Goal: Task Accomplishment & Management: Manage account settings

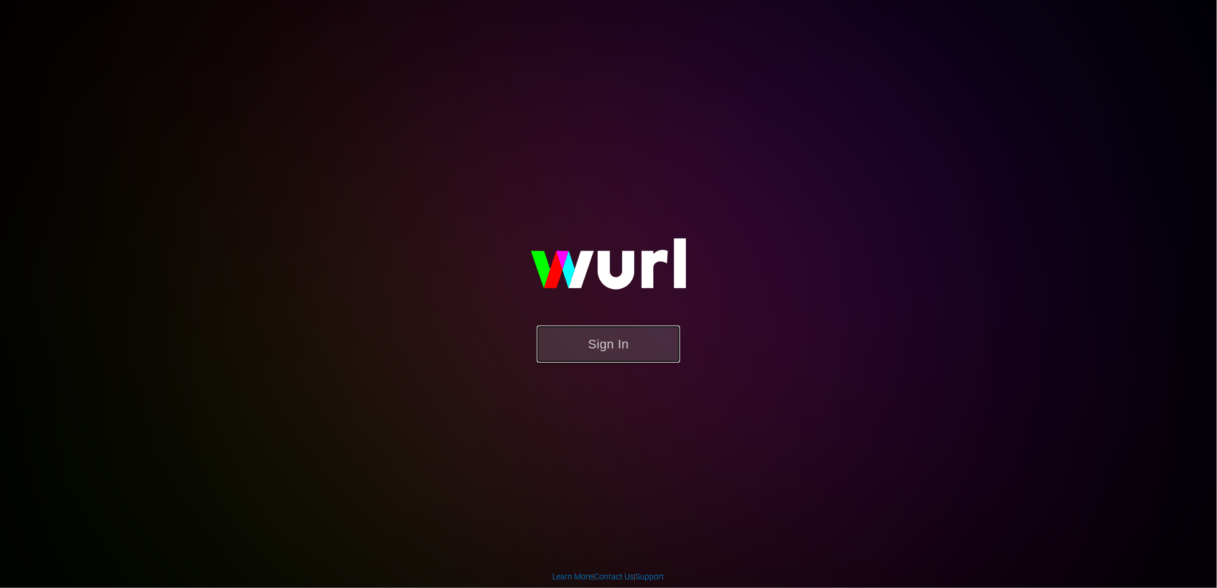
click at [623, 343] on button "Sign In" at bounding box center [608, 344] width 143 height 37
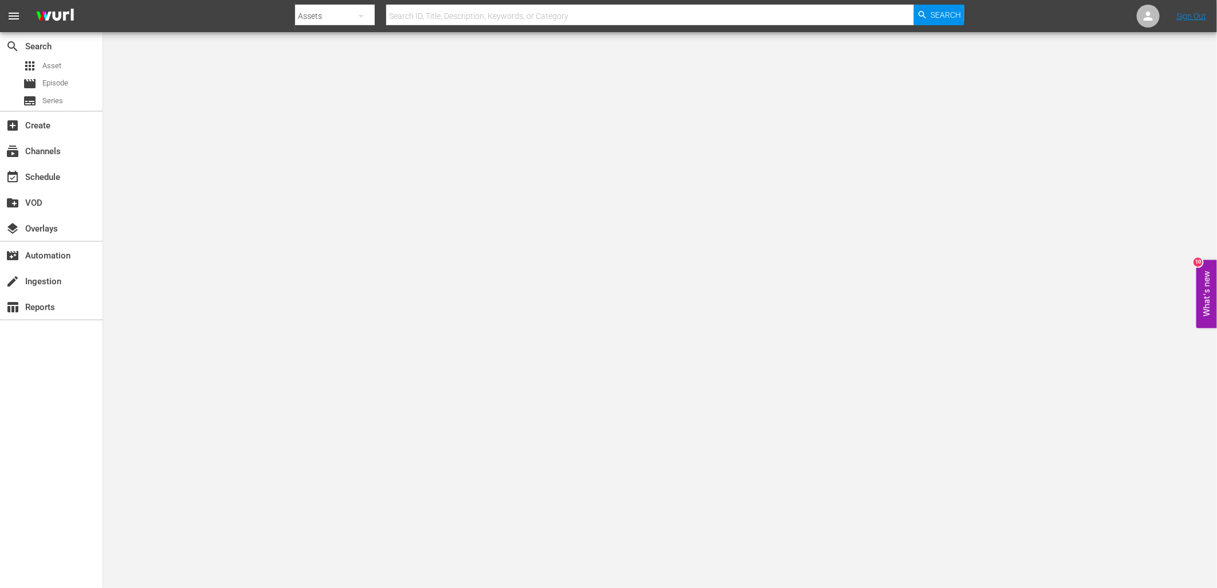
click at [337, 11] on div "Assets" at bounding box center [335, 16] width 80 height 32
click at [339, 66] on div "Series" at bounding box center [332, 66] width 46 height 18
click at [422, 14] on input "text" at bounding box center [650, 16] width 528 height 28
type input "facing"
click at [930, 14] on div "Search" at bounding box center [939, 15] width 50 height 21
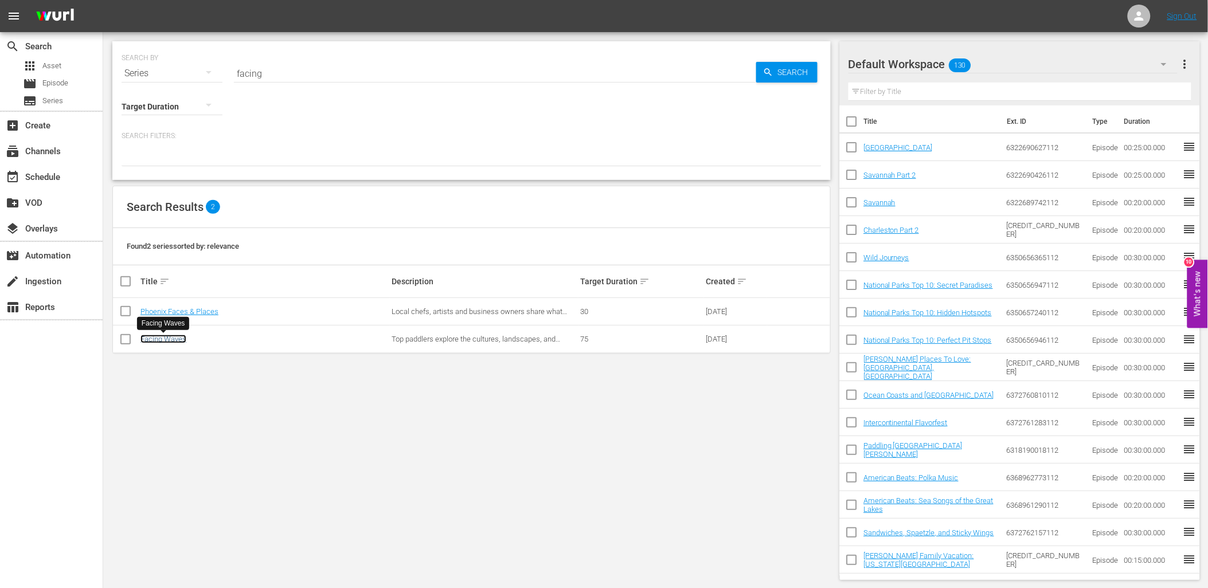
click at [167, 339] on link "Facing Waves" at bounding box center [163, 339] width 46 height 9
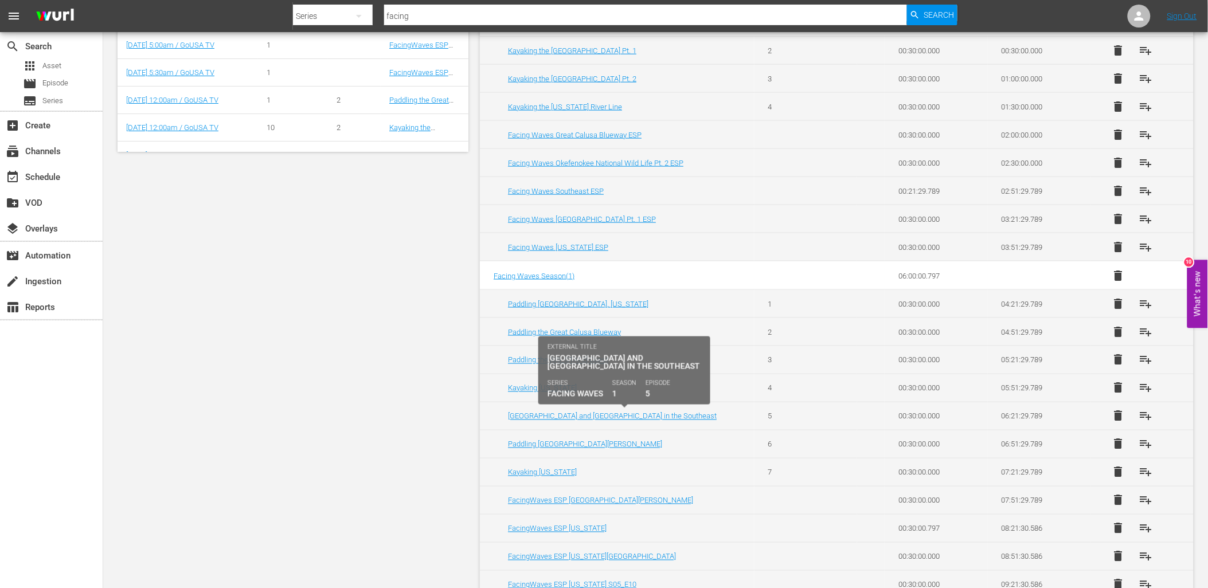
scroll to position [477, 0]
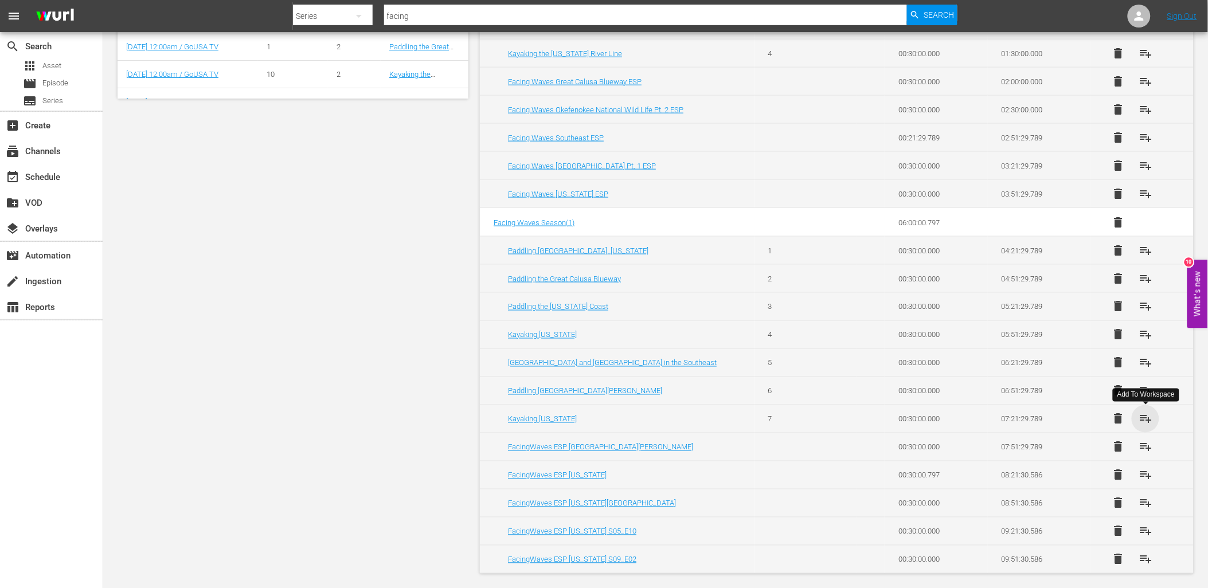
click at [1145, 419] on span "playlist_add" at bounding box center [1145, 419] width 14 height 14
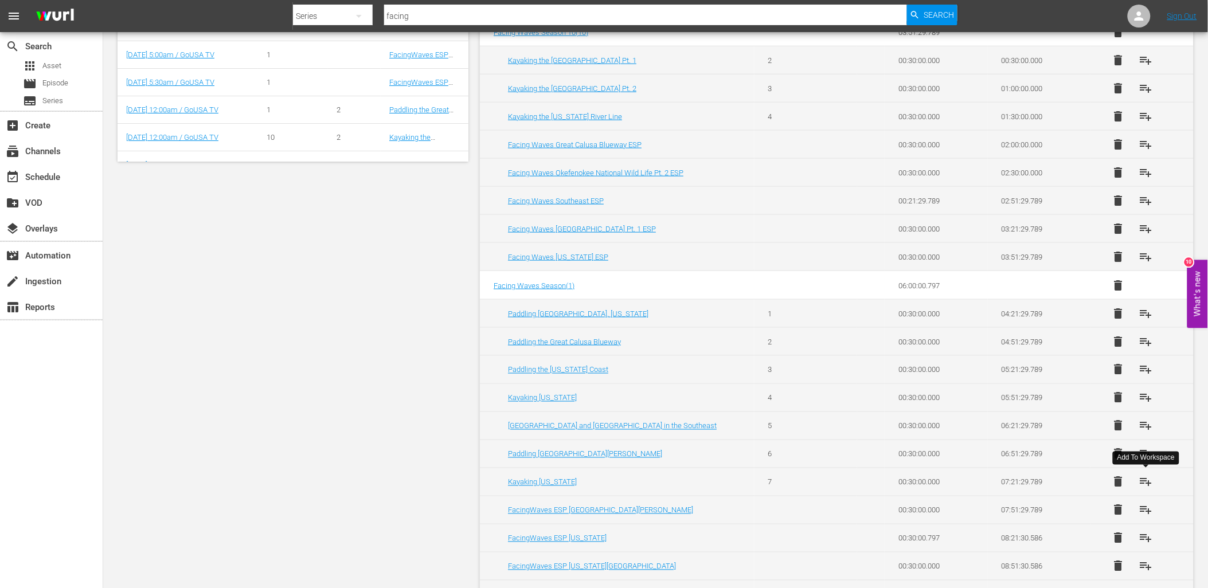
scroll to position [350, 0]
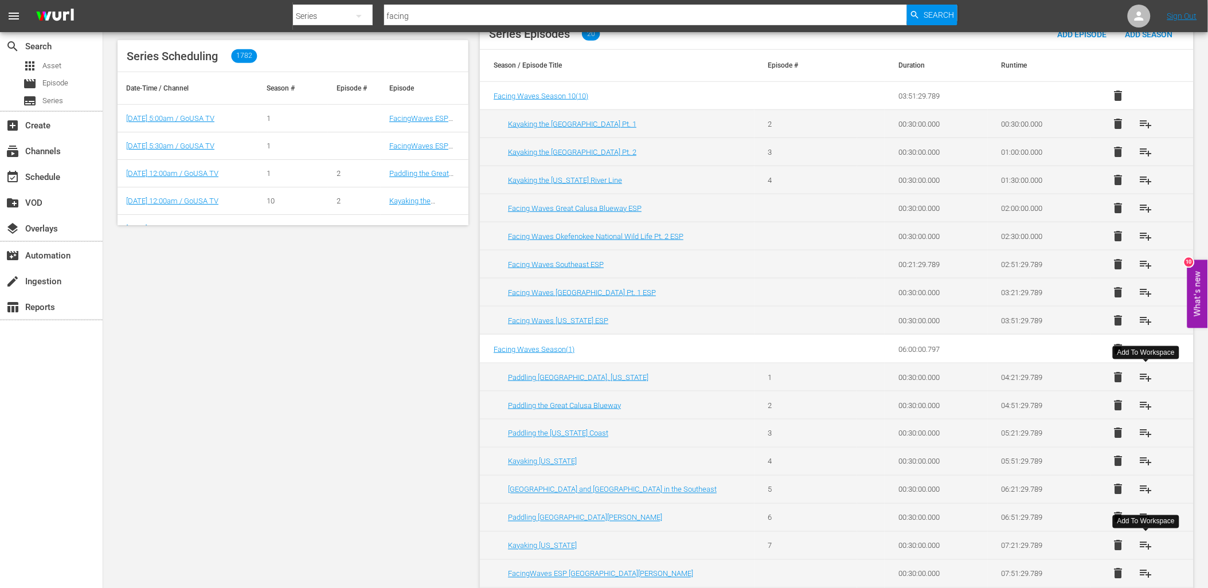
click at [1146, 375] on span "playlist_add" at bounding box center [1145, 377] width 14 height 14
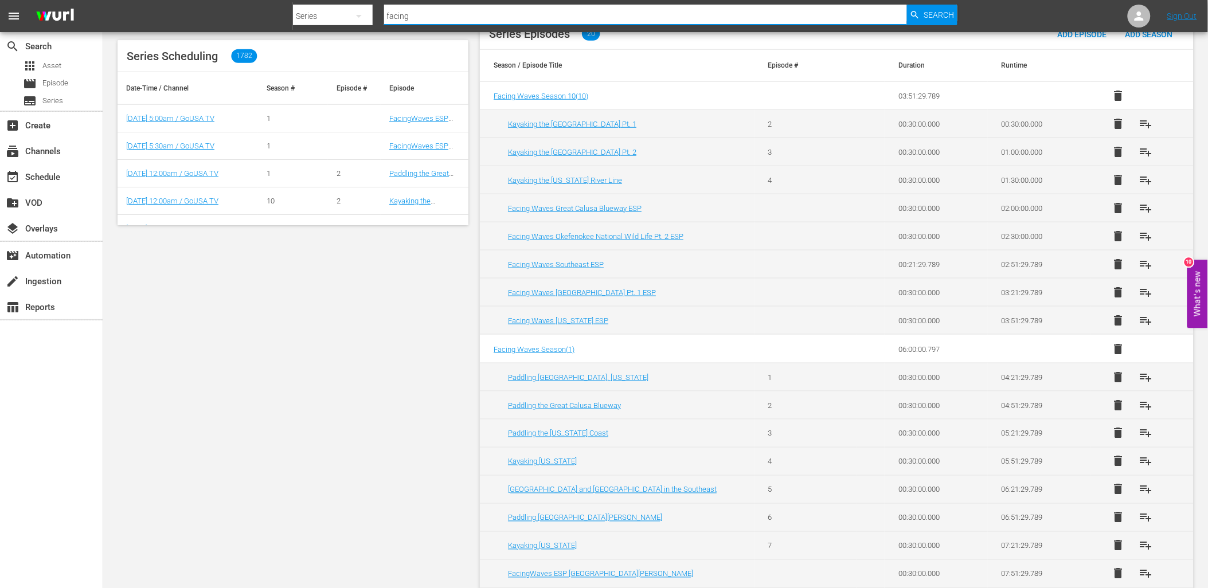
click at [468, 18] on input "facing" at bounding box center [645, 16] width 523 height 28
type input "love"
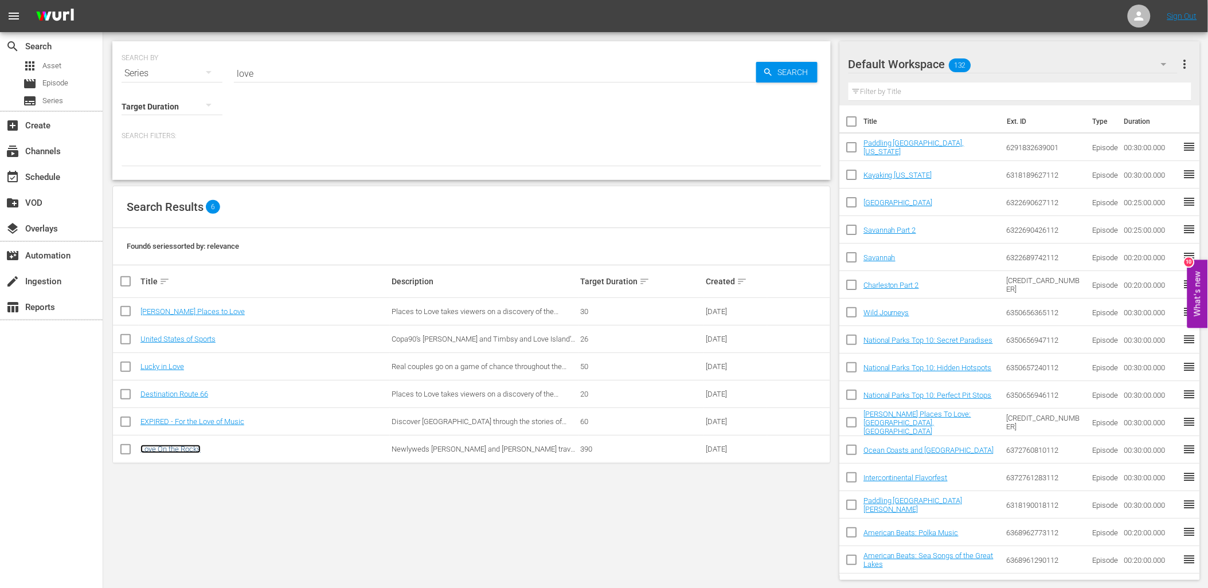
click at [187, 447] on link "Love On the Rocks" at bounding box center [170, 449] width 60 height 9
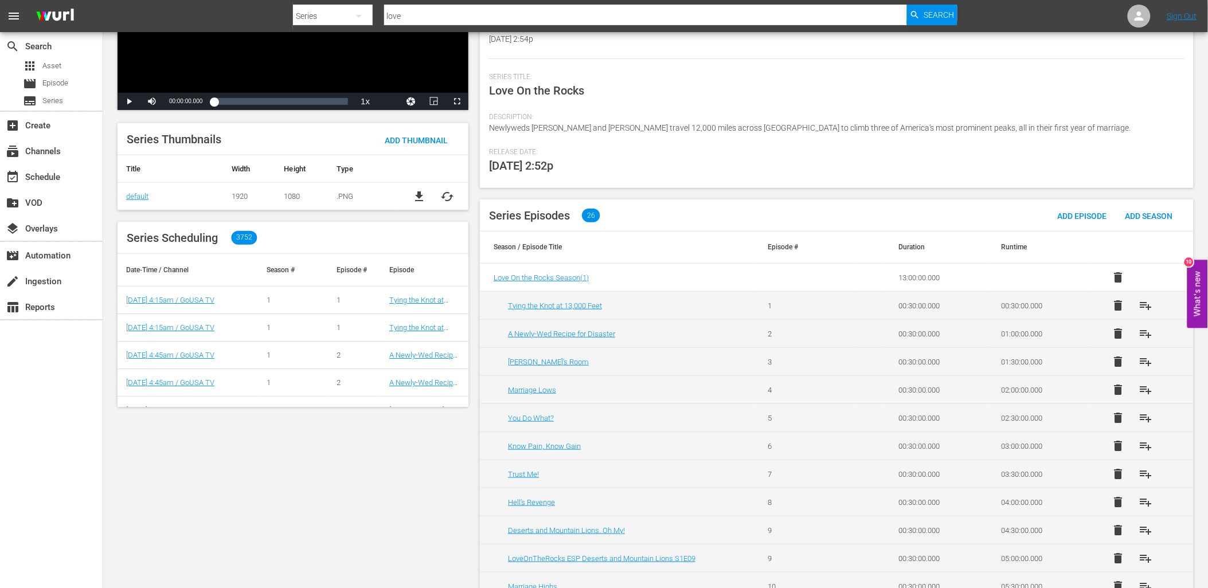
scroll to position [191, 0]
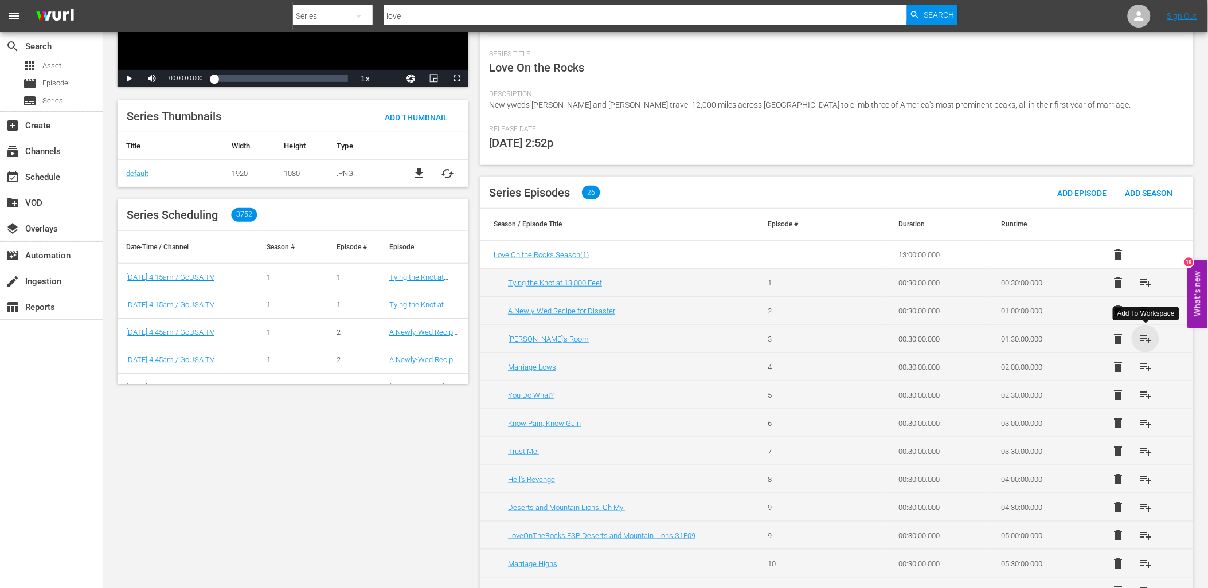
click at [1143, 337] on span "playlist_add" at bounding box center [1145, 339] width 14 height 14
click at [1142, 451] on span "playlist_add" at bounding box center [1145, 451] width 14 height 14
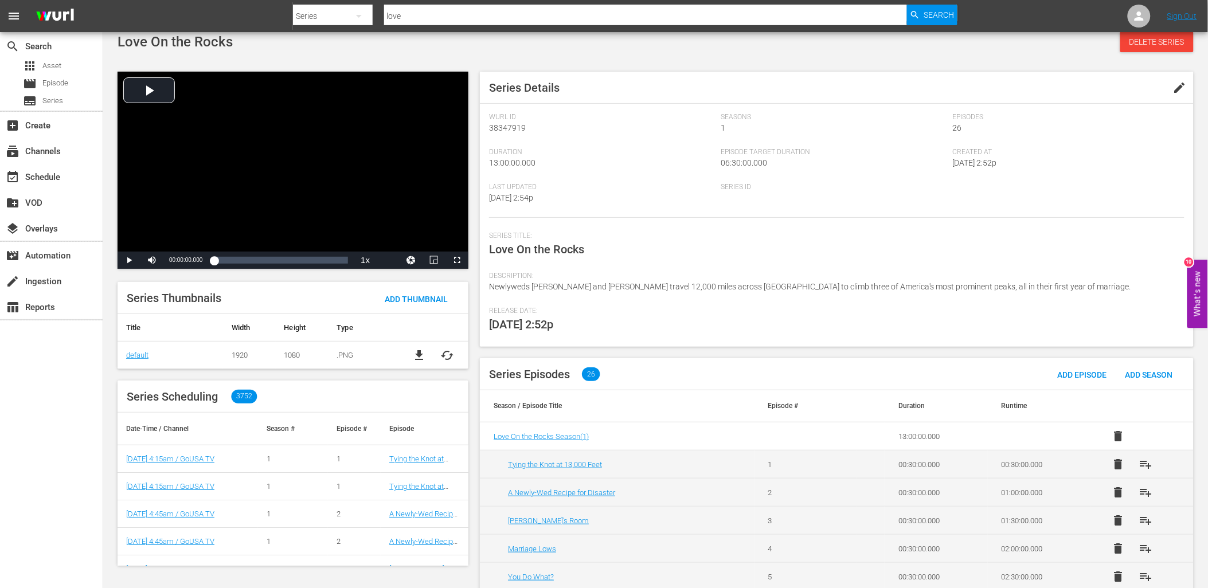
scroll to position [0, 0]
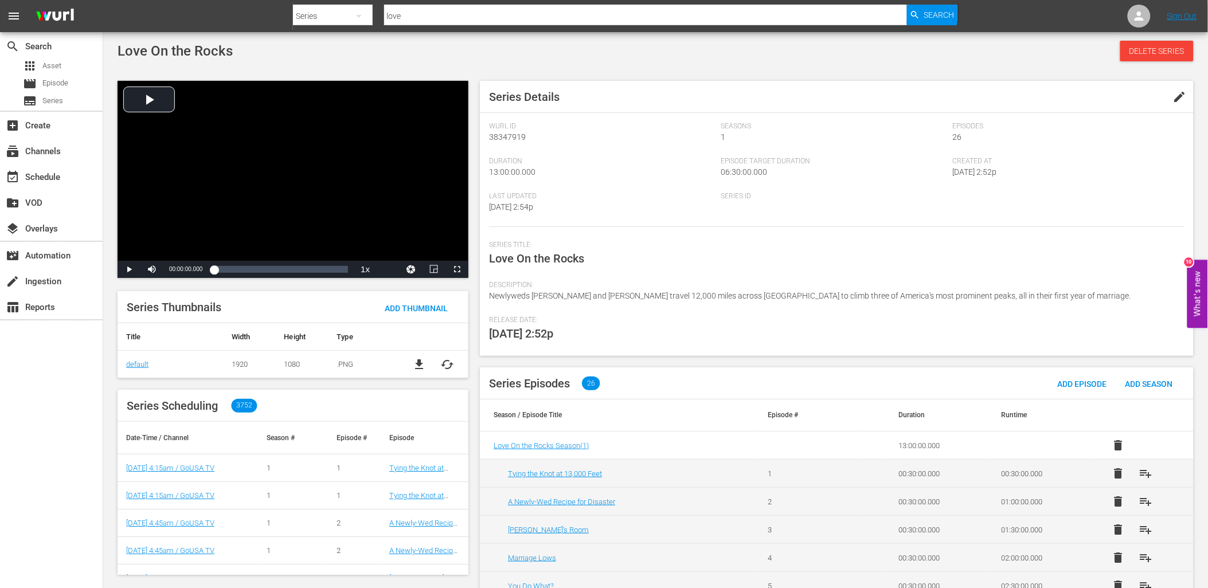
click at [318, 7] on div "Series" at bounding box center [333, 16] width 80 height 32
click at [337, 83] on div "Episodes" at bounding box center [330, 85] width 46 height 18
click at [393, 14] on input "text" at bounding box center [645, 16] width 523 height 28
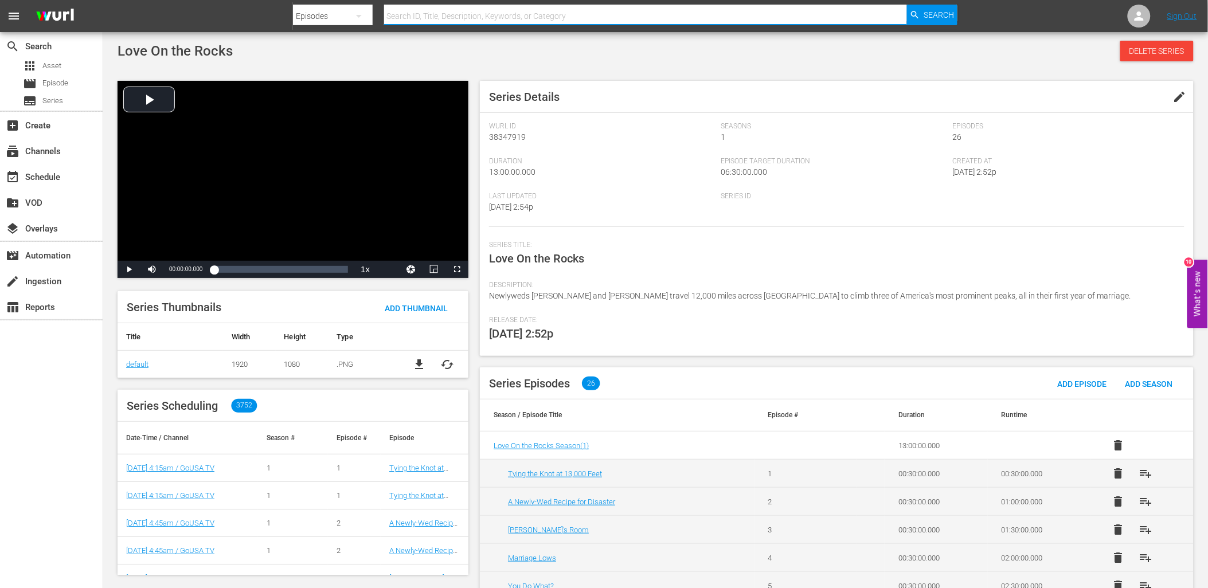
paste input "Poutine Pizza and Pork"
type input "Poutine Pizza and Pork"
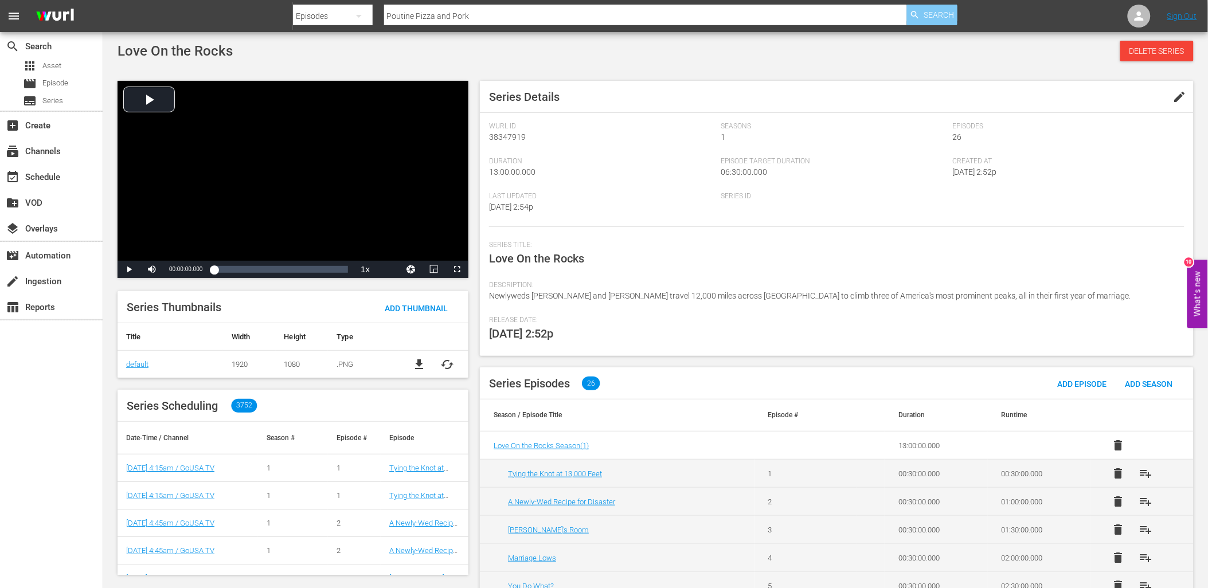
click at [922, 18] on div "Search" at bounding box center [932, 15] width 50 height 21
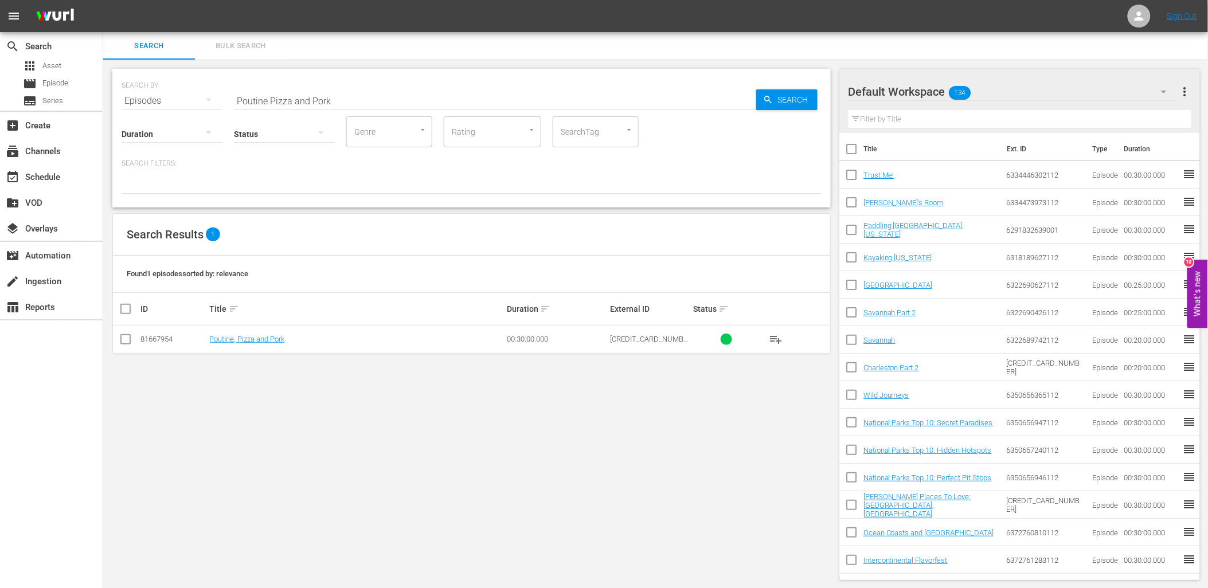
click at [780, 339] on span "playlist_add" at bounding box center [776, 339] width 14 height 14
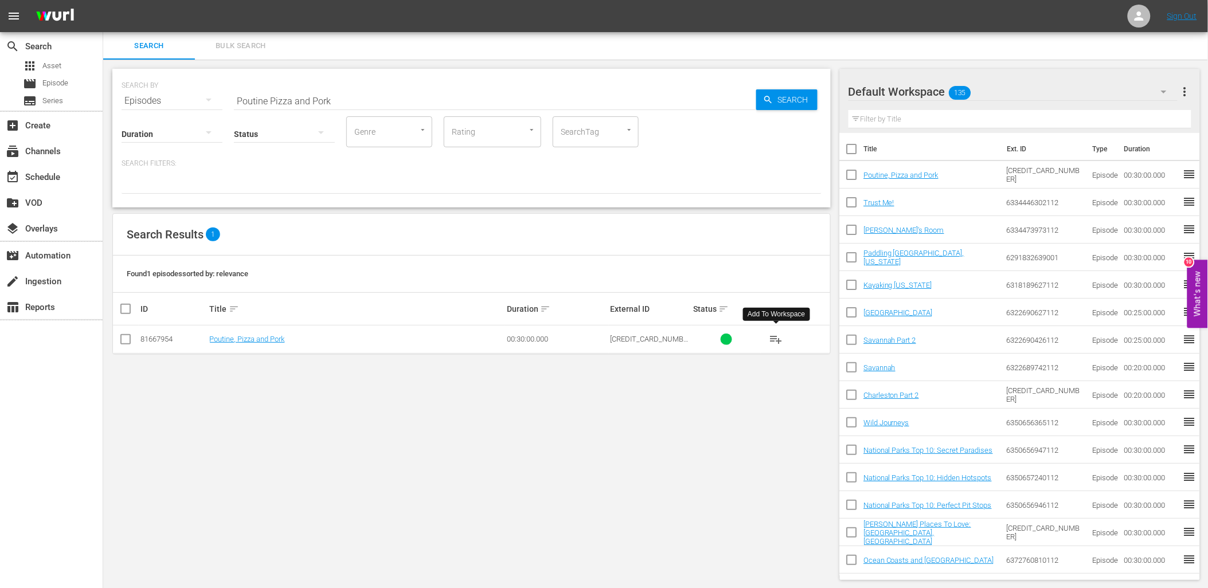
click at [178, 101] on div "Episodes" at bounding box center [172, 101] width 101 height 32
click at [140, 155] on div "Series" at bounding box center [158, 159] width 46 height 18
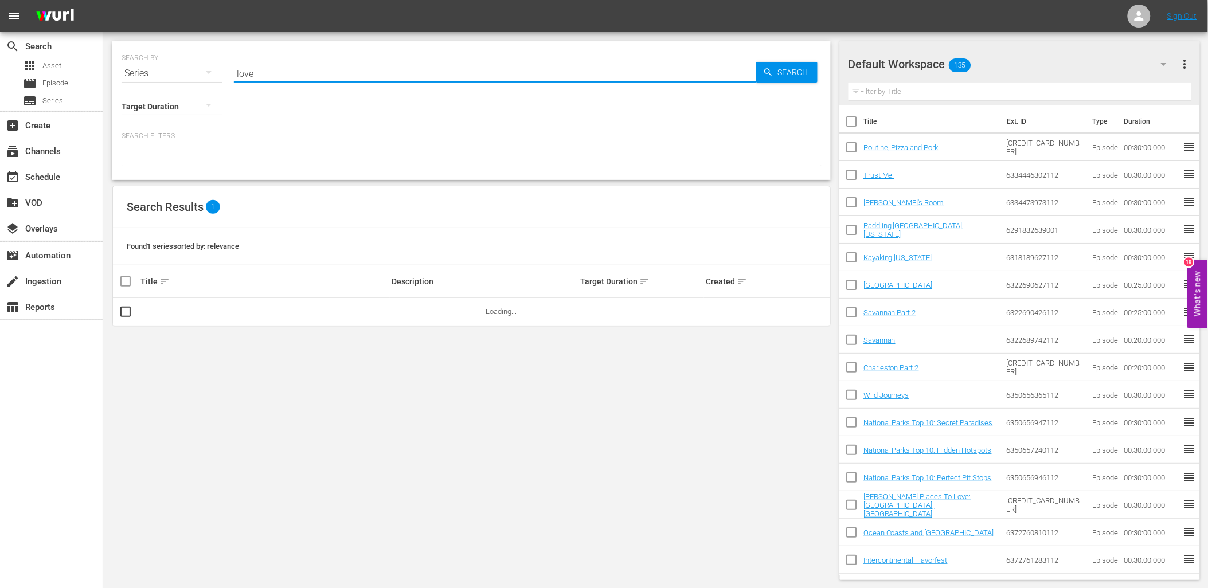
click at [266, 81] on input "love" at bounding box center [495, 74] width 522 height 28
type input "sam"
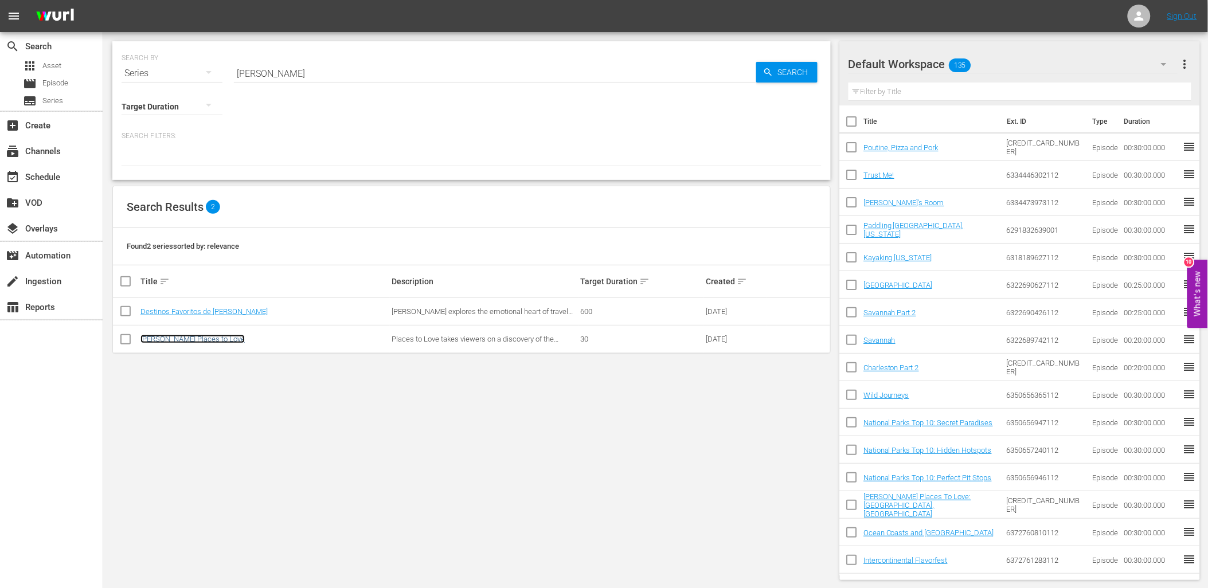
click at [228, 337] on link "Samantha Browns Places to Love" at bounding box center [192, 339] width 104 height 9
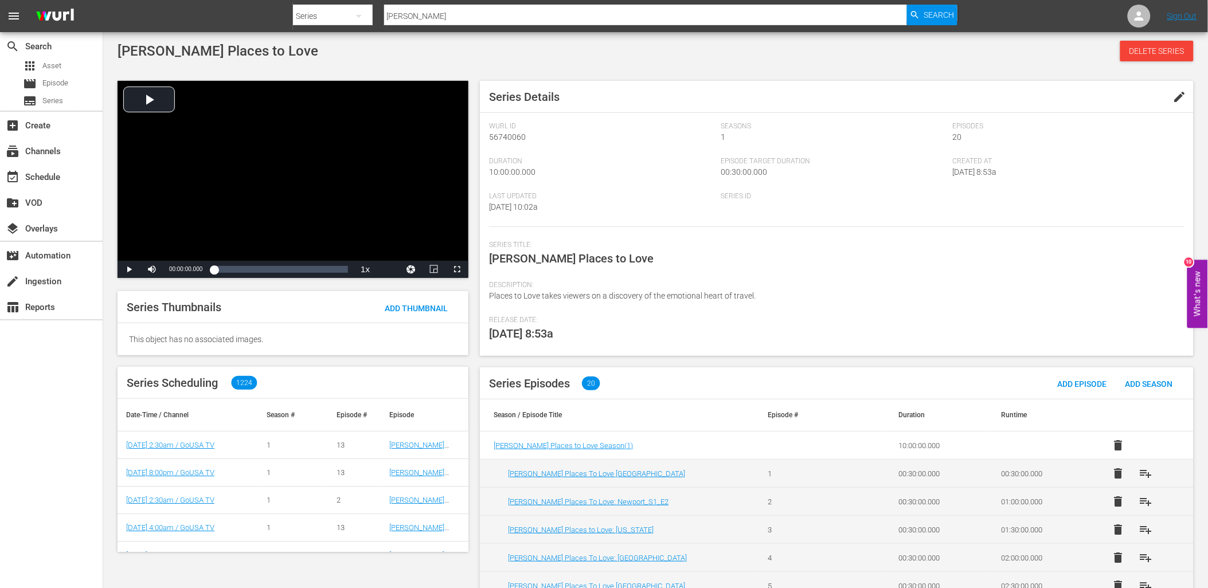
scroll to position [64, 0]
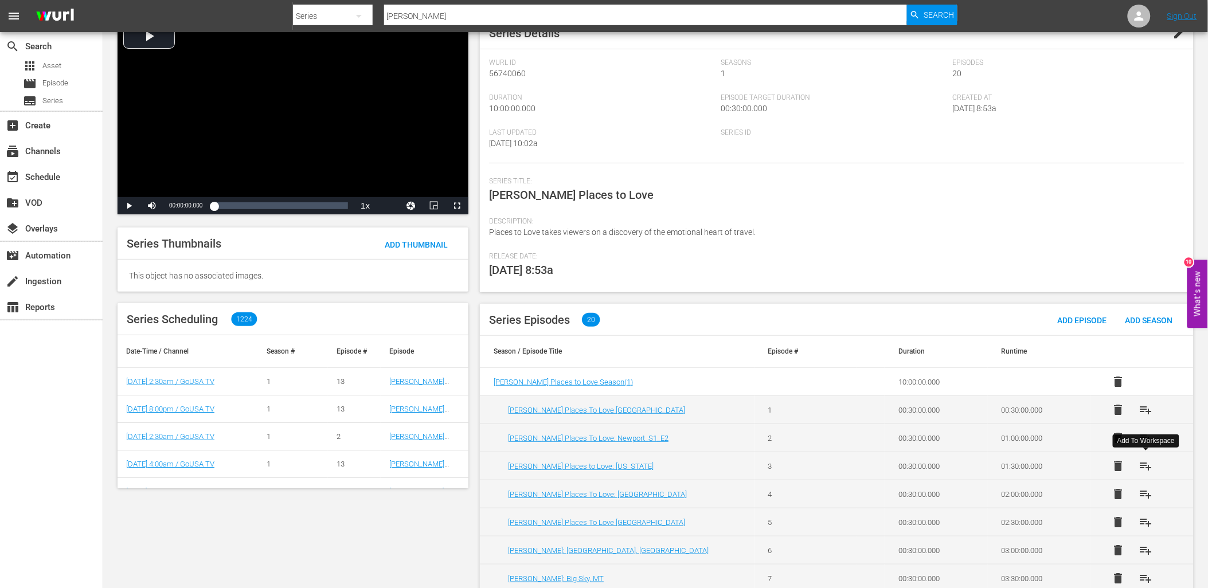
click at [1144, 467] on span "playlist_add" at bounding box center [1145, 466] width 14 height 14
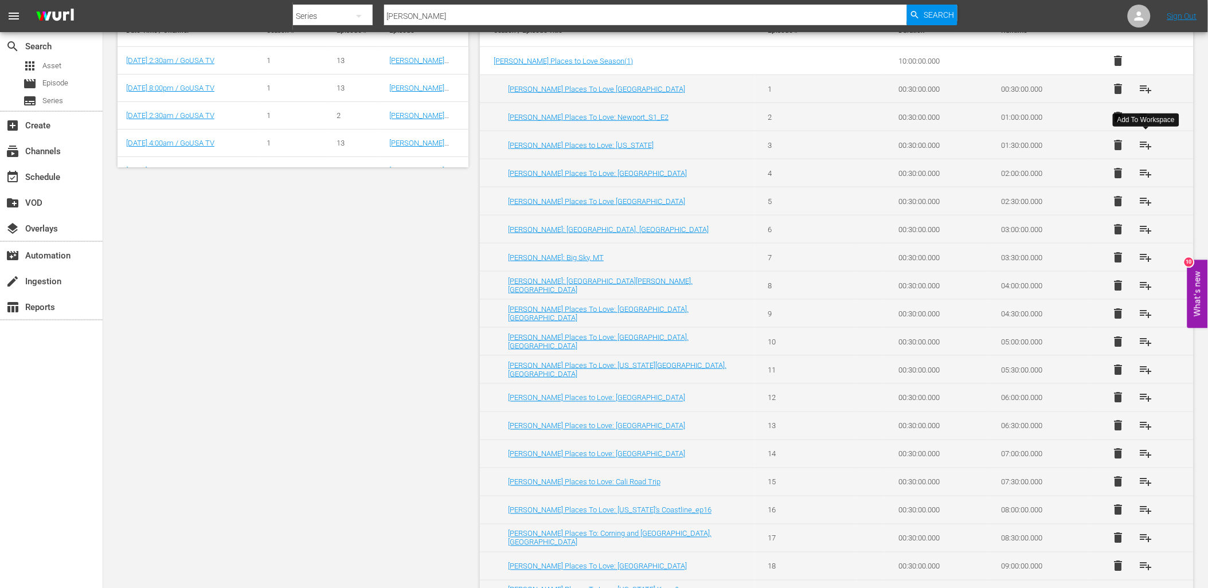
scroll to position [448, 0]
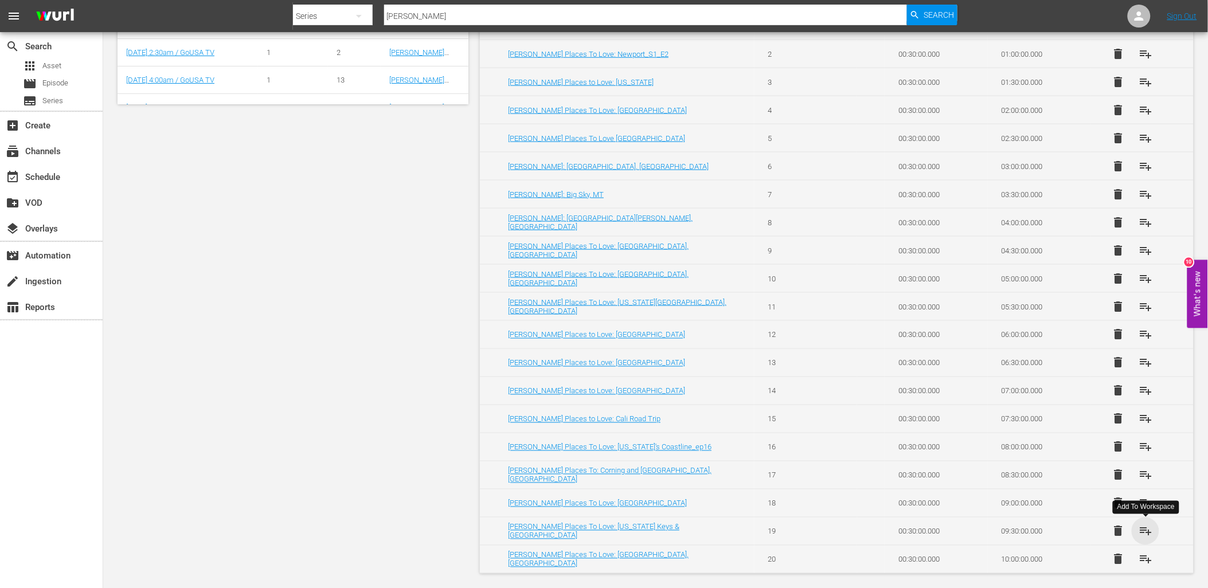
click at [1143, 533] on span "playlist_add" at bounding box center [1145, 531] width 14 height 14
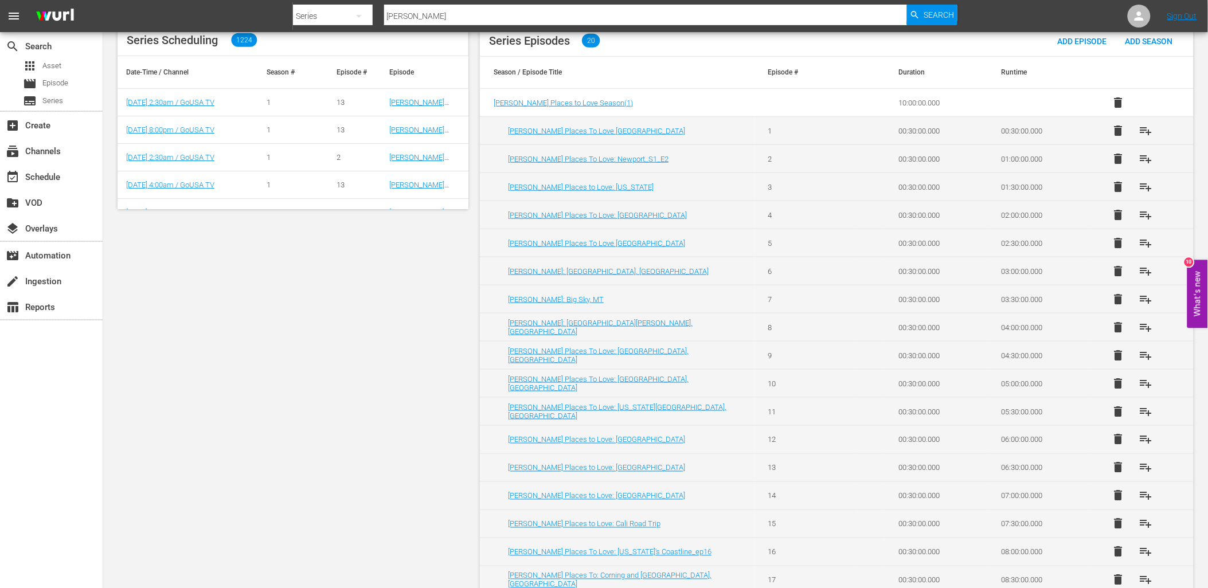
scroll to position [321, 0]
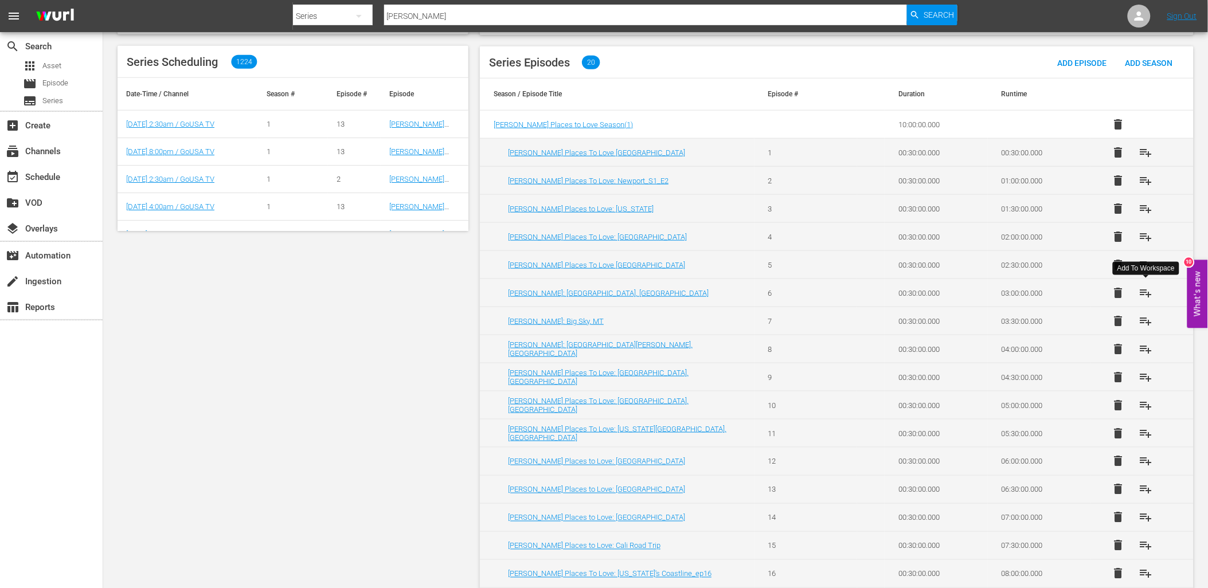
click at [1145, 291] on span "playlist_add" at bounding box center [1145, 293] width 14 height 14
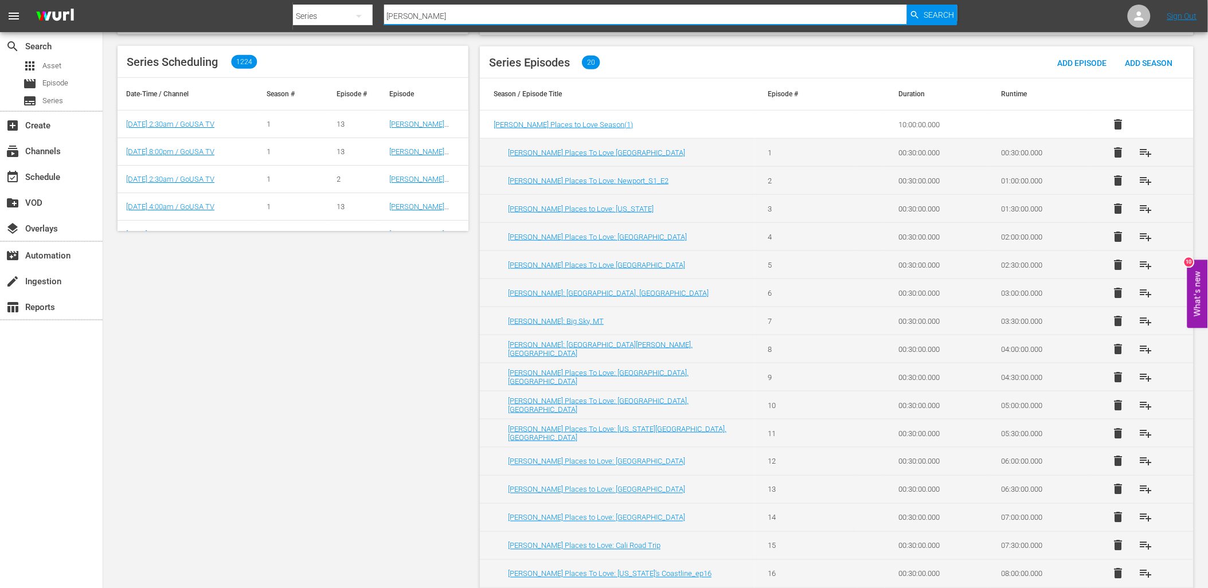
drag, startPoint x: 410, startPoint y: 12, endPoint x: 363, endPoint y: 13, distance: 47.0
click at [363, 13] on div "Search By Series Search ID, Title, Description, Keywords, or Category sam Search" at bounding box center [625, 16] width 664 height 28
type input "chef"
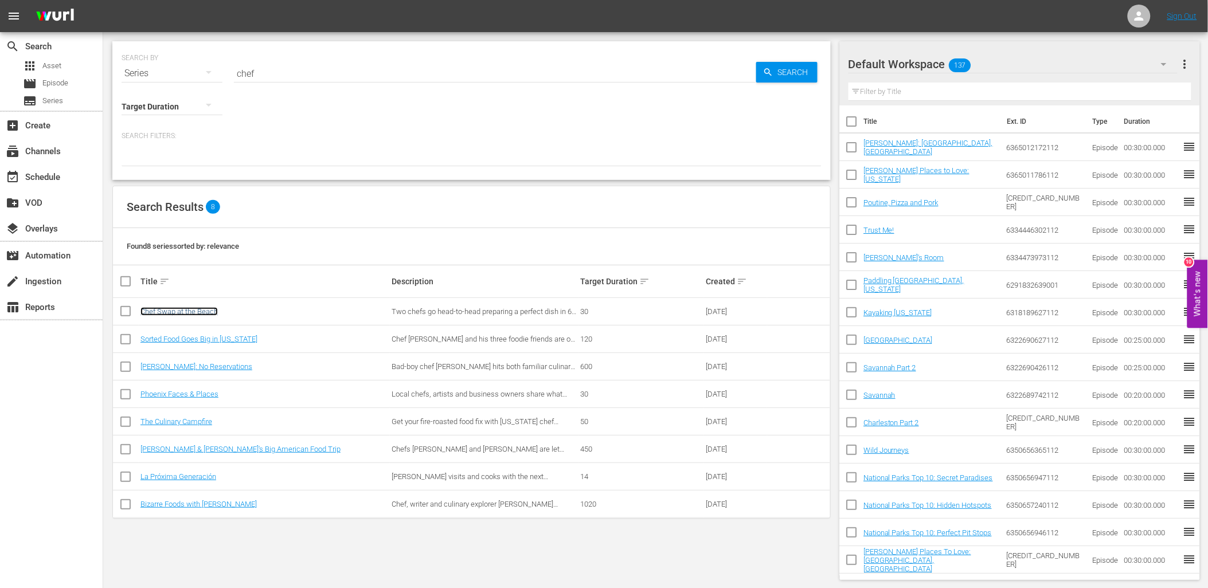
click at [193, 307] on link "Chef Swap at the Beach" at bounding box center [178, 311] width 77 height 9
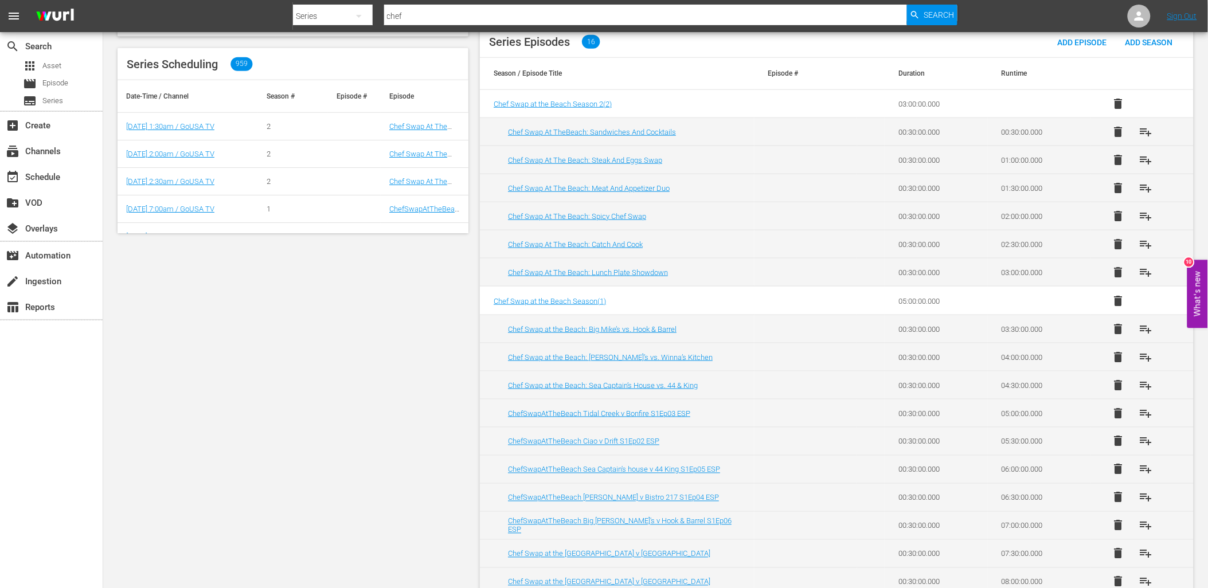
scroll to position [365, 0]
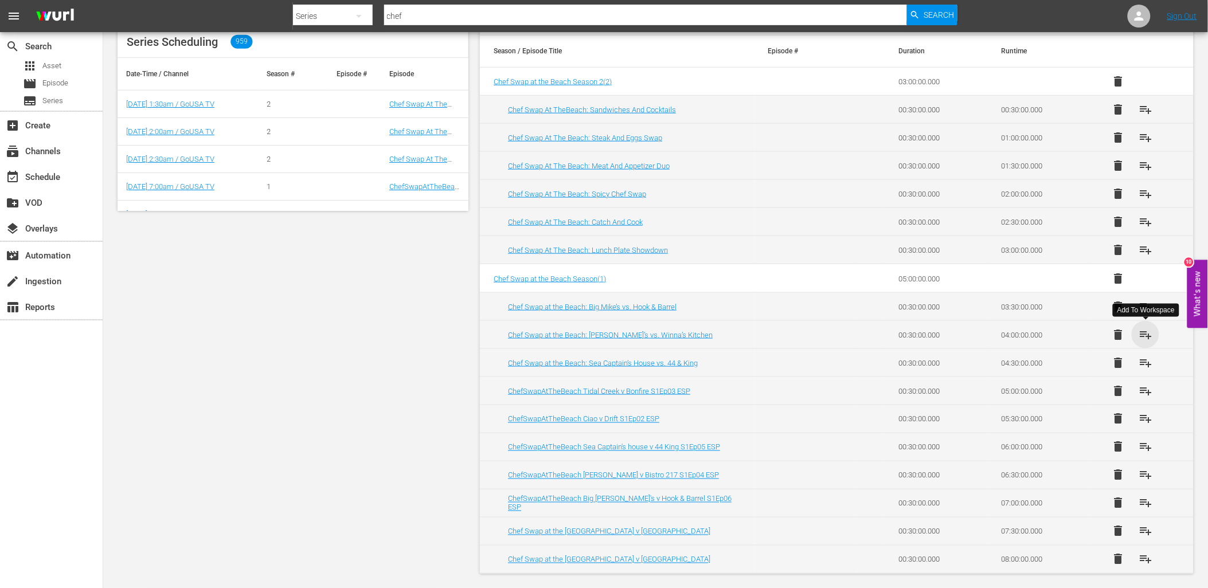
click at [1147, 331] on span "playlist_add" at bounding box center [1145, 335] width 14 height 14
click at [1142, 555] on span "playlist_add" at bounding box center [1145, 560] width 14 height 14
click at [327, 13] on div "Series" at bounding box center [333, 16] width 80 height 32
click at [331, 91] on div "Episodes" at bounding box center [330, 85] width 46 height 18
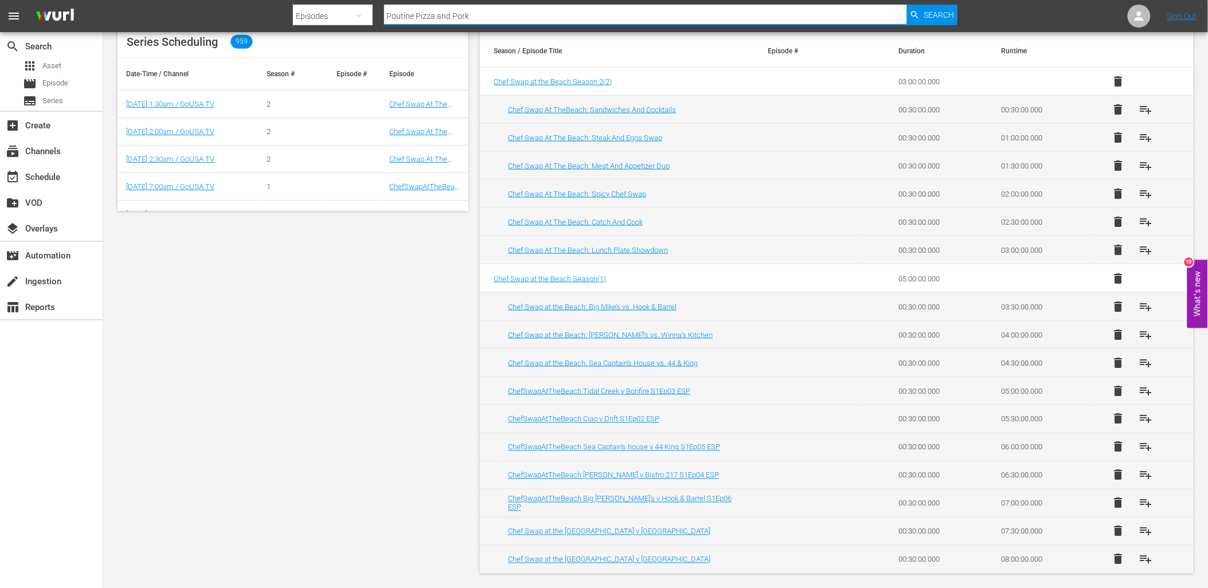
click at [408, 13] on input "Poutine Pizza and Pork" at bounding box center [645, 16] width 523 height 28
click at [406, 13] on input "Poutine Pizza and Pork" at bounding box center [645, 16] width 523 height 28
paste input "Kitchen"
click at [386, 15] on input "Kitchen" at bounding box center [645, 16] width 523 height 28
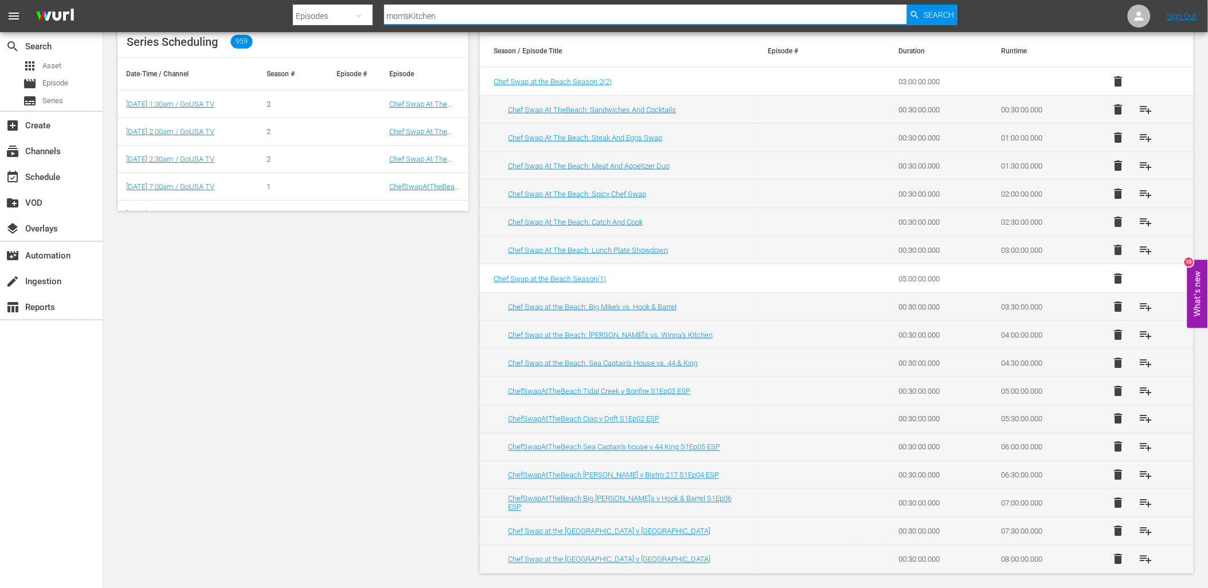
type input "mom's Kitchen"
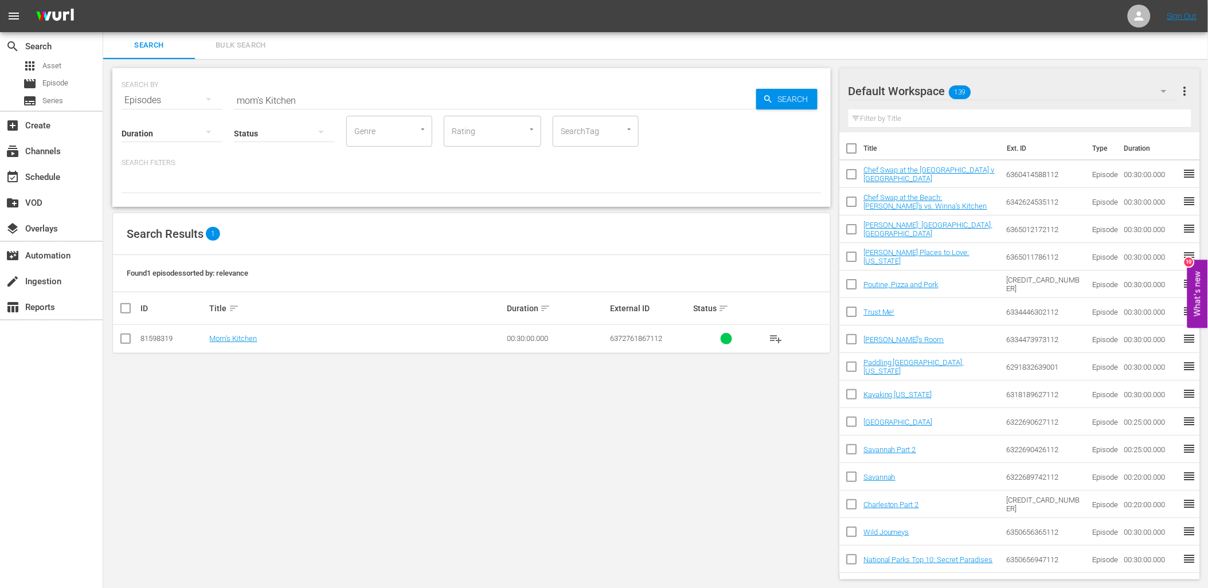
click at [781, 340] on span "playlist_add" at bounding box center [776, 339] width 14 height 14
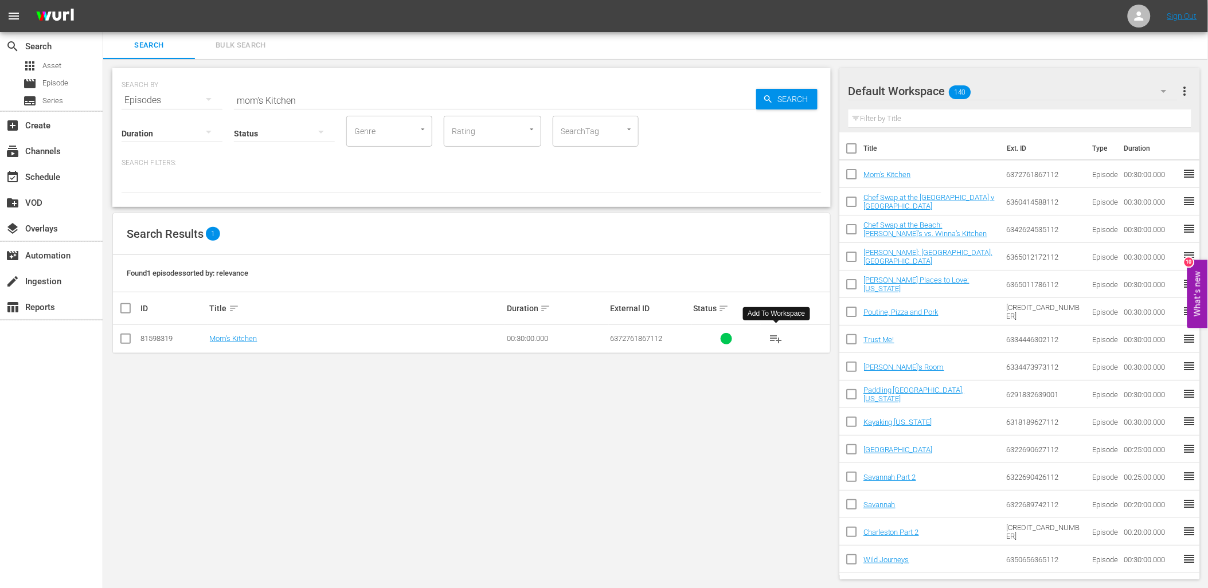
click at [305, 99] on input "mom's Kitchen" at bounding box center [495, 101] width 522 height 28
paste input "Bird and Beef"
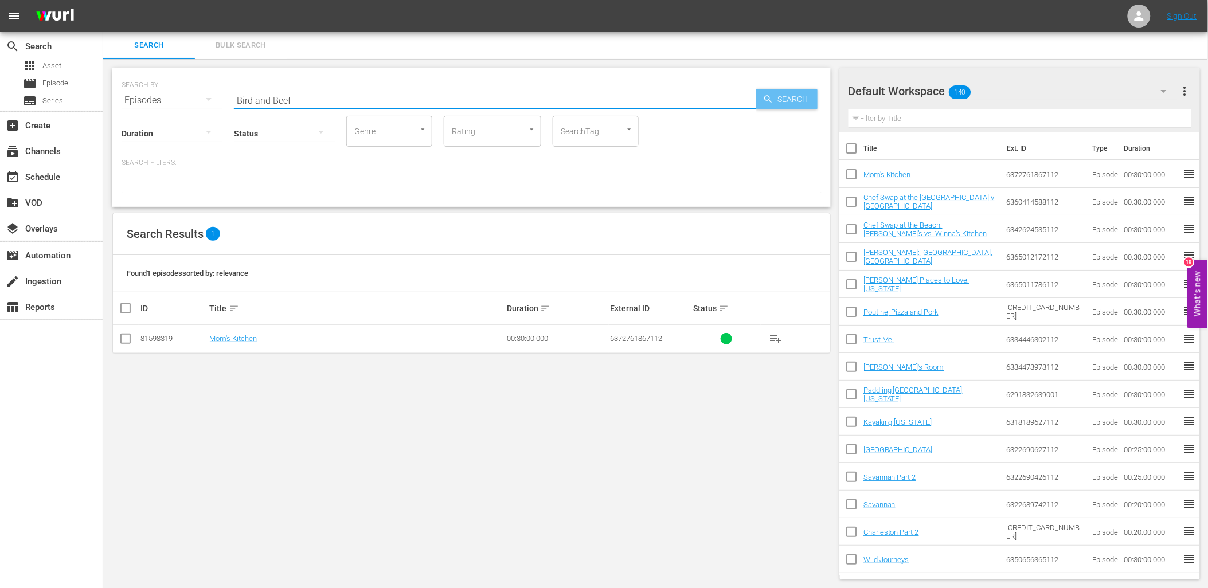
click at [789, 100] on span "Search" at bounding box center [795, 99] width 44 height 21
click at [771, 336] on span "playlist_add" at bounding box center [776, 339] width 14 height 14
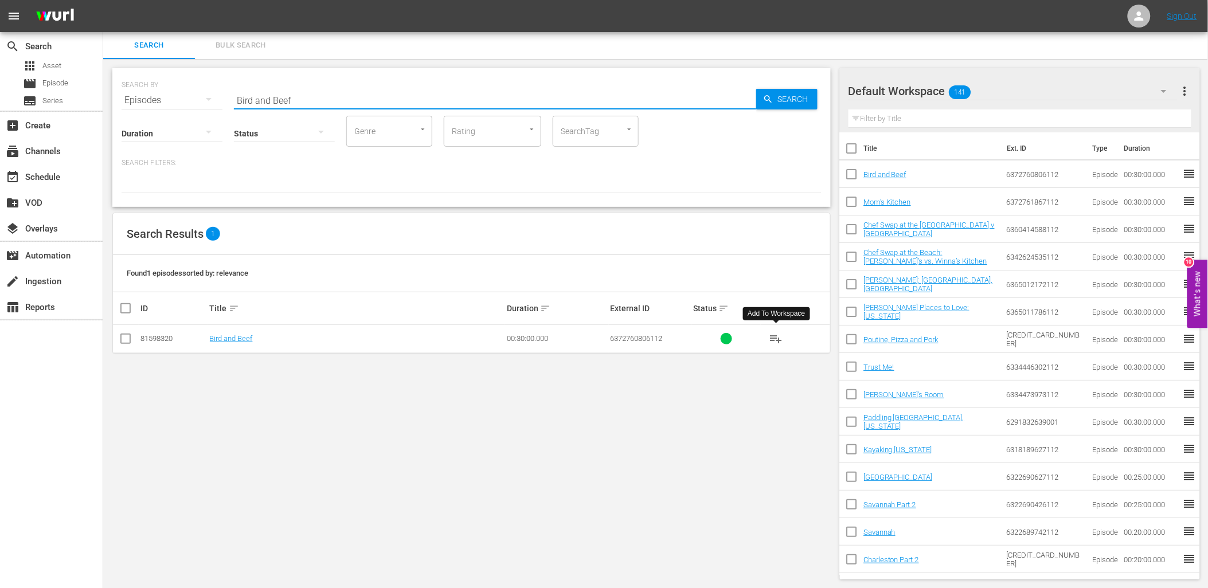
click at [335, 100] on input "Bird and Beef" at bounding box center [495, 101] width 522 height 28
paste input "All Kinds of Comfort"
click at [781, 97] on span "Search" at bounding box center [795, 99] width 44 height 21
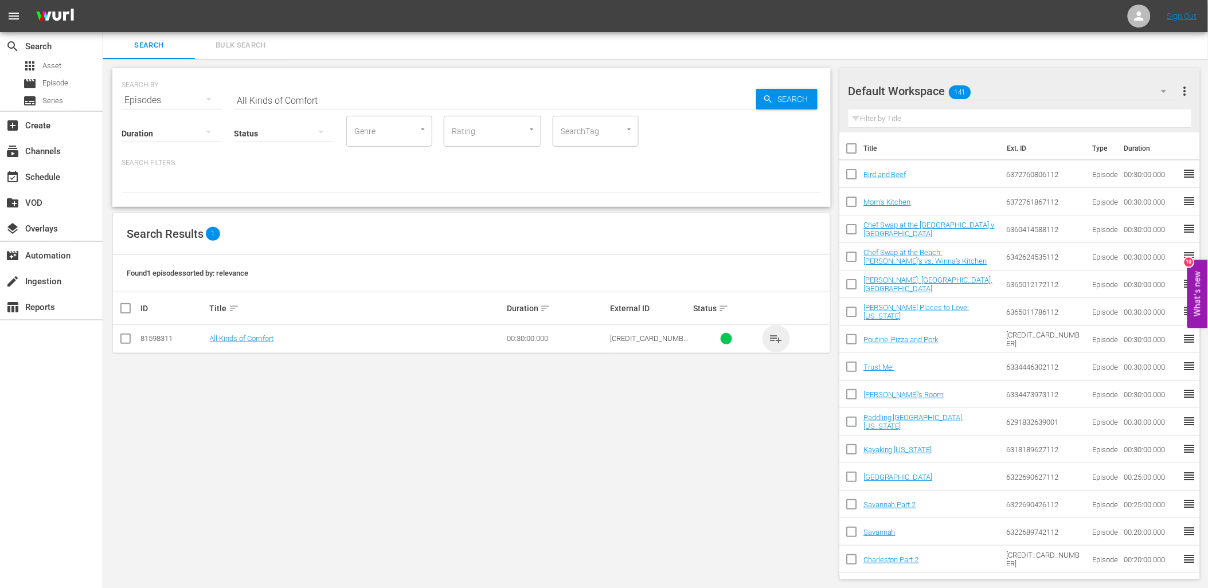
click at [775, 339] on span "playlist_add" at bounding box center [776, 339] width 14 height 14
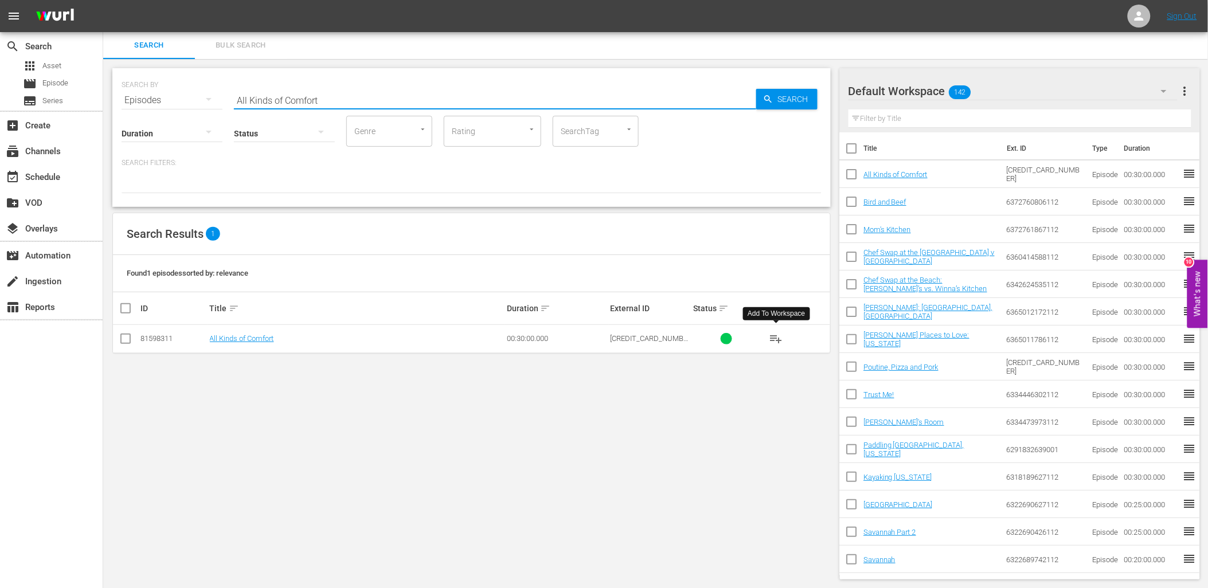
click at [323, 93] on input "All Kinds of Comfort" at bounding box center [495, 101] width 522 height 28
paste input "Seafood and Savory"
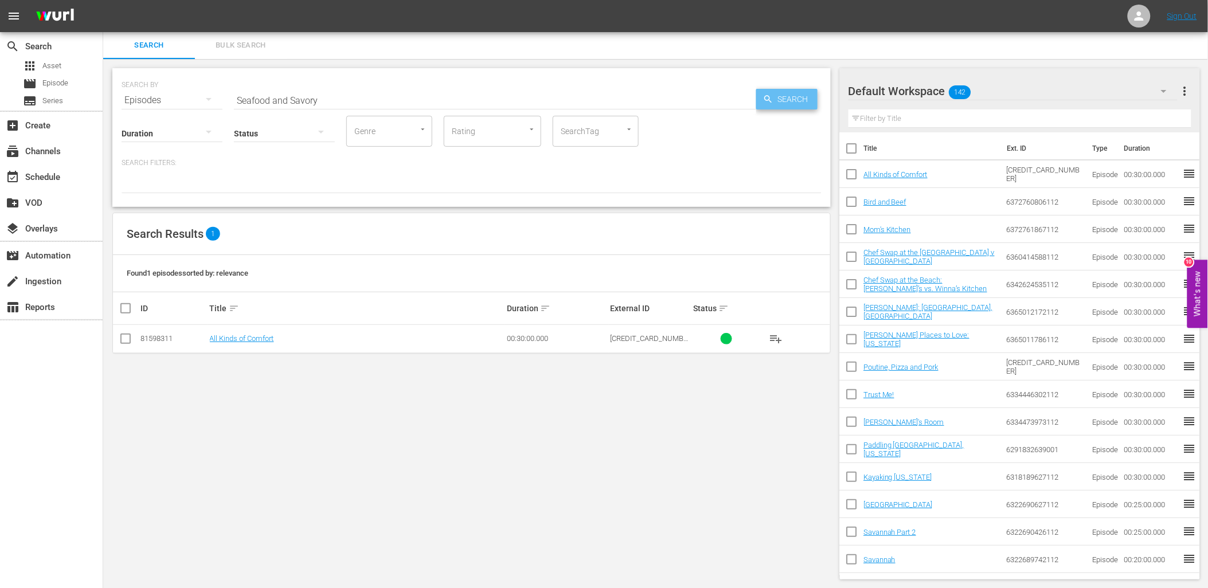
click at [764, 98] on icon "button" at bounding box center [768, 99] width 10 height 10
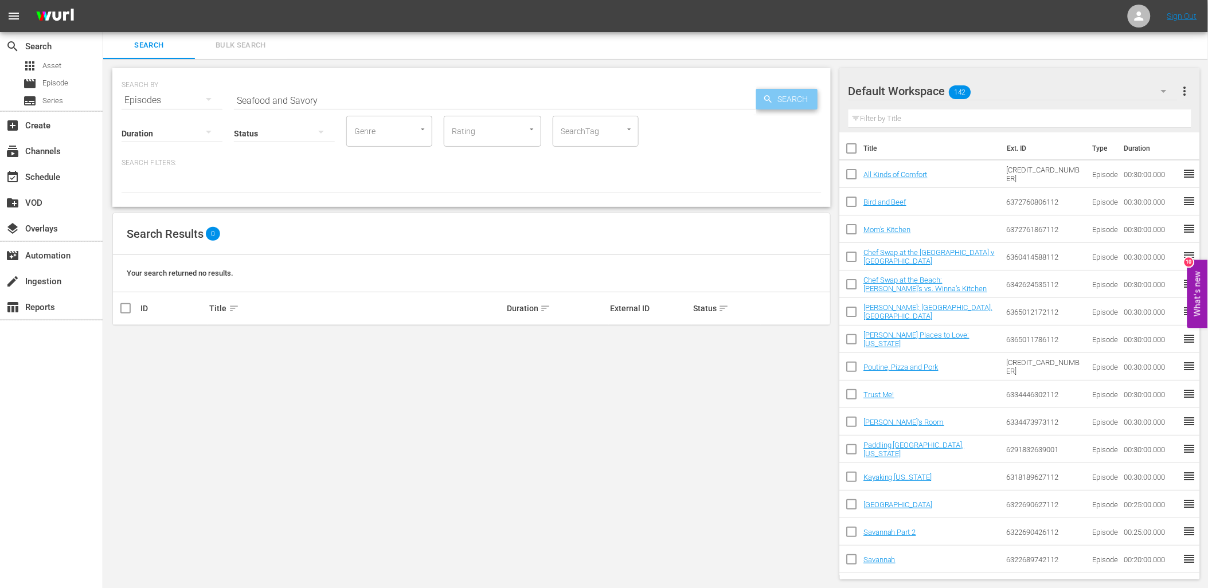
click at [795, 100] on span "Search" at bounding box center [795, 99] width 44 height 21
drag, startPoint x: 326, startPoint y: 93, endPoint x: 272, endPoint y: 110, distance: 56.6
click at [272, 110] on div "SEARCH BY Search By Episodes Search ID, Title, Description, Keywords, or Catego…" at bounding box center [471, 137] width 718 height 139
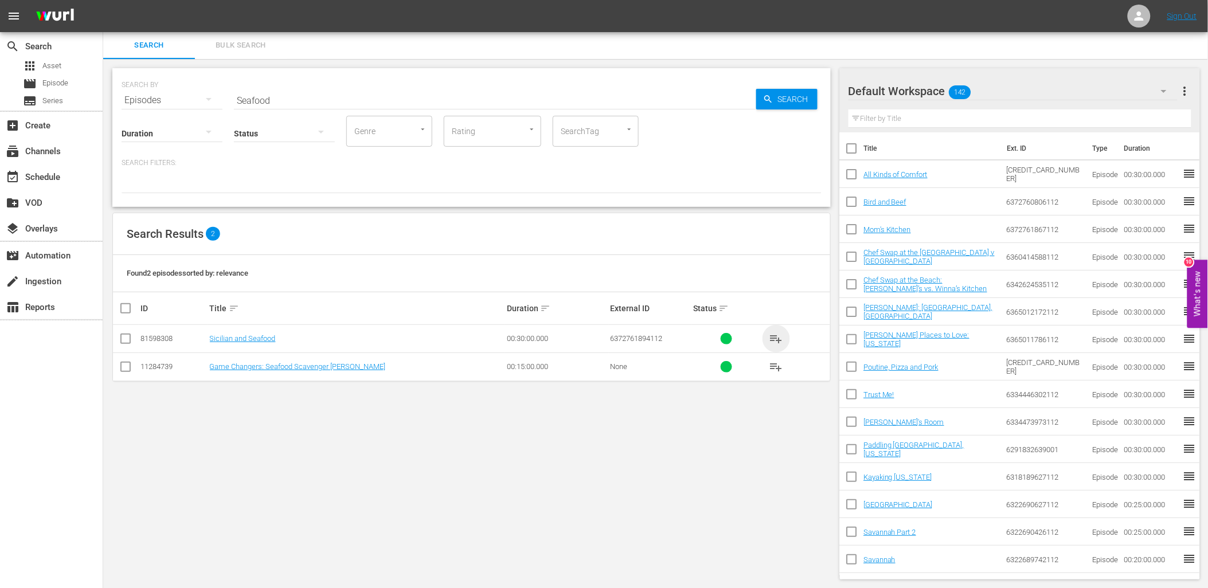
click at [774, 339] on span "playlist_add" at bounding box center [776, 339] width 14 height 14
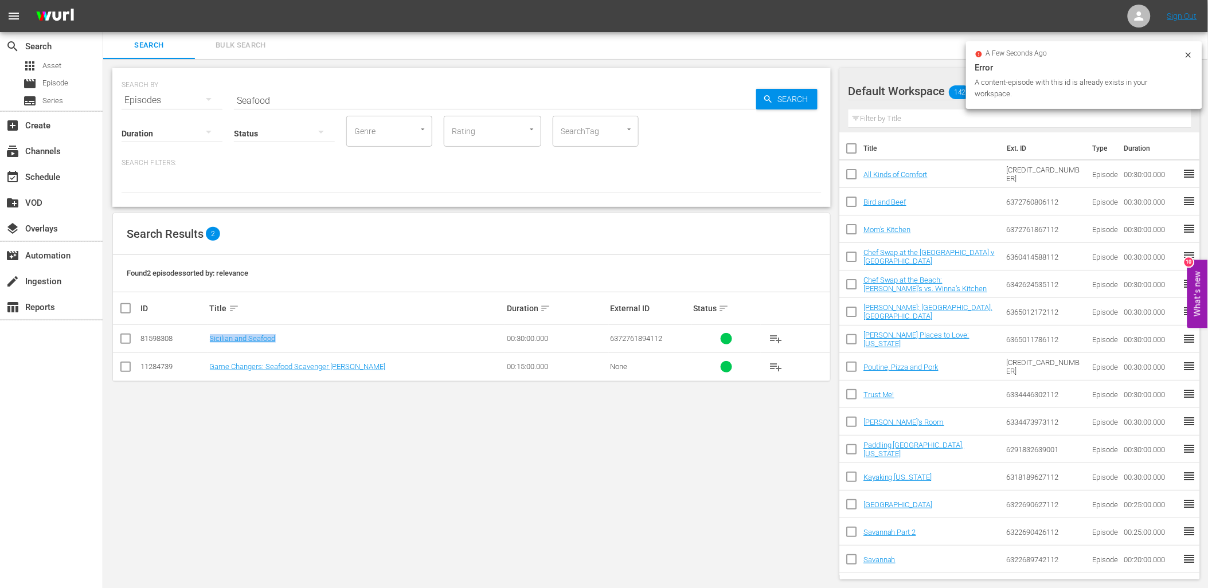
drag, startPoint x: 283, startPoint y: 342, endPoint x: 210, endPoint y: 347, distance: 73.0
click at [210, 347] on td "Sicilian and Seafood" at bounding box center [356, 339] width 297 height 28
copy link "Sicilian and Seafood"
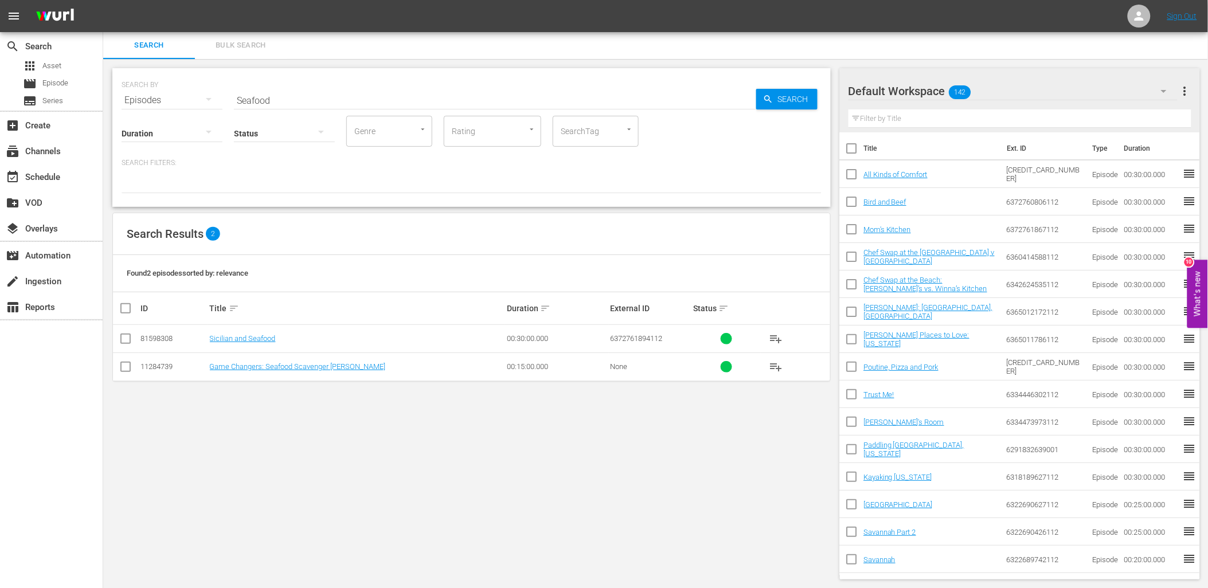
click at [173, 100] on div "Episodes" at bounding box center [172, 100] width 101 height 32
click at [162, 163] on div "Series" at bounding box center [158, 159] width 46 height 18
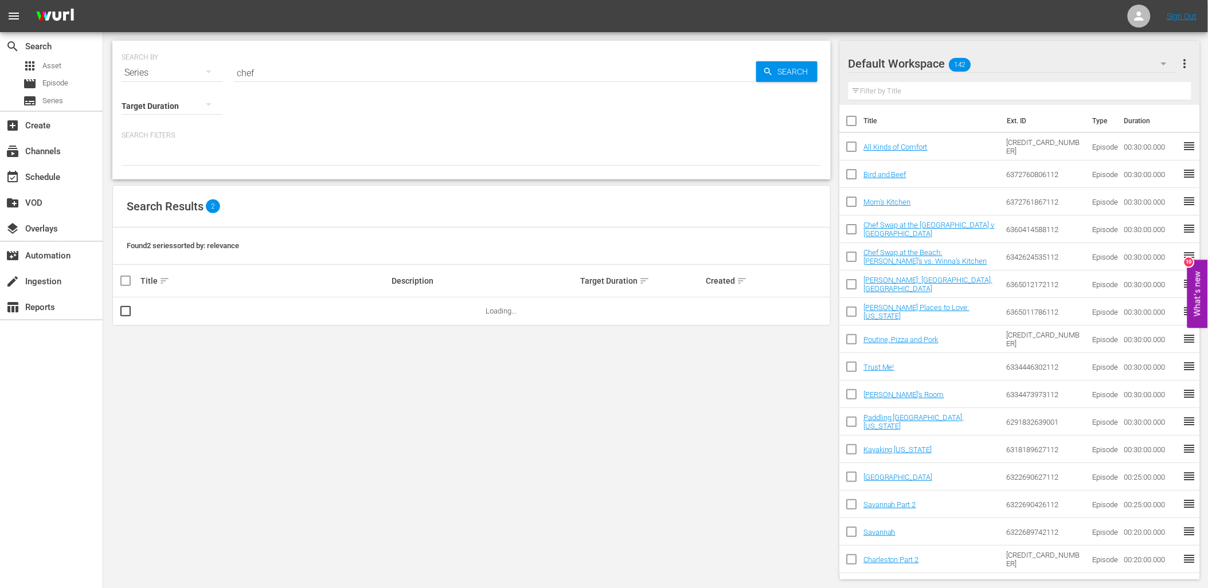
scroll to position [0, 0]
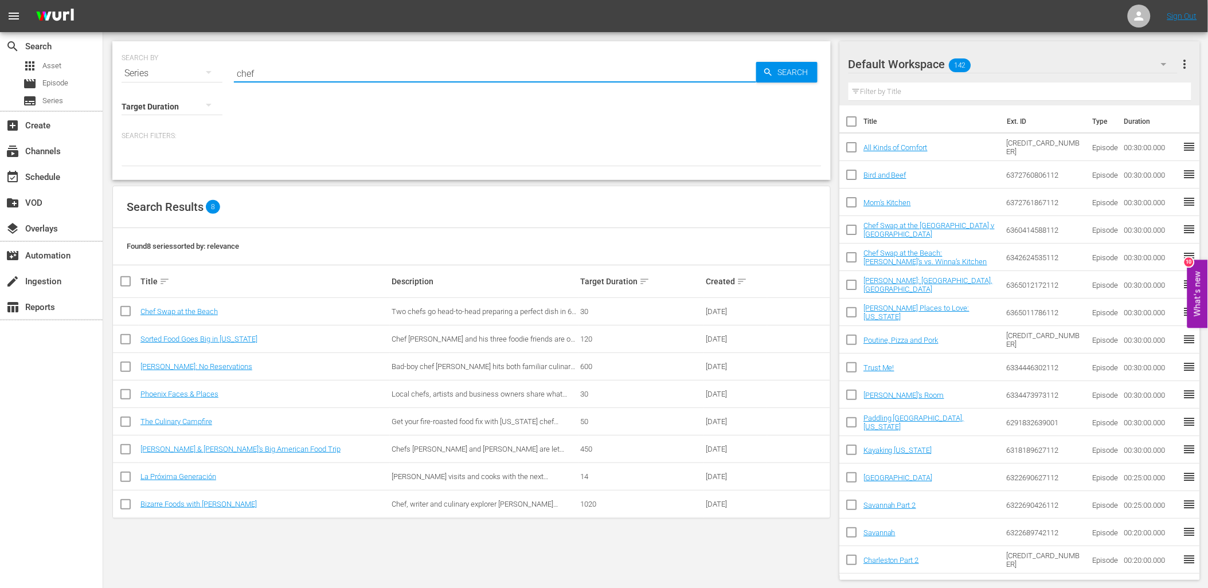
drag, startPoint x: 275, startPoint y: 72, endPoint x: 216, endPoint y: 71, distance: 59.6
click at [216, 71] on div "SEARCH BY Search By Series Search ID, Title, Description, Keywords, or Category…" at bounding box center [472, 66] width 700 height 41
type input "small"
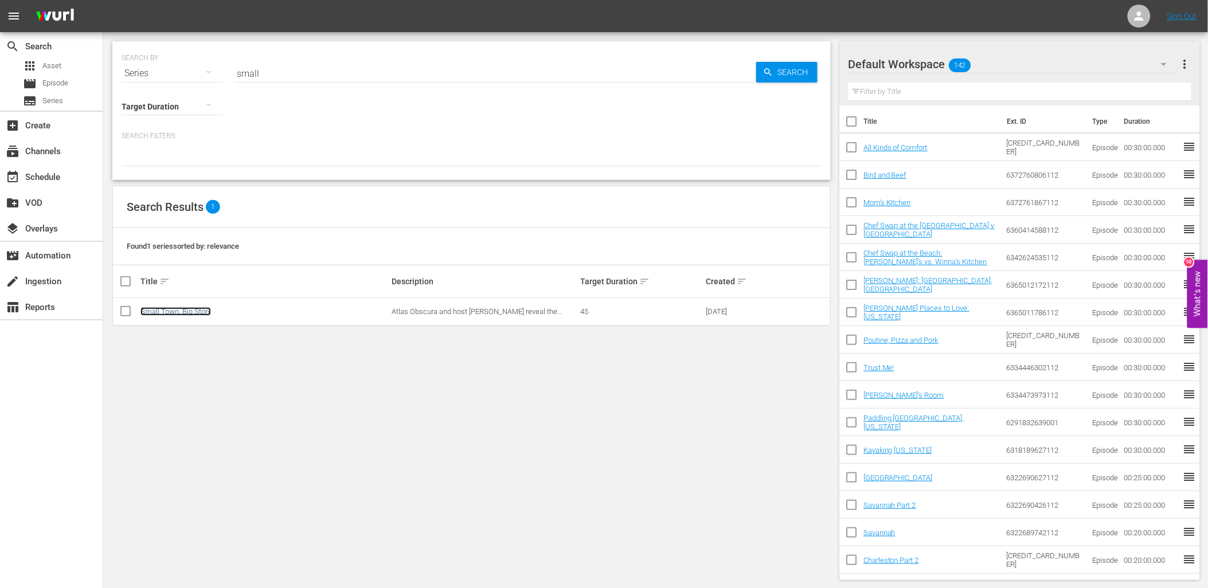
click at [189, 311] on link "Small Town, Big Story" at bounding box center [175, 311] width 71 height 9
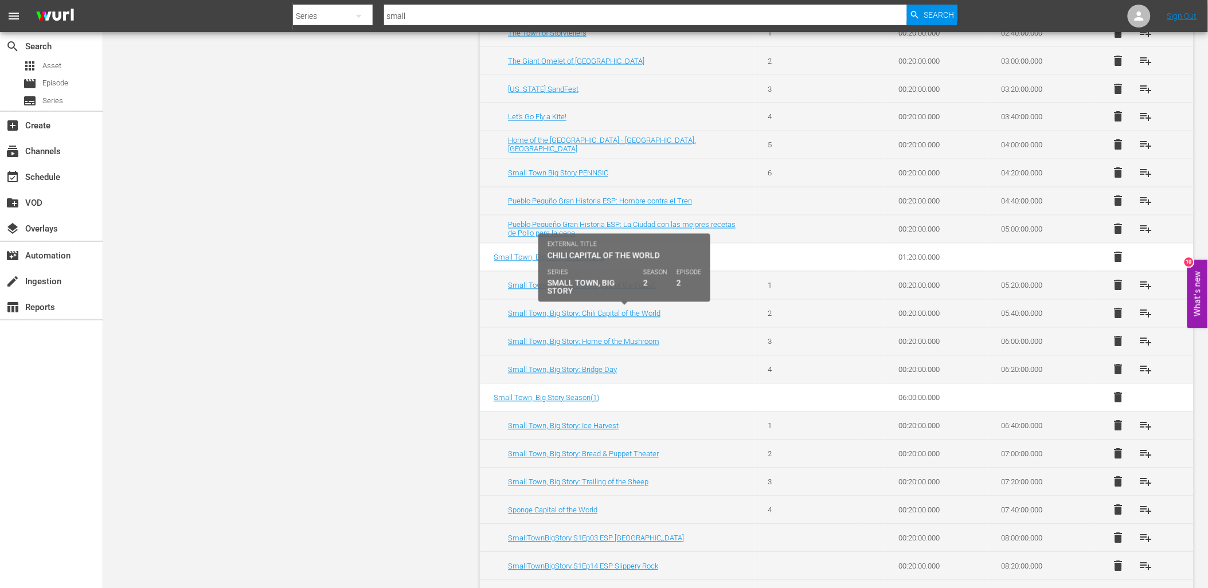
scroll to position [700, 0]
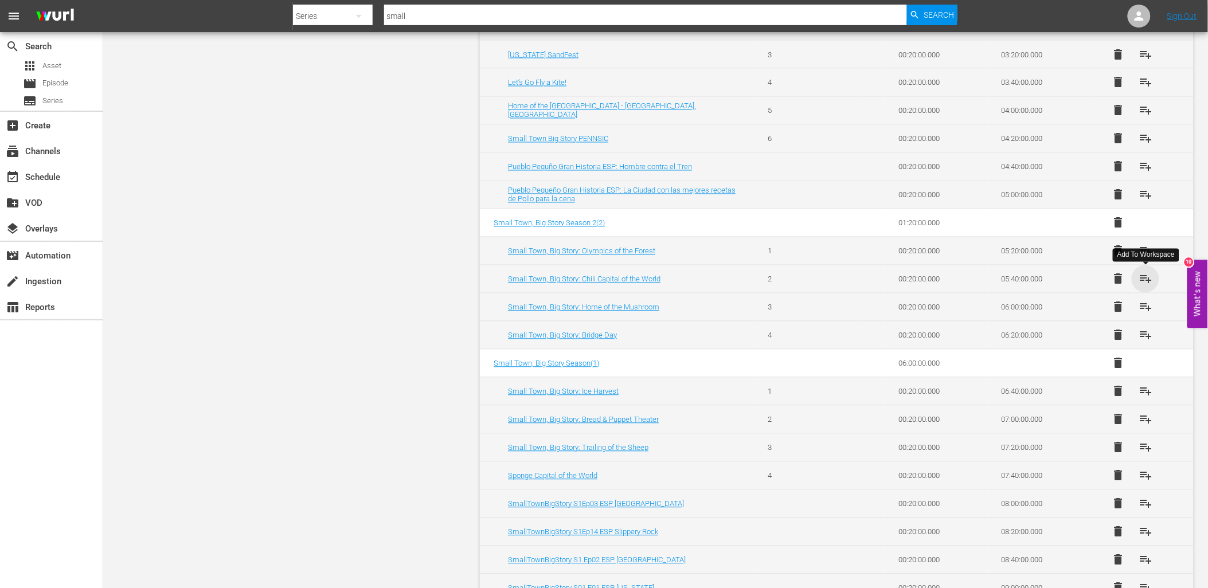
click at [1148, 278] on span "playlist_add" at bounding box center [1145, 279] width 14 height 14
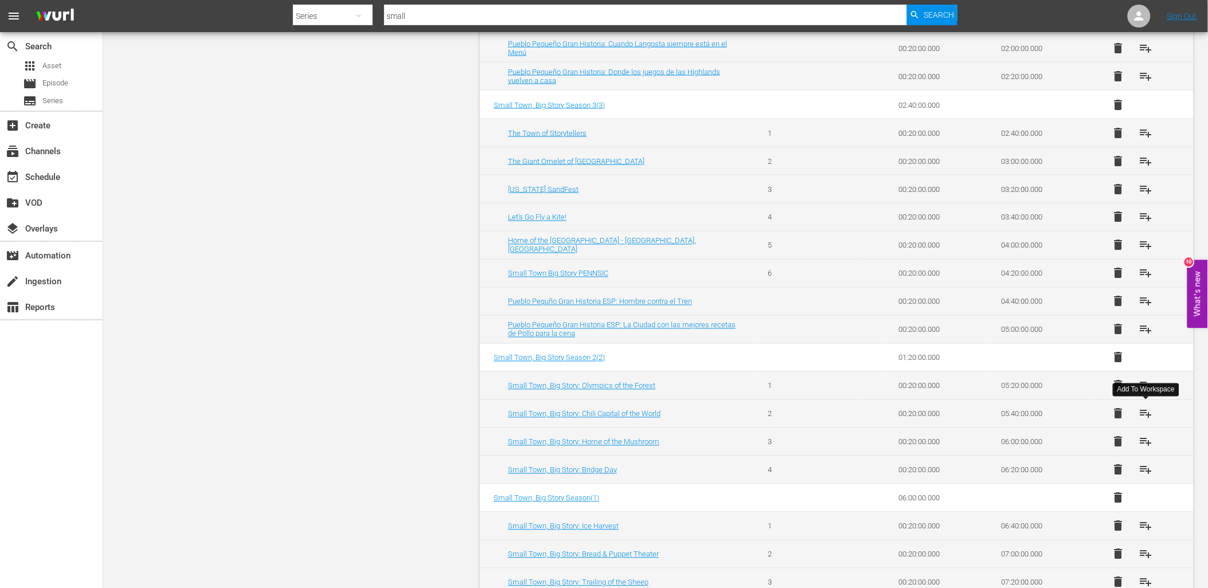
scroll to position [502, 0]
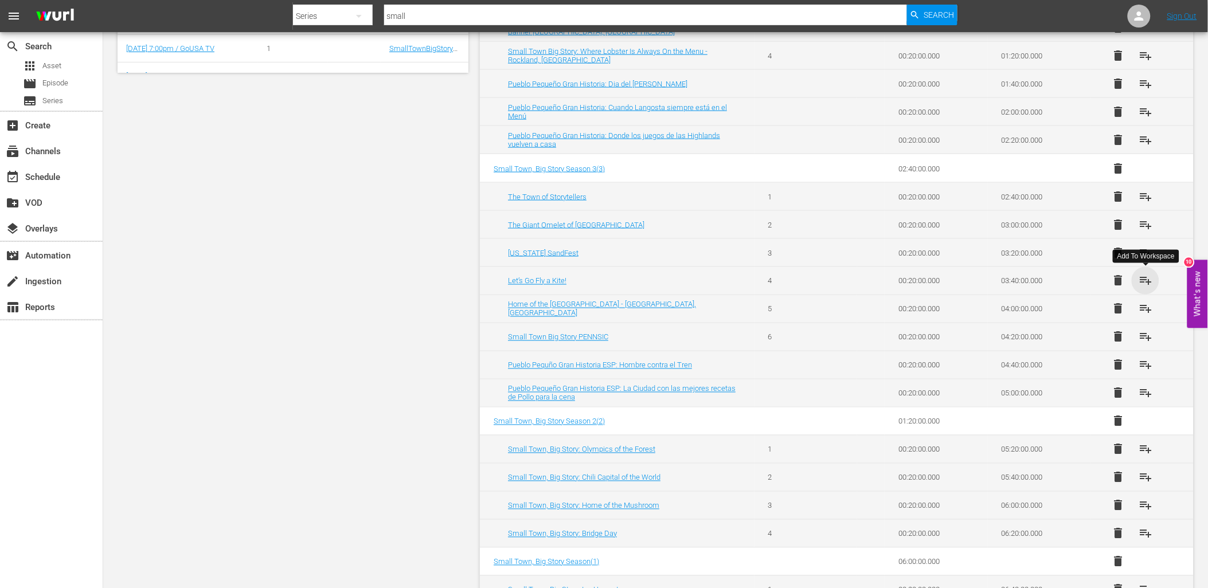
click at [1144, 281] on span "playlist_add" at bounding box center [1145, 281] width 14 height 14
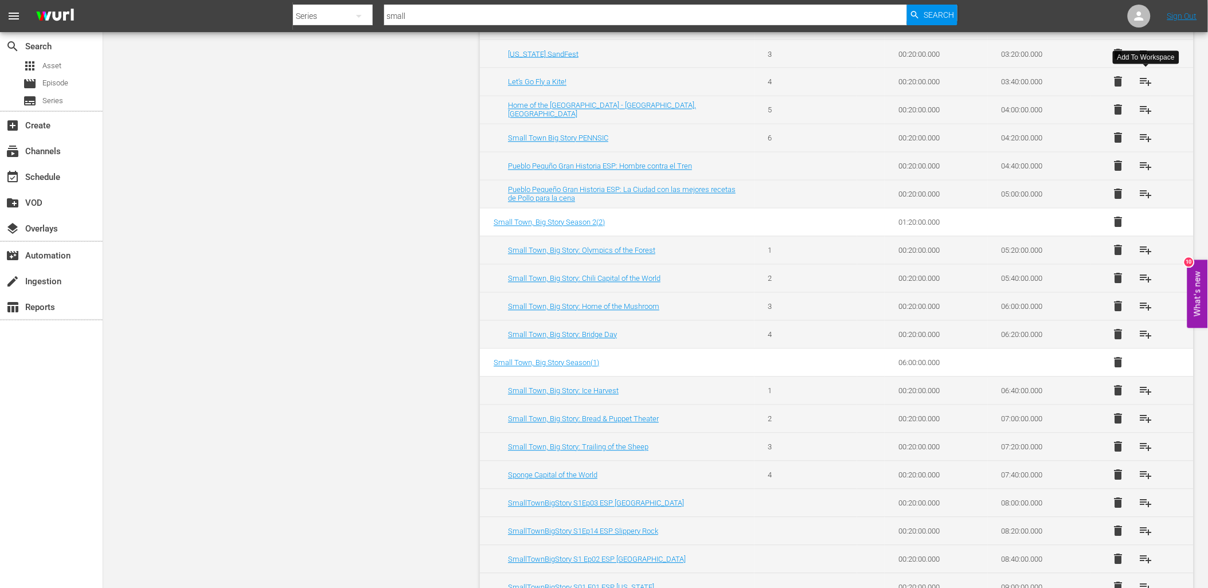
scroll to position [694, 0]
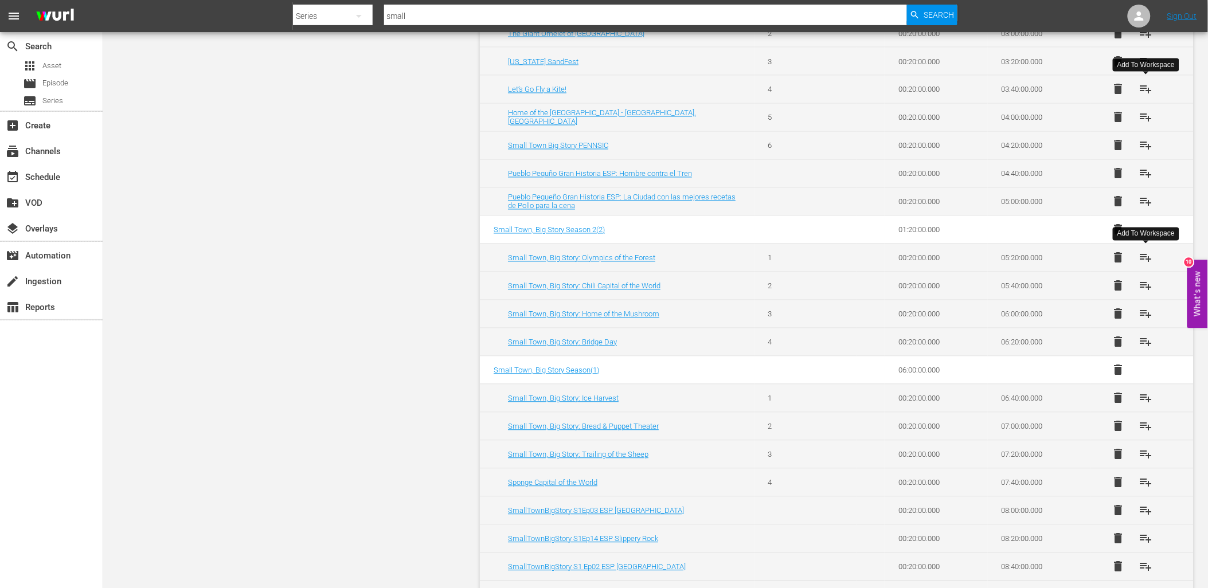
click at [1145, 259] on span "playlist_add" at bounding box center [1145, 258] width 14 height 14
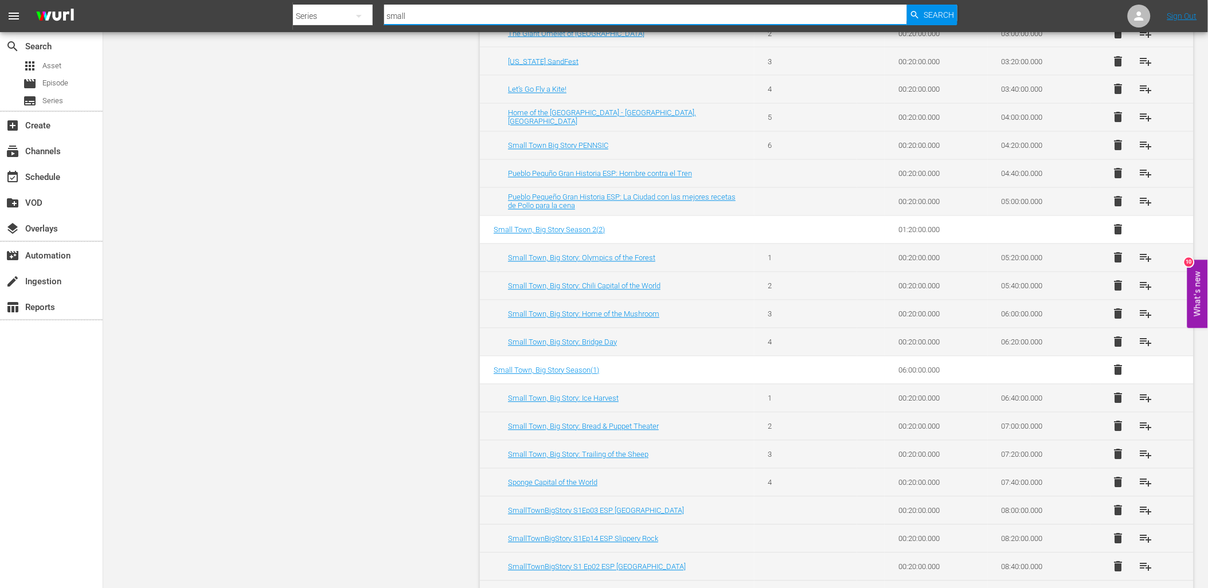
drag, startPoint x: 420, startPoint y: 17, endPoint x: 352, endPoint y: 18, distance: 68.2
click at [352, 18] on div "Search By Series Search ID, Title, Description, Keywords, or Category small Sea…" at bounding box center [625, 16] width 664 height 28
type input "sorted"
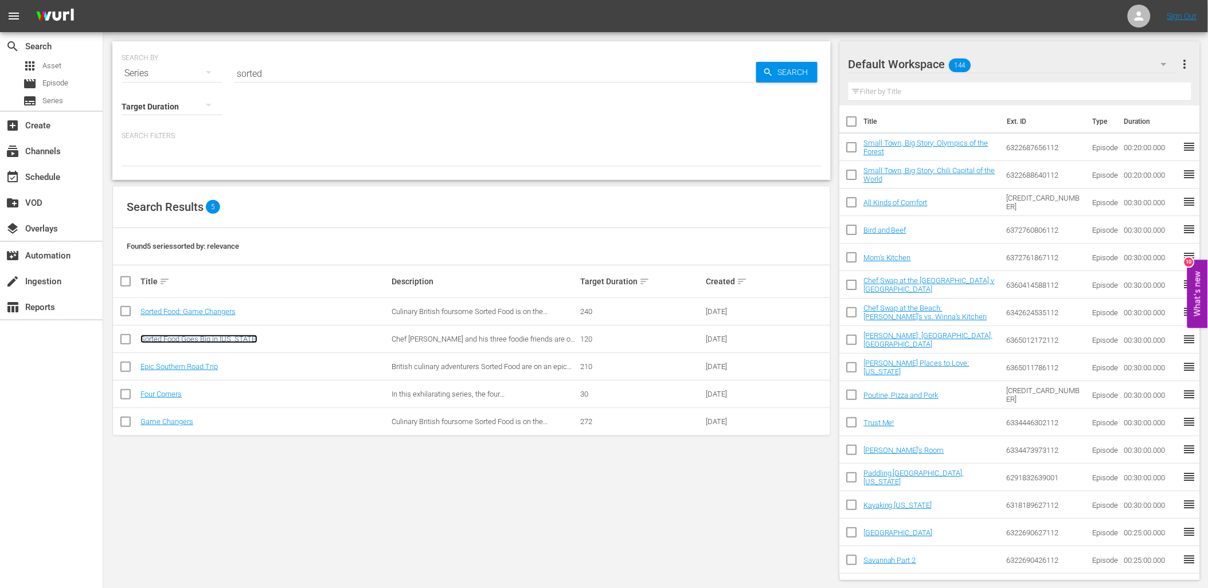
click at [220, 341] on link "Sorted Food Goes Big in Texas" at bounding box center [198, 339] width 117 height 9
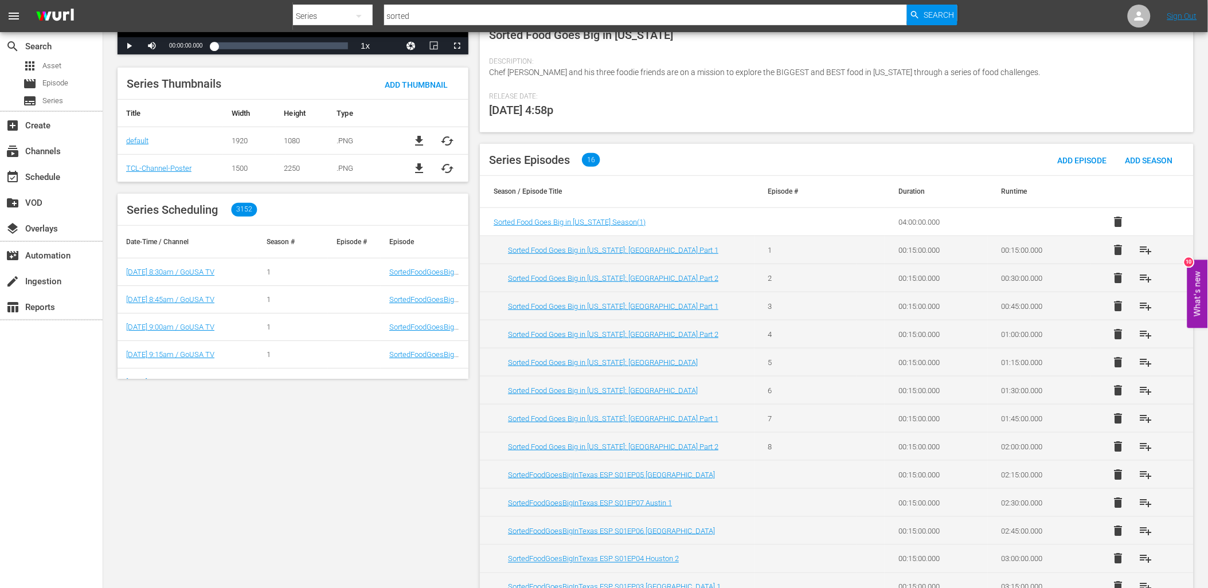
scroll to position [255, 0]
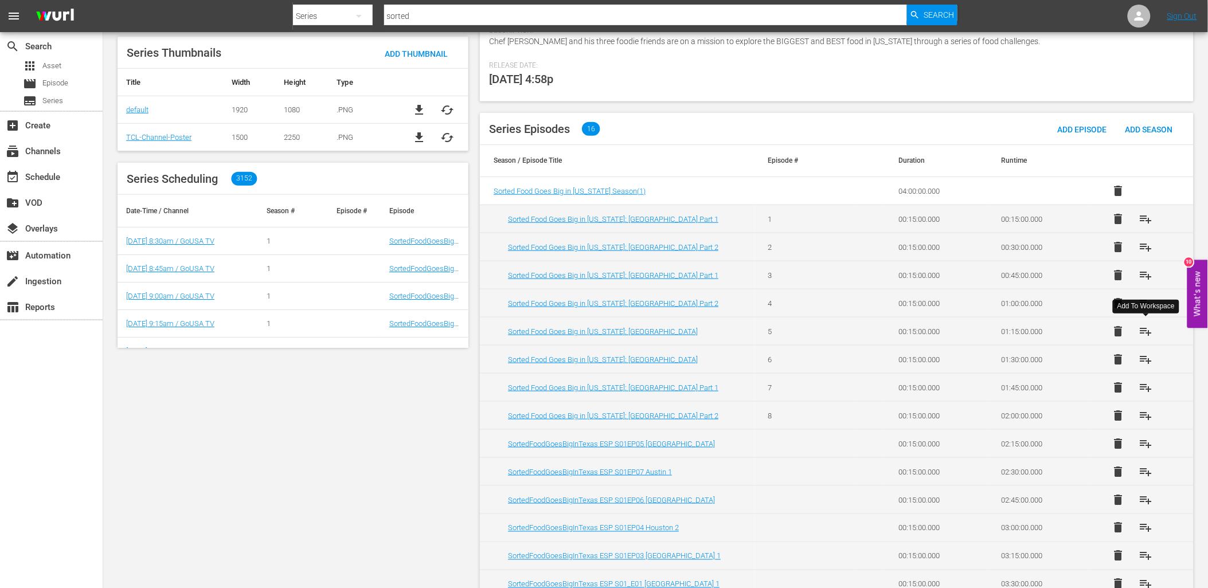
click at [1142, 328] on span "playlist_add" at bounding box center [1145, 331] width 14 height 14
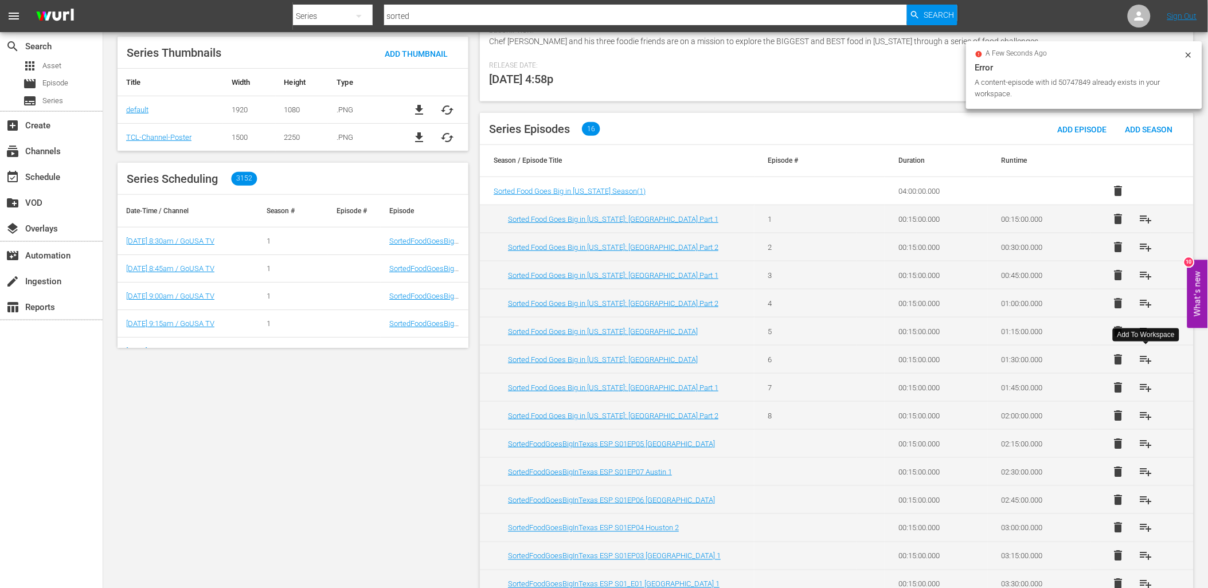
click at [1144, 360] on span "playlist_add" at bounding box center [1145, 360] width 14 height 14
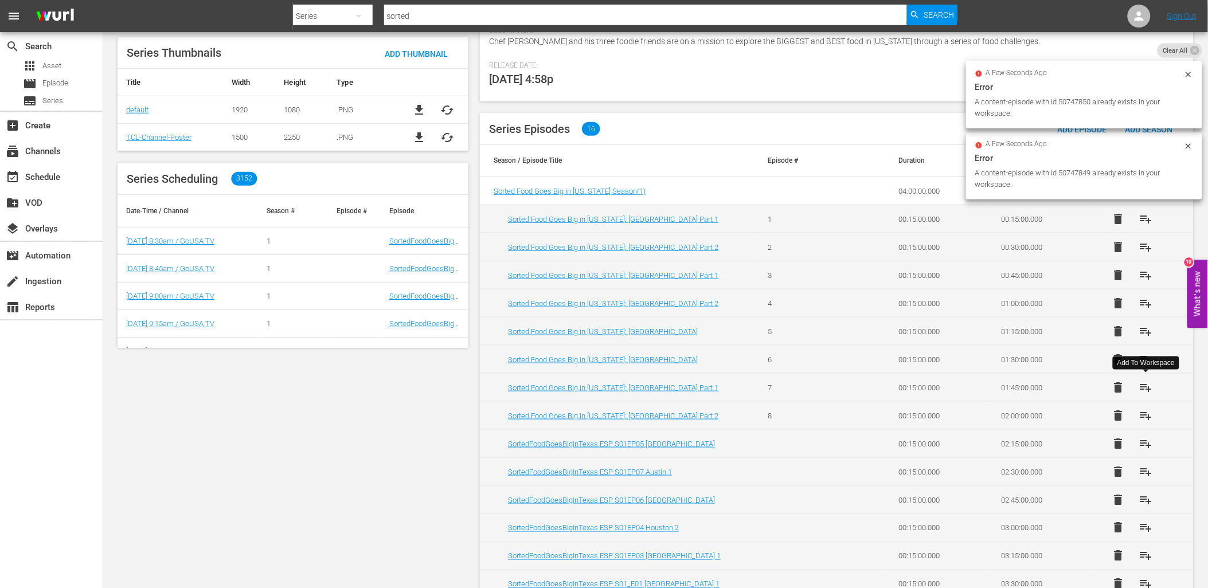
click at [1144, 386] on span "playlist_add" at bounding box center [1145, 388] width 14 height 14
click at [1144, 417] on span "playlist_add" at bounding box center [1145, 416] width 14 height 14
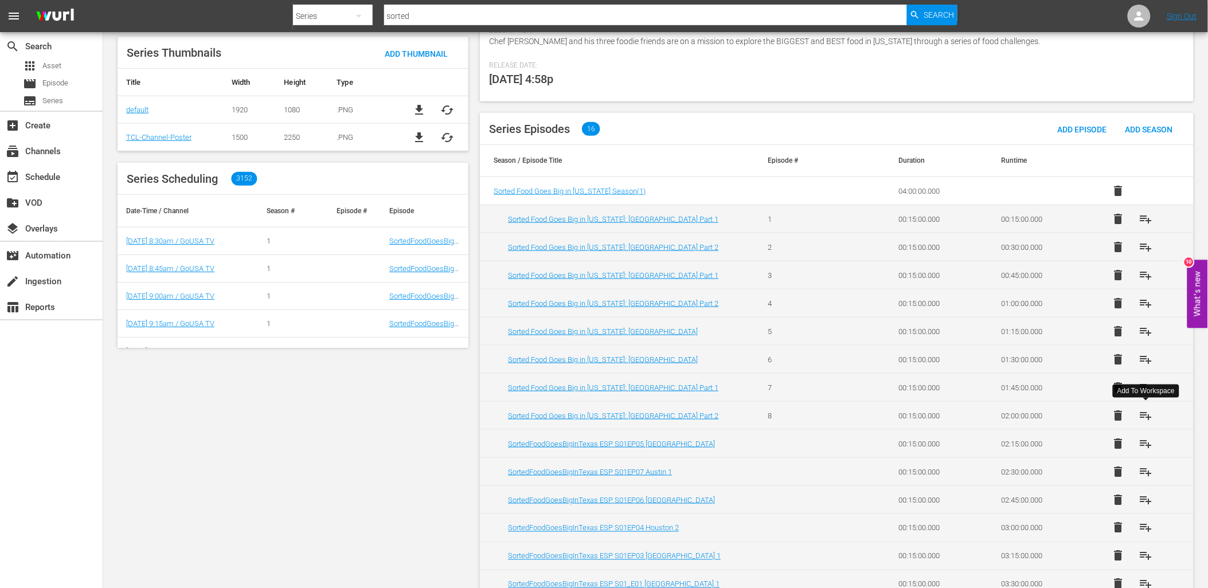
click at [468, 11] on input "sorted" at bounding box center [645, 16] width 523 height 28
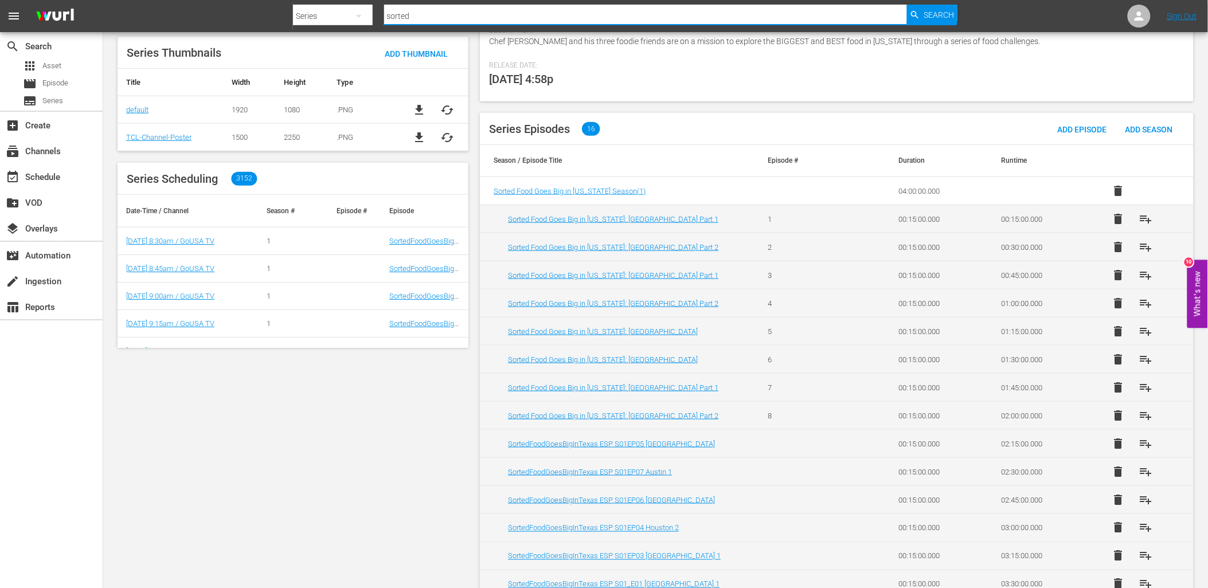
click at [468, 11] on input "sorted" at bounding box center [645, 16] width 523 height 28
type input "top"
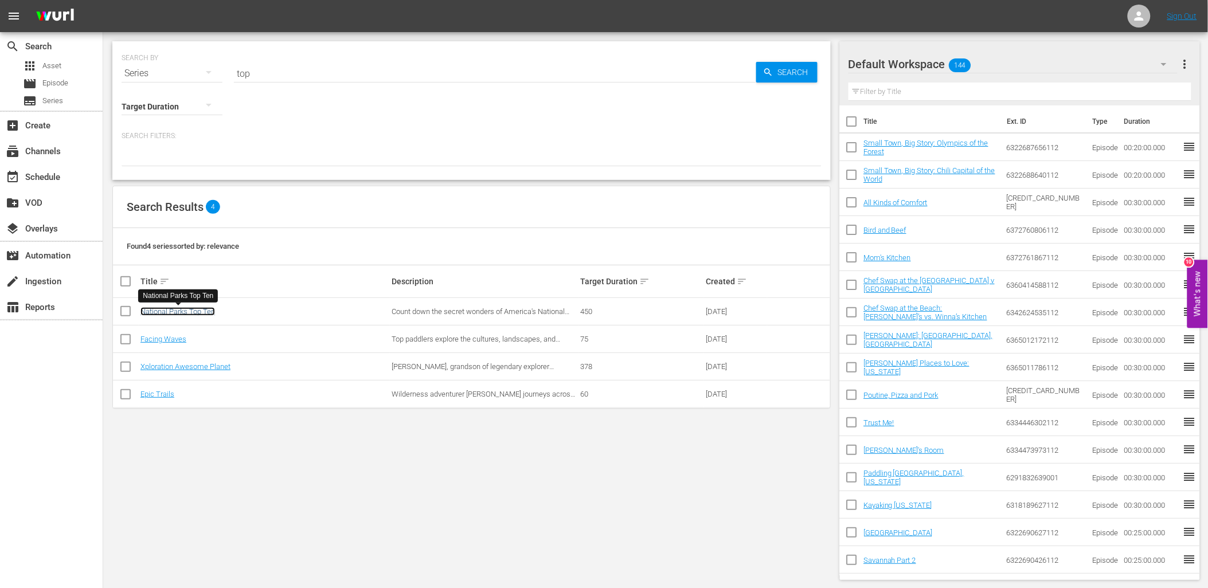
click at [197, 314] on link "National Parks Top Ten" at bounding box center [177, 311] width 75 height 9
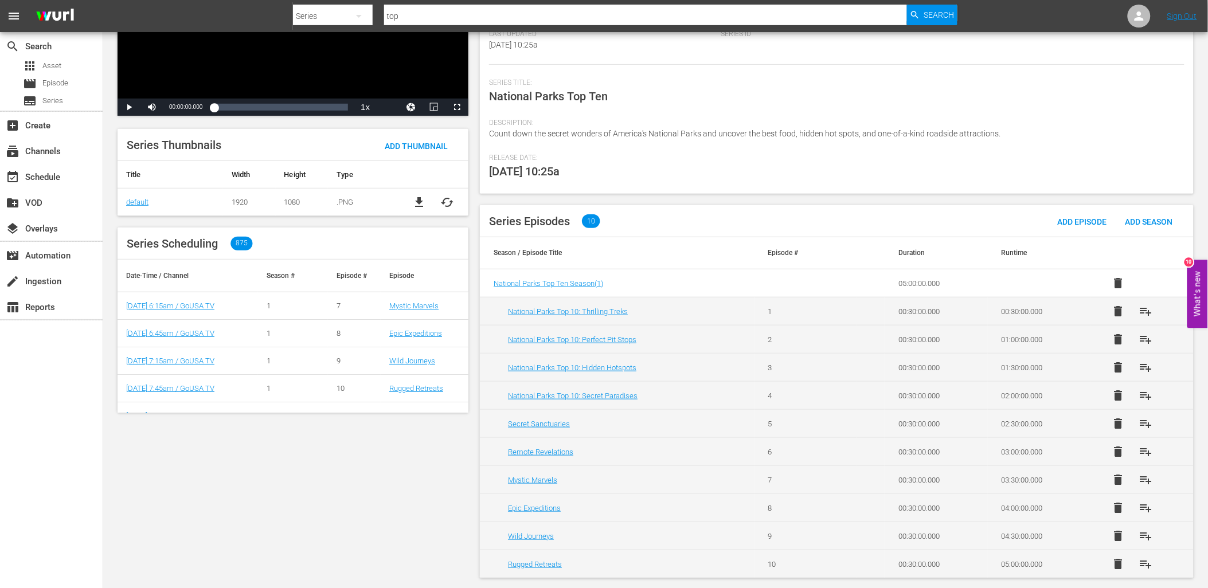
scroll to position [167, 0]
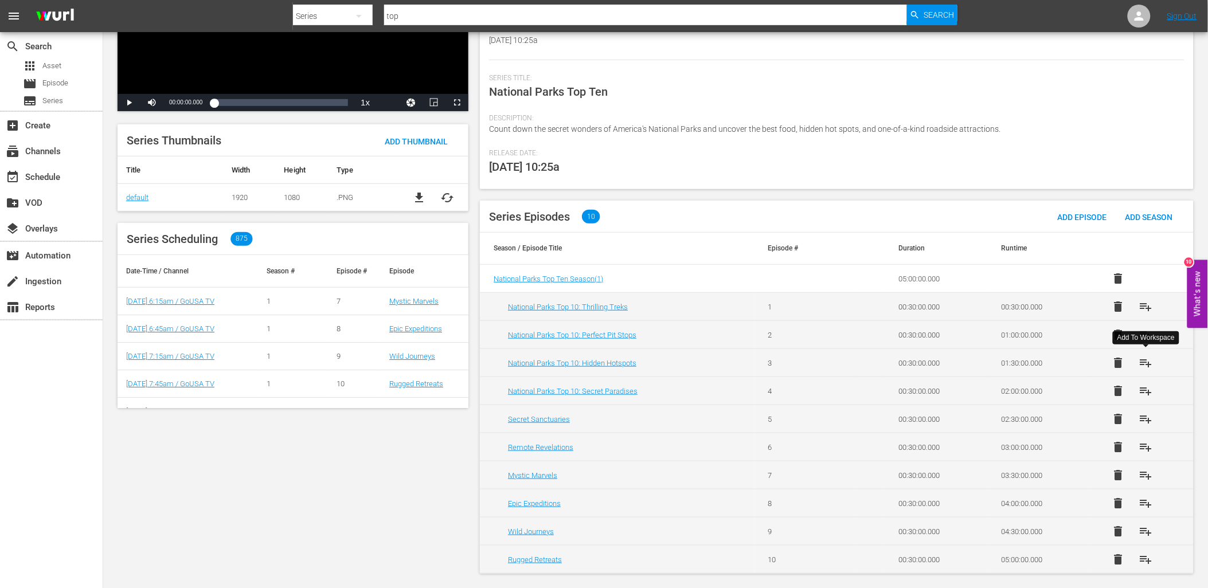
click at [1143, 365] on span "playlist_add" at bounding box center [1145, 363] width 14 height 14
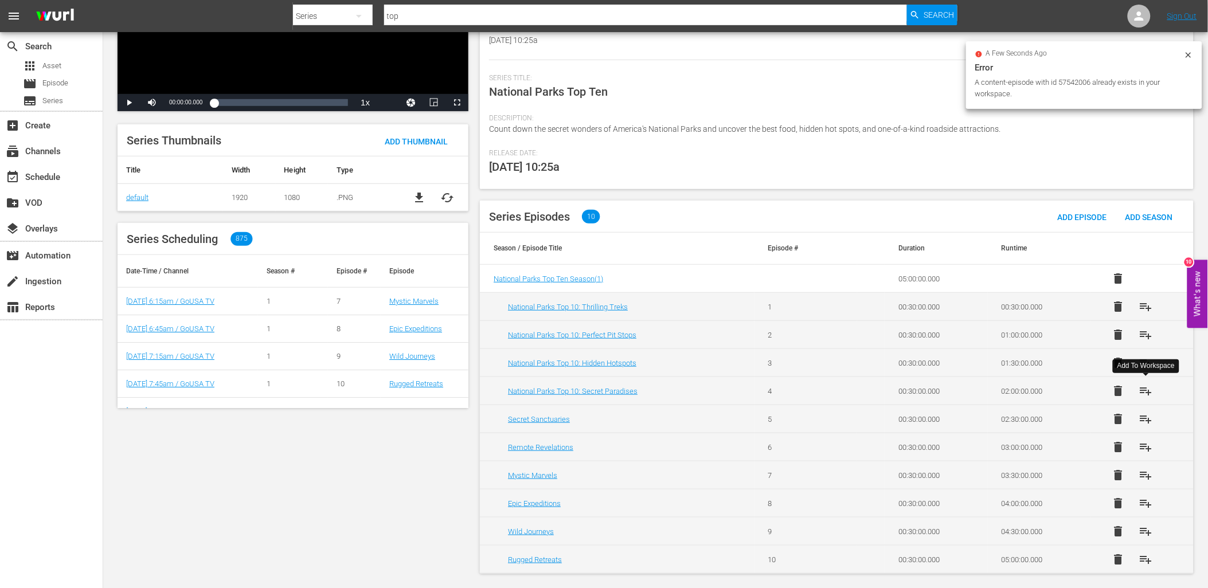
click at [1148, 391] on span "playlist_add" at bounding box center [1145, 391] width 14 height 14
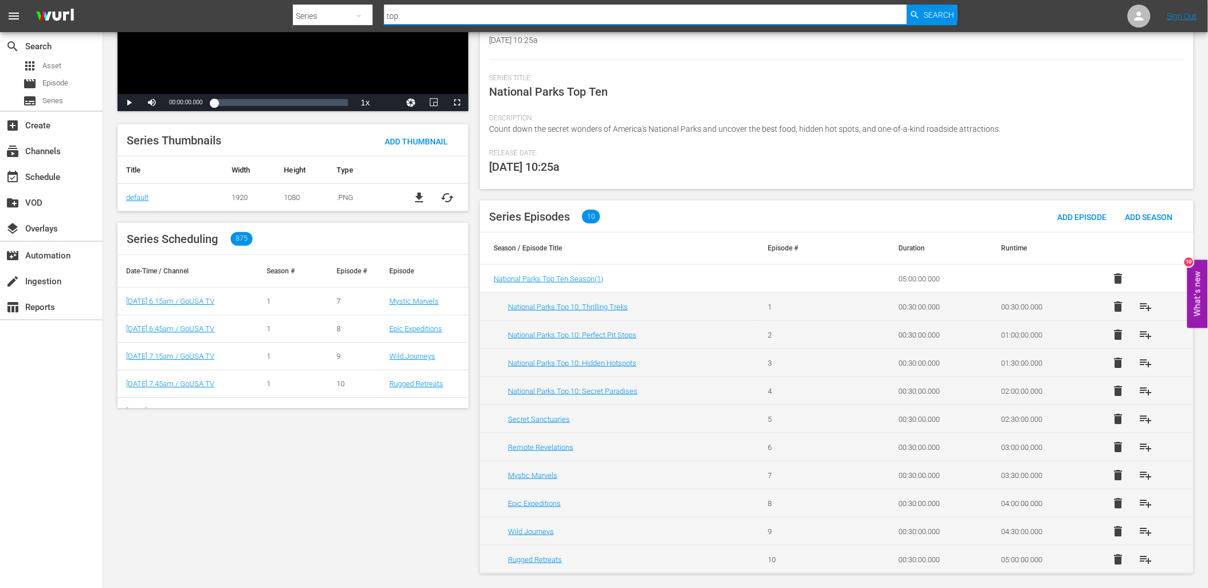
drag, startPoint x: 422, startPoint y: 12, endPoint x: 382, endPoint y: 15, distance: 40.2
click at [382, 15] on div "Search By Series Search ID, Title, Description, Keywords, or Category top Search" at bounding box center [625, 16] width 664 height 28
type input "family"
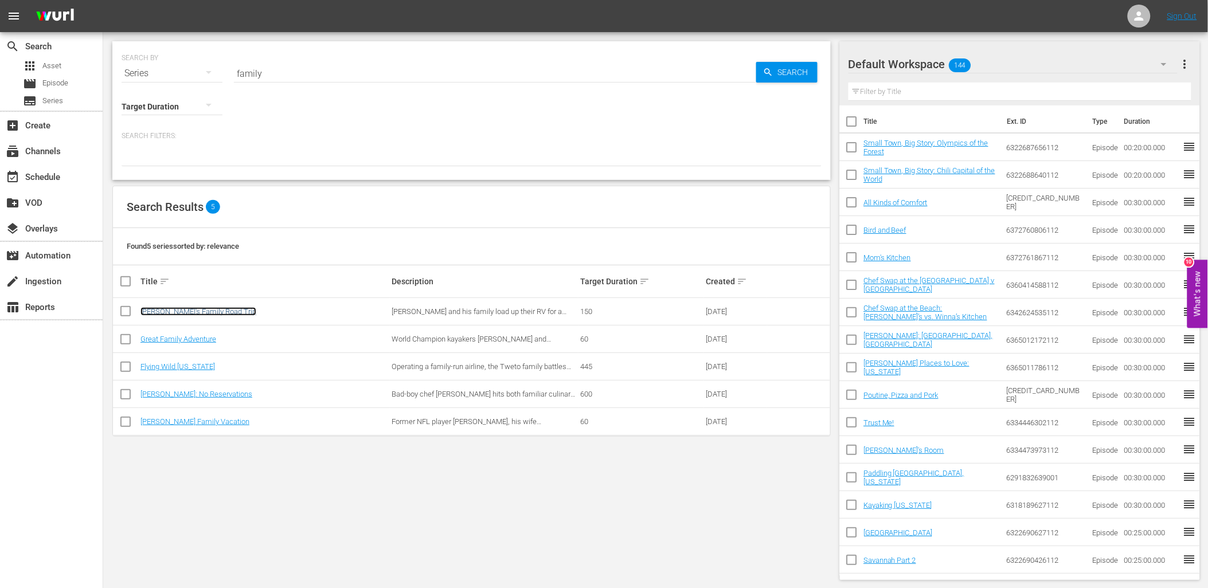
click at [192, 312] on link "[PERSON_NAME]'s Family Road Trip" at bounding box center [198, 311] width 116 height 9
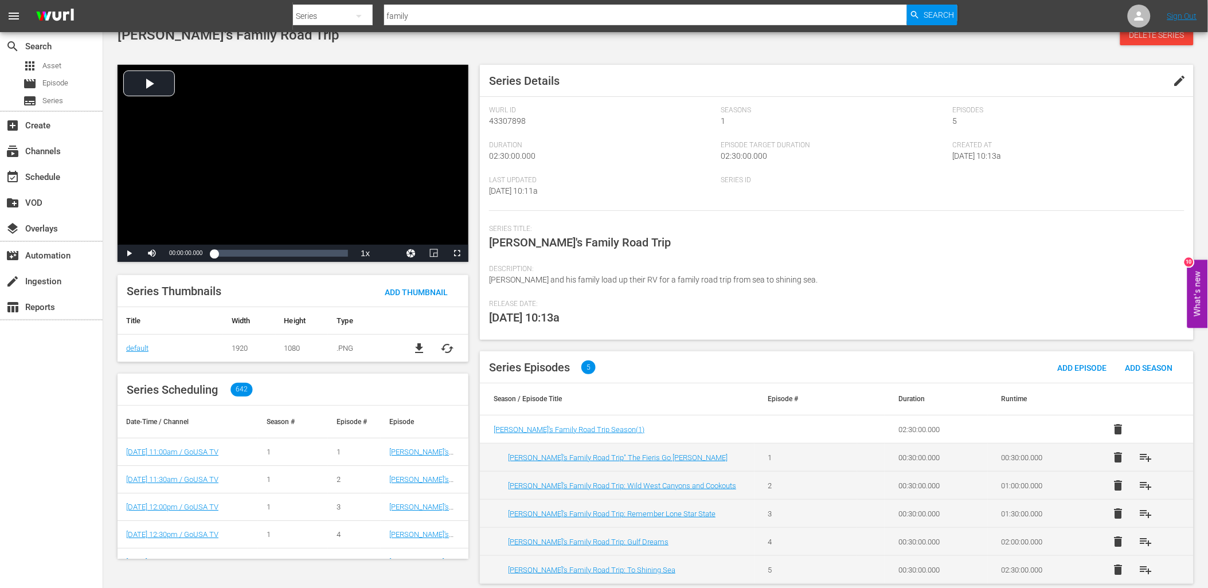
scroll to position [26, 0]
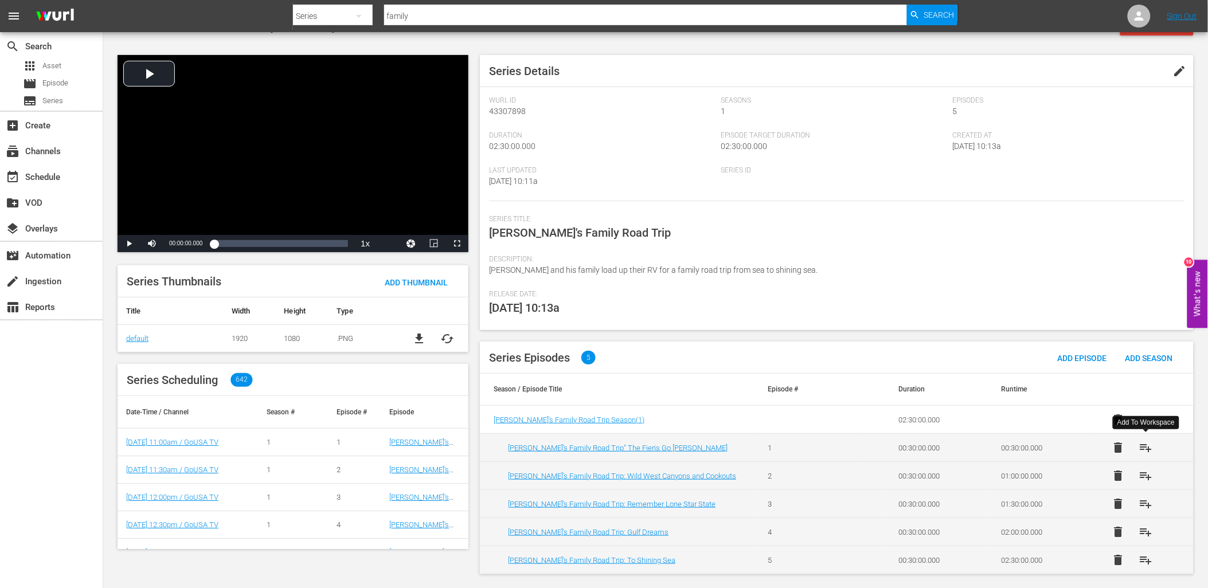
click at [1146, 449] on span "playlist_add" at bounding box center [1145, 448] width 14 height 14
click at [1144, 478] on span "playlist_add" at bounding box center [1145, 476] width 14 height 14
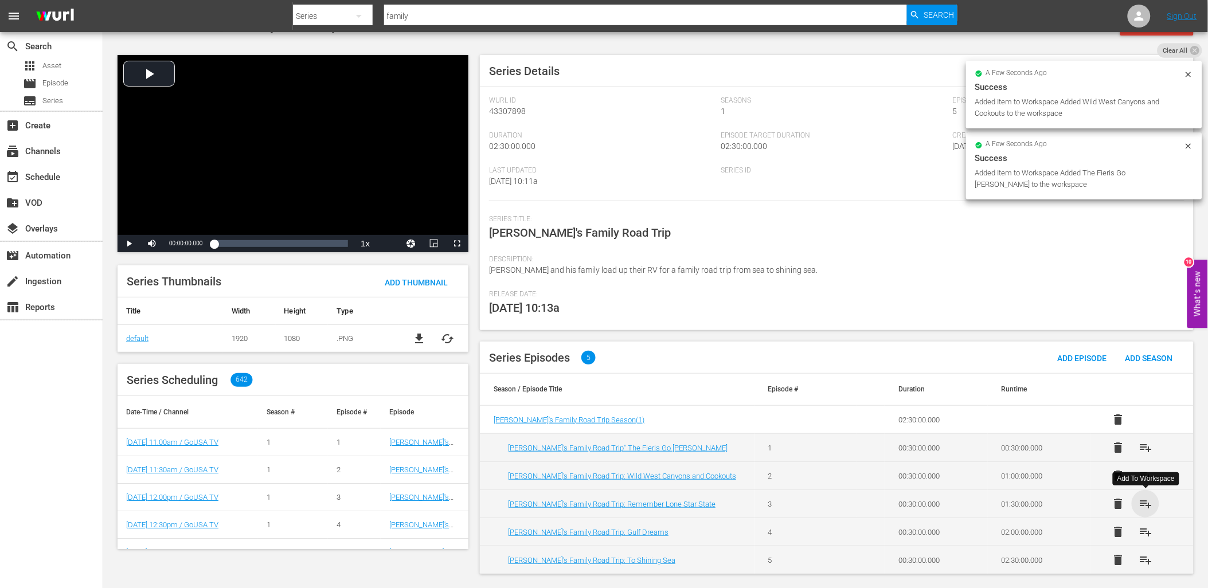
click at [1145, 502] on span "playlist_add" at bounding box center [1145, 504] width 14 height 14
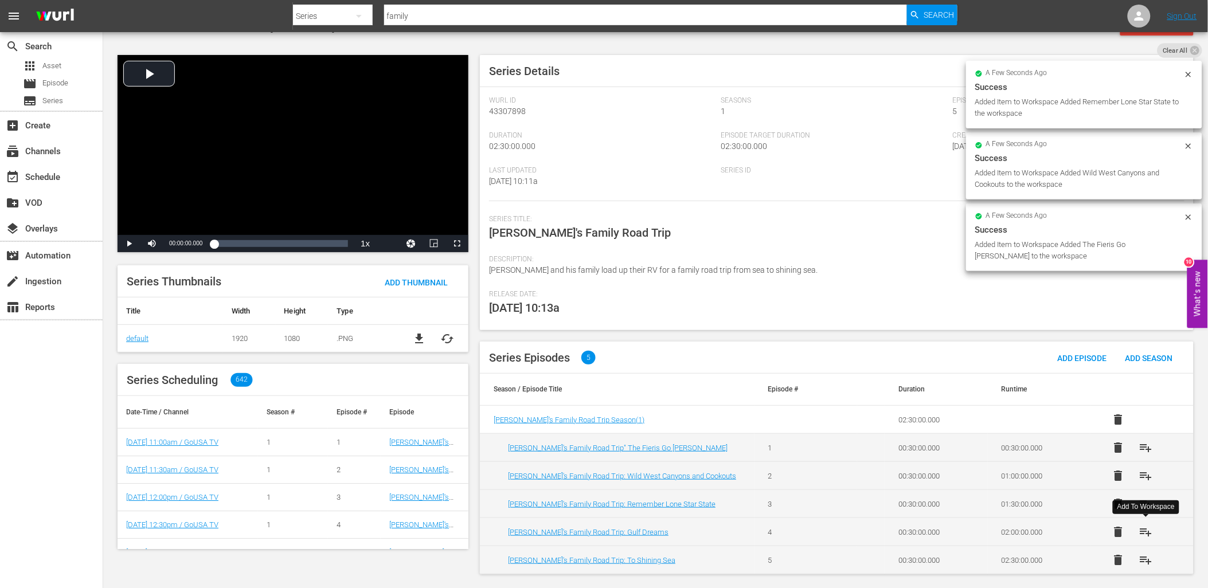
click at [1141, 532] on span "playlist_add" at bounding box center [1145, 532] width 14 height 14
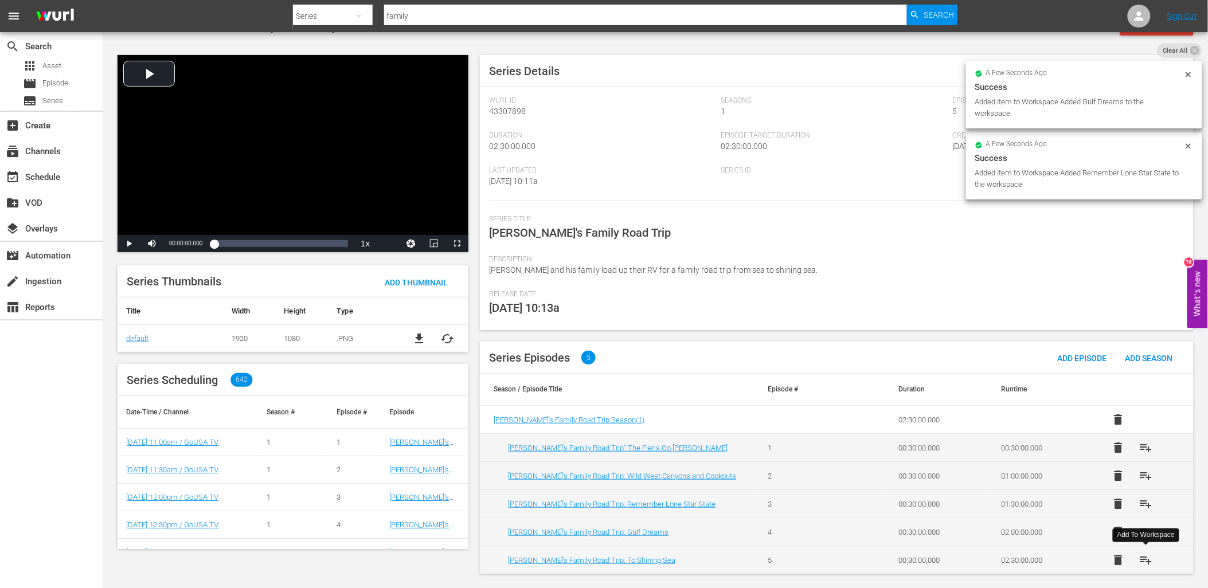
click at [1144, 557] on span "playlist_add" at bounding box center [1145, 560] width 14 height 14
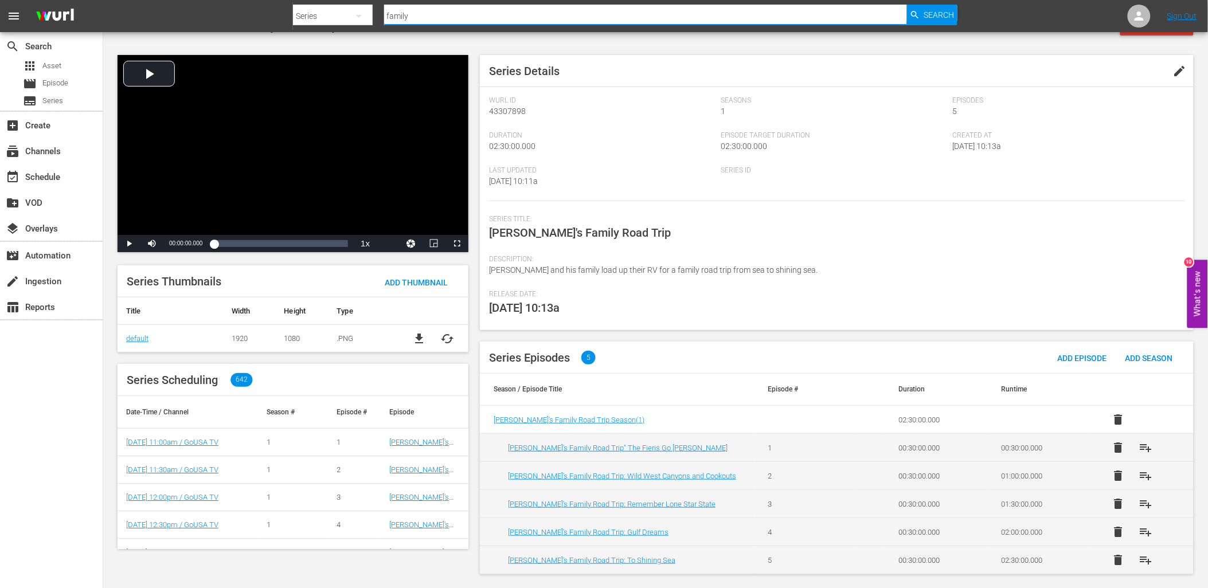
drag, startPoint x: 417, startPoint y: 14, endPoint x: 370, endPoint y: 19, distance: 47.4
click at [374, 20] on div "Search By Series Search ID, Title, Description, Keywords, or Category family Se…" at bounding box center [625, 16] width 664 height 28
type input "small"
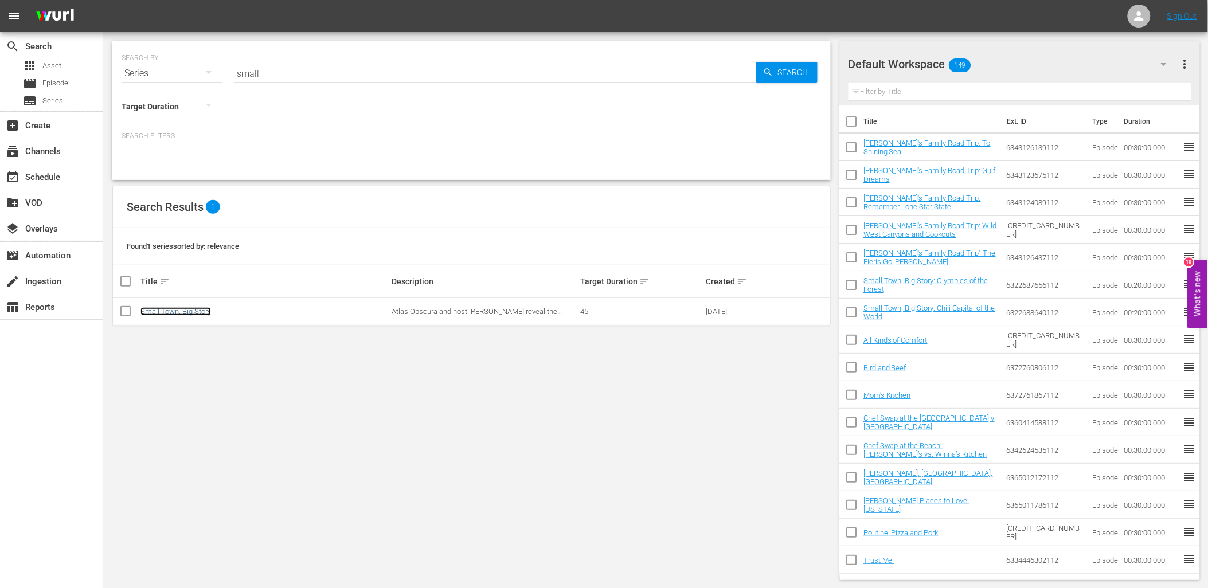
click at [173, 308] on link "Small Town, Big Story" at bounding box center [175, 311] width 71 height 9
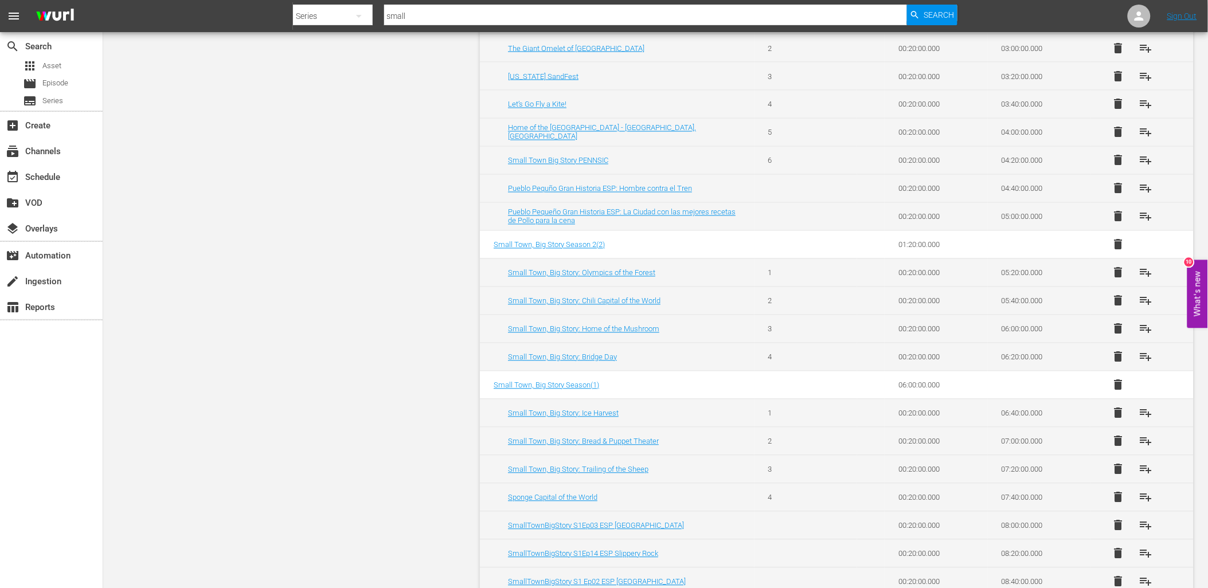
scroll to position [700, 0]
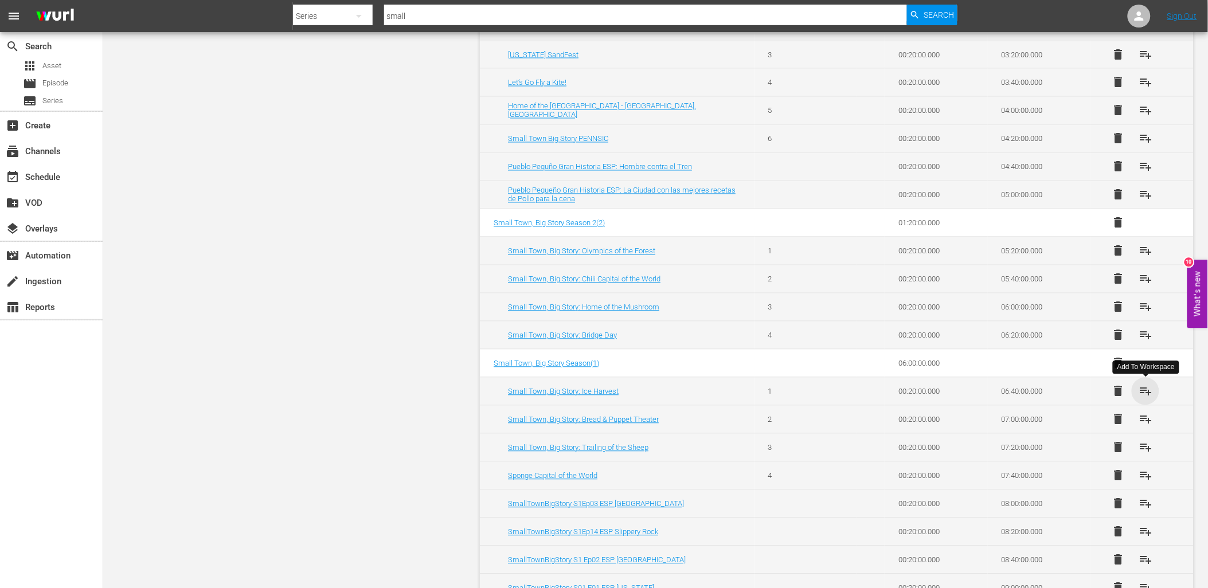
click at [1147, 389] on span "playlist_add" at bounding box center [1145, 392] width 14 height 14
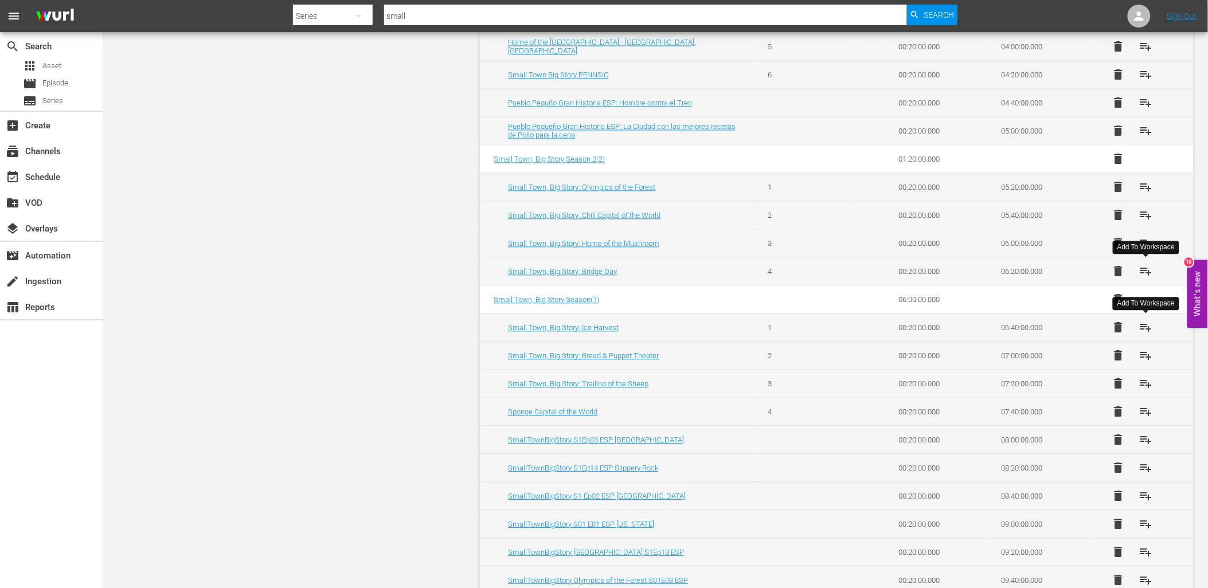
click at [1148, 270] on span "playlist_add" at bounding box center [1145, 272] width 14 height 14
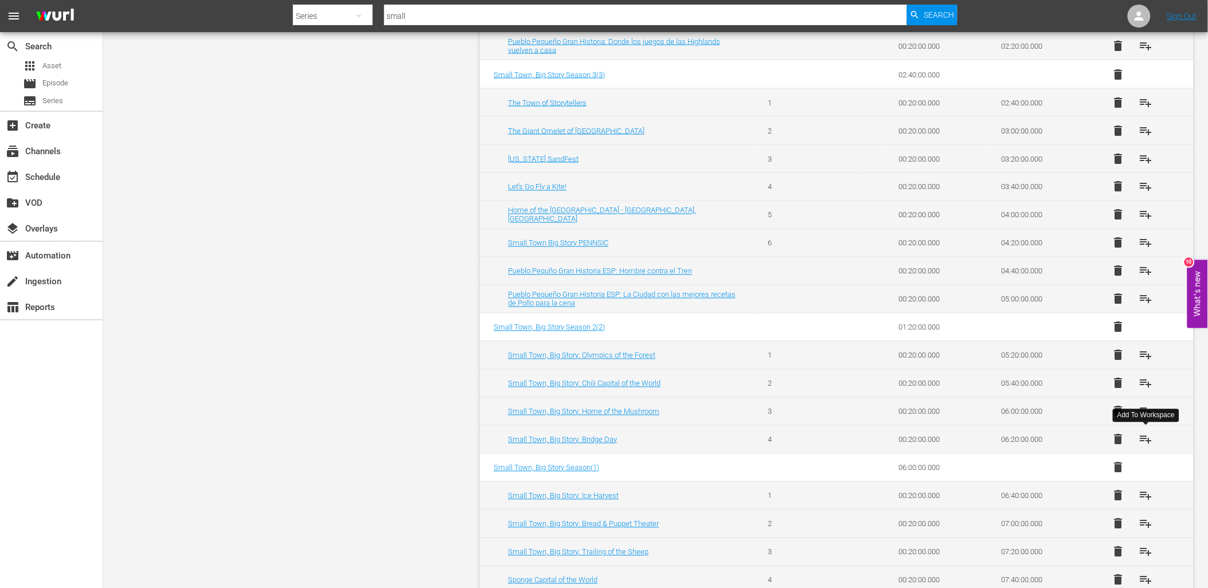
scroll to position [509, 0]
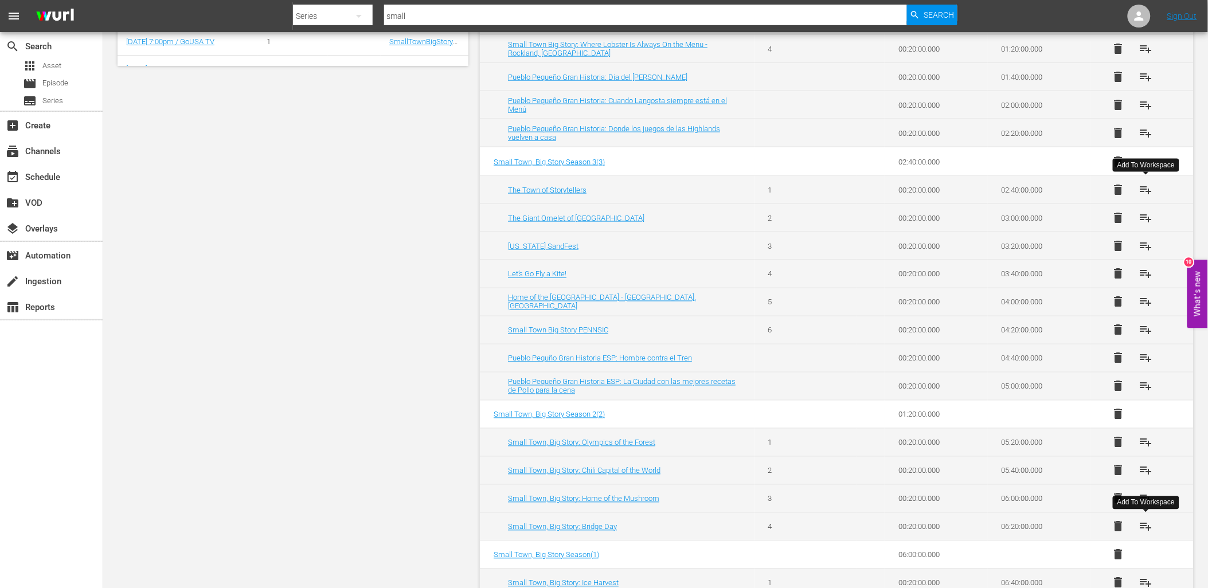
click at [1142, 185] on span "playlist_add" at bounding box center [1145, 190] width 14 height 14
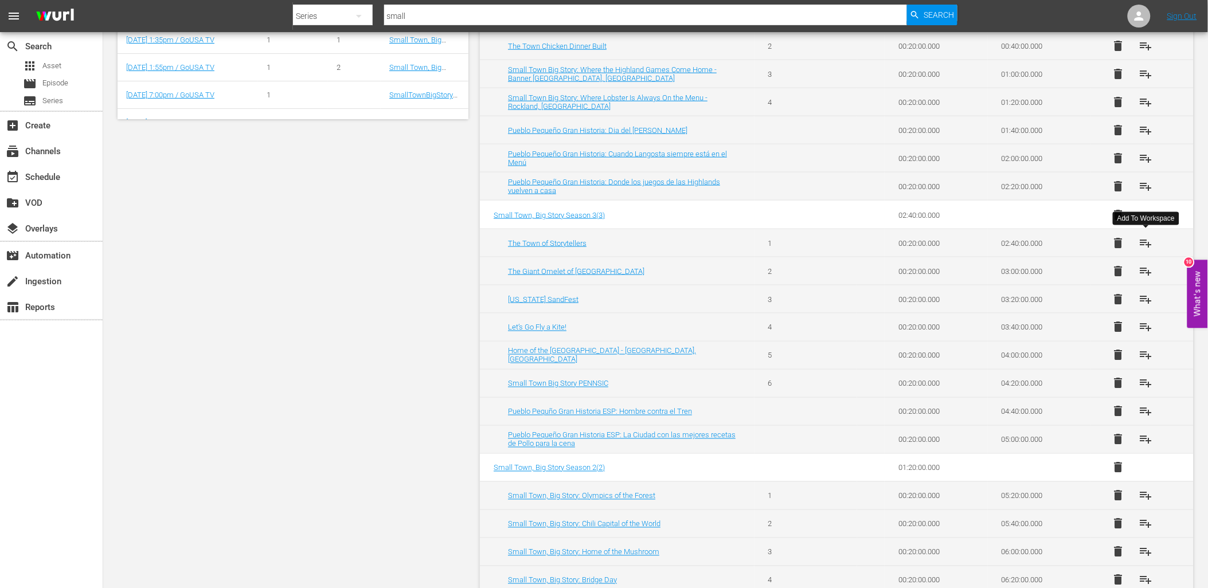
scroll to position [382, 0]
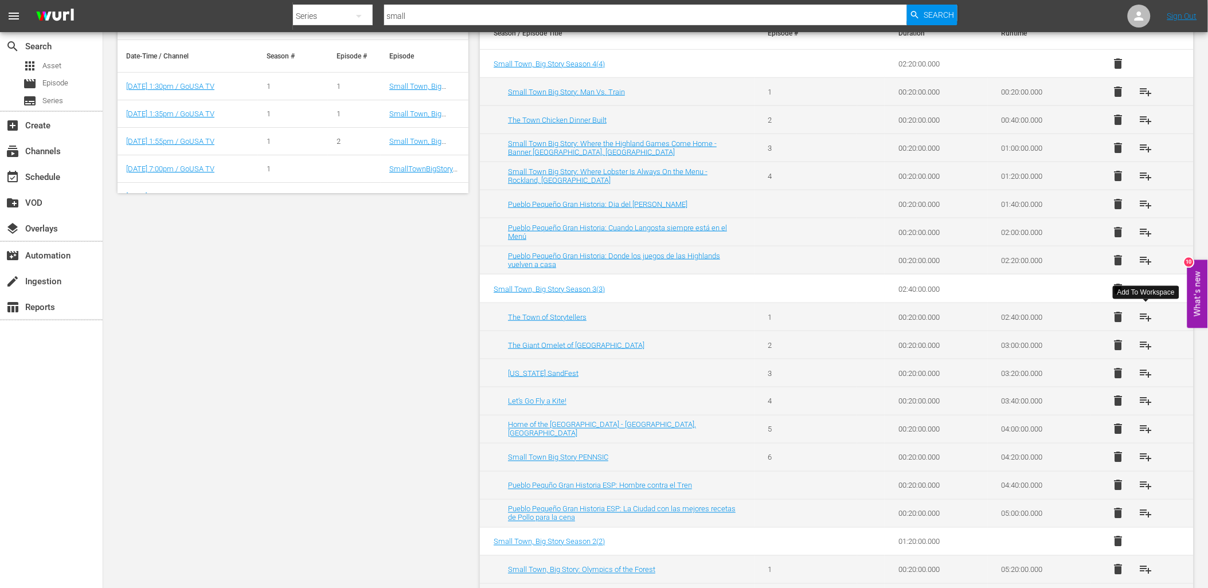
click at [346, 7] on button "button" at bounding box center [359, 16] width 28 height 28
click at [331, 83] on div "Episodes" at bounding box center [330, 85] width 46 height 18
click at [433, 14] on input "Seafood" at bounding box center [645, 16] width 523 height 28
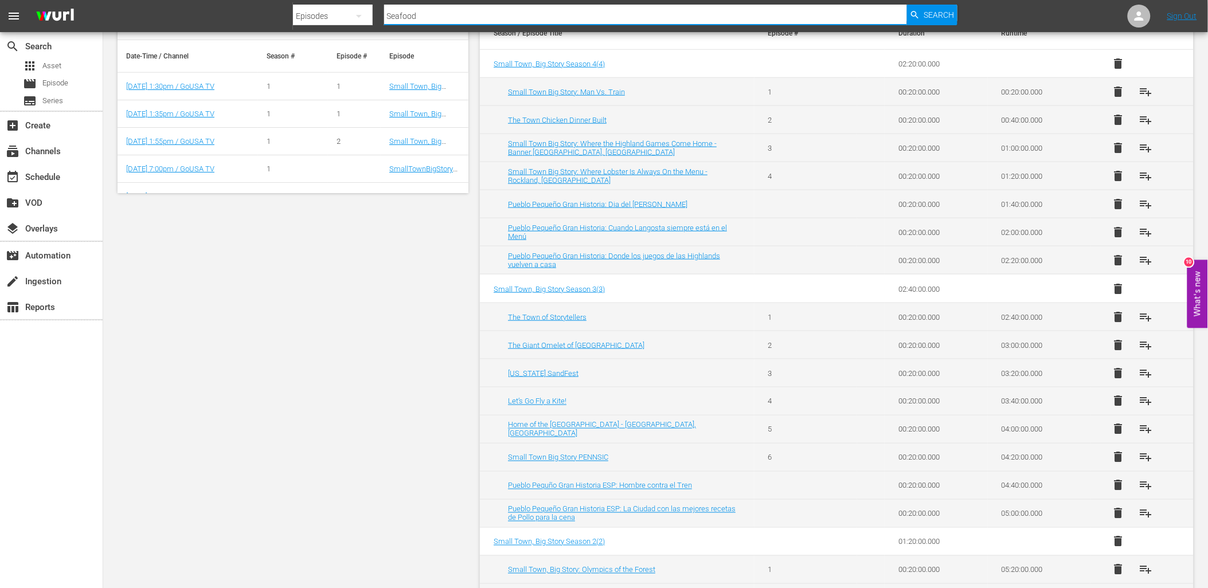
click at [433, 14] on input "Seafood" at bounding box center [645, 16] width 523 height 28
paste input "Worldwide Flavorfest"
type input "Worldwide Flavorfest"
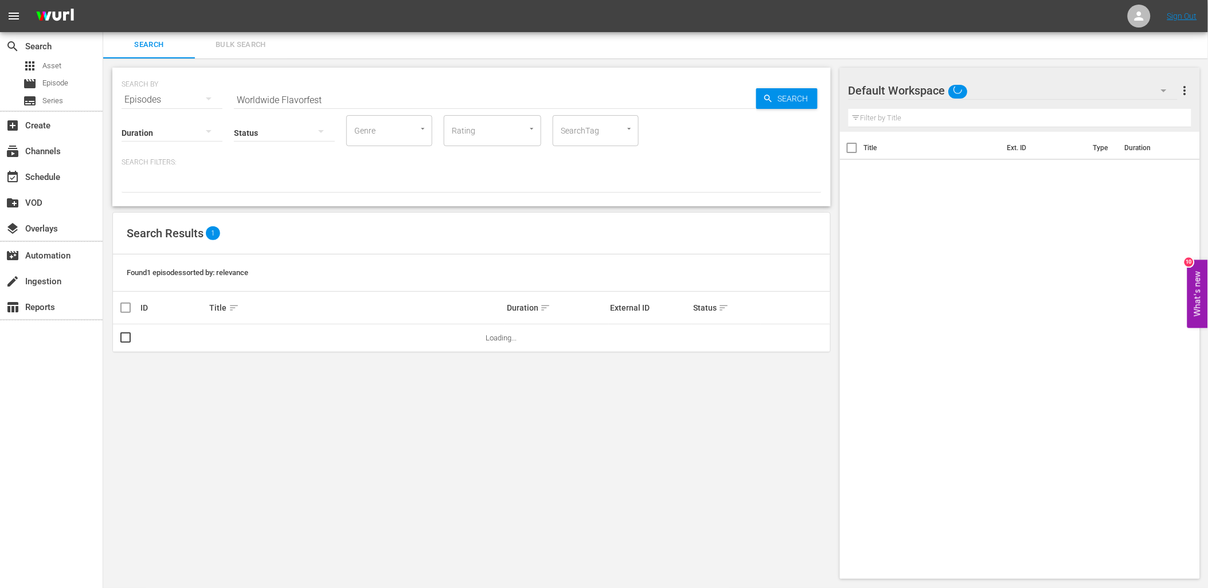
scroll to position [1, 0]
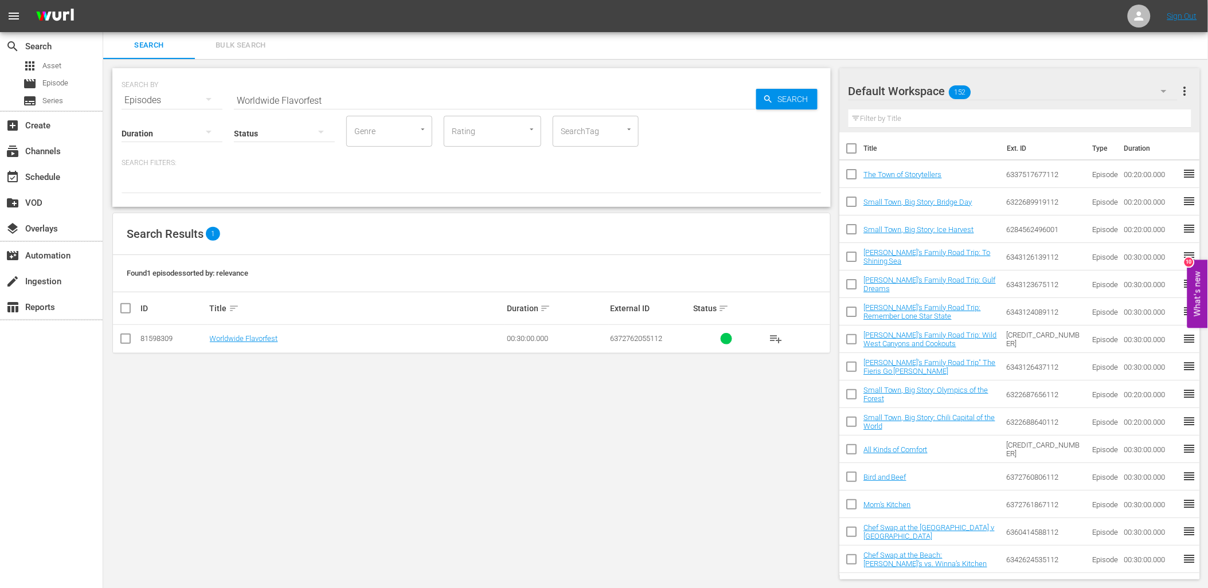
click at [771, 342] on span "playlist_add" at bounding box center [776, 339] width 14 height 14
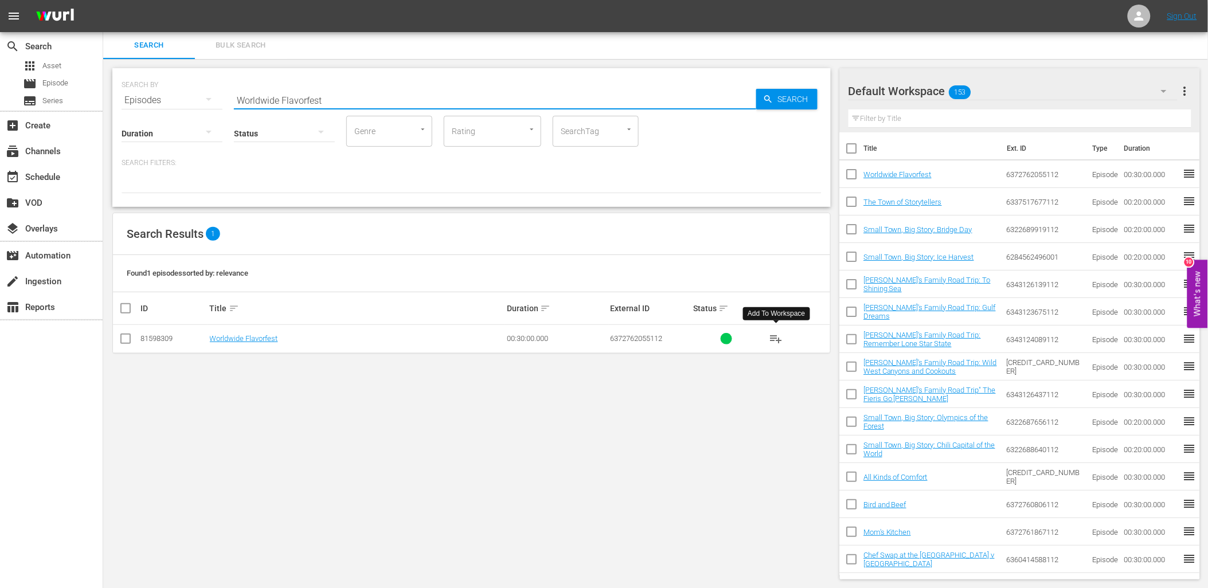
click at [338, 96] on input "Worldwide Flavorfest" at bounding box center [495, 101] width 522 height 28
click at [337, 96] on input "Worldwide Flavorfest" at bounding box center [495, 101] width 522 height 28
paste input "Arizona All Stars"
click at [773, 336] on span "playlist_add" at bounding box center [776, 339] width 14 height 14
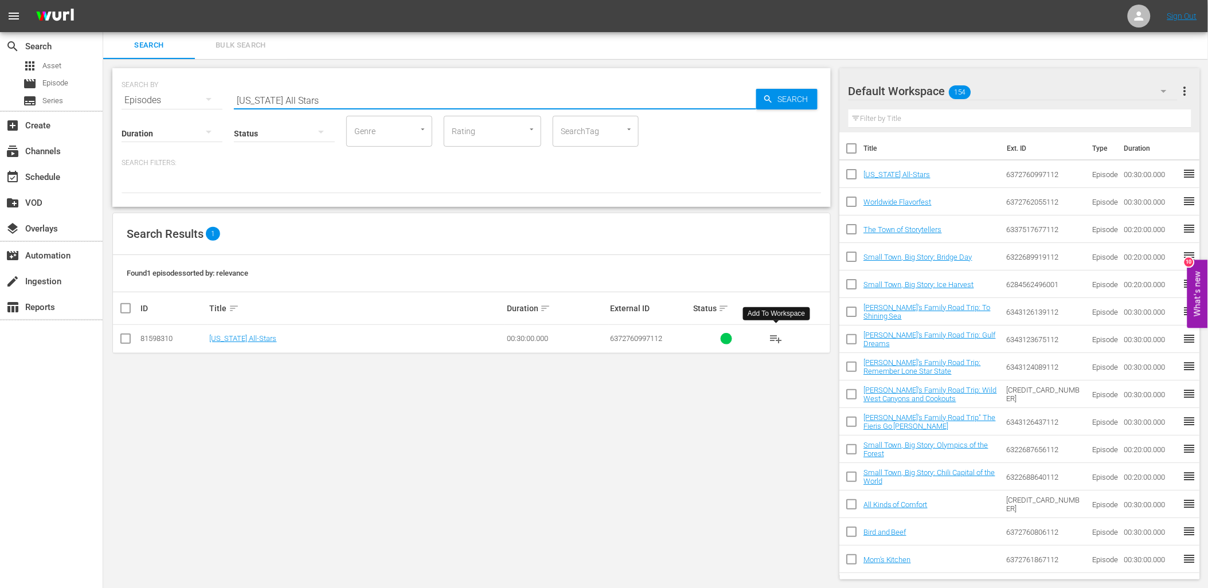
click at [334, 101] on input "Arizona All Stars" at bounding box center [495, 101] width 522 height 28
click at [334, 100] on input "Arizona All Stars" at bounding box center [495, 101] width 522 height 28
paste input "Traditional African Music"
click at [768, 94] on icon "button" at bounding box center [768, 99] width 10 height 10
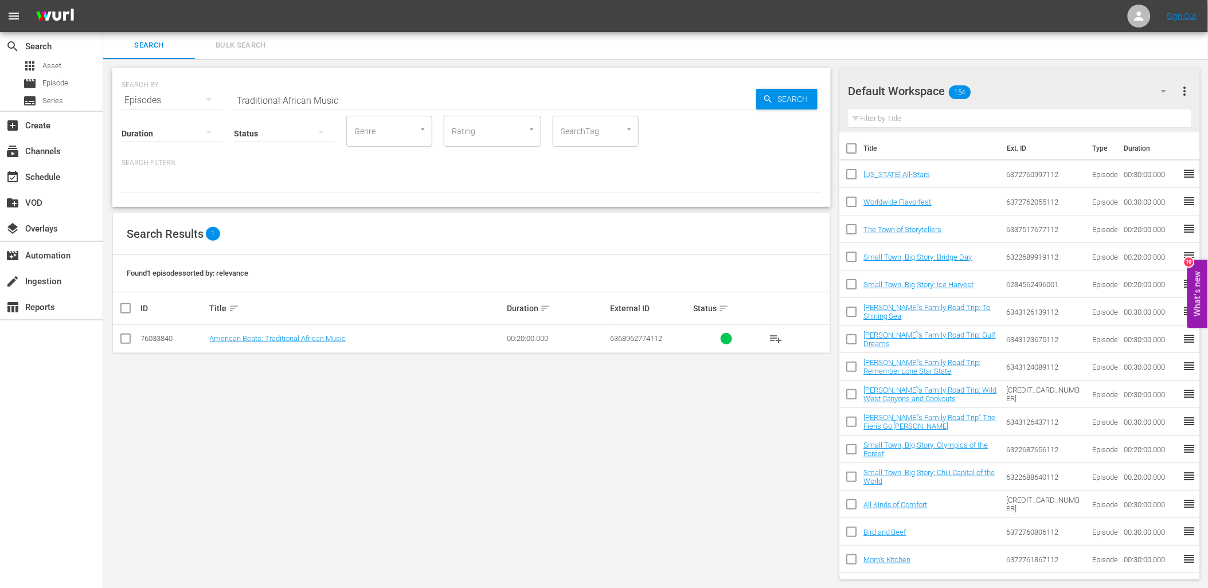
click at [786, 334] on button "playlist_add" at bounding box center [776, 339] width 28 height 28
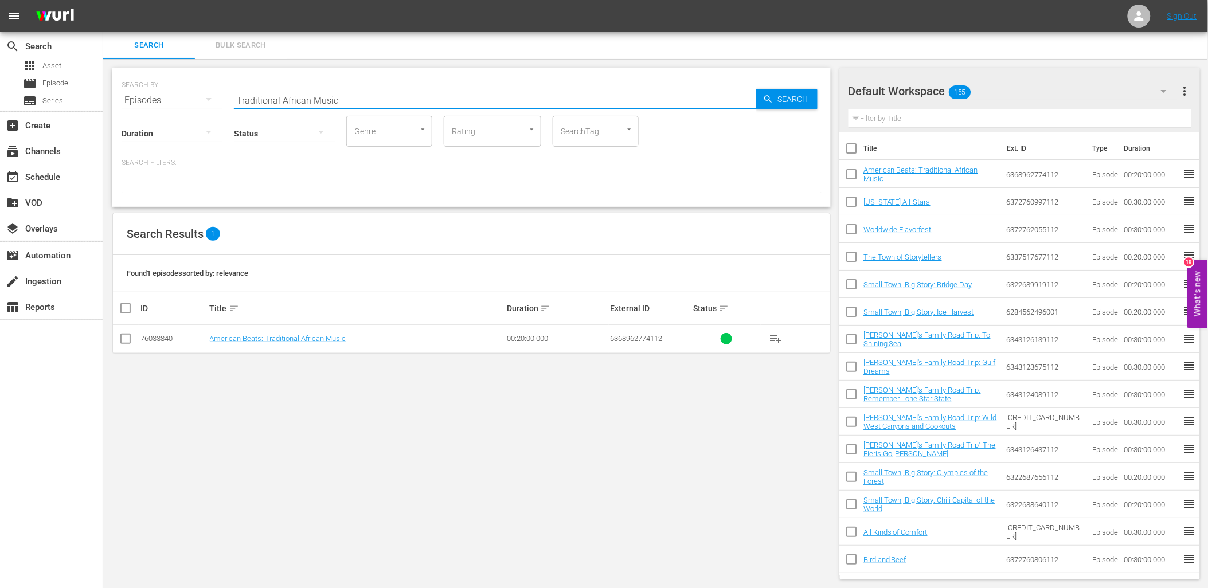
drag, startPoint x: 308, startPoint y: 99, endPoint x: 234, endPoint y: 98, distance: 73.9
click at [234, 98] on input "Traditional African Music" at bounding box center [495, 101] width 522 height 28
click at [772, 342] on span "playlist_add" at bounding box center [776, 339] width 14 height 14
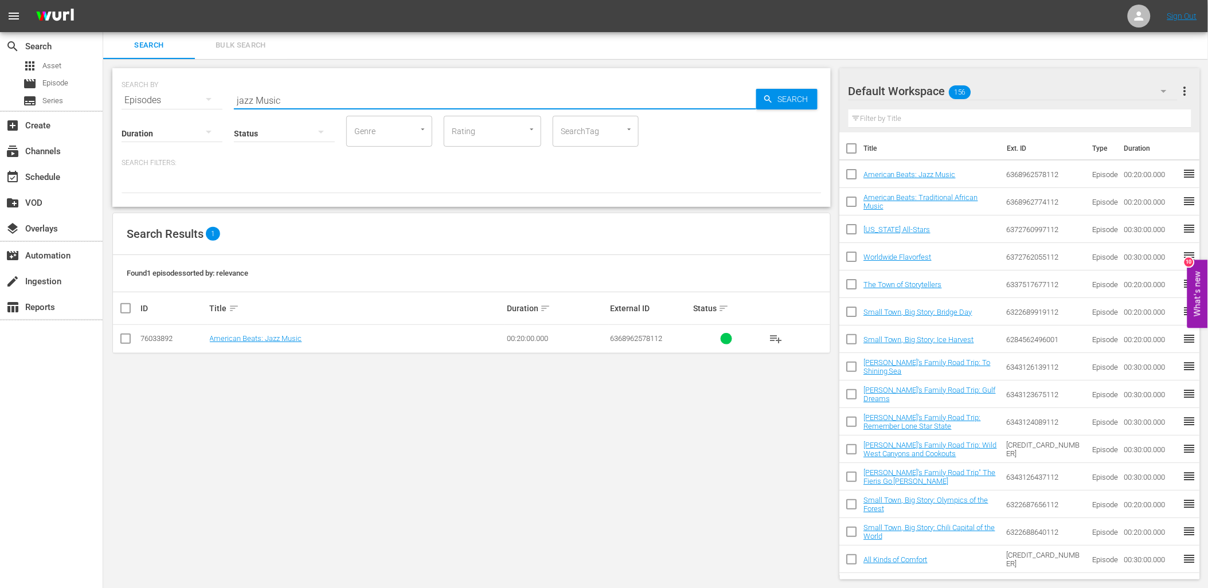
drag, startPoint x: 251, startPoint y: 98, endPoint x: 209, endPoint y: 101, distance: 42.6
click at [209, 101] on div "SEARCH BY Search By Episodes Search ID, Title, Description, Keywords, or Catego…" at bounding box center [472, 93] width 700 height 41
type input "polka Music"
click at [772, 341] on span "playlist_add" at bounding box center [776, 339] width 14 height 14
click at [777, 340] on span "playlist_add" at bounding box center [776, 339] width 14 height 14
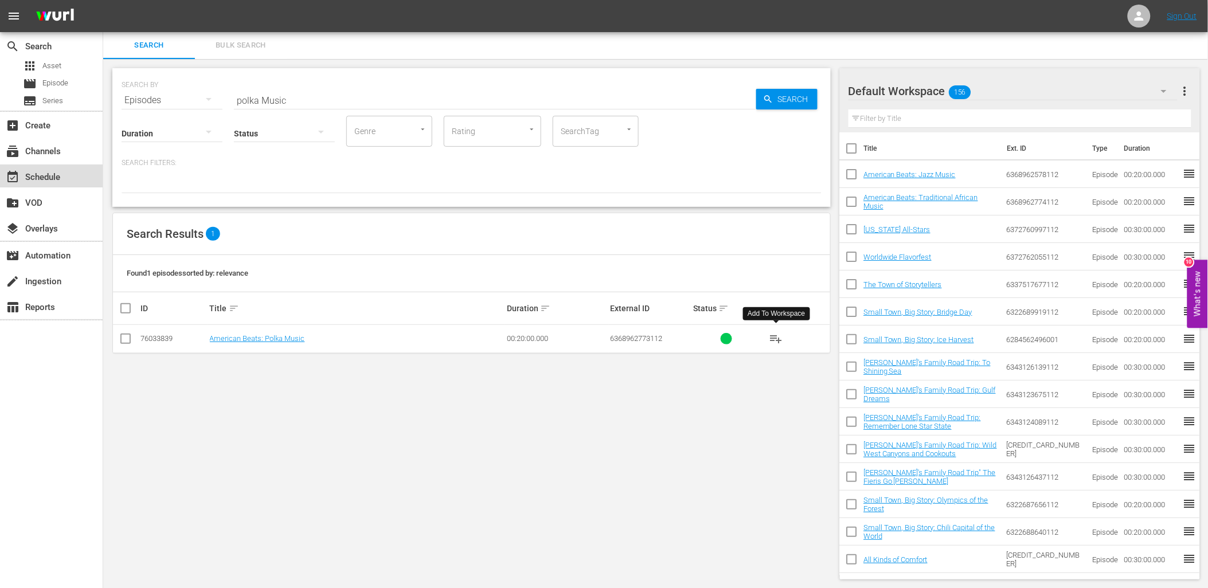
click at [35, 175] on div "event_available Schedule" at bounding box center [32, 175] width 64 height 10
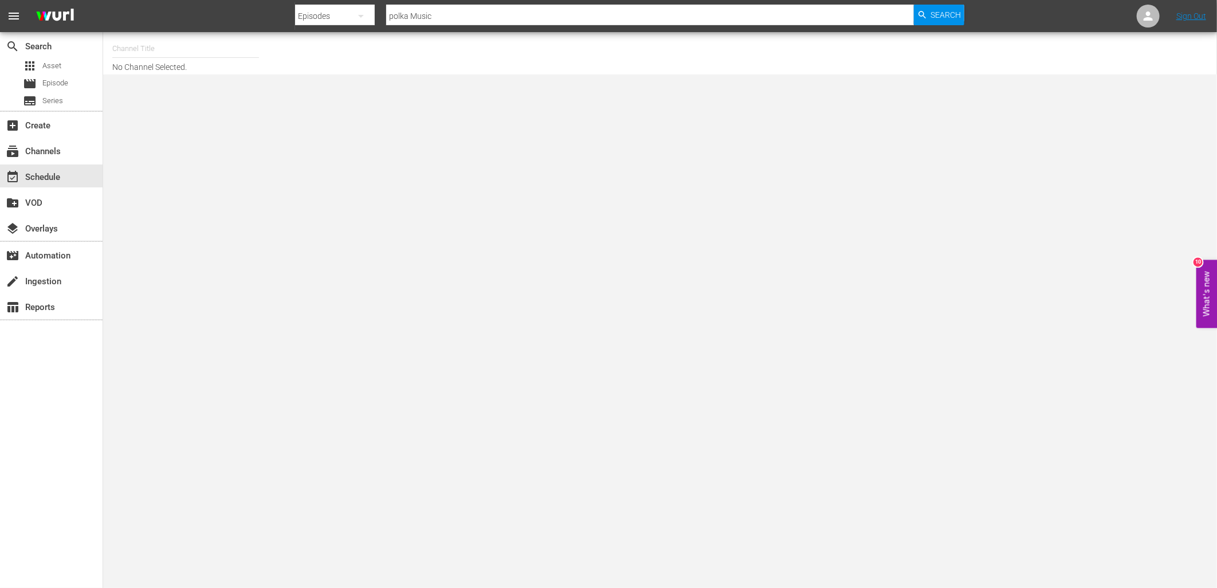
click at [207, 53] on input "text" at bounding box center [185, 49] width 147 height 28
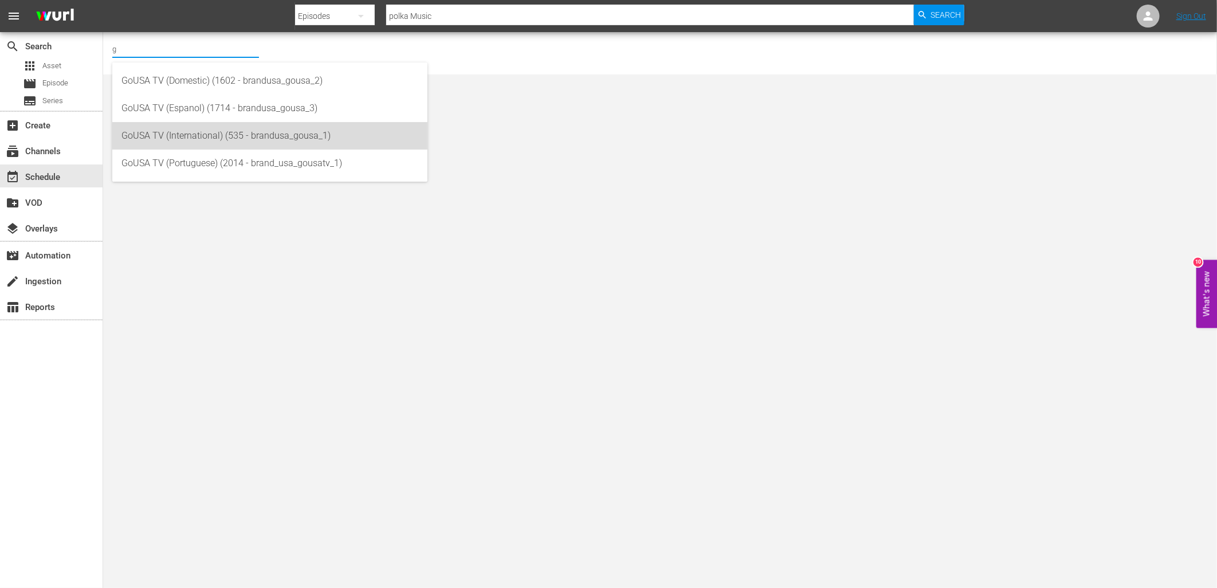
click at [224, 131] on div "GoUSA TV (International) (535 - brandusa_gousa_1)" at bounding box center [270, 136] width 297 height 28
type input "GoUSA TV (International) (535 - brandusa_gousa_1)"
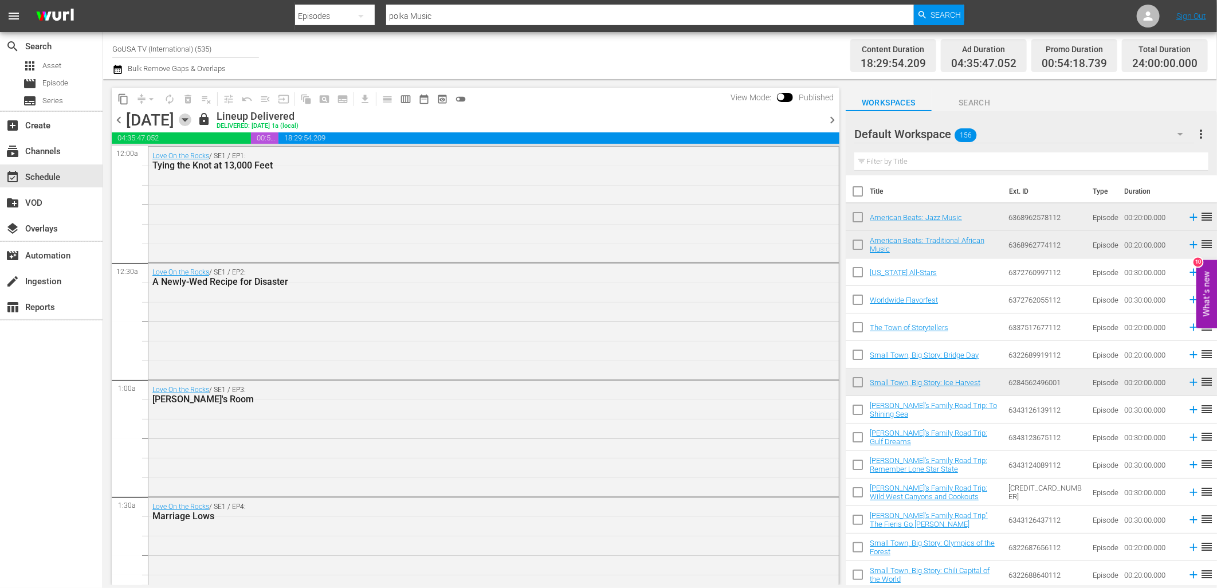
click at [187, 119] on icon "button" at bounding box center [184, 120] width 5 height 3
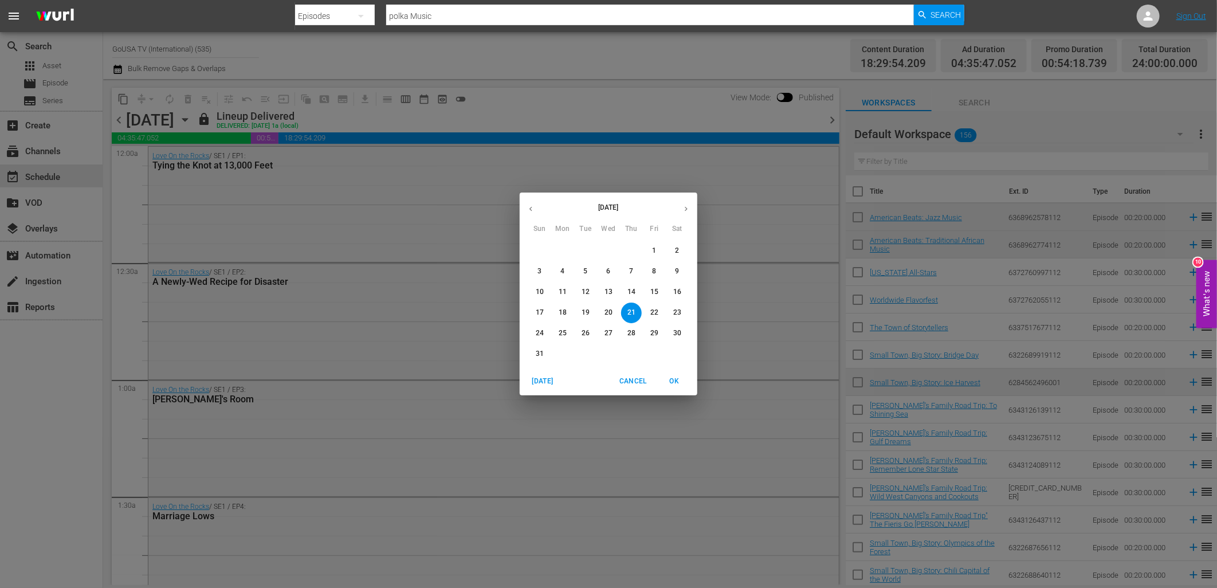
click at [689, 206] on icon "button" at bounding box center [686, 209] width 9 height 9
click at [682, 205] on icon "button" at bounding box center [686, 209] width 9 height 9
click at [530, 207] on icon "button" at bounding box center [531, 209] width 9 height 9
click at [632, 250] on p "4" at bounding box center [631, 251] width 4 height 10
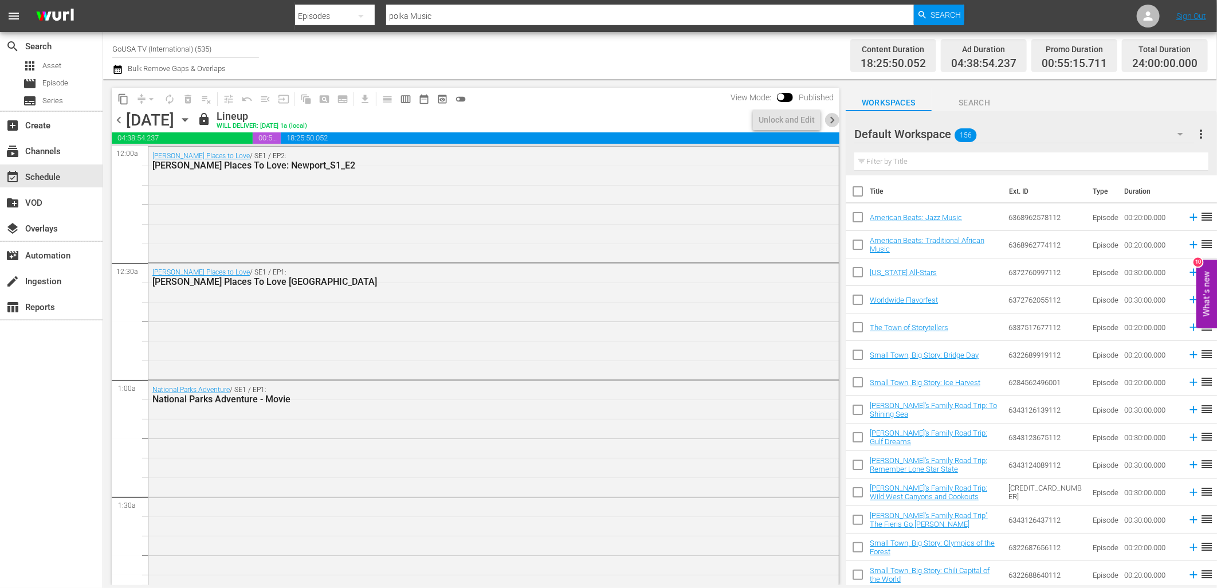
click at [833, 115] on span "chevron_right" at bounding box center [832, 120] width 14 height 14
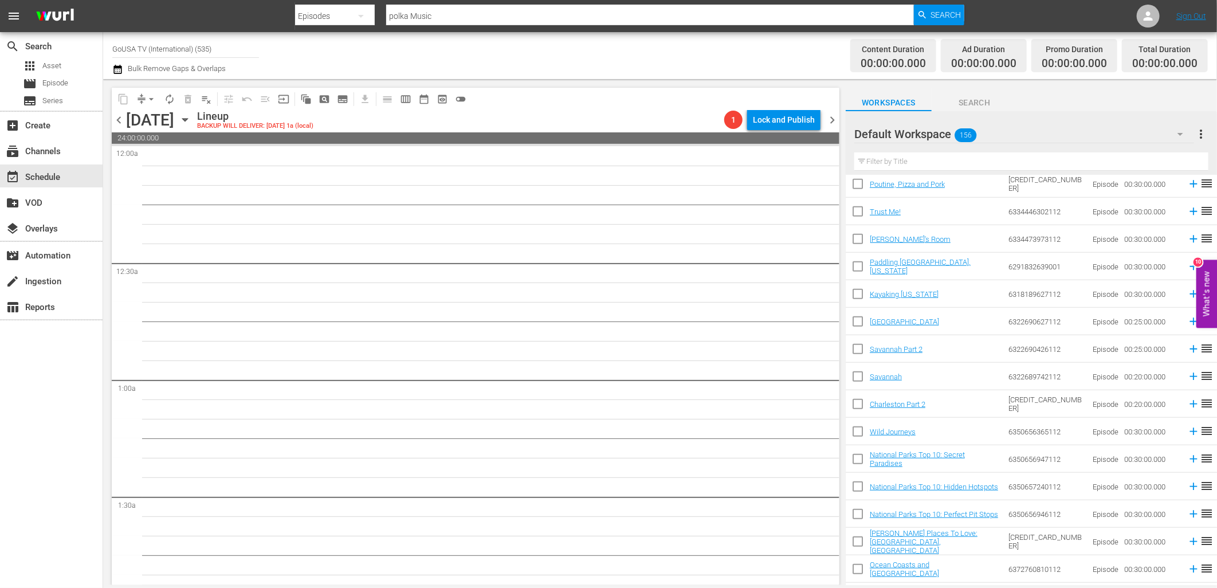
scroll to position [596, 0]
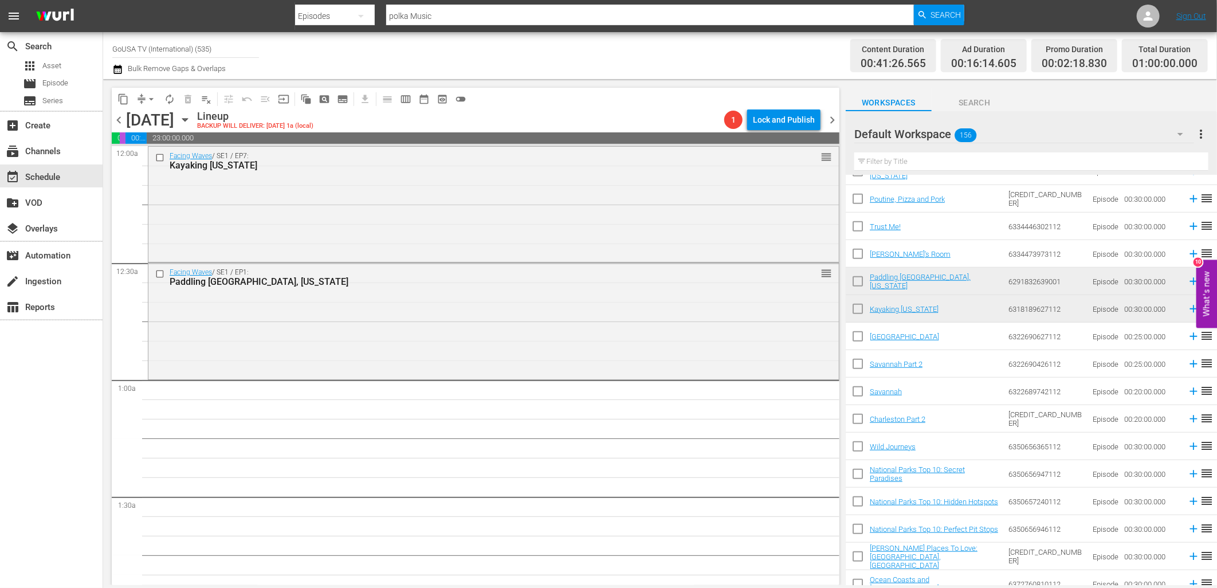
click at [995, 168] on input "text" at bounding box center [1032, 161] width 354 height 18
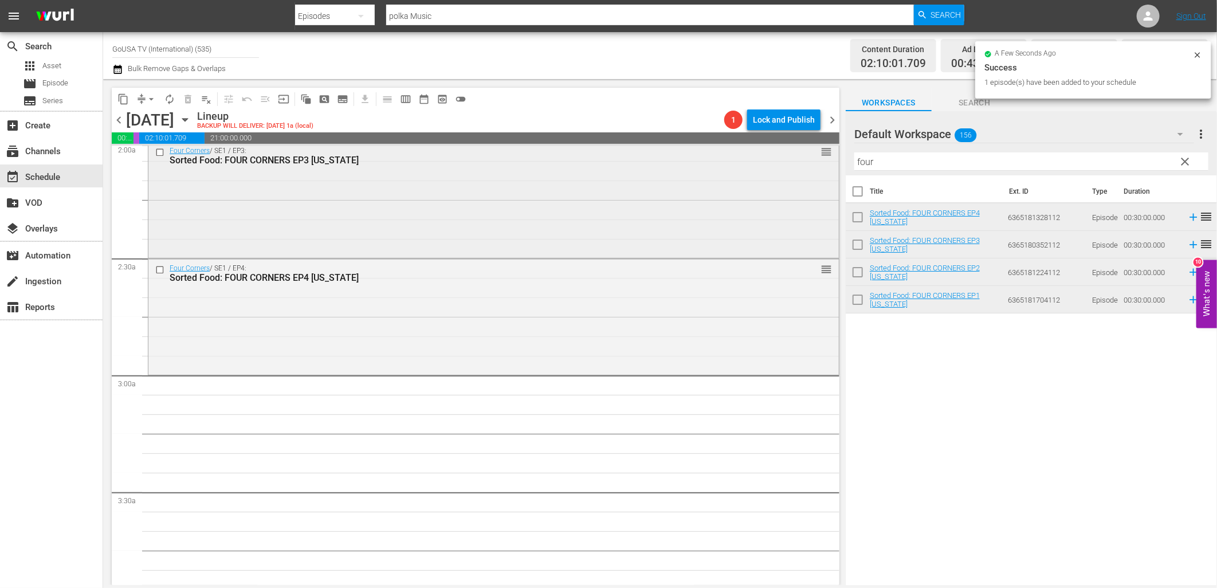
scroll to position [509, 0]
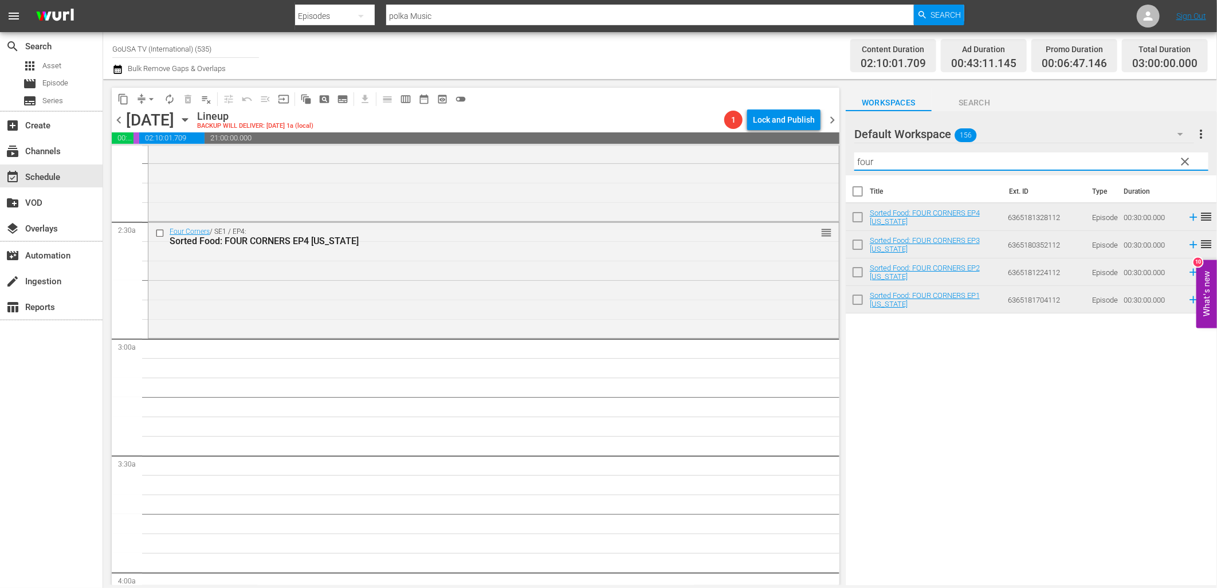
drag, startPoint x: 886, startPoint y: 163, endPoint x: 845, endPoint y: 165, distance: 41.3
click at [845, 165] on div "content_copy compress arrow_drop_down autorenew_outlined delete_forever_outline…" at bounding box center [660, 332] width 1114 height 506
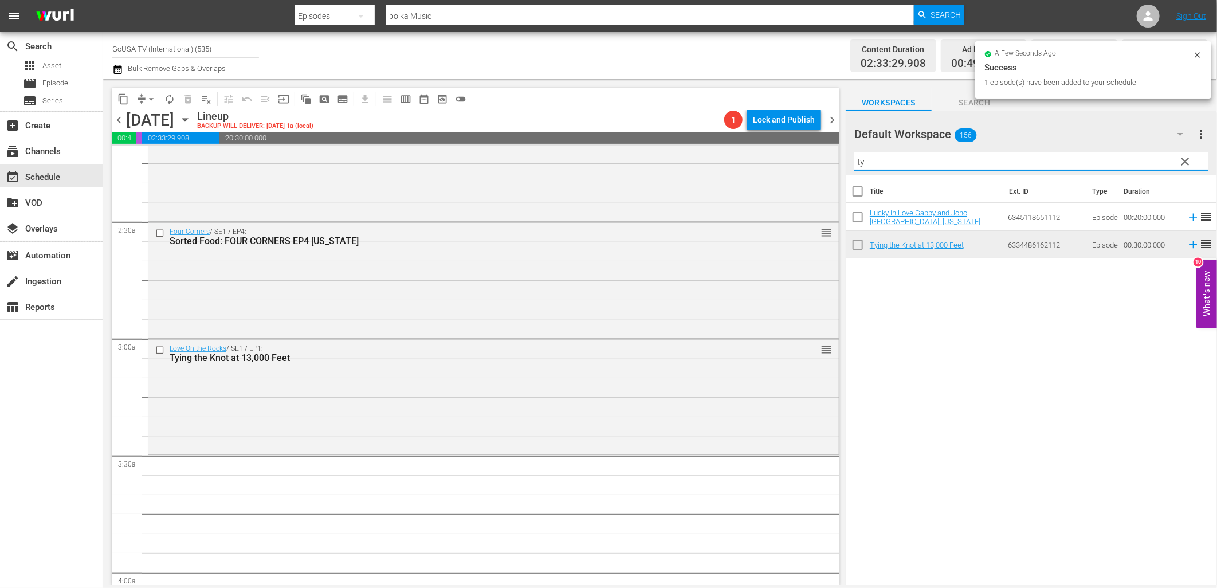
drag, startPoint x: 872, startPoint y: 159, endPoint x: 847, endPoint y: 165, distance: 25.4
click at [847, 165] on div "Default Workspace 156 Default more_vert clear Filter by Title ty" at bounding box center [1031, 143] width 371 height 64
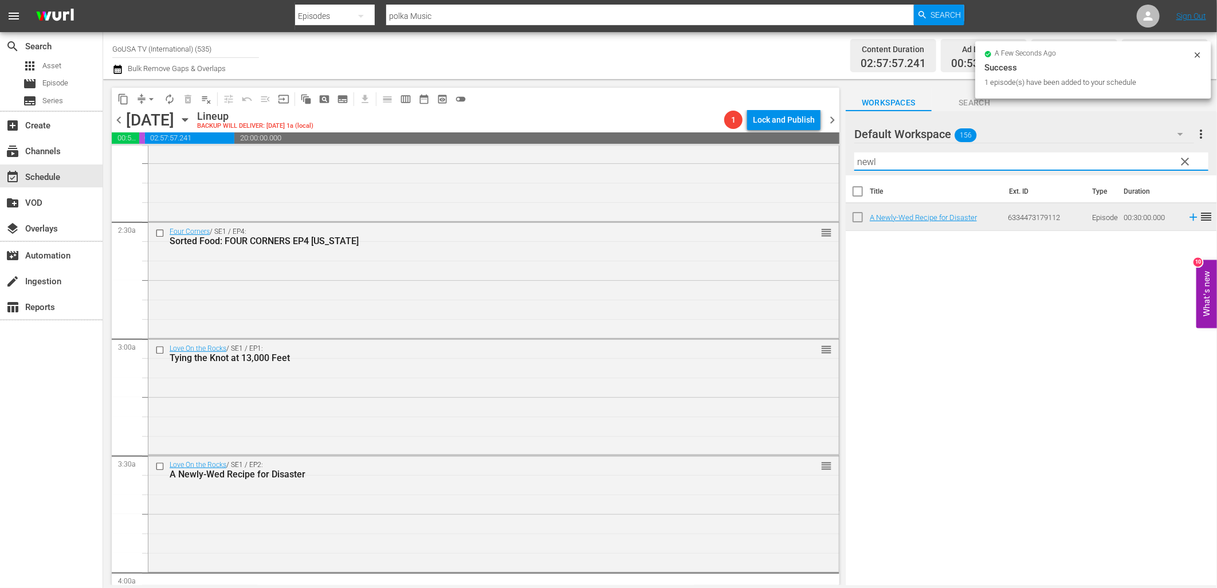
drag, startPoint x: 891, startPoint y: 163, endPoint x: 845, endPoint y: 163, distance: 45.9
click at [845, 163] on div "content_copy compress arrow_drop_down autorenew_outlined delete_forever_outline…" at bounding box center [660, 332] width 1114 height 506
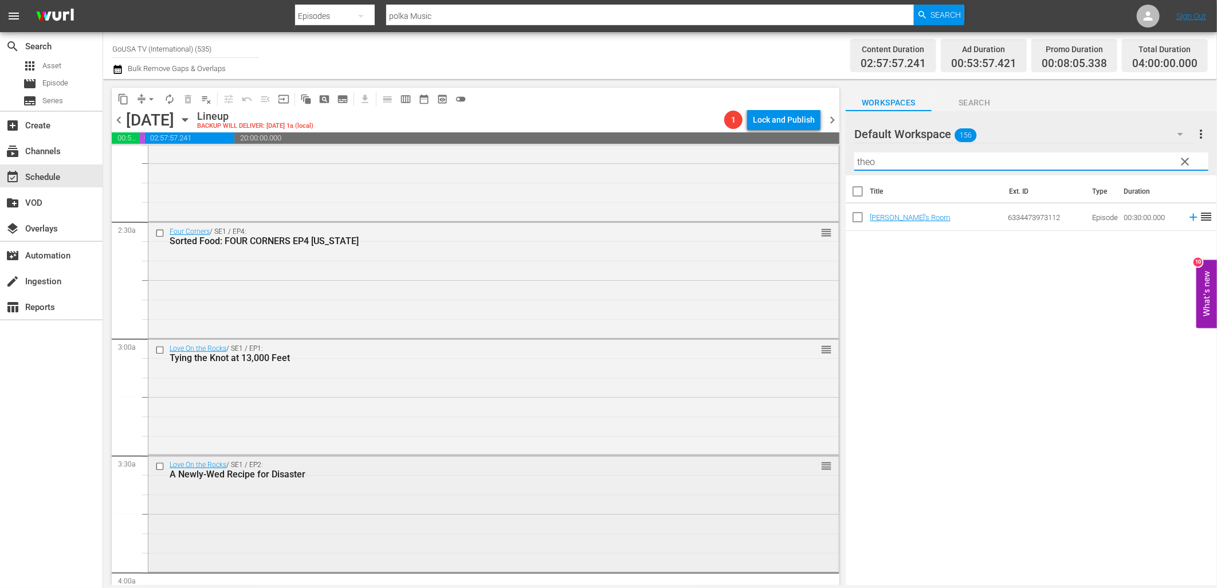
scroll to position [637, 0]
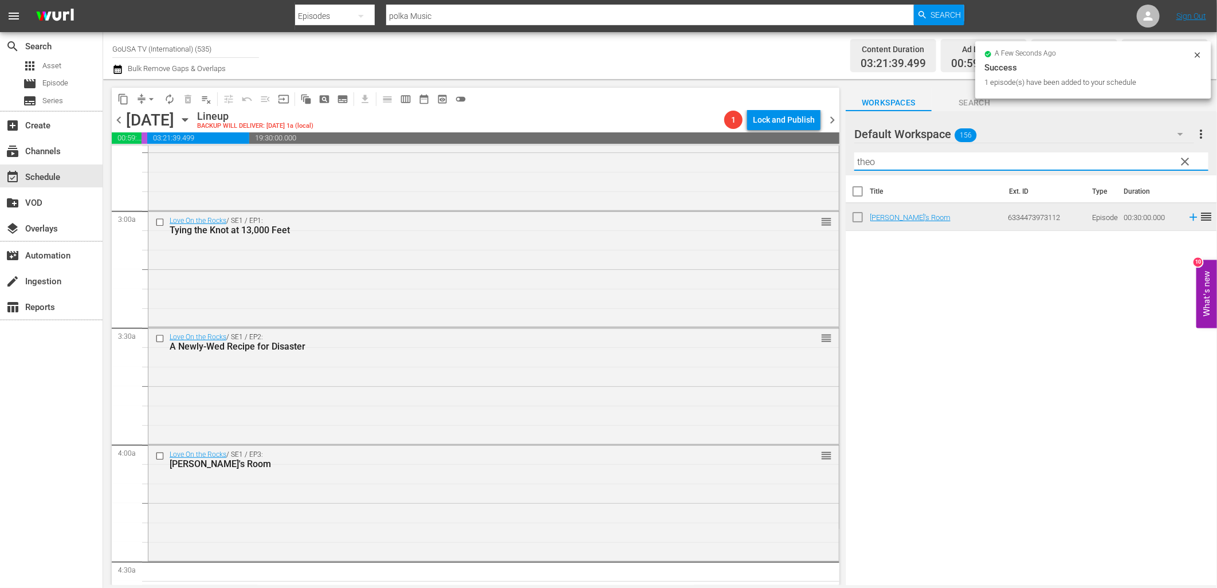
drag, startPoint x: 897, startPoint y: 162, endPoint x: 840, endPoint y: 169, distance: 57.2
click at [840, 169] on div "content_copy compress arrow_drop_down autorenew_outlined delete_forever_outline…" at bounding box center [660, 332] width 1114 height 506
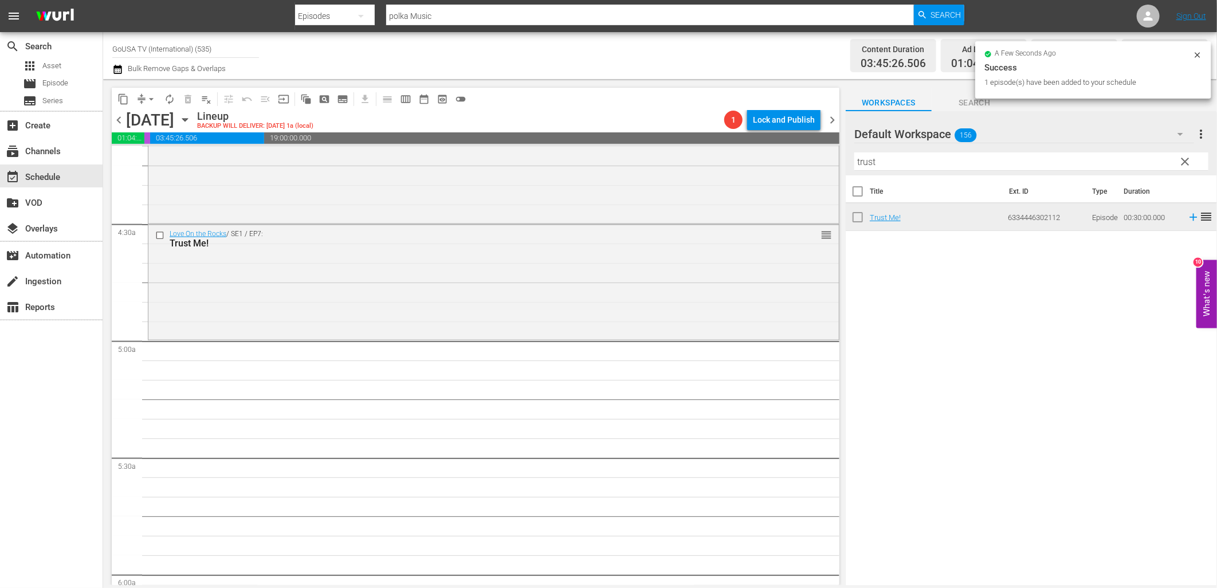
scroll to position [1019, 0]
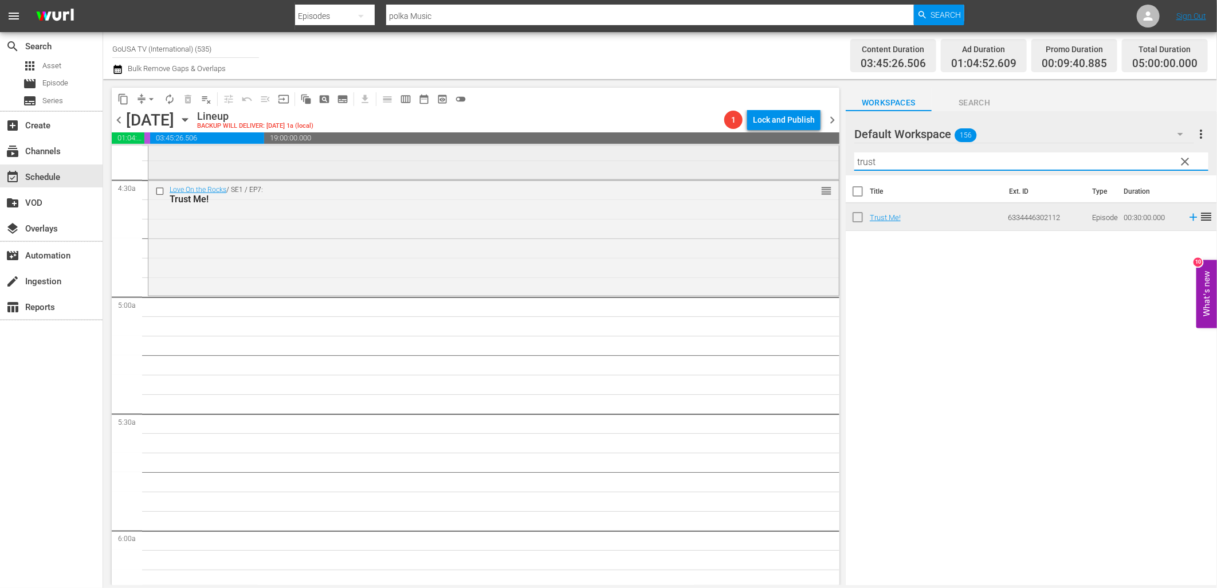
click at [794, 156] on div "content_copy compress arrow_drop_down autorenew_outlined delete_forever_outline…" at bounding box center [660, 332] width 1114 height 506
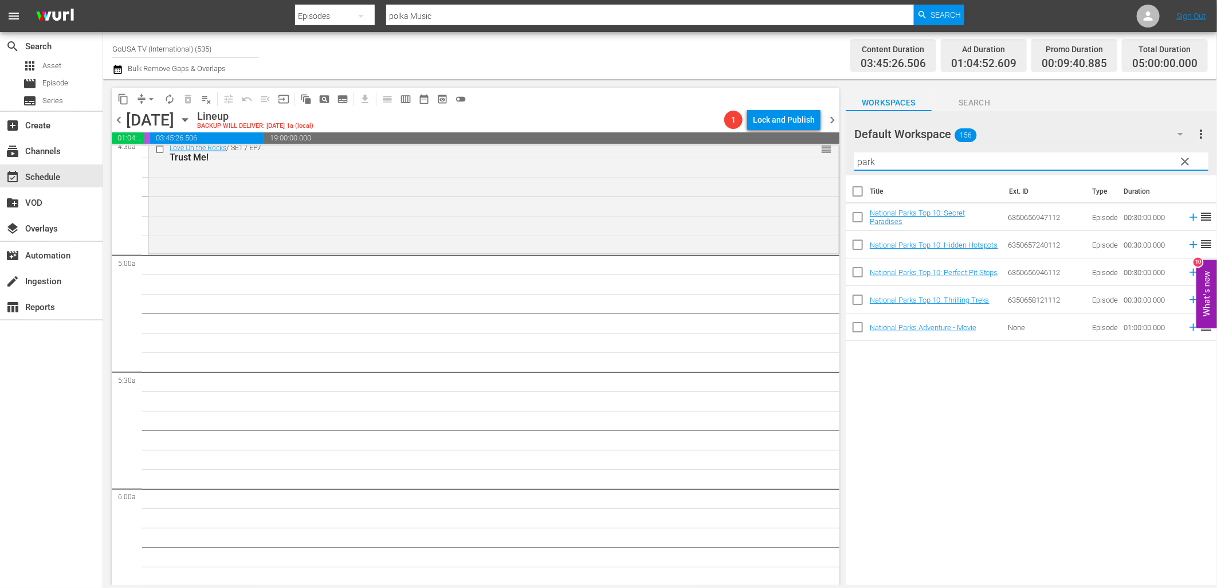
scroll to position [1082, 0]
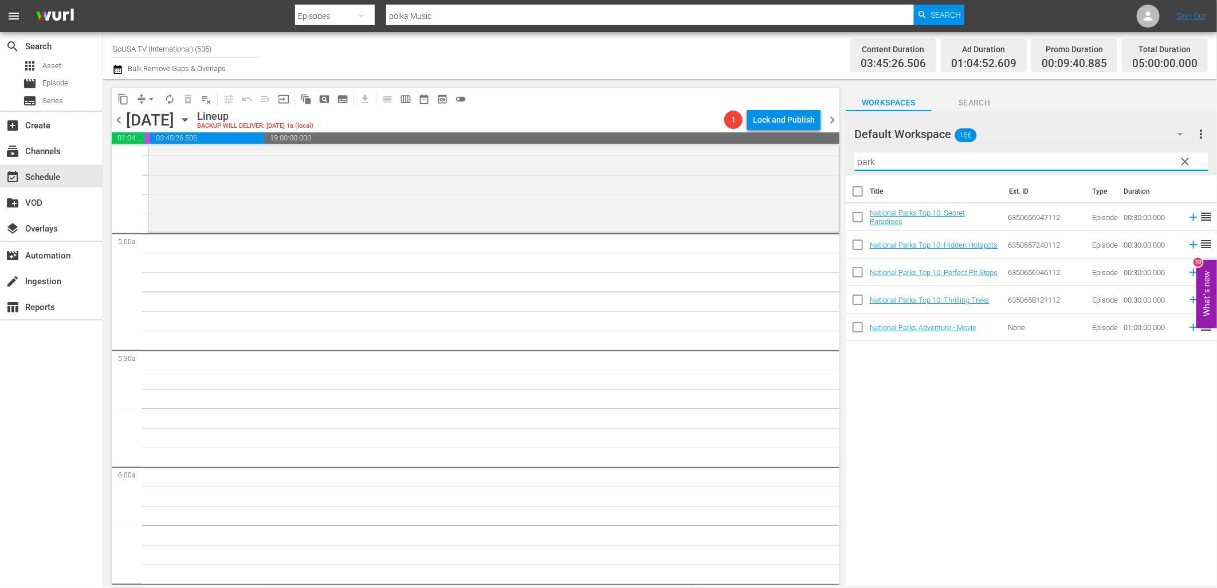
type input "park"
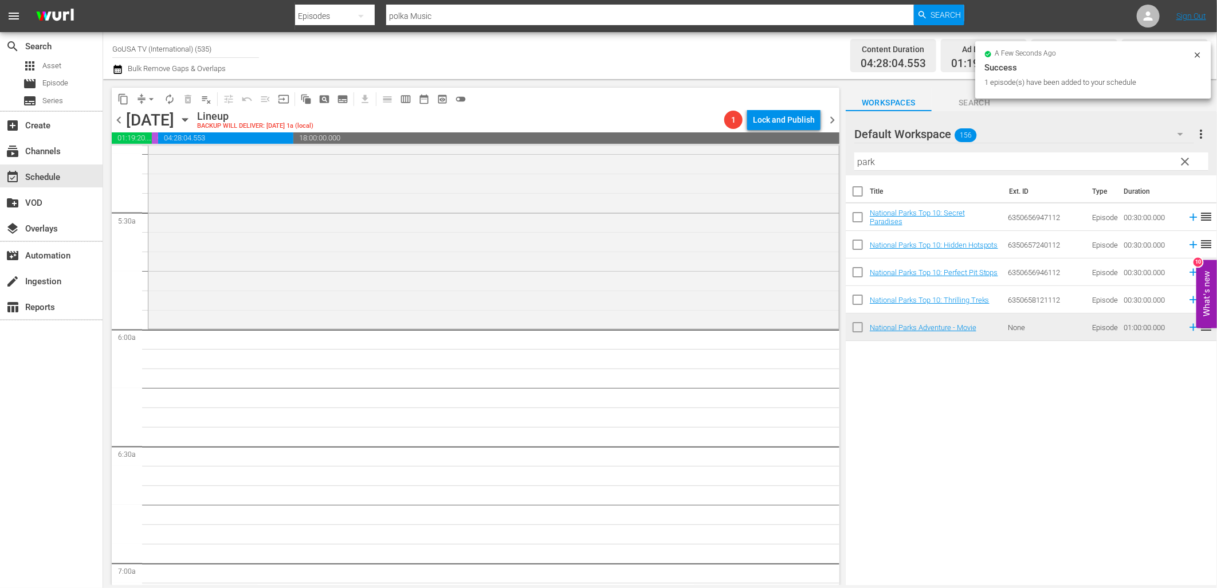
scroll to position [1274, 0]
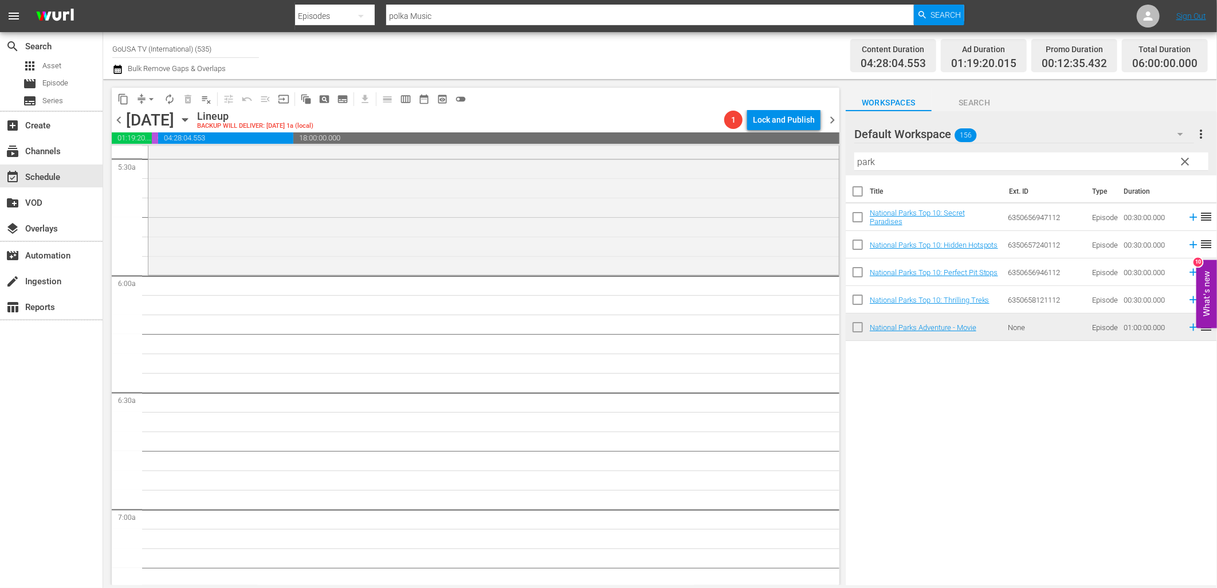
click at [1188, 156] on span "clear" at bounding box center [1186, 162] width 14 height 14
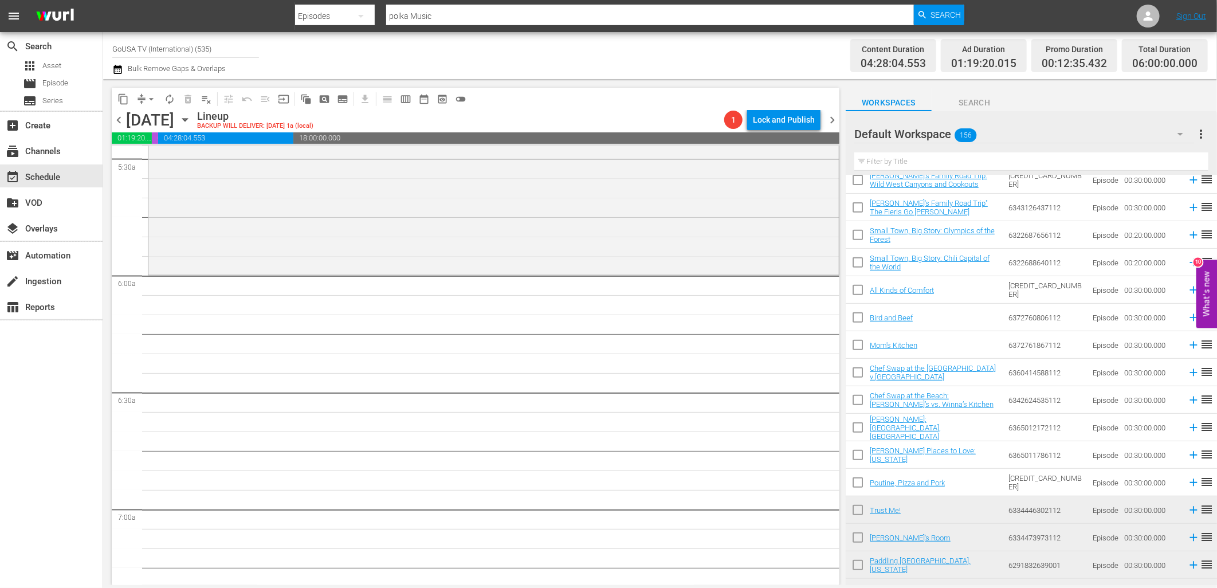
scroll to position [318, 0]
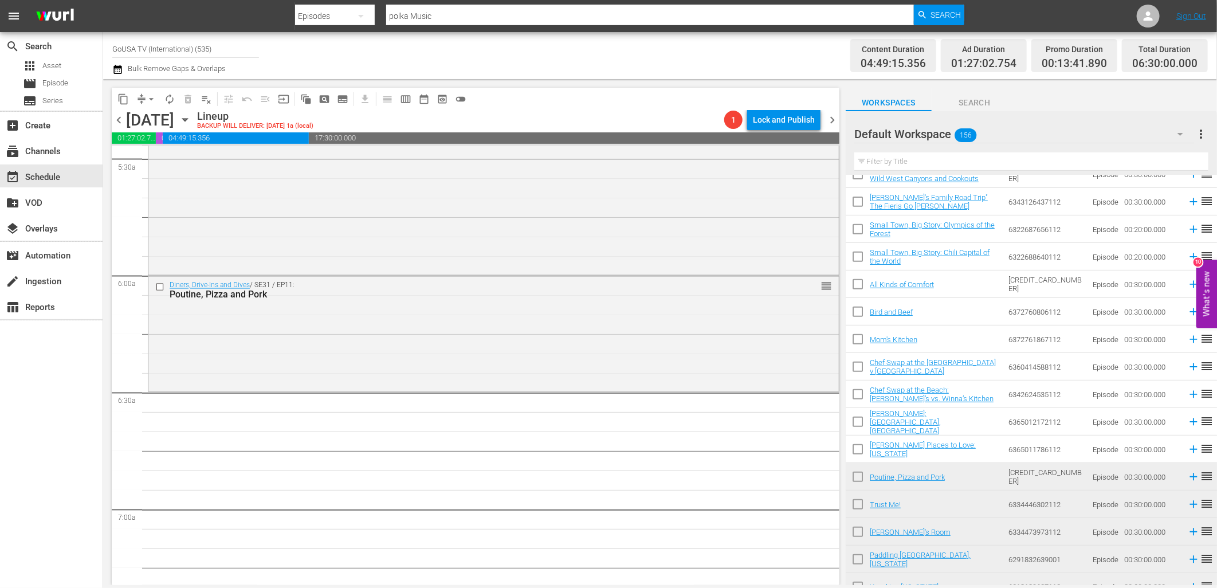
click at [910, 163] on input "text" at bounding box center [1032, 161] width 354 height 18
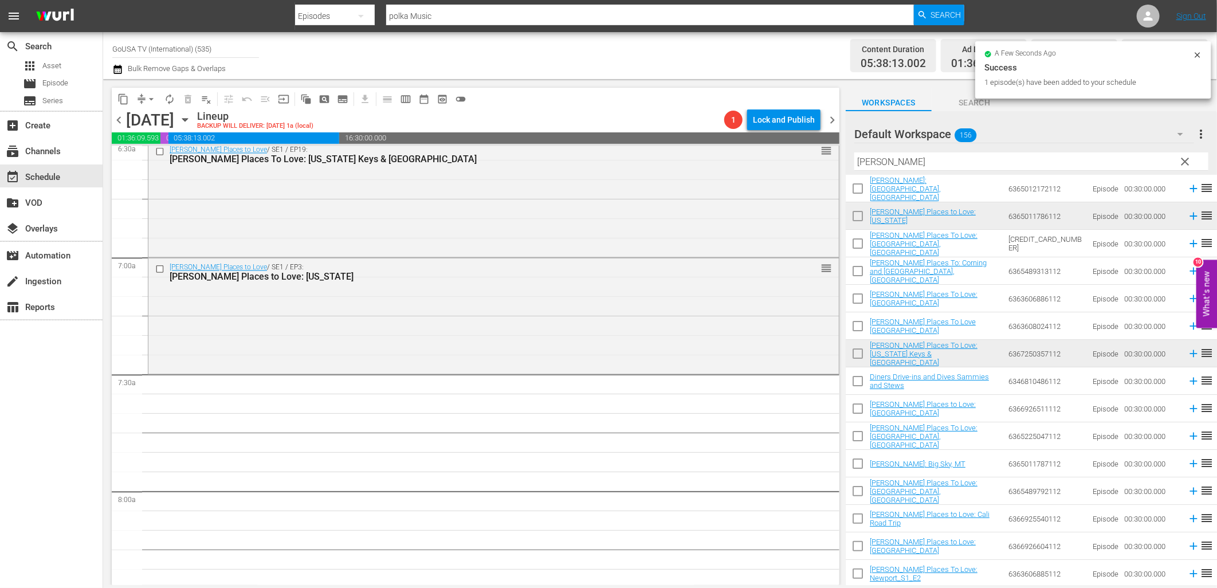
scroll to position [1528, 0]
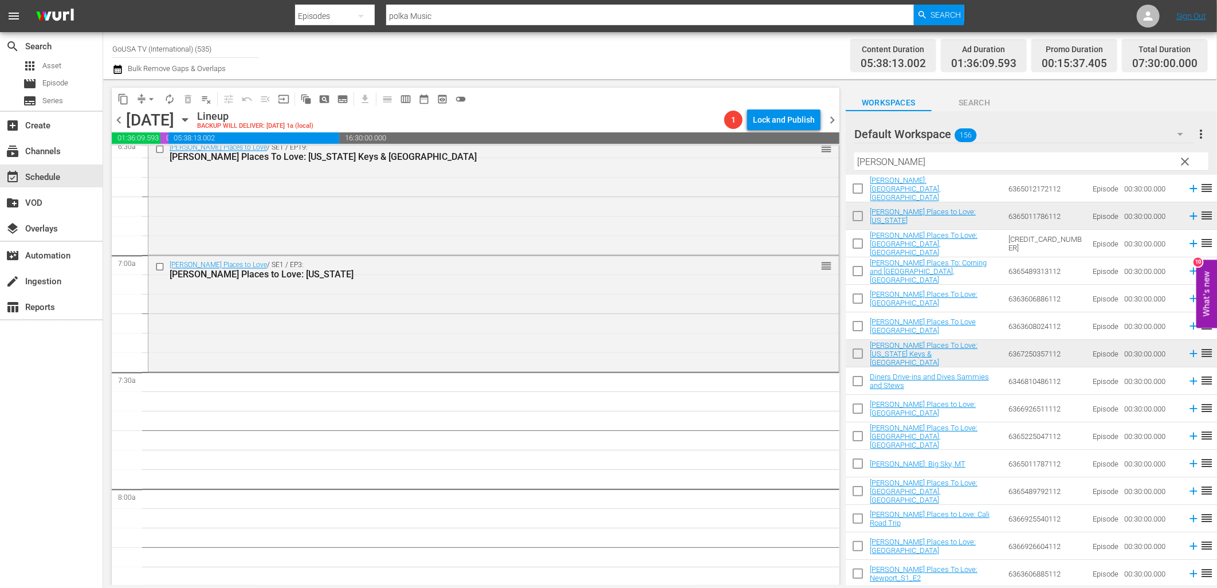
drag, startPoint x: 898, startPoint y: 169, endPoint x: 892, endPoint y: 169, distance: 5.8
click at [893, 169] on input "sam" at bounding box center [1032, 161] width 354 height 18
drag, startPoint x: 887, startPoint y: 166, endPoint x: 820, endPoint y: 159, distance: 66.9
click at [823, 162] on div "content_copy compress arrow_drop_down autorenew_outlined delete_forever_outline…" at bounding box center [660, 332] width 1114 height 506
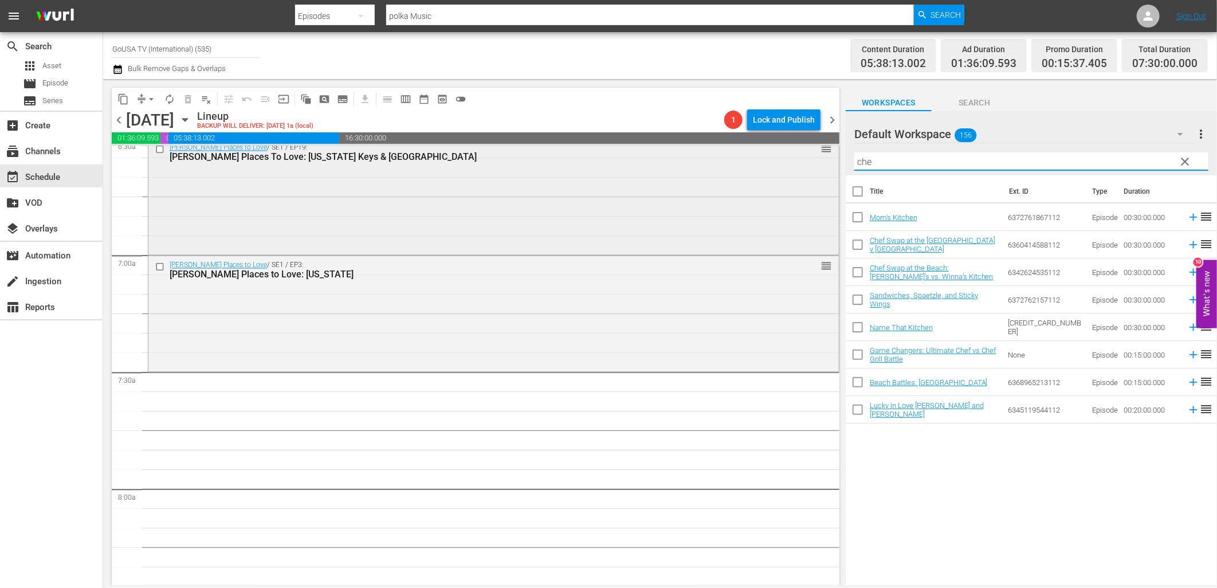
scroll to position [0, 0]
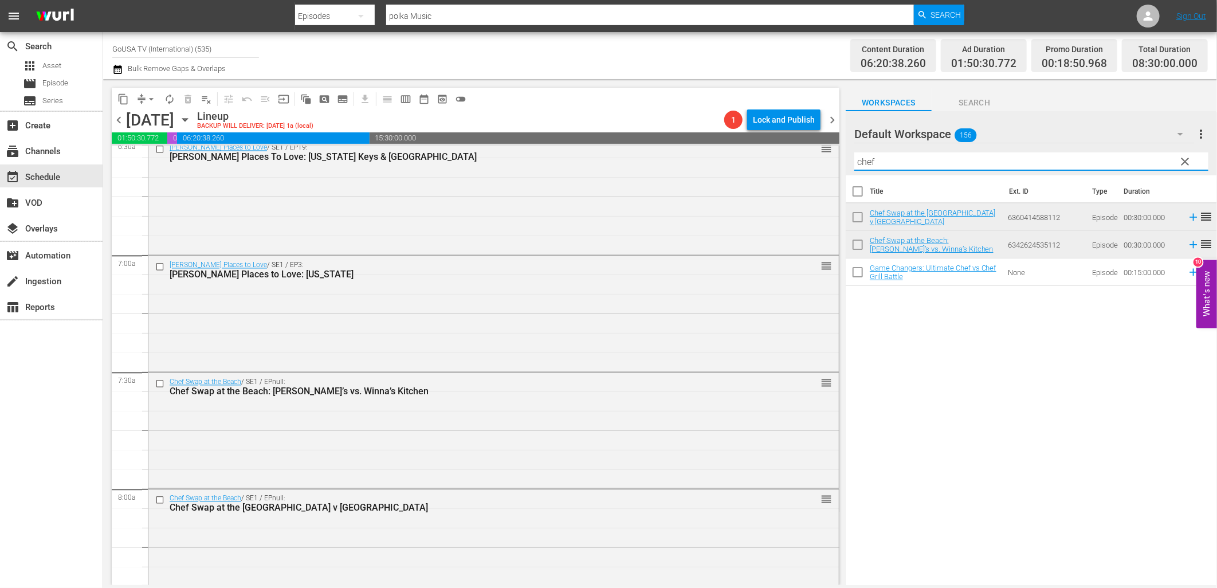
drag, startPoint x: 931, startPoint y: 156, endPoint x: 768, endPoint y: 139, distance: 164.3
click at [768, 139] on div "content_copy compress arrow_drop_down autorenew_outlined delete_forever_outline…" at bounding box center [660, 332] width 1114 height 506
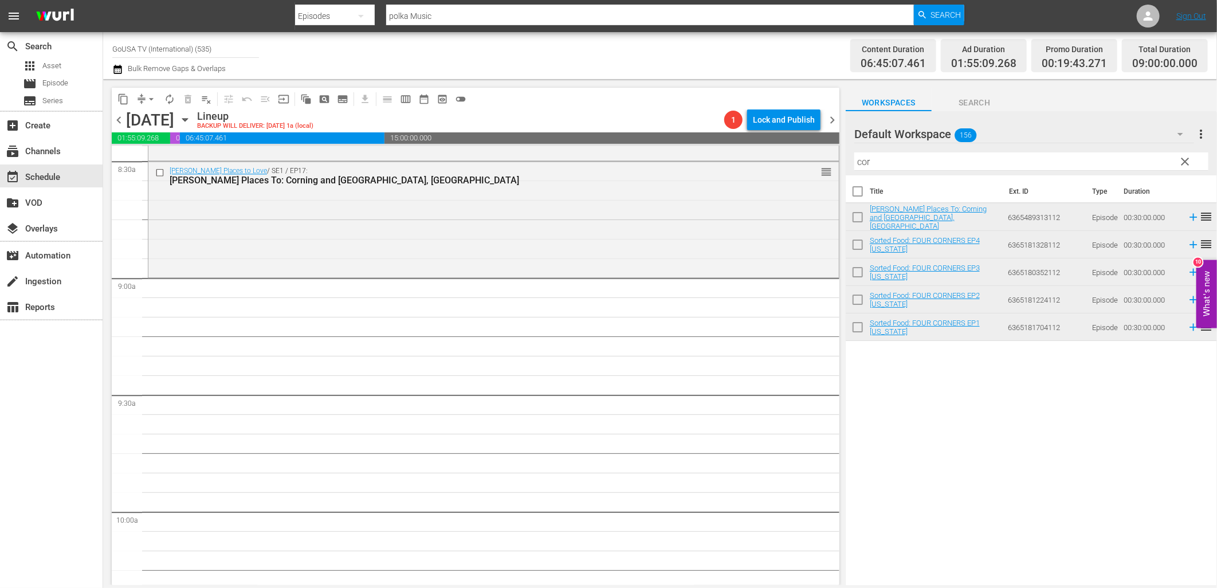
scroll to position [1974, 0]
click at [941, 168] on input "cor" at bounding box center [1032, 161] width 354 height 18
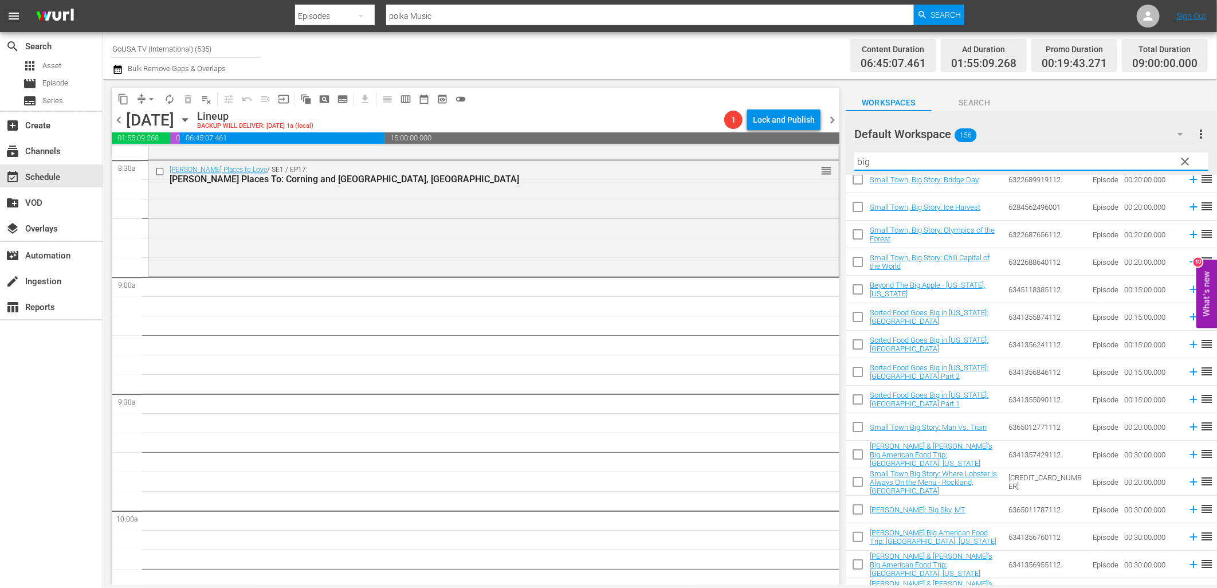
scroll to position [56, 0]
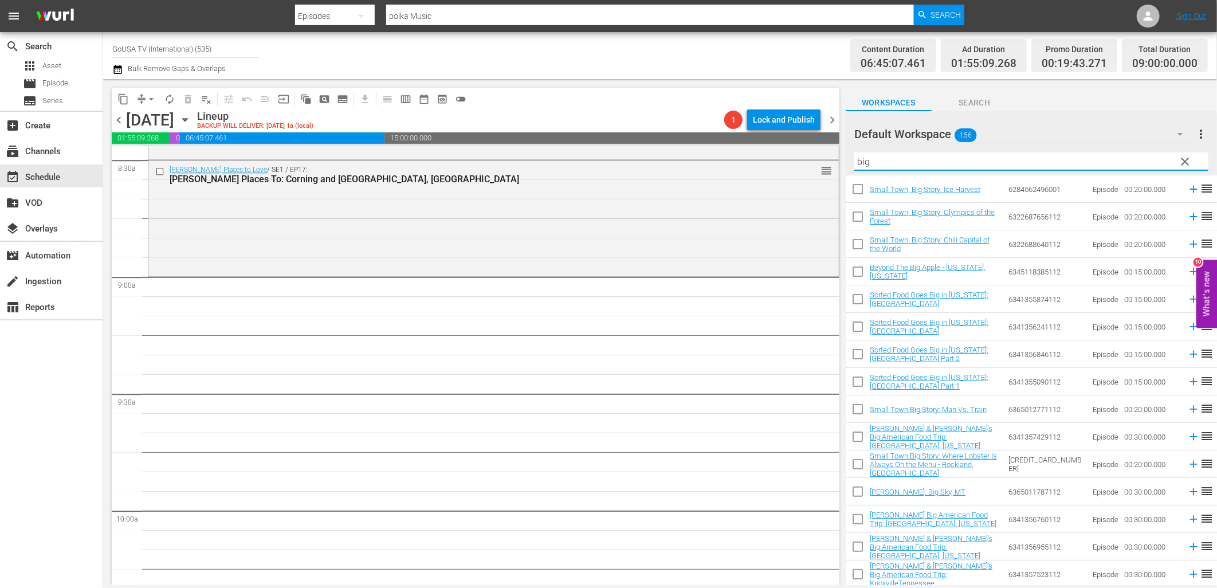
type input "big"
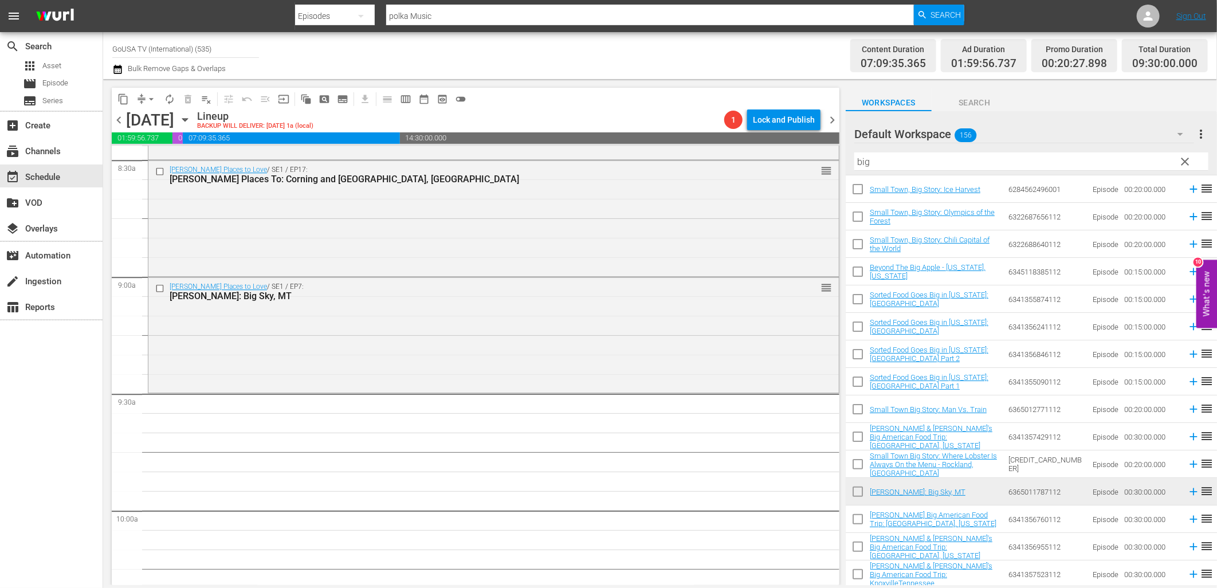
click at [1184, 158] on span "clear" at bounding box center [1186, 162] width 14 height 14
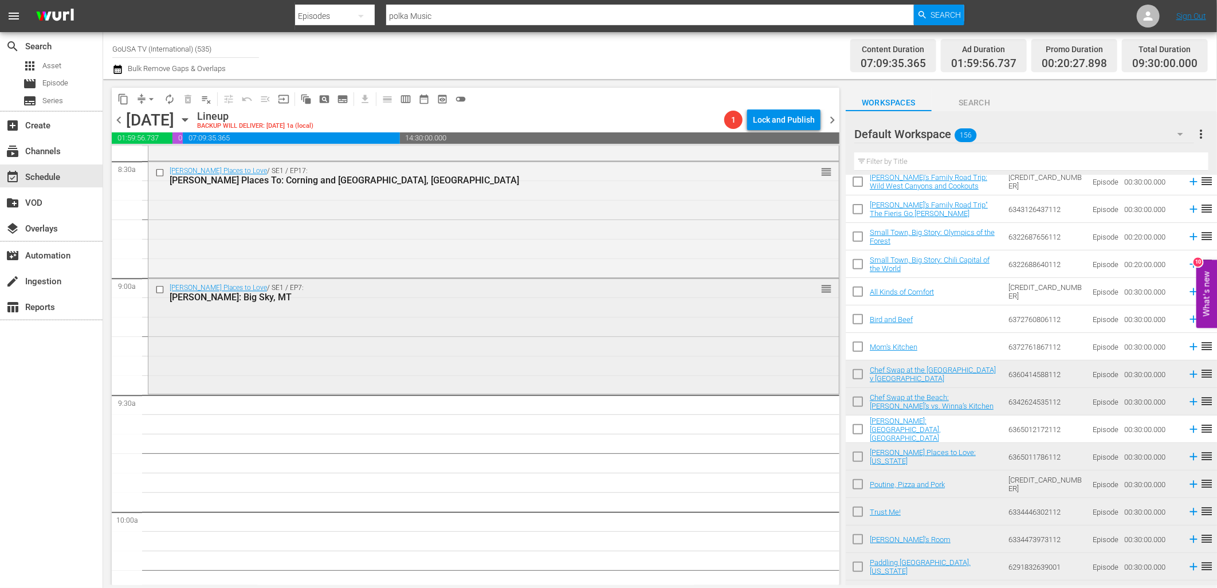
scroll to position [1974, 0]
drag, startPoint x: 816, startPoint y: 288, endPoint x: 769, endPoint y: 398, distance: 120.2
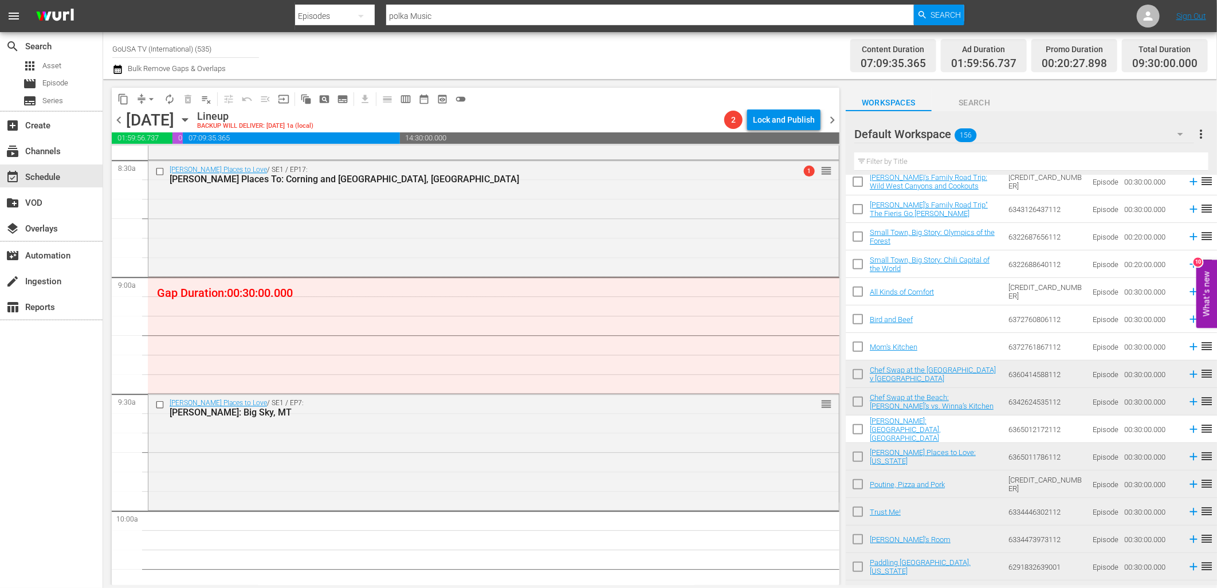
drag, startPoint x: 817, startPoint y: 171, endPoint x: 784, endPoint y: 291, distance: 124.7
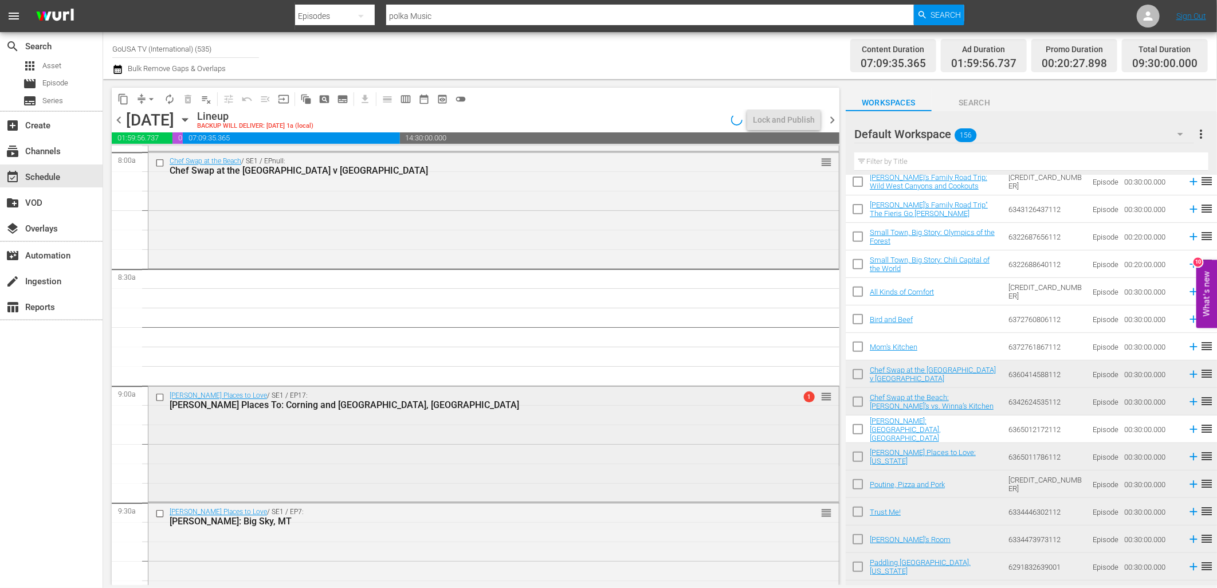
scroll to position [1847, 0]
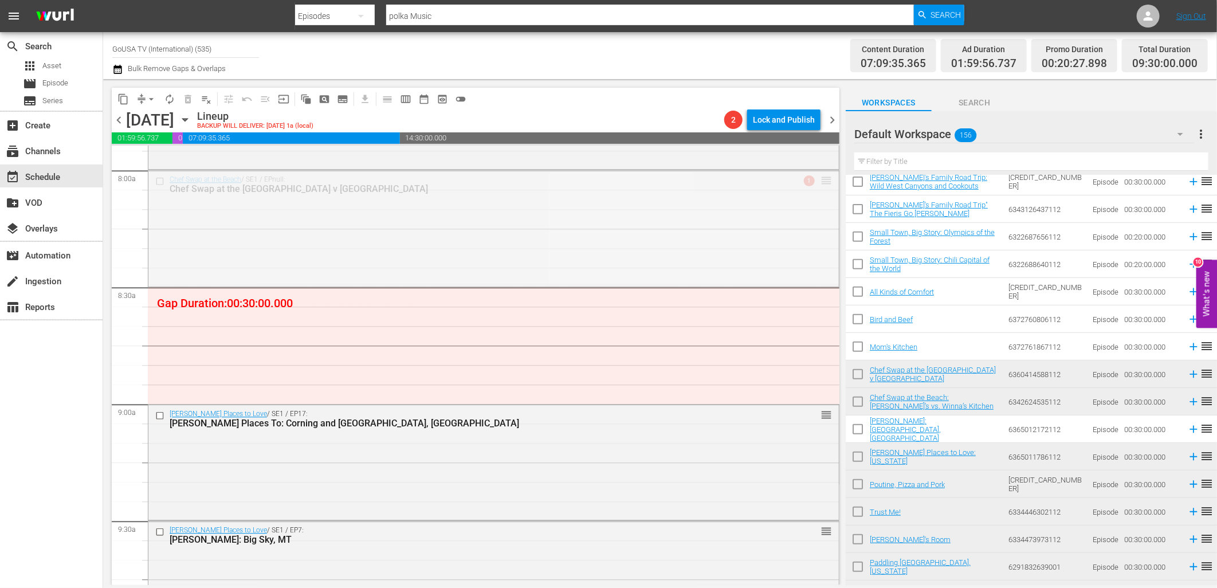
drag, startPoint x: 816, startPoint y: 178, endPoint x: 780, endPoint y: 294, distance: 121.8
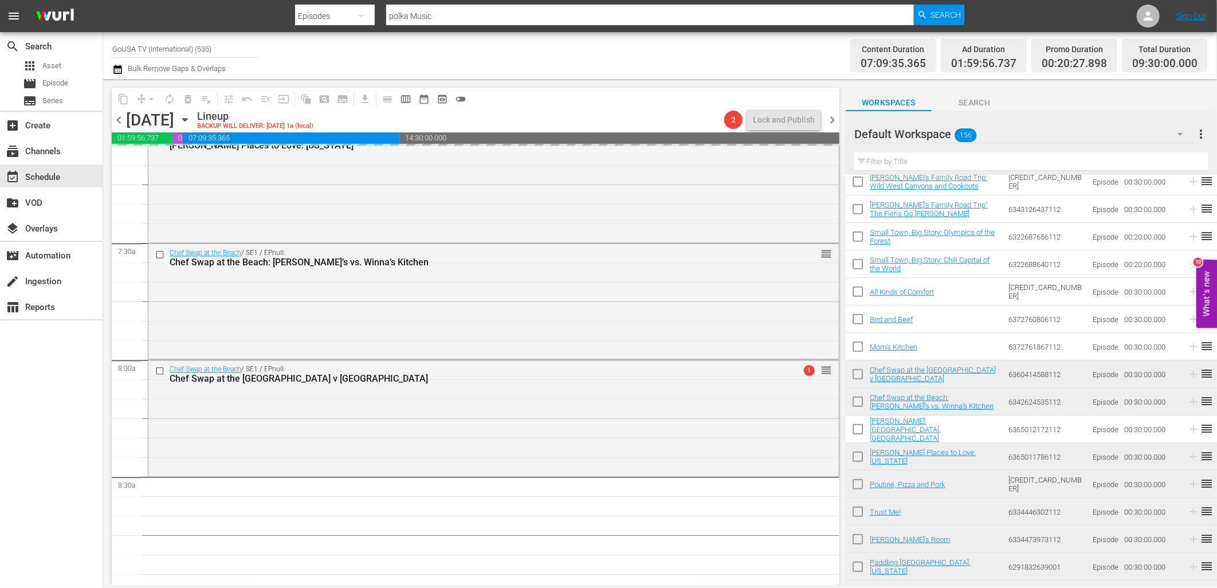
scroll to position [1655, 0]
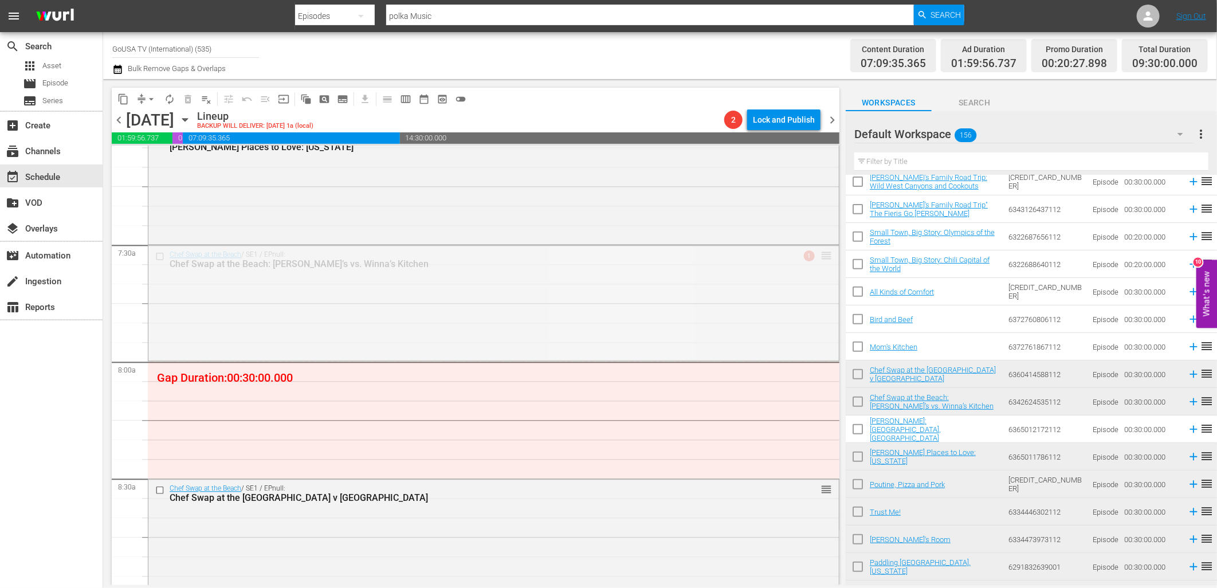
drag, startPoint x: 816, startPoint y: 252, endPoint x: 798, endPoint y: 370, distance: 118.8
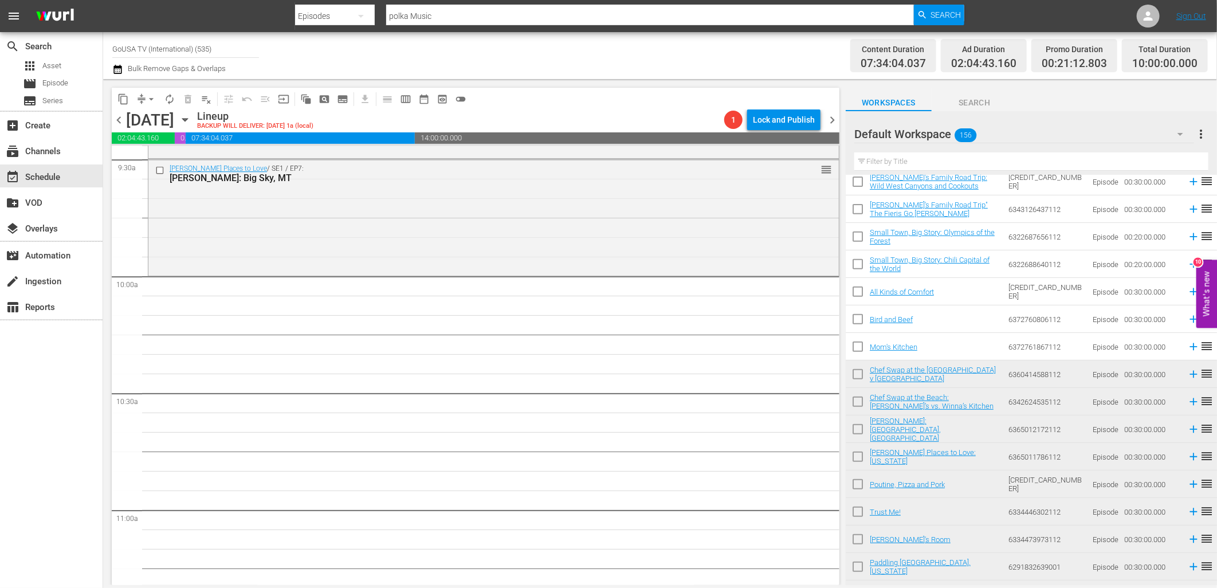
scroll to position [2229, 0]
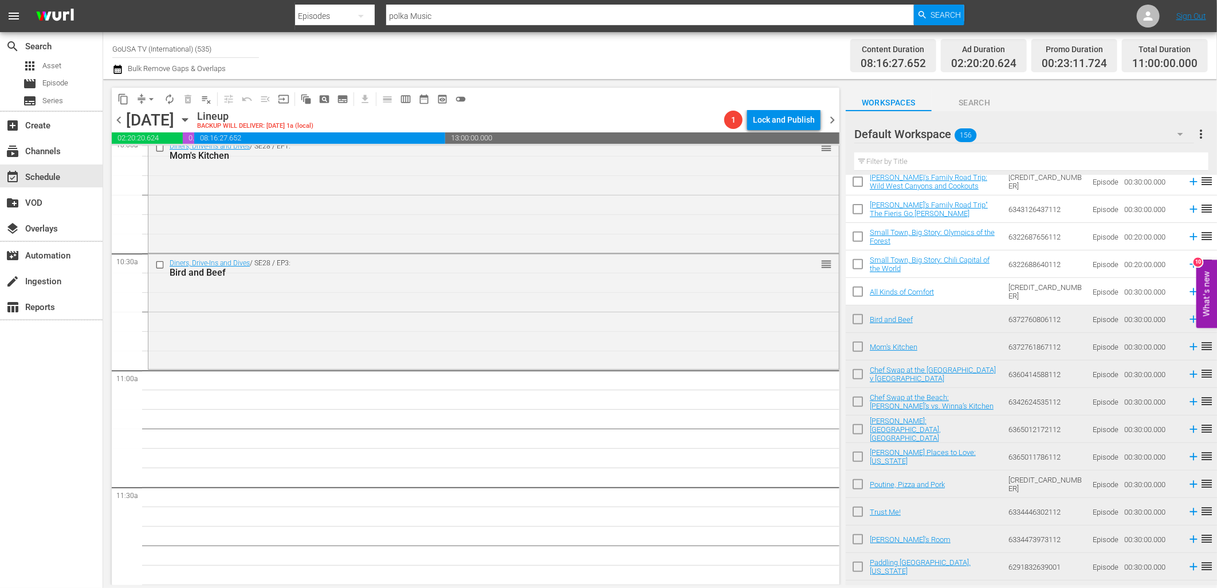
scroll to position [2356, 0]
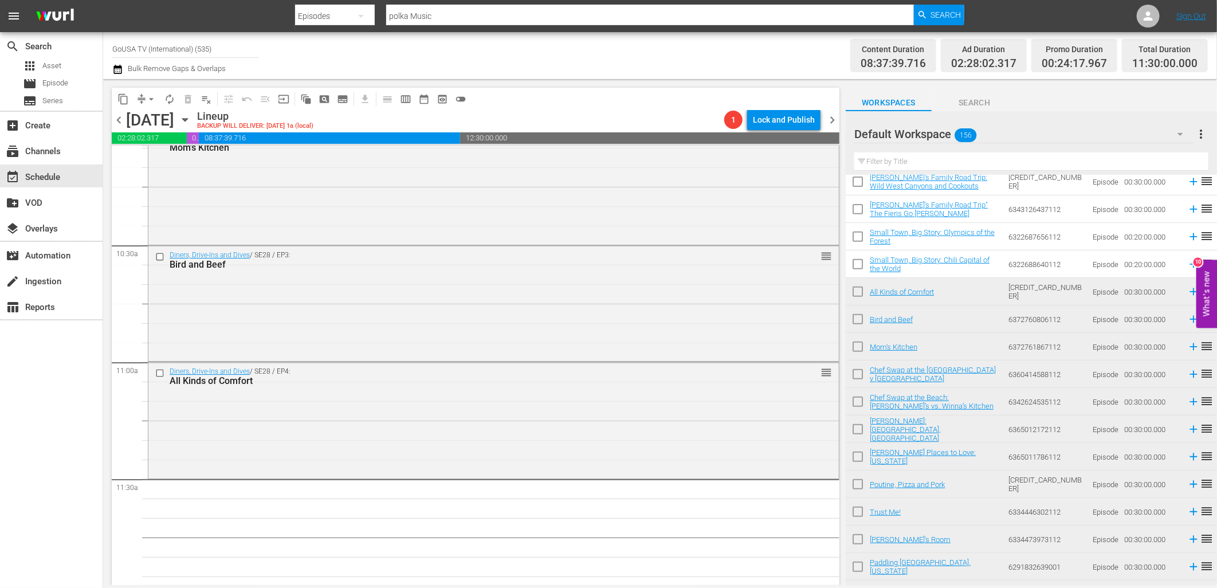
click at [916, 168] on input "text" at bounding box center [1032, 161] width 354 height 18
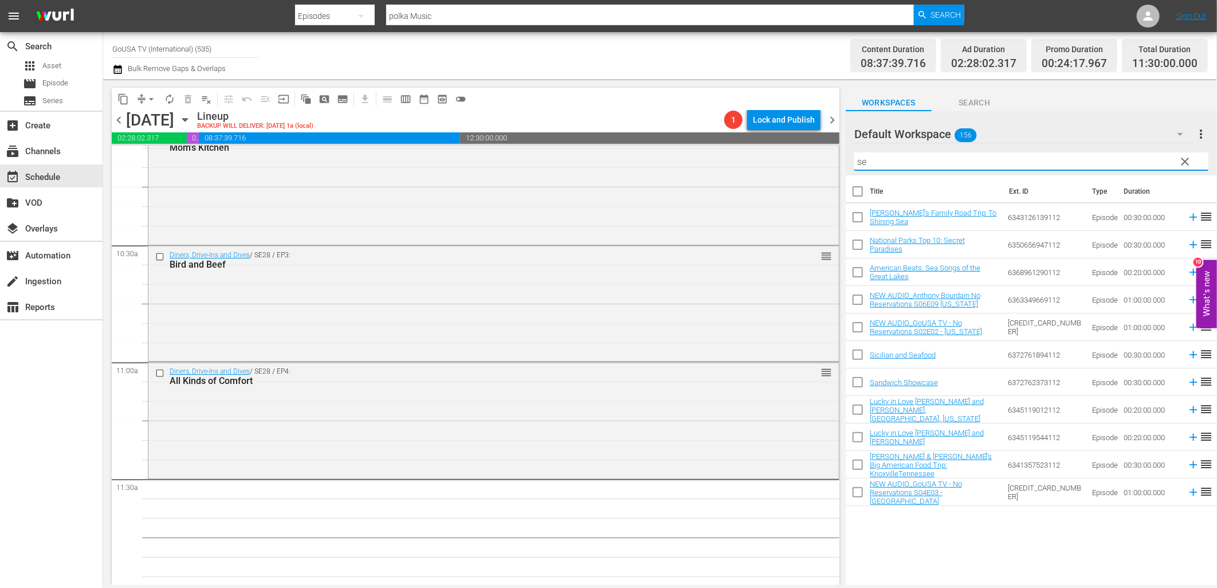
scroll to position [0, 0]
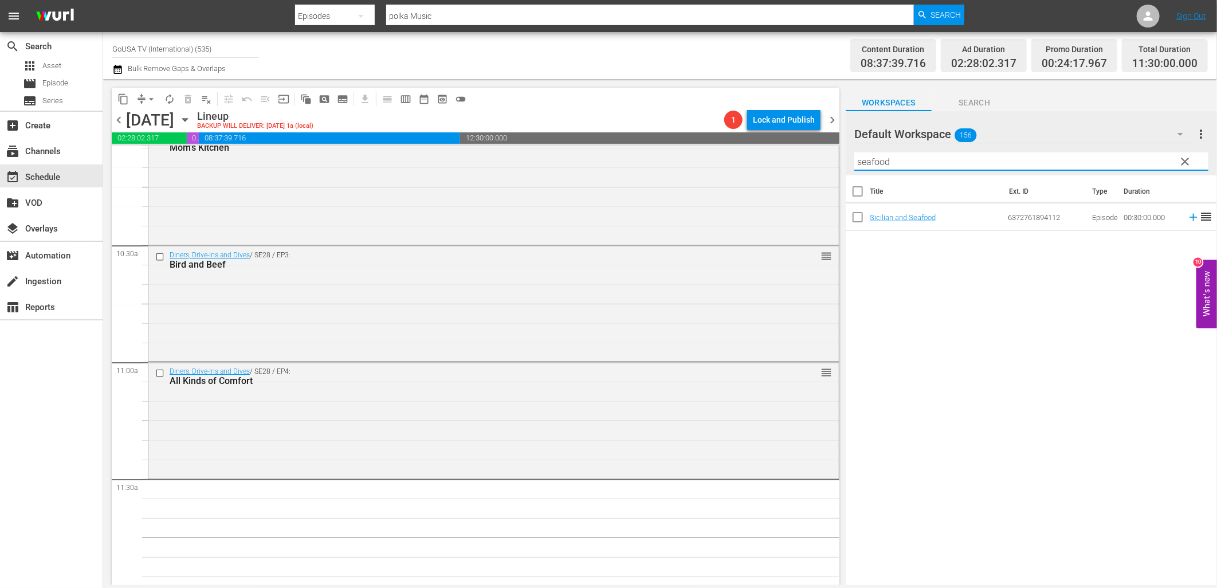
type input "seafood"
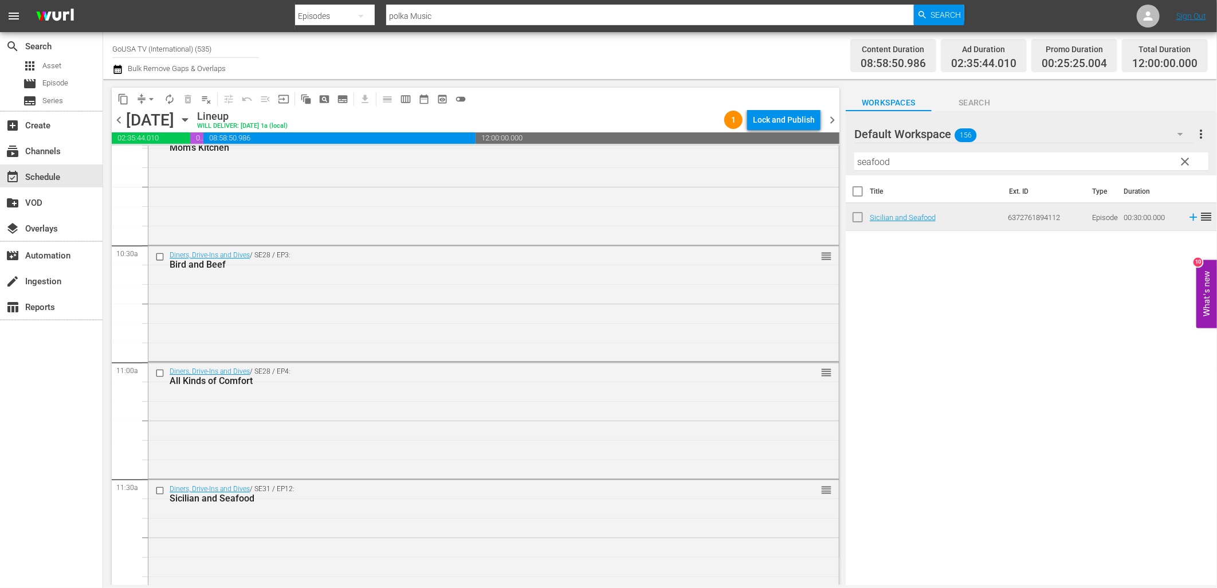
click at [1188, 159] on span "clear" at bounding box center [1186, 162] width 14 height 14
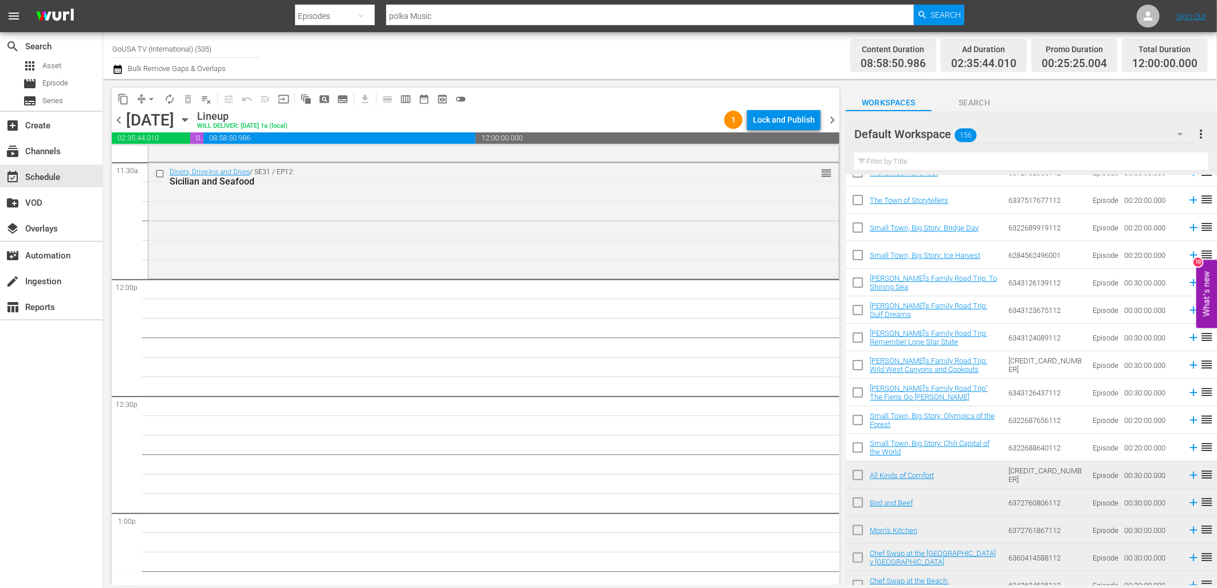
scroll to position [2675, 0]
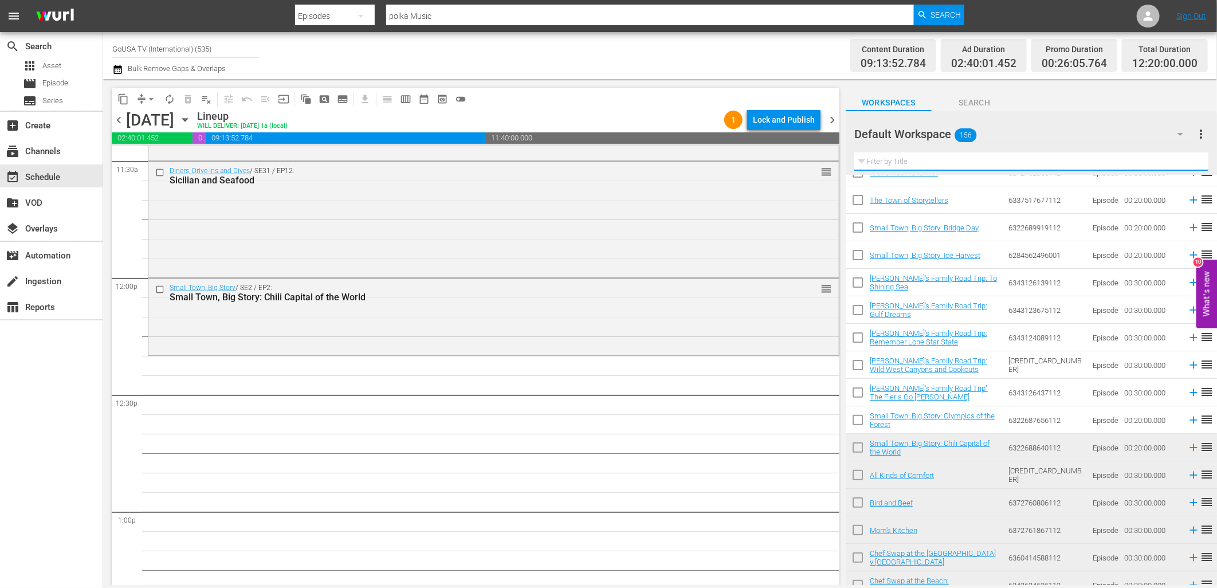
click at [909, 162] on input "text" at bounding box center [1032, 161] width 354 height 18
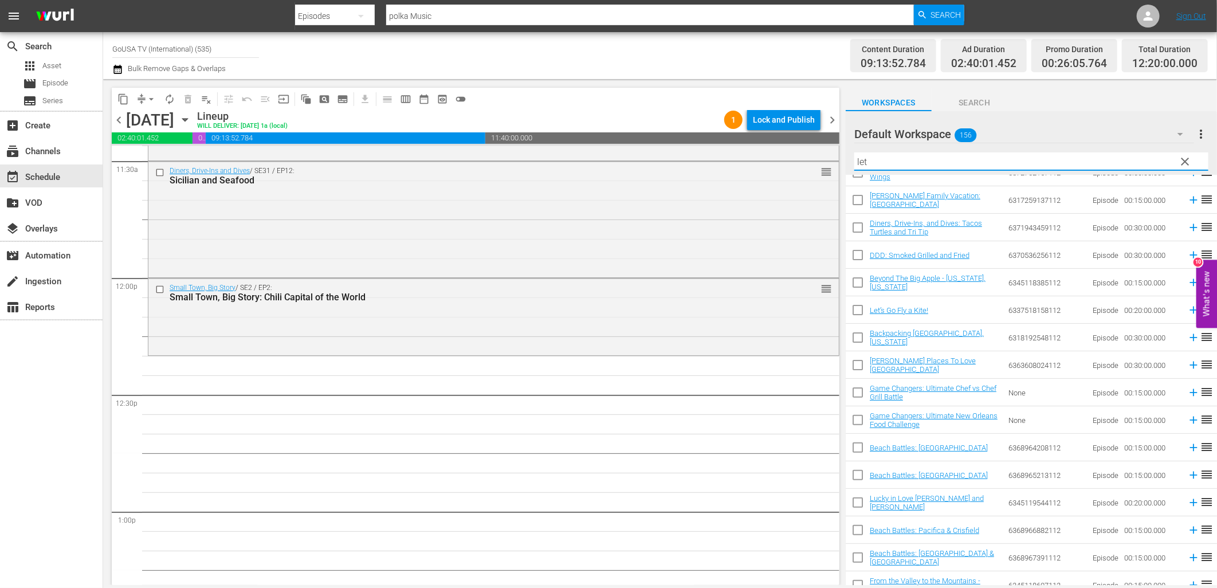
scroll to position [0, 0]
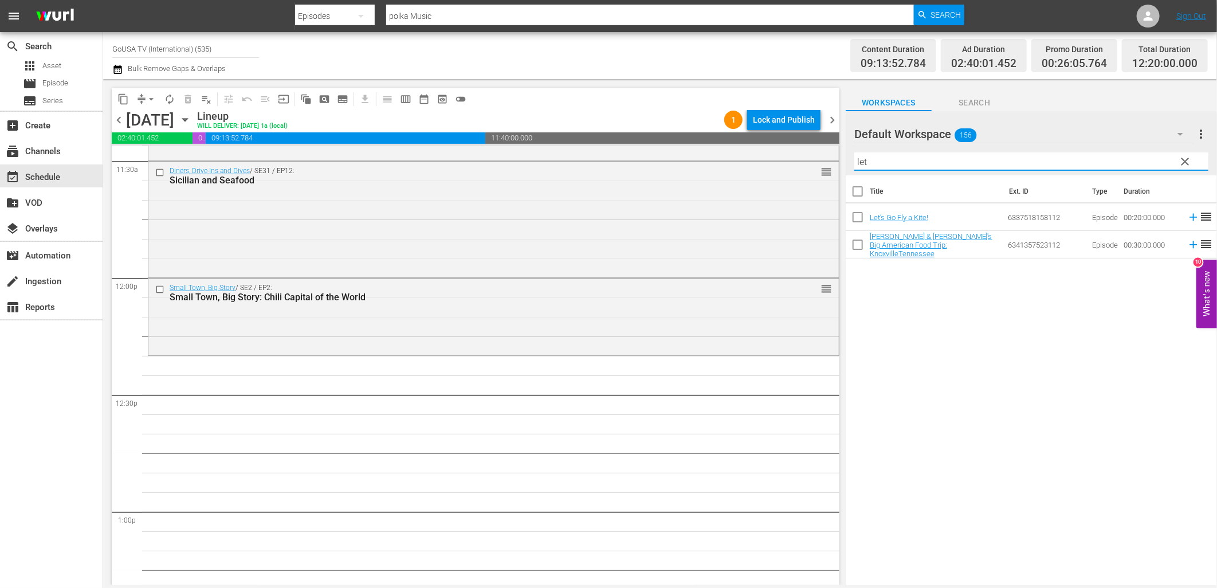
type input "let"
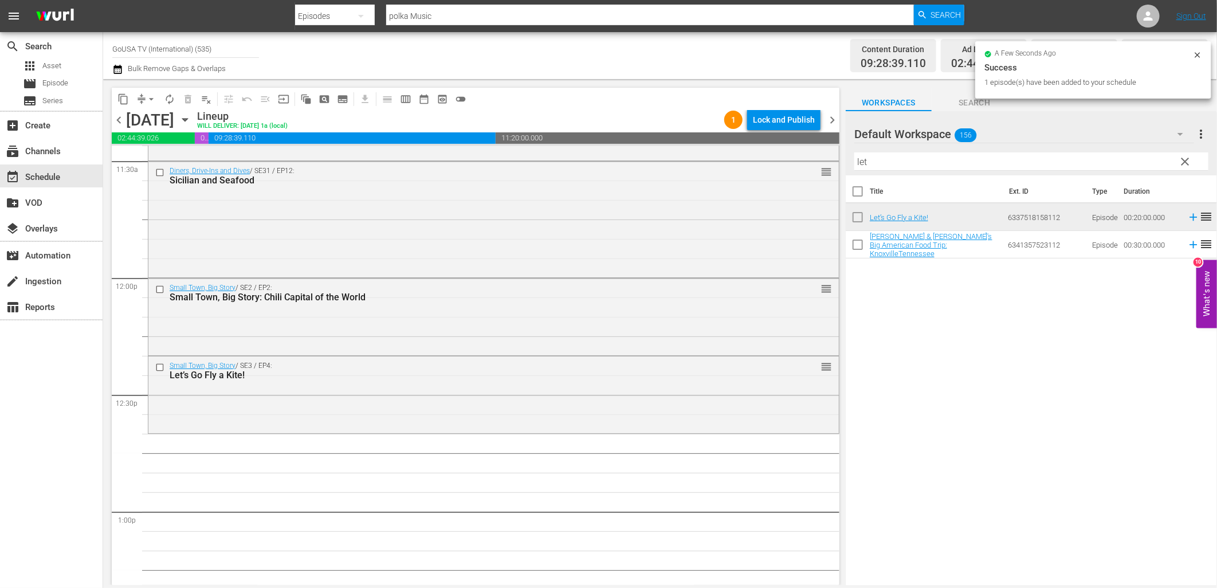
click at [1182, 163] on span "clear" at bounding box center [1186, 162] width 14 height 14
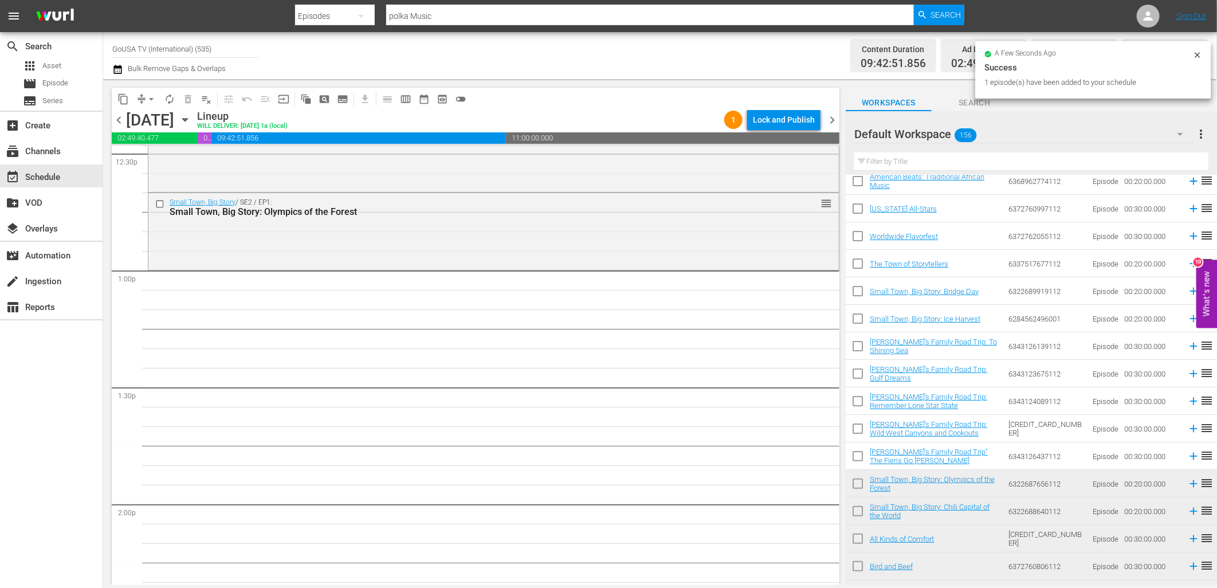
scroll to position [2930, 0]
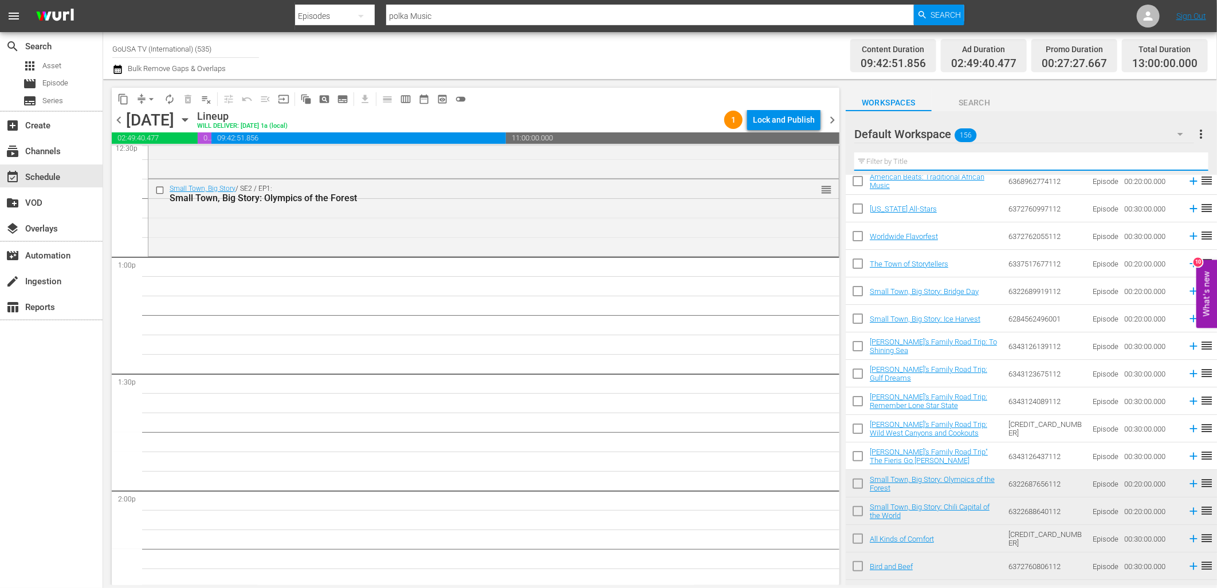
click at [926, 168] on input "text" at bounding box center [1032, 161] width 354 height 18
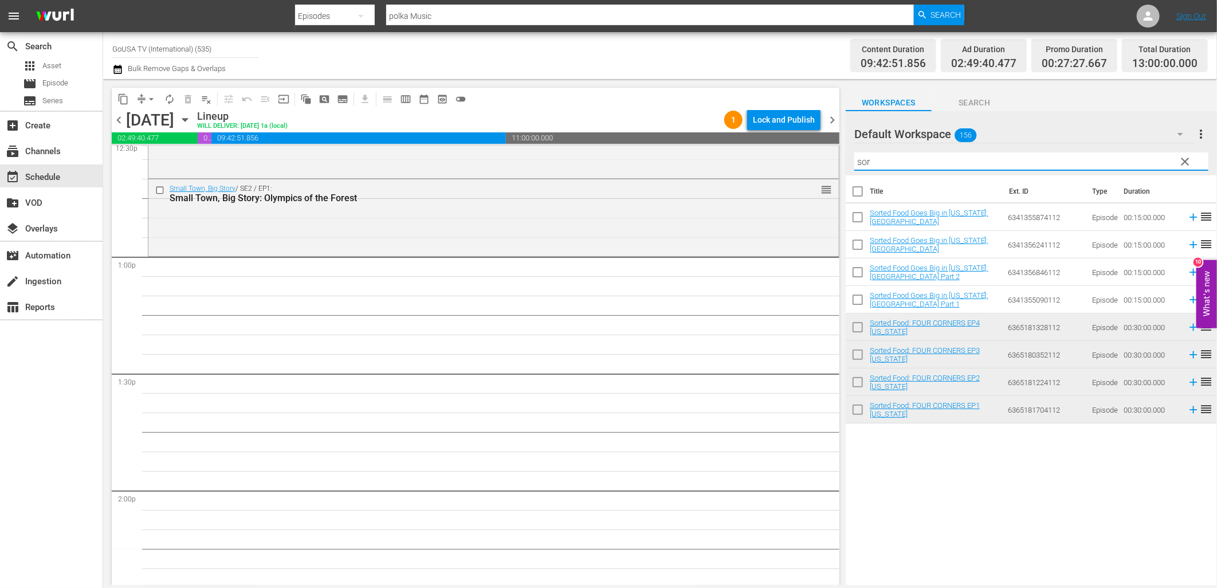
scroll to position [0, 0]
type input "sorted"
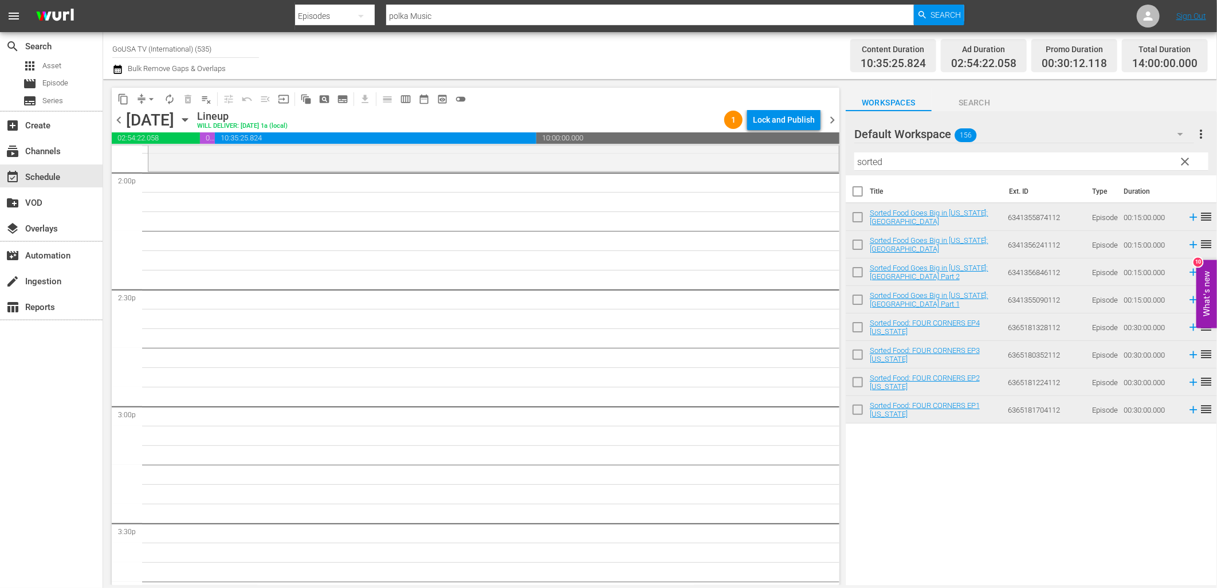
scroll to position [3184, 0]
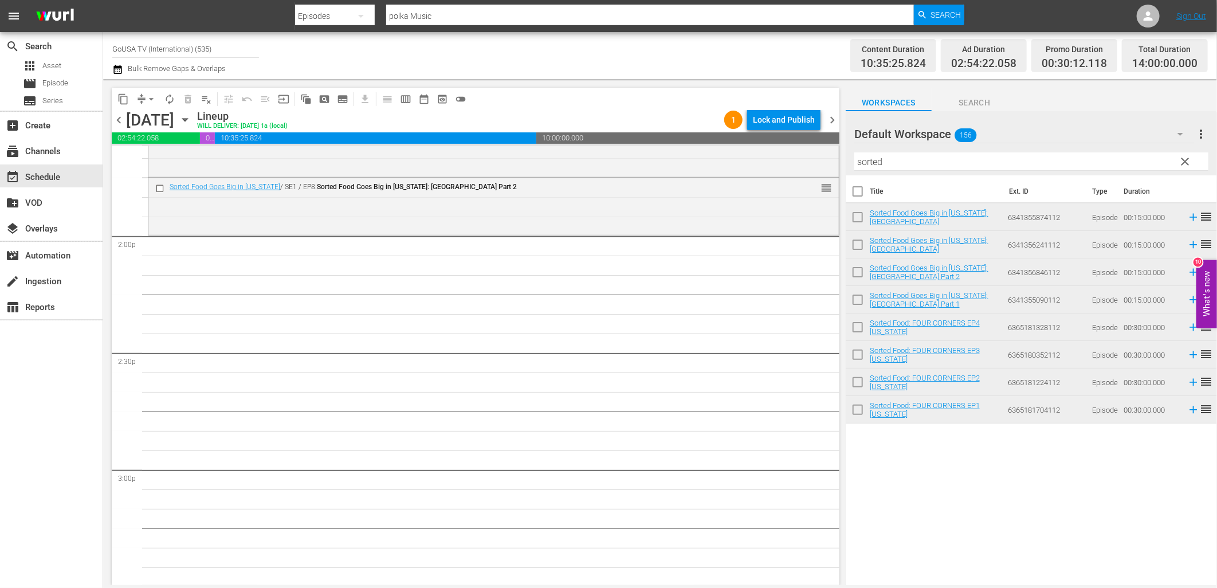
click at [1183, 158] on span "clear" at bounding box center [1186, 162] width 14 height 14
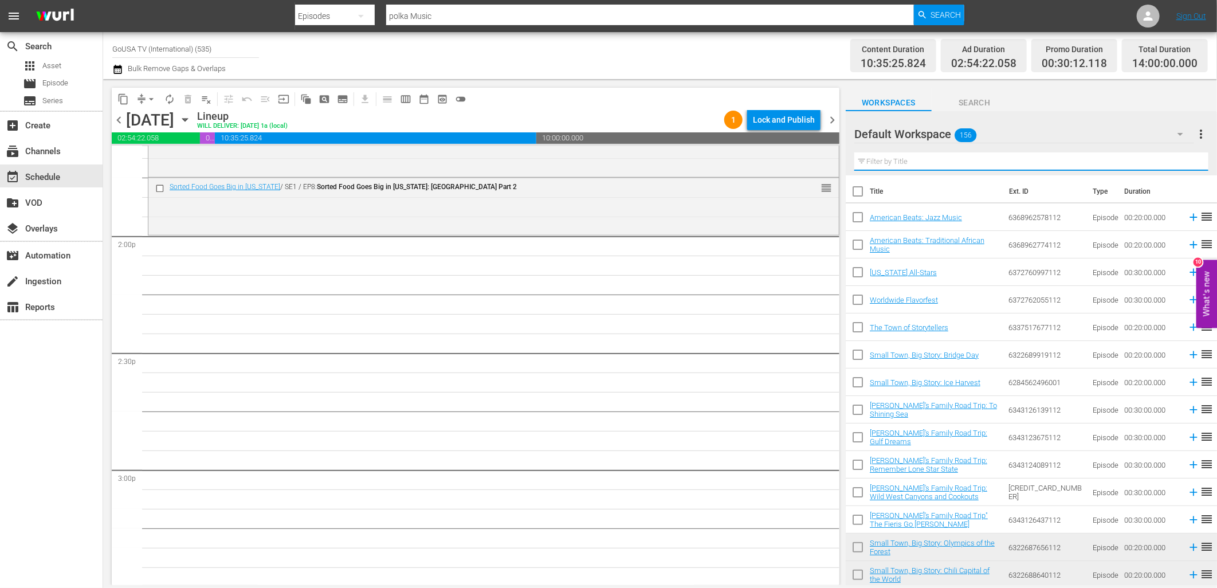
click at [872, 160] on input "text" at bounding box center [1032, 161] width 354 height 18
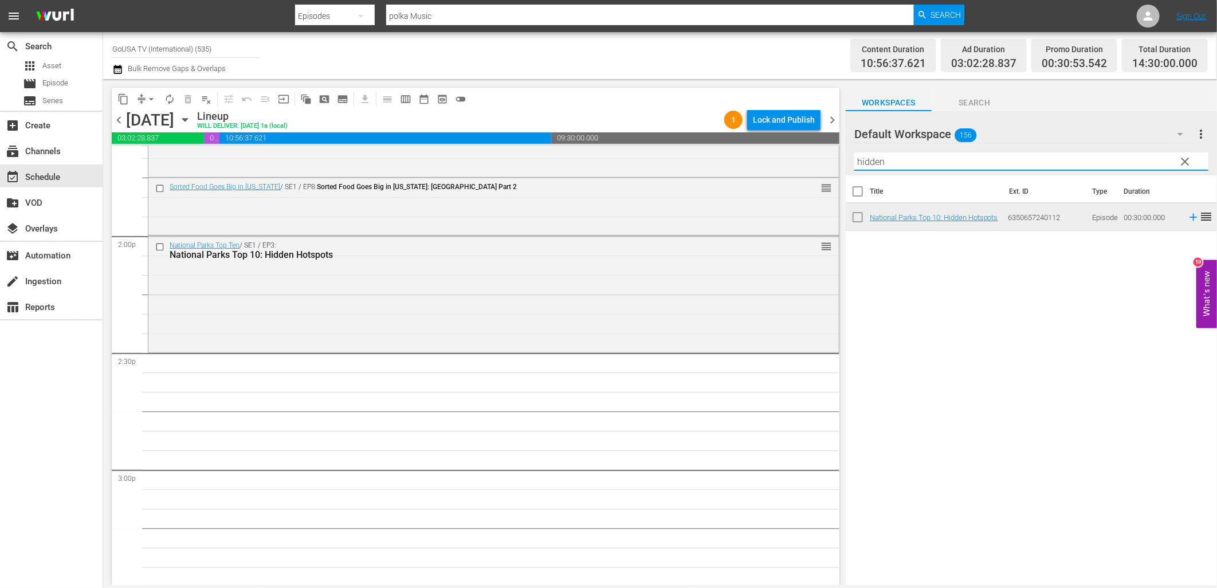
drag, startPoint x: 918, startPoint y: 164, endPoint x: 910, endPoint y: 162, distance: 8.8
click at [916, 164] on input "hidden" at bounding box center [1032, 161] width 354 height 18
click at [910, 162] on input "hidden" at bounding box center [1032, 161] width 354 height 18
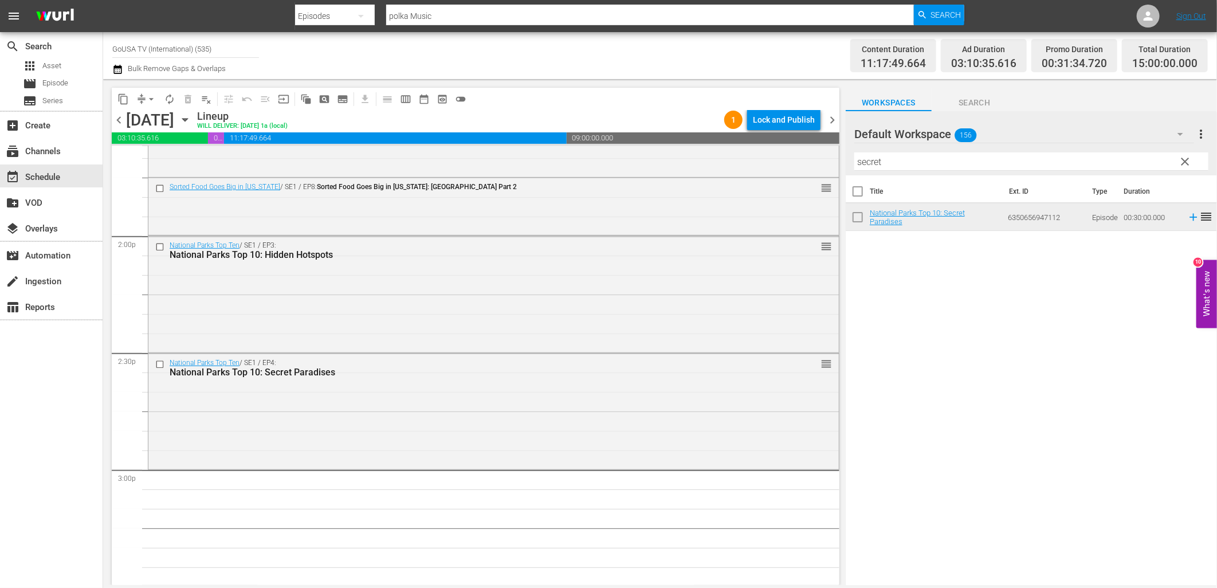
click at [914, 151] on div "Filter by Title secret" at bounding box center [1032, 162] width 354 height 28
click at [920, 168] on input "secret" at bounding box center [1032, 161] width 354 height 18
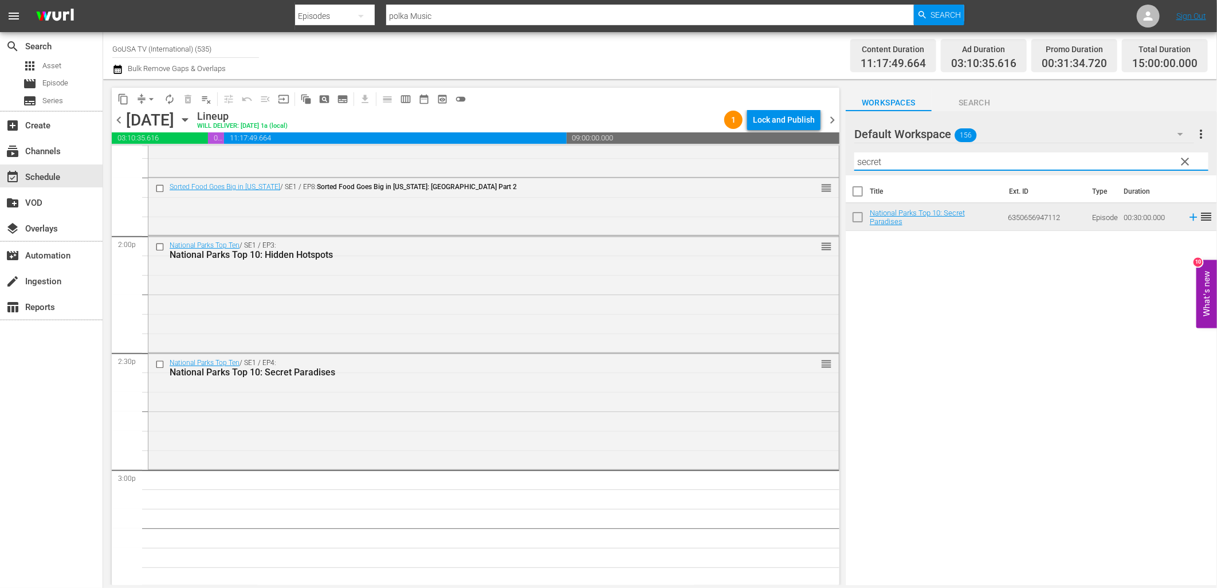
click at [922, 168] on input "secret" at bounding box center [1032, 161] width 354 height 18
click at [925, 166] on input "secretkey" at bounding box center [1032, 161] width 354 height 18
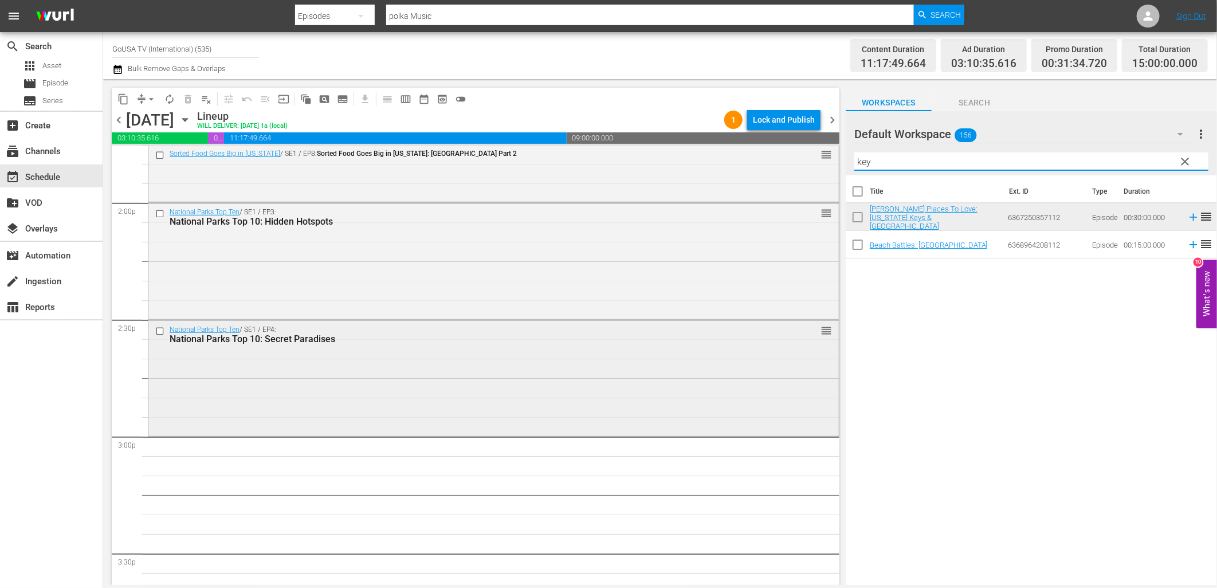
scroll to position [3311, 0]
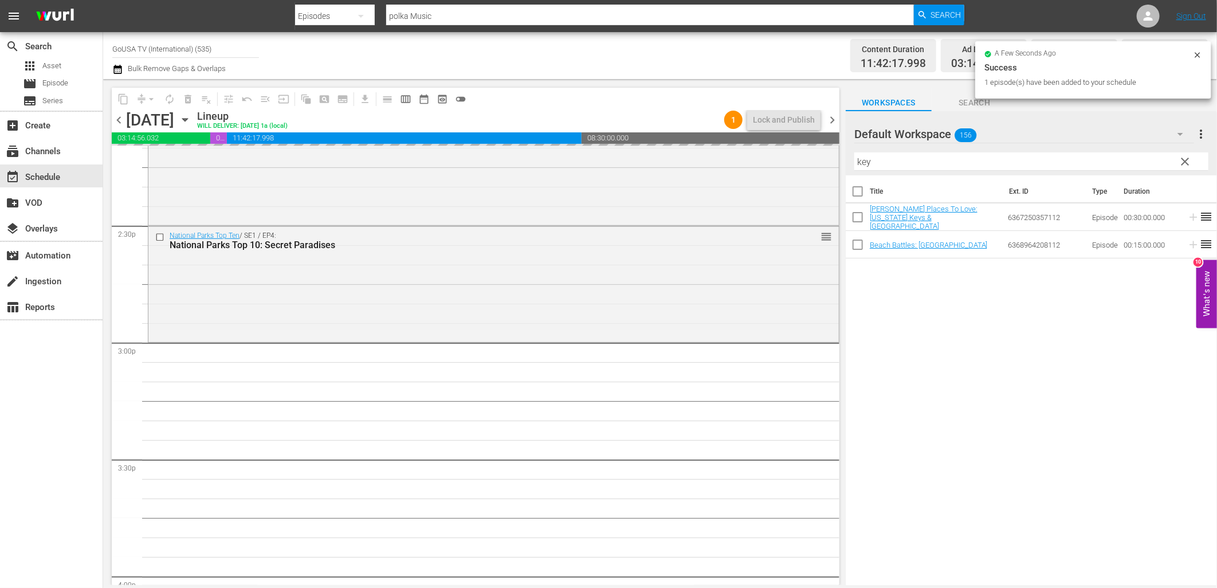
click at [884, 161] on input "key" at bounding box center [1032, 161] width 354 height 18
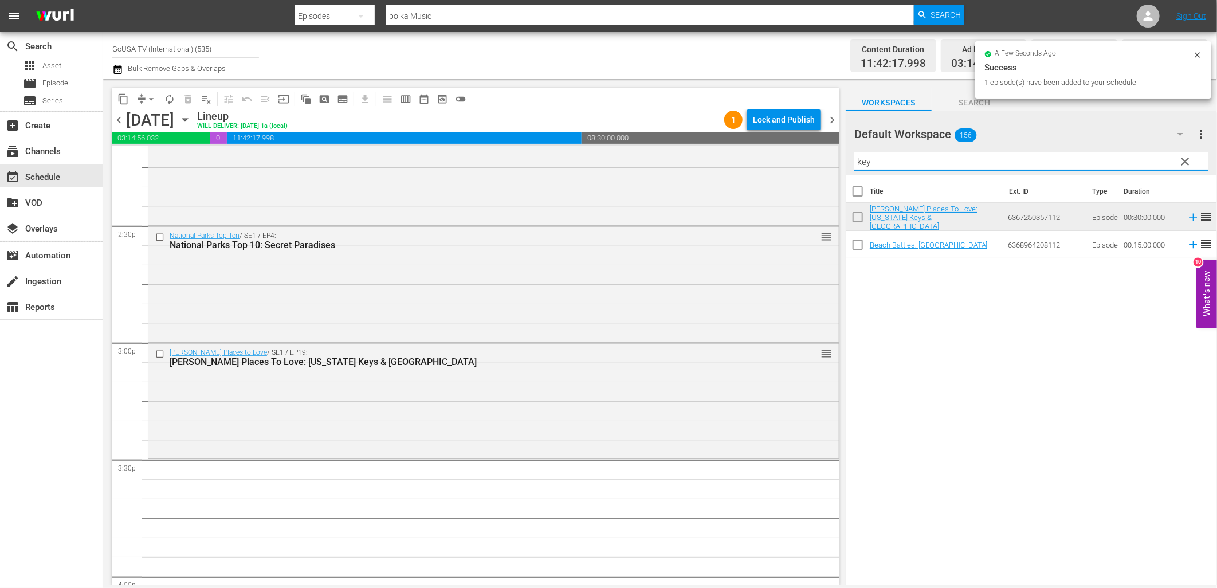
click at [884, 161] on input "key" at bounding box center [1032, 161] width 354 height 18
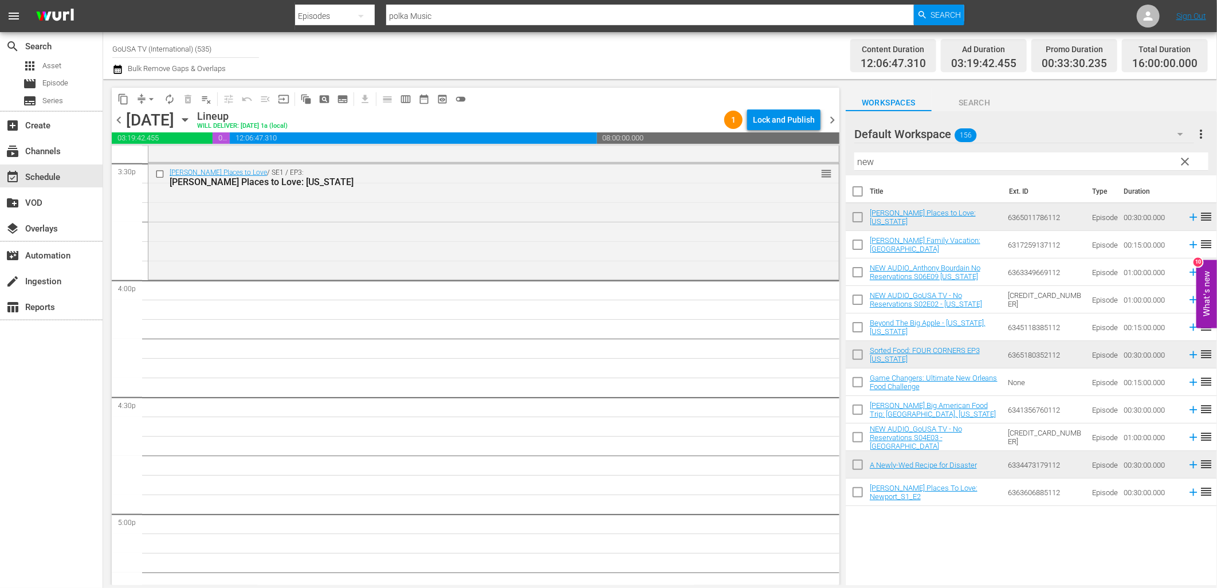
scroll to position [3630, 0]
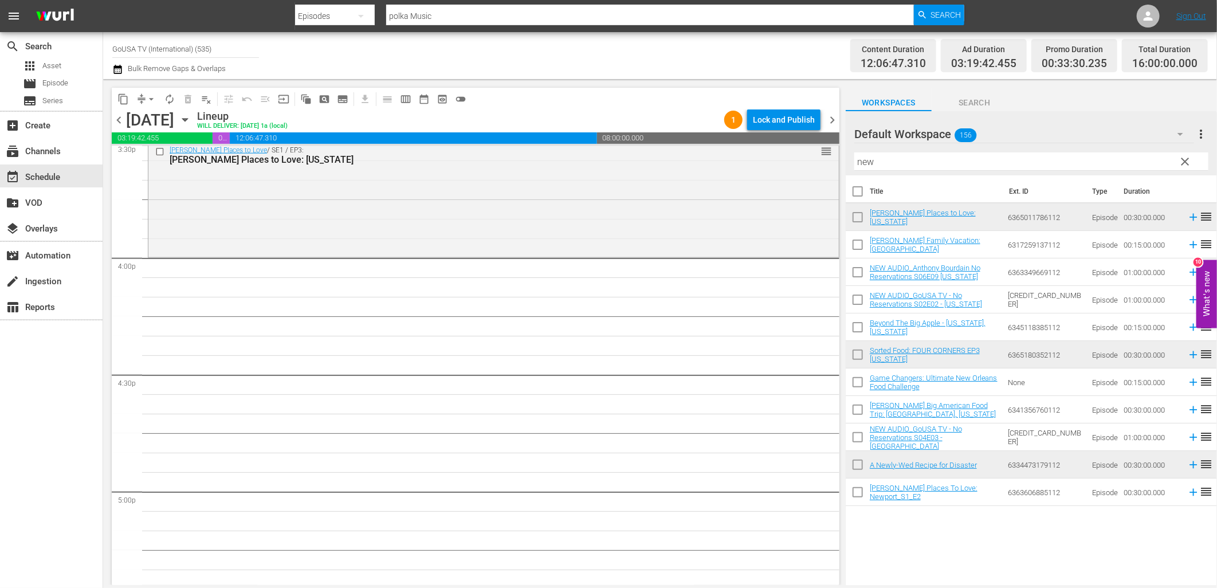
click at [915, 163] on input "new" at bounding box center [1032, 161] width 354 height 18
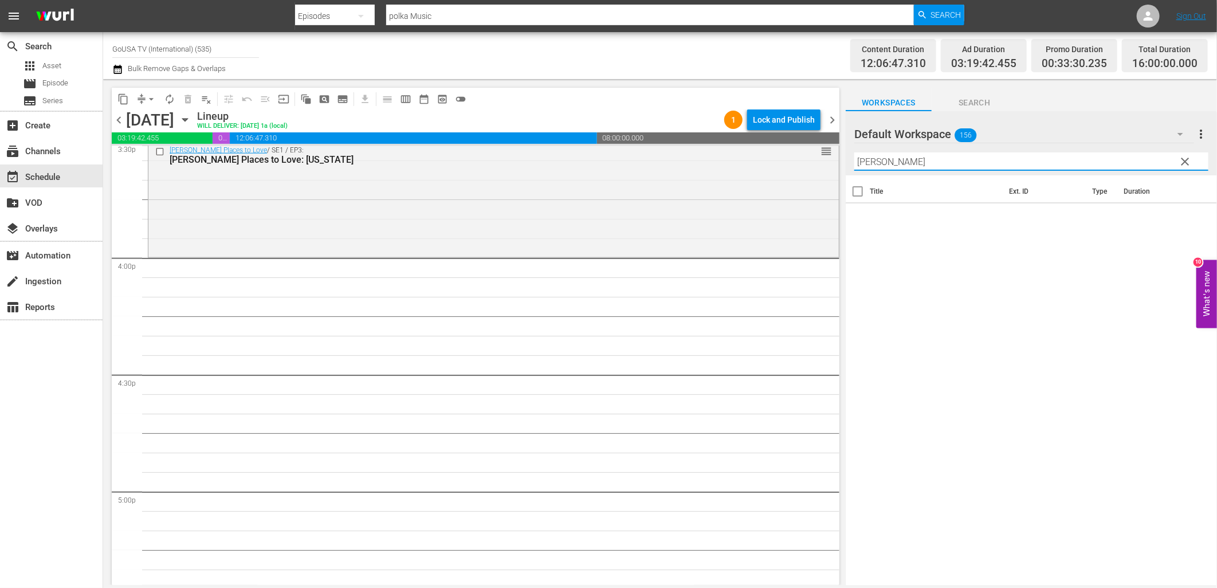
click at [926, 158] on input "jackson" at bounding box center [1032, 161] width 354 height 18
type input "jackson"
click at [1184, 158] on span "clear" at bounding box center [1186, 162] width 14 height 14
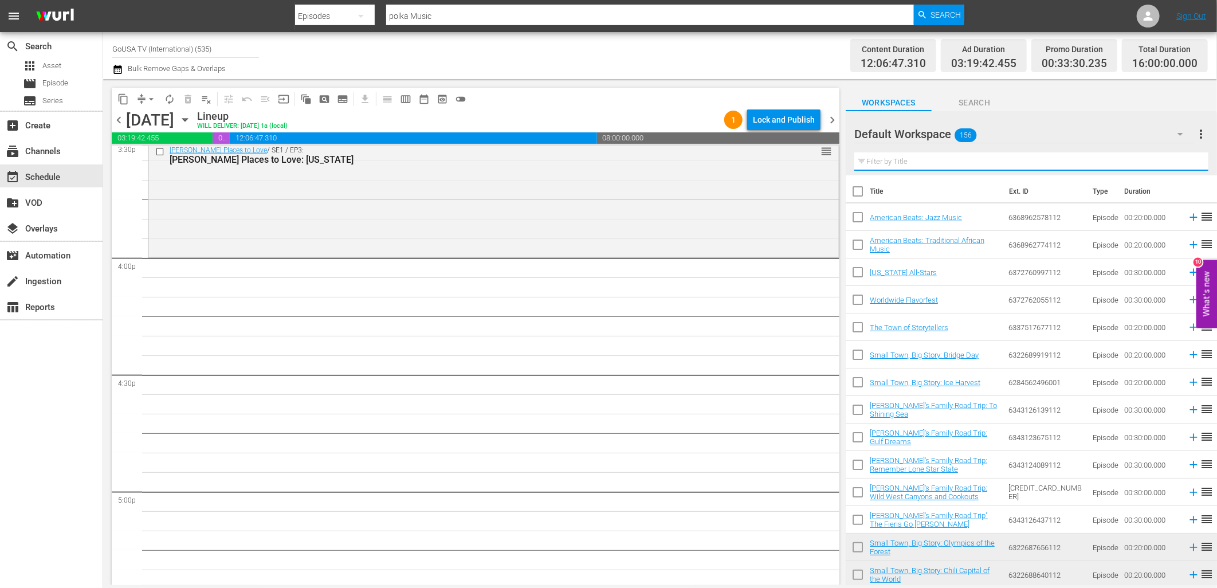
click at [933, 165] on input "text" at bounding box center [1032, 161] width 354 height 18
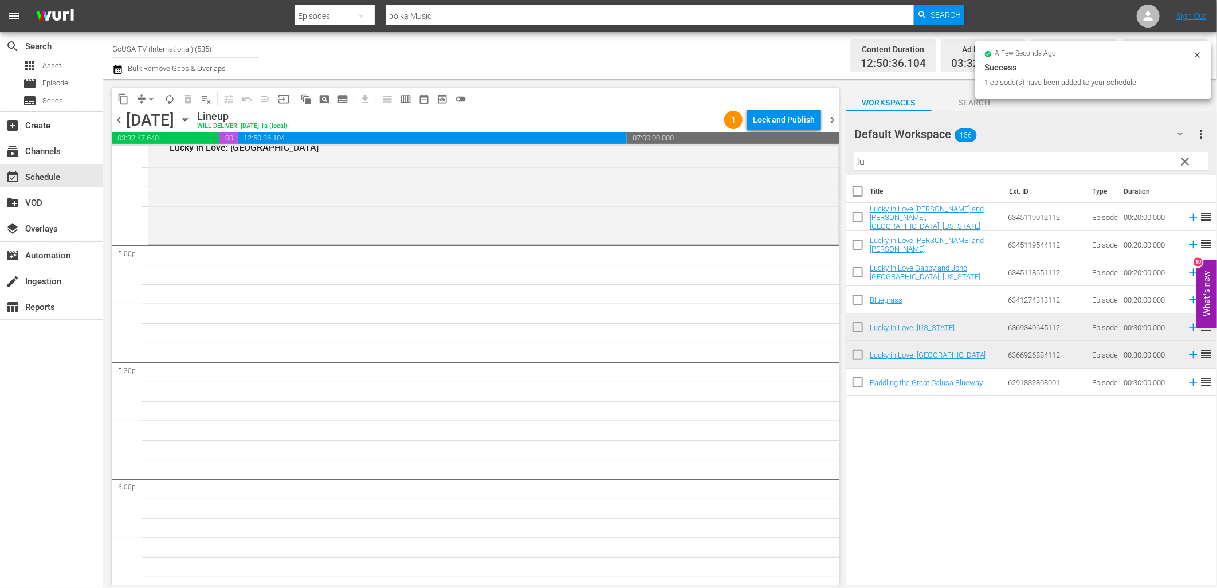
scroll to position [3885, 0]
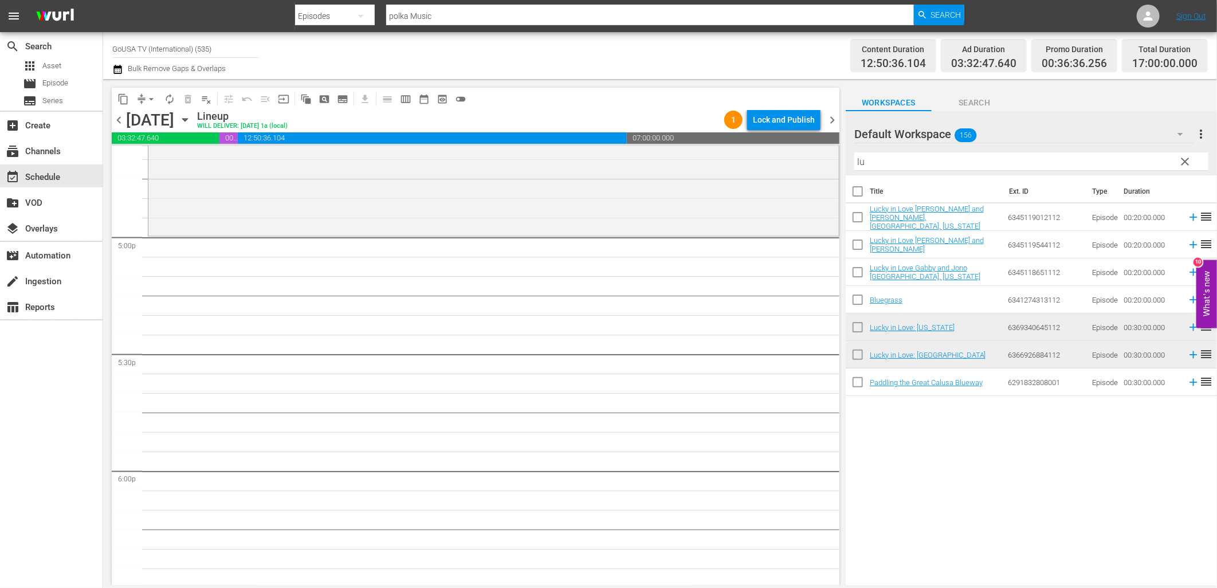
click at [956, 163] on input "lu" at bounding box center [1032, 161] width 354 height 18
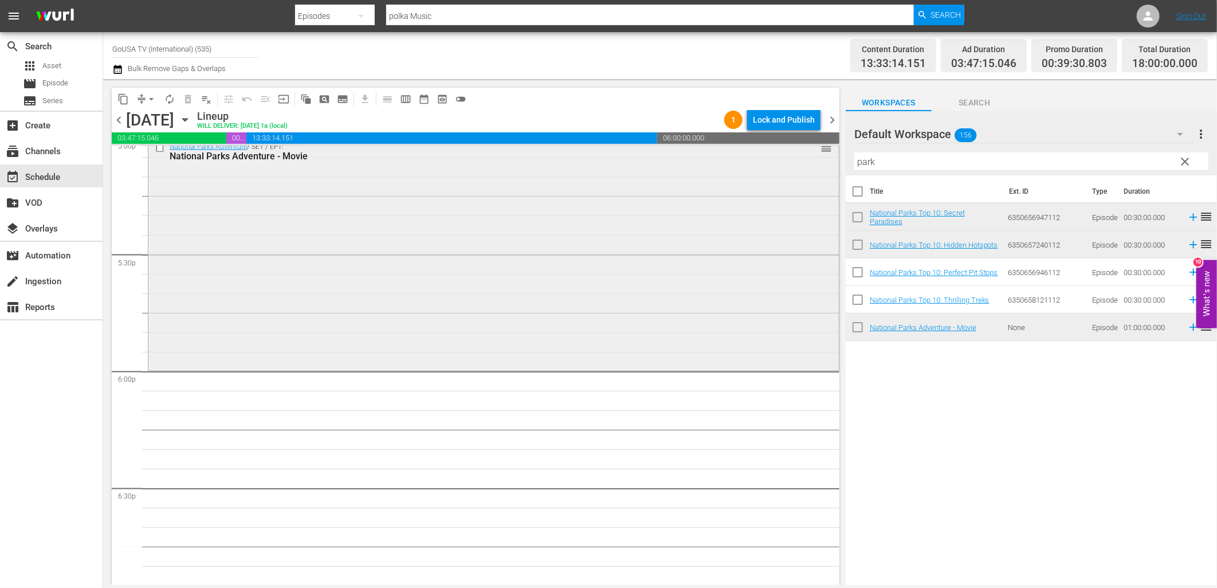
scroll to position [4012, 0]
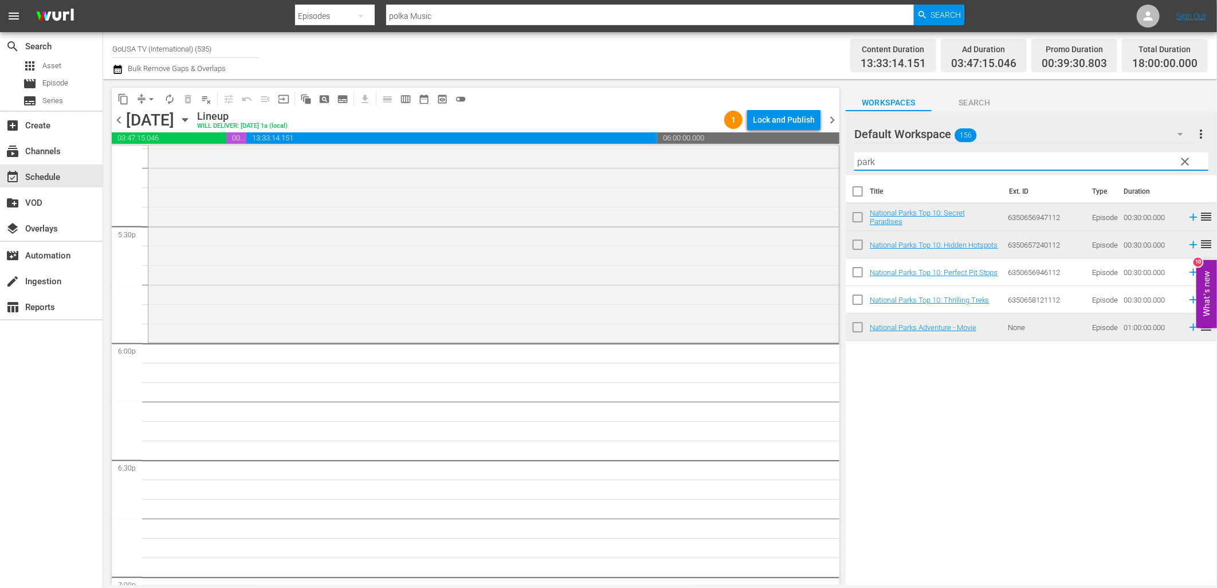
click at [926, 165] on input "park" at bounding box center [1032, 161] width 354 height 18
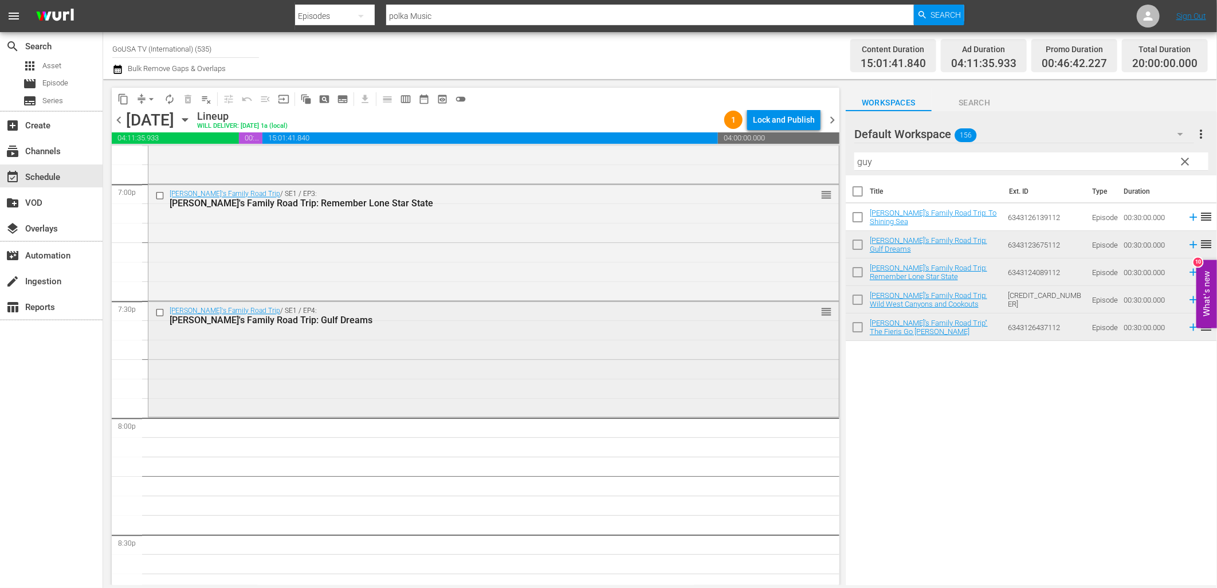
scroll to position [4458, 0]
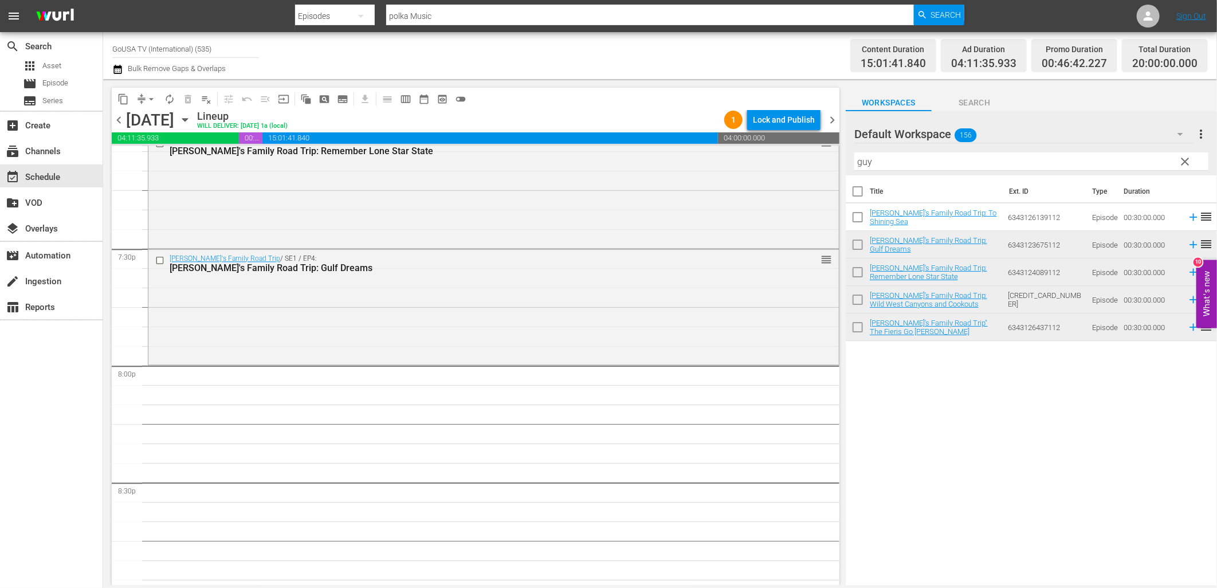
click at [888, 158] on input "guy" at bounding box center [1032, 161] width 354 height 18
click at [887, 158] on input "guy" at bounding box center [1032, 161] width 354 height 18
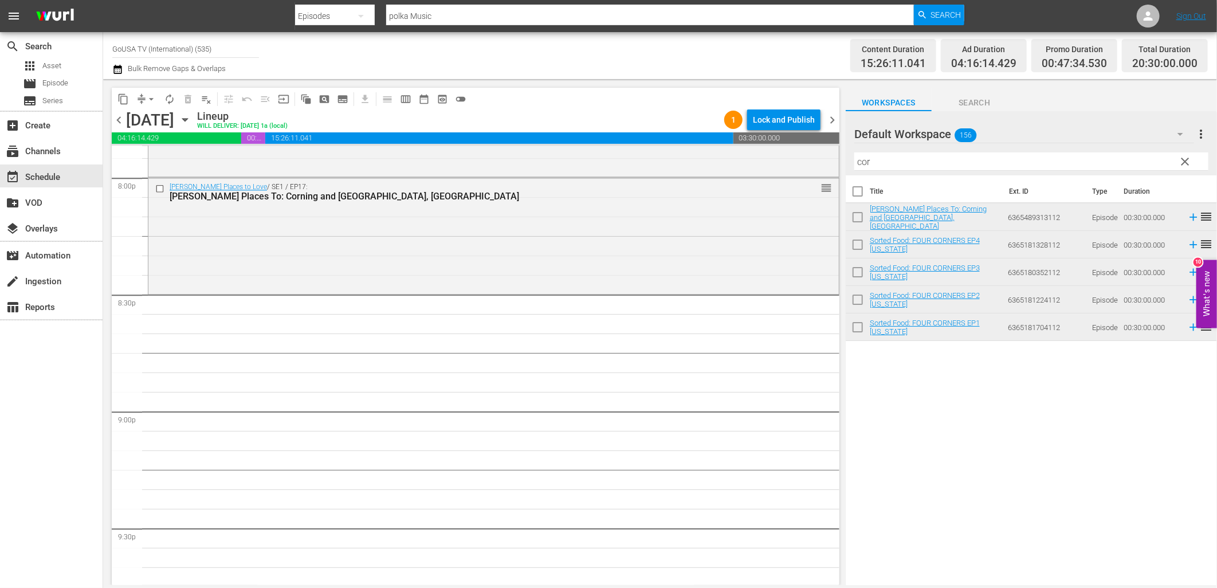
scroll to position [4649, 0]
click at [893, 158] on input "cor" at bounding box center [1032, 161] width 354 height 18
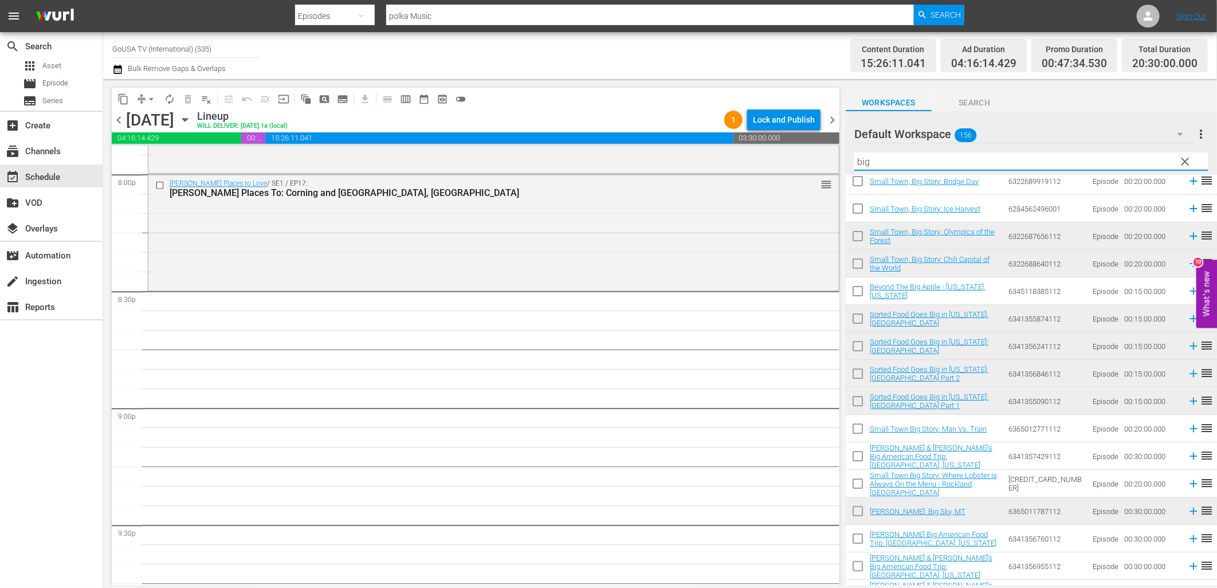
scroll to position [56, 0]
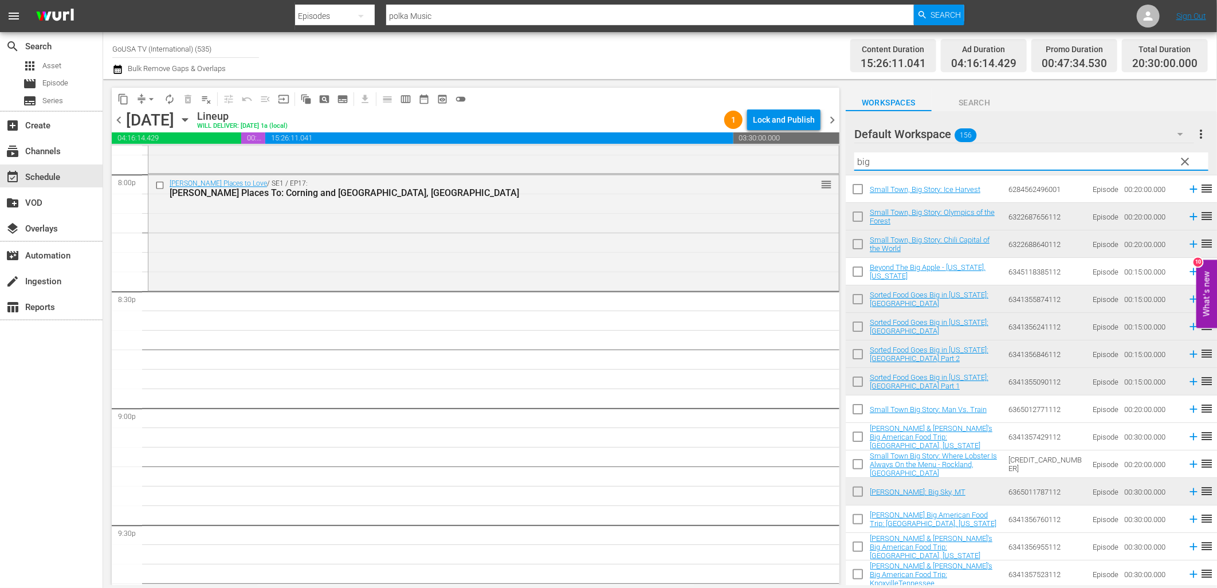
type input "big"
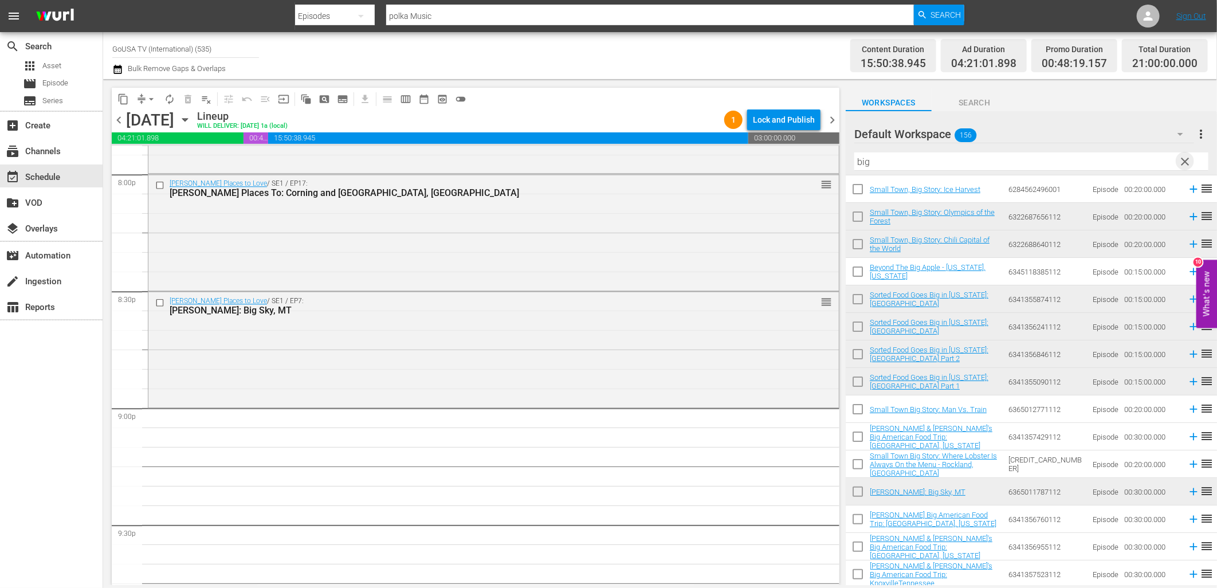
click at [1188, 160] on span "clear" at bounding box center [1186, 162] width 14 height 14
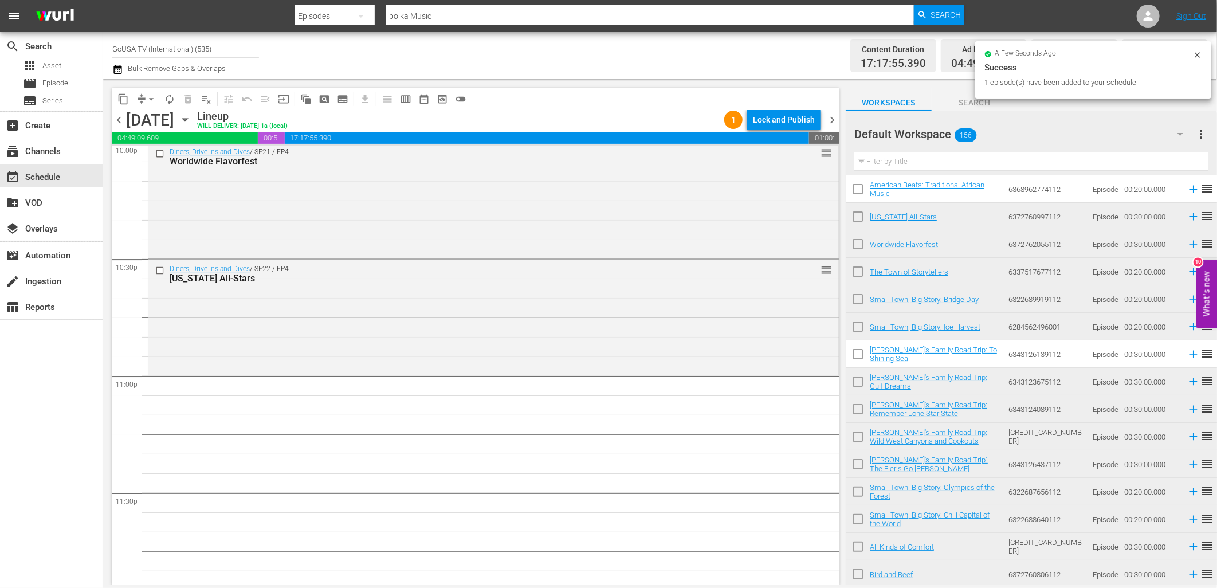
scroll to position [5173, 0]
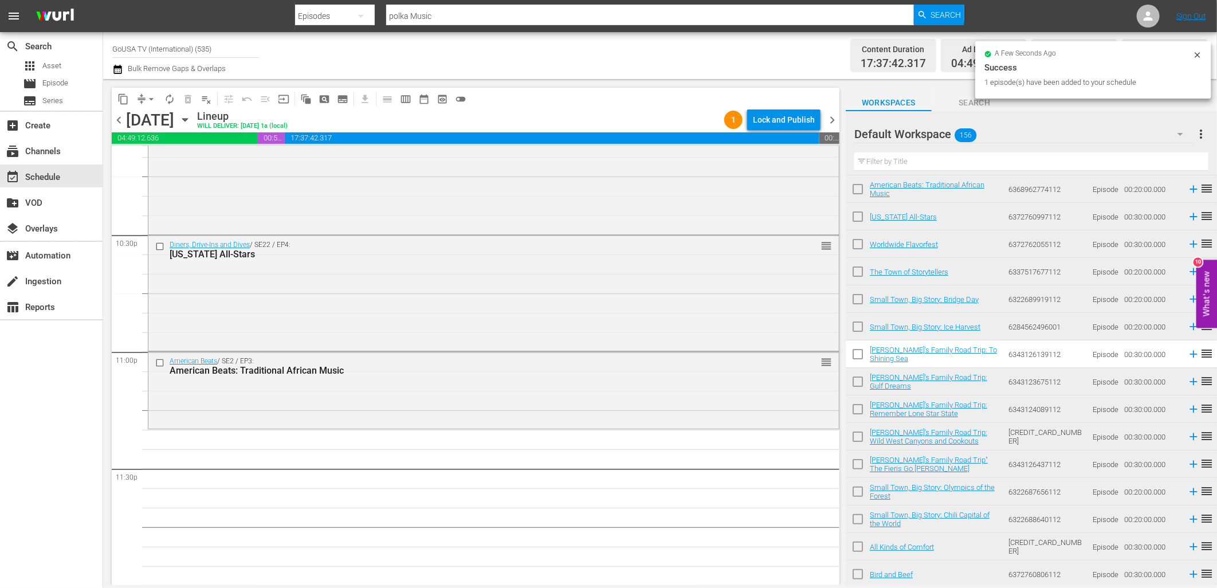
click at [927, 161] on input "text" at bounding box center [1032, 161] width 354 height 18
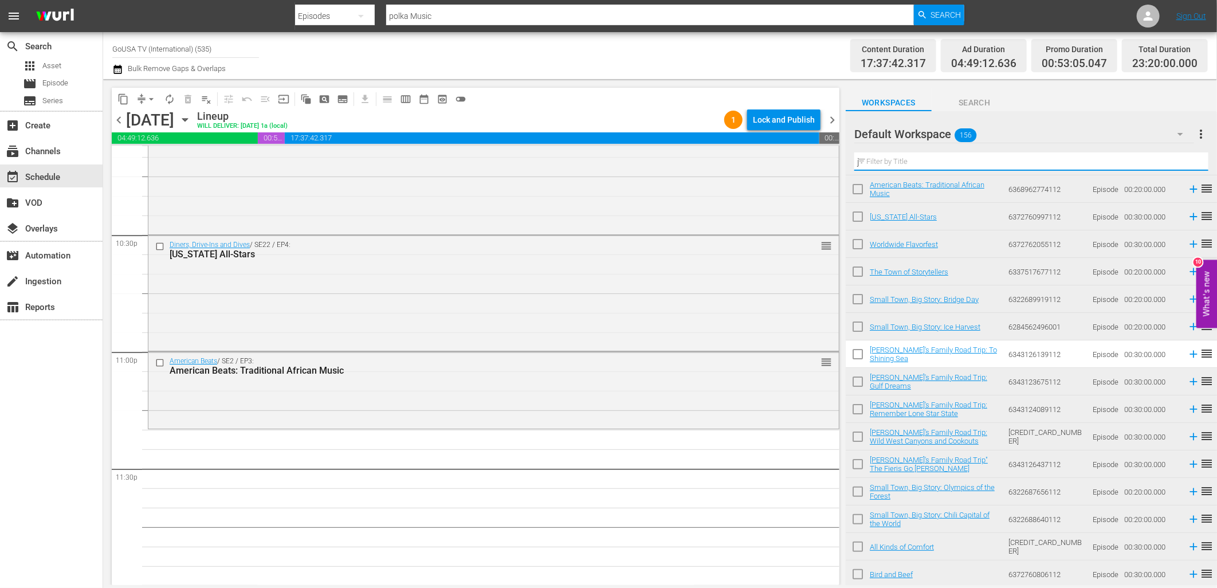
scroll to position [0, 0]
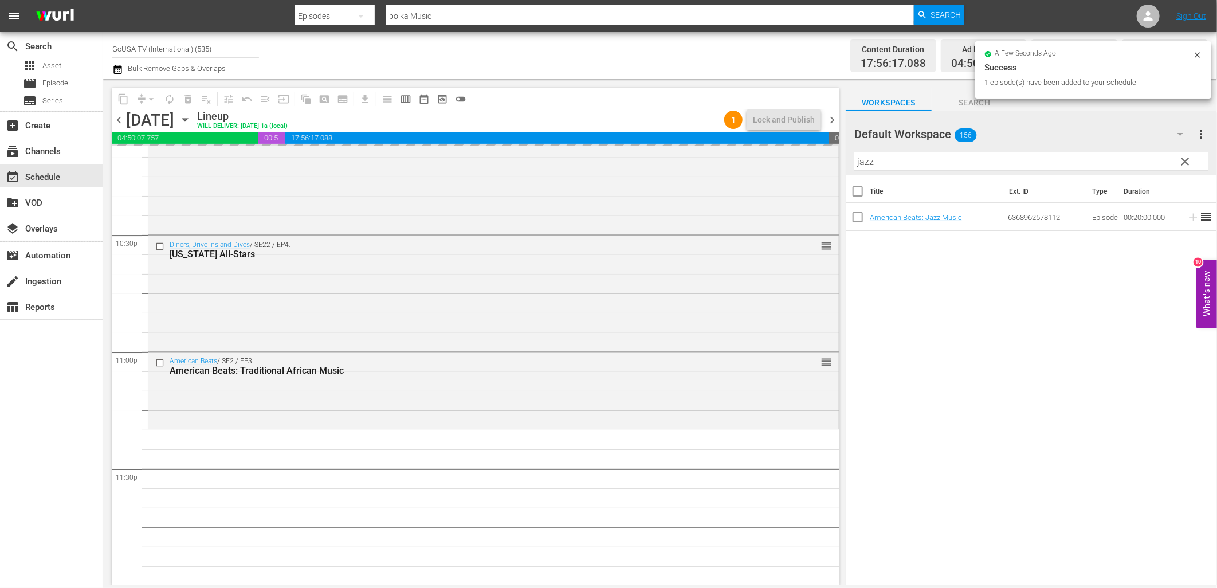
click at [890, 159] on input "jazz" at bounding box center [1032, 161] width 354 height 18
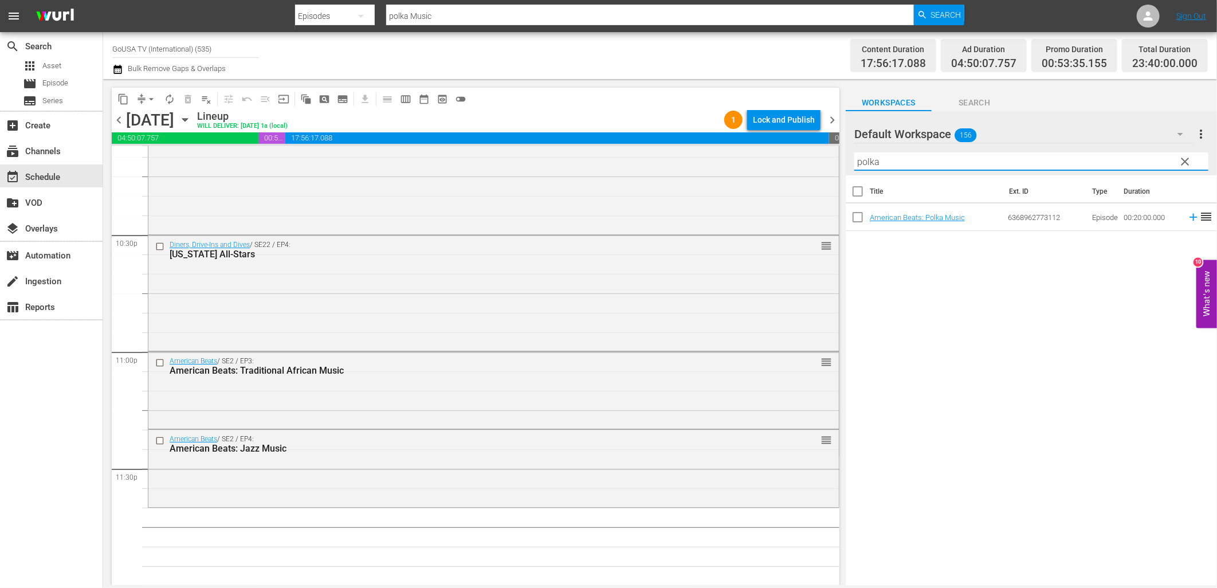
type input "polka"
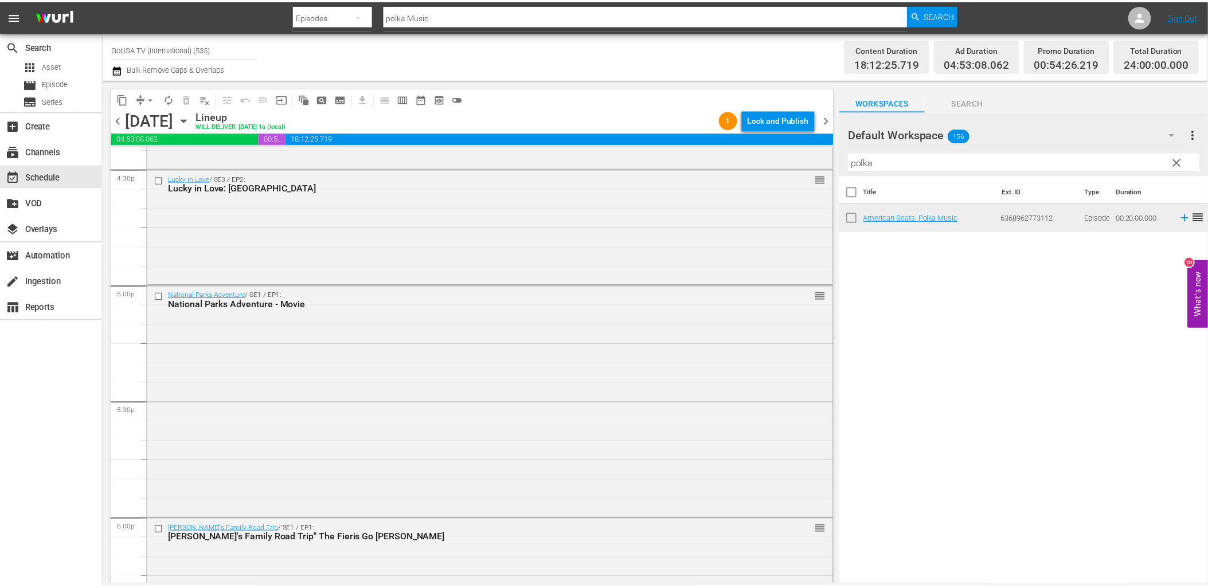
scroll to position [3644, 0]
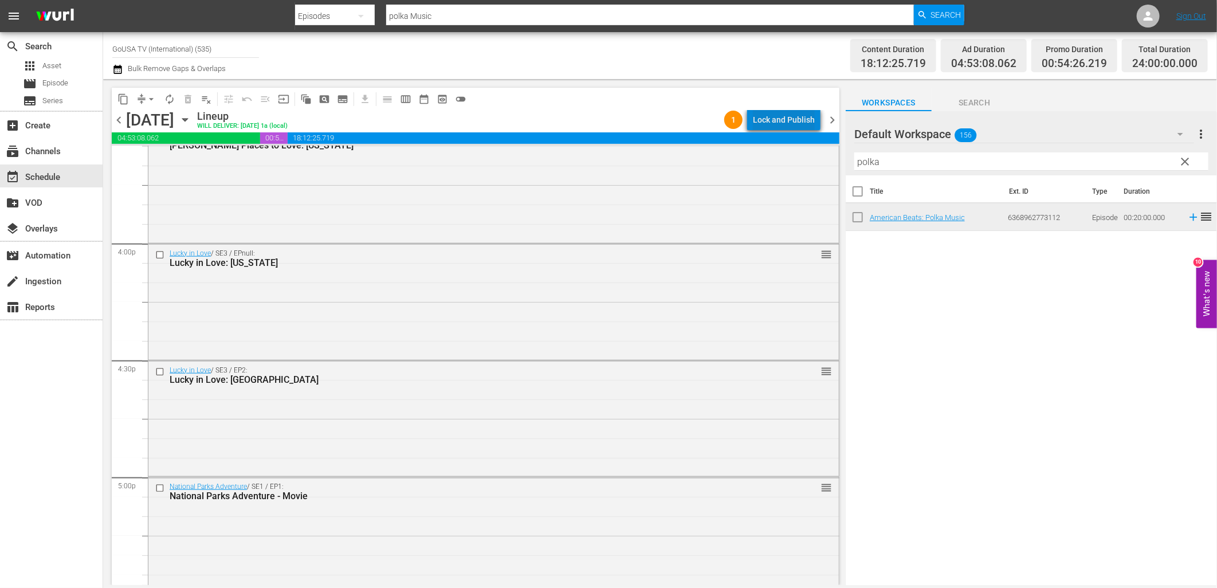
click at [788, 112] on div "Lock and Publish" at bounding box center [784, 119] width 62 height 21
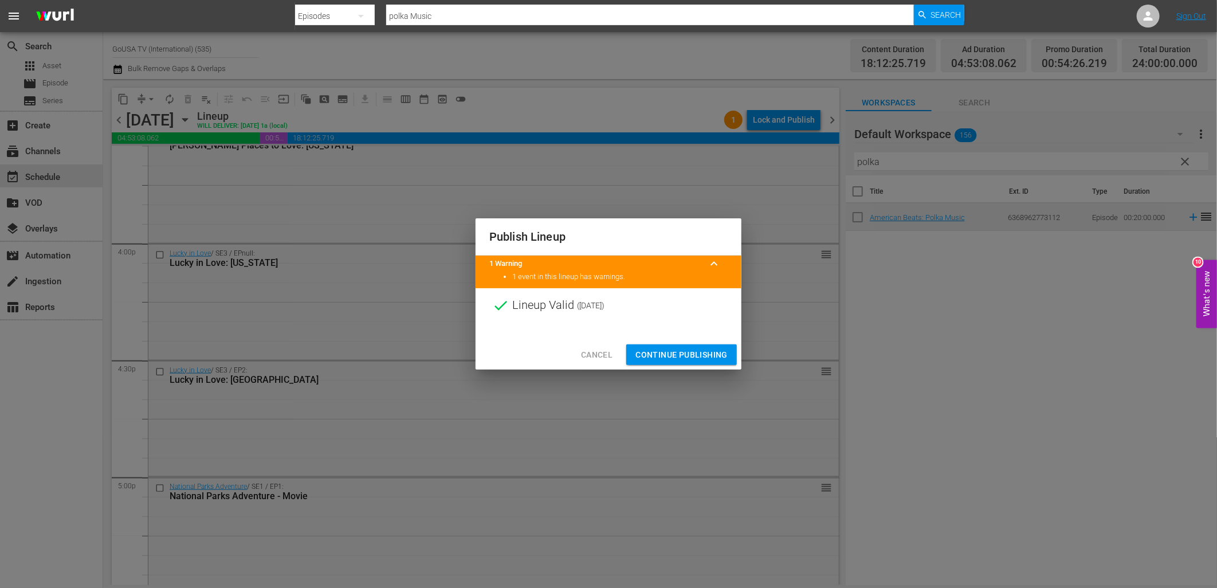
click at [706, 355] on span "Continue Publishing" at bounding box center [682, 355] width 92 height 14
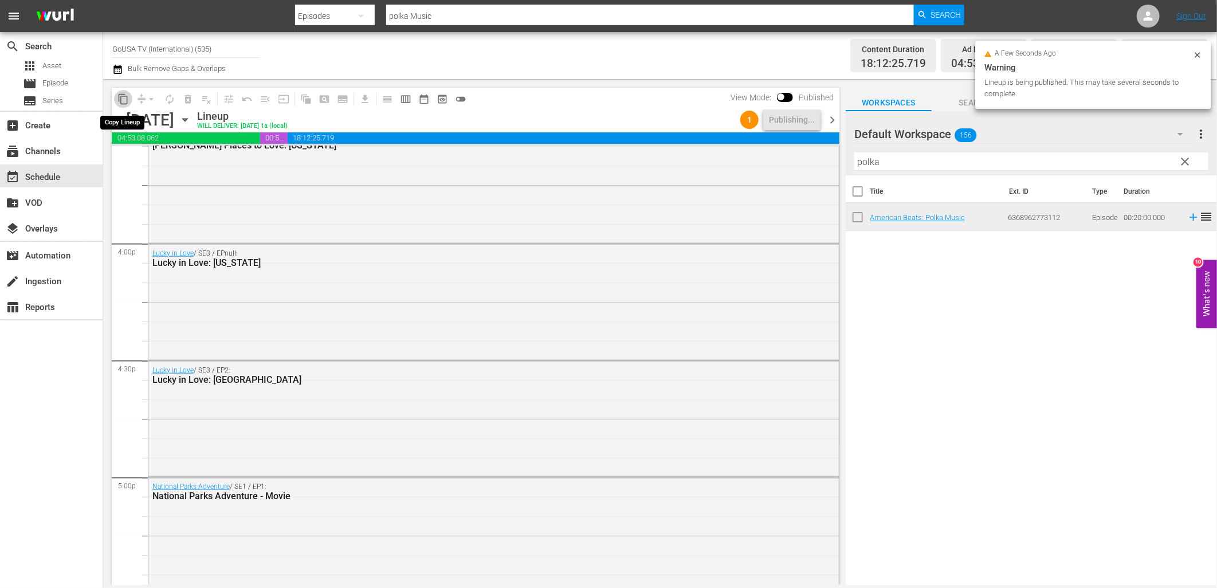
click at [123, 96] on span "content_copy" at bounding box center [123, 98] width 11 height 11
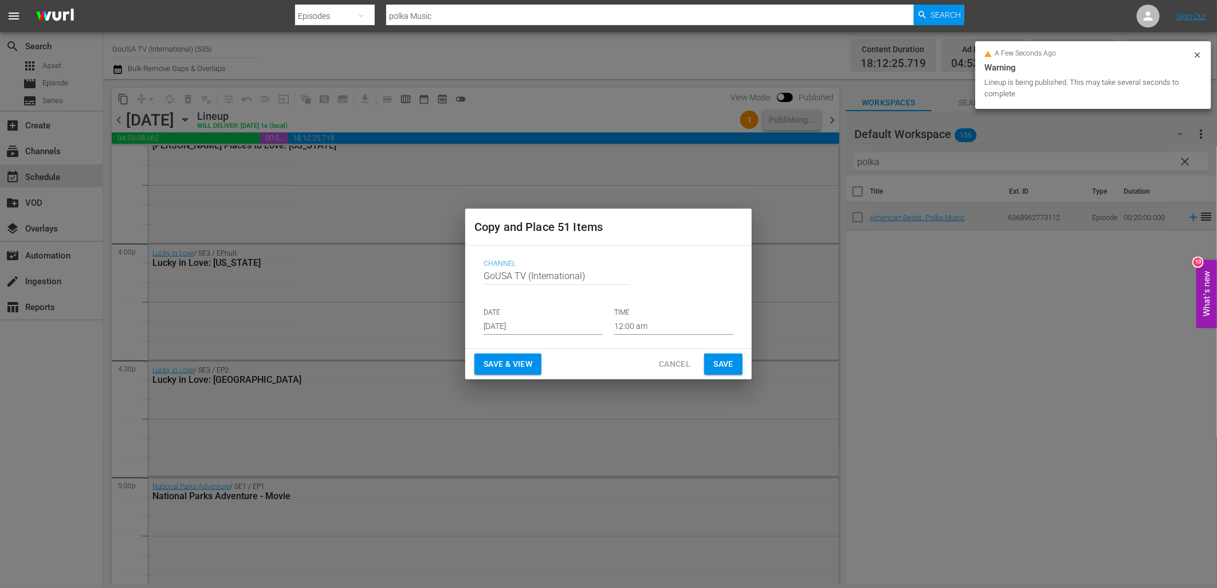
click at [559, 329] on input "[DATE]" at bounding box center [543, 326] width 119 height 17
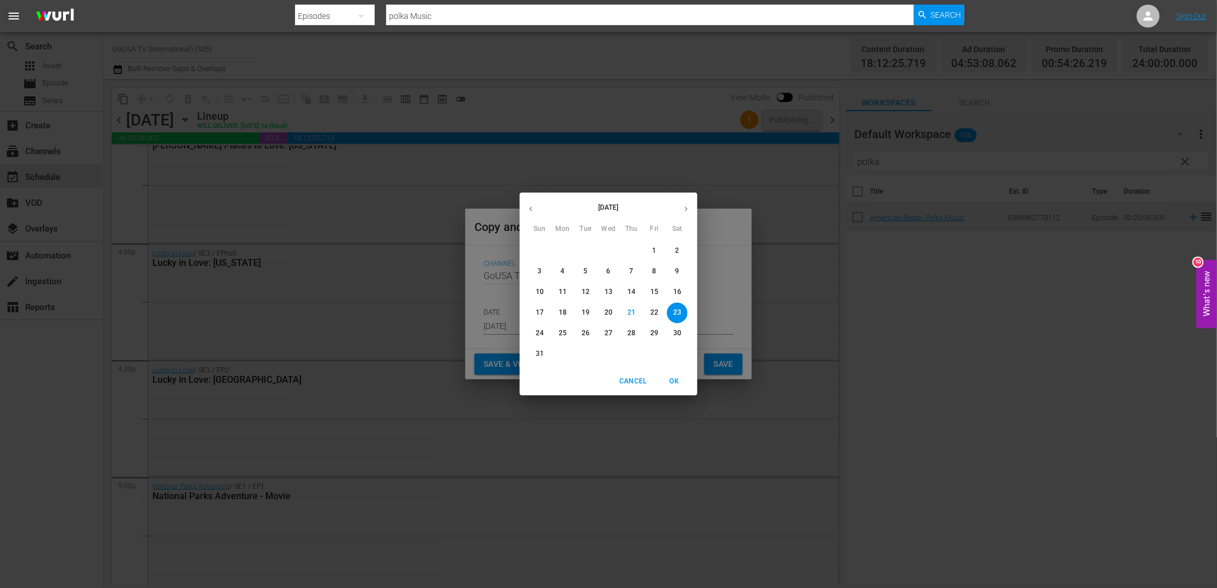
click at [684, 205] on icon "button" at bounding box center [686, 209] width 9 height 9
click at [655, 275] on p "12" at bounding box center [655, 272] width 8 height 10
type input "Sep 12th 2025"
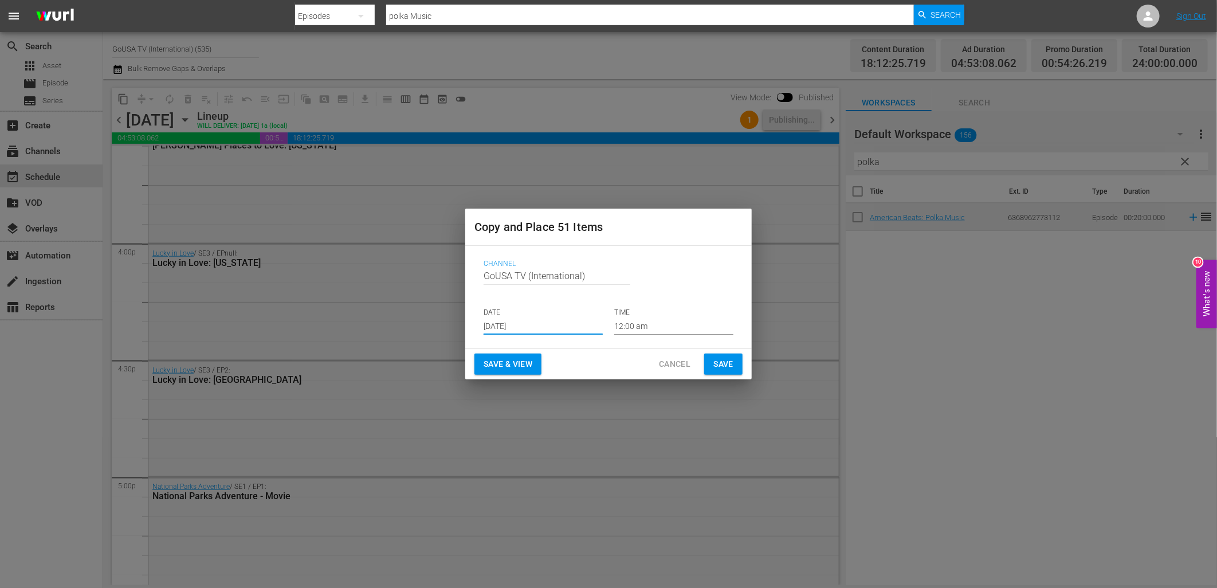
click at [725, 368] on span "Save" at bounding box center [724, 364] width 20 height 14
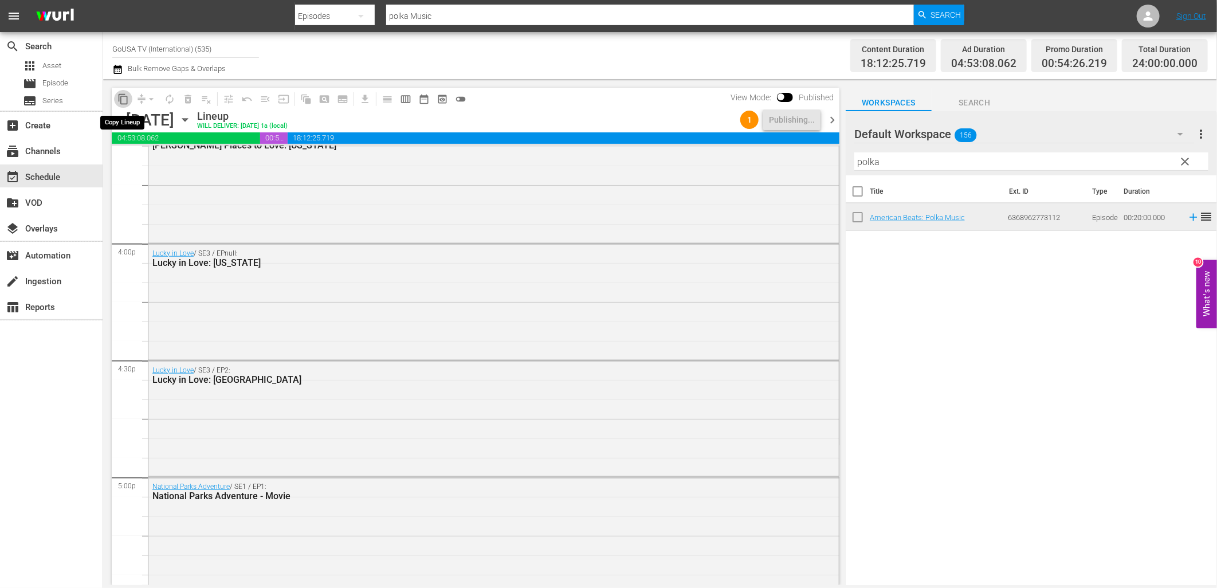
click at [121, 96] on span "content_copy" at bounding box center [123, 98] width 11 height 11
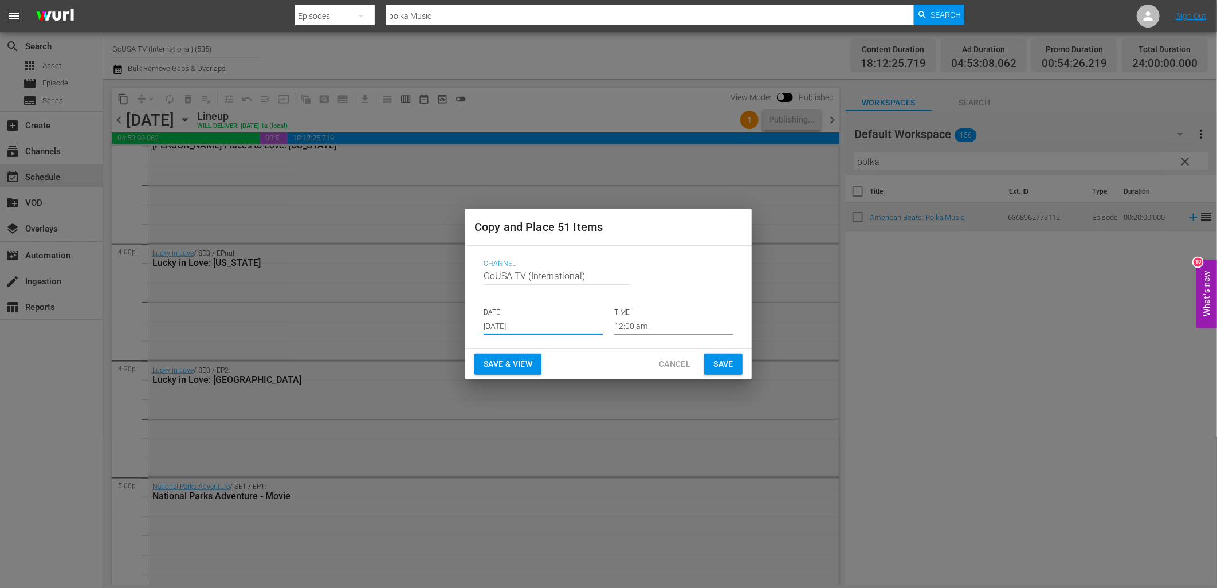
click at [526, 323] on input "[DATE]" at bounding box center [543, 326] width 119 height 17
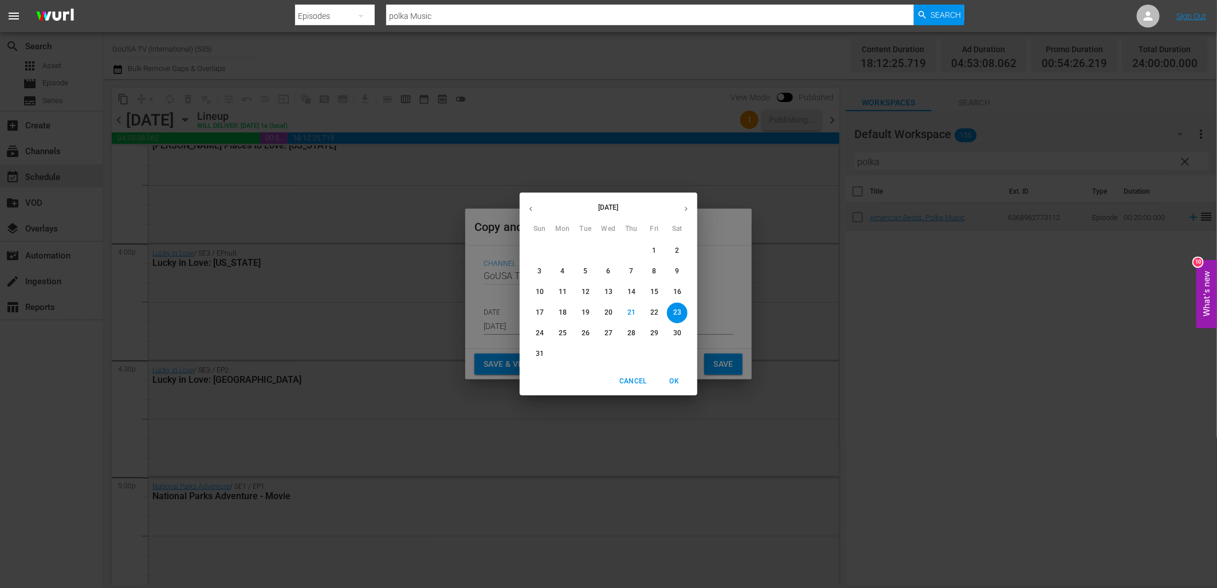
click at [685, 205] on icon "button" at bounding box center [686, 209] width 9 height 9
click at [651, 293] on p "19" at bounding box center [655, 292] width 8 height 10
type input "Sep 19th 2025"
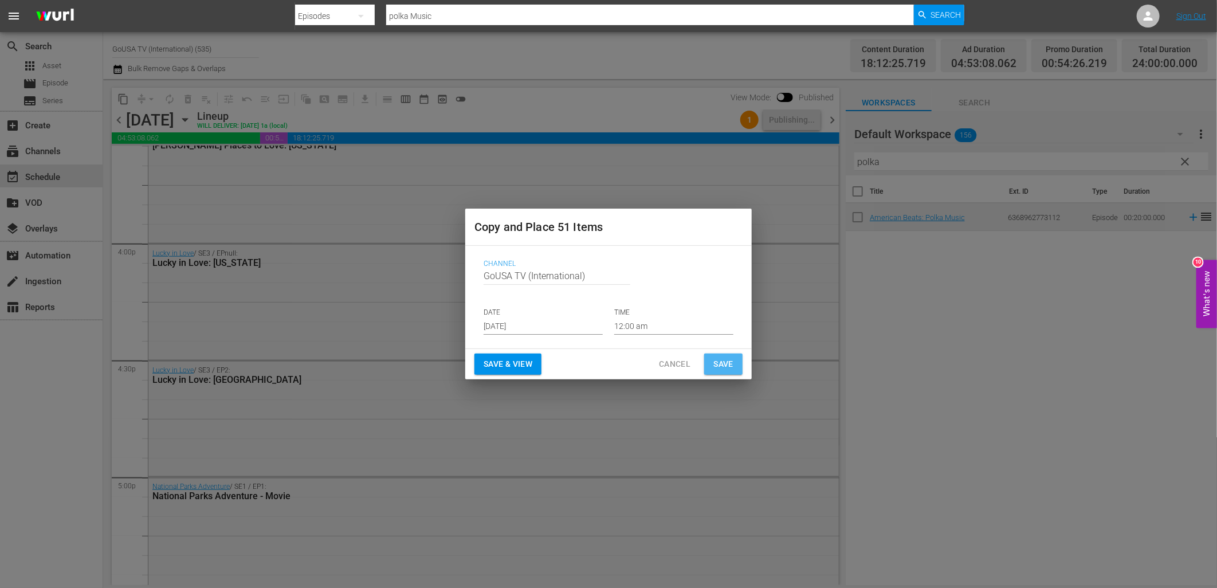
click at [719, 363] on span "Save" at bounding box center [724, 364] width 20 height 14
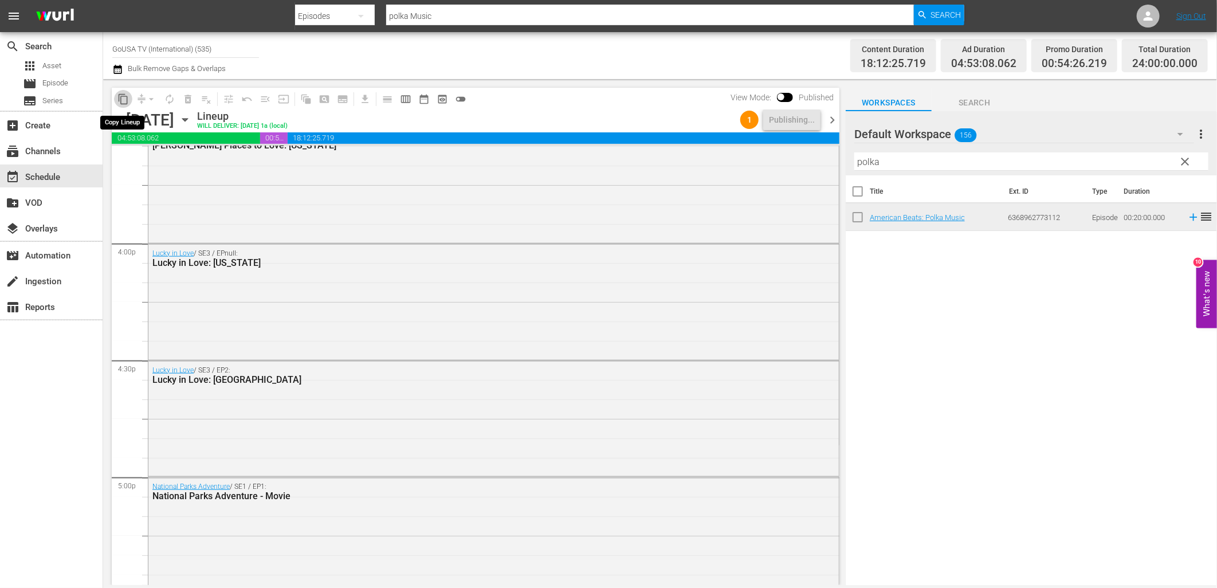
click at [119, 101] on span "content_copy" at bounding box center [123, 98] width 11 height 11
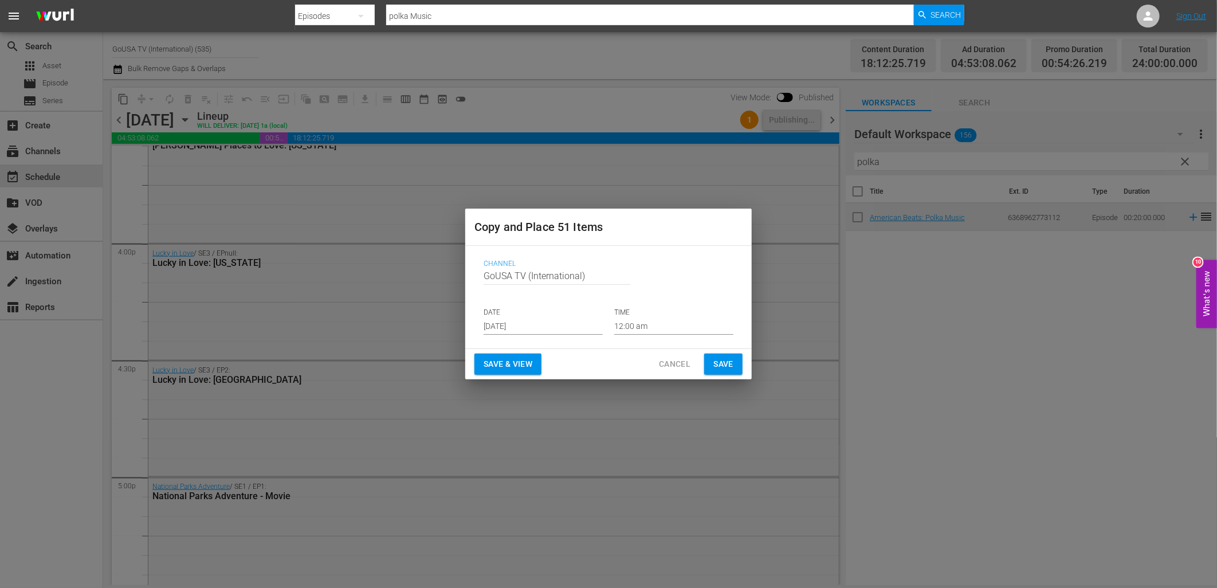
click at [517, 324] on input "[DATE]" at bounding box center [543, 326] width 119 height 17
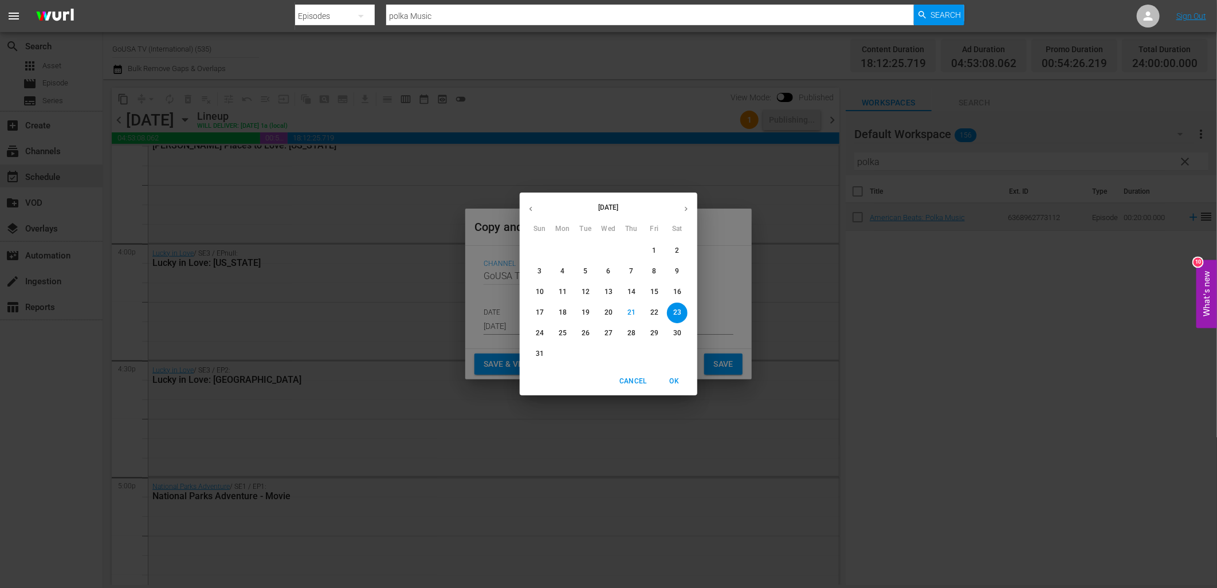
click at [686, 213] on icon "button" at bounding box center [686, 209] width 9 height 9
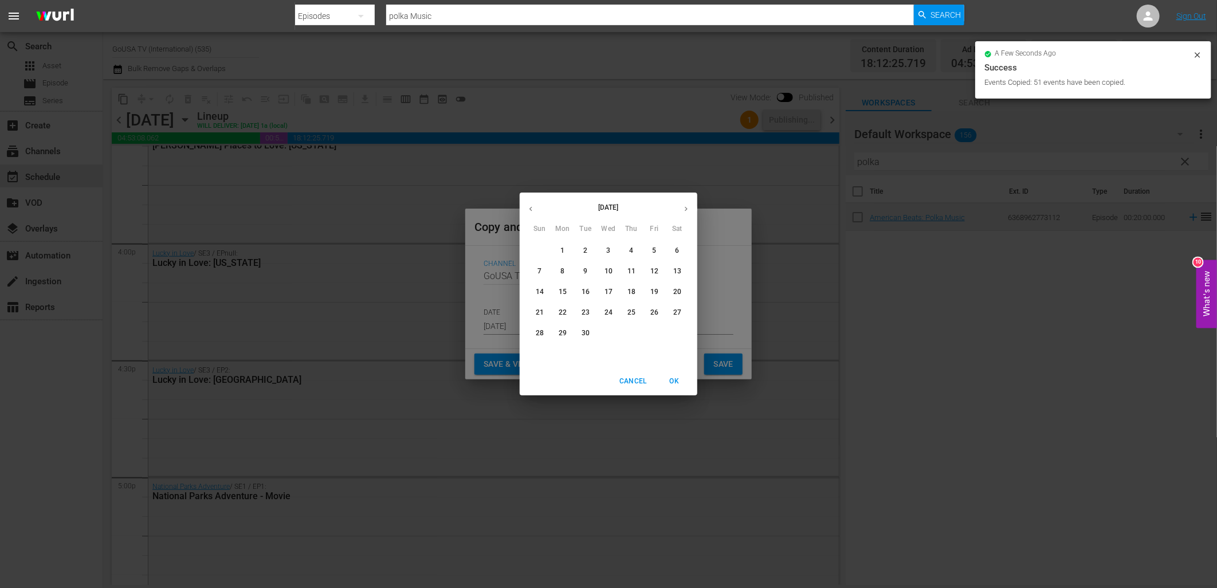
click at [652, 318] on p "26" at bounding box center [655, 313] width 8 height 10
type input "Sep 26th 2025"
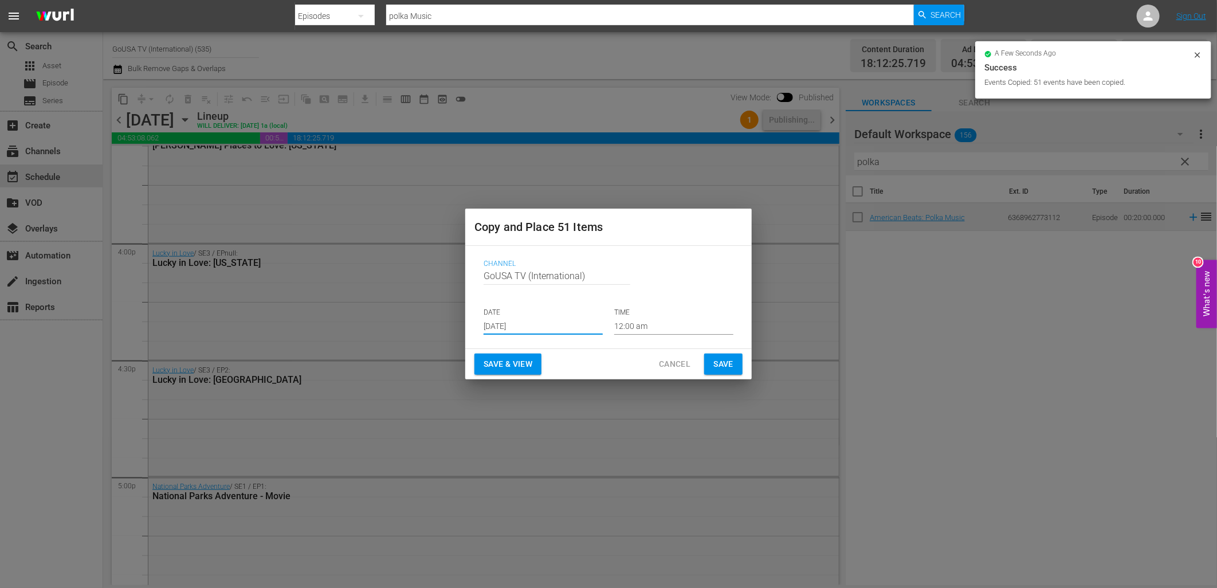
click at [725, 363] on span "Save" at bounding box center [724, 364] width 20 height 14
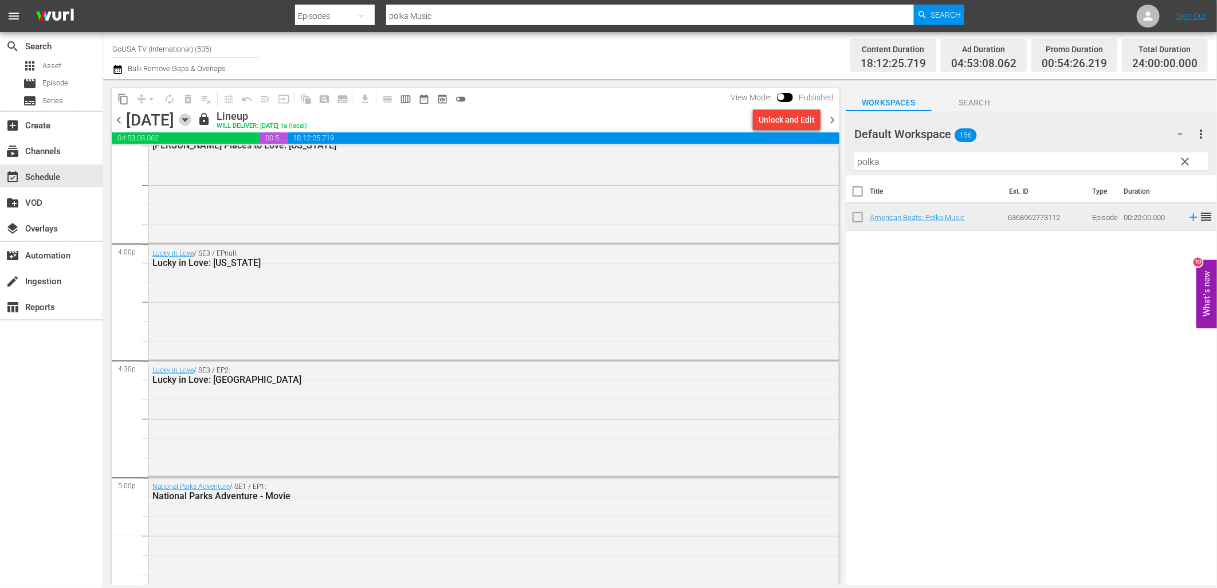
click at [191, 122] on icon "button" at bounding box center [185, 119] width 13 height 13
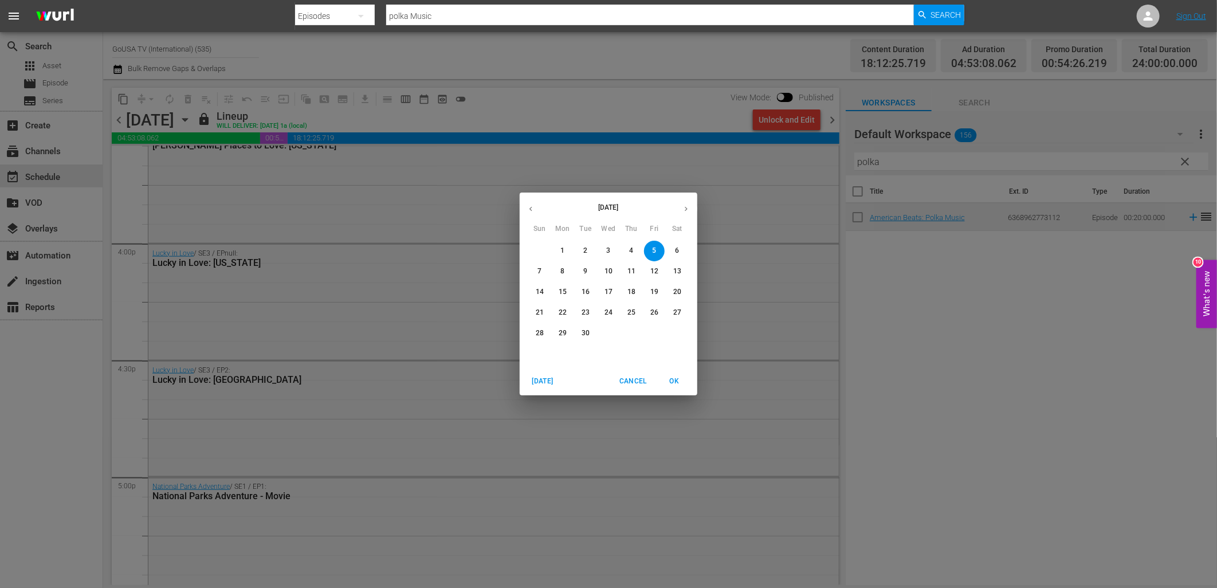
click at [648, 268] on span "12" at bounding box center [654, 272] width 21 height 10
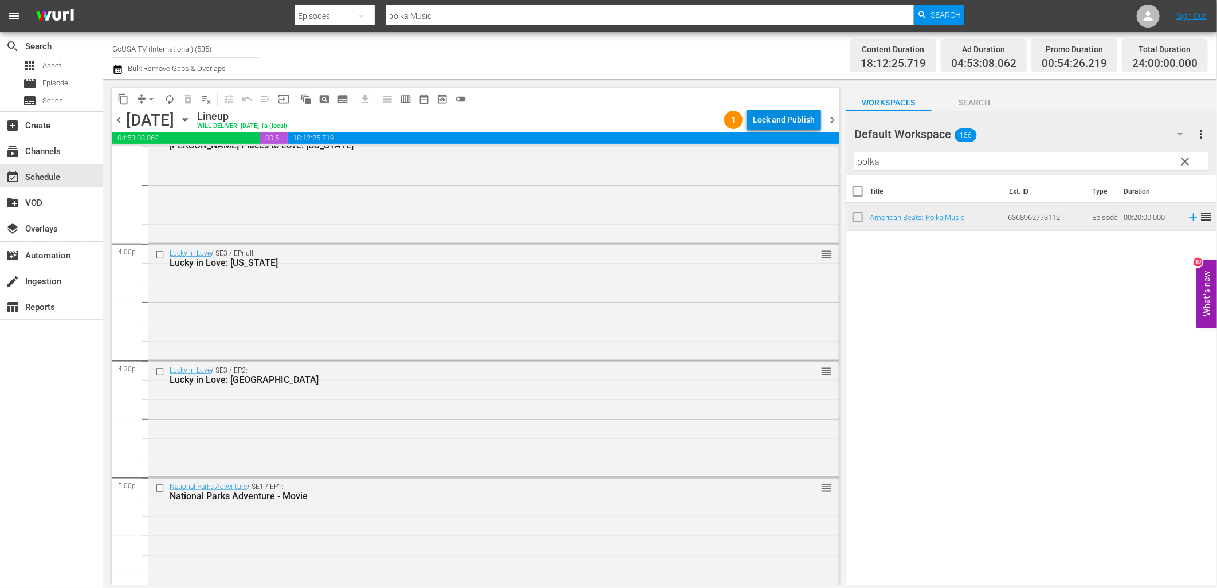
click at [781, 125] on div "Lock and Publish" at bounding box center [784, 119] width 62 height 21
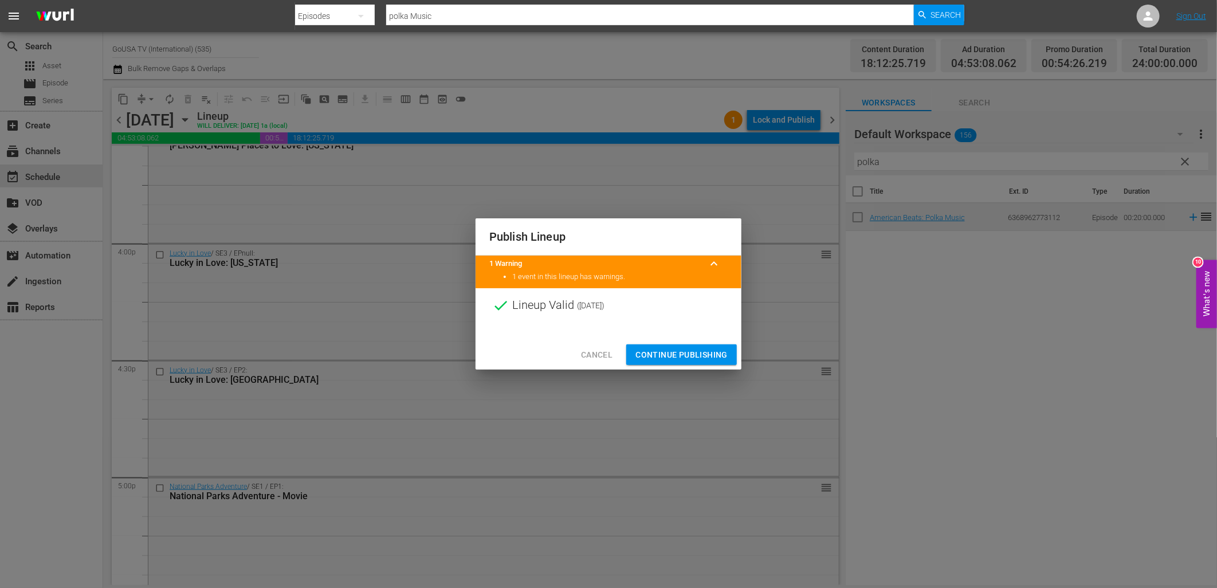
click at [702, 350] on span "Continue Publishing" at bounding box center [682, 355] width 92 height 14
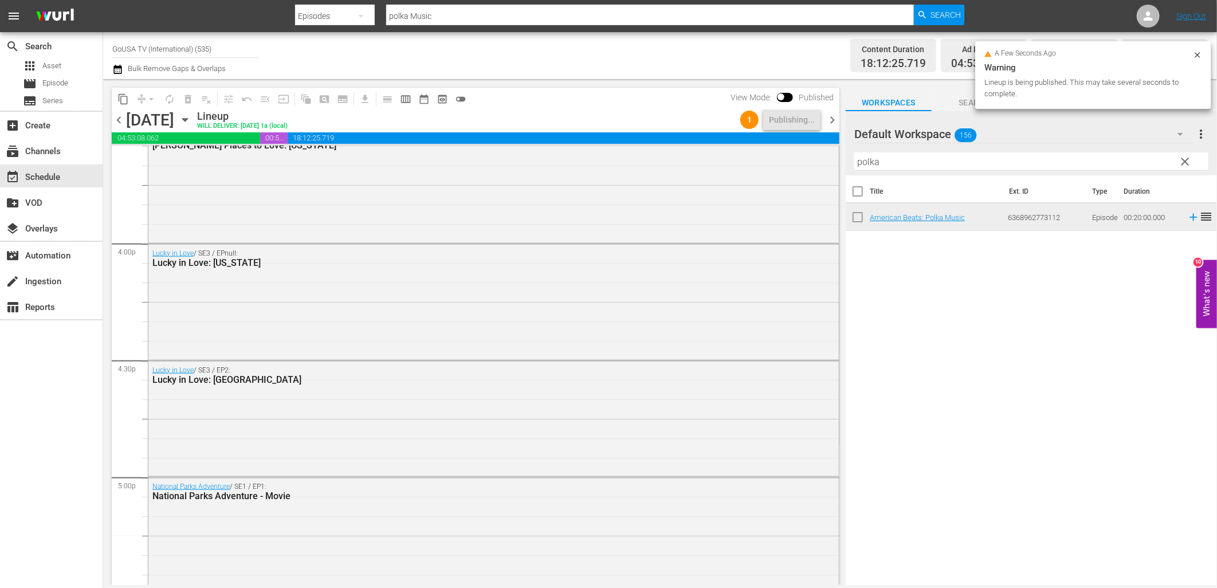
click at [191, 119] on icon "button" at bounding box center [185, 119] width 13 height 13
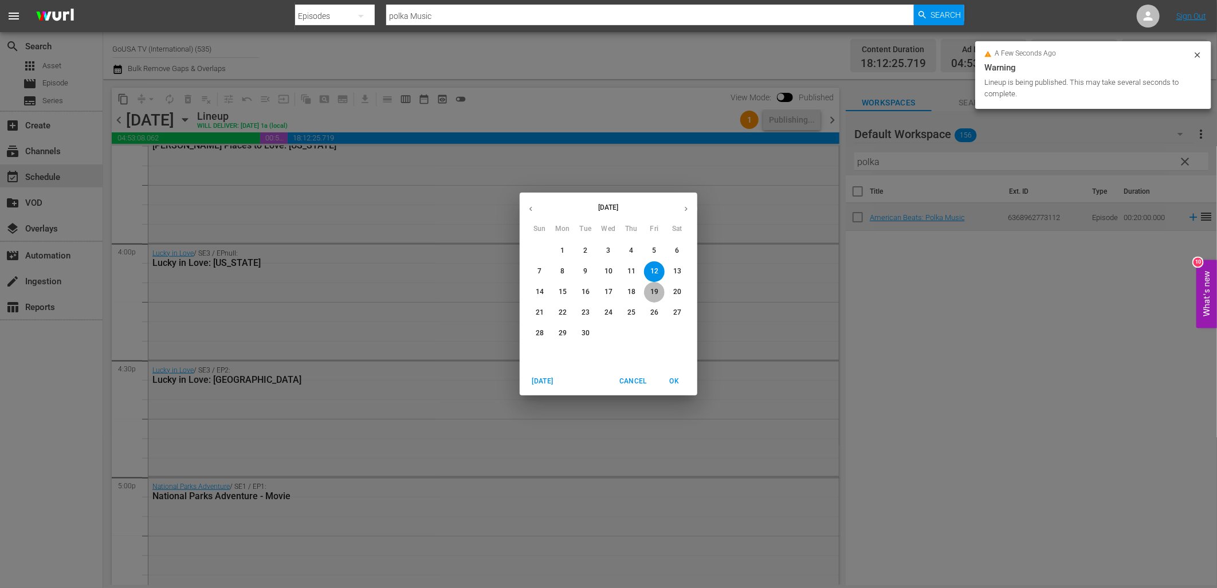
click at [652, 289] on p "19" at bounding box center [655, 292] width 8 height 10
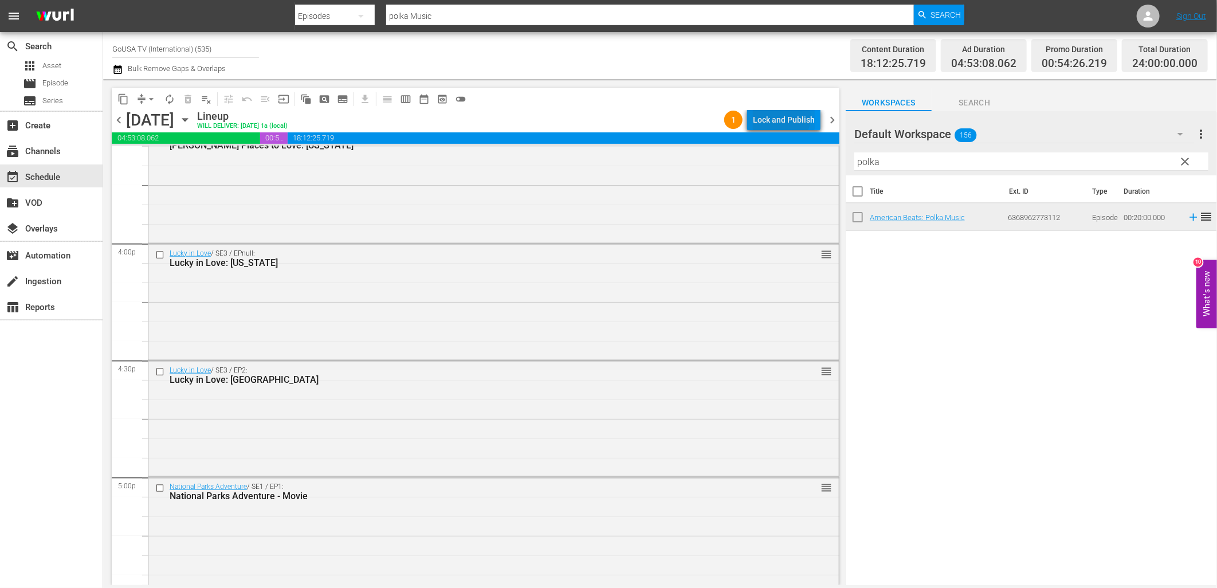
click at [783, 118] on div "Lock and Publish" at bounding box center [784, 119] width 62 height 21
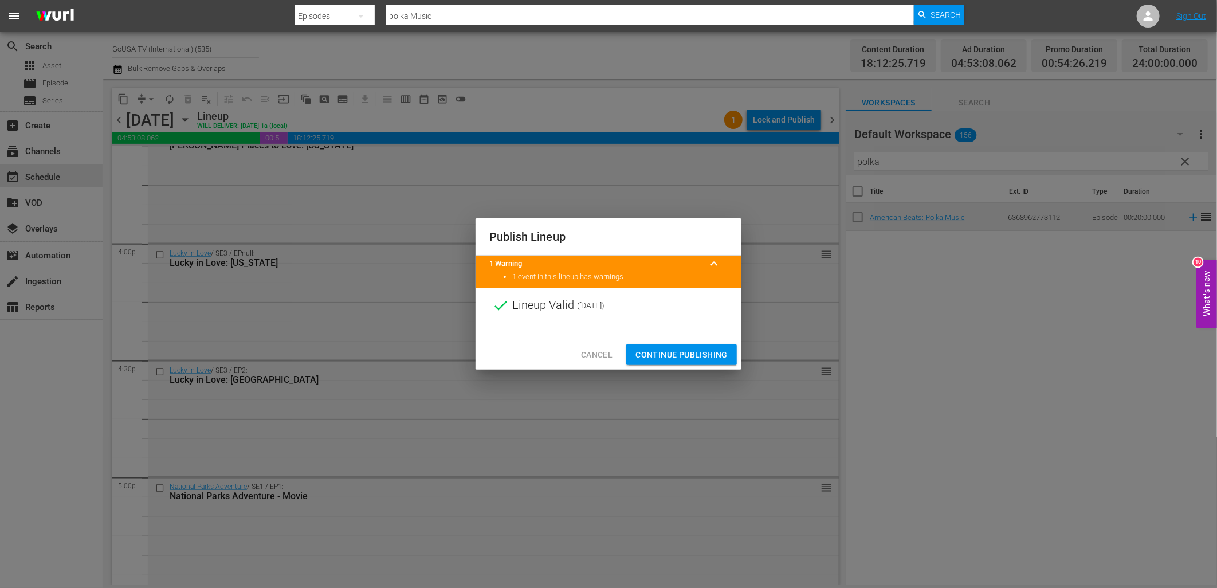
click at [696, 353] on span "Continue Publishing" at bounding box center [682, 355] width 92 height 14
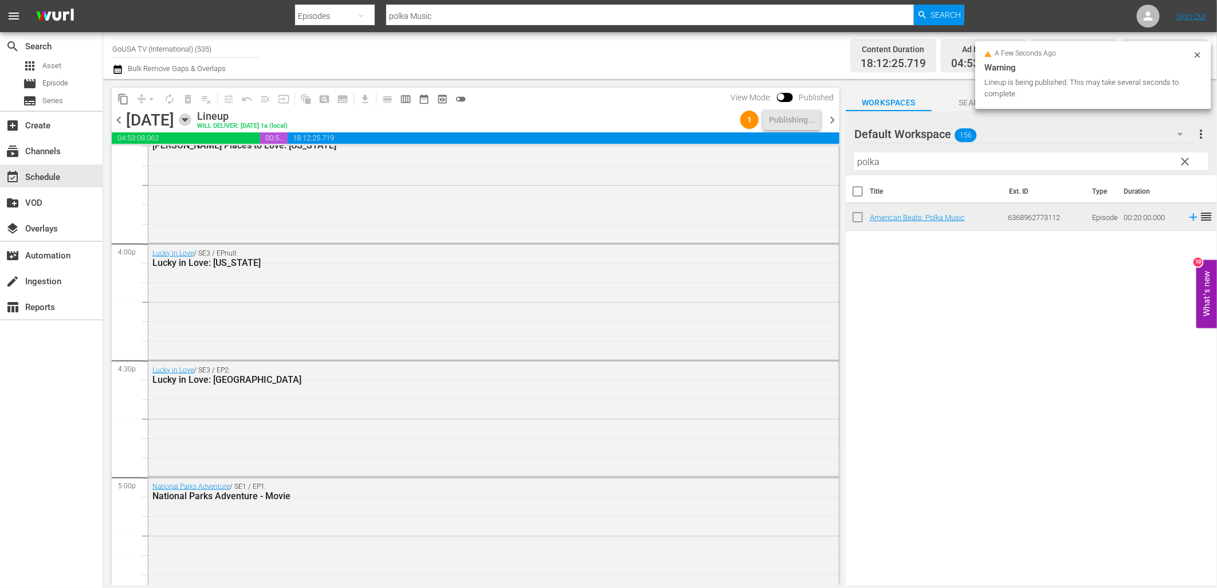
click at [191, 121] on icon "button" at bounding box center [185, 119] width 13 height 13
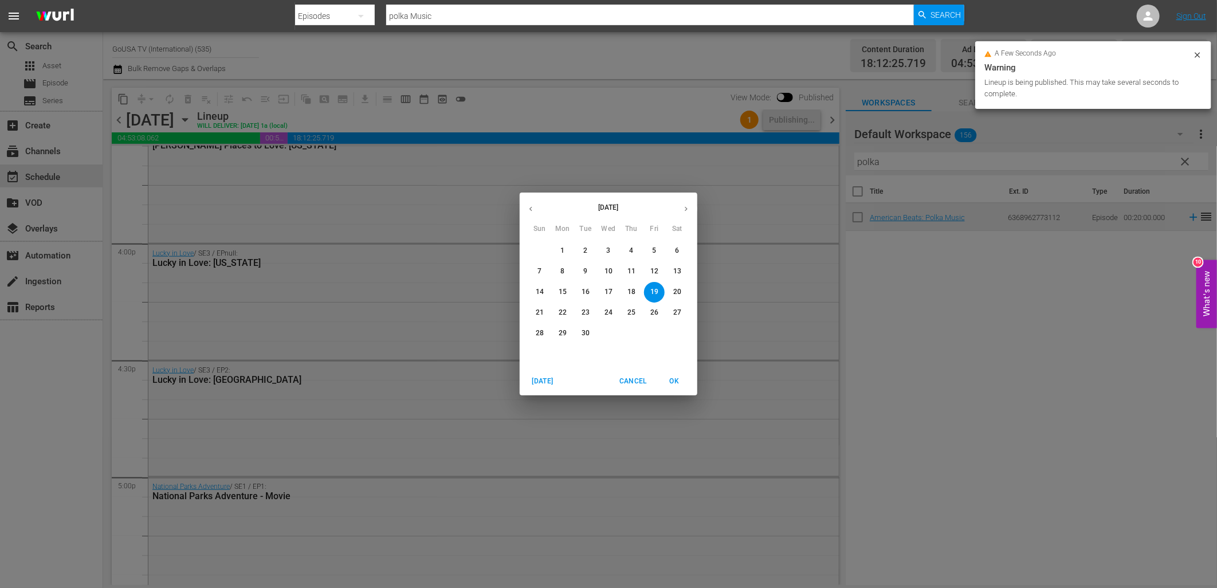
click at [653, 308] on p "26" at bounding box center [655, 313] width 8 height 10
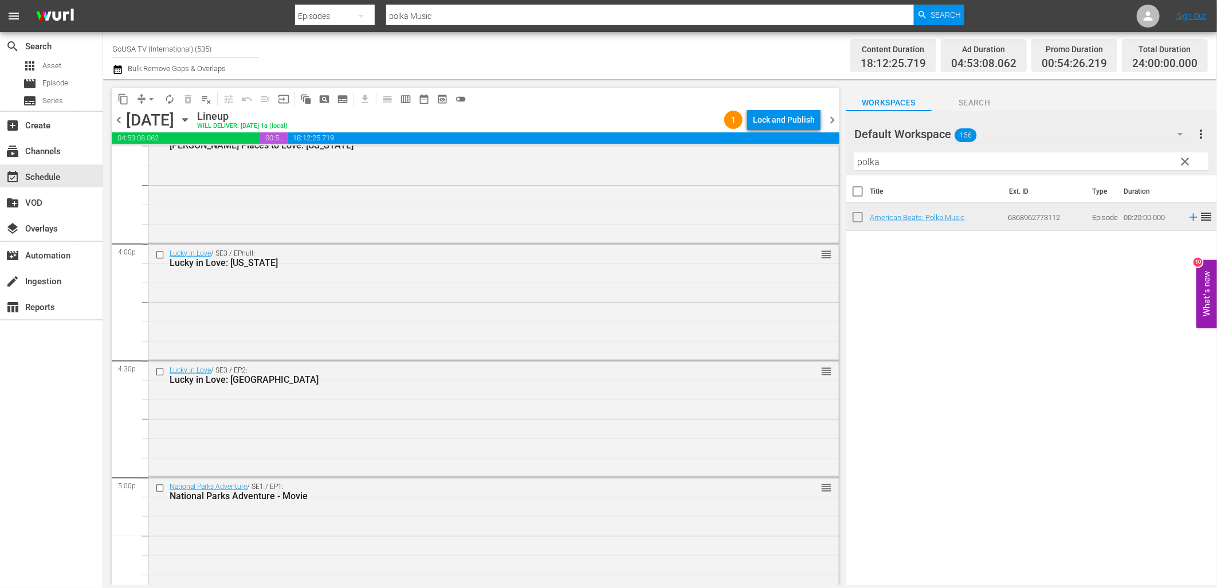
click at [782, 123] on div "Lock and Publish" at bounding box center [784, 119] width 62 height 21
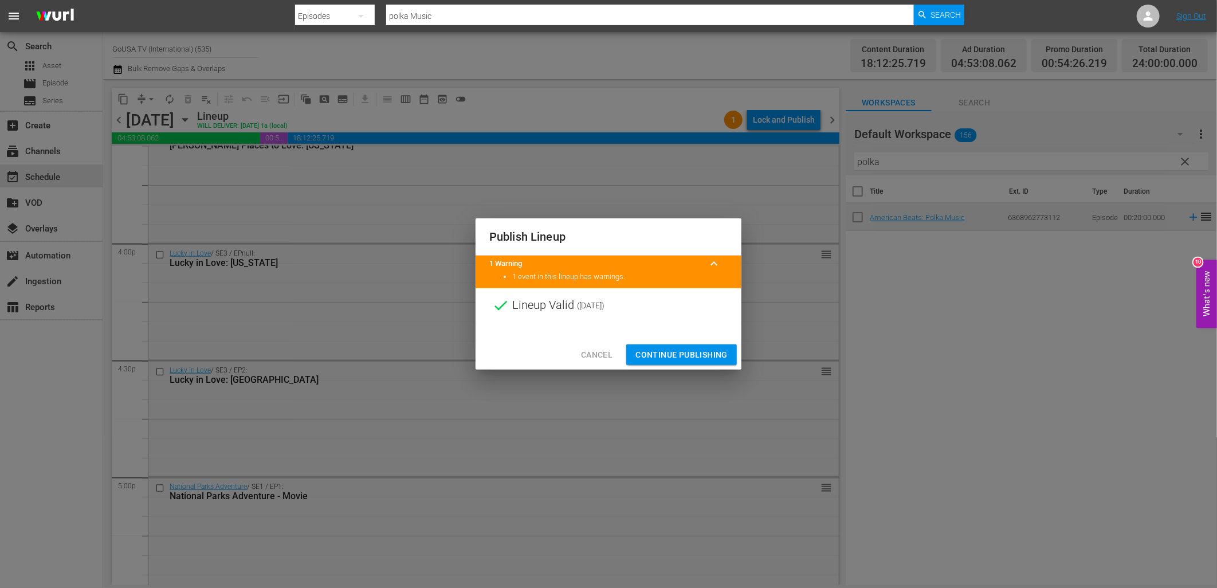
click at [690, 355] on span "Continue Publishing" at bounding box center [682, 355] width 92 height 14
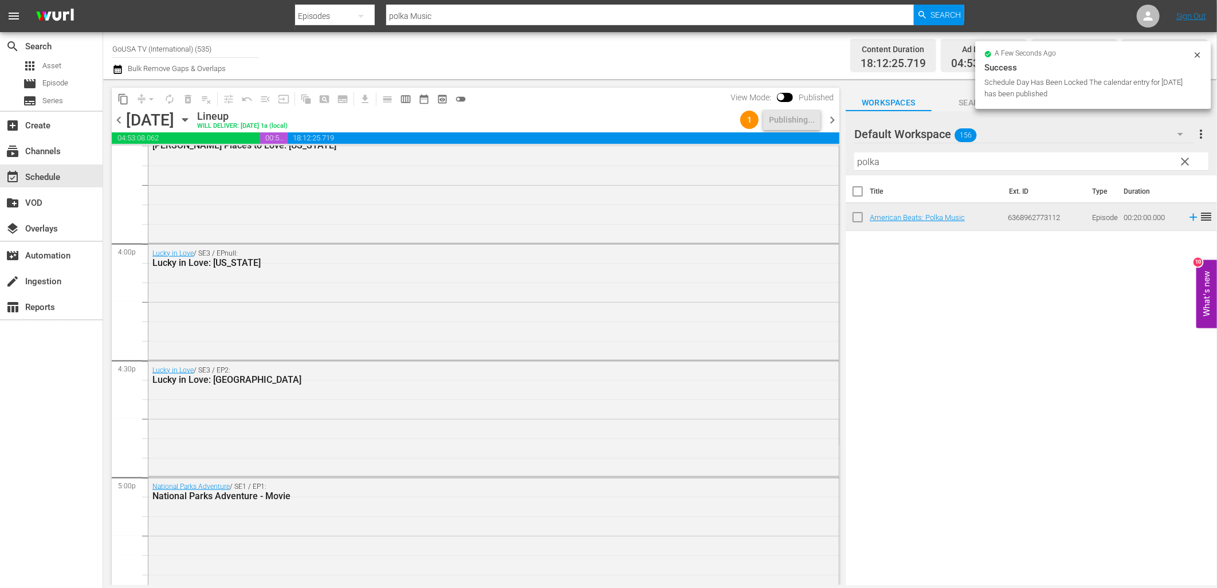
click at [194, 122] on div "Friday, September 26th September 26th" at bounding box center [160, 120] width 68 height 19
click at [191, 122] on icon "button" at bounding box center [185, 119] width 13 height 13
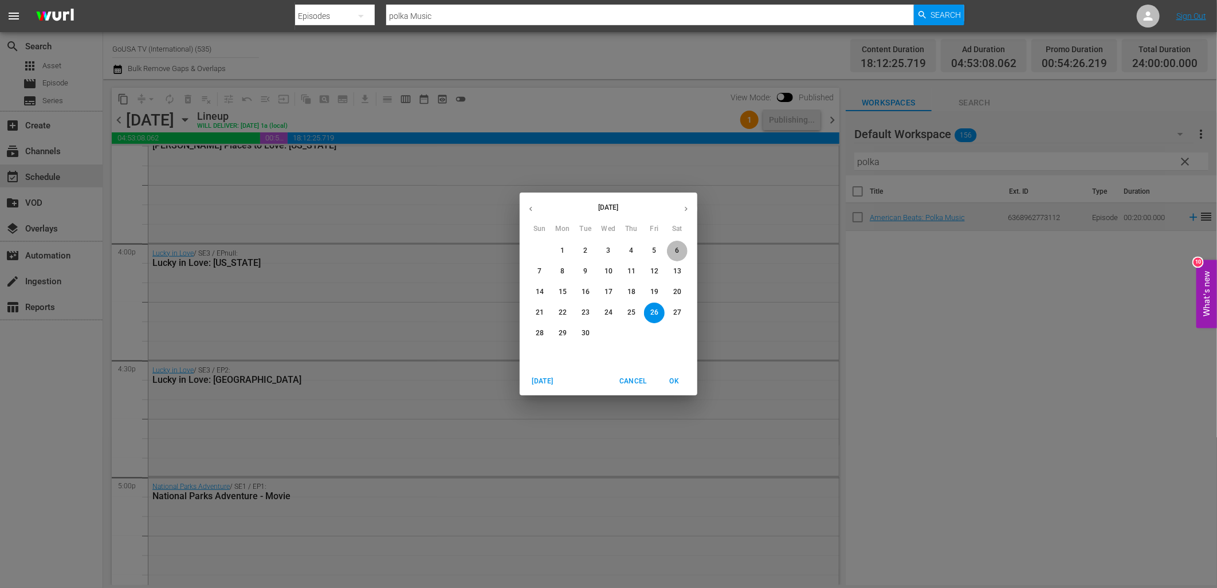
click at [678, 250] on p "6" at bounding box center [677, 251] width 4 height 10
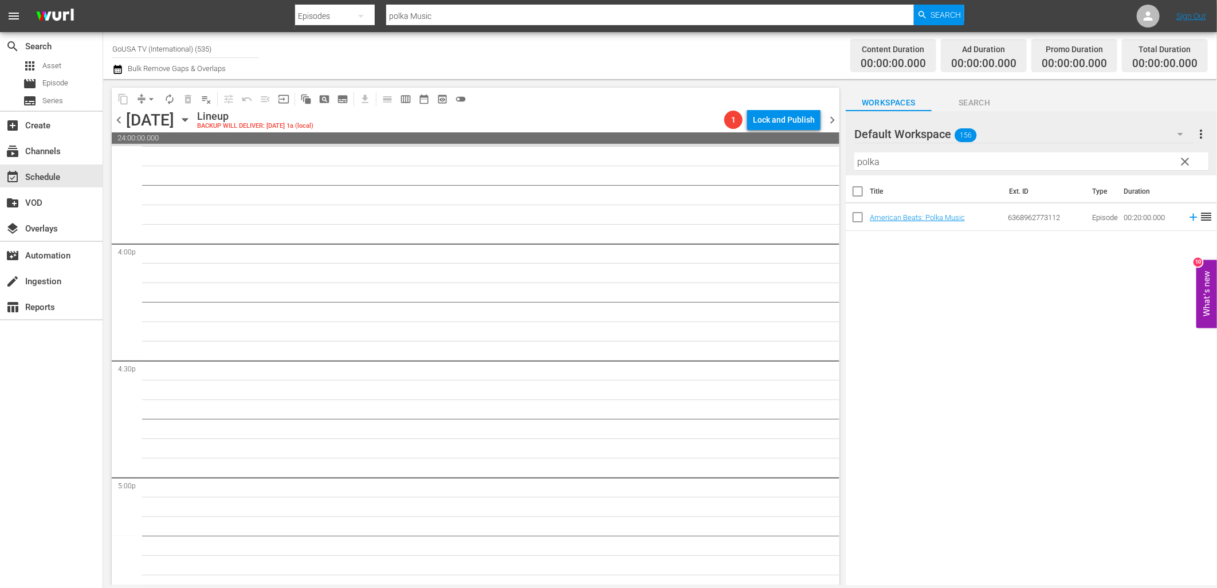
click at [1183, 158] on span "clear" at bounding box center [1186, 162] width 14 height 14
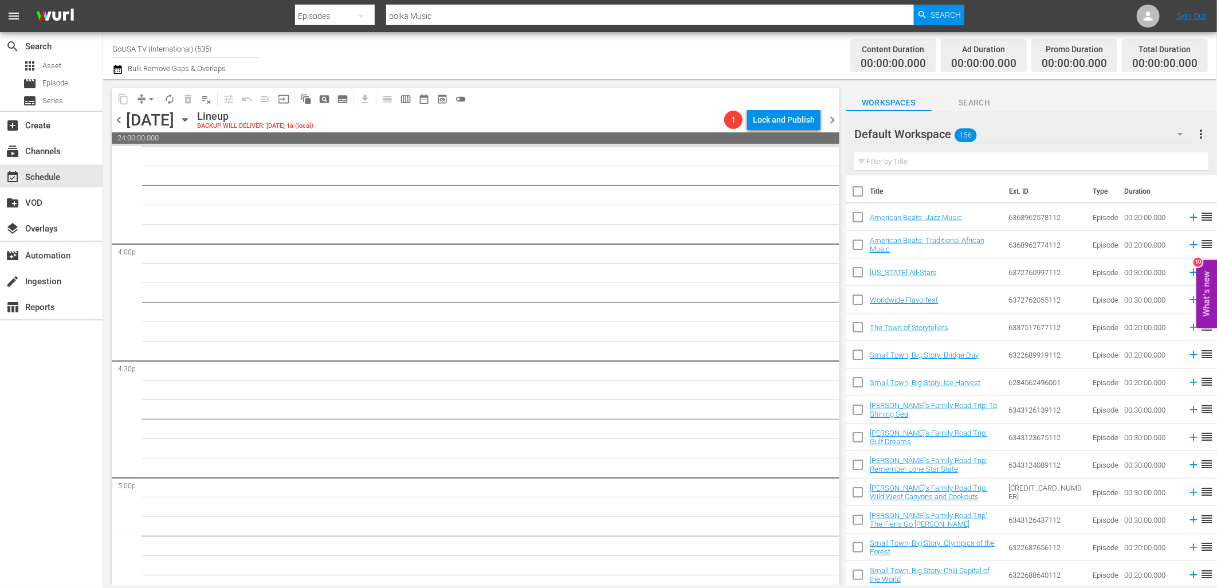
click at [421, 11] on input "polka Music" at bounding box center [650, 16] width 528 height 28
click at [352, 13] on button "button" at bounding box center [361, 16] width 28 height 28
click at [335, 71] on div "Series" at bounding box center [332, 66] width 46 height 18
click at [405, 22] on input "small" at bounding box center [650, 16] width 528 height 28
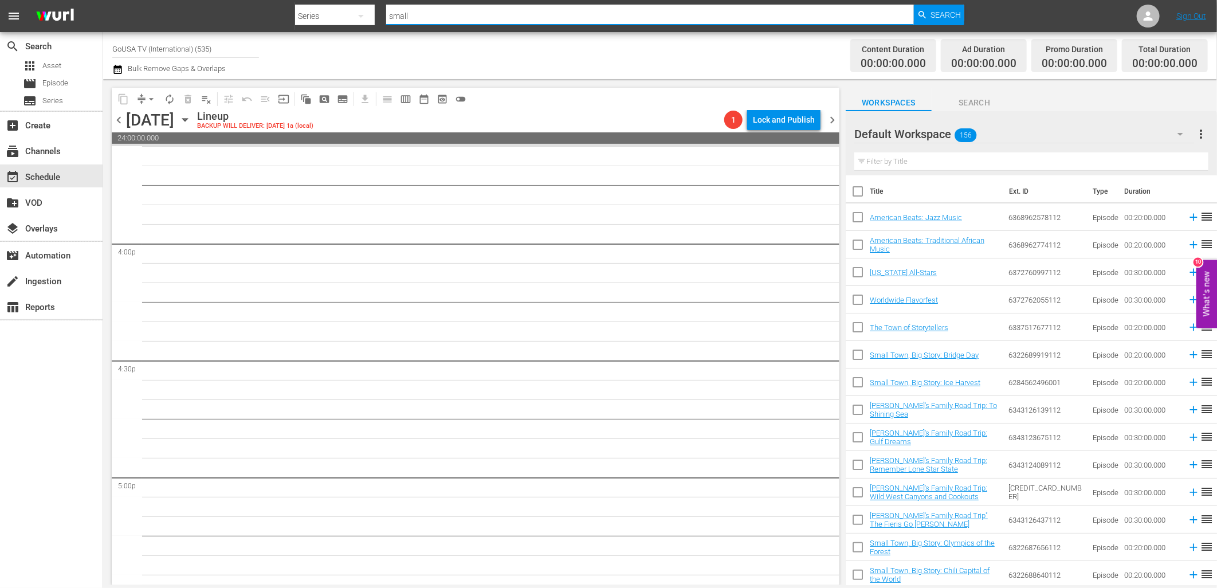
click at [405, 22] on input "small" at bounding box center [650, 16] width 528 height 28
type input "chef"
click at [953, 9] on span "Search" at bounding box center [946, 15] width 30 height 21
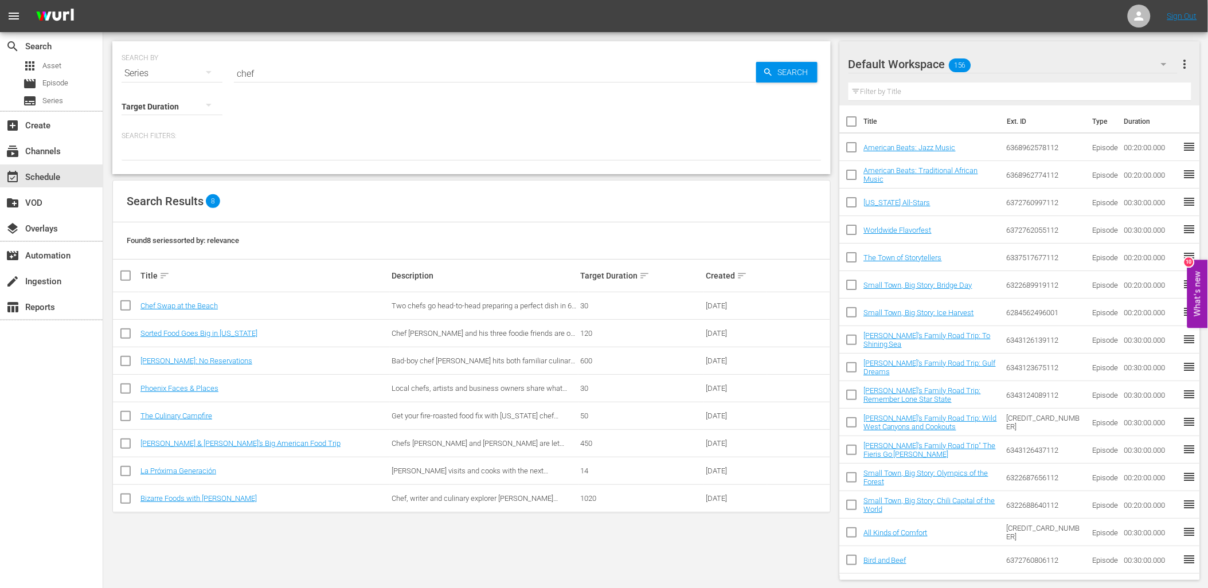
click at [195, 300] on td "Chef Swap at the Beach" at bounding box center [264, 306] width 251 height 28
click at [201, 306] on link "Chef Swap at the Beach" at bounding box center [178, 306] width 77 height 9
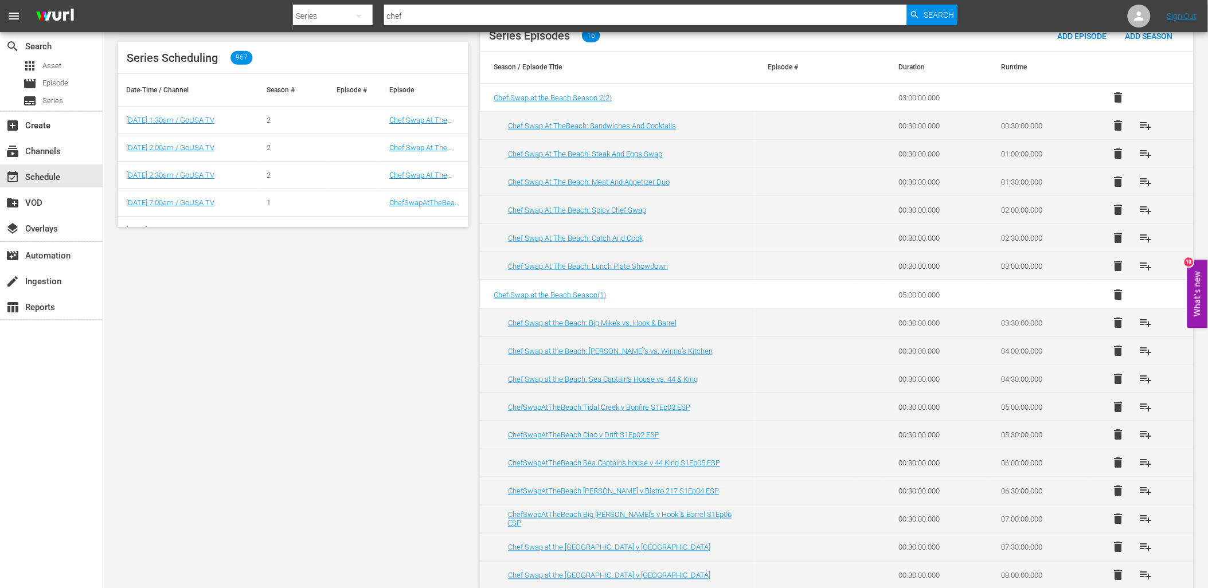
scroll to position [365, 0]
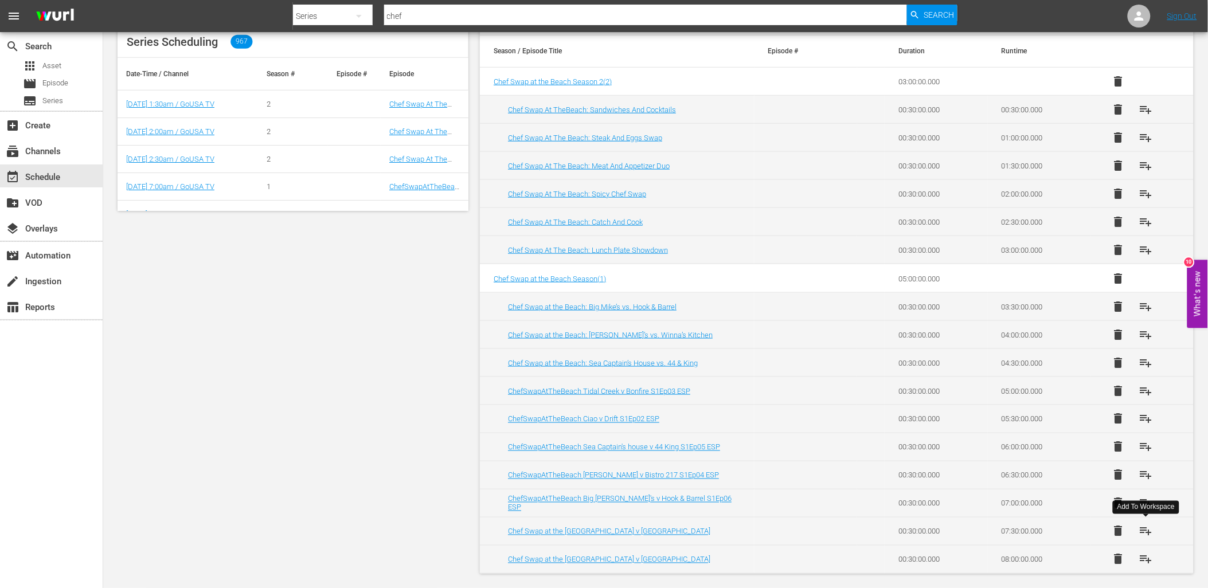
click at [1144, 534] on span "playlist_add" at bounding box center [1145, 531] width 14 height 14
click at [1147, 363] on span "playlist_add" at bounding box center [1145, 363] width 14 height 14
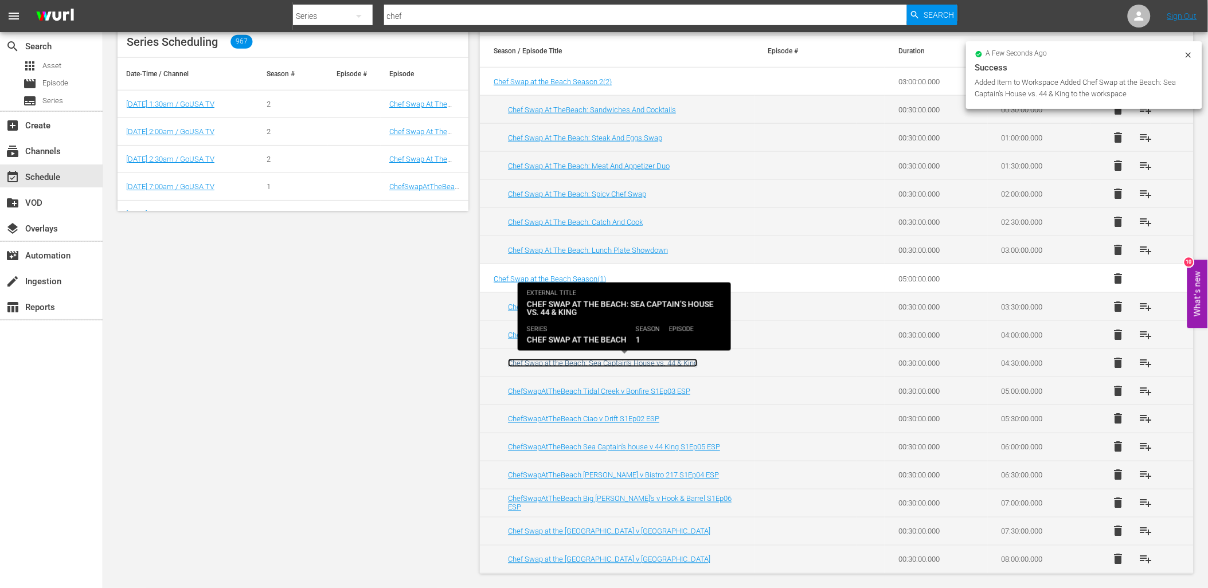
click at [640, 364] on link "Chef Swap at the Beach: Sea Captain’s House vs. 44 & King" at bounding box center [603, 363] width 190 height 9
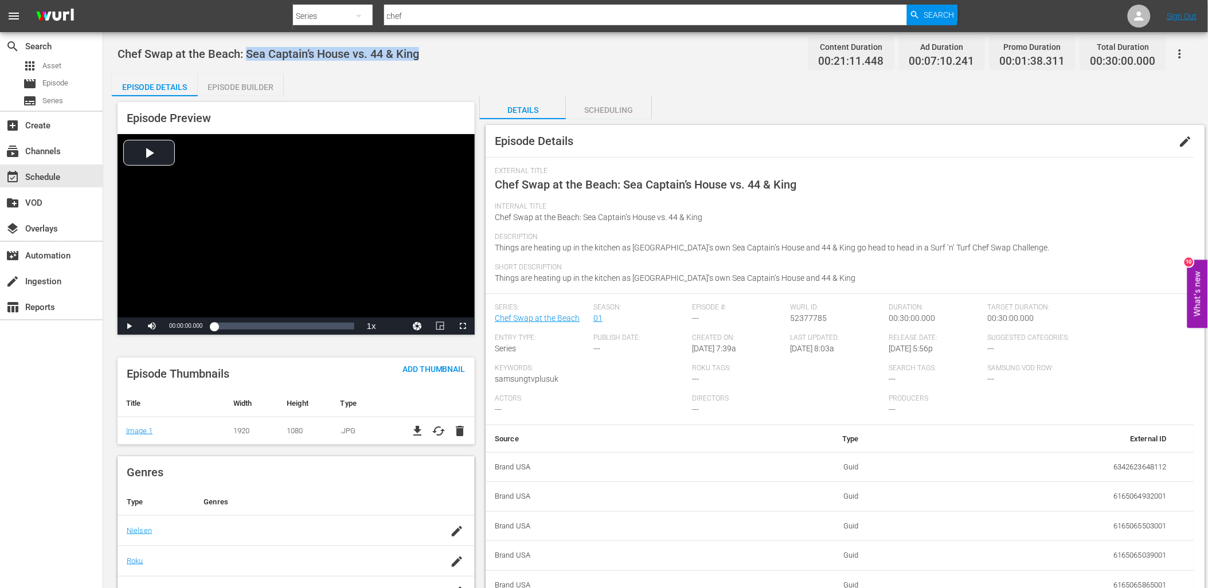
drag, startPoint x: 421, startPoint y: 52, endPoint x: 248, endPoint y: 58, distance: 172.7
click at [248, 58] on div "Chef Swap at the Beach: Sea Captain’s House vs. 44 & King Content Duration 00:2…" at bounding box center [656, 54] width 1076 height 26
click at [417, 9] on input "chef" at bounding box center [645, 16] width 523 height 28
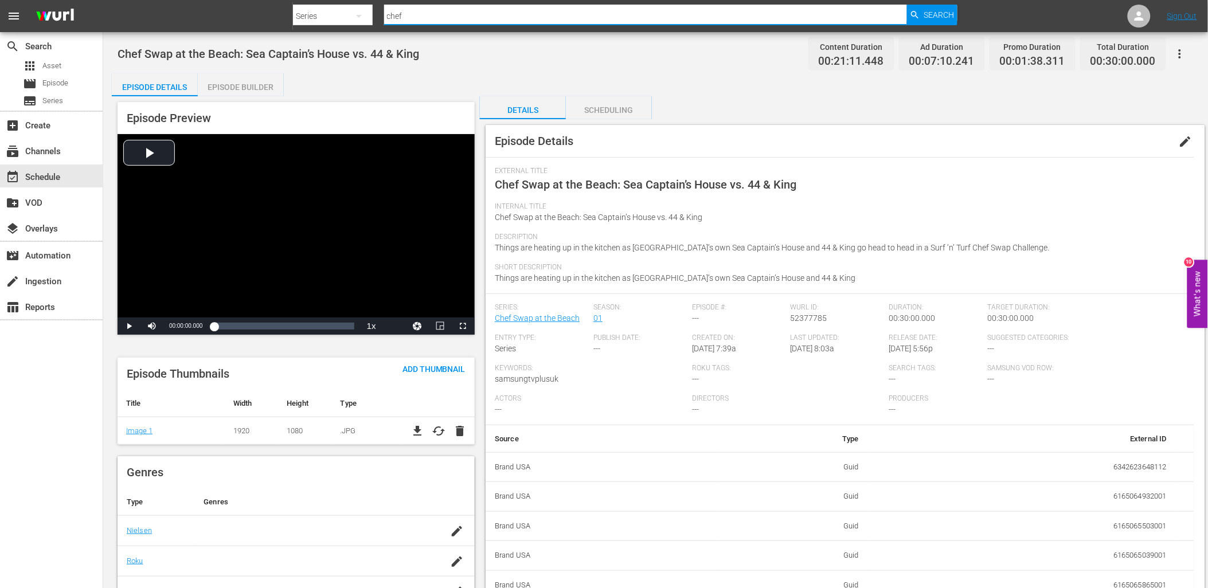
click at [416, 13] on input "chef" at bounding box center [645, 16] width 523 height 28
type input "southern"
click at [938, 14] on span "Search" at bounding box center [938, 15] width 30 height 21
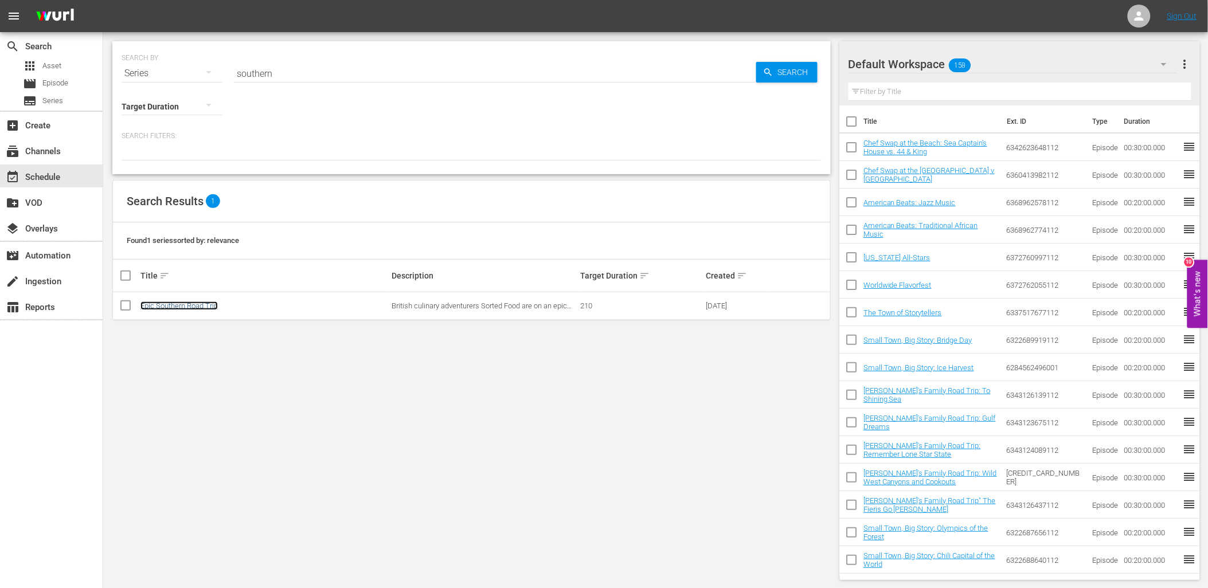
click at [199, 303] on link "Epic Southern Road Trip" at bounding box center [178, 306] width 77 height 9
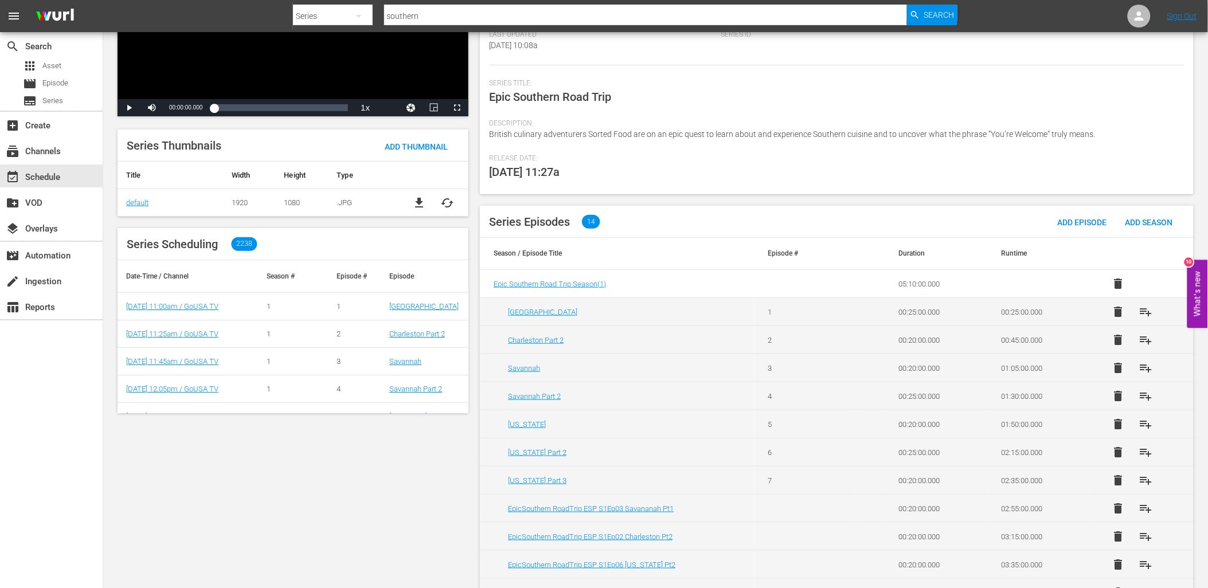
scroll to position [191, 0]
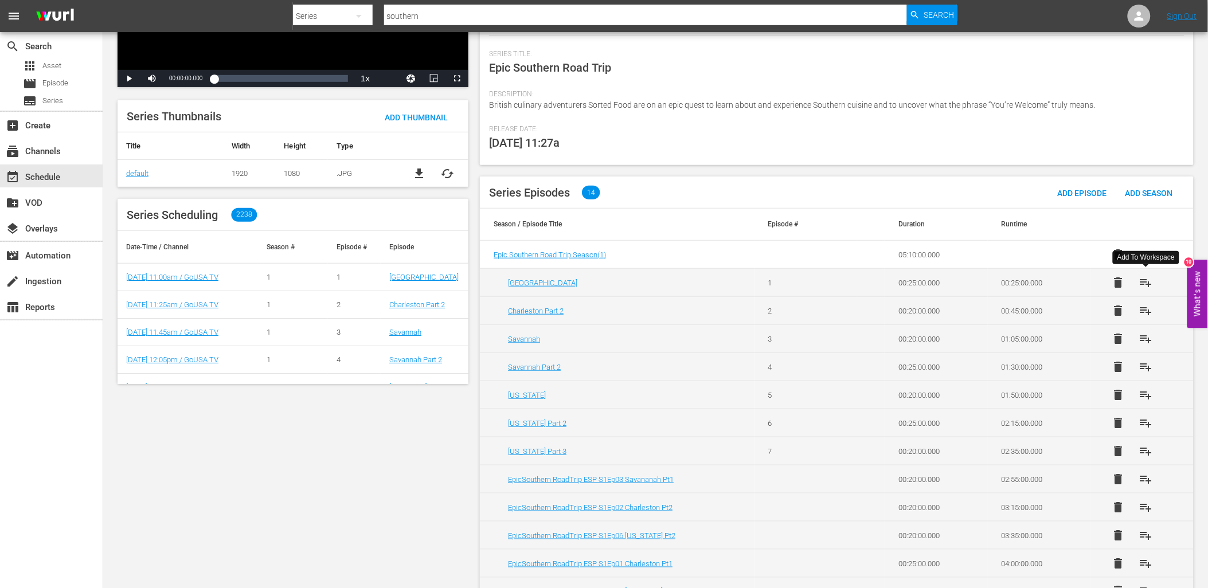
click at [1145, 279] on span "playlist_add" at bounding box center [1145, 283] width 14 height 14
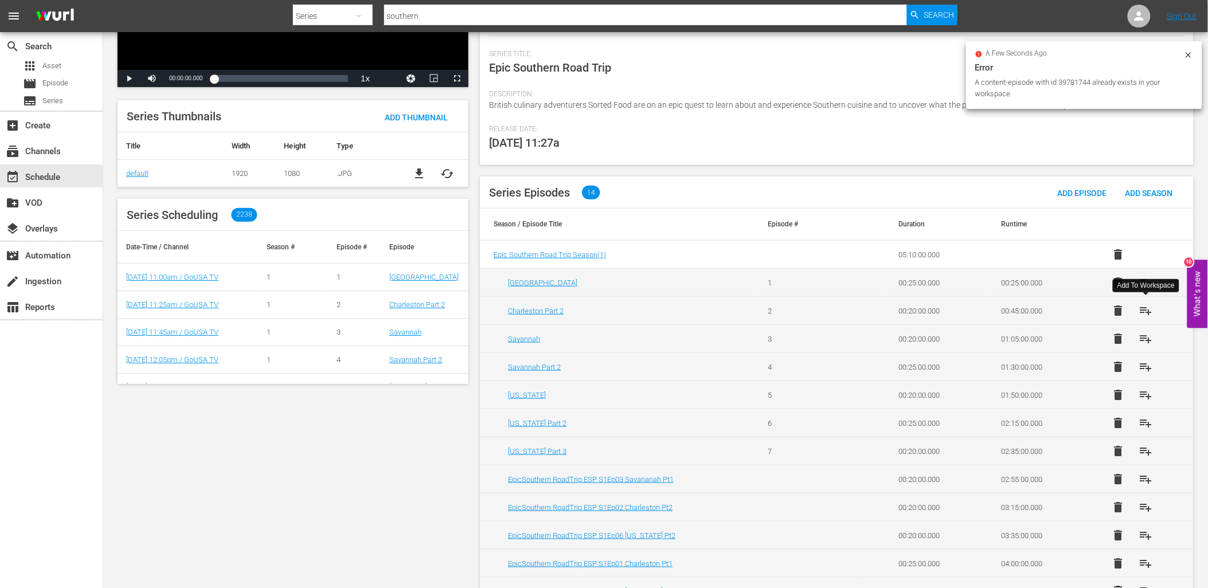
click at [1149, 308] on span "playlist_add" at bounding box center [1145, 311] width 14 height 14
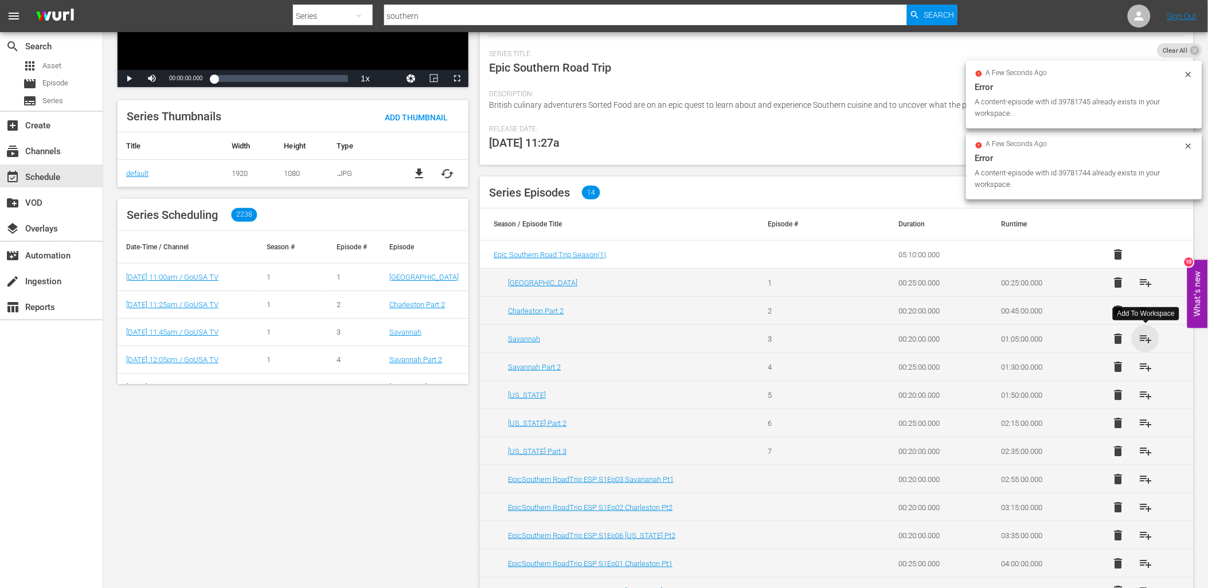
click at [1143, 340] on span "playlist_add" at bounding box center [1145, 339] width 14 height 14
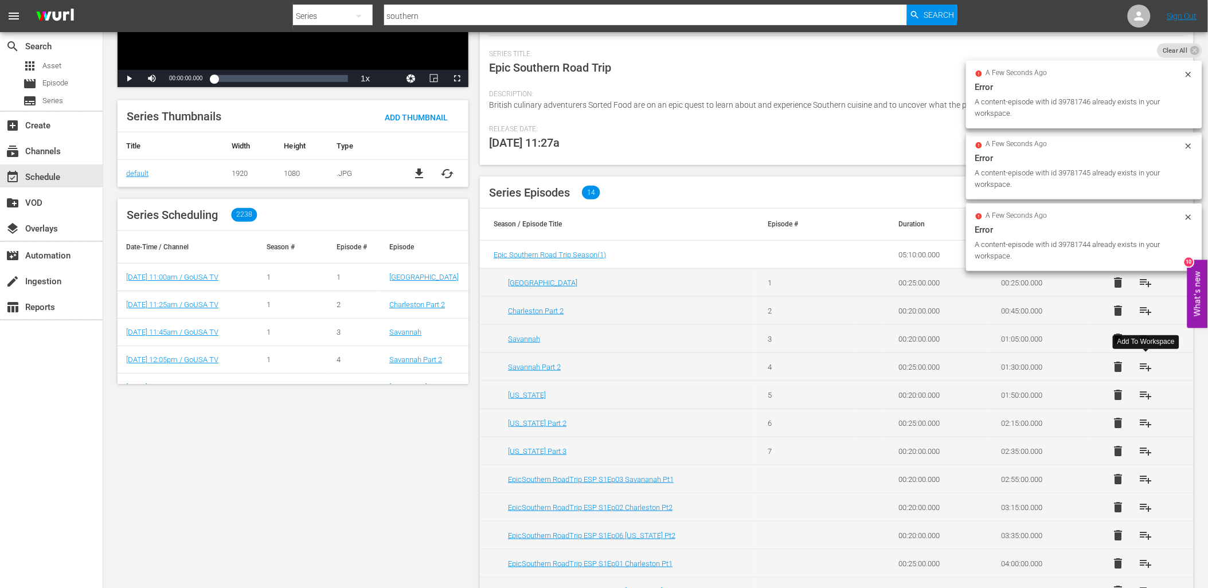
click at [1145, 366] on span "playlist_add" at bounding box center [1145, 367] width 14 height 14
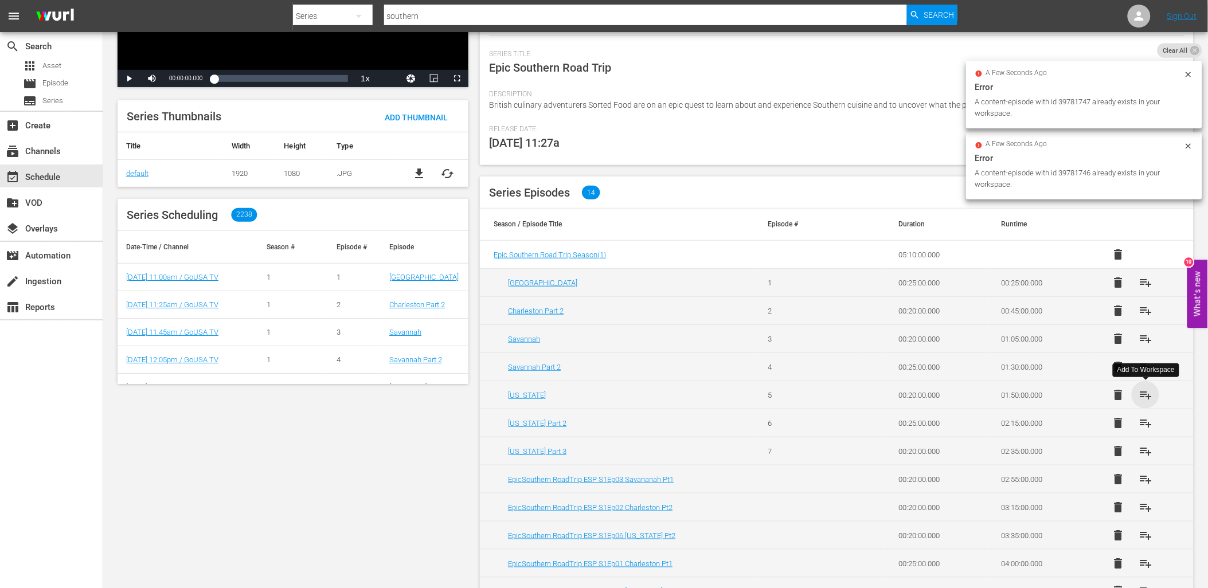
click at [1144, 393] on span "playlist_add" at bounding box center [1145, 395] width 14 height 14
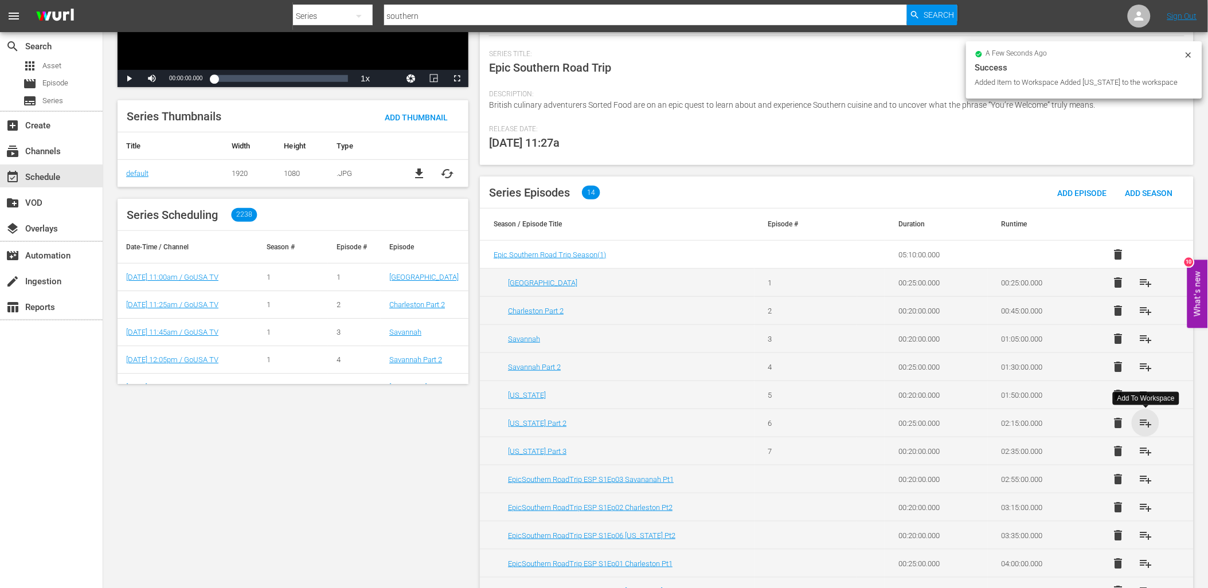
click at [1148, 420] on span "playlist_add" at bounding box center [1145, 423] width 14 height 14
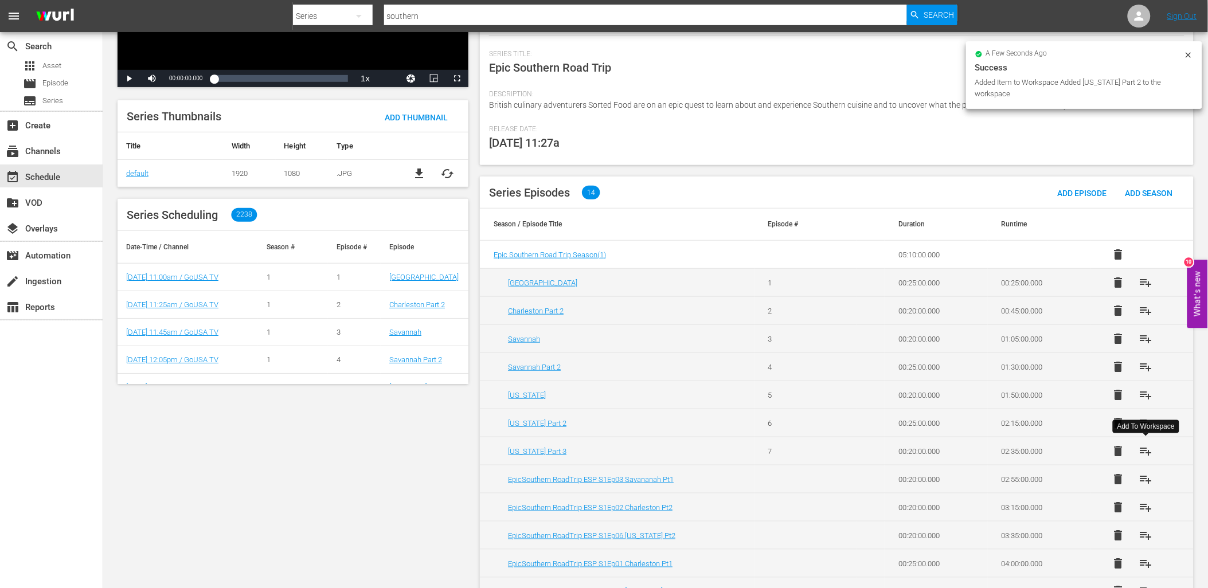
click at [1143, 449] on span "playlist_add" at bounding box center [1145, 451] width 14 height 14
click at [1142, 453] on span "playlist_add" at bounding box center [1145, 451] width 14 height 14
click at [410, 12] on input "southern" at bounding box center [645, 16] width 523 height 28
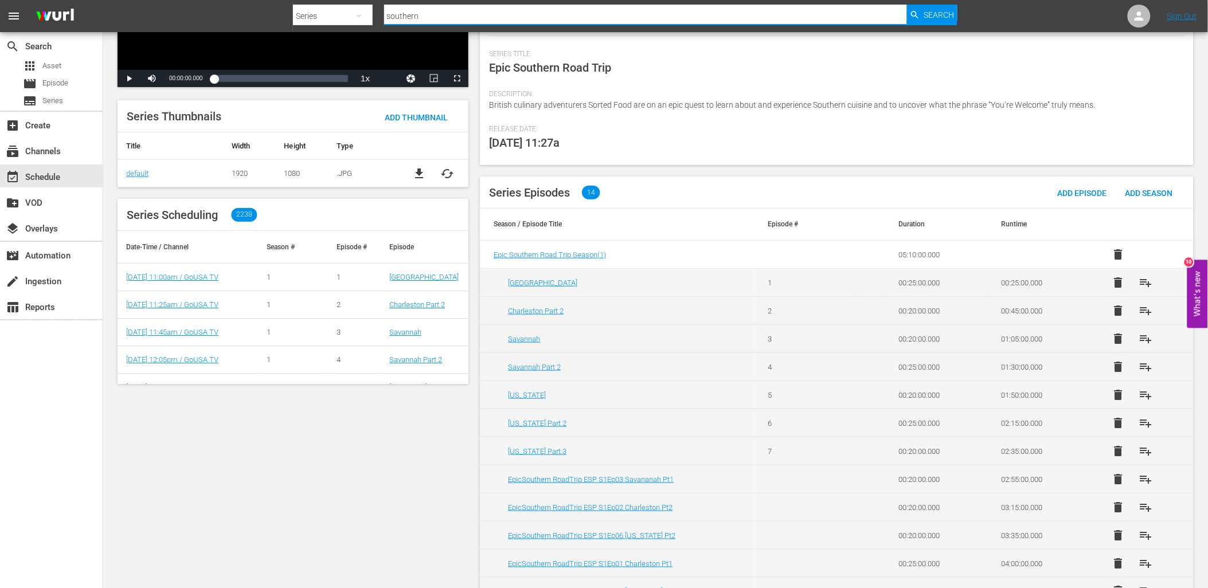
click at [410, 12] on input "southern" at bounding box center [645, 16] width 523 height 28
type input "film"
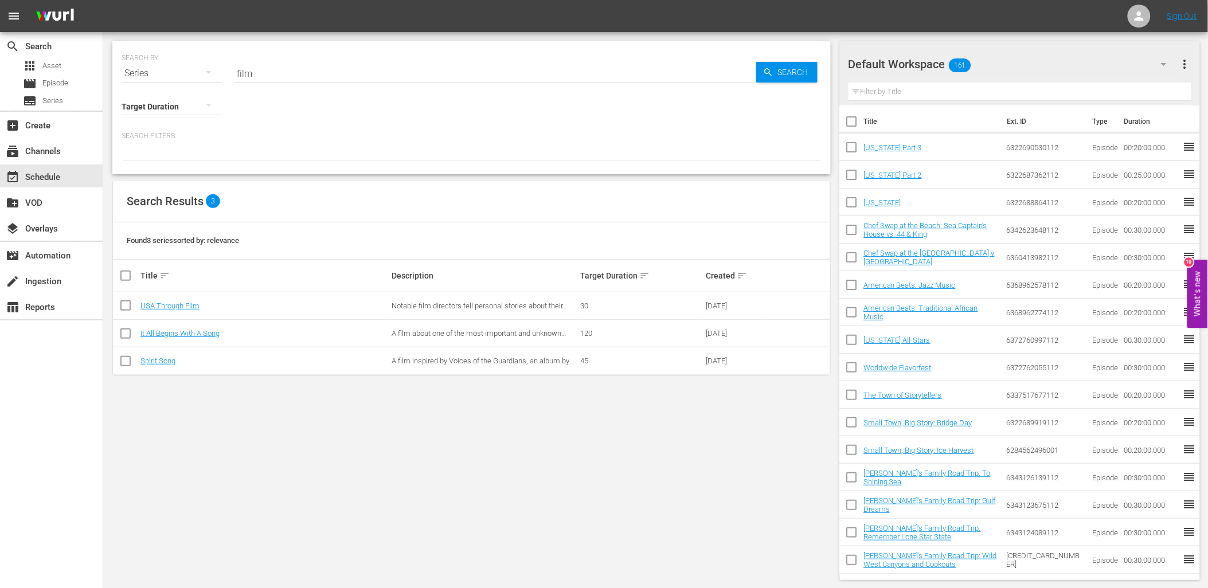
click at [168, 300] on td "USA Through Film" at bounding box center [264, 306] width 251 height 28
click at [178, 308] on link "USA Through Film" at bounding box center [169, 306] width 59 height 9
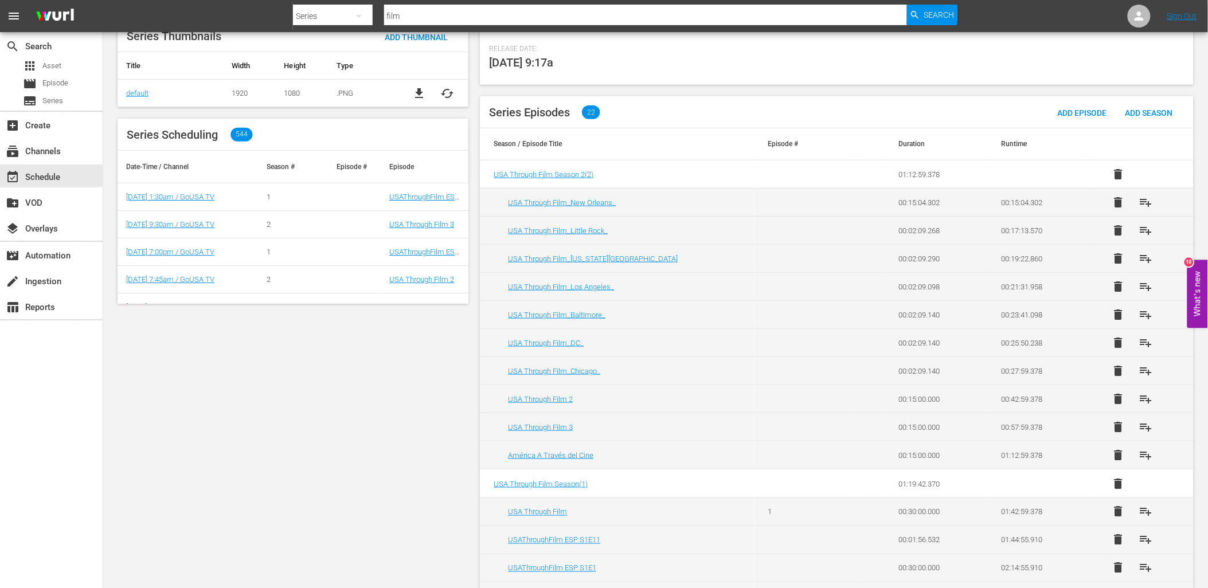
scroll to position [318, 0]
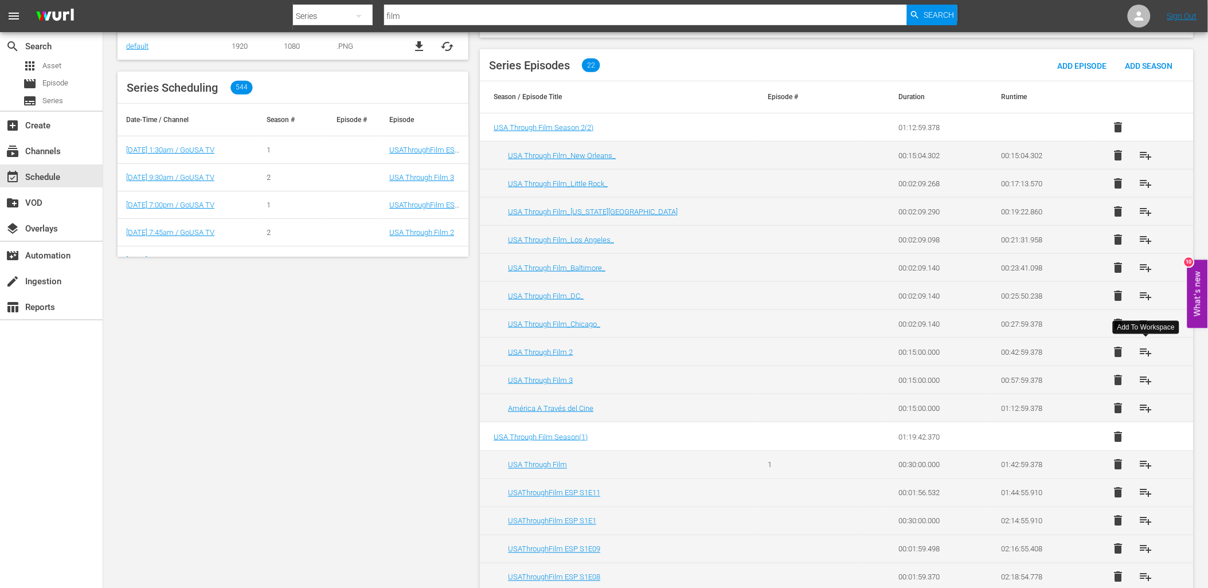
click at [1141, 349] on span "playlist_add" at bounding box center [1145, 352] width 14 height 14
click at [425, 13] on input "film" at bounding box center [645, 16] width 523 height 28
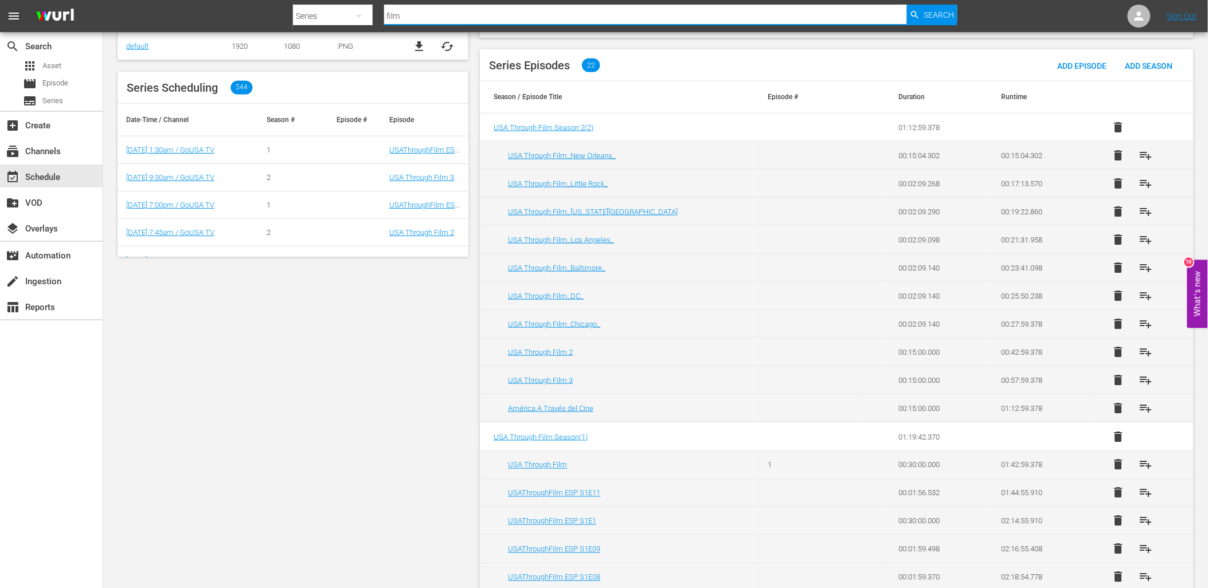
click at [425, 13] on input "film" at bounding box center [645, 16] width 523 height 28
type input "paul"
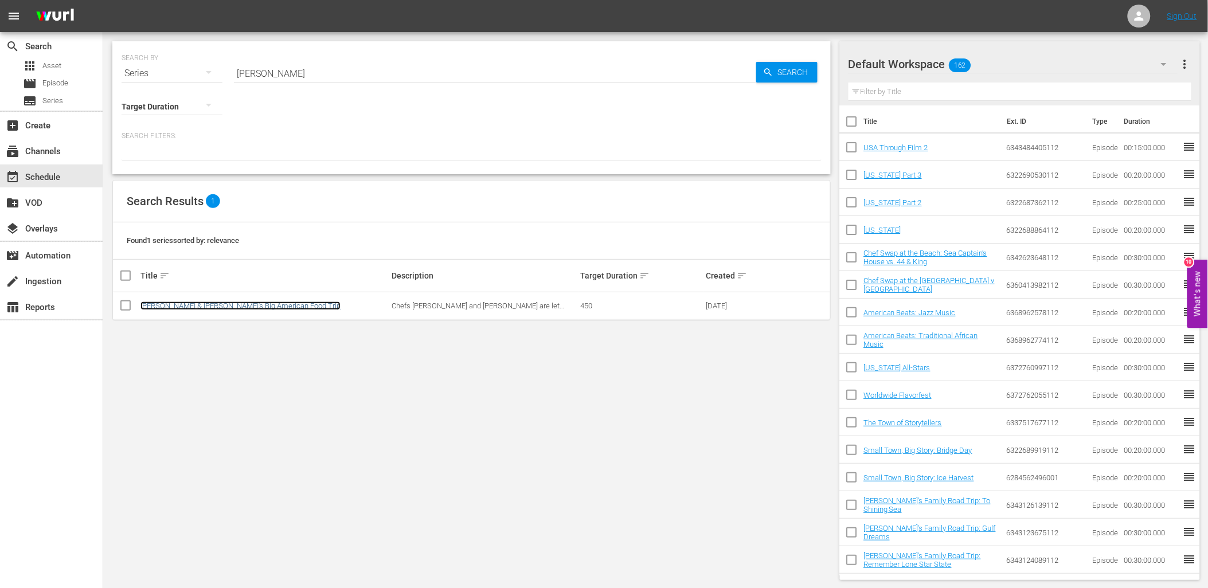
click at [242, 306] on link "[PERSON_NAME] & [PERSON_NAME]'s Big American Food Trip" at bounding box center [240, 306] width 200 height 9
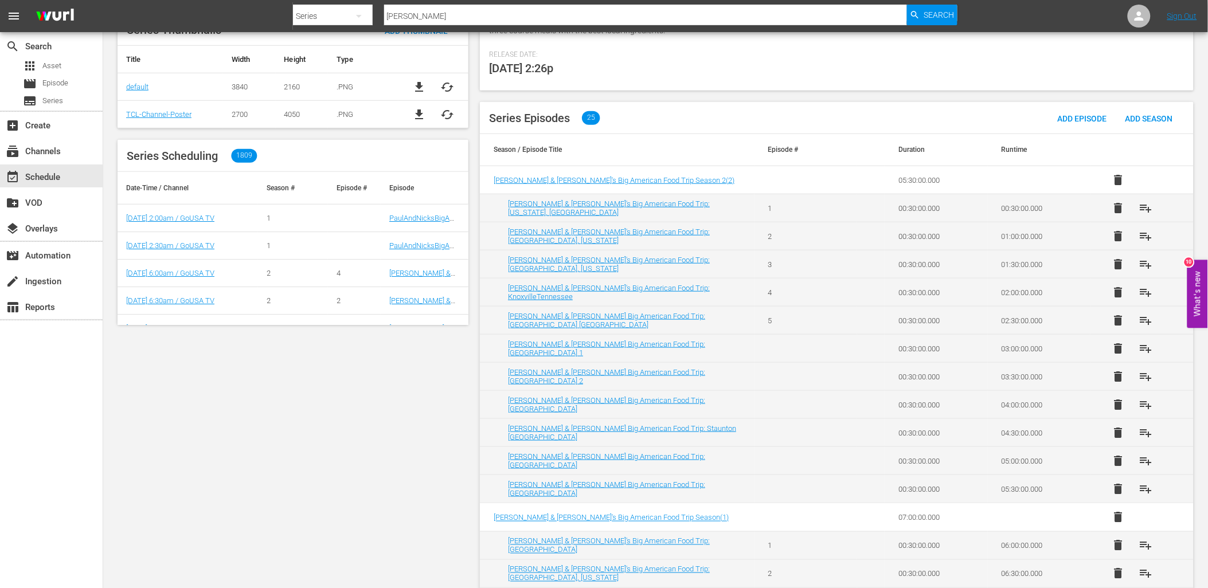
scroll to position [318, 0]
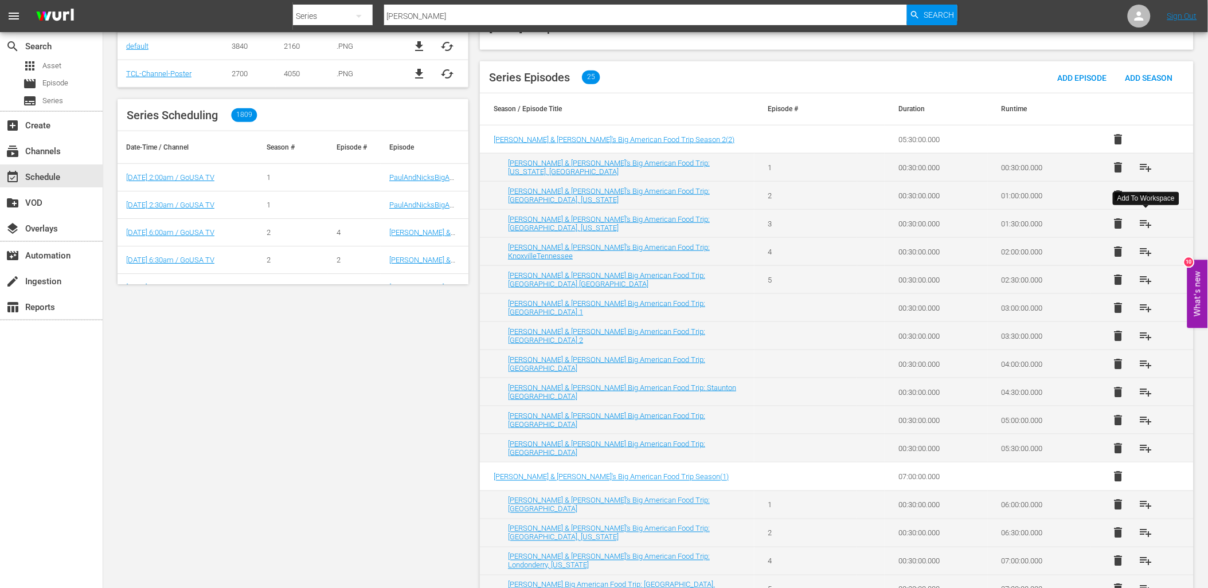
click at [1146, 221] on span "playlist_add" at bounding box center [1145, 224] width 14 height 14
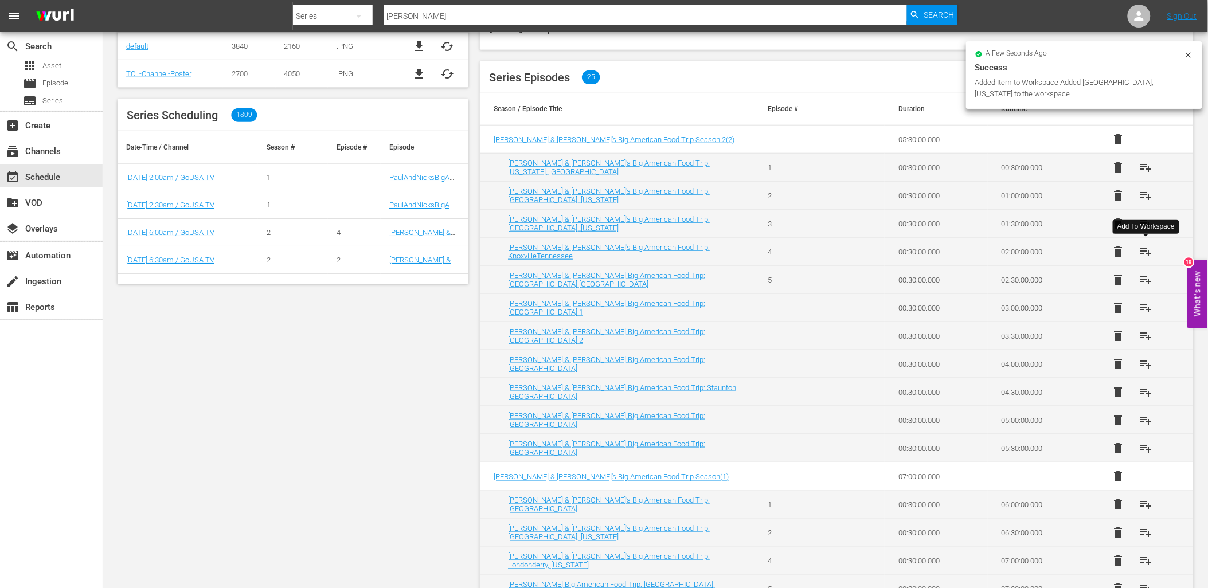
click at [1138, 253] on span "playlist_add" at bounding box center [1145, 252] width 14 height 14
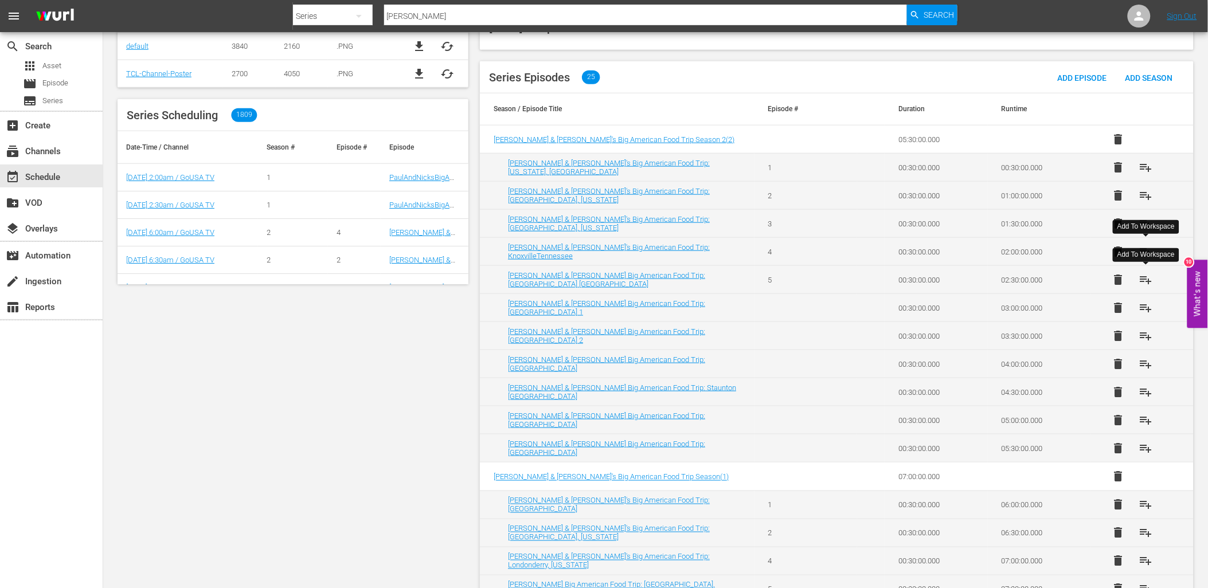
click at [1137, 276] on button "playlist_add" at bounding box center [1145, 280] width 28 height 28
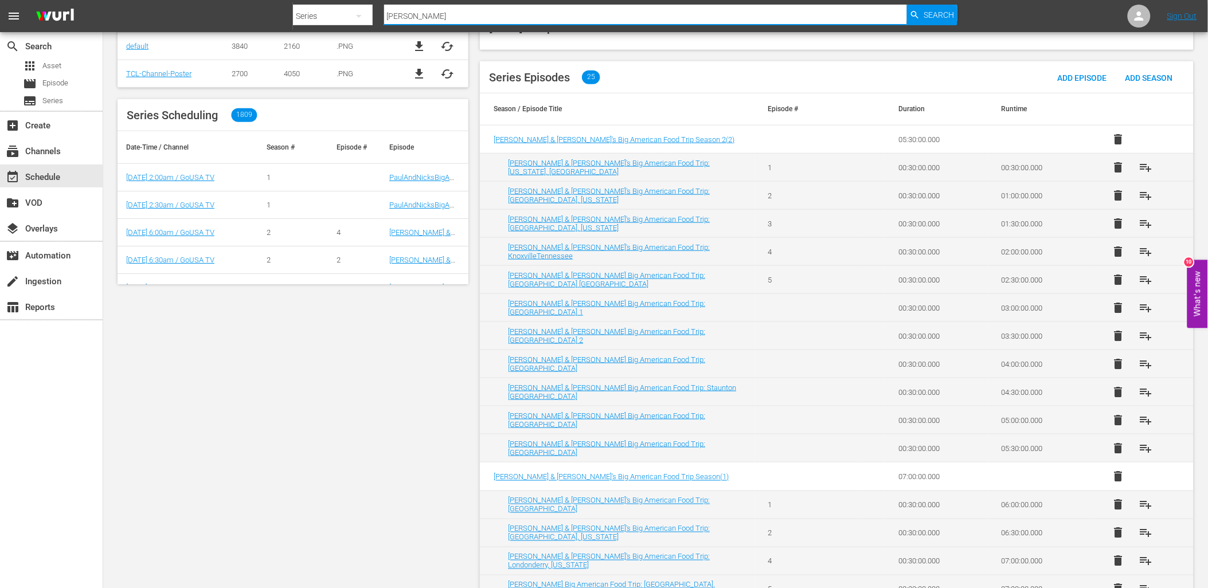
click at [429, 14] on input "paul" at bounding box center [645, 16] width 523 height 28
type input "changers"
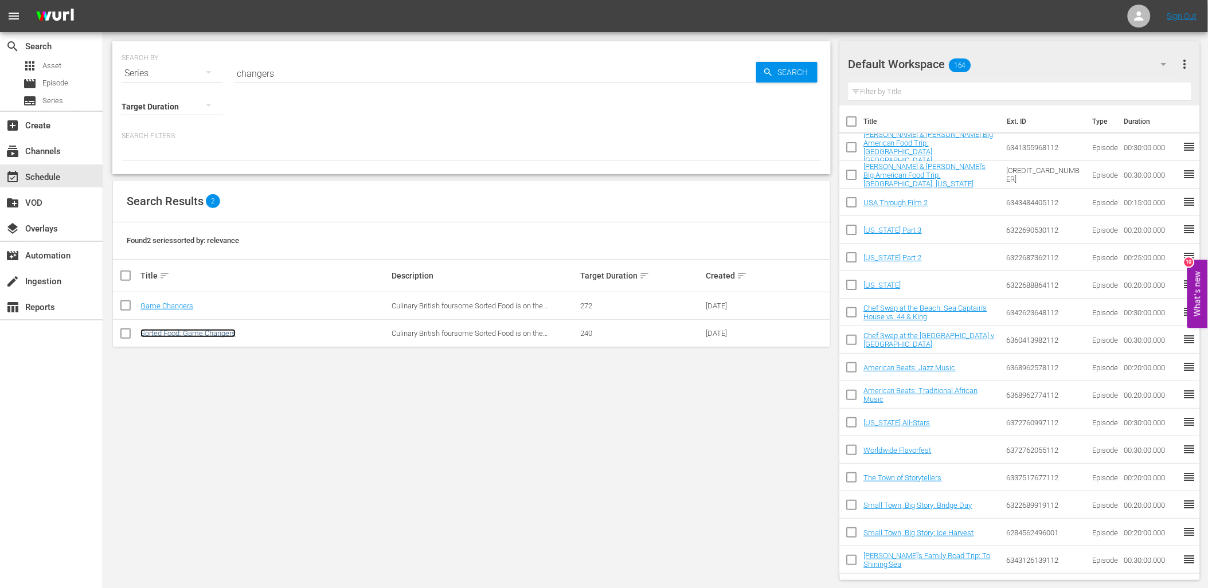
click at [204, 335] on link "Sorted Food: Game Changers" at bounding box center [187, 333] width 95 height 9
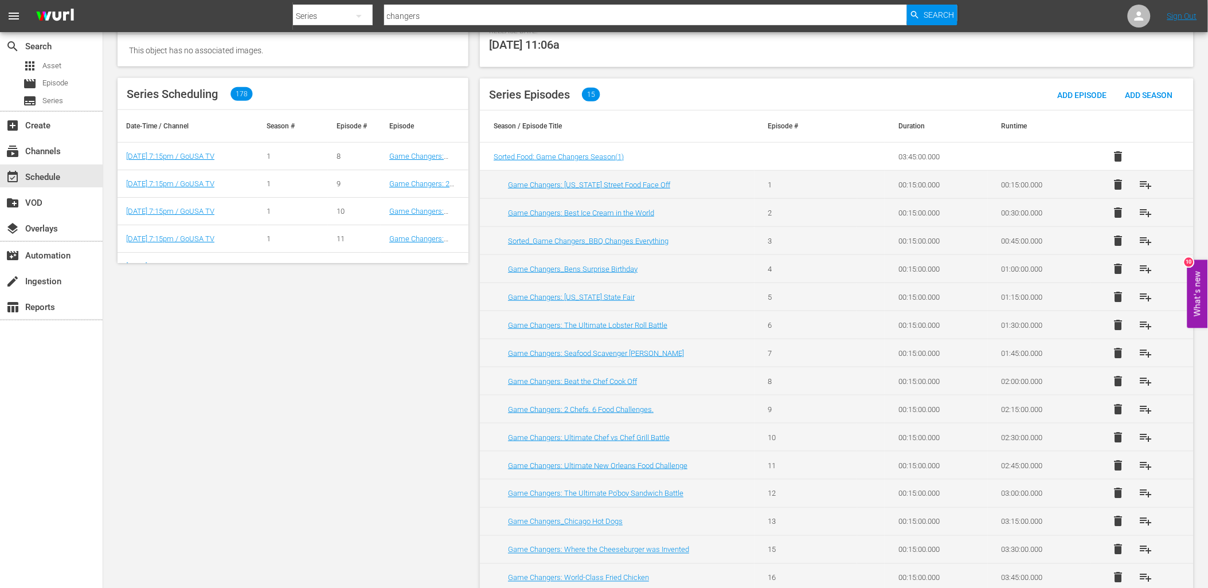
scroll to position [307, 0]
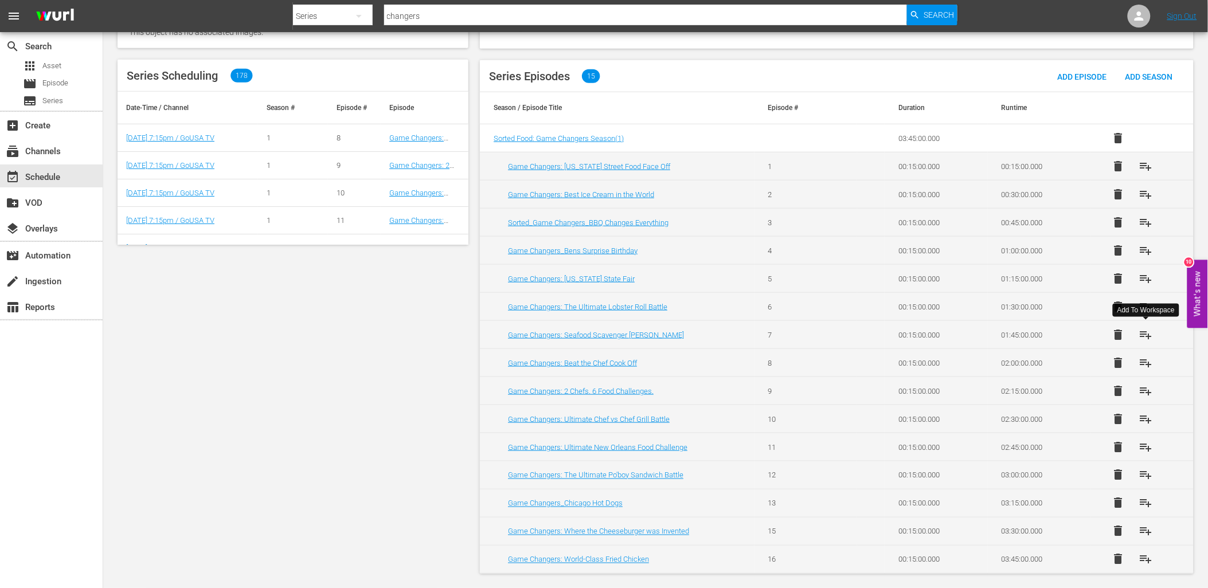
click at [1148, 331] on span "playlist_add" at bounding box center [1145, 335] width 14 height 14
click at [1181, 302] on td "delete playlist_add" at bounding box center [1141, 307] width 103 height 28
click at [1149, 305] on span "playlist_add" at bounding box center [1145, 307] width 14 height 14
click at [1149, 166] on span "playlist_add" at bounding box center [1145, 166] width 14 height 14
click at [1145, 191] on span "playlist_add" at bounding box center [1145, 194] width 14 height 14
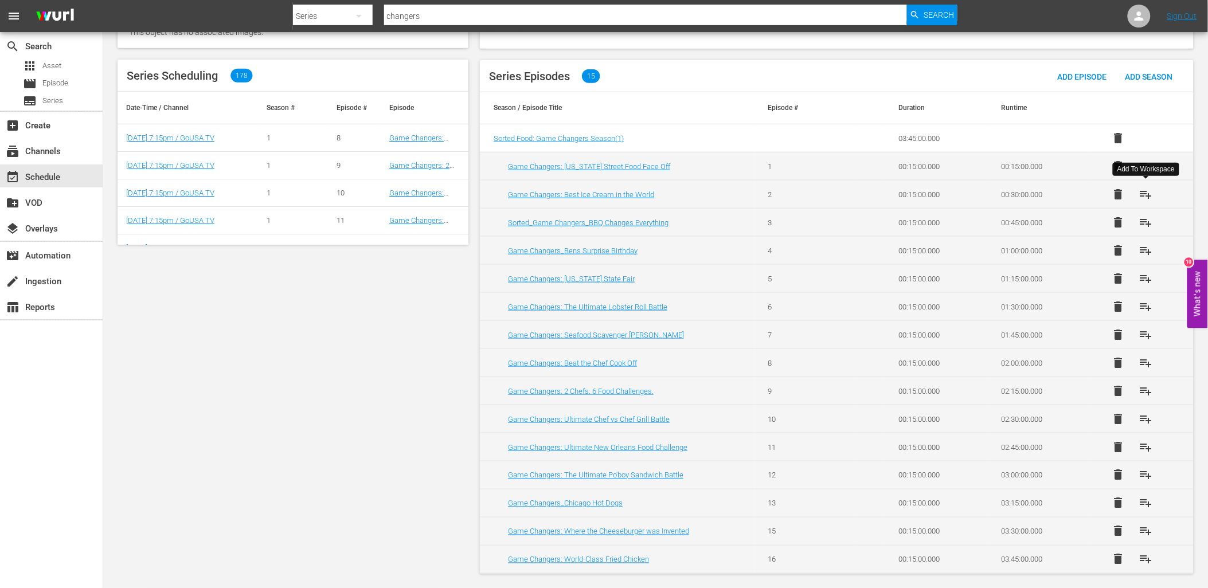
click at [336, 18] on div "Series" at bounding box center [333, 16] width 80 height 32
click at [331, 84] on div "Episodes" at bounding box center [330, 85] width 46 height 18
click at [414, 16] on input "polka Music" at bounding box center [645, 16] width 523 height 28
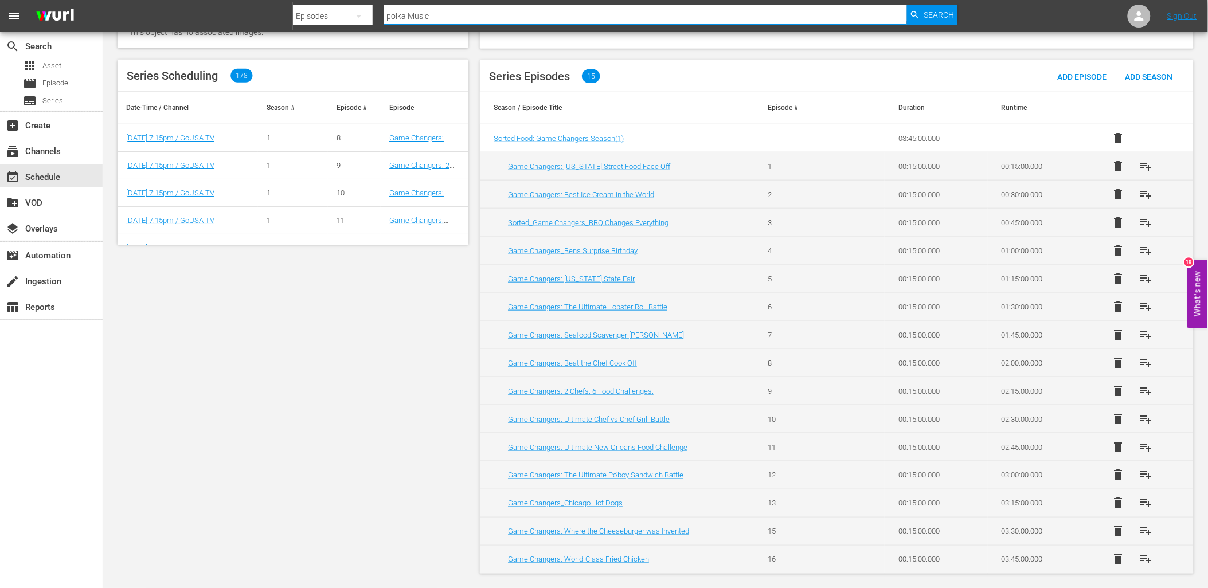
click at [414, 16] on input "polka Music" at bounding box center [645, 16] width 523 height 28
click at [414, 18] on input "polka Music" at bounding box center [645, 16] width 523 height 28
paste input "Grab and Grub"
type input "Grab and Grub"
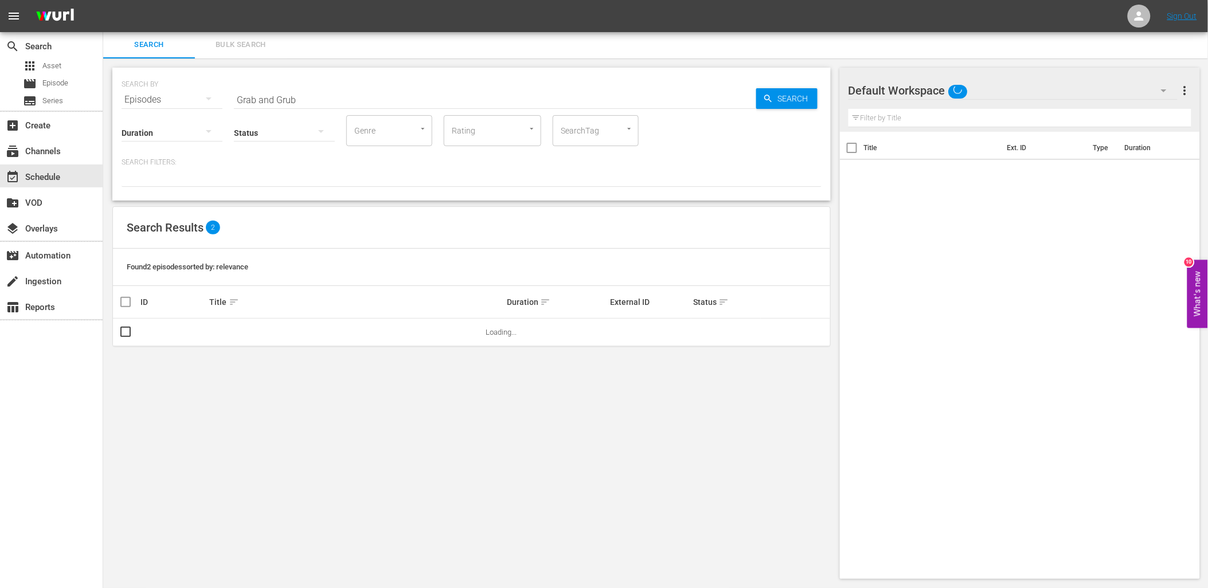
scroll to position [1, 0]
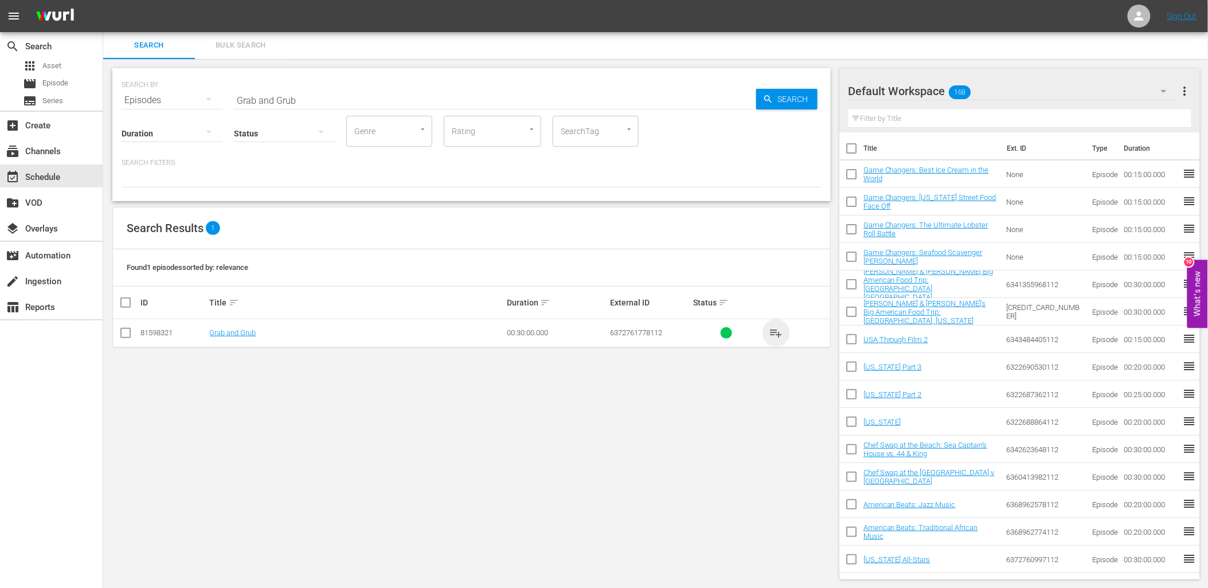
click at [781, 333] on span "playlist_add" at bounding box center [776, 333] width 14 height 14
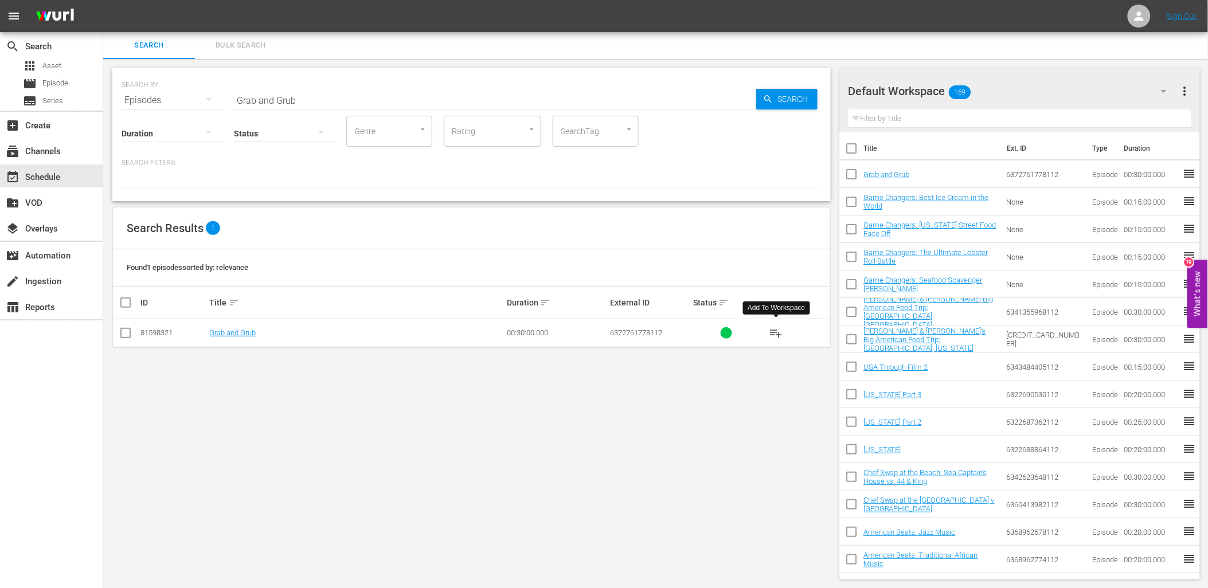
click at [311, 103] on input "Grab and Grub" at bounding box center [495, 101] width 522 height 28
click at [315, 96] on input "v" at bounding box center [495, 101] width 522 height 28
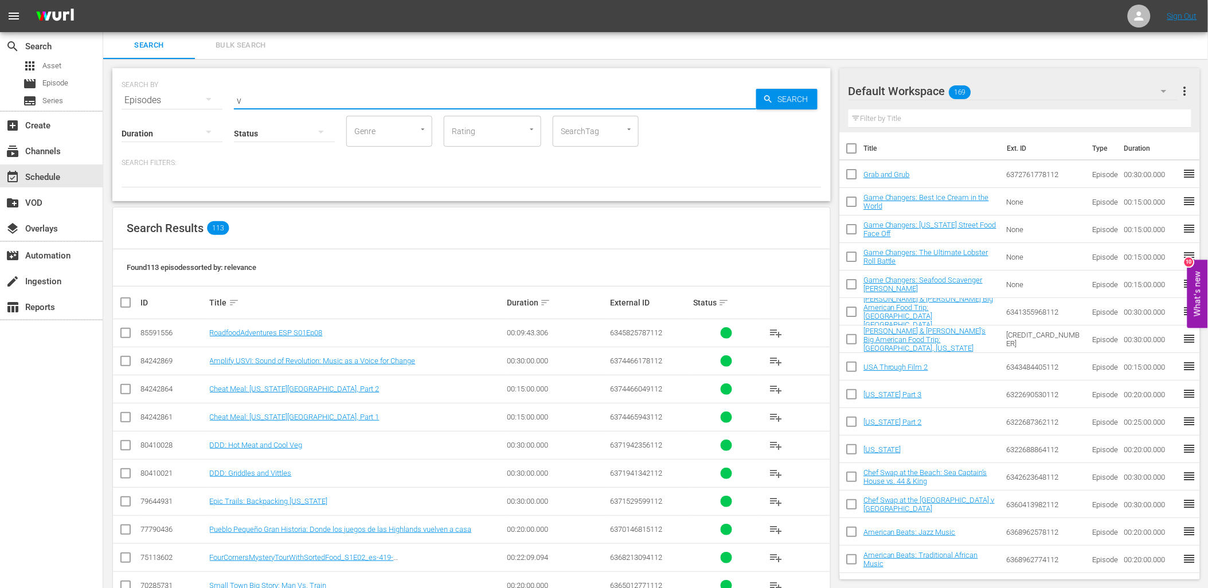
paste input "Creole Roots"
click at [769, 94] on icon "button" at bounding box center [768, 99] width 10 height 10
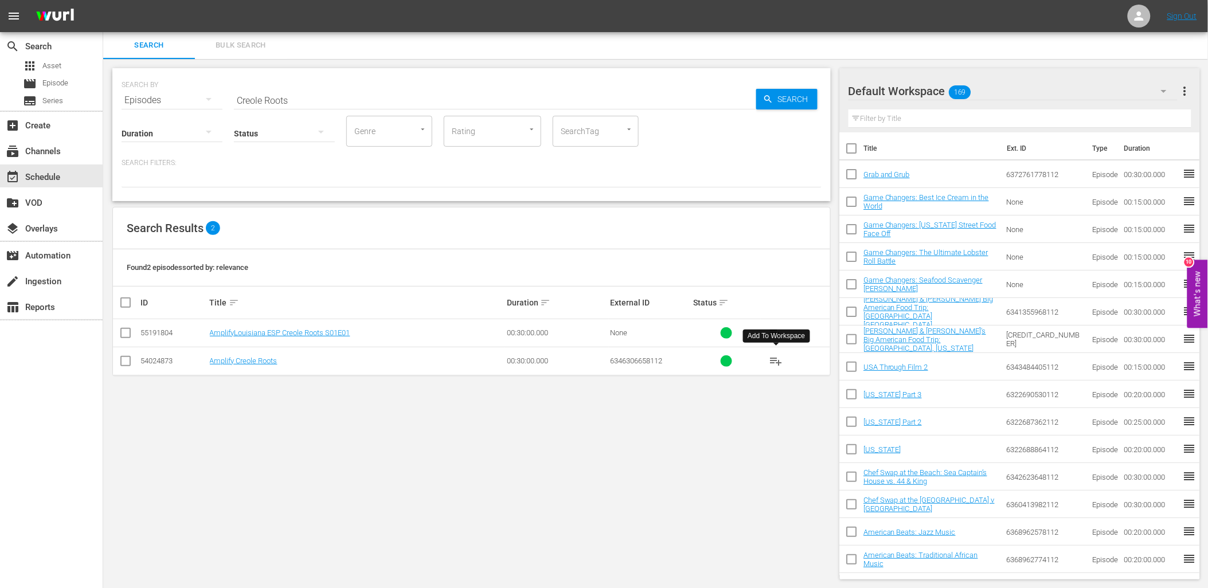
click at [773, 355] on span "playlist_add" at bounding box center [776, 361] width 14 height 14
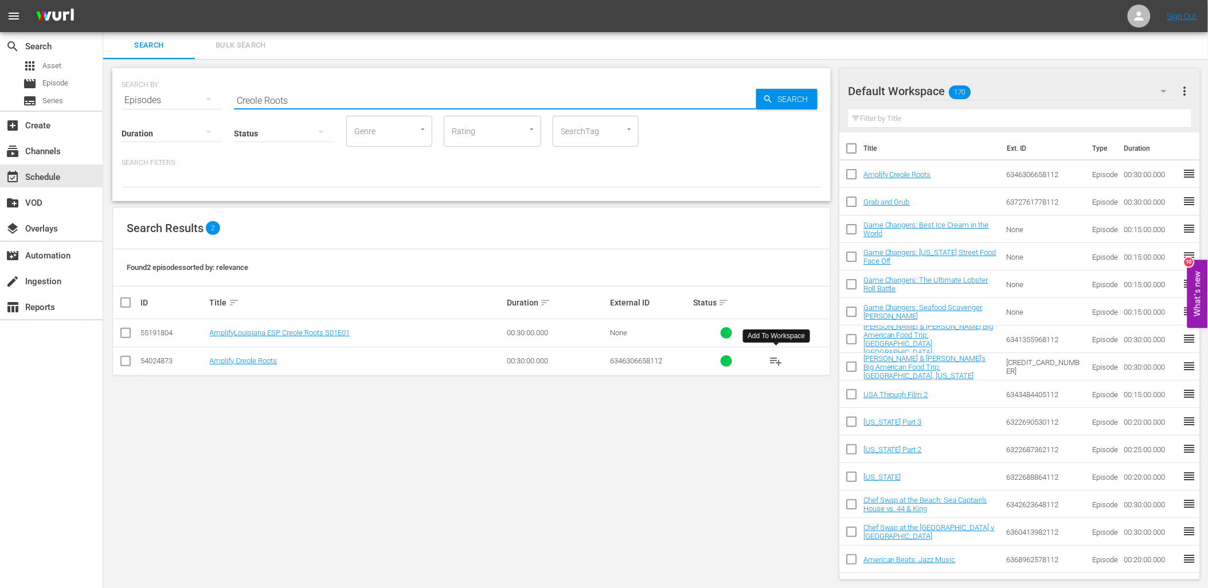
click at [379, 93] on input "Creole Roots" at bounding box center [495, 101] width 522 height 28
click at [380, 88] on input "Creole Roots" at bounding box center [495, 101] width 522 height 28
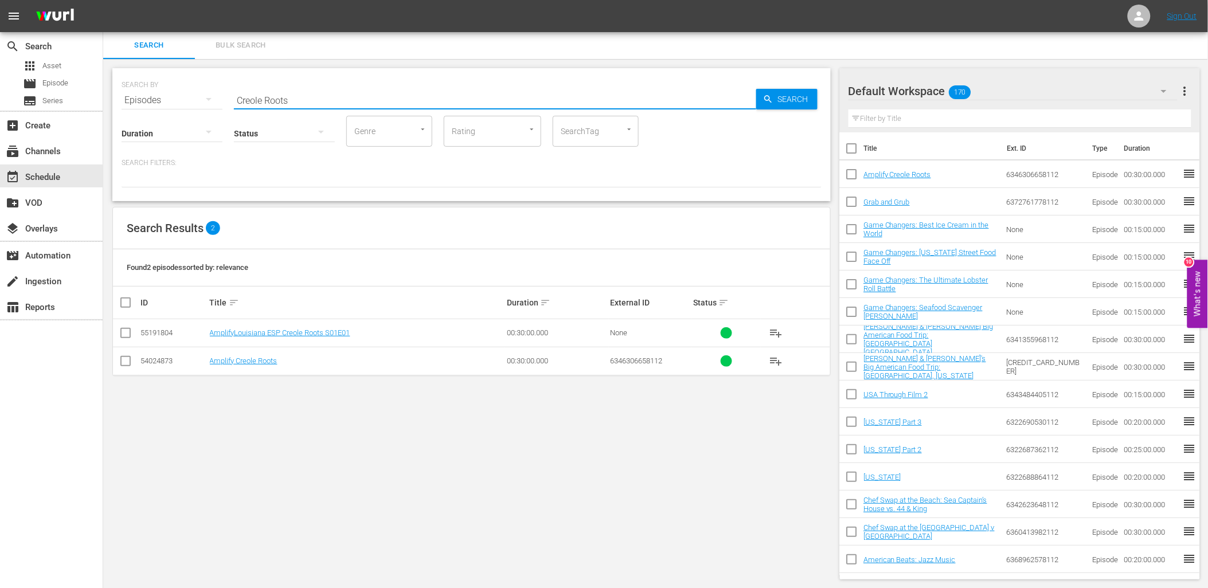
click at [377, 95] on input "Creole Roots" at bounding box center [495, 101] width 522 height 28
click at [374, 96] on input "Creole Roots" at bounding box center [495, 101] width 522 height 28
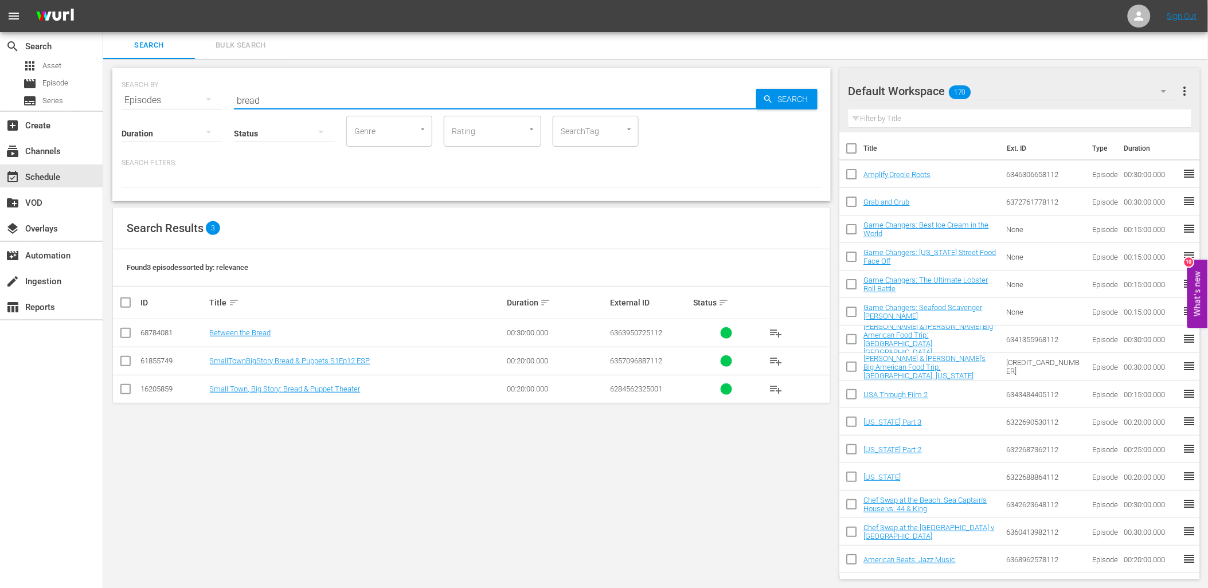
click at [770, 392] on span "playlist_add" at bounding box center [776, 389] width 14 height 14
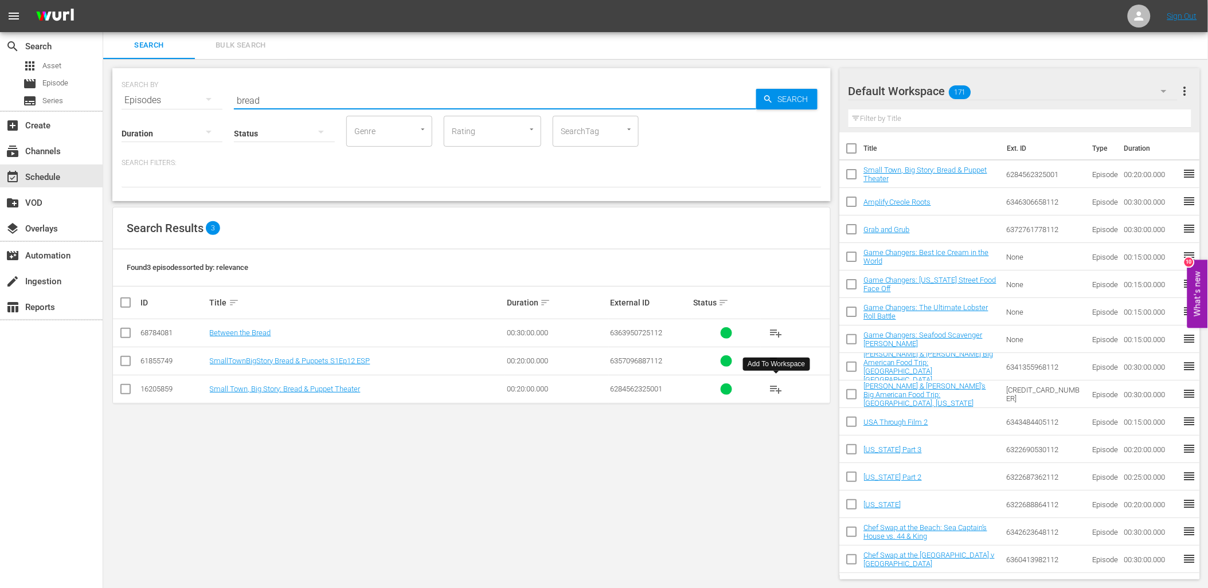
click at [313, 93] on input "bread" at bounding box center [495, 101] width 522 height 28
click at [312, 95] on input "bread" at bounding box center [495, 101] width 522 height 28
click at [307, 99] on input "bread" at bounding box center [495, 101] width 522 height 28
drag, startPoint x: 307, startPoint y: 99, endPoint x: 311, endPoint y: 107, distance: 9.7
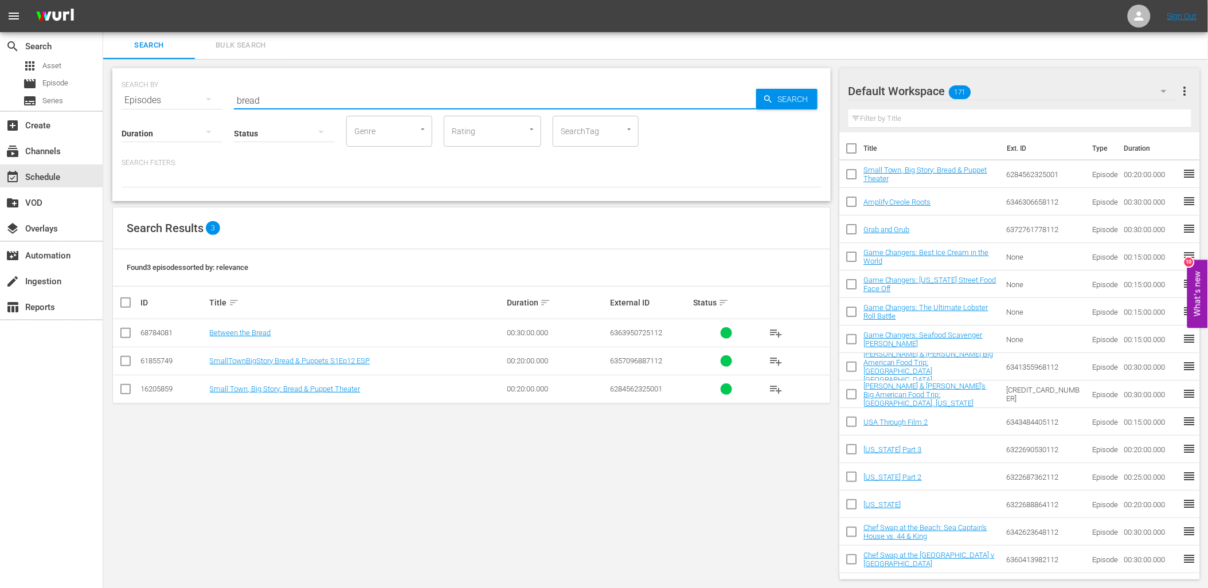
click at [307, 107] on div "SEARCH BY Search By Episodes Search ID, Title, Description, Keywords, or Catego…" at bounding box center [471, 134] width 718 height 133
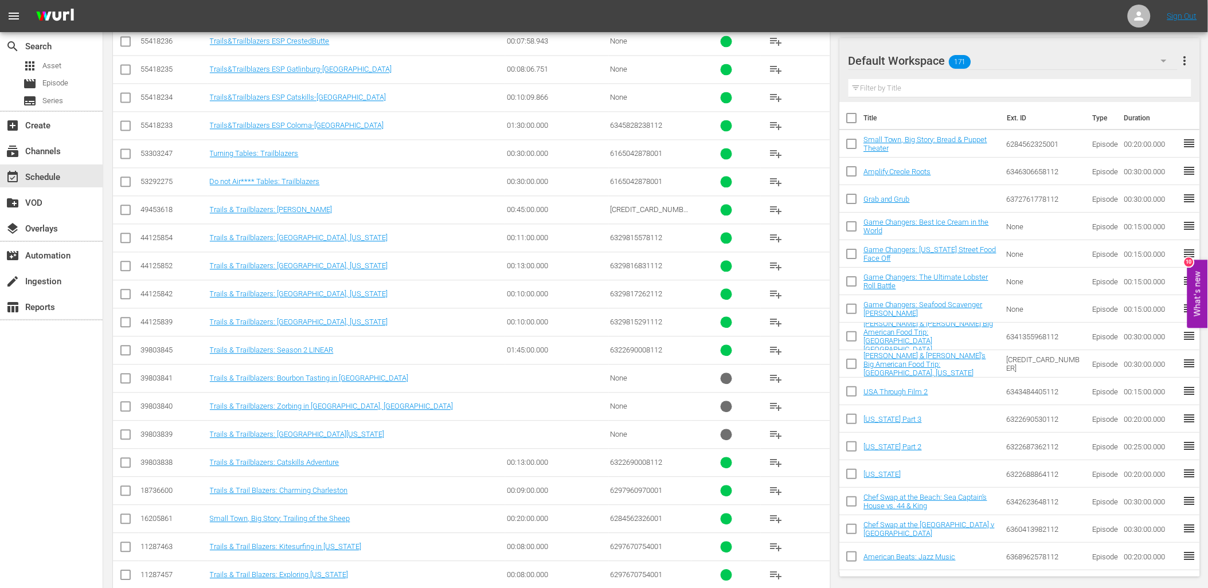
scroll to position [892, 0]
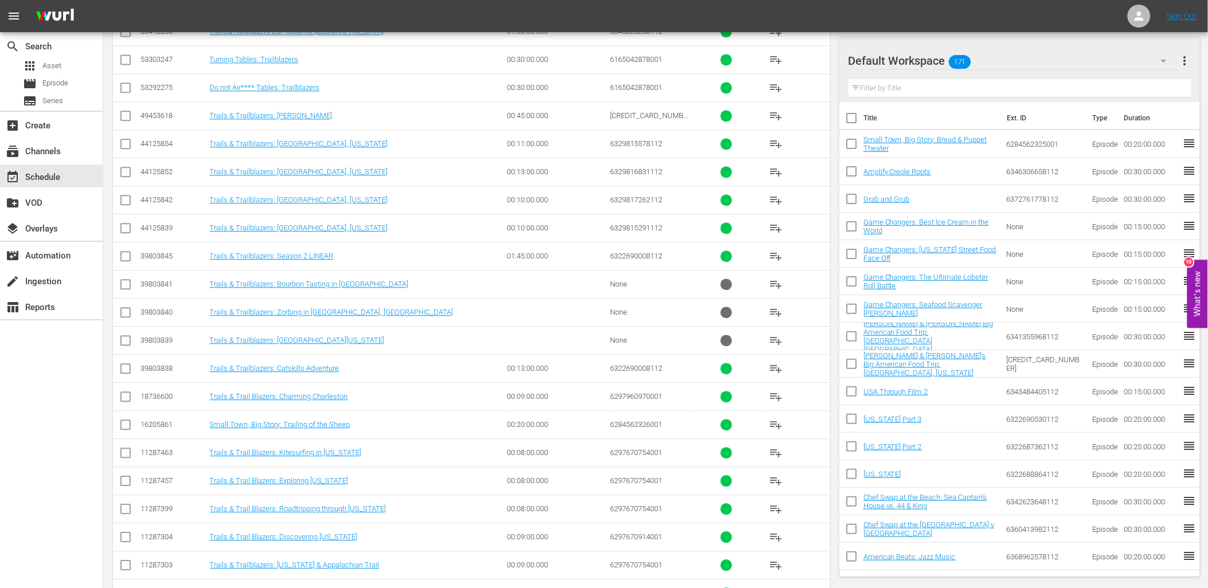
click at [772, 422] on span "playlist_add" at bounding box center [776, 425] width 14 height 14
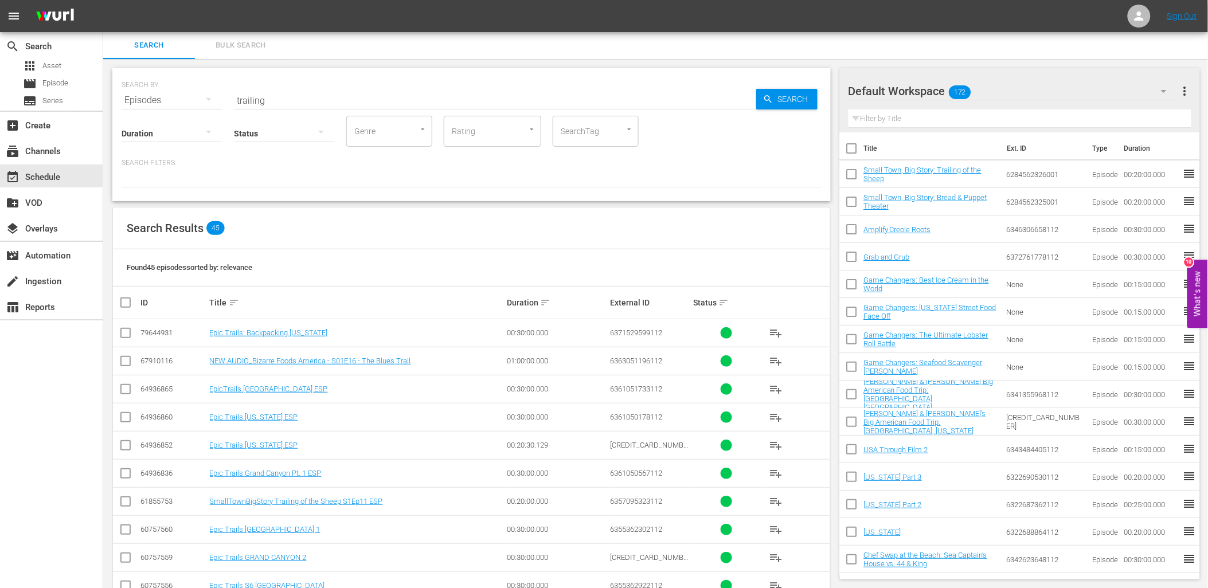
scroll to position [0, 0]
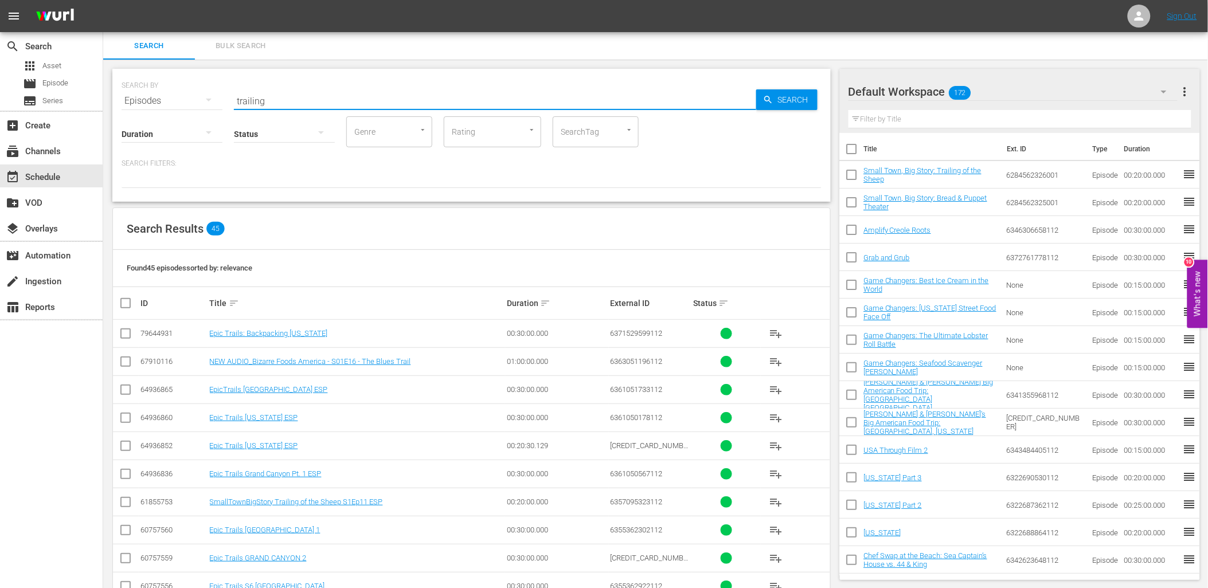
click at [335, 95] on input "trailing" at bounding box center [495, 101] width 522 height 28
paste input "Family Legacies"
click at [797, 100] on span "Search" at bounding box center [795, 99] width 44 height 21
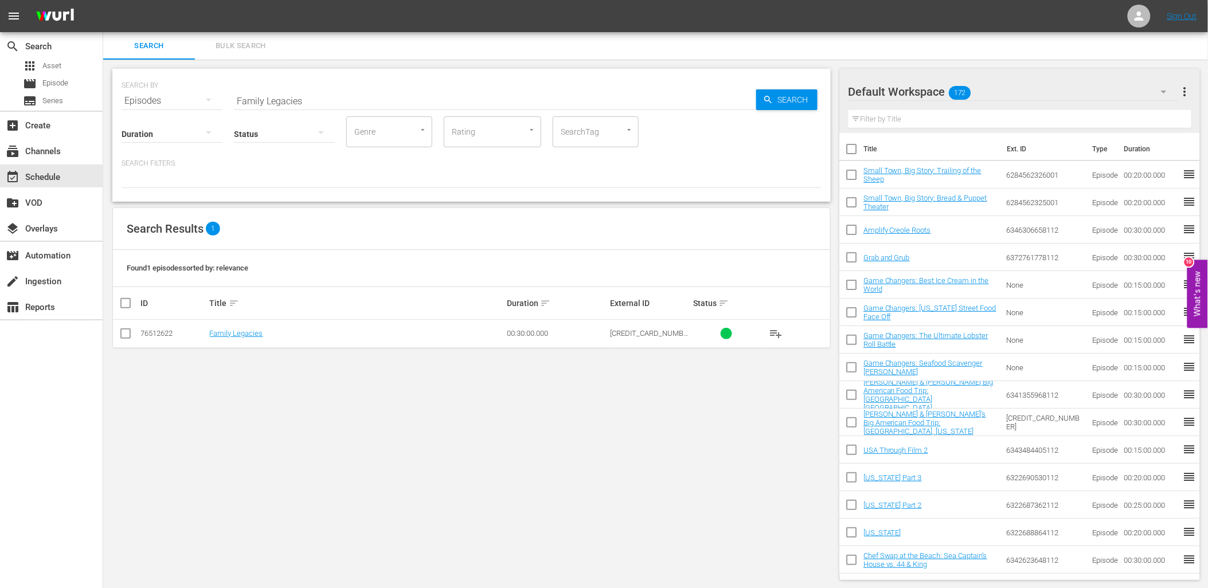
click at [777, 331] on span "playlist_add" at bounding box center [776, 334] width 14 height 14
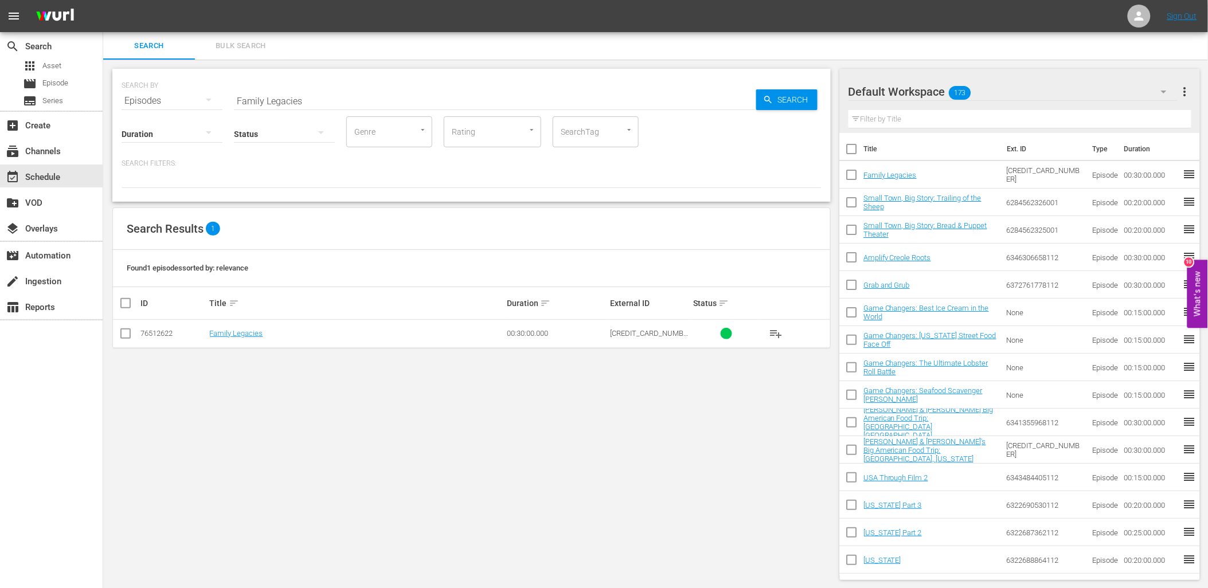
click at [314, 104] on input "Family Legacies" at bounding box center [495, 101] width 522 height 28
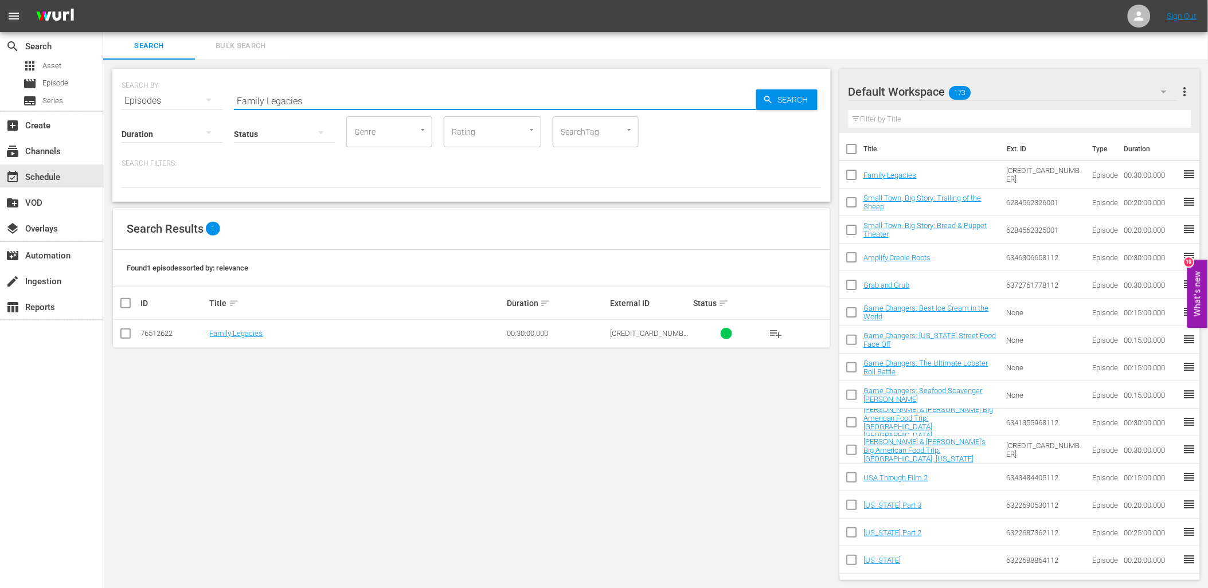
click at [313, 102] on input "Family Legacies" at bounding box center [495, 101] width 522 height 28
click at [311, 95] on input "Family Legacies" at bounding box center [495, 101] width 522 height 28
click at [311, 96] on input "Family Legacies" at bounding box center [495, 101] width 522 height 28
click at [295, 99] on input "Family Legacies" at bounding box center [495, 101] width 522 height 28
drag, startPoint x: 300, startPoint y: 99, endPoint x: 233, endPoint y: 101, distance: 67.1
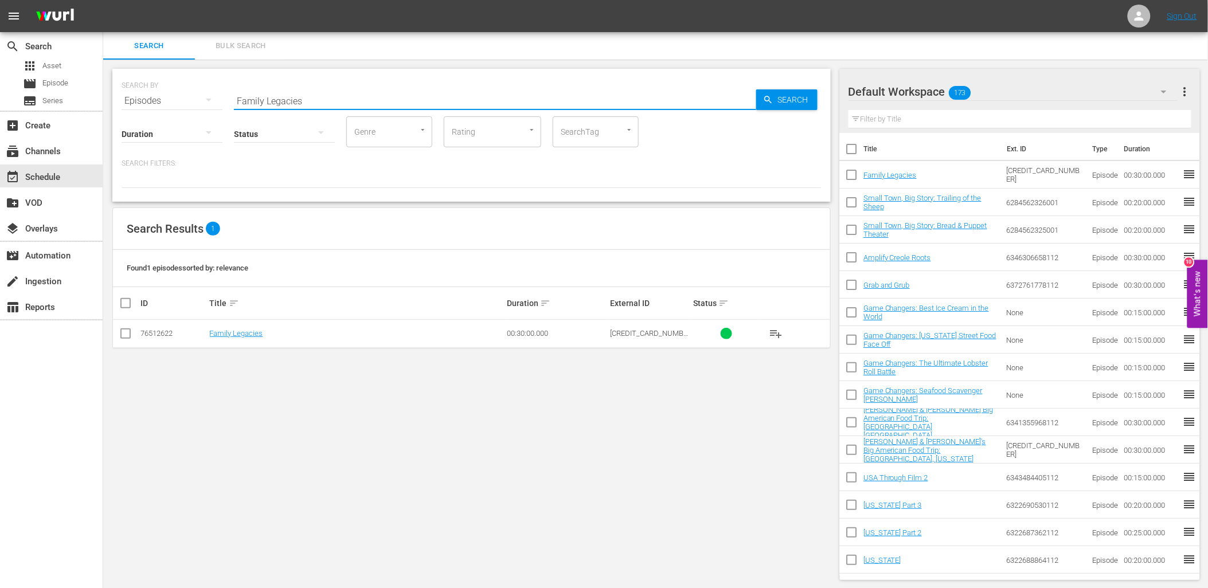
click at [234, 101] on input "Family Legacies" at bounding box center [495, 101] width 522 height 28
paste input "lavor Adventure"
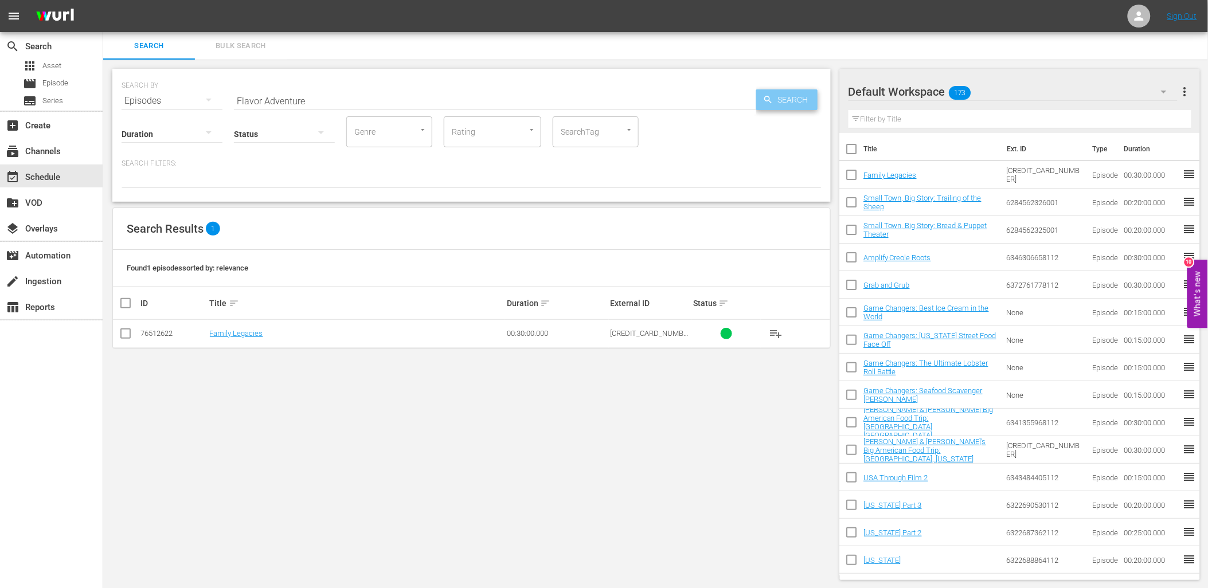
click at [785, 102] on span "Search" at bounding box center [795, 99] width 44 height 21
click at [776, 332] on span "playlist_add" at bounding box center [776, 334] width 14 height 14
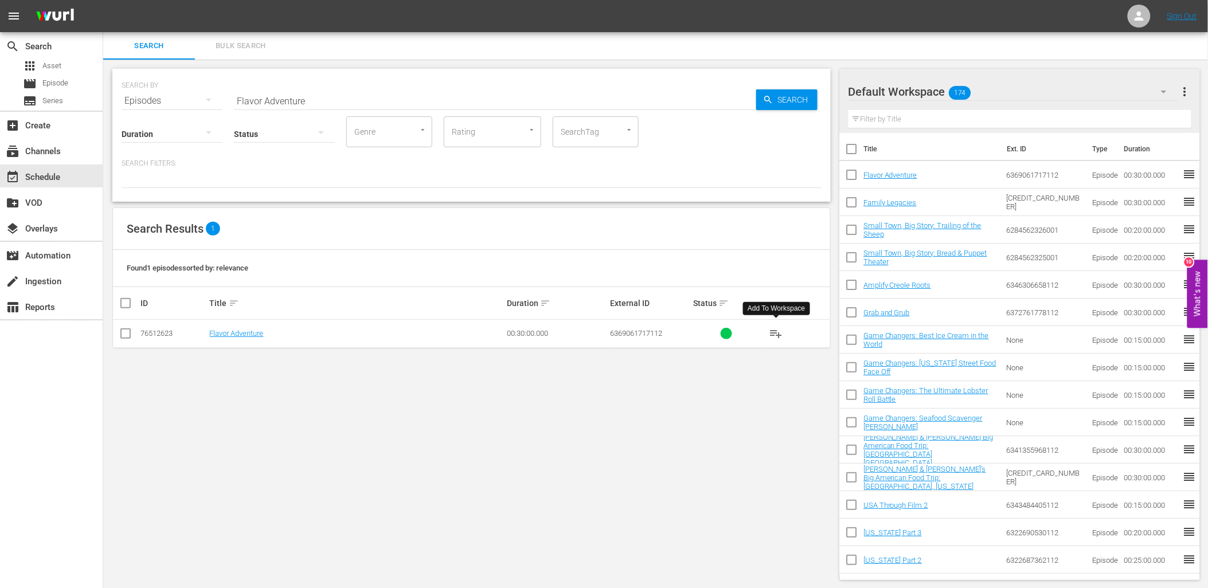
click at [404, 102] on input "Flavor Adventure" at bounding box center [495, 101] width 522 height 28
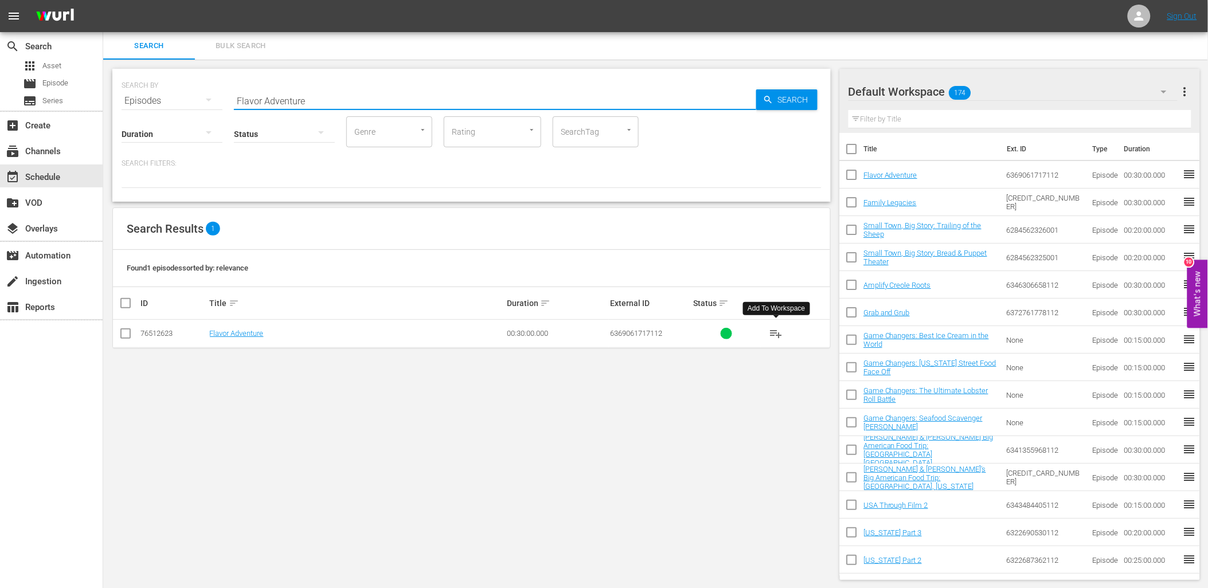
click at [404, 102] on input "Flavor Adventure" at bounding box center [495, 101] width 522 height 28
paste input "Backpacking Durango"
click at [799, 97] on span "Search" at bounding box center [795, 99] width 44 height 21
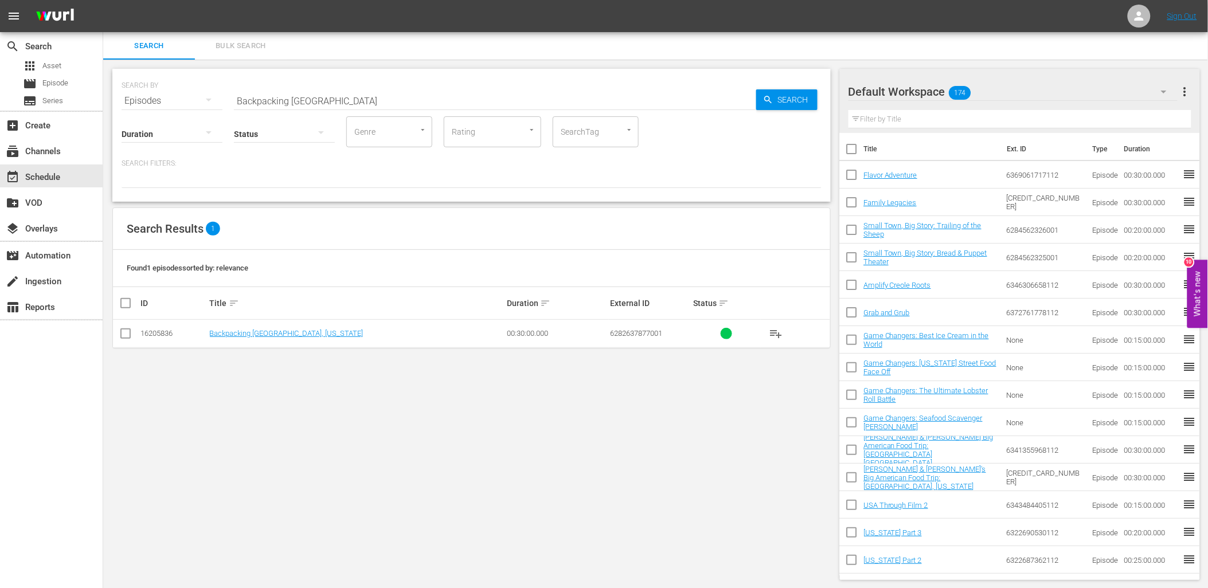
click at [771, 334] on span "playlist_add" at bounding box center [776, 334] width 14 height 14
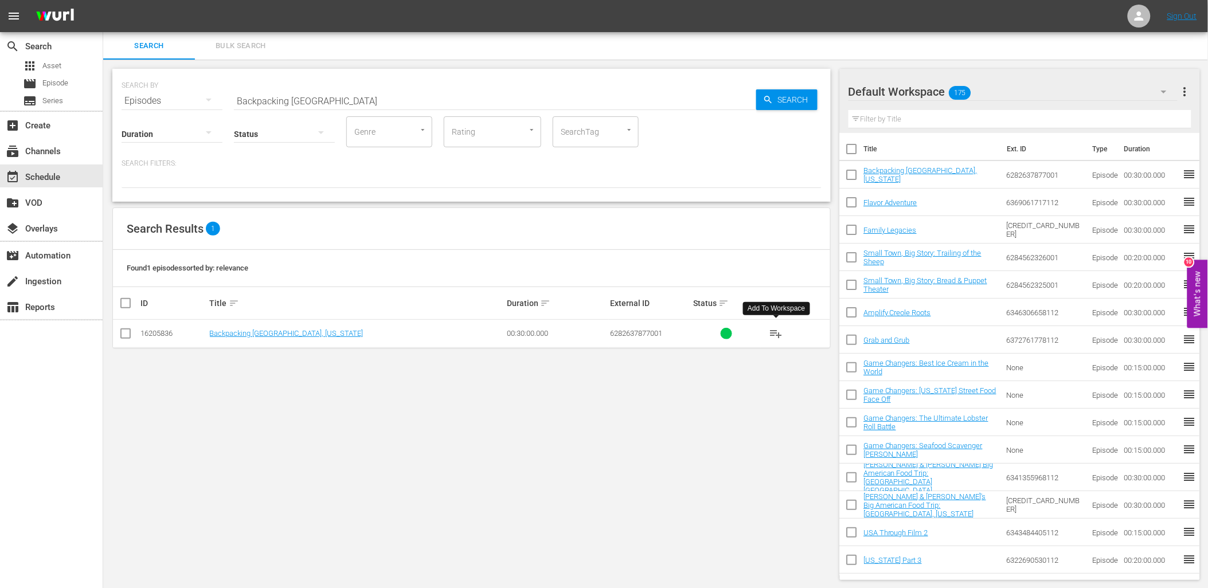
click at [335, 96] on input "Backpacking Durango" at bounding box center [495, 101] width 522 height 28
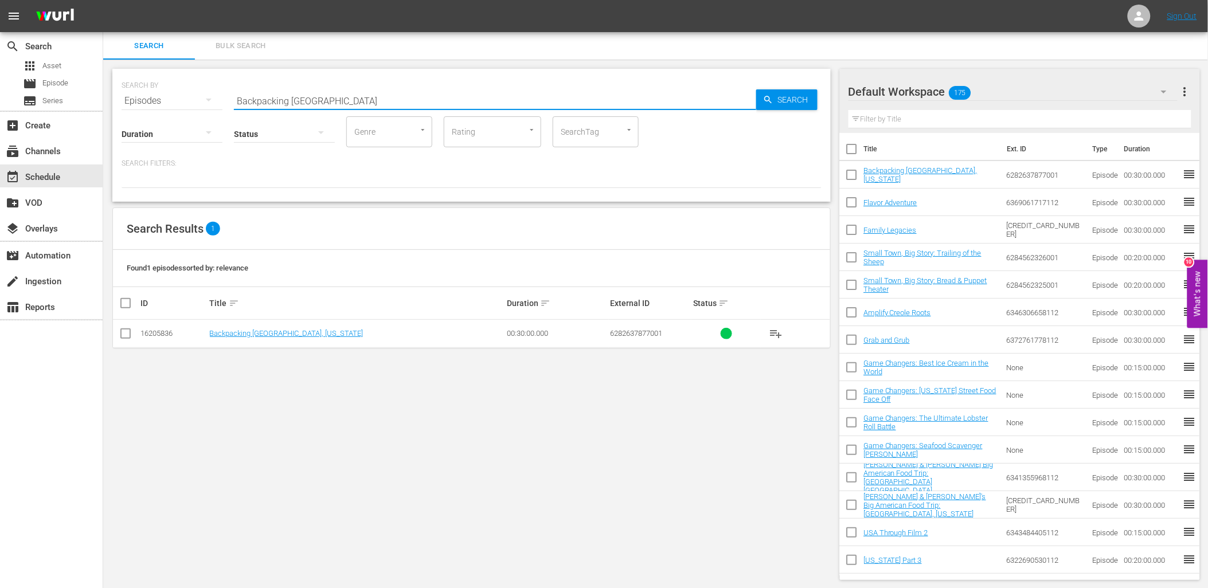
click at [335, 95] on input "Backpacking Durango" at bounding box center [495, 101] width 522 height 28
paste input "Lake Powell"
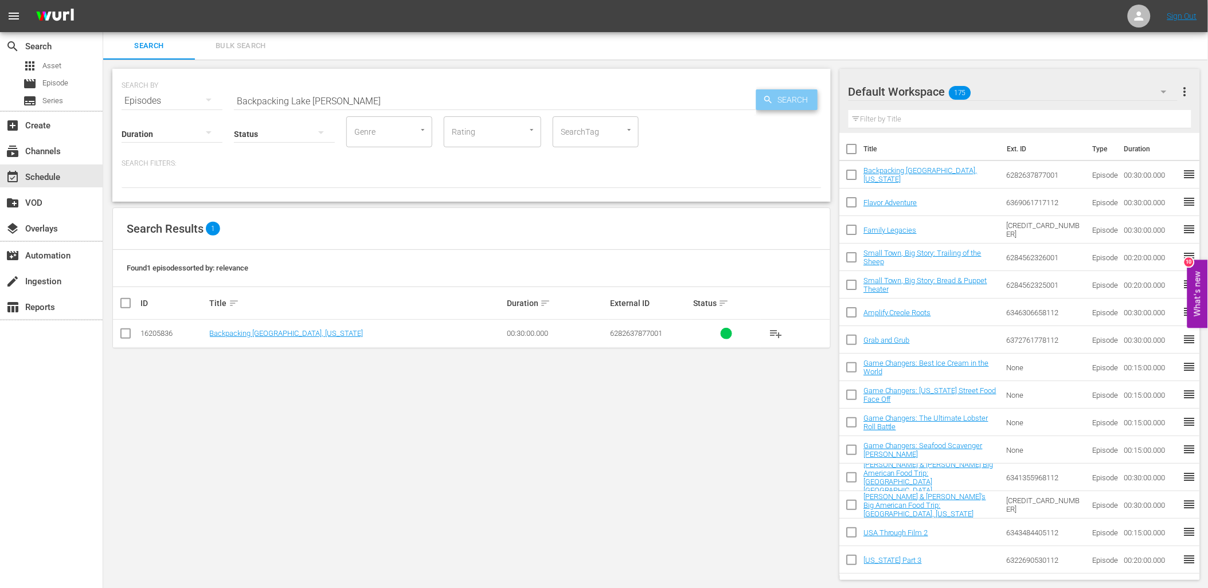
click at [775, 100] on span "Search" at bounding box center [795, 99] width 44 height 21
click at [778, 334] on span "playlist_add" at bounding box center [776, 334] width 14 height 14
click at [324, 98] on input "Backpacking Lake Powell" at bounding box center [495, 101] width 522 height 28
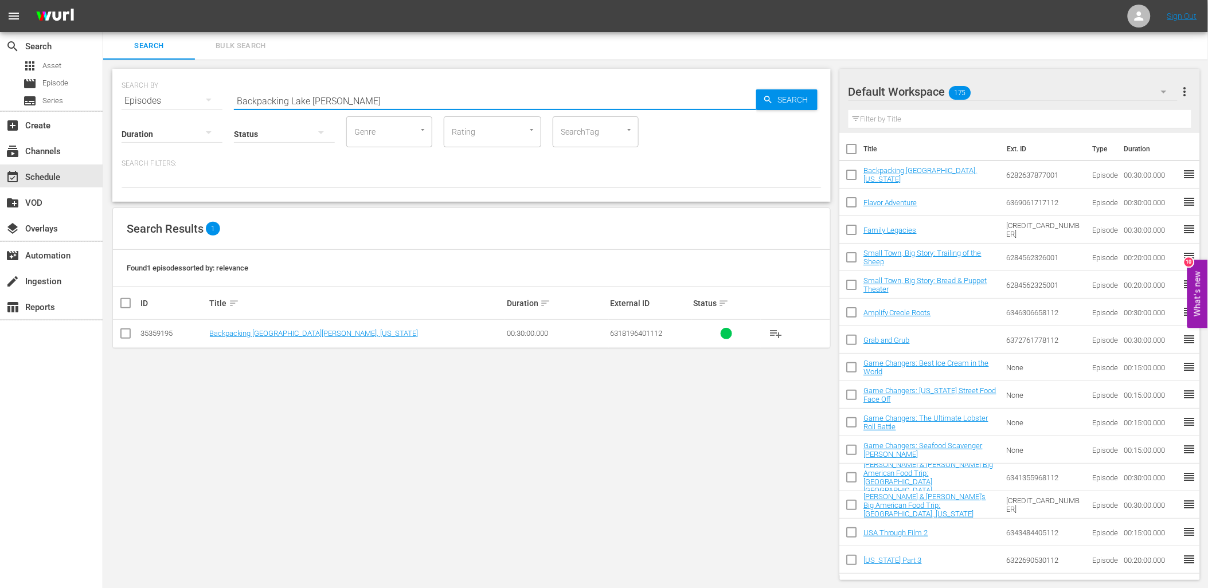
click at [324, 101] on input "Backpacking Lake Powell" at bounding box center [495, 101] width 522 height 28
click at [327, 99] on input "Backpacking Lake Powell" at bounding box center [495, 101] width 522 height 28
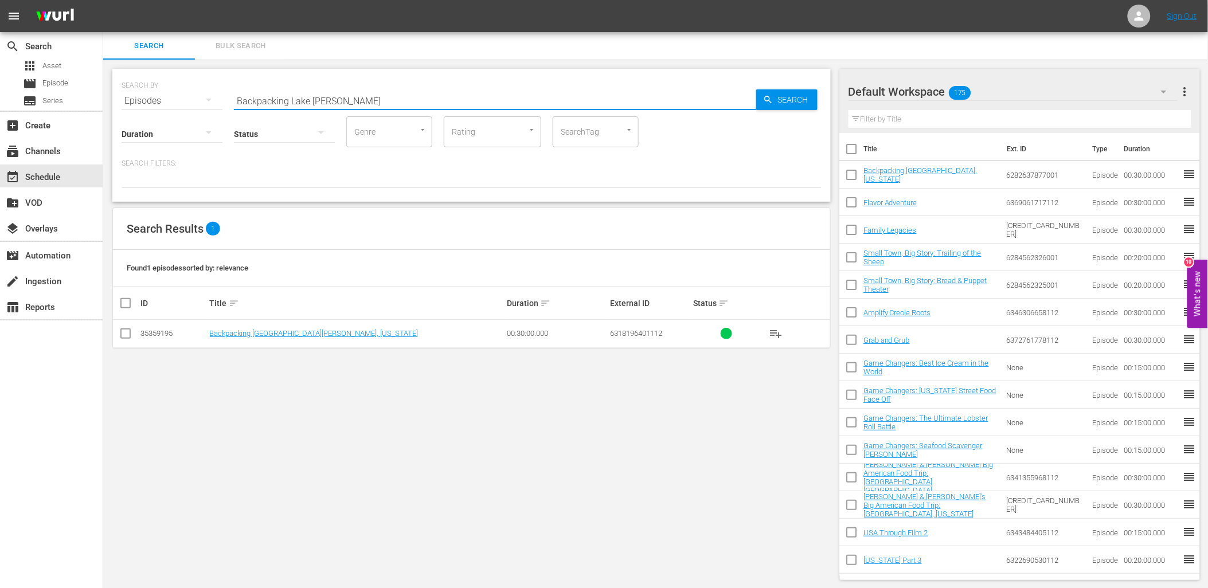
paste input "You Do What"
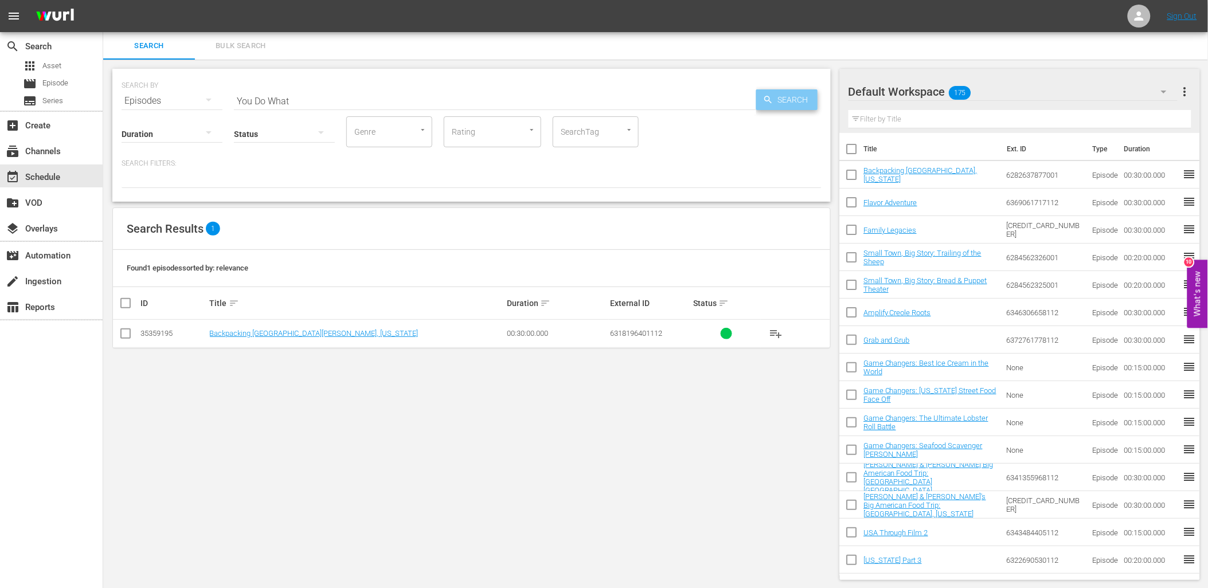
click at [782, 96] on span "Search" at bounding box center [795, 99] width 44 height 21
drag, startPoint x: 316, startPoint y: 105, endPoint x: 268, endPoint y: 111, distance: 47.9
click at [268, 112] on div "Status" at bounding box center [284, 126] width 101 height 41
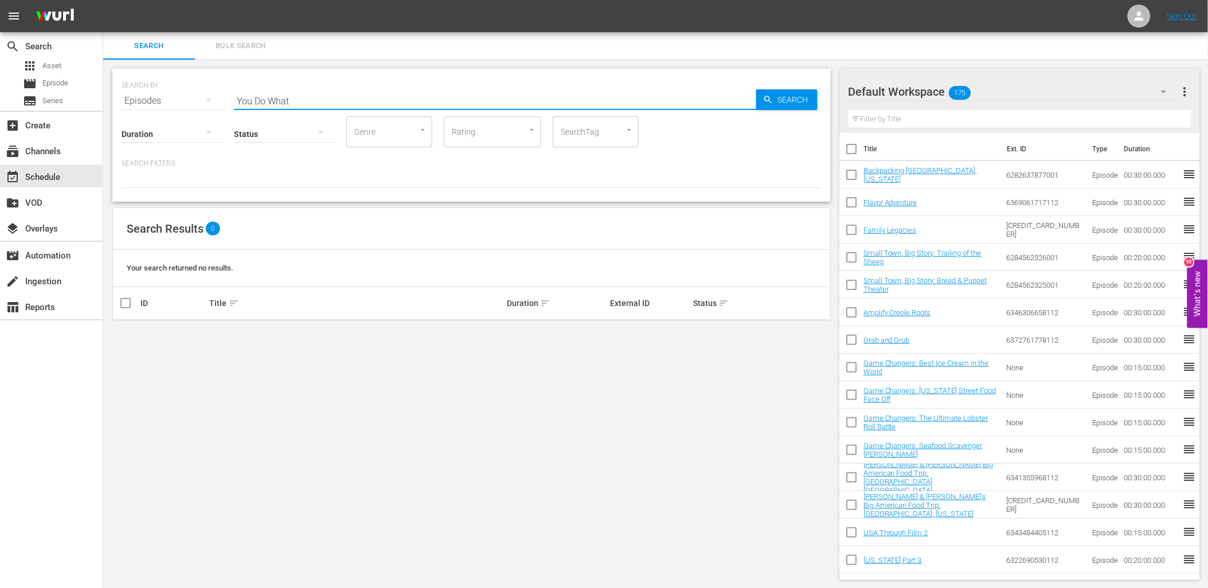
drag, startPoint x: 312, startPoint y: 96, endPoint x: 252, endPoint y: 109, distance: 61.6
click at [252, 109] on div "SEARCH BY Search By Episodes Search ID, Title, Description, Keywords, or Catego…" at bounding box center [471, 135] width 718 height 133
click at [785, 100] on span "Search" at bounding box center [795, 99] width 44 height 21
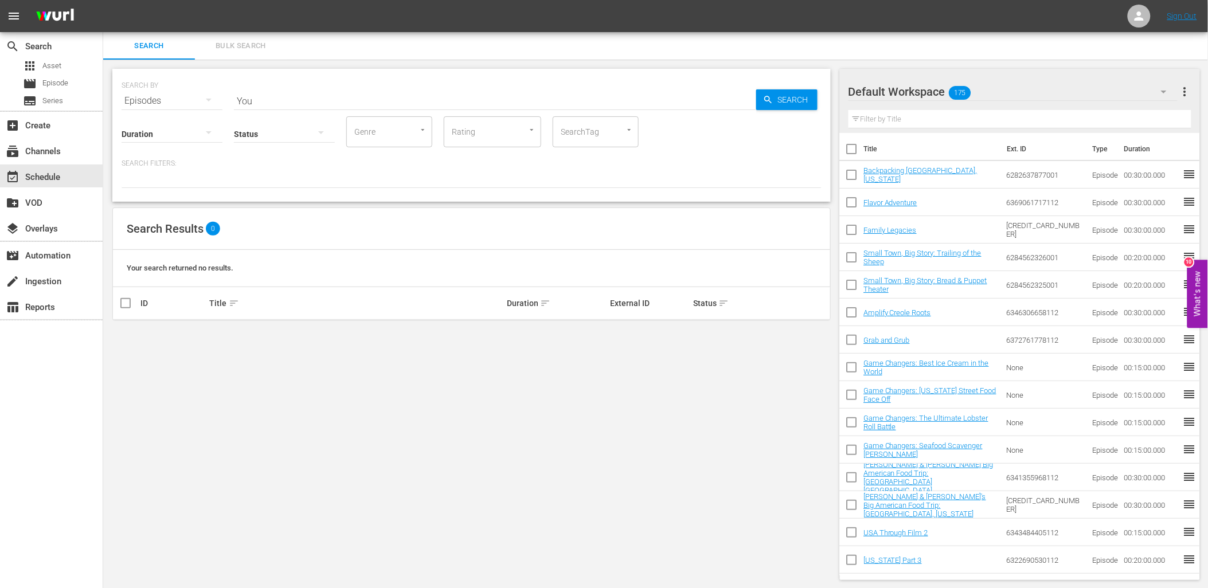
click at [192, 100] on div "Episodes" at bounding box center [172, 101] width 101 height 32
click at [165, 165] on div "Series" at bounding box center [158, 159] width 46 height 18
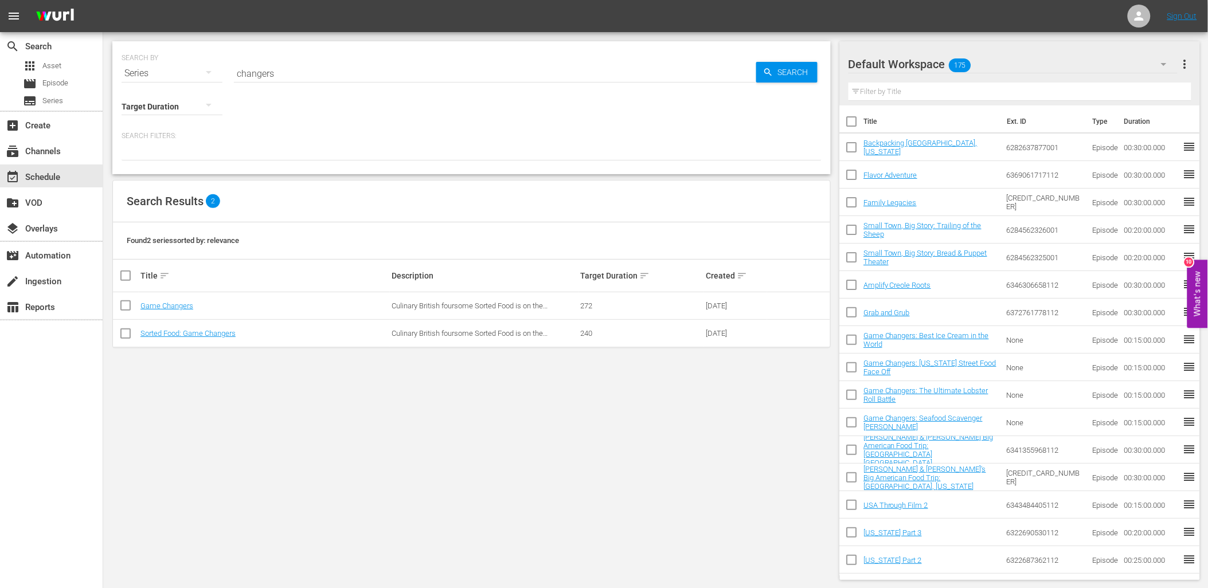
click at [278, 73] on input "changers" at bounding box center [495, 74] width 522 height 28
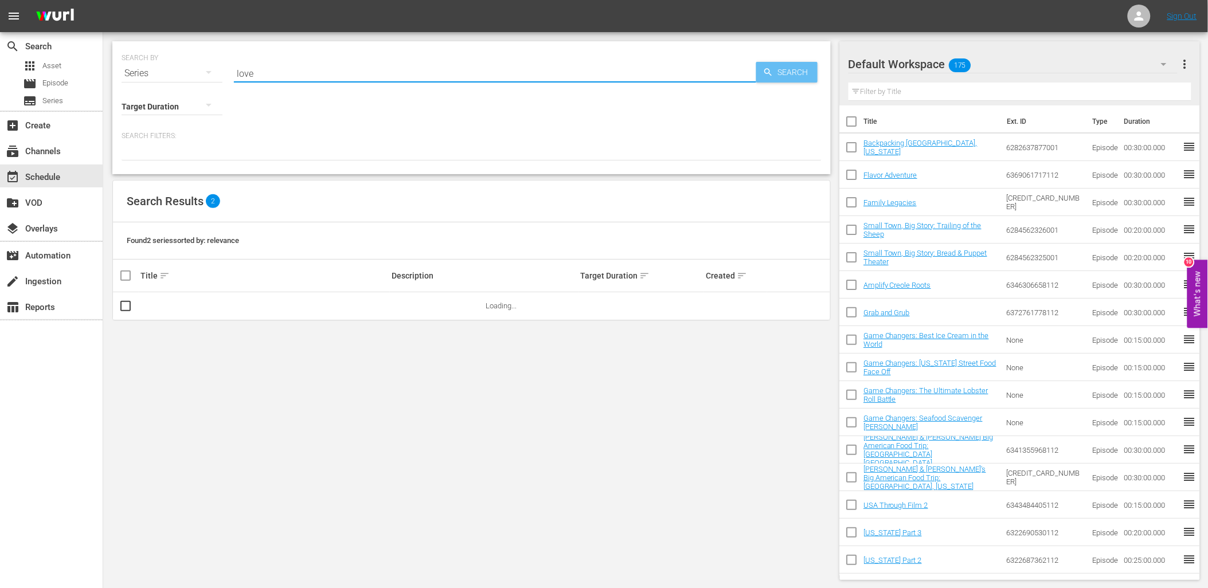
type input "love"
click at [781, 76] on span "Search" at bounding box center [795, 72] width 44 height 21
click at [208, 105] on icon "button" at bounding box center [209, 105] width 6 height 3
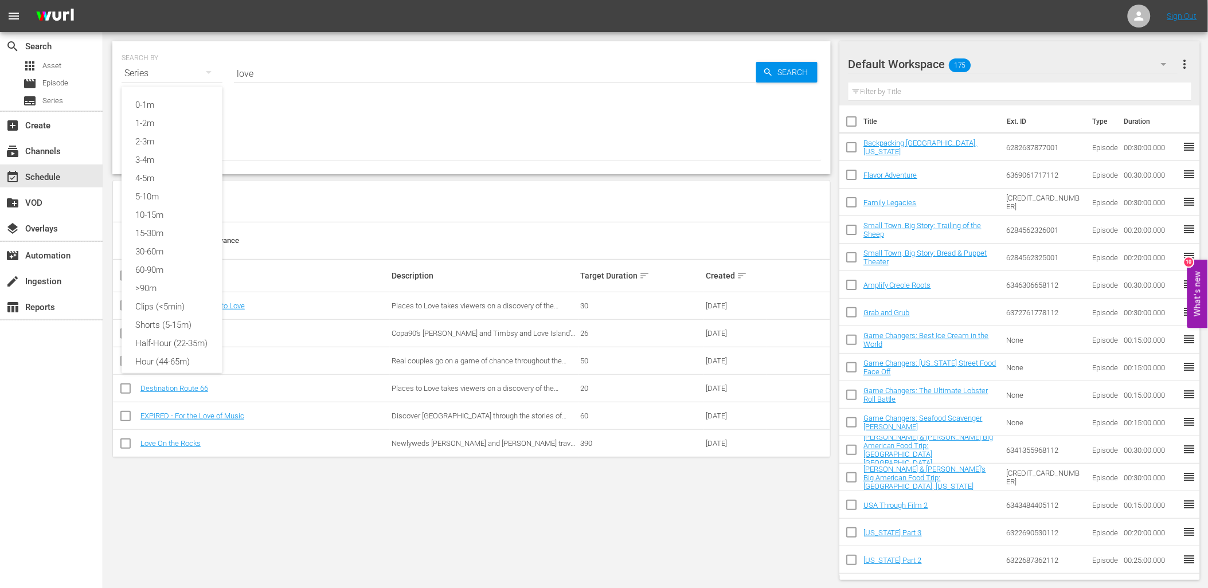
click at [296, 107] on div "0-1m 1-2m 2-3m 3-4m 4-5m 5-10m 10-15m 15-30m 30-60m 60-90m >90m Clips (<5min) S…" at bounding box center [604, 294] width 1208 height 588
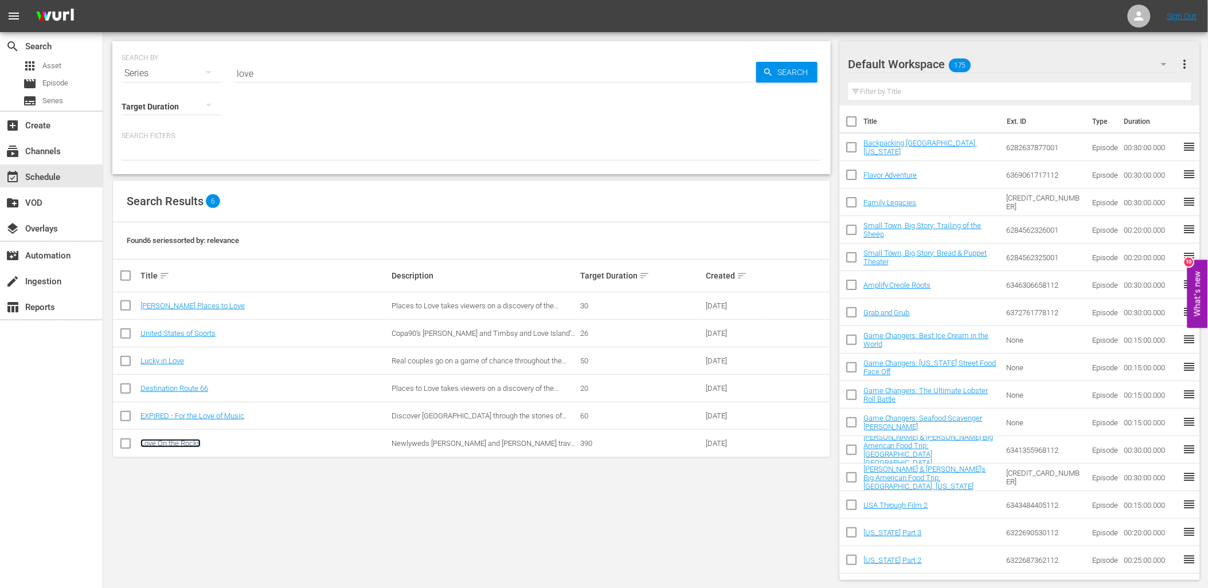
click at [190, 442] on link "Love On the Rocks" at bounding box center [170, 443] width 60 height 9
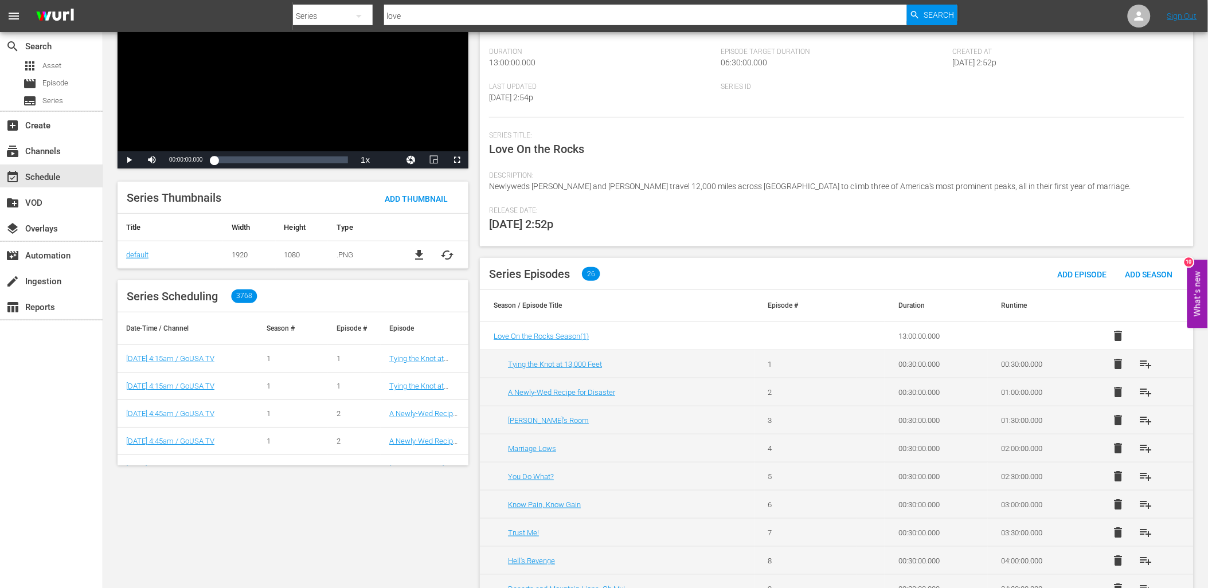
scroll to position [191, 0]
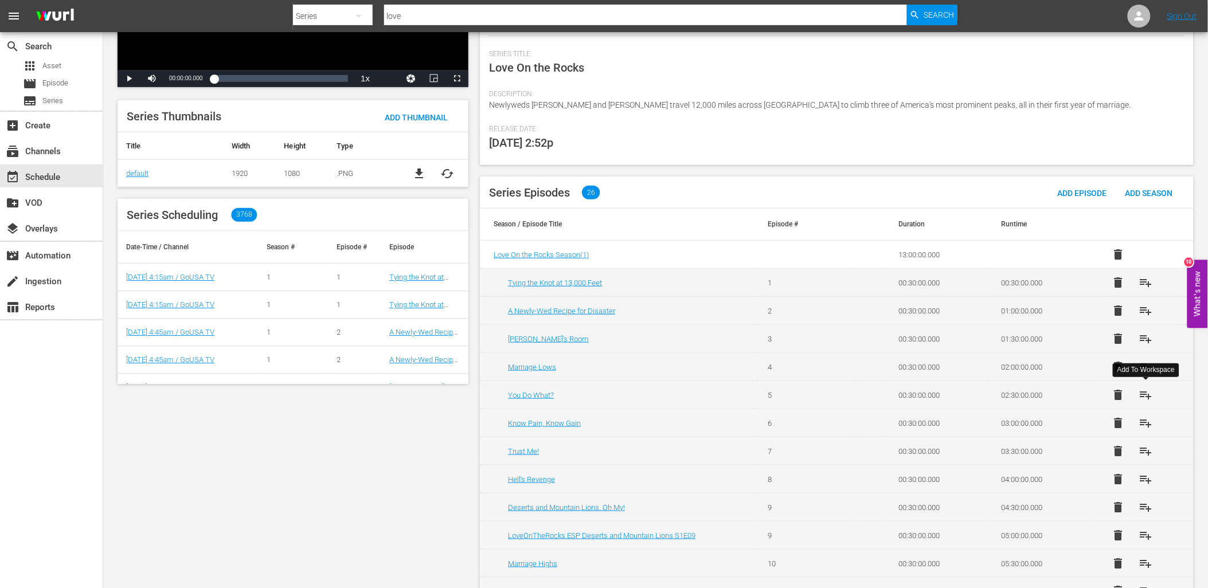
click at [1144, 392] on span "playlist_add" at bounding box center [1145, 395] width 14 height 14
click at [1141, 417] on span "playlist_add" at bounding box center [1145, 423] width 14 height 14
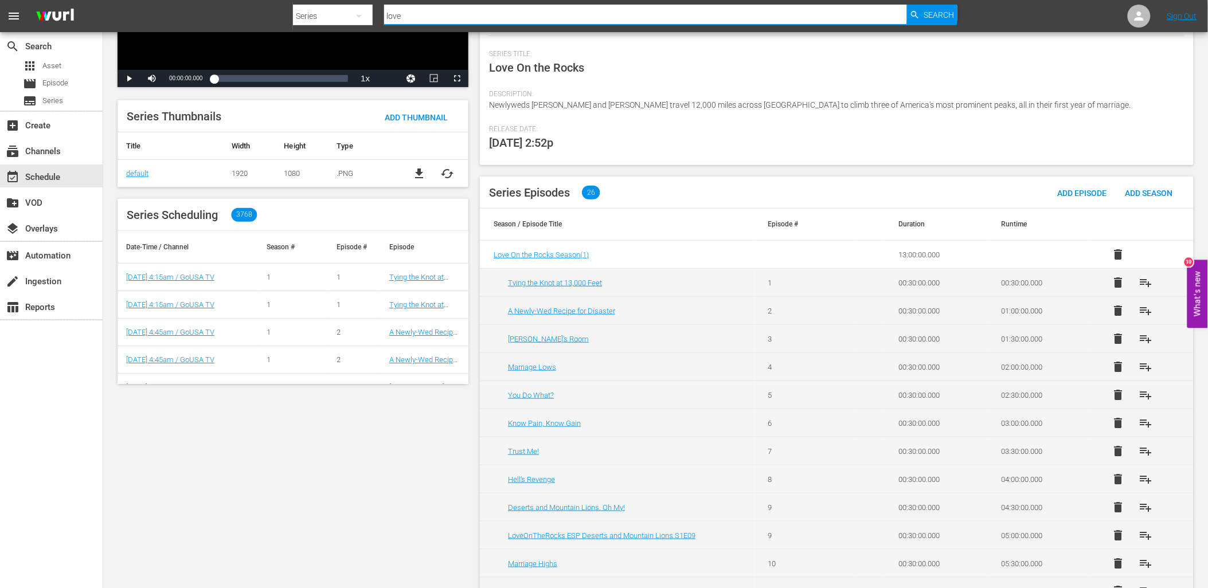
drag, startPoint x: 421, startPoint y: 15, endPoint x: 354, endPoint y: 21, distance: 67.3
click at [354, 21] on div "Search By Series Search ID, Title, Description, Keywords, or Category love Sear…" at bounding box center [625, 16] width 664 height 28
type input "faci"
click at [932, 10] on span "Search" at bounding box center [938, 15] width 30 height 21
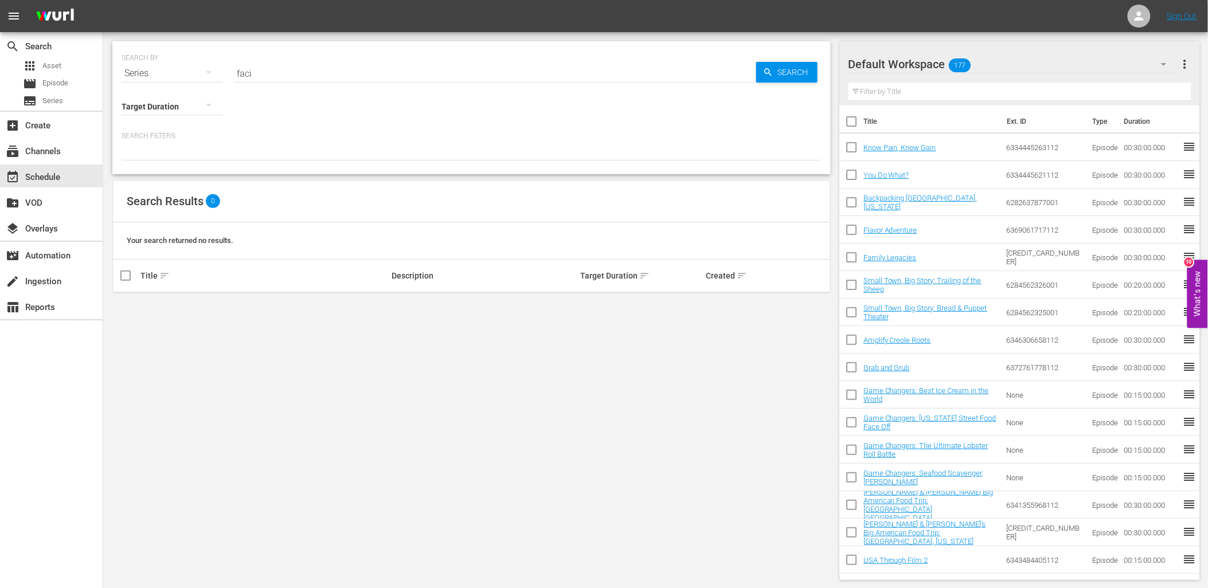
click at [299, 68] on input "faci" at bounding box center [495, 74] width 522 height 28
type input "facing"
click at [773, 77] on span "Search" at bounding box center [795, 72] width 44 height 21
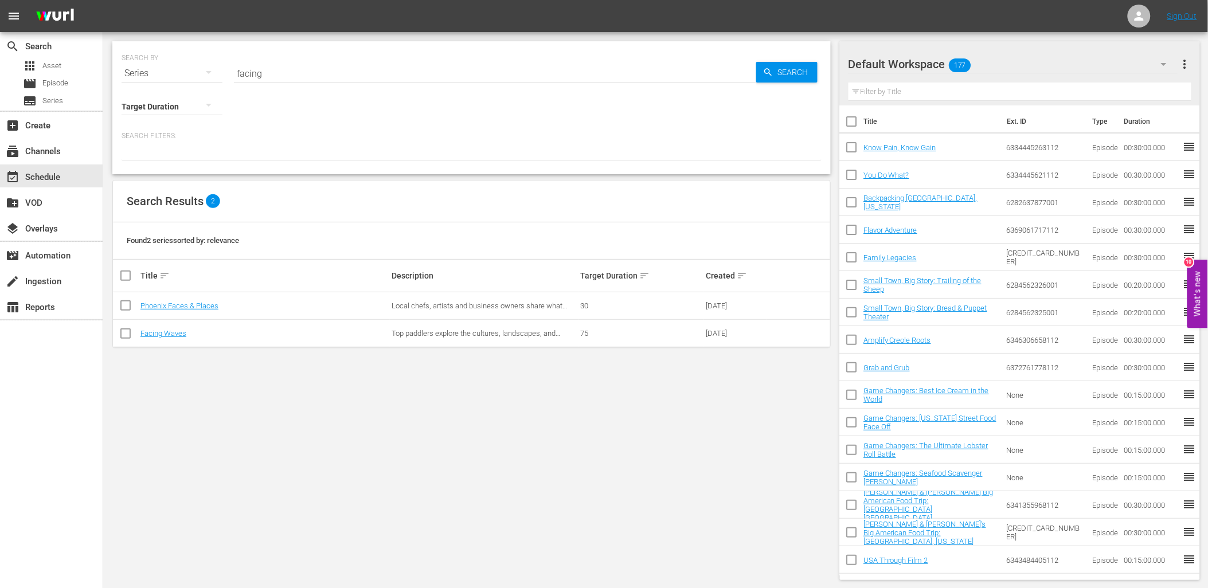
click at [156, 327] on td "Facing Waves" at bounding box center [264, 334] width 251 height 28
click at [158, 336] on link "Facing Waves" at bounding box center [163, 333] width 46 height 9
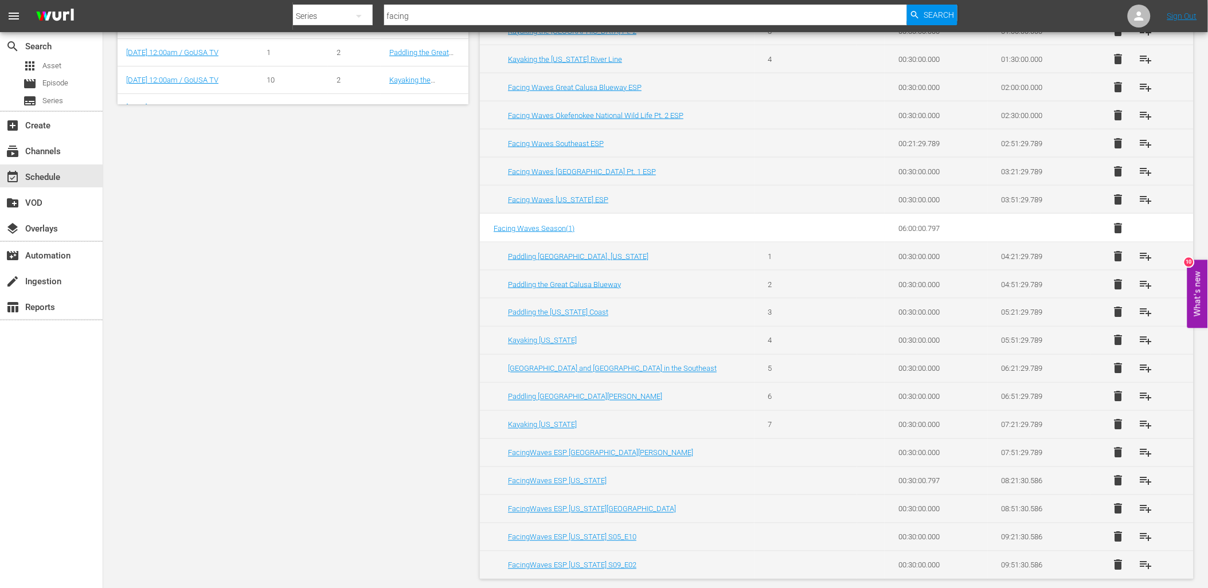
scroll to position [477, 0]
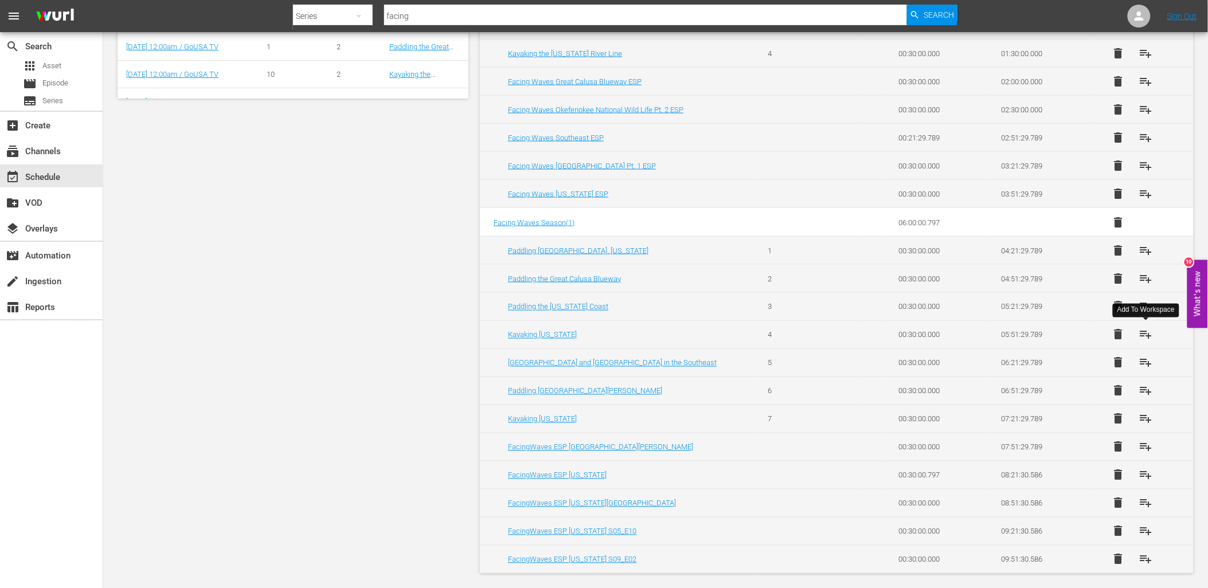
click at [1141, 333] on span "playlist_add" at bounding box center [1145, 335] width 14 height 14
click at [1144, 298] on button "playlist_add" at bounding box center [1145, 307] width 28 height 28
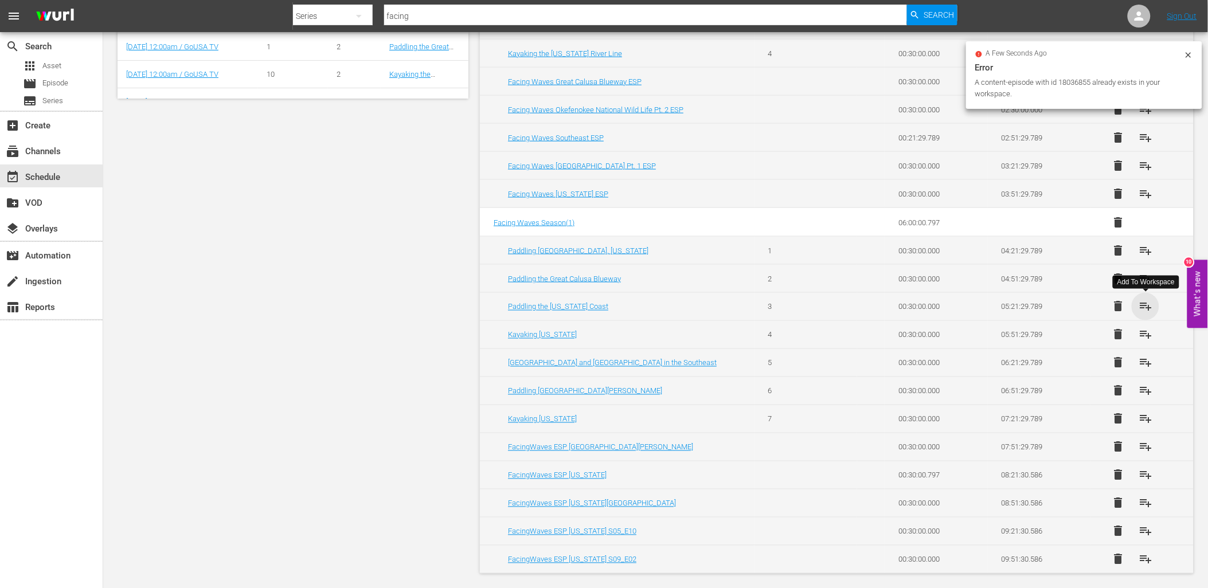
click at [1145, 306] on span "playlist_add" at bounding box center [1145, 307] width 14 height 14
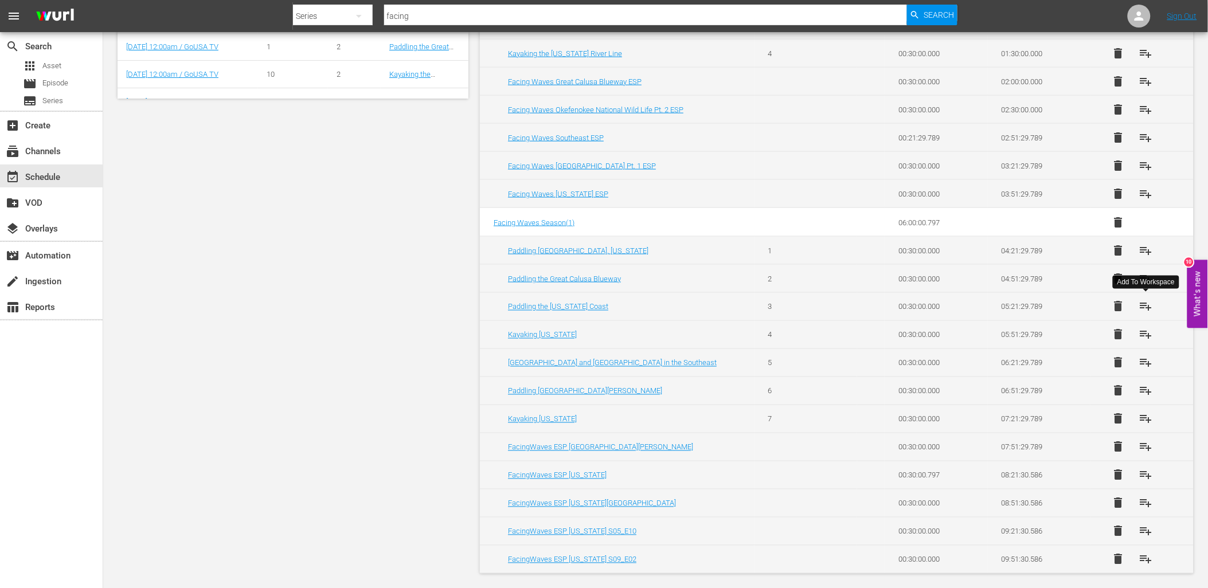
click at [340, 16] on div "Series" at bounding box center [333, 16] width 80 height 32
click at [340, 78] on div "Episodes" at bounding box center [330, 85] width 46 height 18
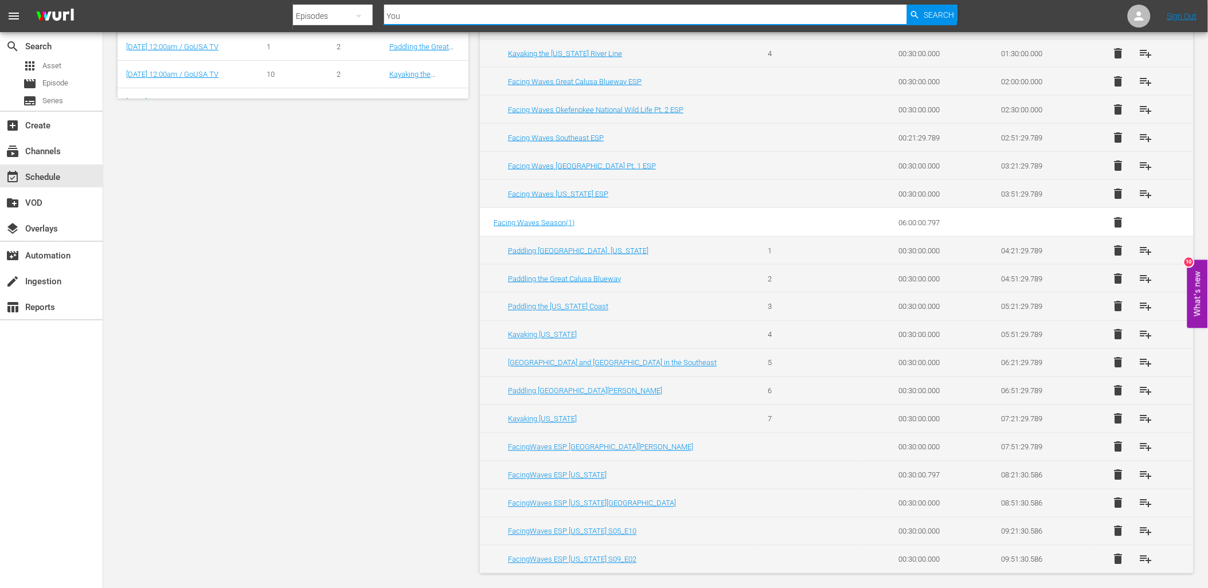
click at [402, 12] on input "You" at bounding box center [645, 16] width 523 height 28
paste input "Journey"
type input "Journey"
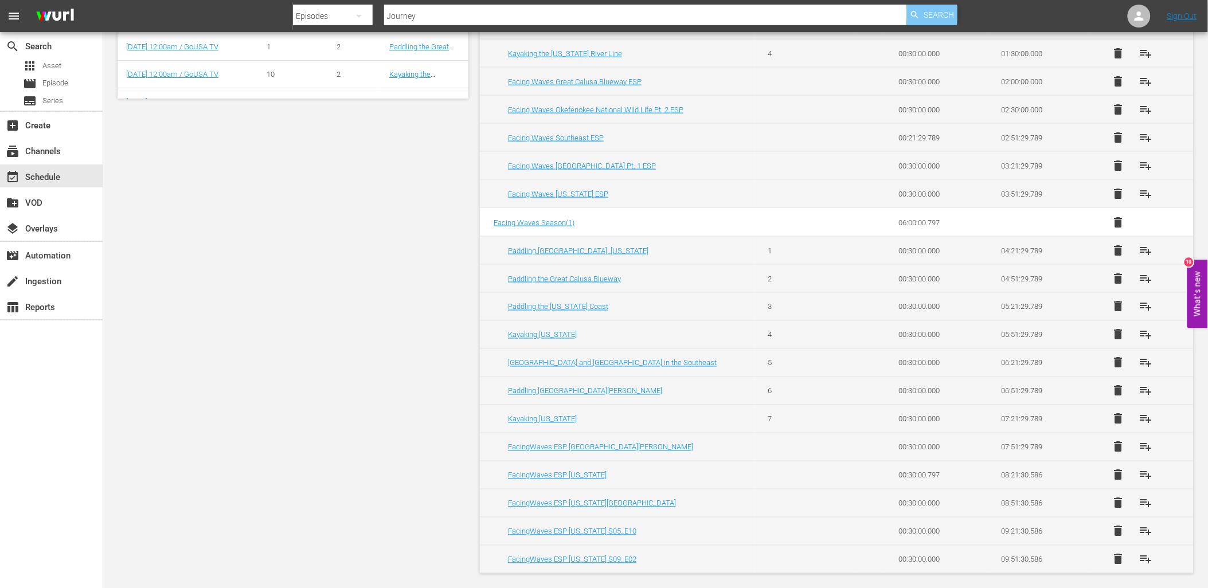
click at [932, 18] on span "Search" at bounding box center [938, 15] width 30 height 21
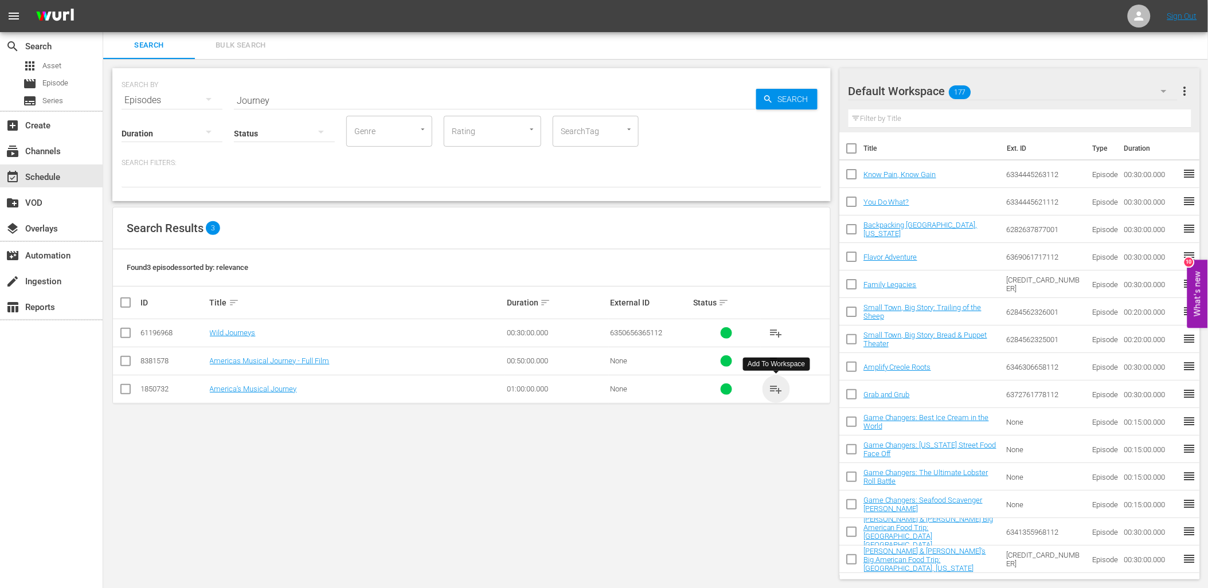
click at [774, 384] on span "playlist_add" at bounding box center [776, 389] width 14 height 14
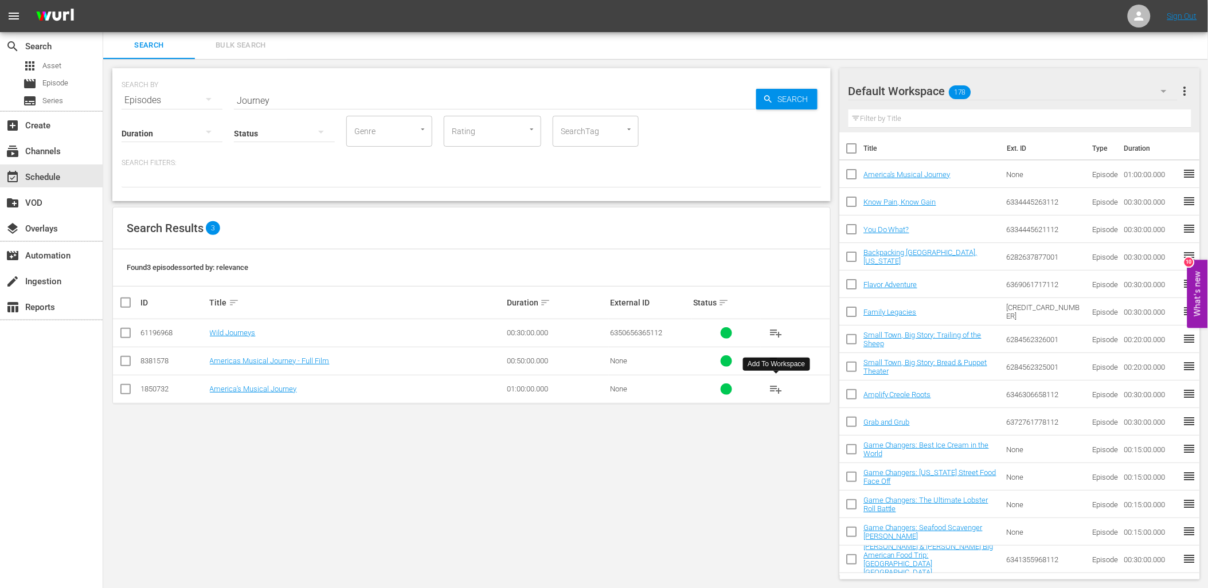
click at [340, 93] on input "Journey" at bounding box center [495, 101] width 522 height 28
paste input "On the Hook and In the Bun"
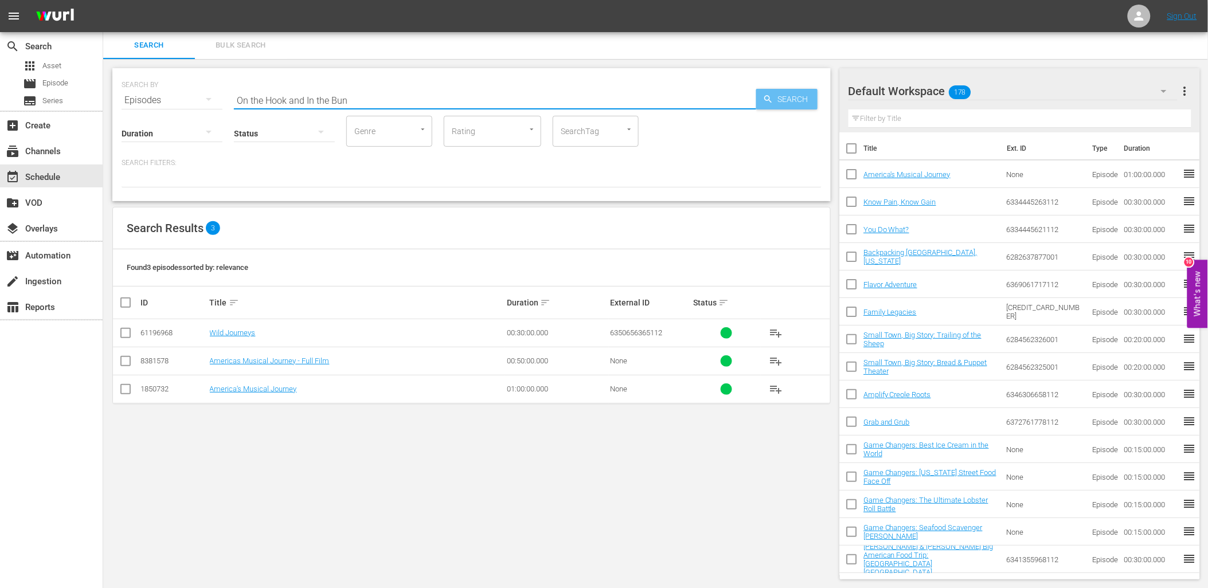
click at [781, 99] on span "Search" at bounding box center [795, 99] width 44 height 21
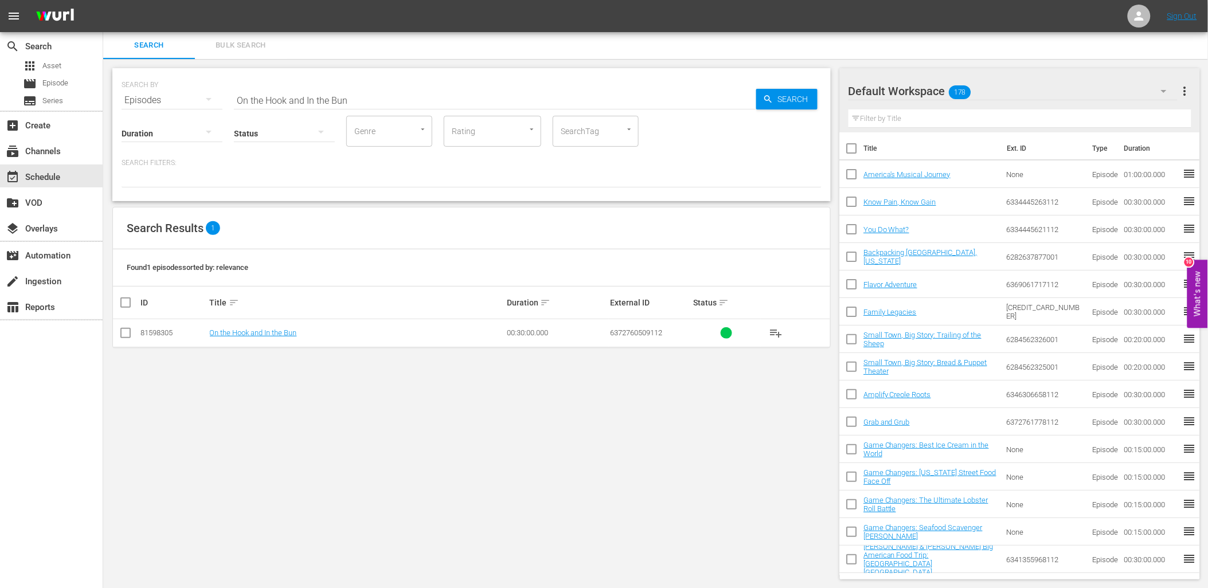
click at [773, 331] on span "playlist_add" at bounding box center [776, 333] width 14 height 14
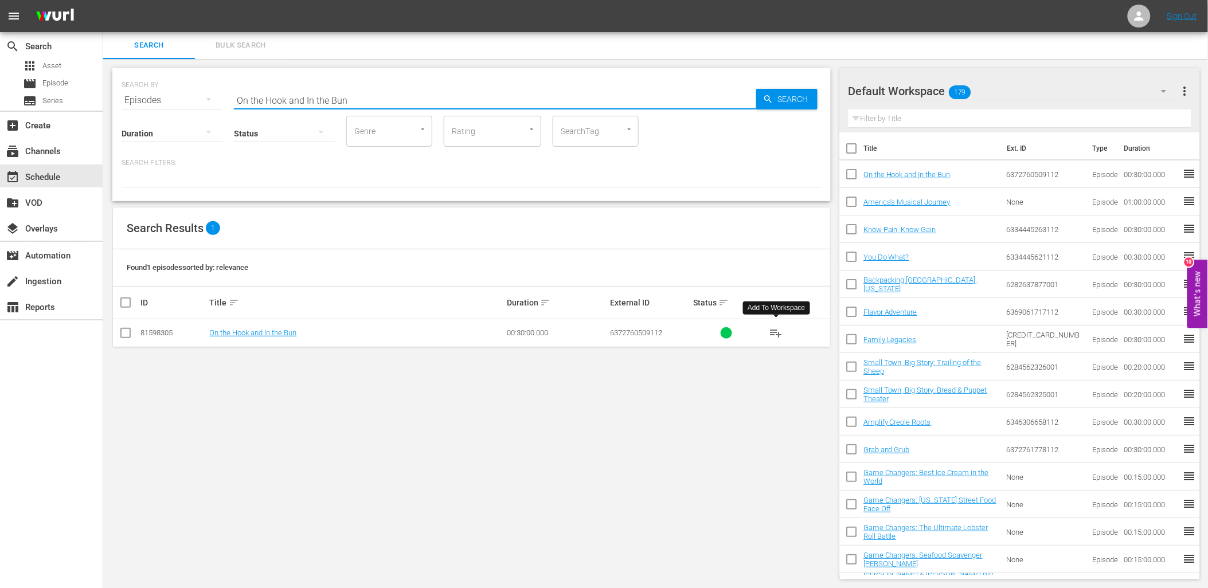
click at [299, 99] on input "On the Hook and In the Bun" at bounding box center [495, 101] width 522 height 28
paste input "Tasty Traditions"
type input "Tasty Traditions"
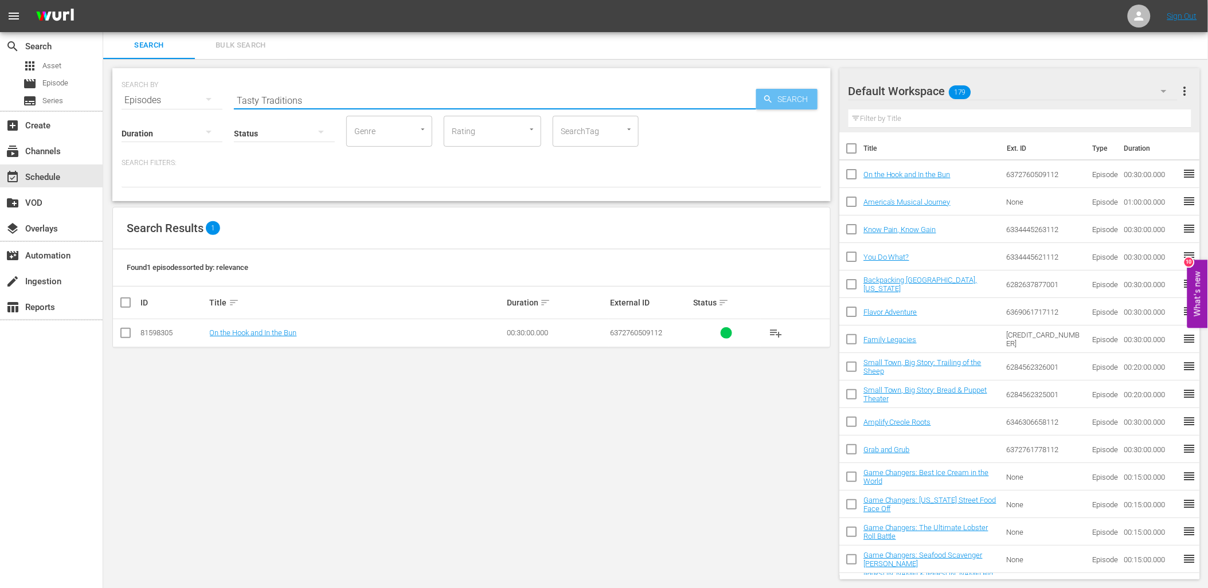
click at [780, 102] on span "Search" at bounding box center [795, 99] width 44 height 21
click at [777, 330] on span "playlist_add" at bounding box center [776, 333] width 14 height 14
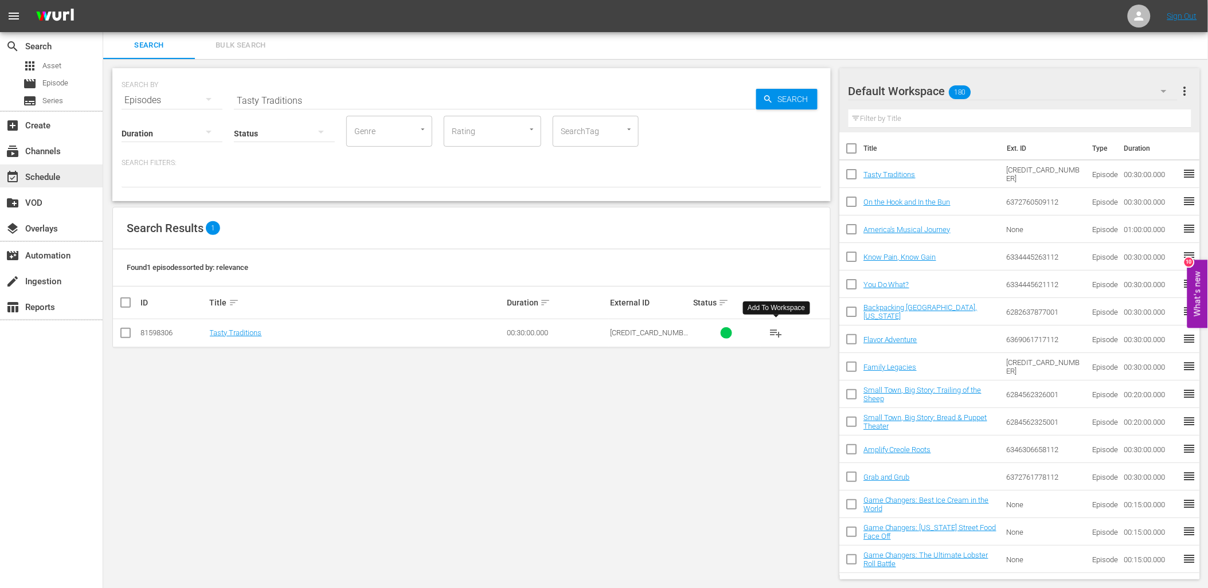
click at [57, 179] on div "event_available Schedule" at bounding box center [32, 175] width 64 height 10
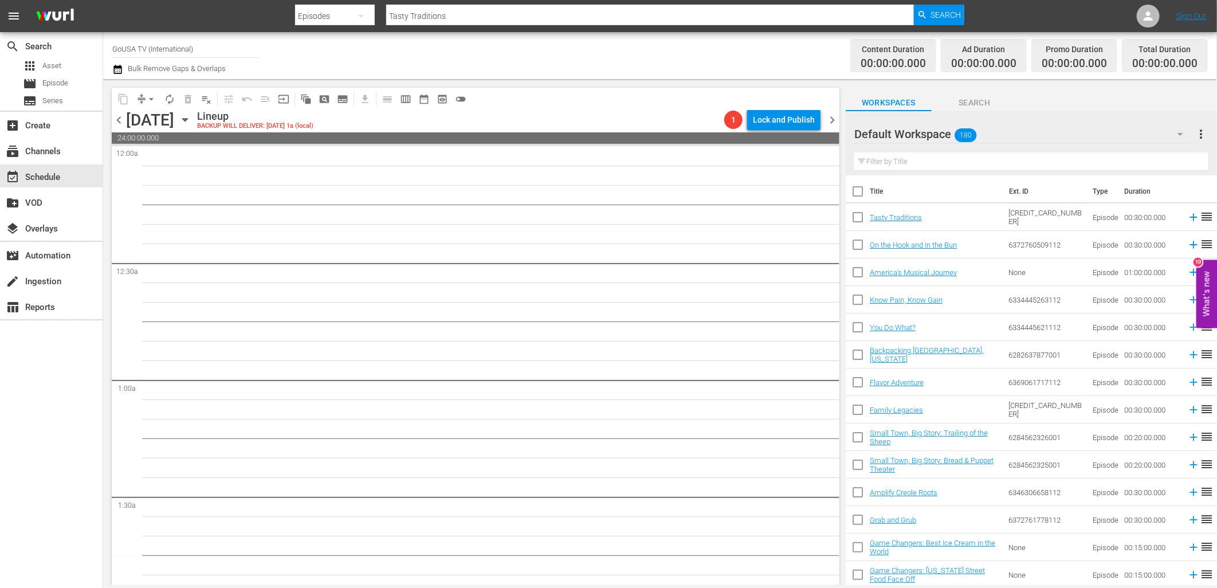
click at [950, 165] on input "text" at bounding box center [1032, 161] width 354 height 18
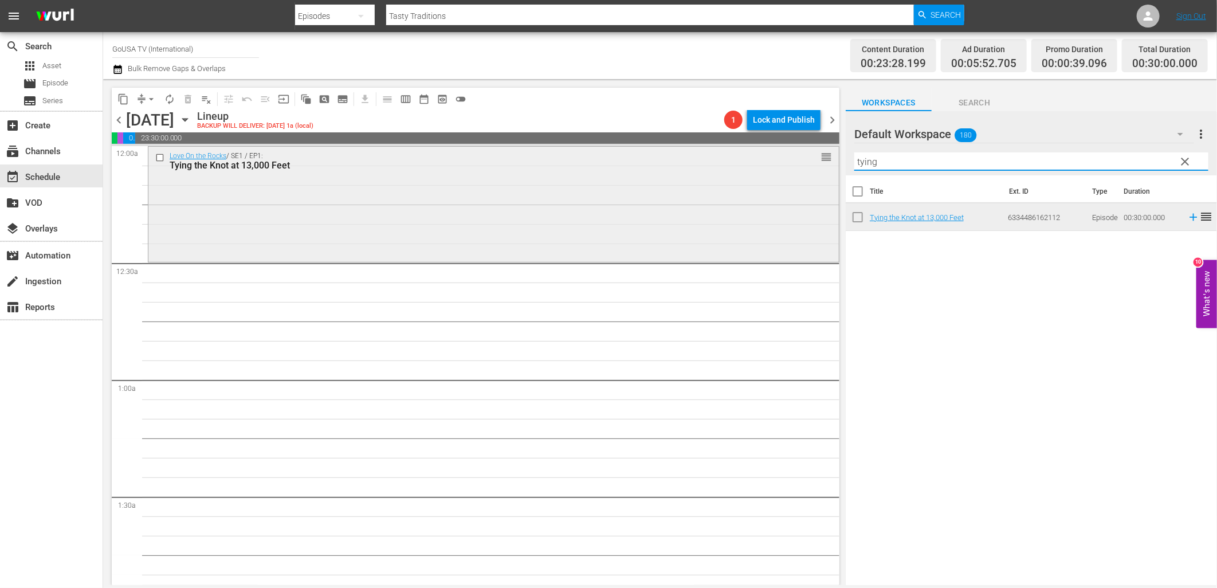
drag, startPoint x: 884, startPoint y: 162, endPoint x: 816, endPoint y: 163, distance: 67.7
click at [816, 163] on div "content_copy compress arrow_drop_down autorenew_outlined delete_forever_outline…" at bounding box center [660, 332] width 1114 height 506
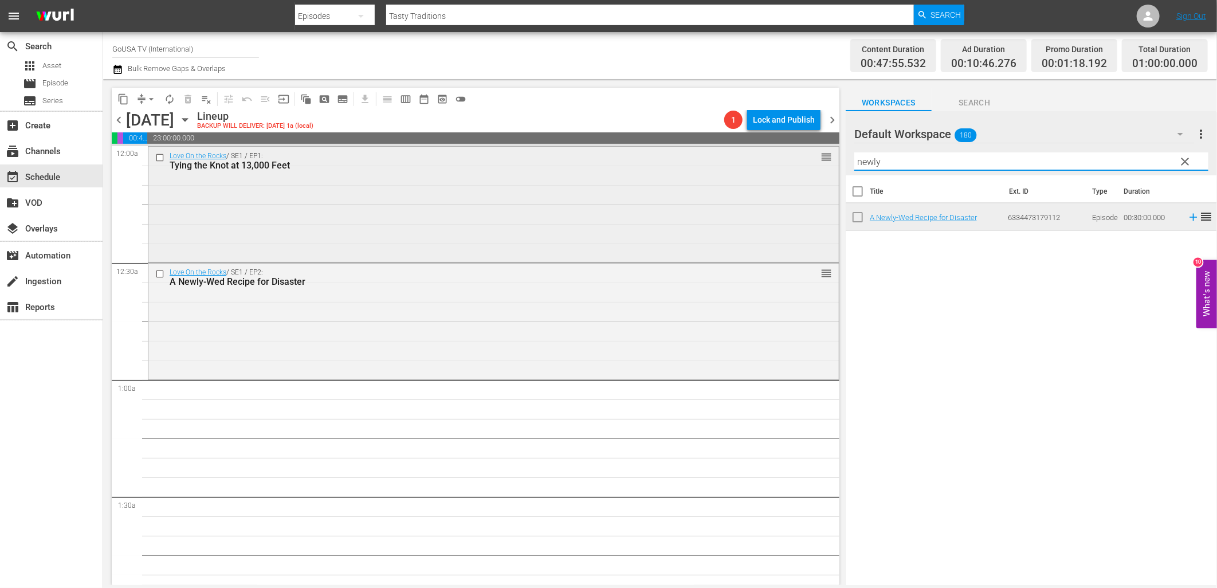
drag, startPoint x: 888, startPoint y: 160, endPoint x: 824, endPoint y: 159, distance: 64.2
click at [830, 162] on div "content_copy compress arrow_drop_down autorenew_outlined delete_forever_outline…" at bounding box center [660, 332] width 1114 height 506
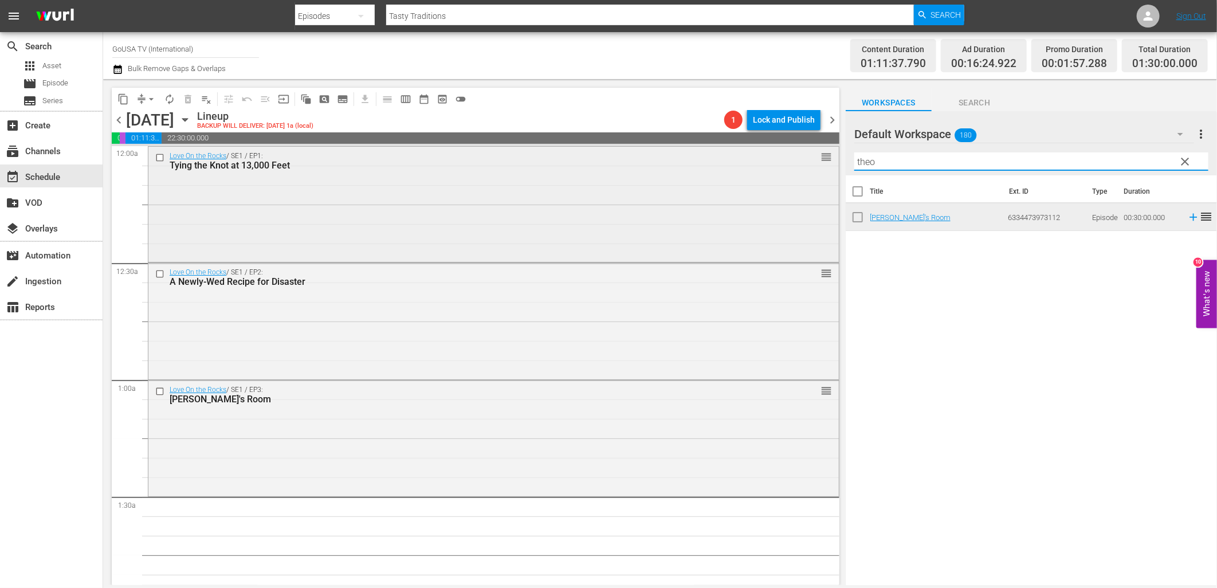
drag, startPoint x: 898, startPoint y: 157, endPoint x: 803, endPoint y: 162, distance: 95.3
click at [803, 162] on div "content_copy compress arrow_drop_down autorenew_outlined delete_forever_outline…" at bounding box center [660, 332] width 1114 height 506
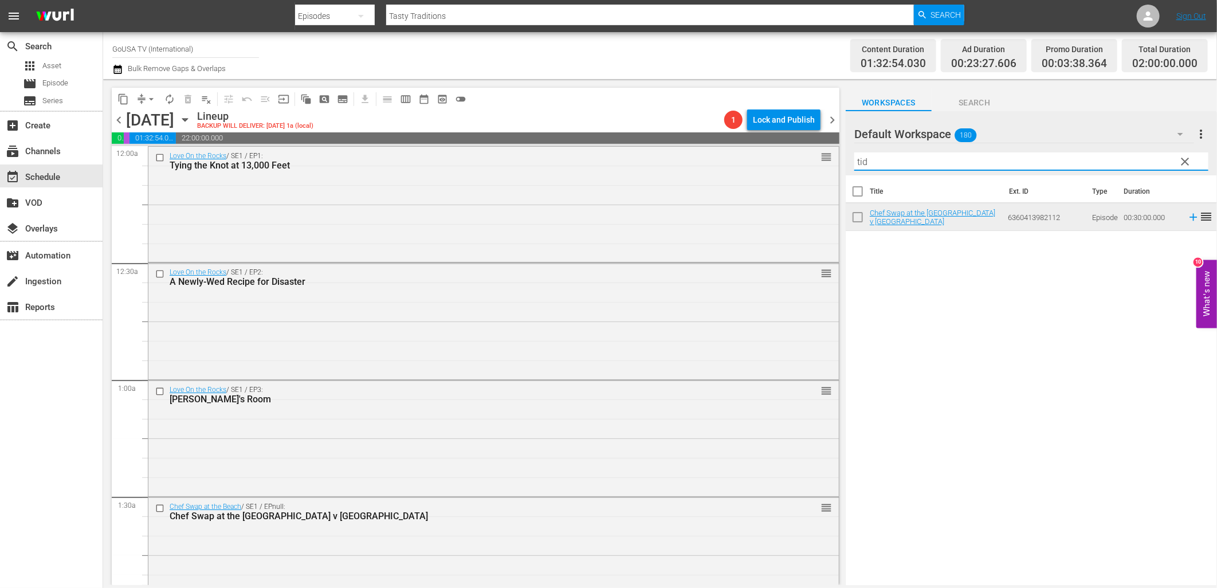
drag, startPoint x: 899, startPoint y: 165, endPoint x: 843, endPoint y: 163, distance: 55.6
click at [843, 163] on div "content_copy compress arrow_drop_down autorenew_outlined delete_forever_outline…" at bounding box center [660, 332] width 1114 height 506
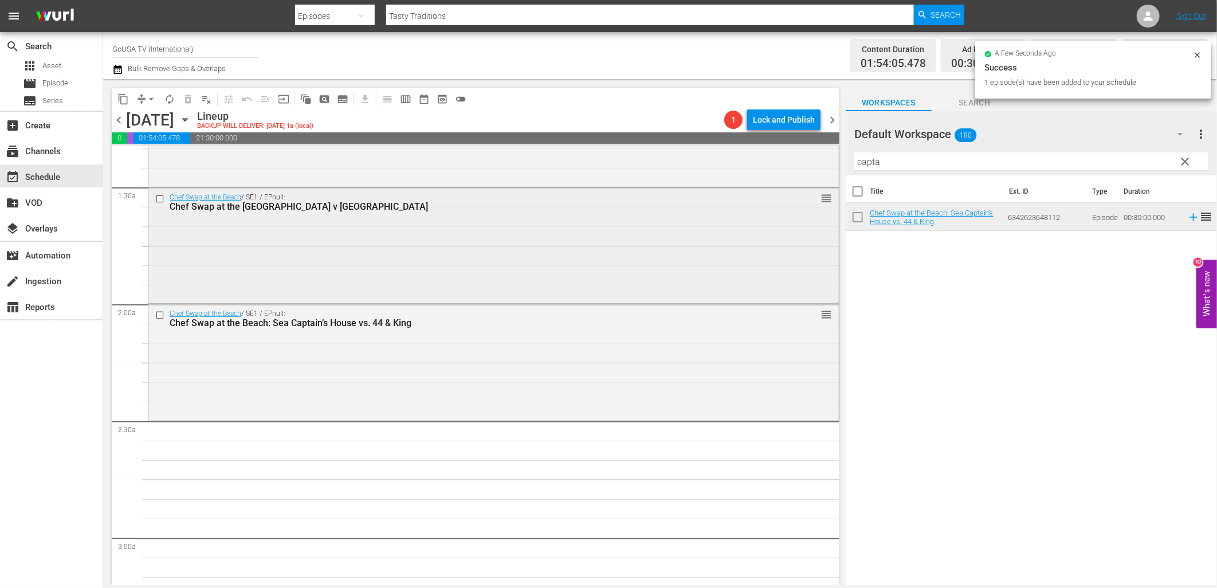
scroll to position [318, 0]
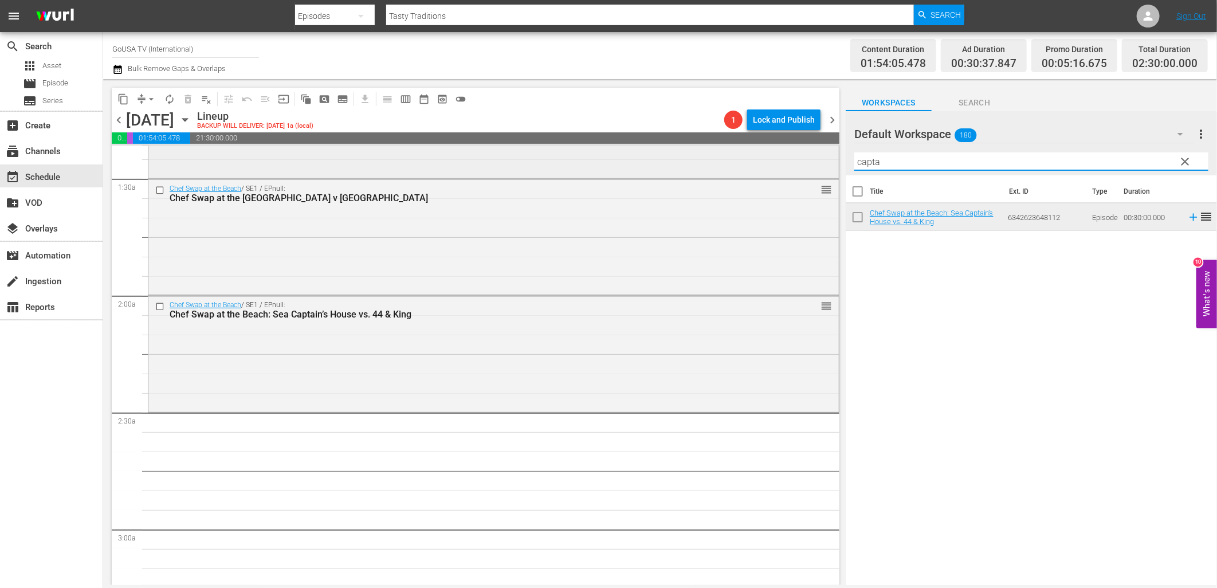
drag, startPoint x: 895, startPoint y: 164, endPoint x: 829, endPoint y: 160, distance: 65.4
click at [829, 160] on div "content_copy compress arrow_drop_down autorenew_outlined delete_forever_outline…" at bounding box center [660, 332] width 1114 height 506
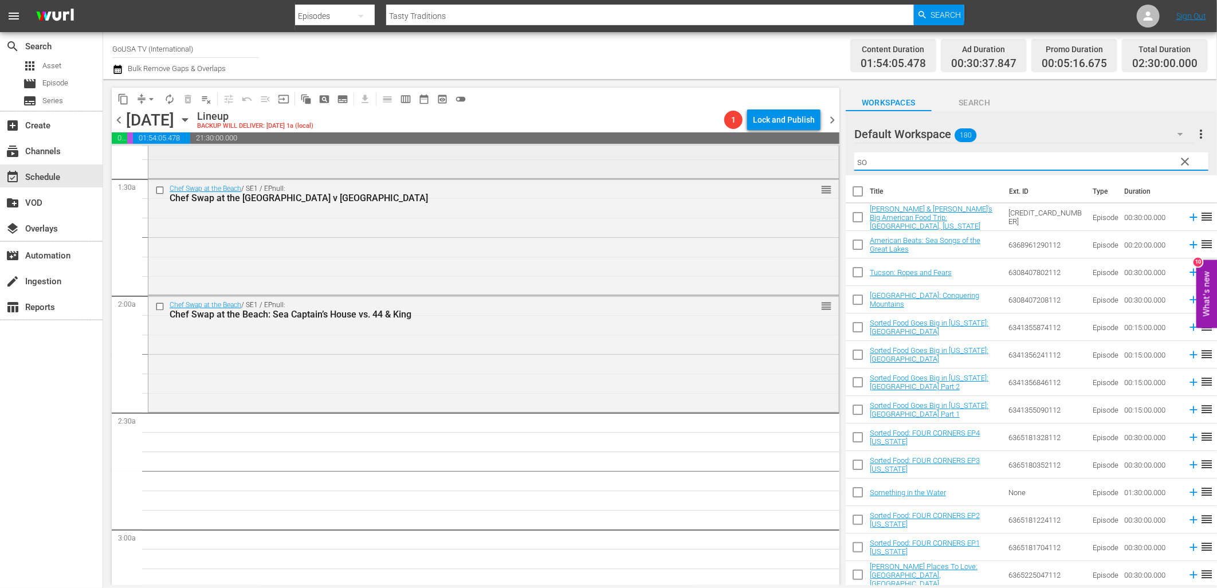
type input "s"
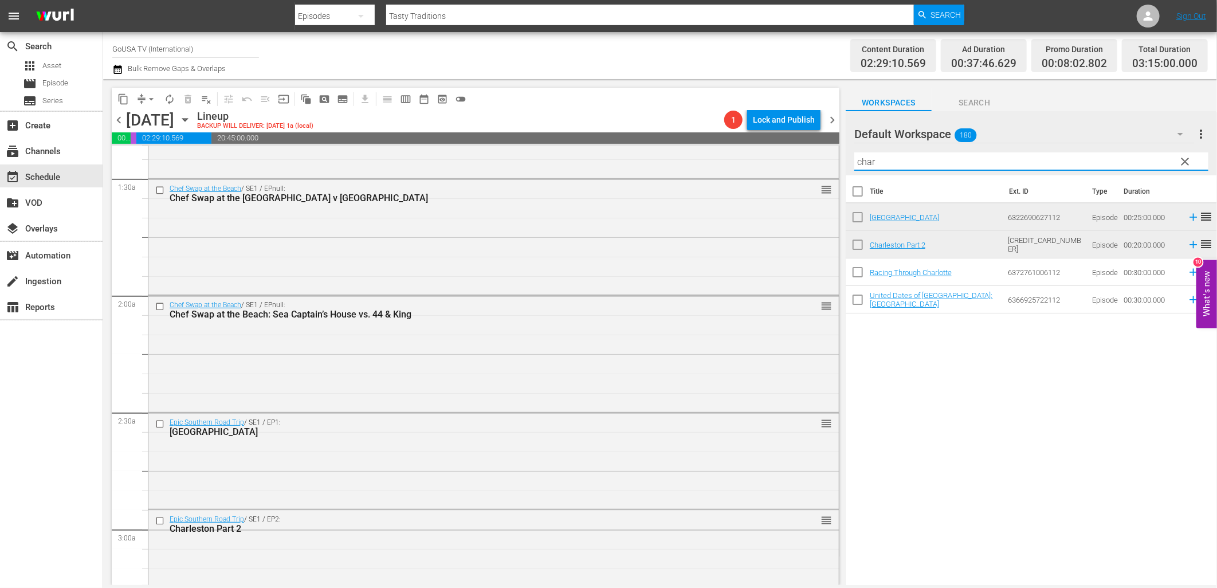
drag, startPoint x: 915, startPoint y: 165, endPoint x: 841, endPoint y: 162, distance: 74.6
click at [841, 162] on div "content_copy compress arrow_drop_down autorenew_outlined delete_forever_outline…" at bounding box center [660, 332] width 1114 height 506
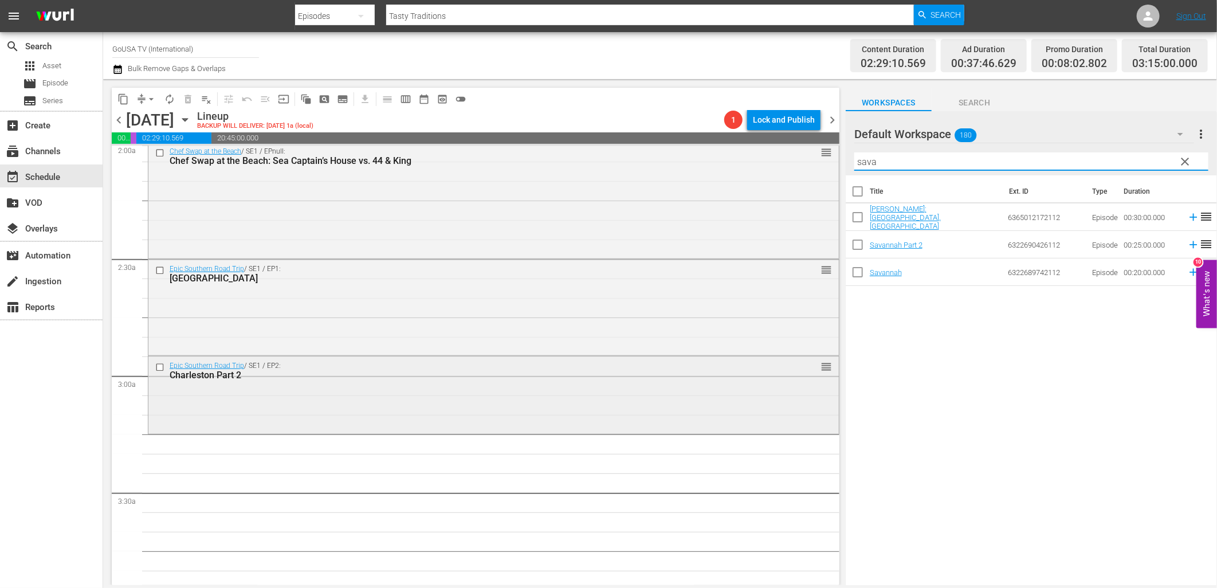
scroll to position [509, 0]
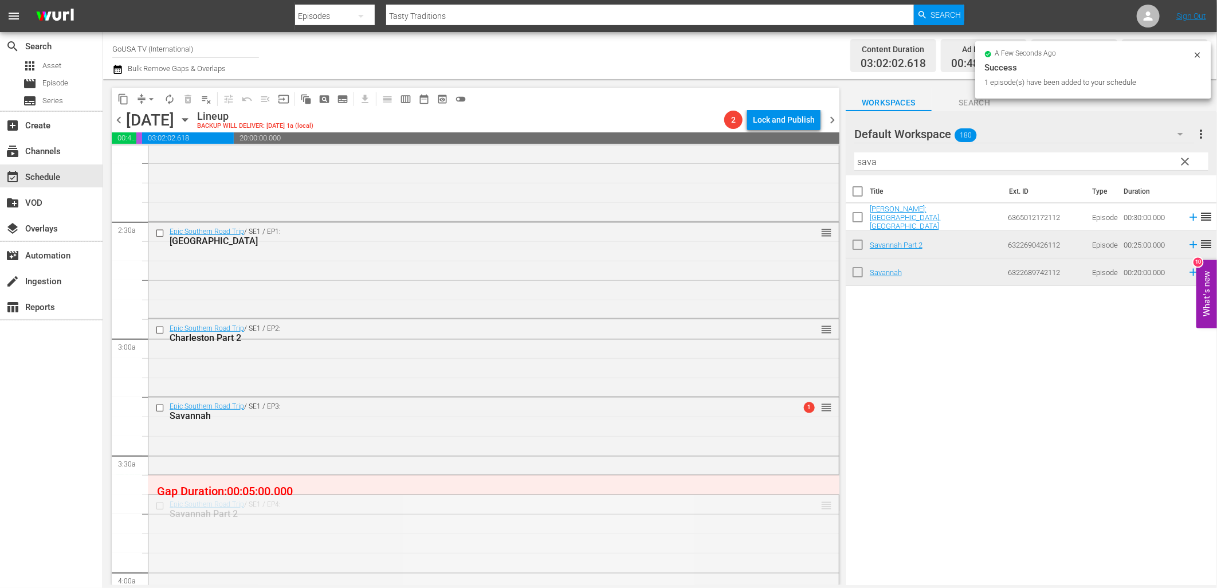
drag, startPoint x: 818, startPoint y: 507, endPoint x: 809, endPoint y: 482, distance: 26.3
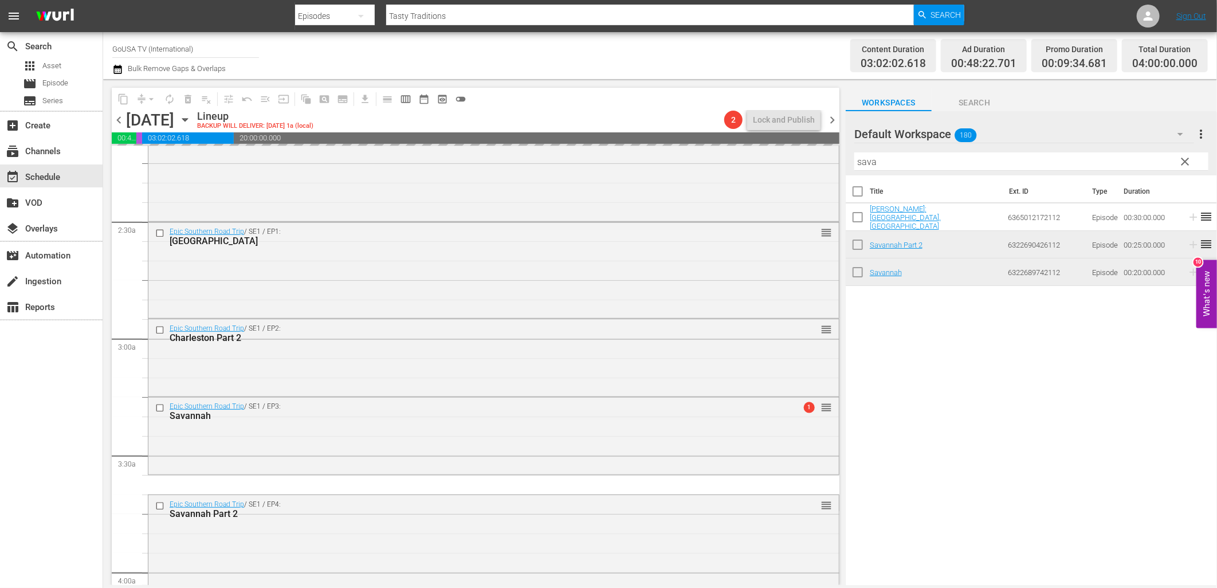
scroll to position [637, 0]
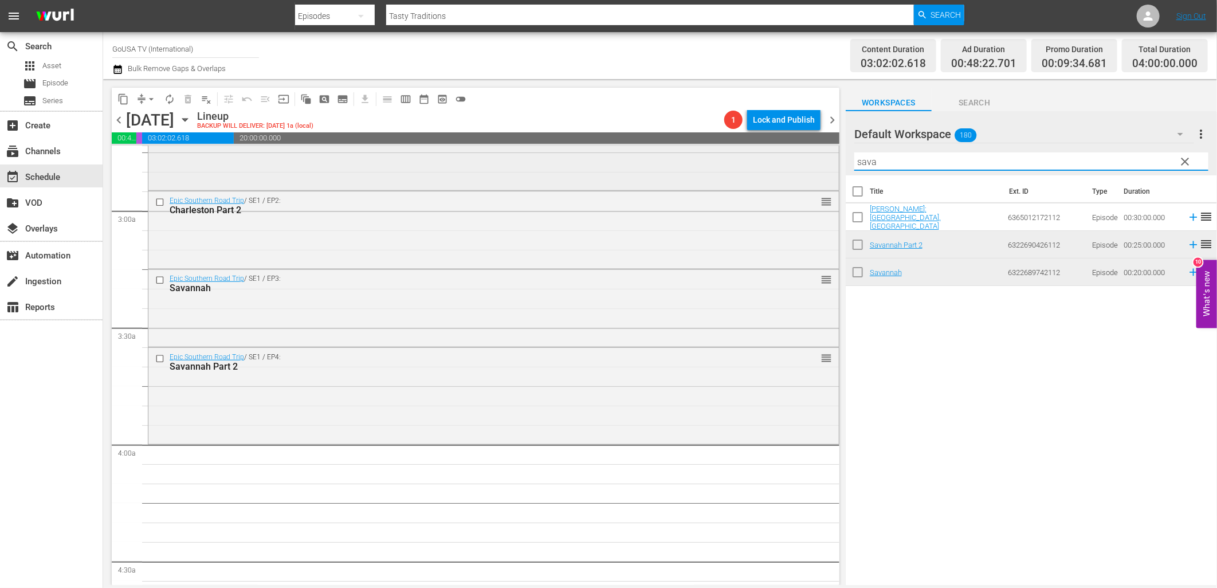
drag, startPoint x: 881, startPoint y: 165, endPoint x: 817, endPoint y: 162, distance: 63.7
click at [817, 162] on div "content_copy compress arrow_drop_down autorenew_outlined delete_forever_outline…" at bounding box center [660, 332] width 1114 height 506
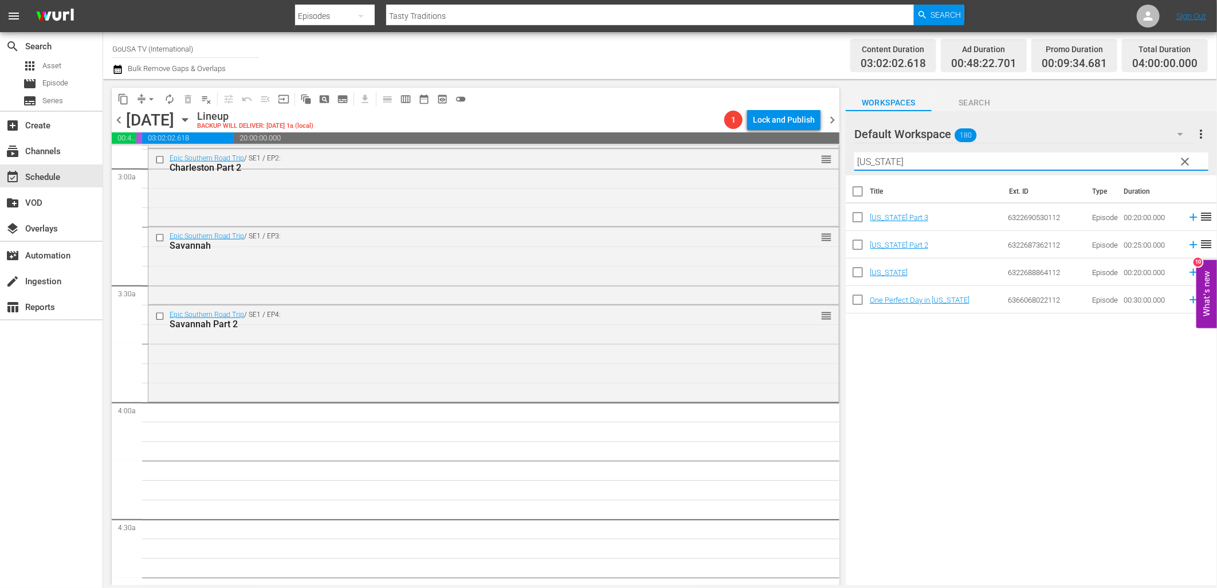
scroll to position [700, 0]
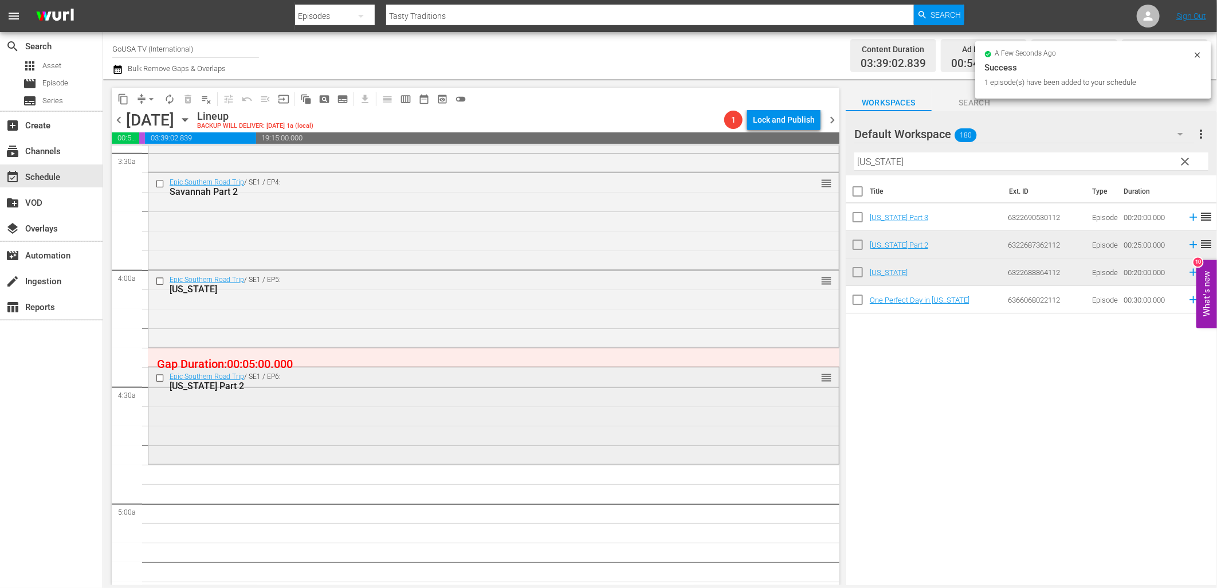
scroll to position [828, 0]
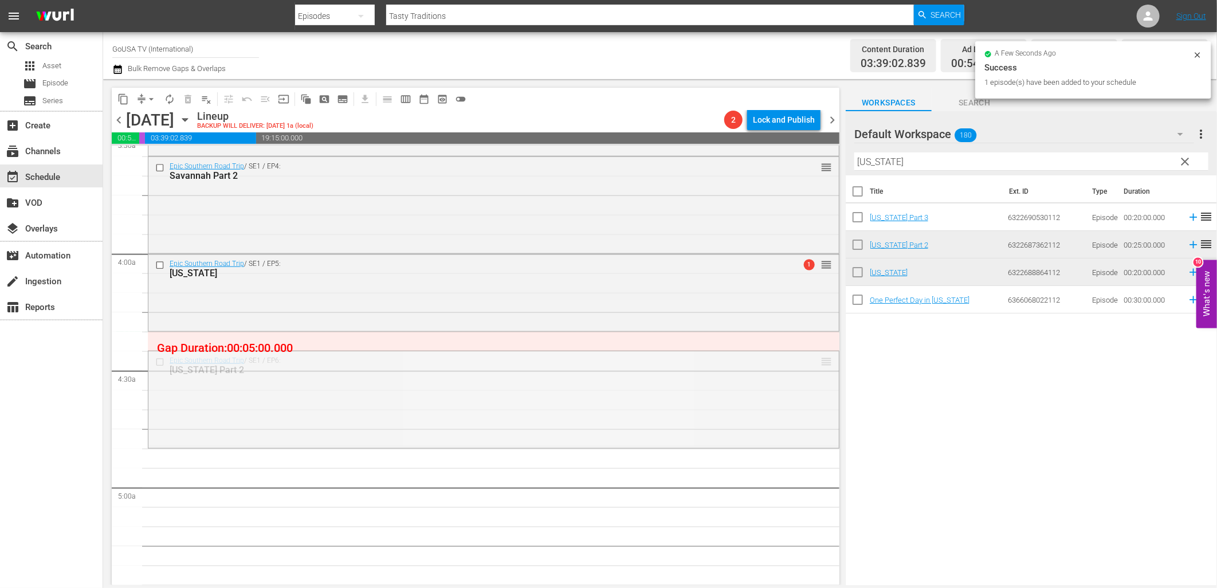
drag, startPoint x: 821, startPoint y: 370, endPoint x: 804, endPoint y: 337, distance: 36.9
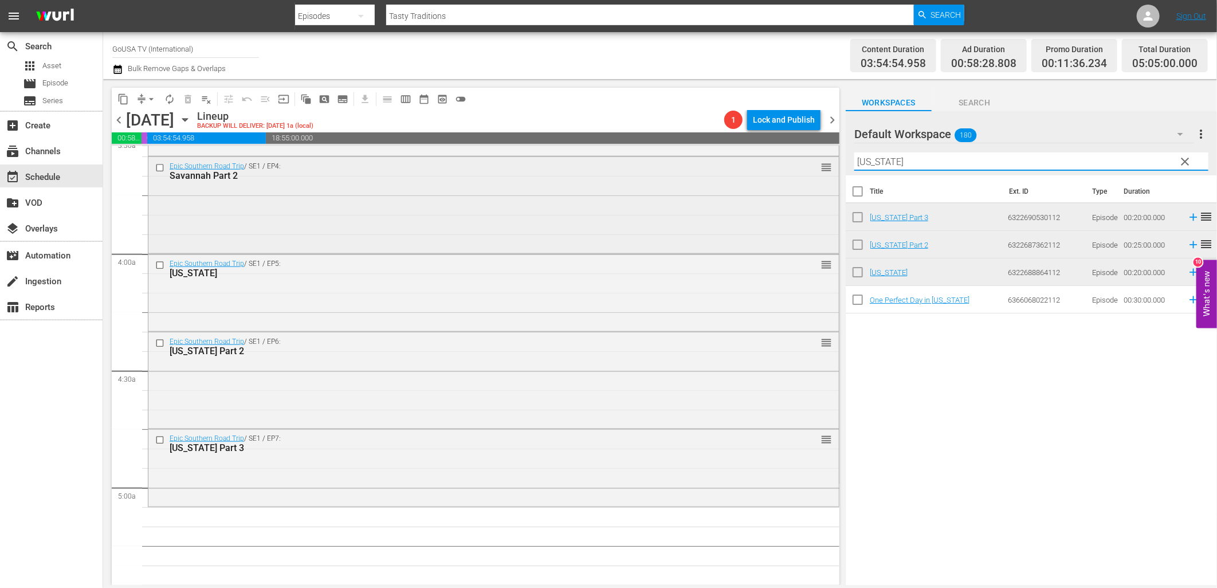
drag, startPoint x: 906, startPoint y: 164, endPoint x: 820, endPoint y: 165, distance: 86.0
click at [820, 165] on div "content_copy compress arrow_drop_down autorenew_outlined delete_forever_outline…" at bounding box center [660, 332] width 1114 height 506
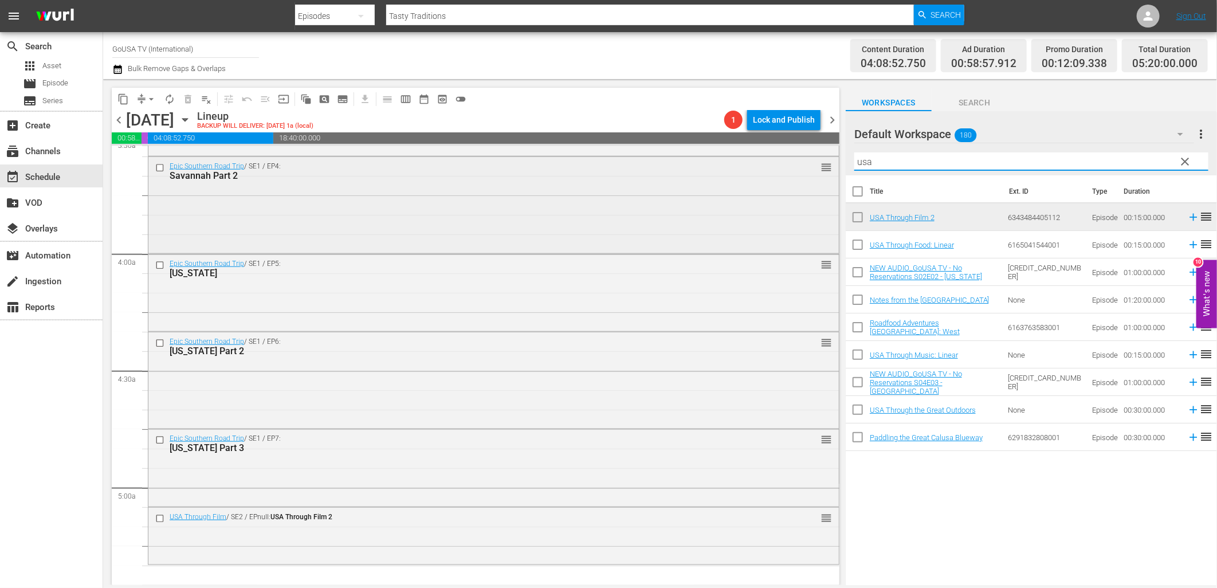
drag, startPoint x: 827, startPoint y: 163, endPoint x: 820, endPoint y: 164, distance: 6.4
click at [820, 164] on div "content_copy compress arrow_drop_down autorenew_outlined delete_forever_outline…" at bounding box center [660, 332] width 1114 height 506
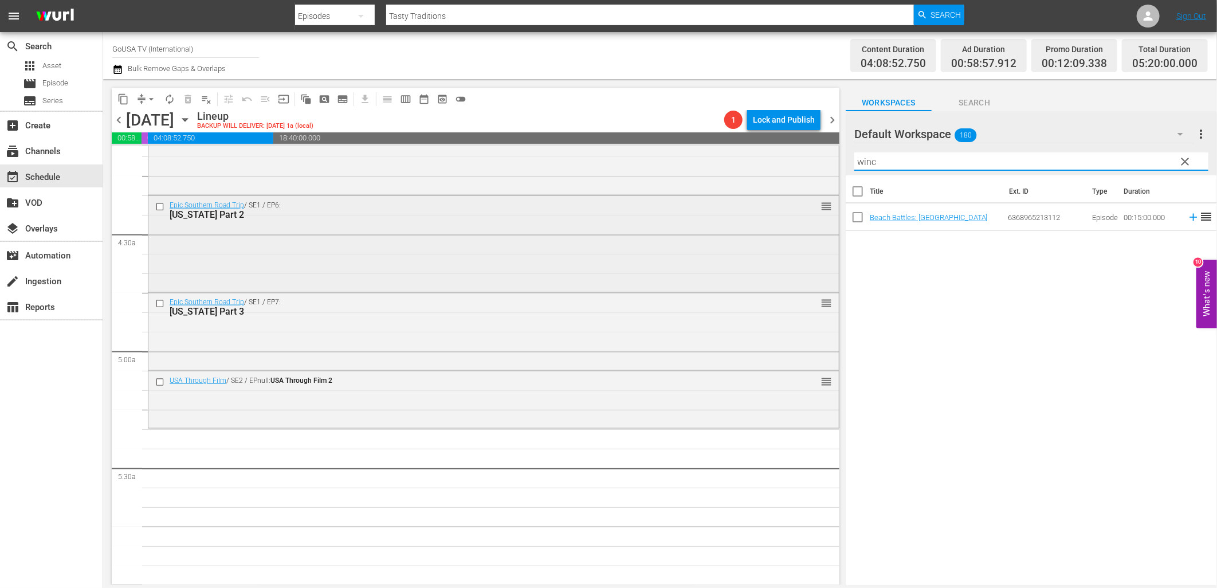
scroll to position [1019, 0]
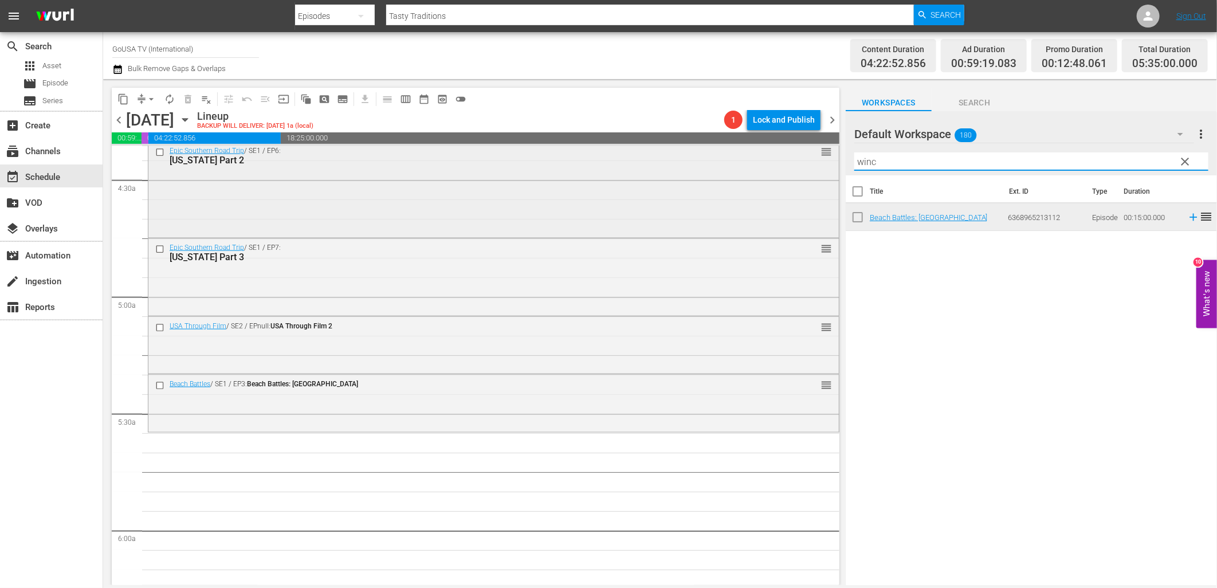
drag, startPoint x: 896, startPoint y: 163, endPoint x: 792, endPoint y: 155, distance: 104.6
click at [792, 155] on div "content_copy compress arrow_drop_down autorenew_outlined delete_forever_outline…" at bounding box center [660, 332] width 1114 height 506
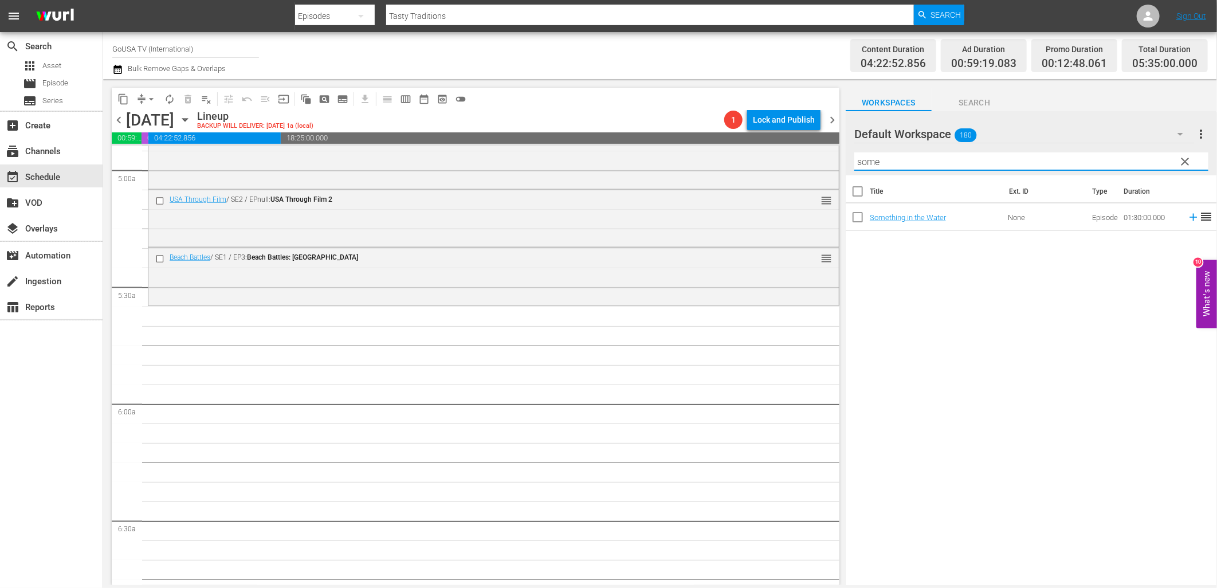
scroll to position [1146, 0]
type input "some"
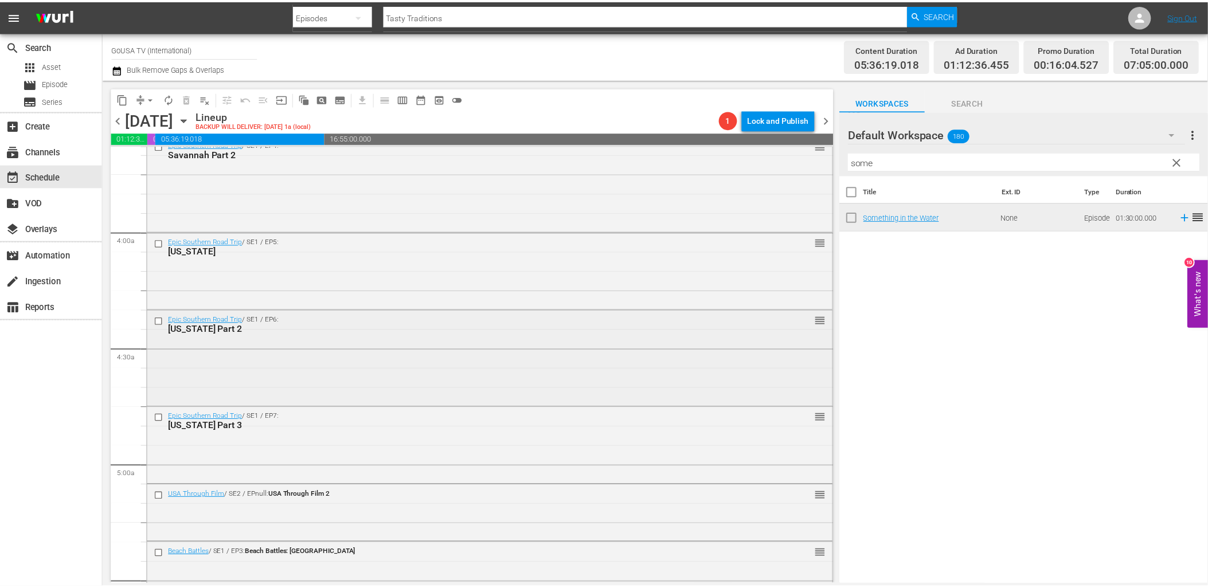
scroll to position [828, 0]
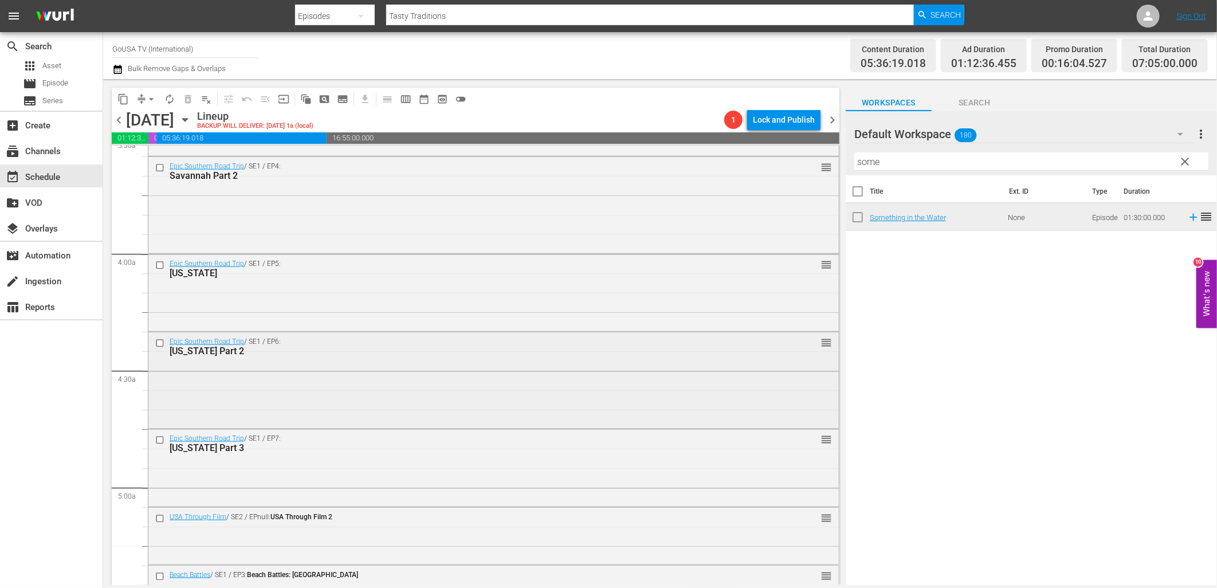
click at [535, 400] on div "Epic Southern Road Trip / SE1 / EP6: Kentucky Part 2 reorder" at bounding box center [493, 379] width 691 height 94
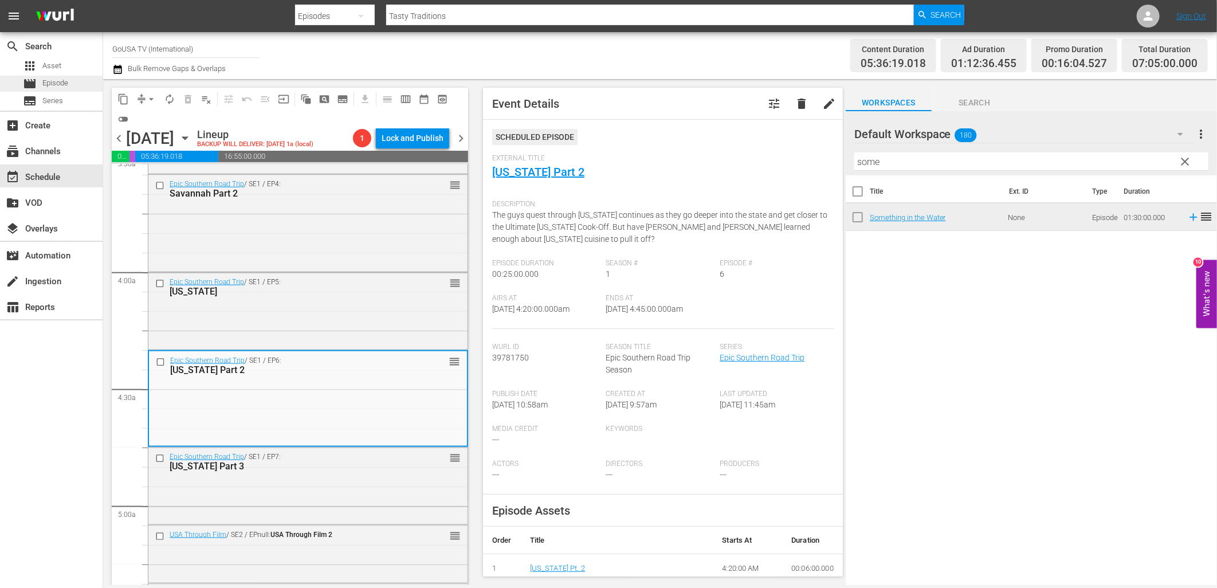
click at [53, 85] on span "Episode" at bounding box center [55, 82] width 26 height 11
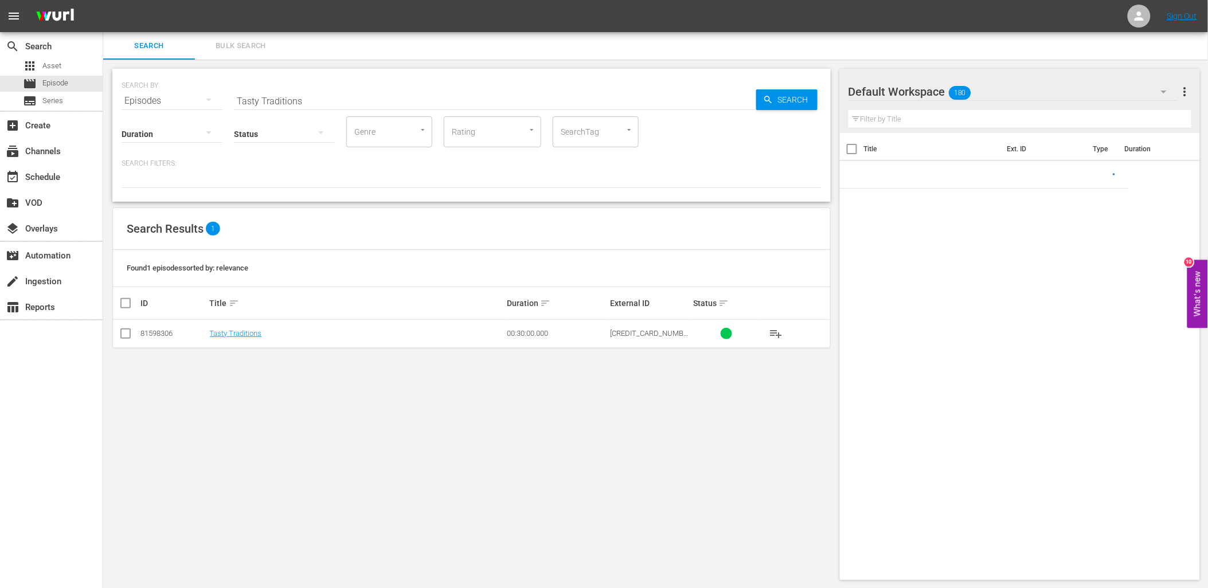
click at [195, 132] on button "button" at bounding box center [209, 133] width 28 height 28
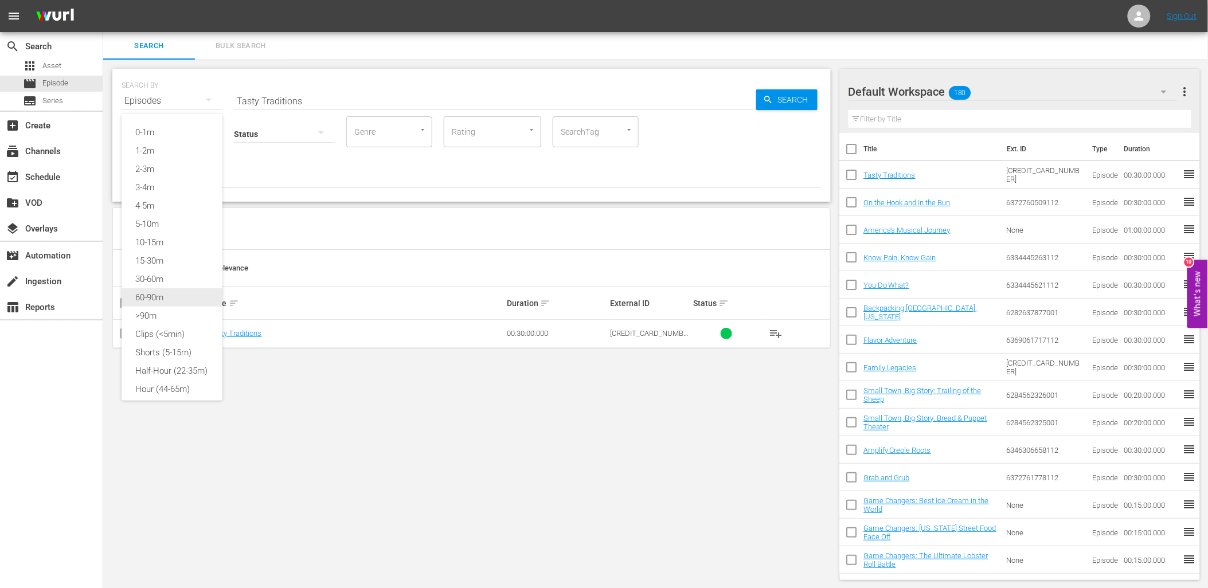
click at [174, 300] on div "60-90m" at bounding box center [172, 297] width 101 height 18
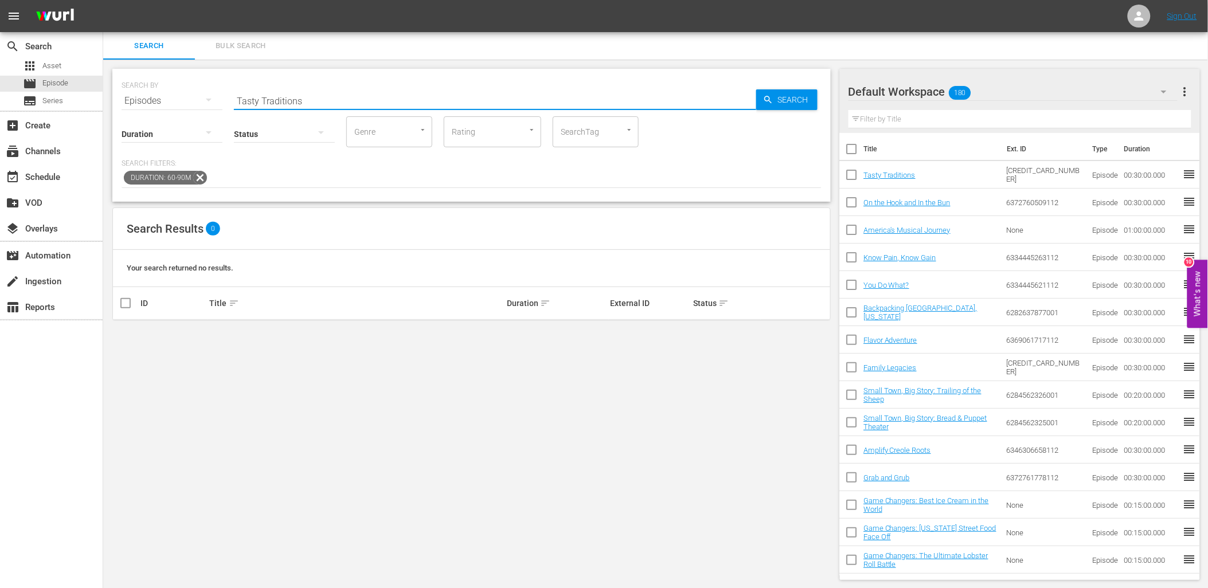
drag, startPoint x: 316, startPoint y: 89, endPoint x: 126, endPoint y: 105, distance: 191.0
click at [124, 105] on div "SEARCH BY Search By Episodes Search ID, Title, Description, Keywords, or Catego…" at bounding box center [472, 93] width 700 height 41
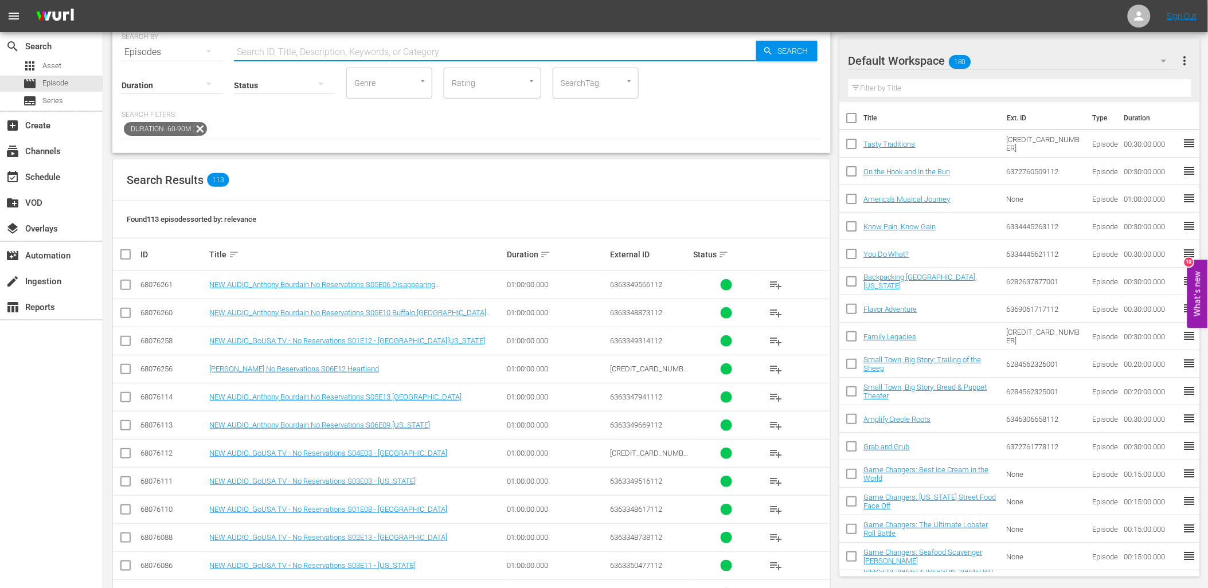
scroll to position [64, 0]
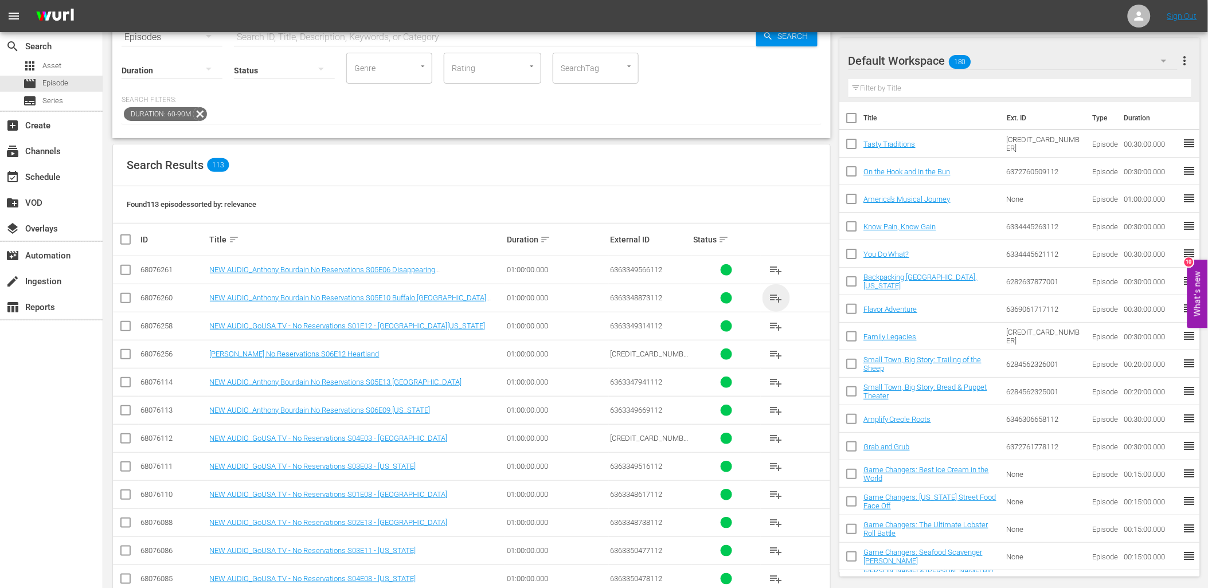
click at [773, 292] on span "playlist_add" at bounding box center [776, 298] width 14 height 14
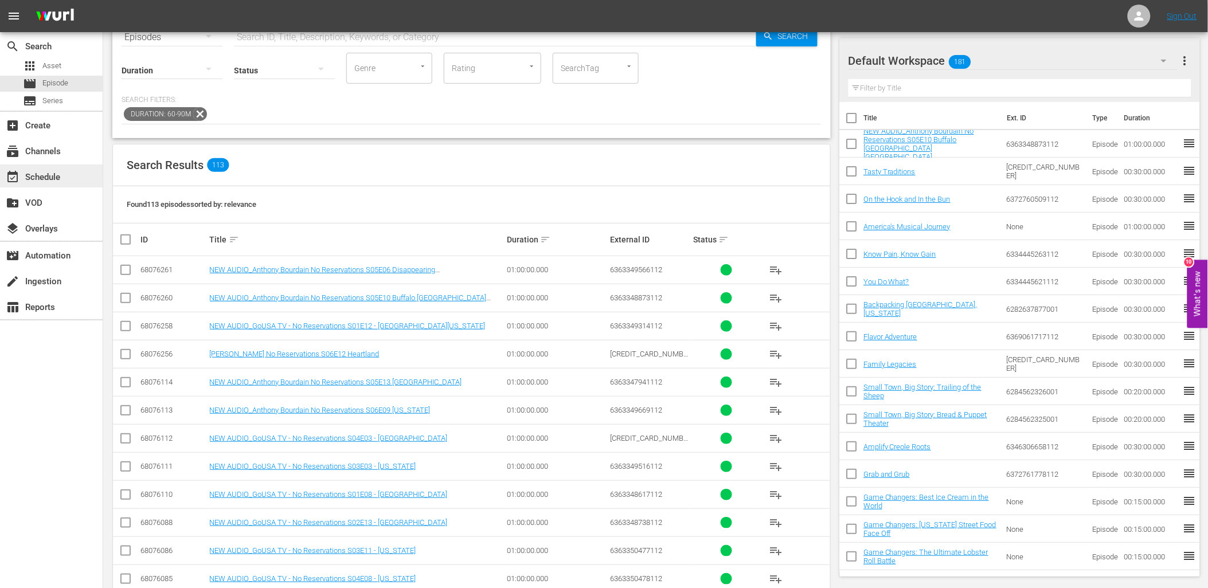
click at [54, 178] on div "event_available Schedule" at bounding box center [32, 175] width 64 height 10
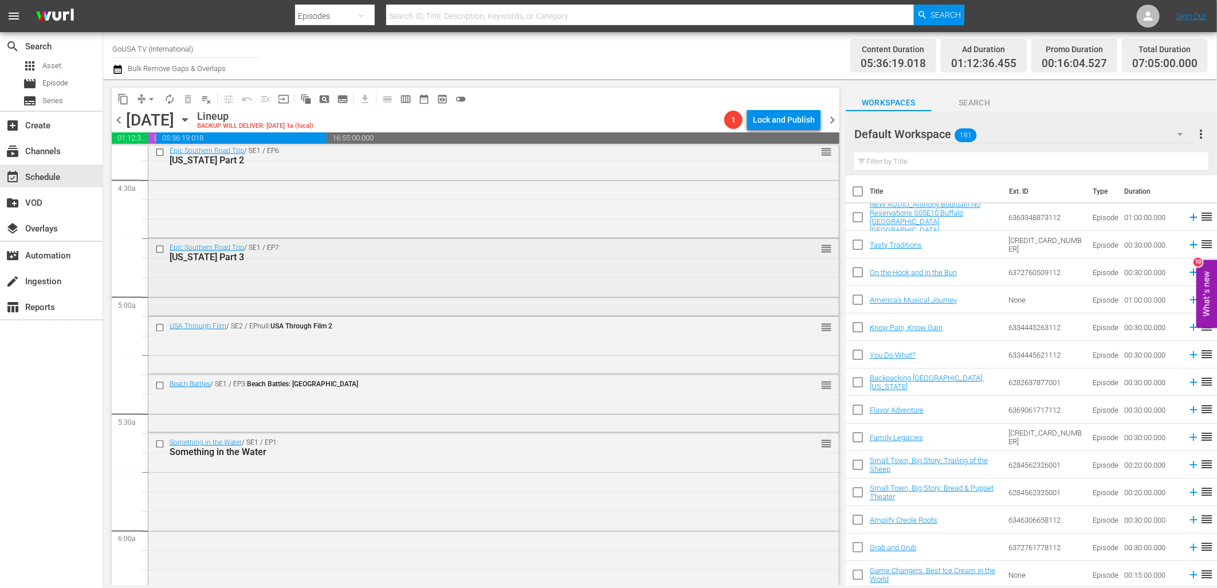
scroll to position [891, 0]
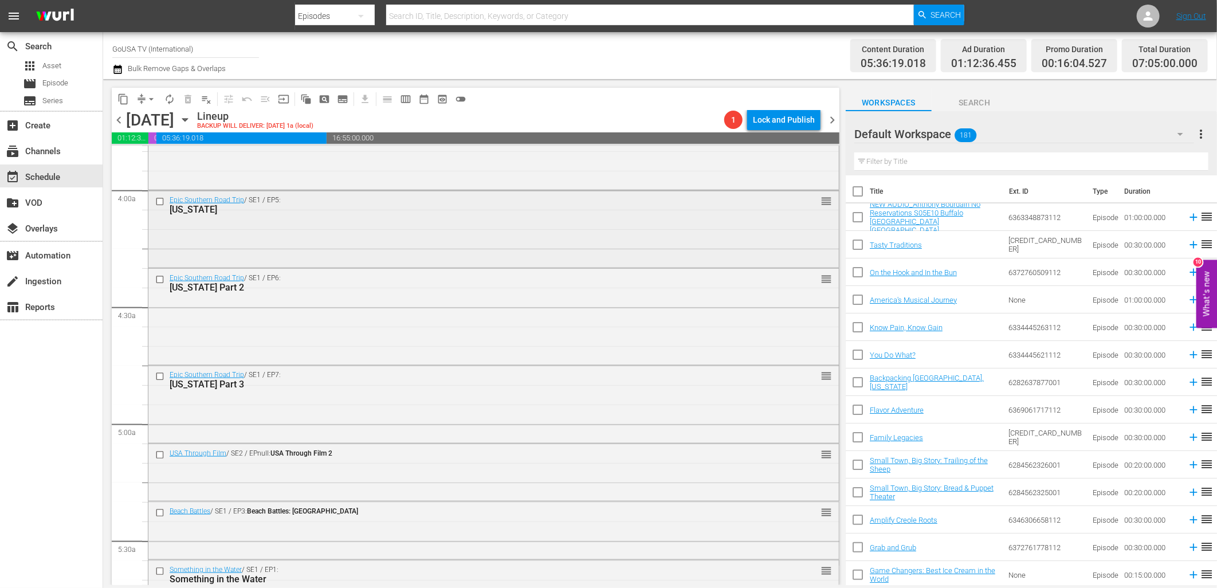
click at [162, 203] on input "checkbox" at bounding box center [161, 202] width 12 height 10
click at [159, 279] on input "checkbox" at bounding box center [161, 280] width 12 height 10
click at [159, 375] on input "checkbox" at bounding box center [161, 377] width 12 height 10
click at [189, 101] on span "delete_forever_outlined" at bounding box center [187, 98] width 11 height 11
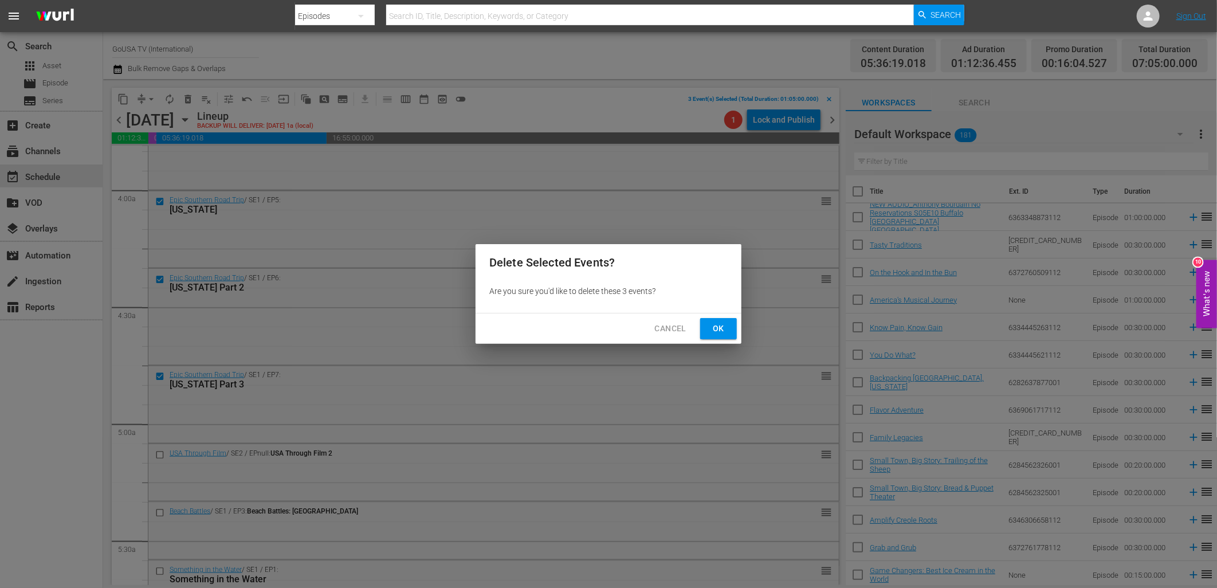
click at [725, 328] on span "Ok" at bounding box center [719, 329] width 18 height 14
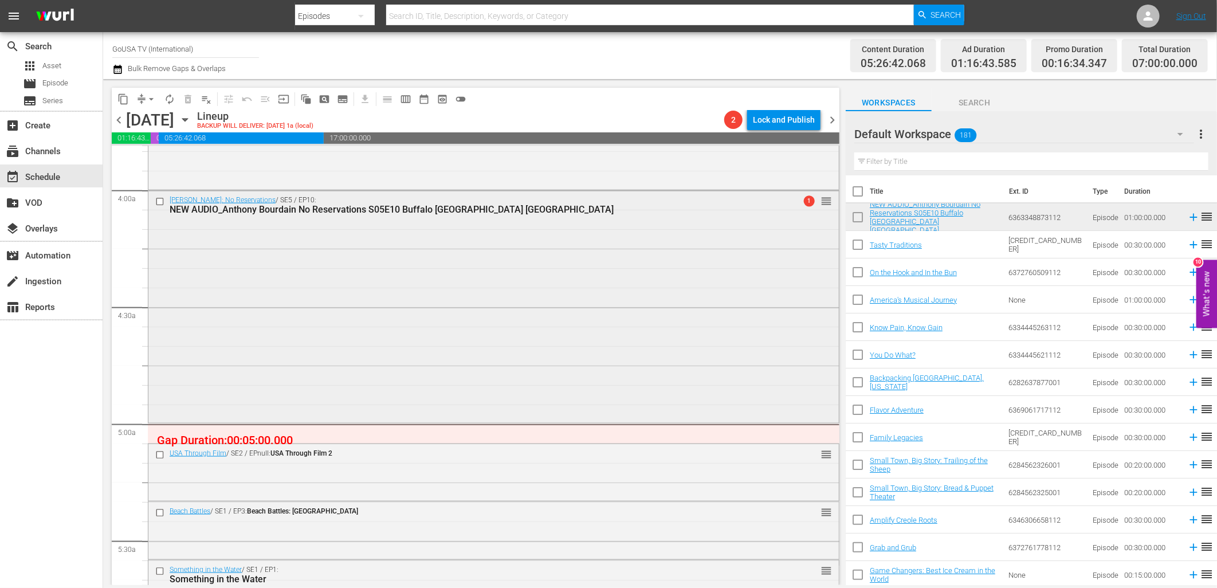
click at [647, 244] on div "Anthony Bourdain: No Reservations / SE5 / EP10: NEW AUDIO_Anthony Bourdain No R…" at bounding box center [493, 306] width 691 height 230
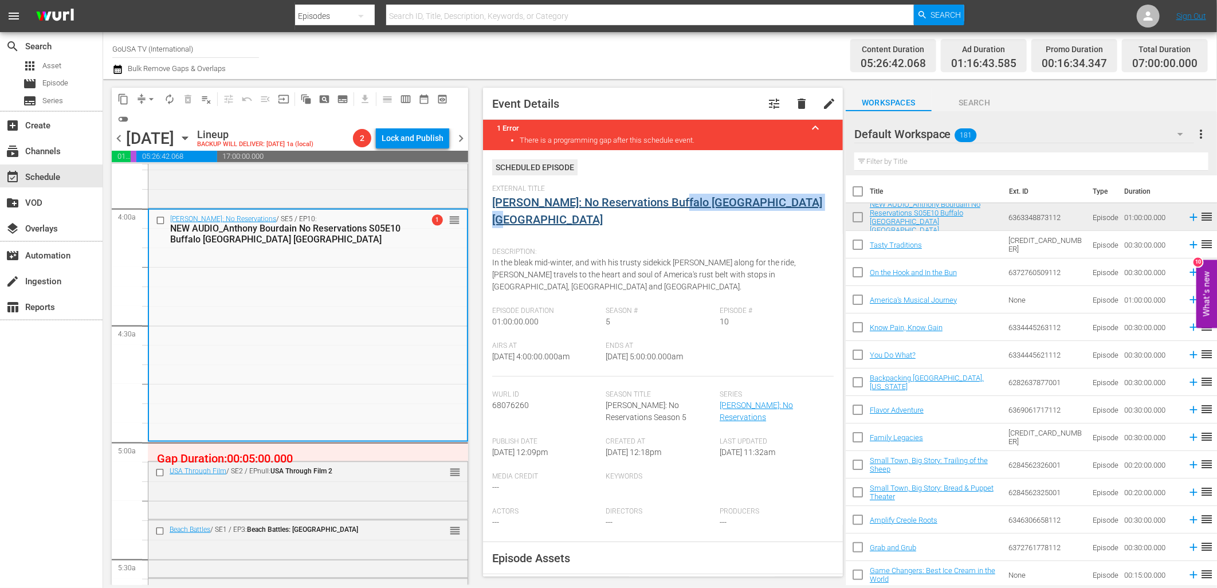
drag, startPoint x: 807, startPoint y: 199, endPoint x: 680, endPoint y: 198, distance: 126.7
click at [679, 198] on div "External Title Anthony Bourdain: No Reservations Buffalo Baltimore Detroit" at bounding box center [663, 213] width 342 height 57
copy link "Buffalo Baltimore Detroit"
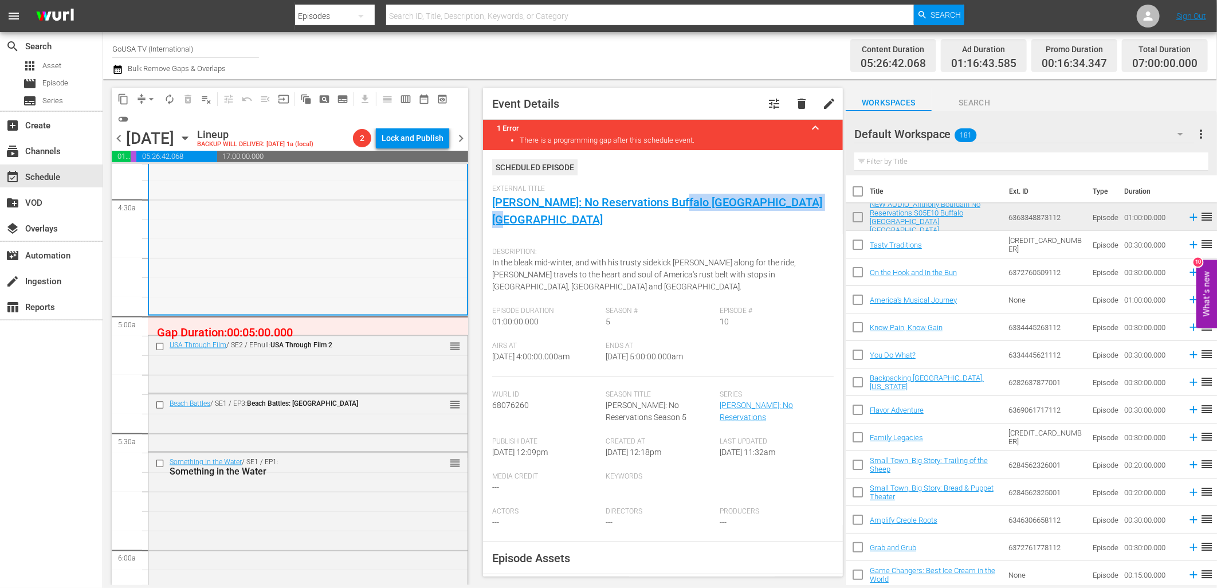
scroll to position [1019, 0]
drag, startPoint x: 445, startPoint y: 347, endPoint x: 437, endPoint y: 323, distance: 25.4
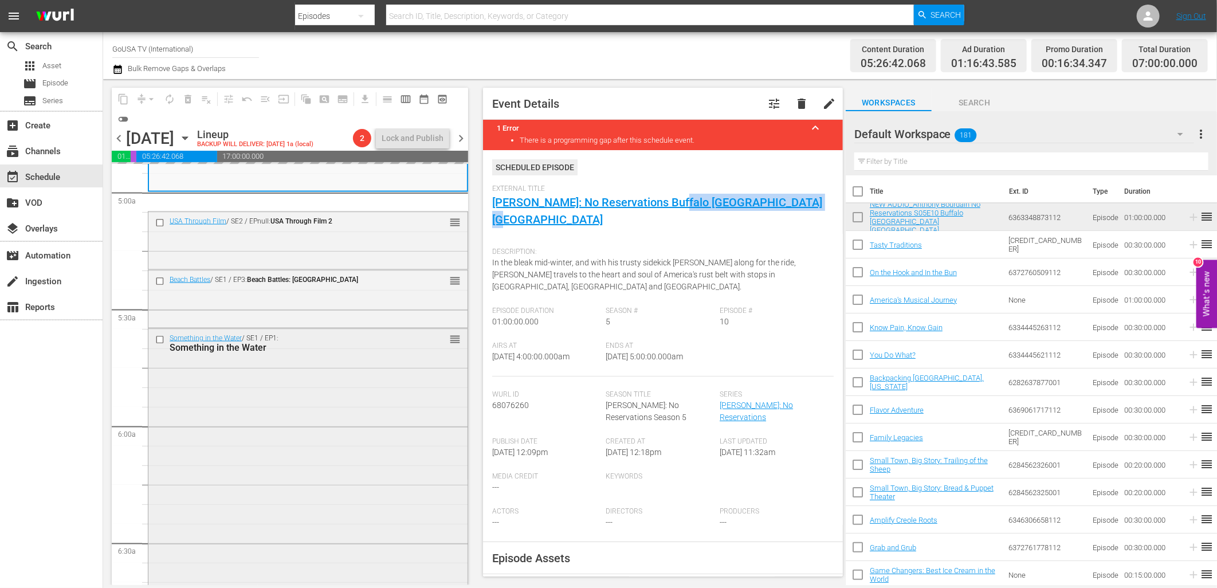
scroll to position [1146, 0]
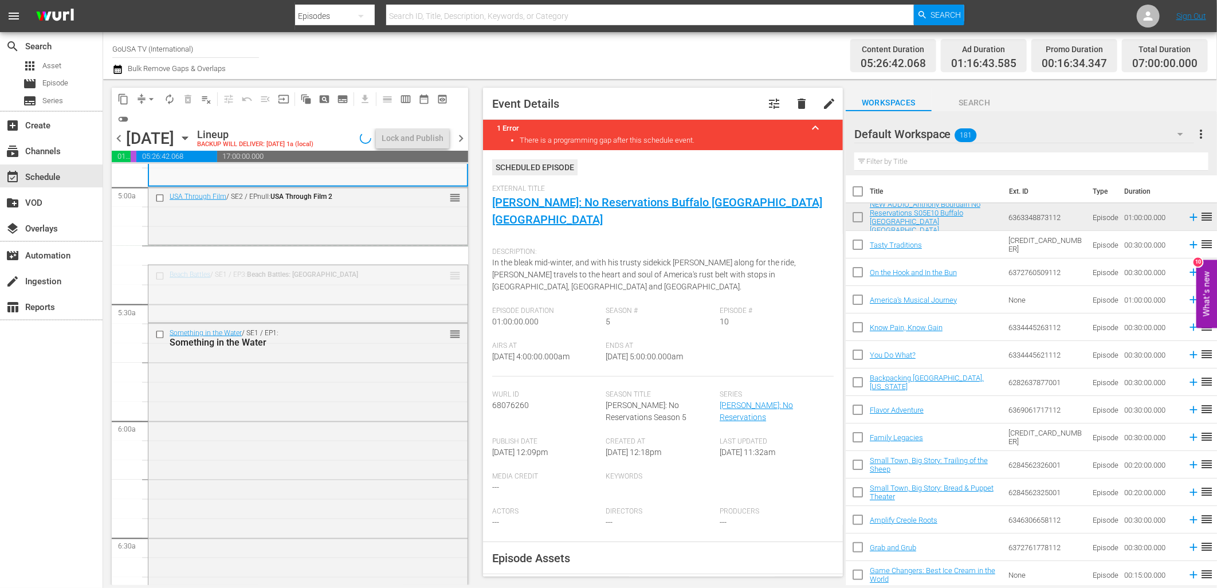
drag, startPoint x: 443, startPoint y: 274, endPoint x: 436, endPoint y: 261, distance: 14.9
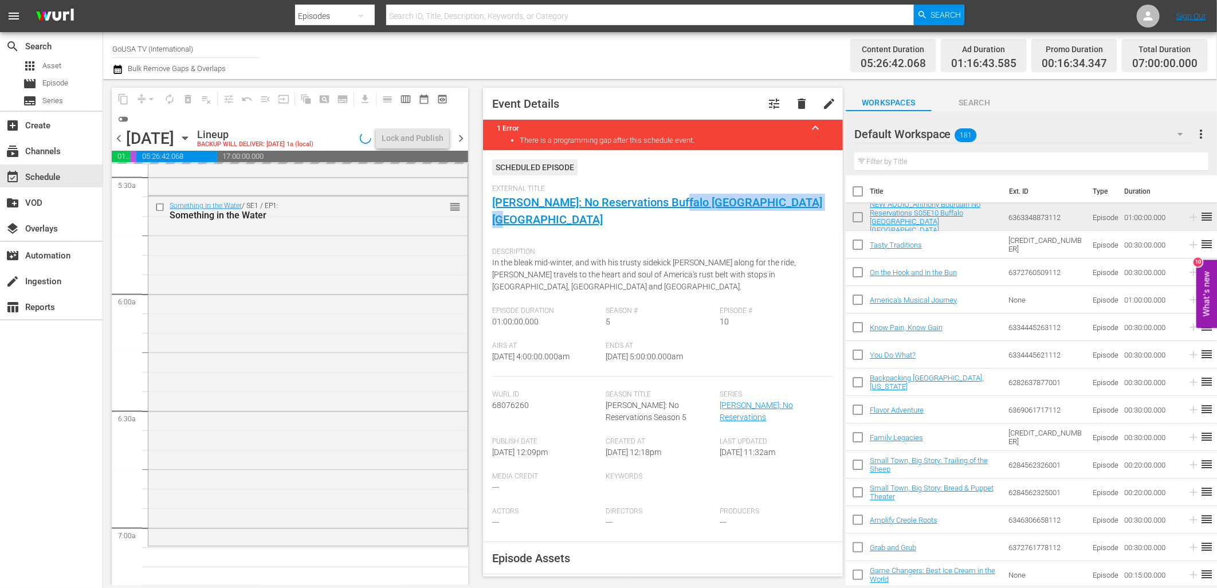
scroll to position [1210, 0]
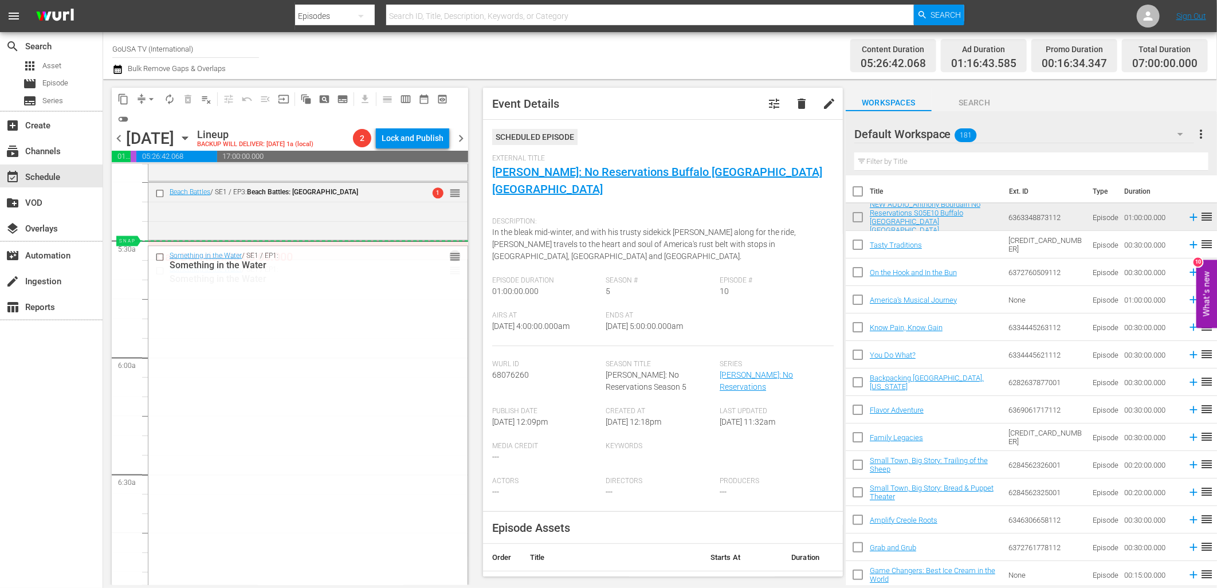
drag, startPoint x: 443, startPoint y: 271, endPoint x: 437, endPoint y: 250, distance: 21.4
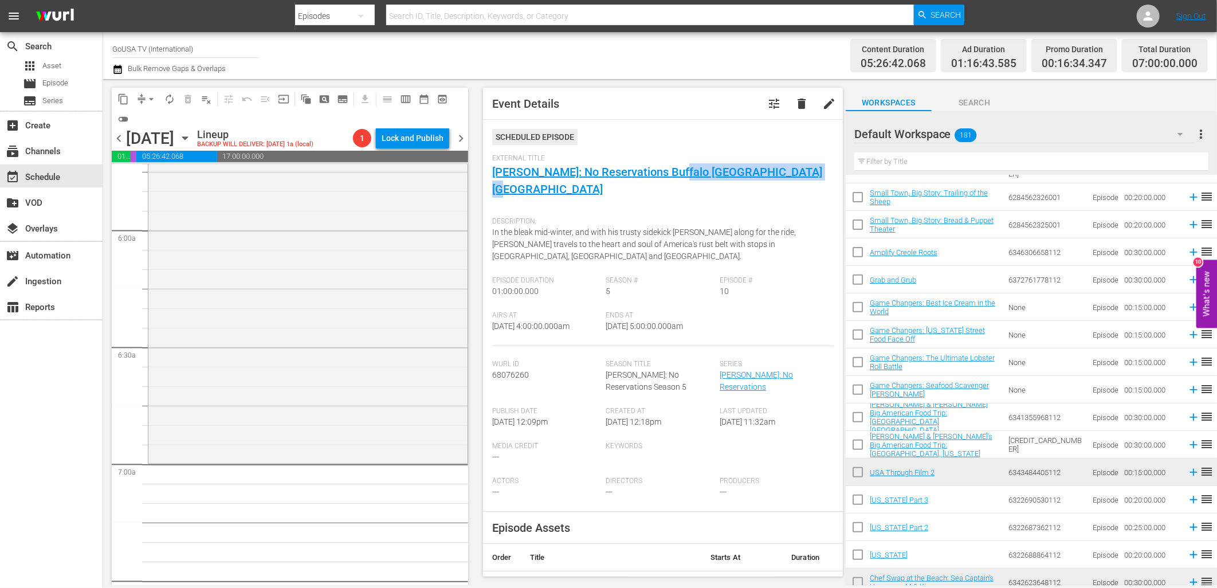
scroll to position [318, 0]
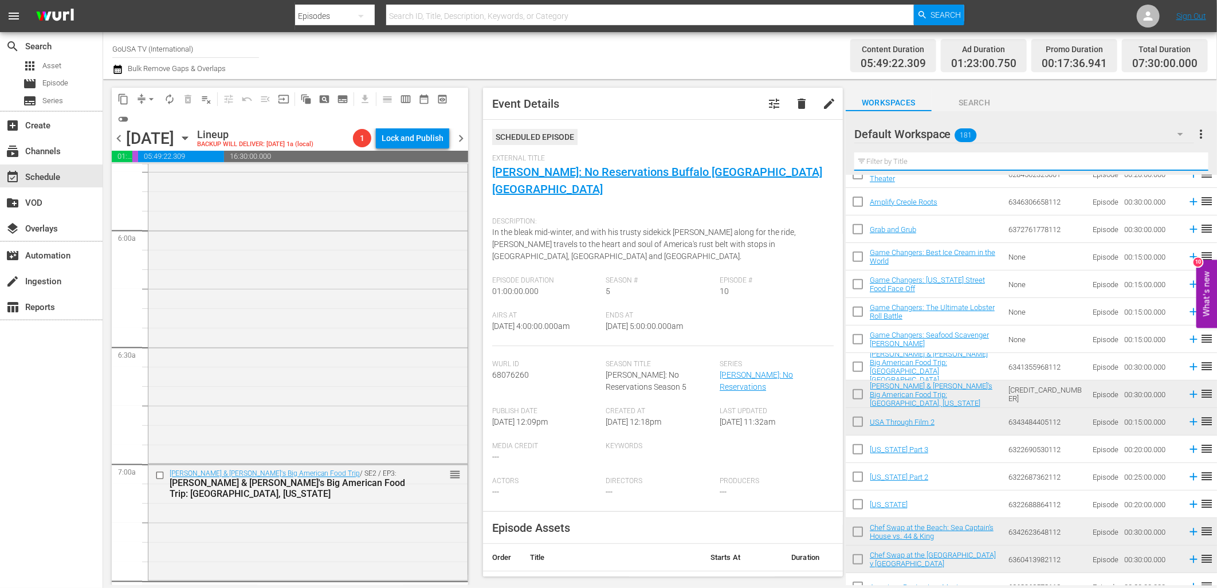
click at [937, 169] on input "text" at bounding box center [1032, 161] width 354 height 18
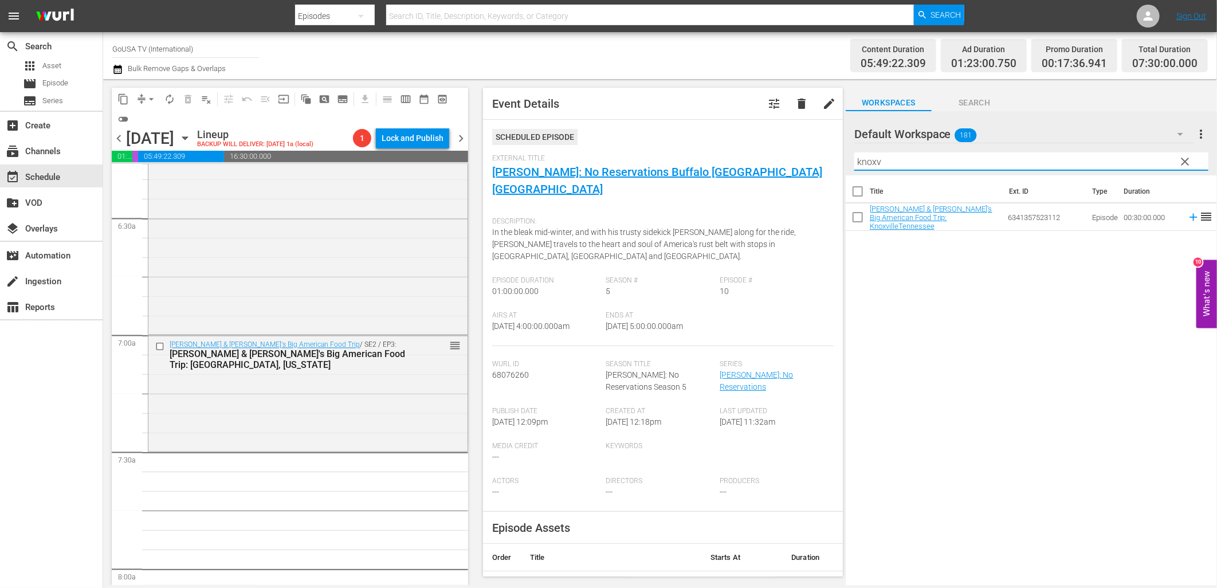
scroll to position [1528, 0]
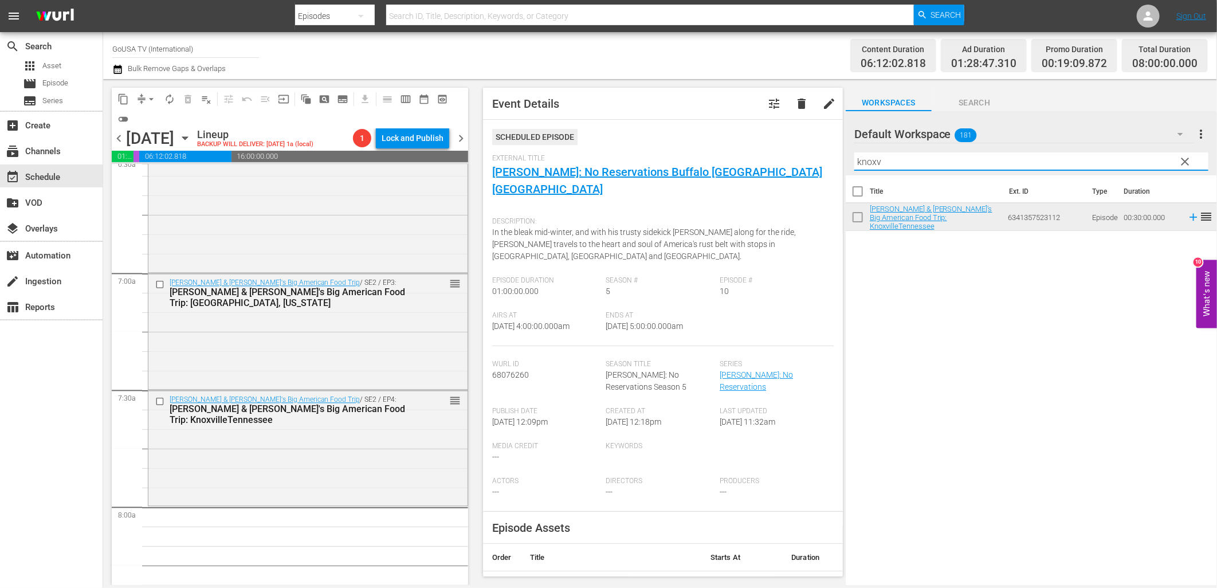
click at [949, 159] on input "knoxv" at bounding box center [1032, 161] width 354 height 18
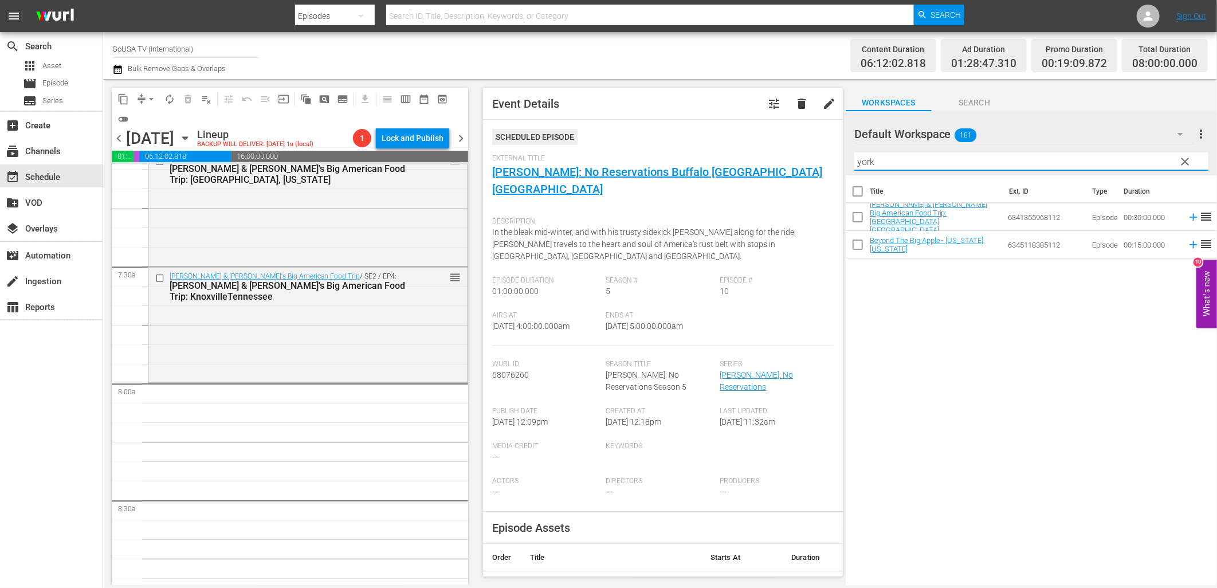
scroll to position [1655, 0]
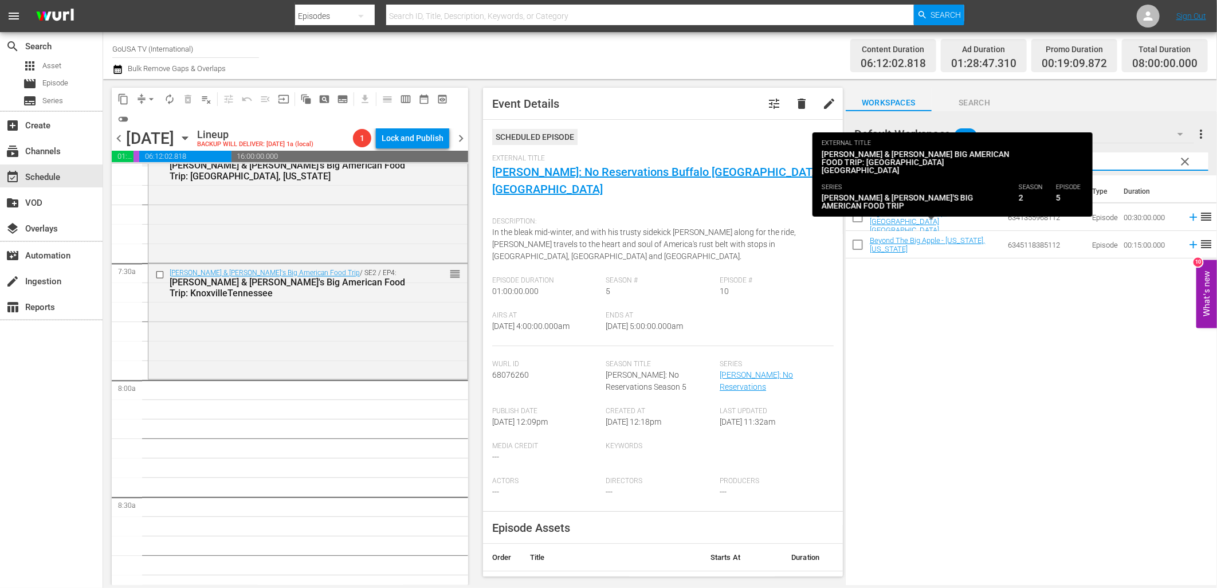
type input "york"
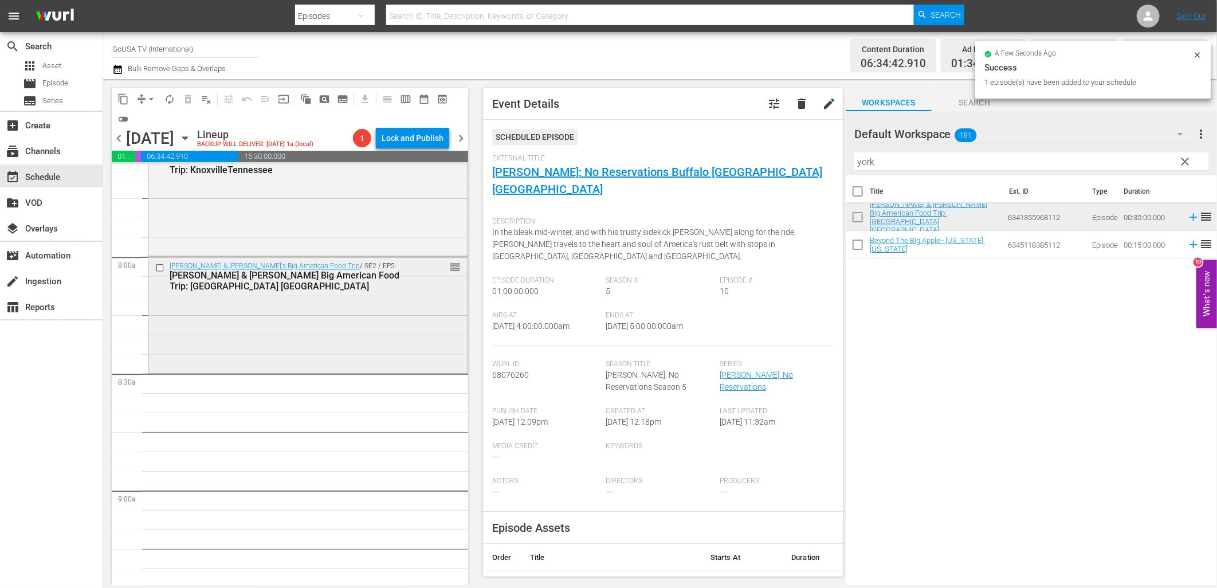
scroll to position [1847, 0]
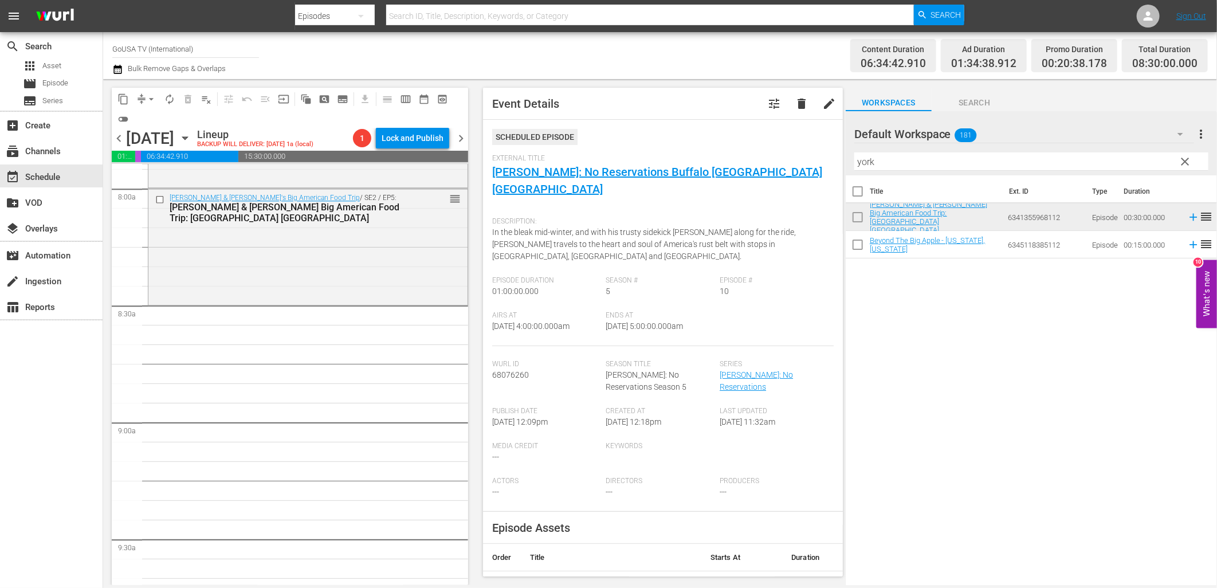
click at [1188, 162] on span "clear" at bounding box center [1186, 162] width 14 height 14
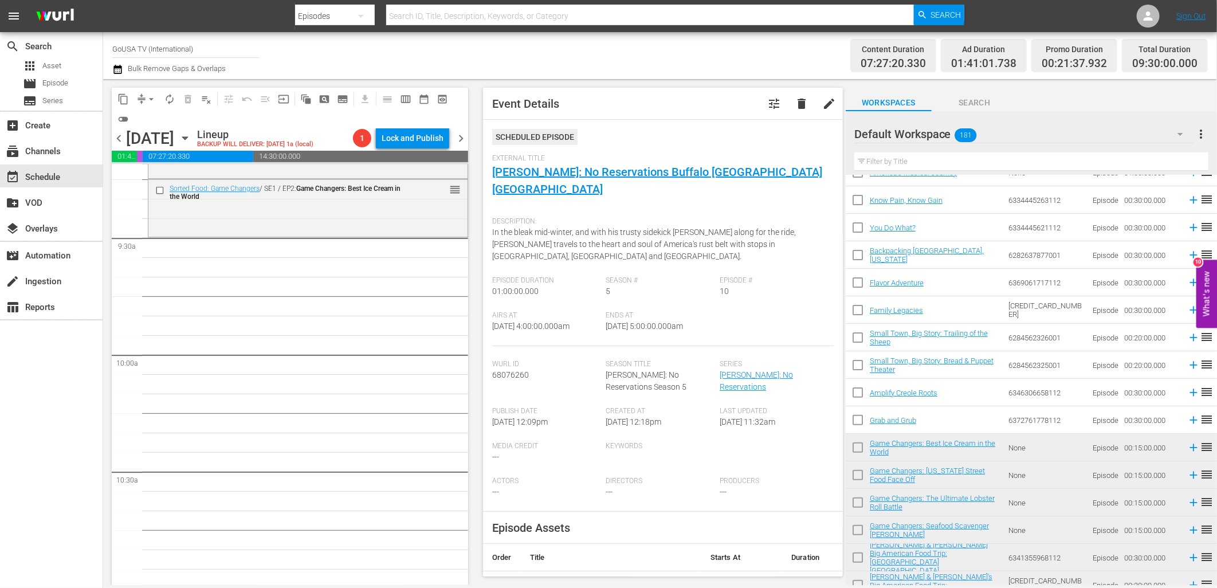
scroll to position [2101, 0]
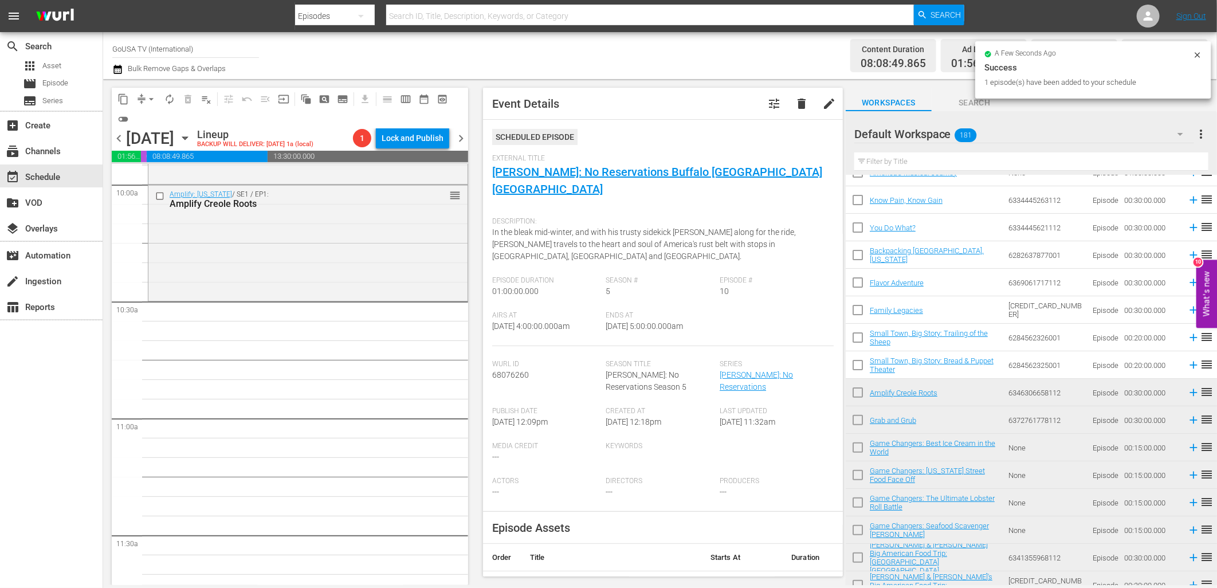
scroll to position [2356, 0]
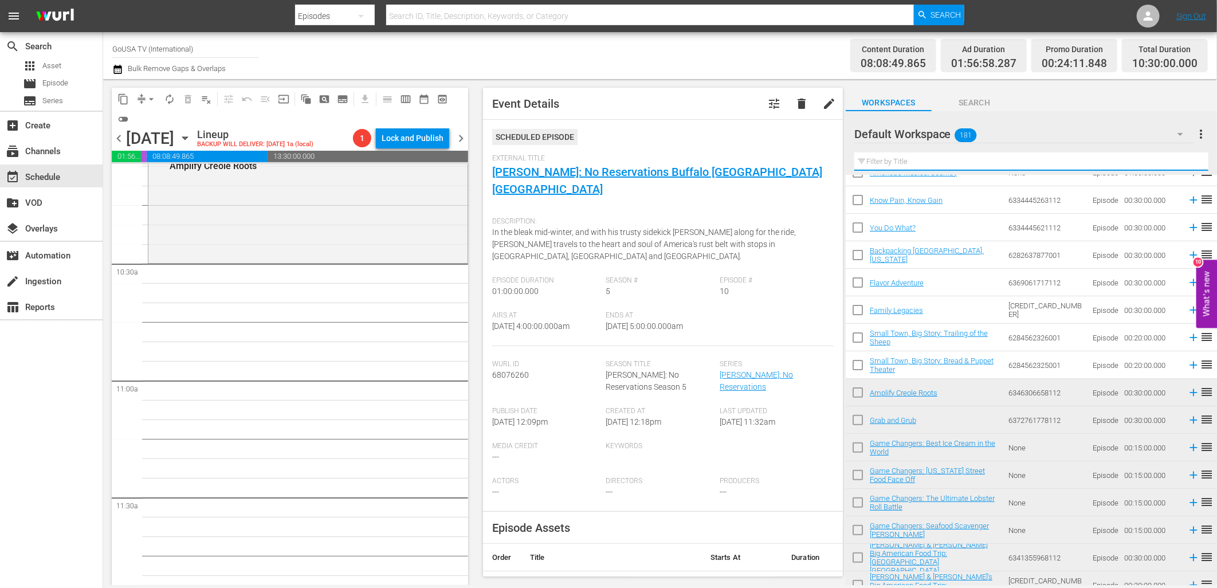
click at [900, 165] on input "text" at bounding box center [1032, 161] width 354 height 18
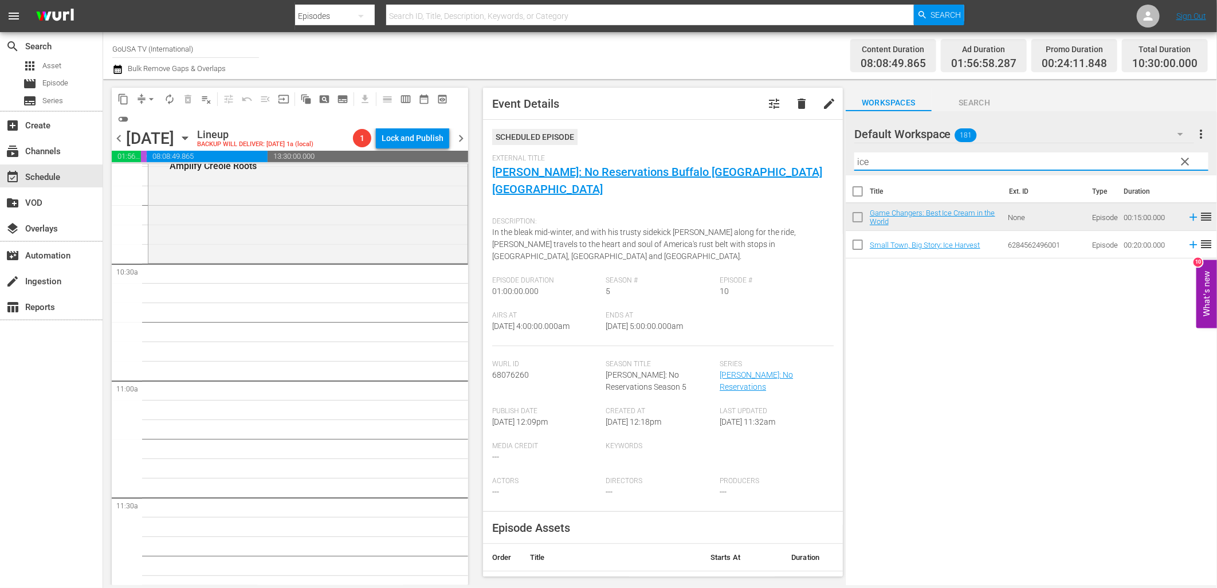
scroll to position [0, 0]
type input "ice"
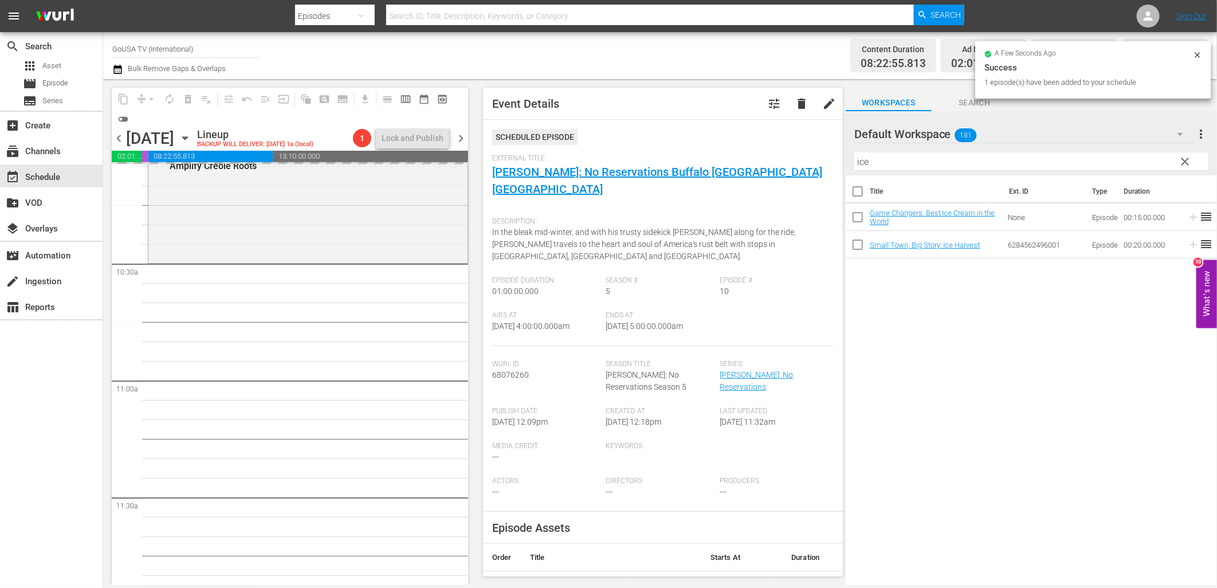
click at [1185, 163] on span "clear" at bounding box center [1186, 162] width 14 height 14
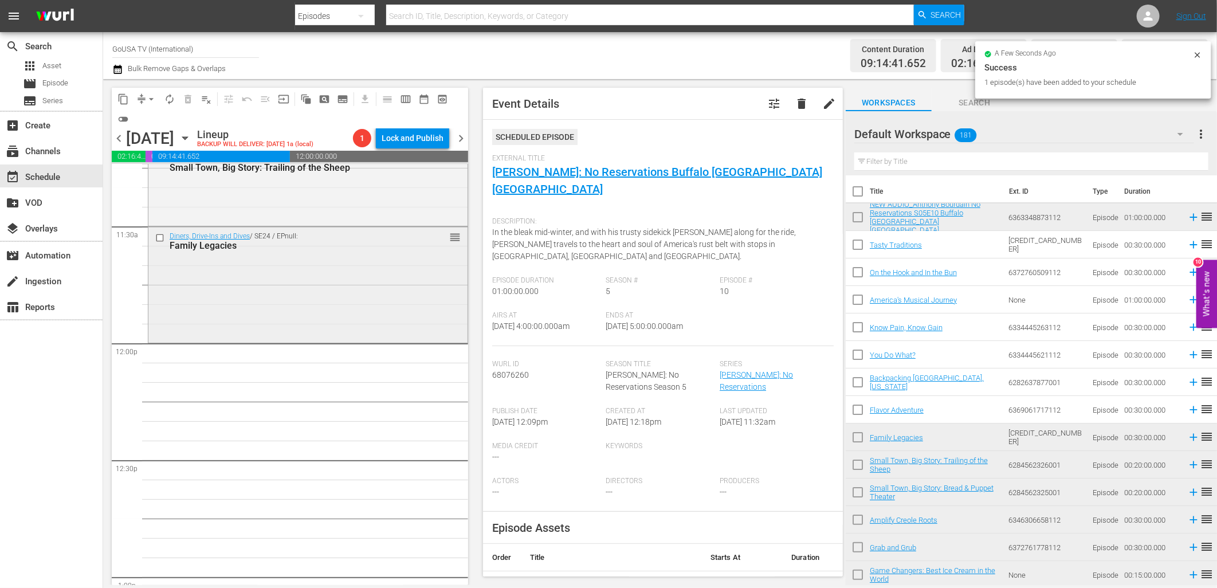
scroll to position [2675, 0]
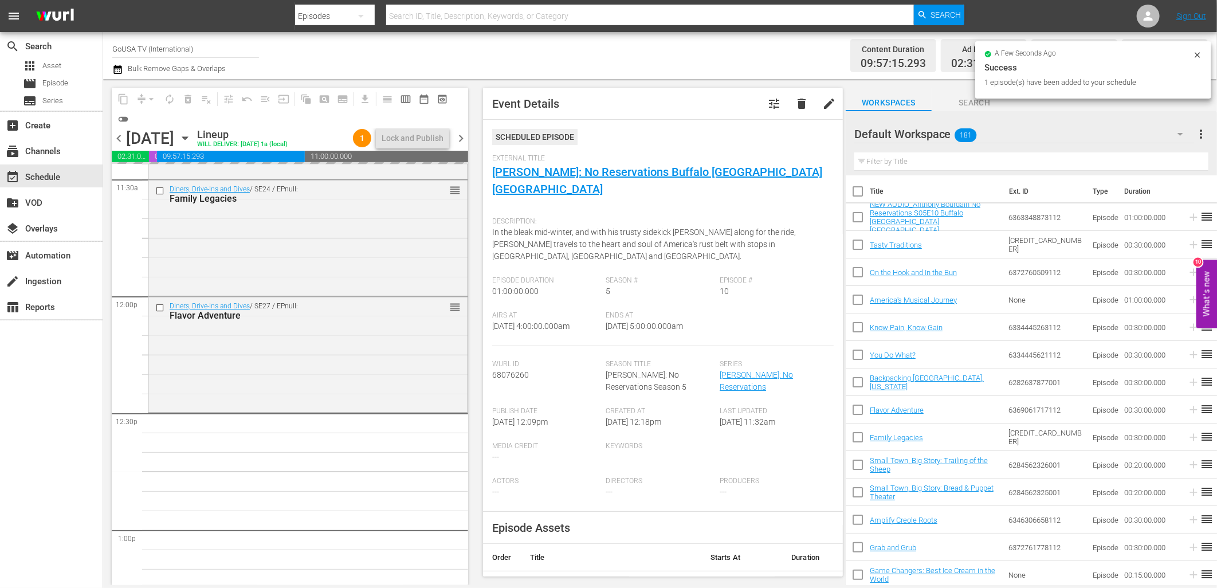
click at [993, 162] on input "text" at bounding box center [1032, 161] width 354 height 18
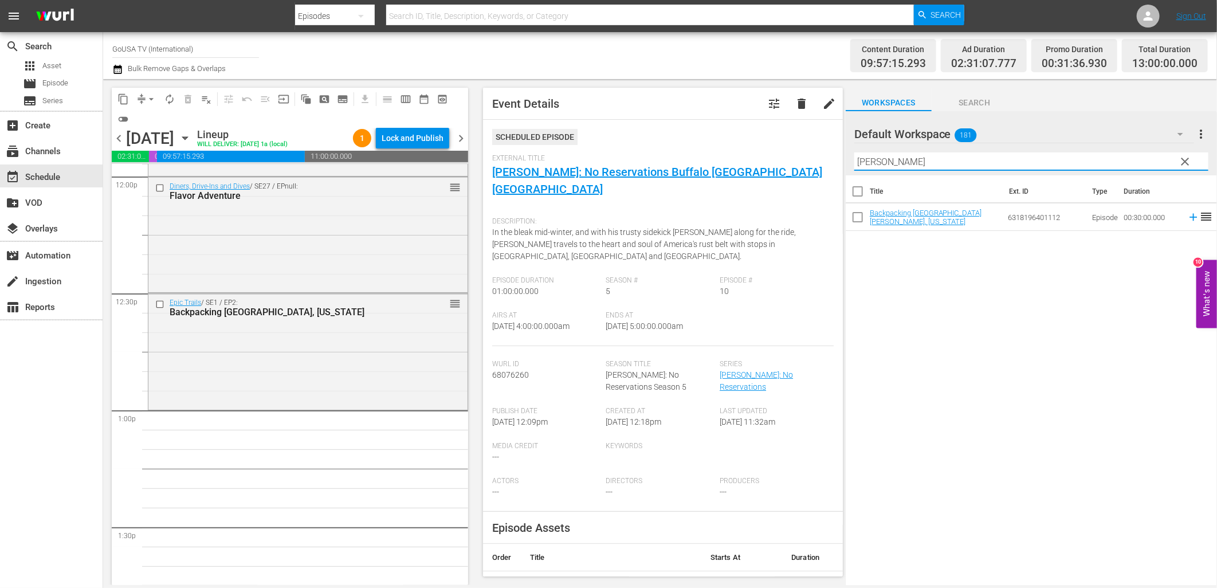
scroll to position [2802, 0]
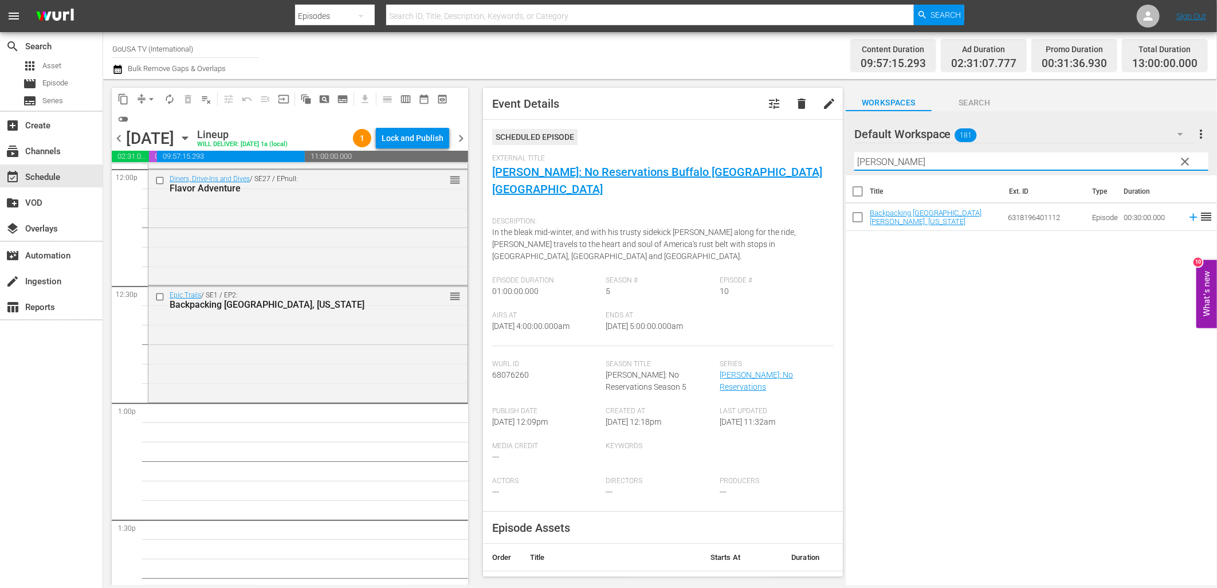
type input "[PERSON_NAME]"
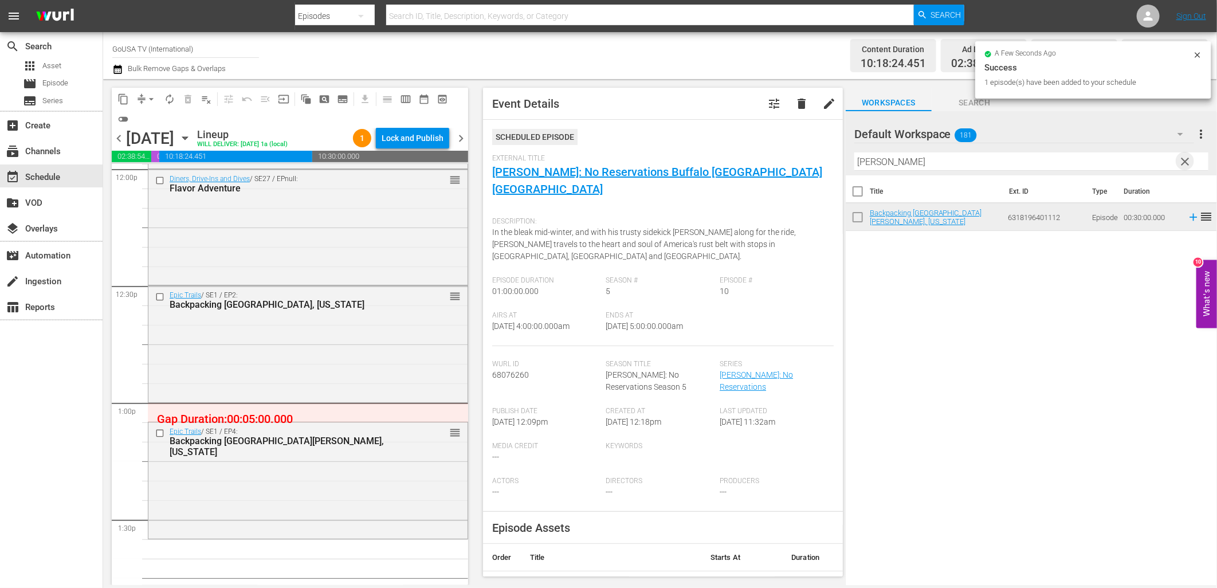
click at [1185, 158] on span "clear" at bounding box center [1186, 162] width 14 height 14
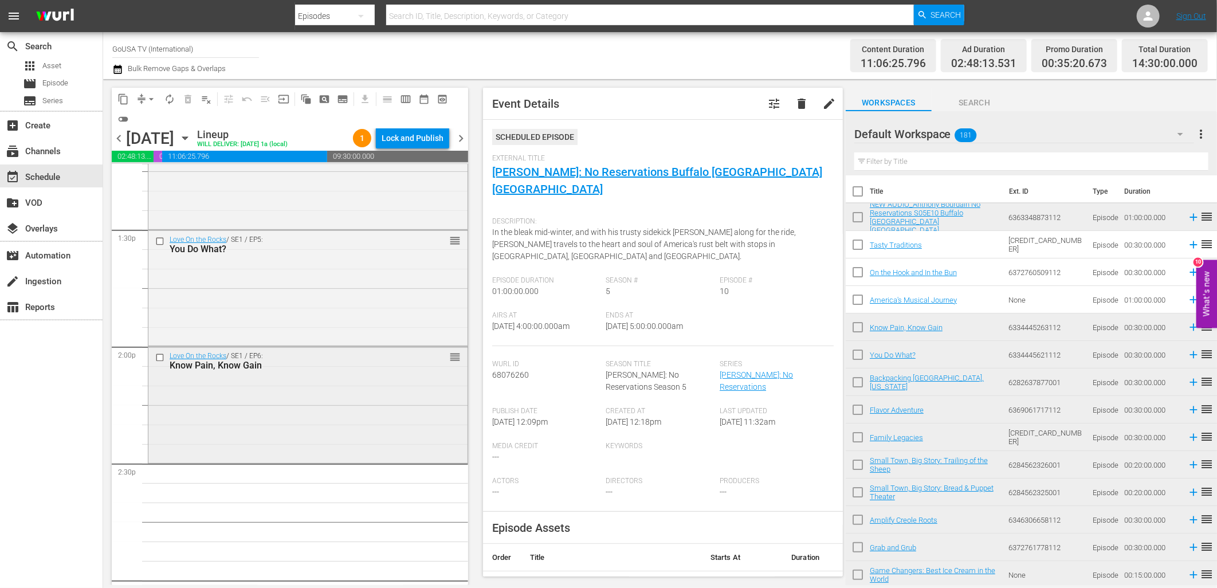
scroll to position [3184, 0]
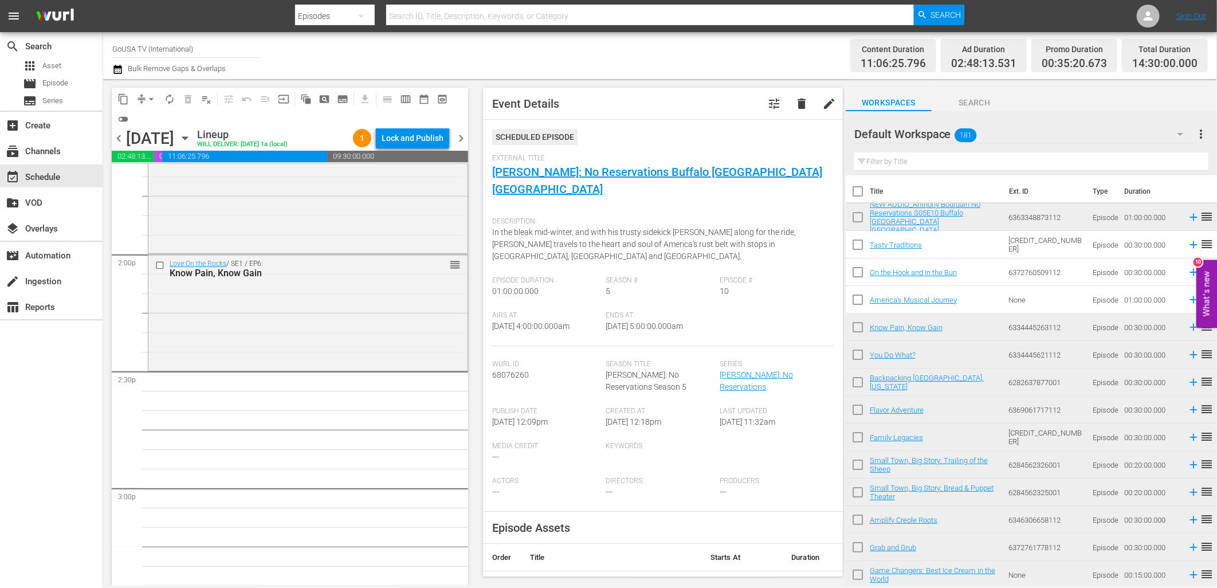
click at [910, 162] on input "text" at bounding box center [1032, 161] width 354 height 18
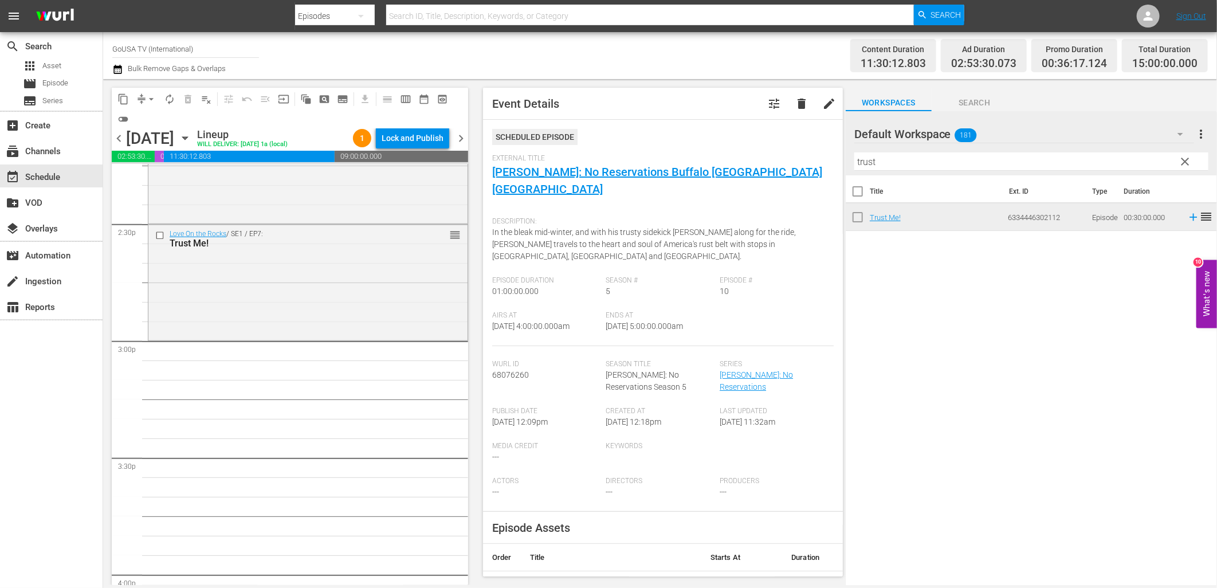
scroll to position [3375, 0]
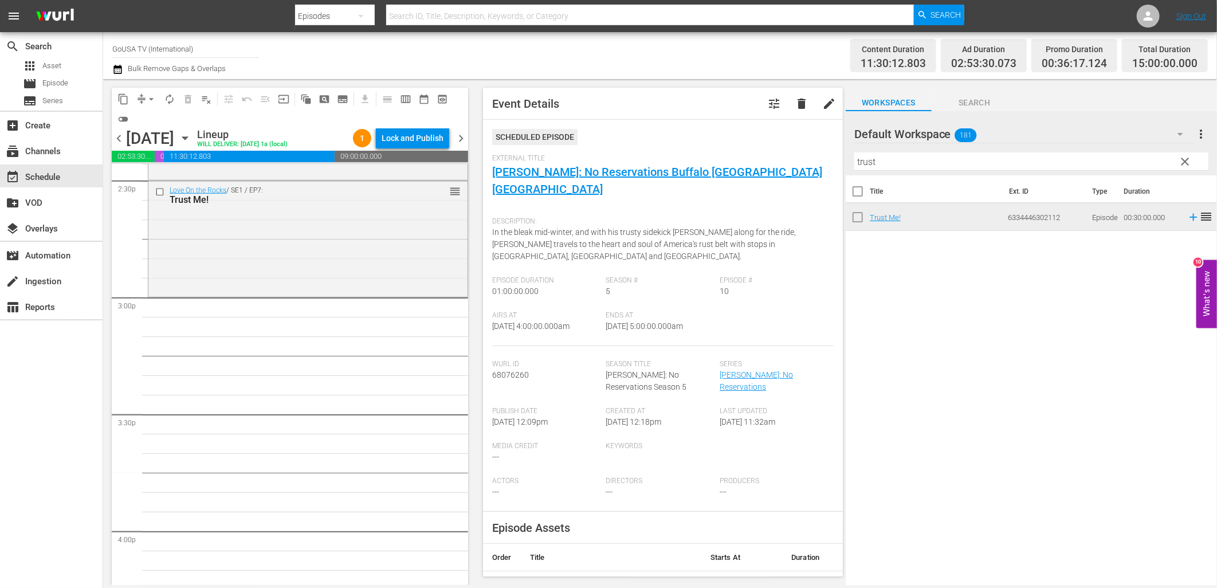
click at [900, 164] on input "trust" at bounding box center [1032, 161] width 354 height 18
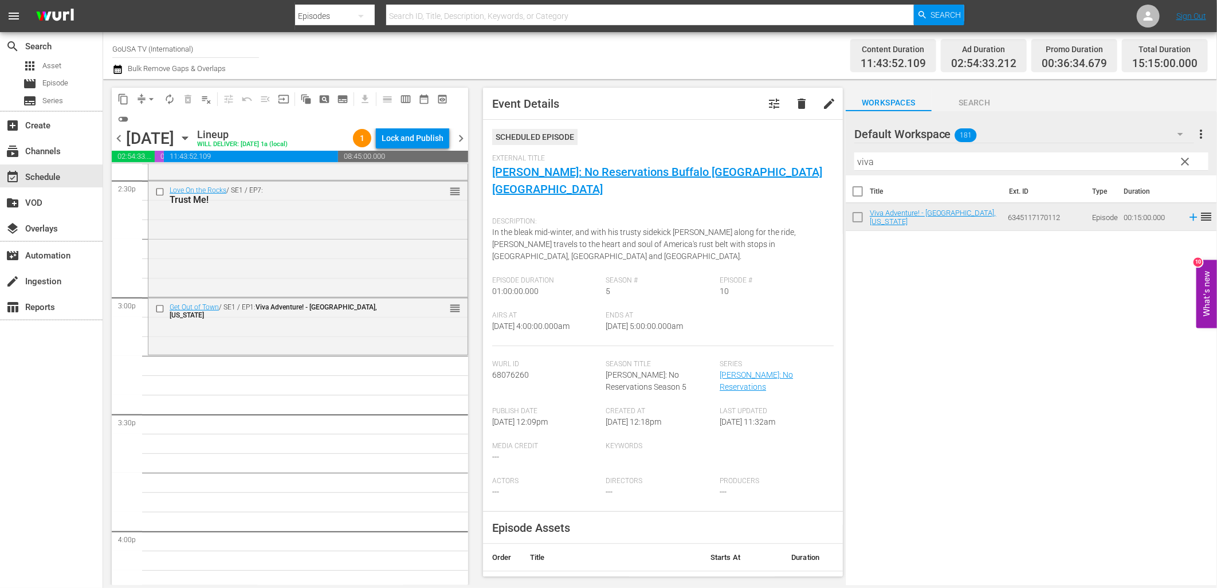
click at [900, 165] on input "viva" at bounding box center [1032, 161] width 354 height 18
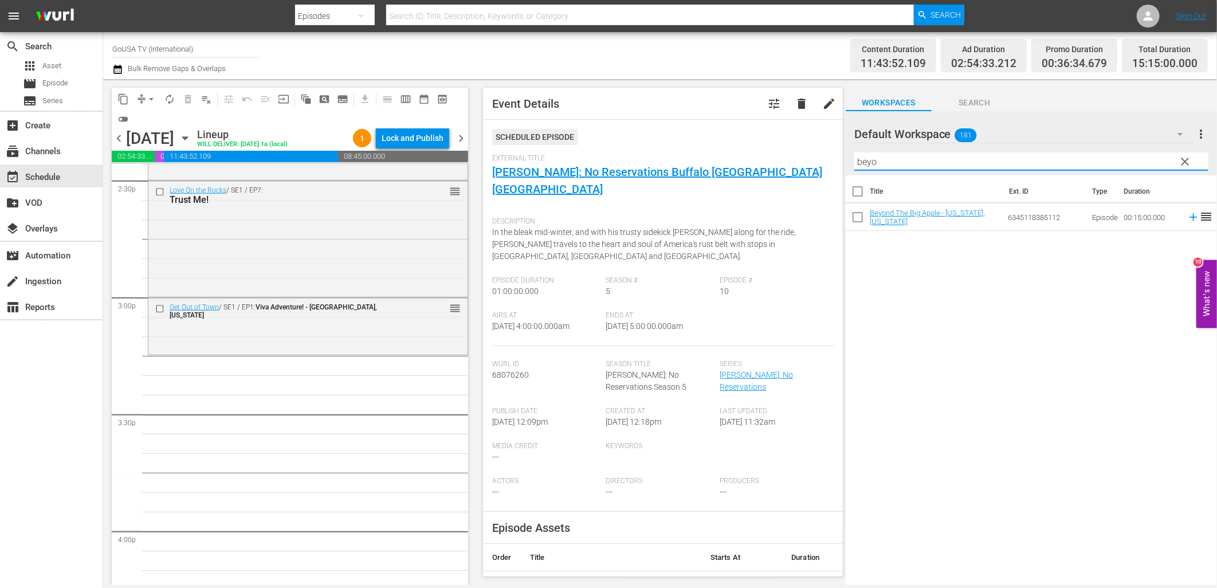
type input "beyo"
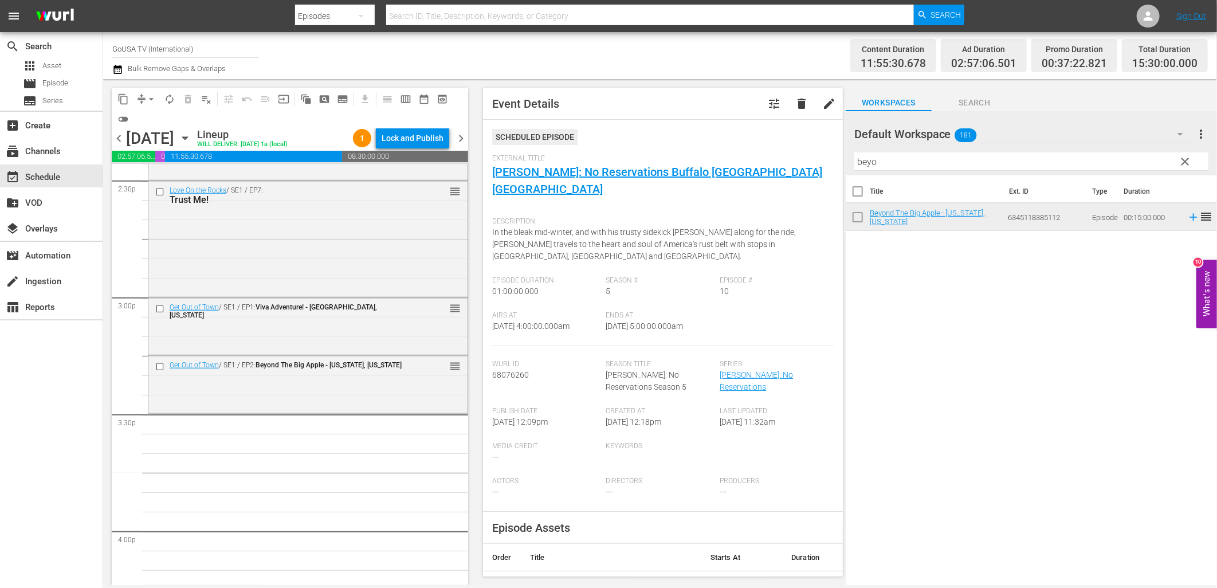
click at [1189, 164] on span "clear" at bounding box center [1186, 162] width 14 height 14
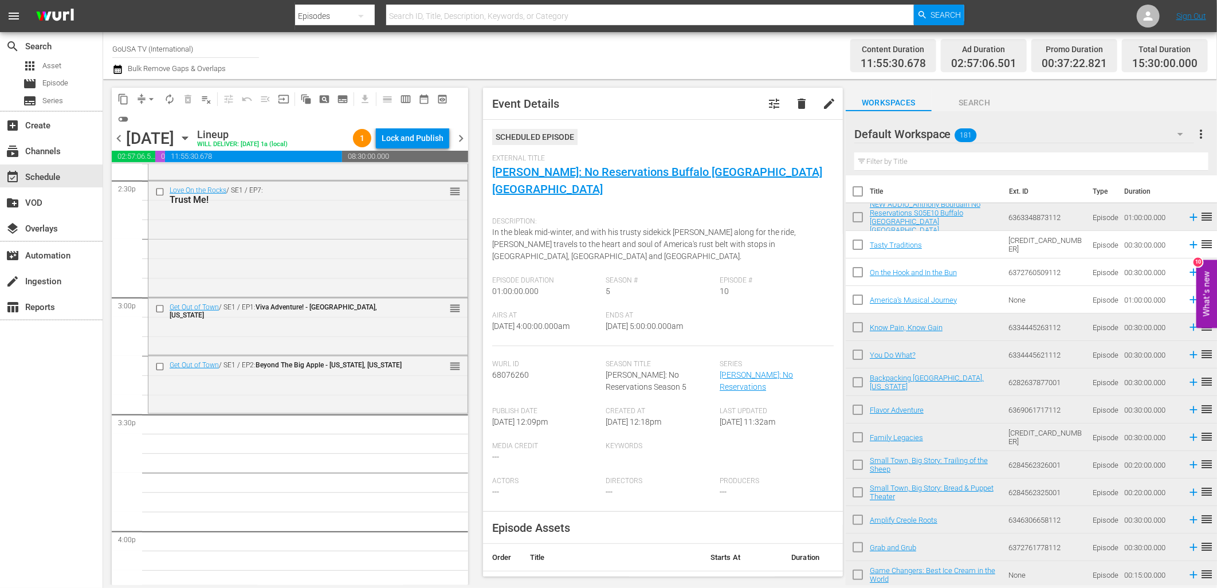
click at [909, 162] on input "text" at bounding box center [1032, 161] width 354 height 18
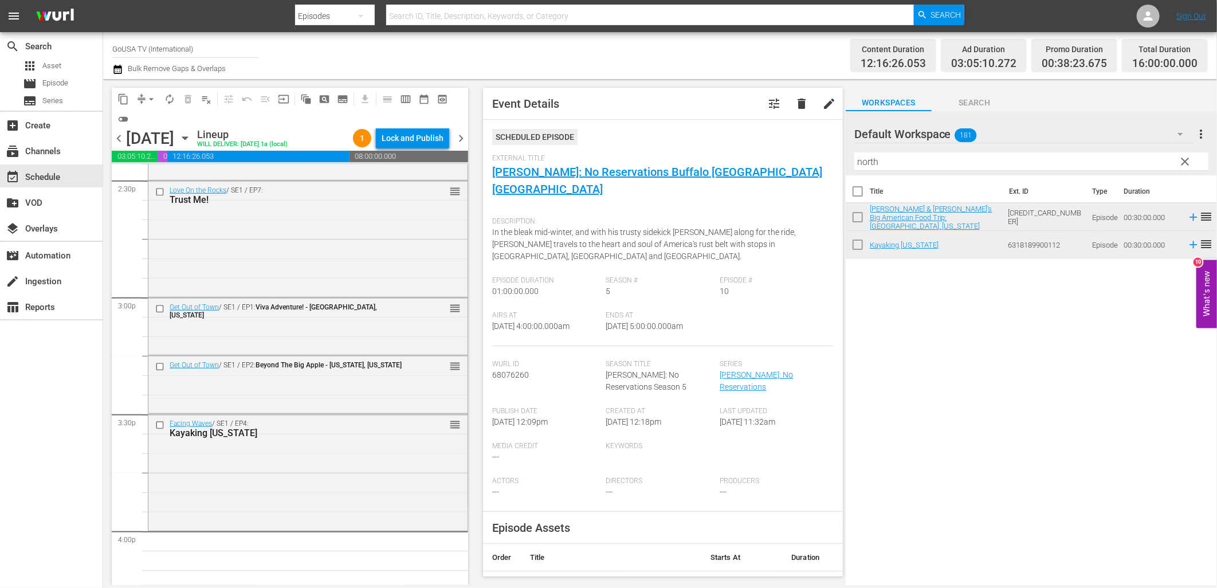
drag, startPoint x: 887, startPoint y: 158, endPoint x: 788, endPoint y: 155, distance: 99.2
click at [788, 155] on div "content_copy compress arrow_drop_down autorenew_outlined delete_forever_outline…" at bounding box center [660, 332] width 1114 height 506
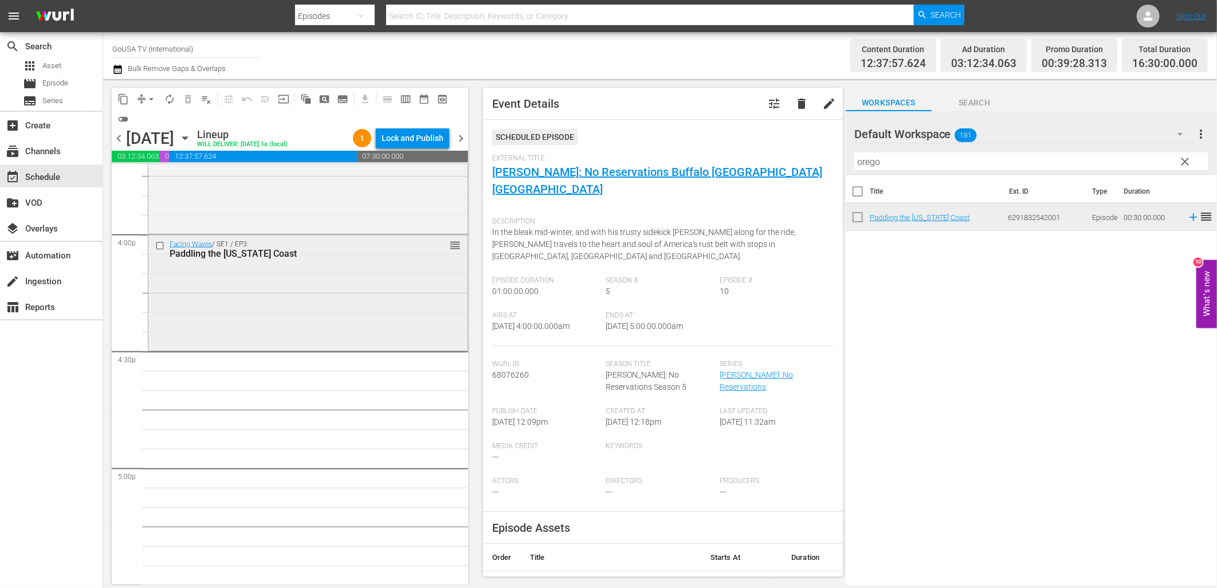
scroll to position [3694, 0]
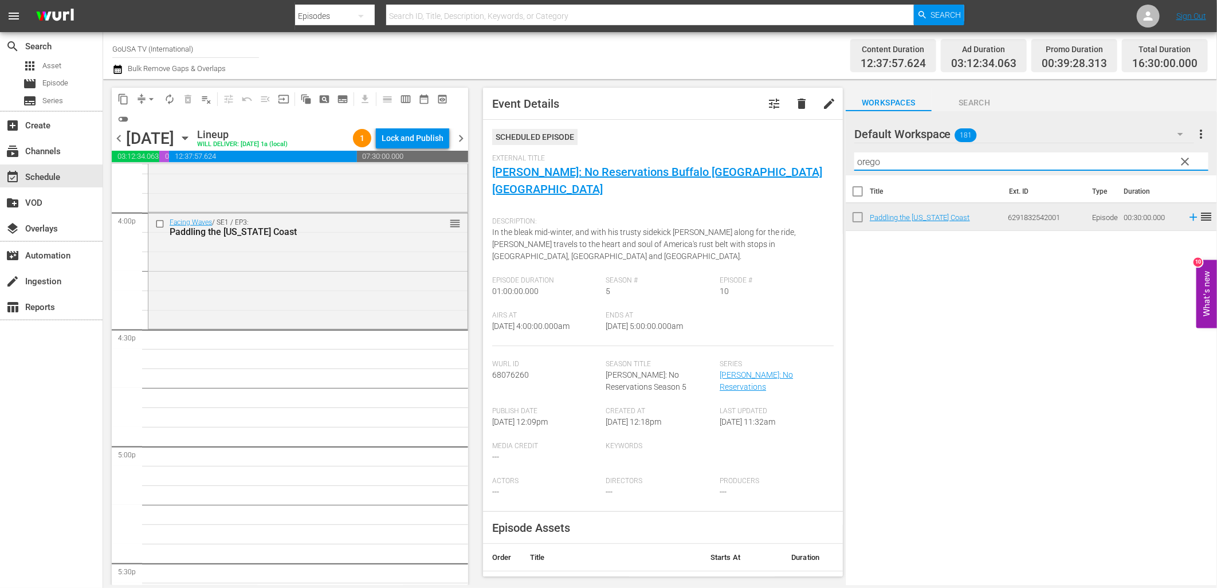
drag, startPoint x: 860, startPoint y: 167, endPoint x: 818, endPoint y: 169, distance: 42.4
click at [818, 169] on div "content_copy compress arrow_drop_down autorenew_outlined delete_forever_outline…" at bounding box center [660, 332] width 1114 height 506
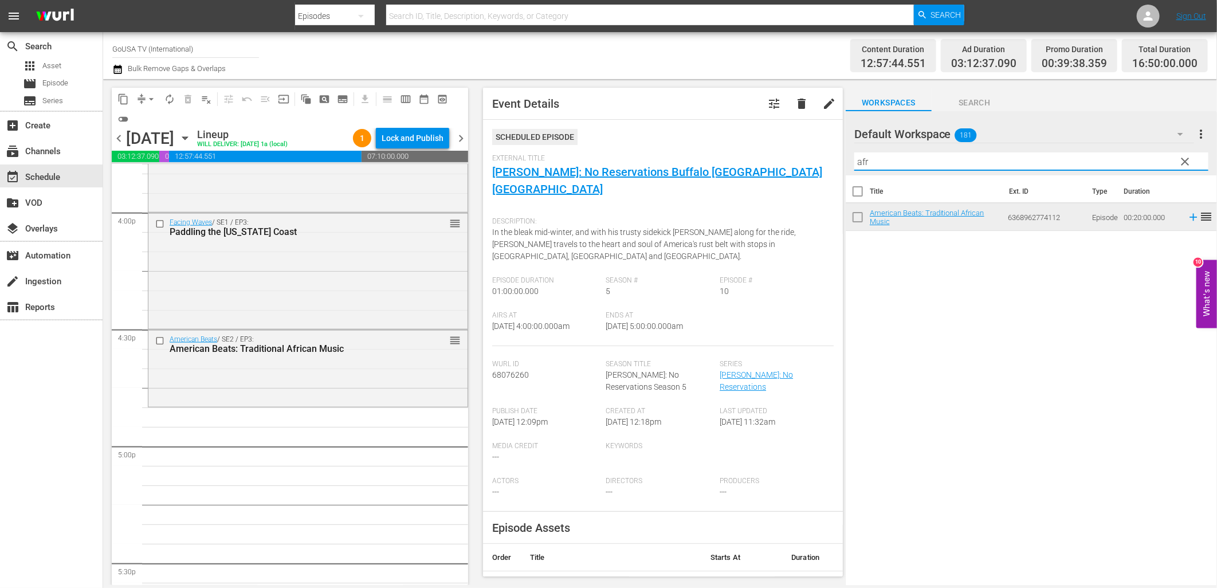
drag, startPoint x: 883, startPoint y: 157, endPoint x: 770, endPoint y: 159, distance: 113.5
click at [770, 159] on div "content_copy compress arrow_drop_down autorenew_outlined delete_forever_outline…" at bounding box center [660, 332] width 1114 height 506
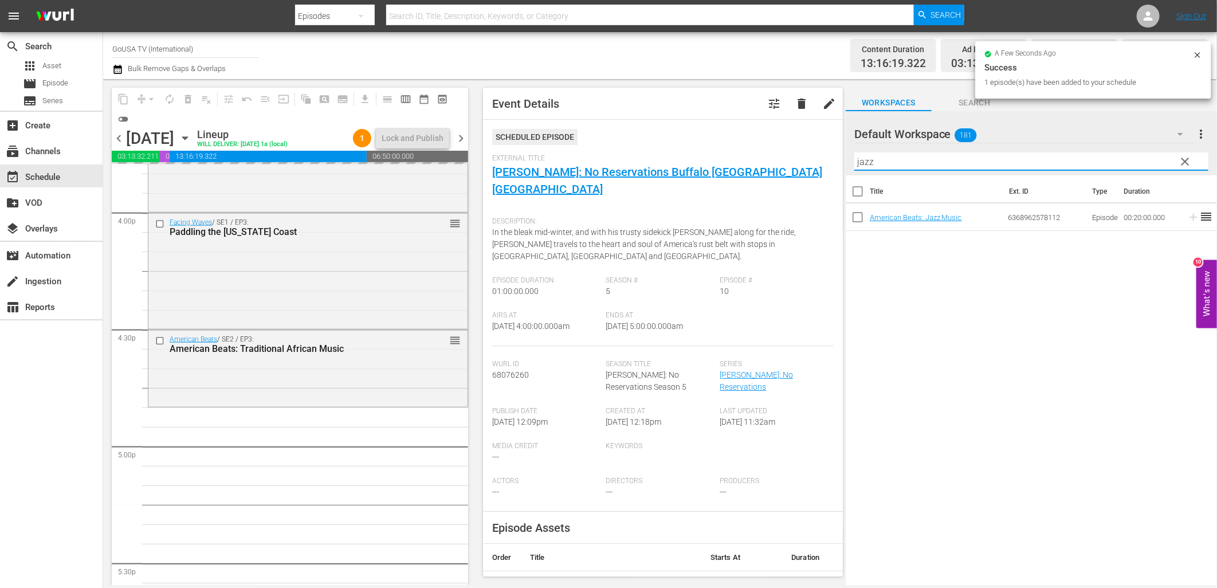
drag, startPoint x: 898, startPoint y: 160, endPoint x: 838, endPoint y: 169, distance: 60.2
click at [839, 169] on div "content_copy compress arrow_drop_down autorenew_outlined delete_forever_outline…" at bounding box center [660, 332] width 1114 height 506
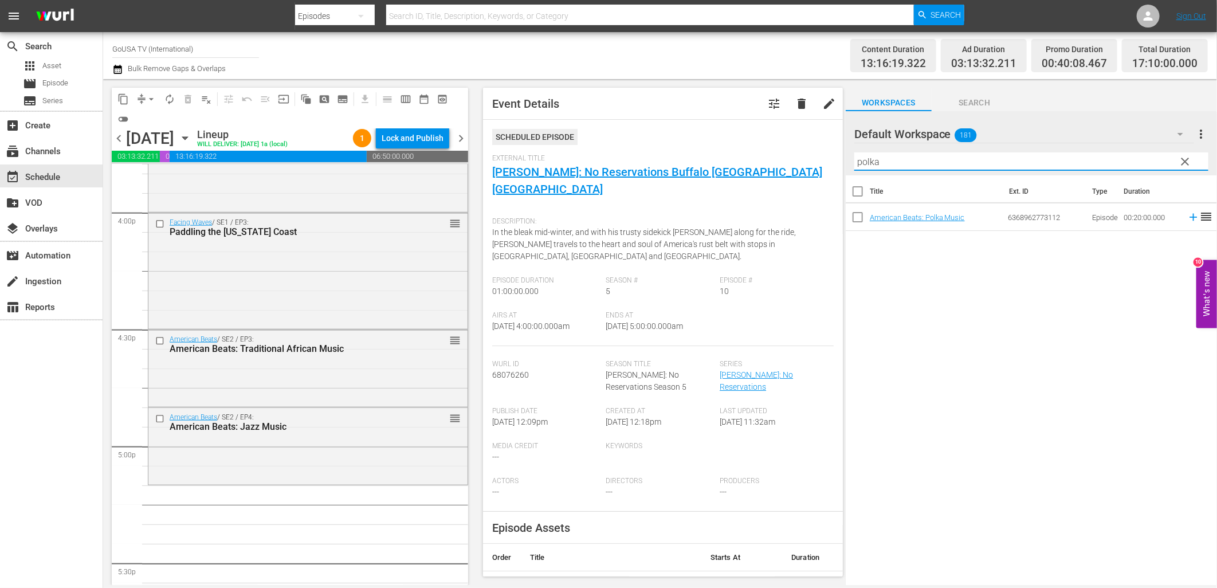
type input "polka"
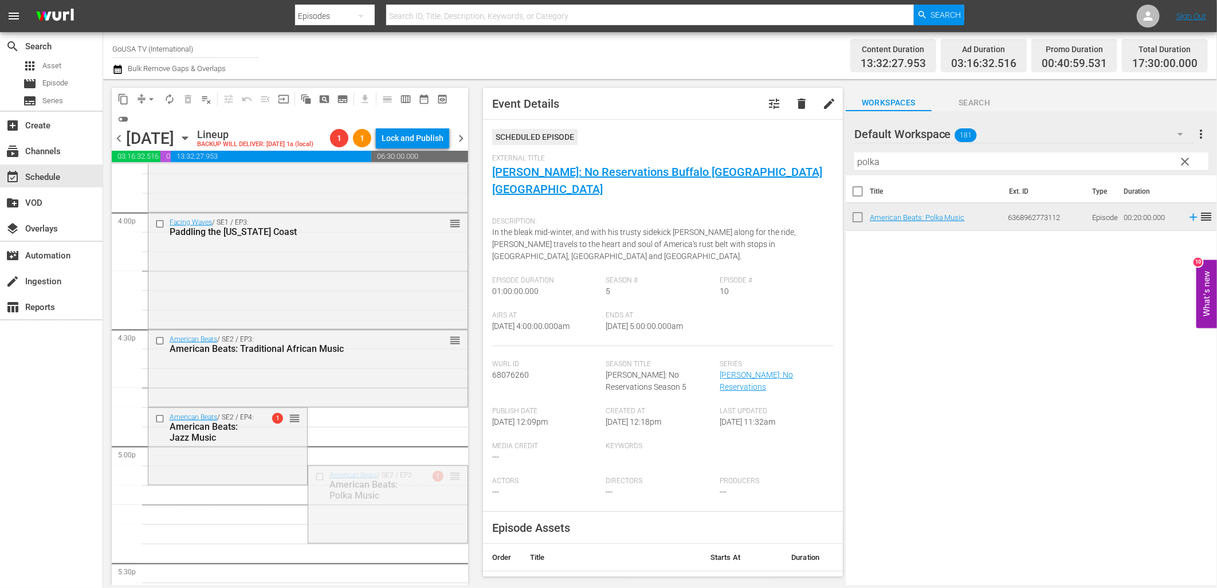
drag, startPoint x: 448, startPoint y: 477, endPoint x: 430, endPoint y: 494, distance: 23.5
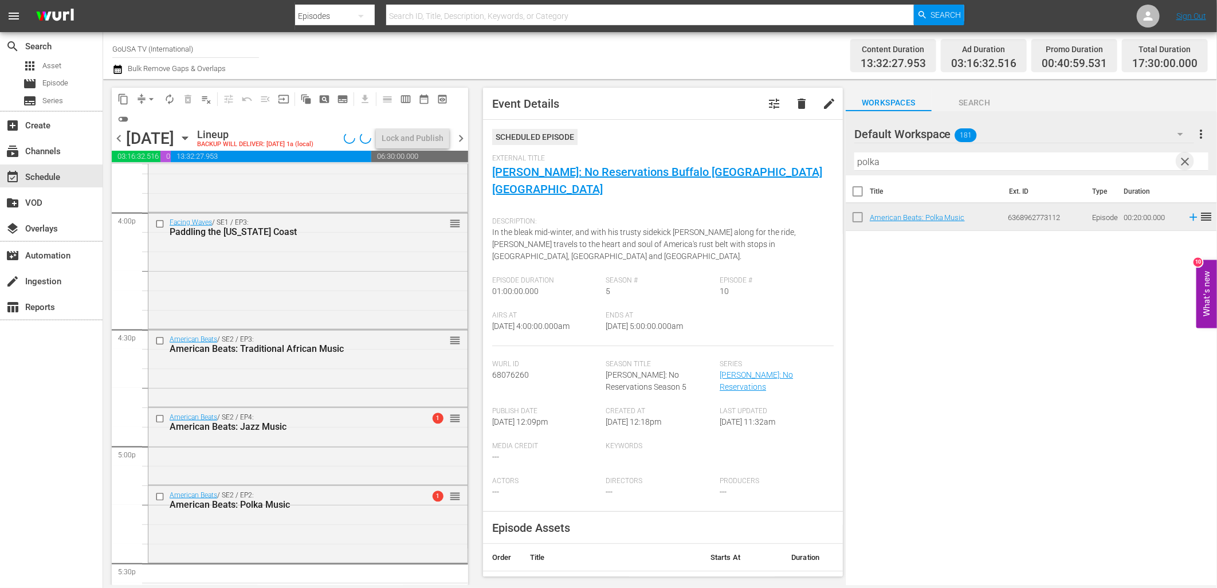
click at [1183, 158] on span "clear" at bounding box center [1186, 162] width 14 height 14
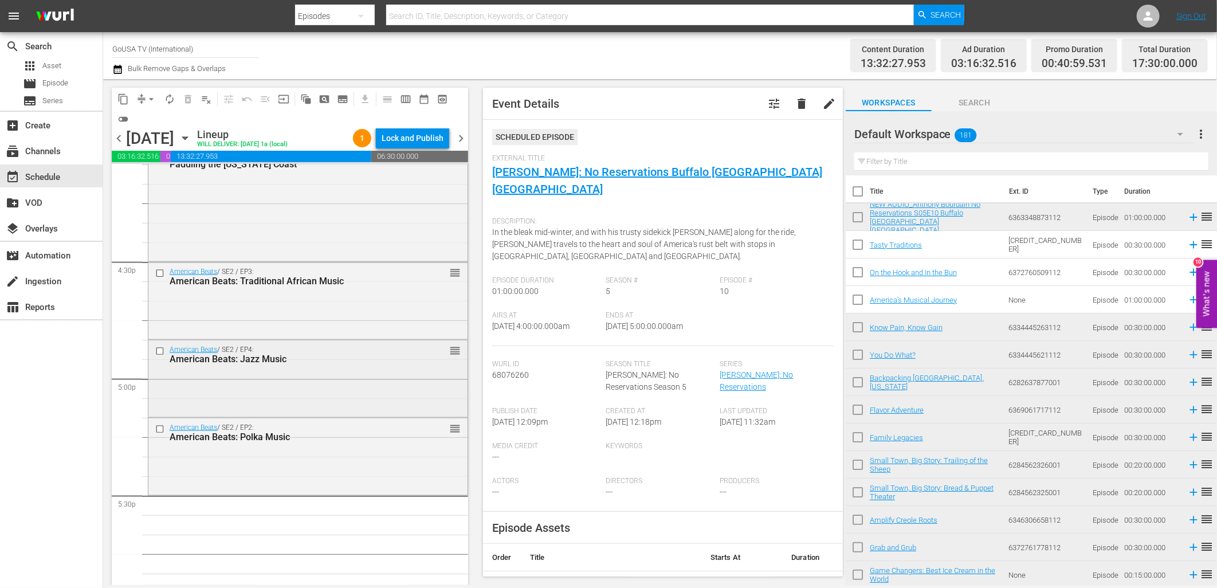
scroll to position [3885, 0]
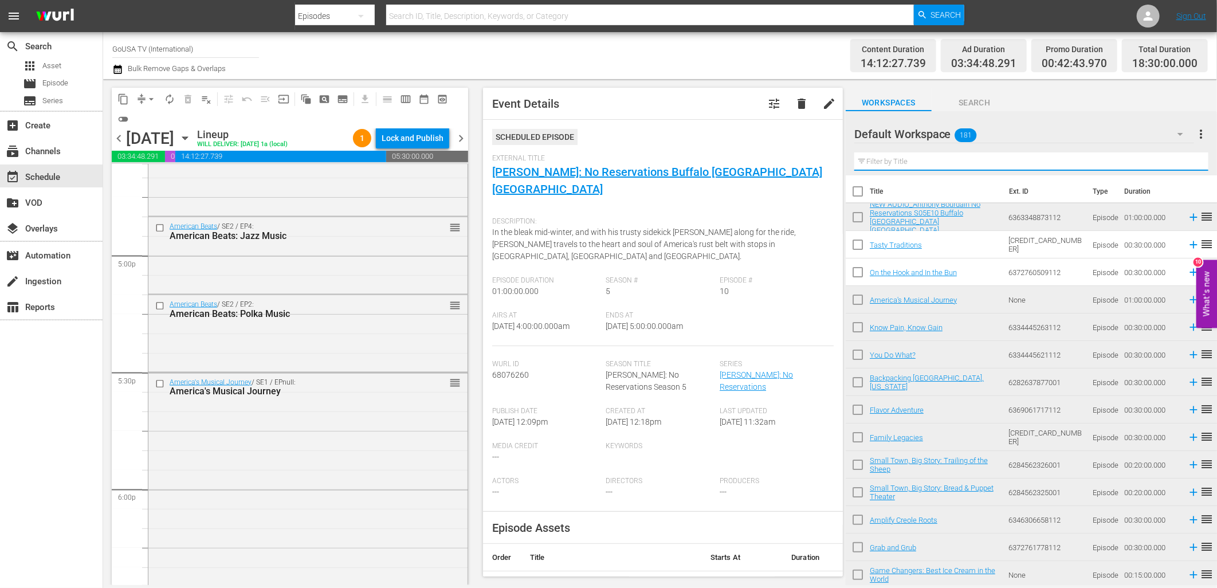
click at [896, 160] on input "text" at bounding box center [1032, 161] width 354 height 18
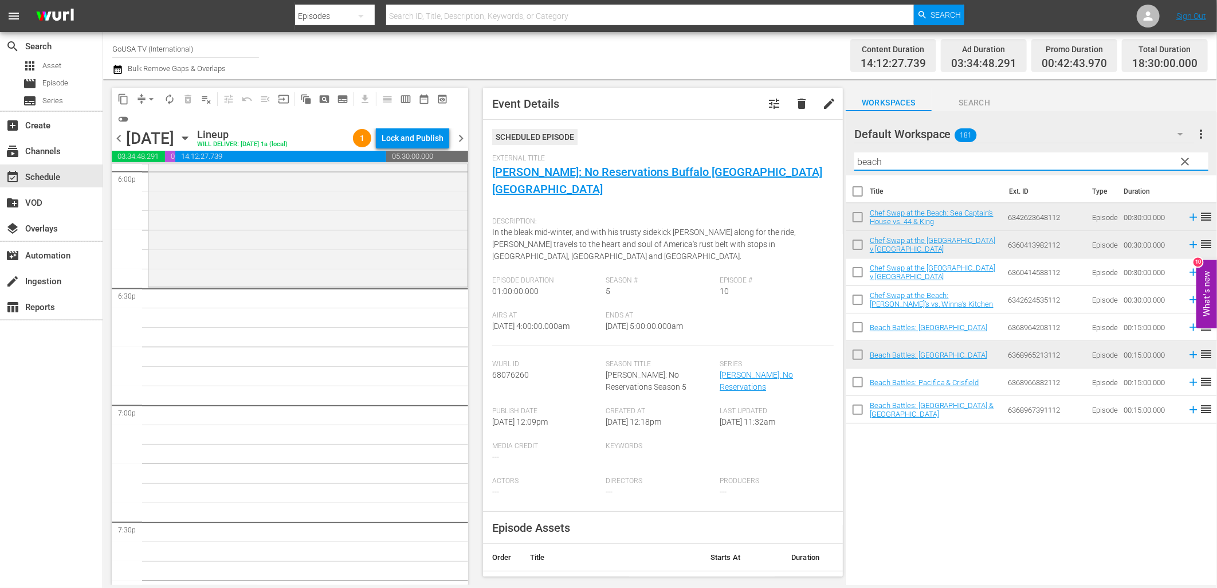
scroll to position [4203, 0]
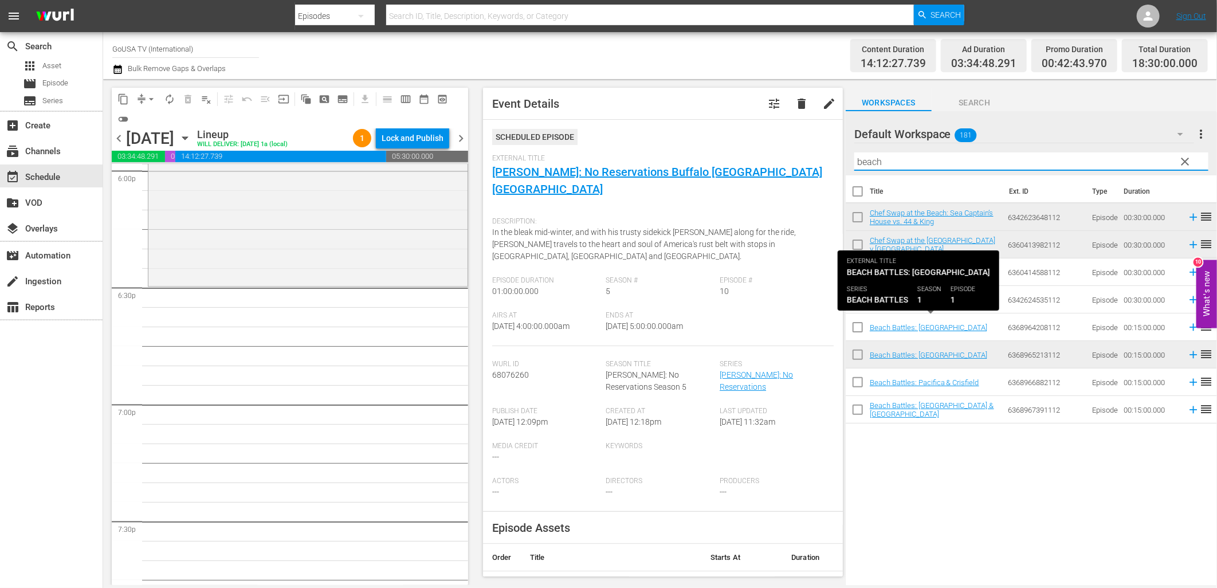
type input "beach"
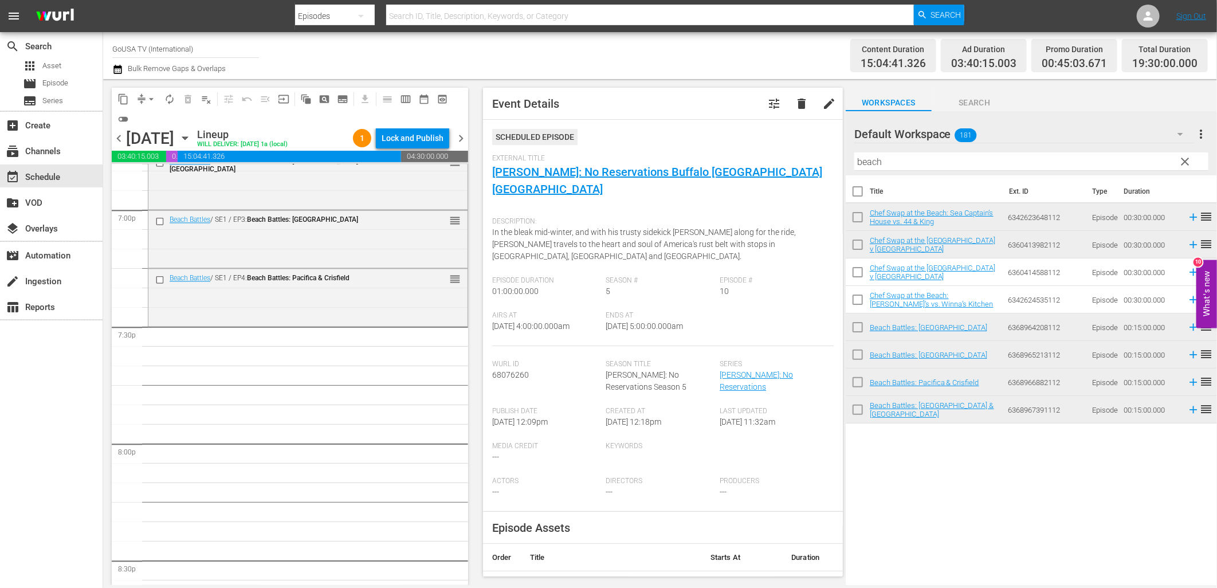
scroll to position [4458, 0]
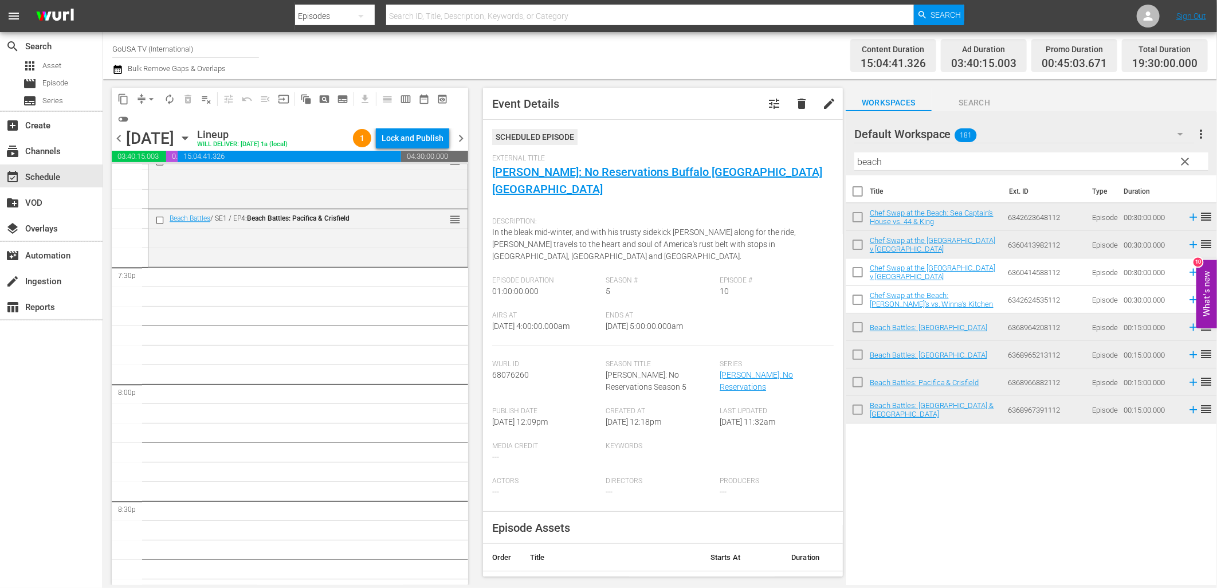
click at [1184, 161] on span "clear" at bounding box center [1186, 162] width 14 height 14
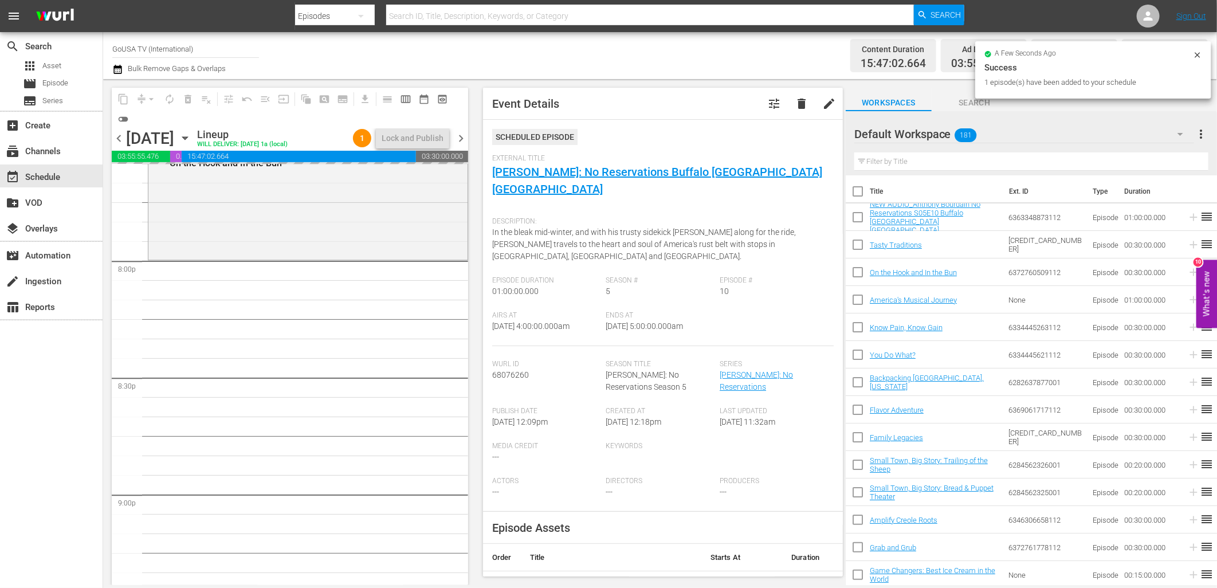
scroll to position [4649, 0]
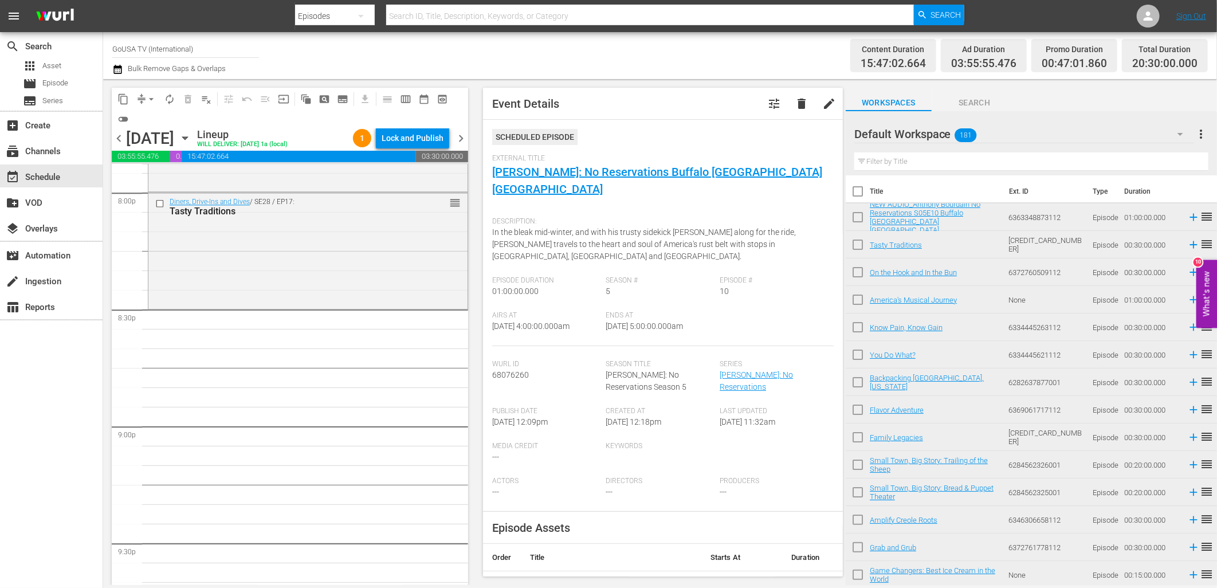
click at [909, 159] on input "text" at bounding box center [1032, 161] width 354 height 18
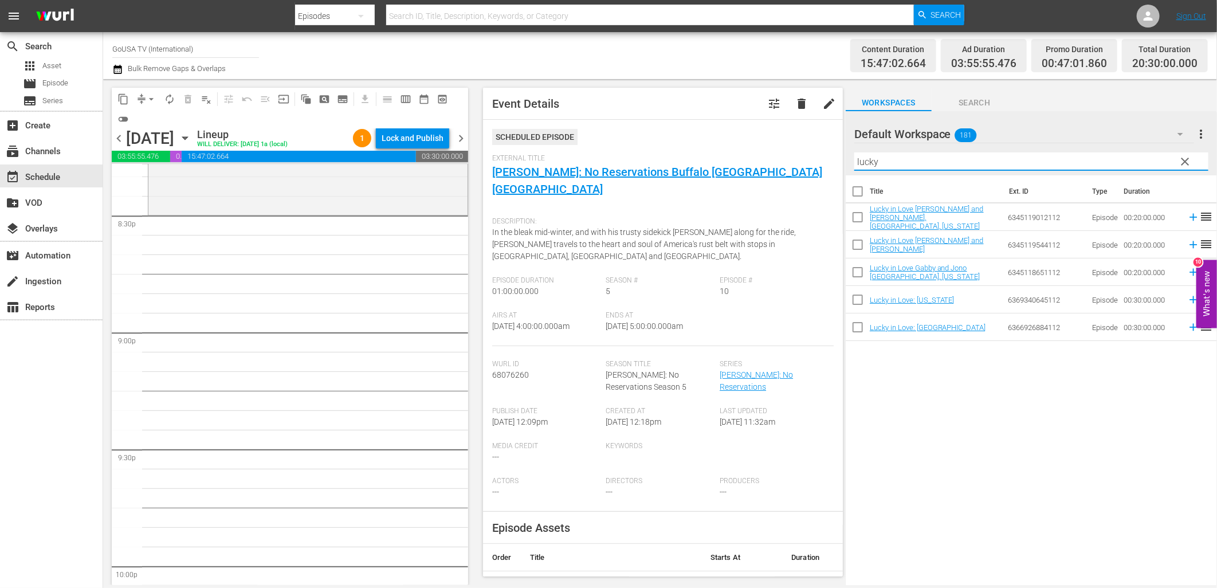
scroll to position [4776, 0]
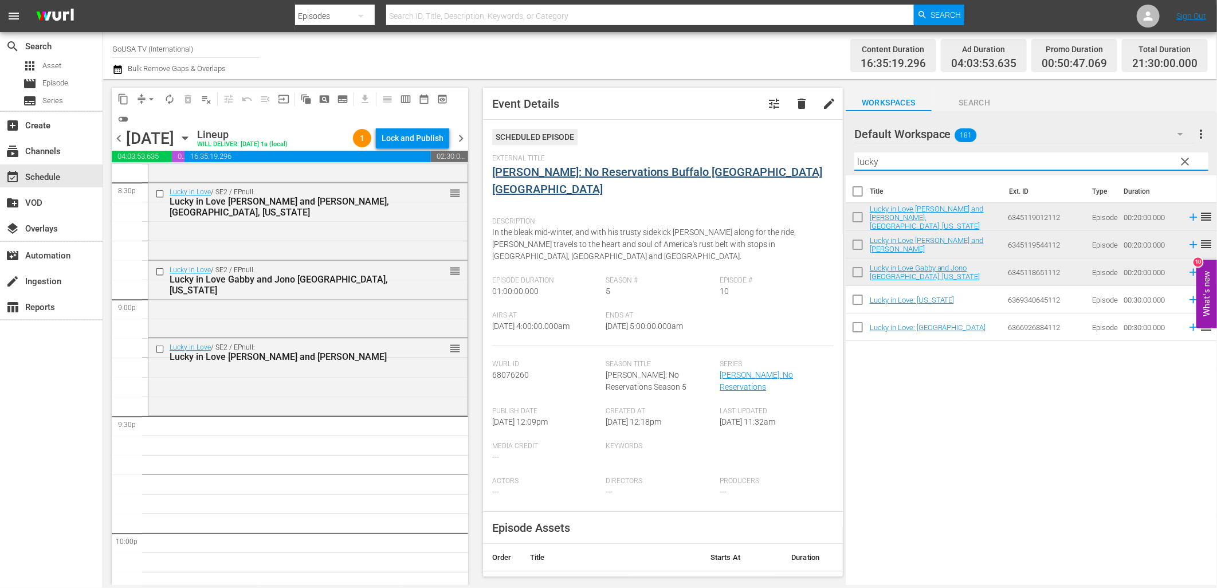
drag, startPoint x: 898, startPoint y: 162, endPoint x: 802, endPoint y: 164, distance: 95.2
click at [804, 164] on div "content_copy compress arrow_drop_down autorenew_outlined delete_forever_outline…" at bounding box center [660, 332] width 1114 height 506
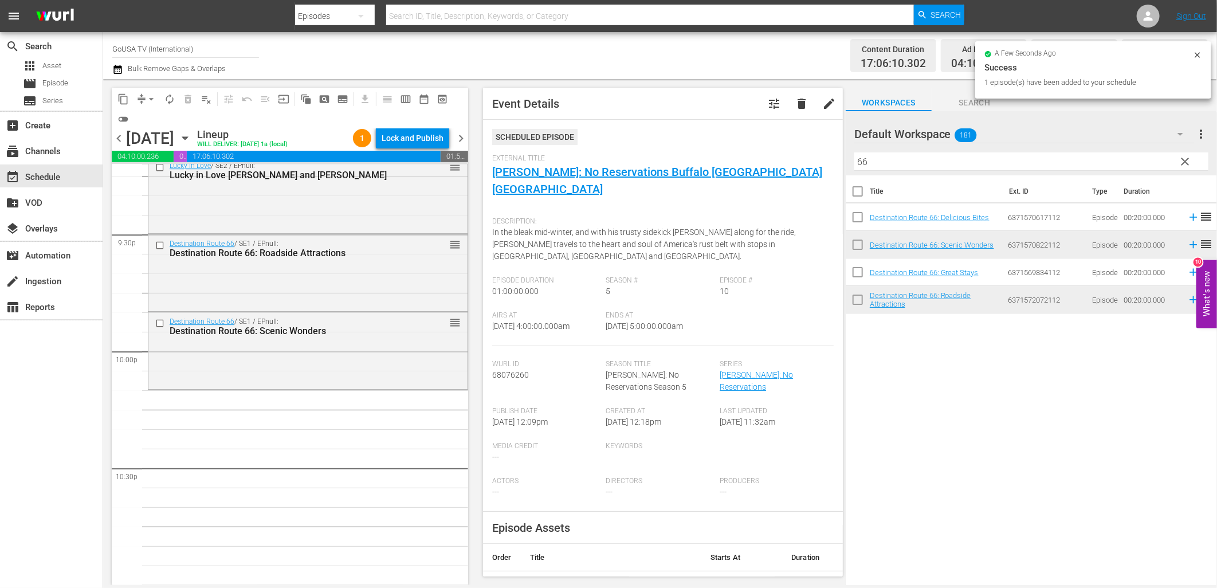
scroll to position [4967, 0]
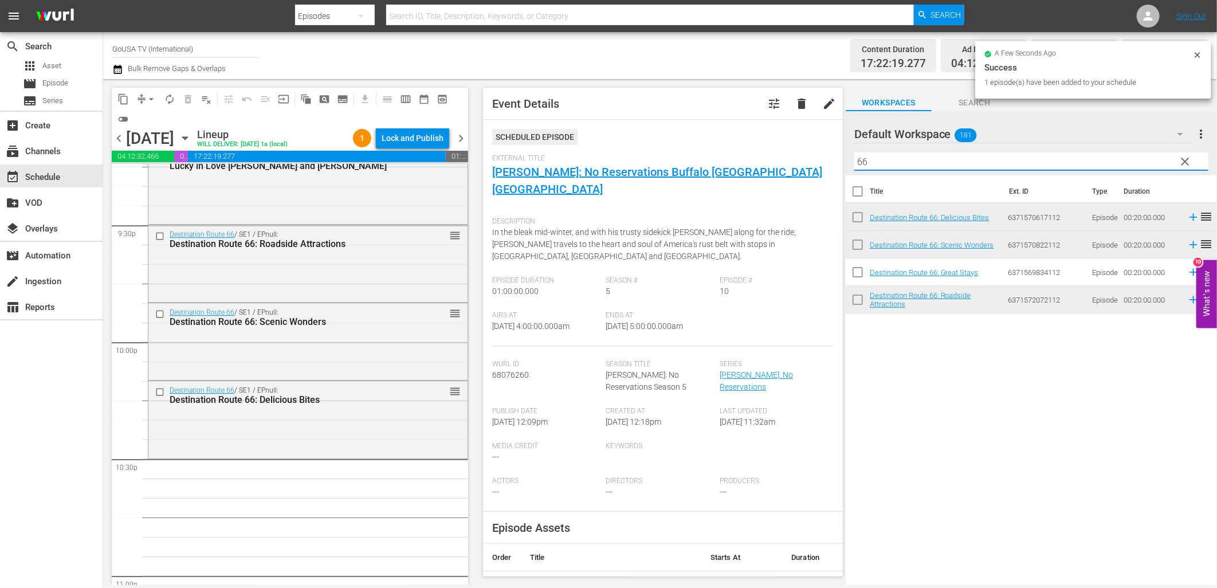
drag, startPoint x: 886, startPoint y: 163, endPoint x: 816, endPoint y: 163, distance: 69.4
click at [816, 163] on div "content_copy compress arrow_drop_down autorenew_outlined delete_forever_outline…" at bounding box center [660, 332] width 1114 height 506
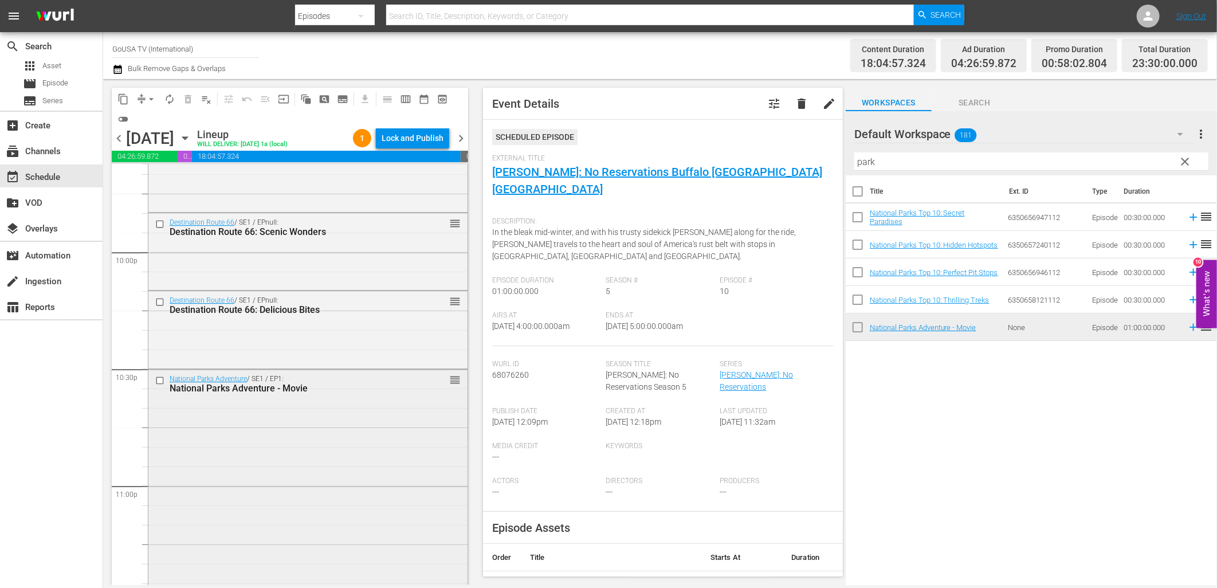
scroll to position [5191, 0]
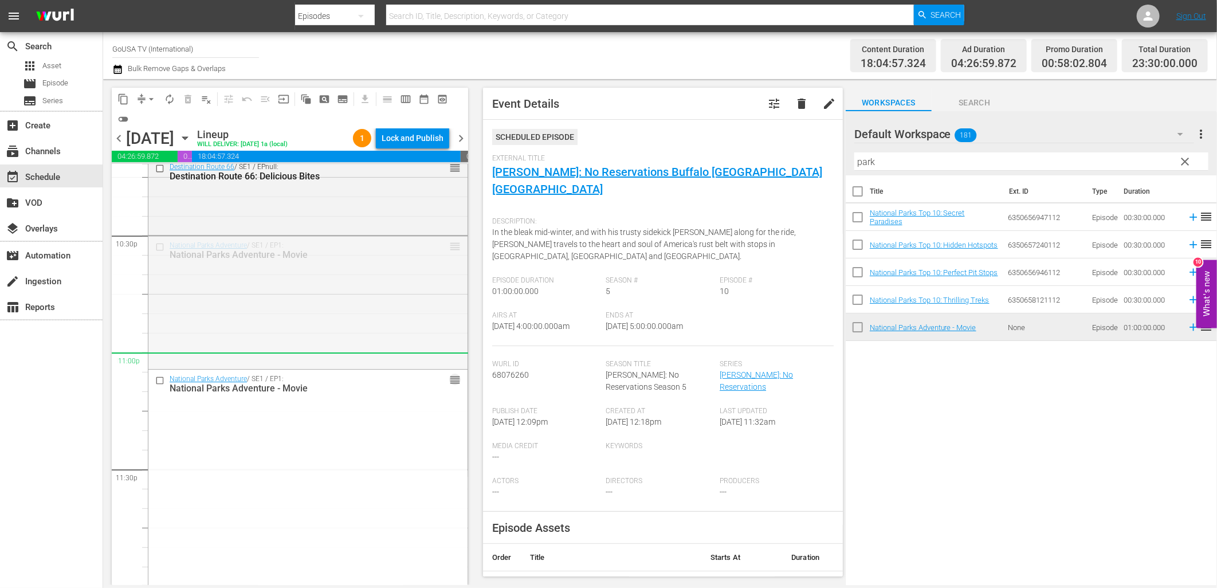
drag, startPoint x: 444, startPoint y: 246, endPoint x: 423, endPoint y: 359, distance: 114.2
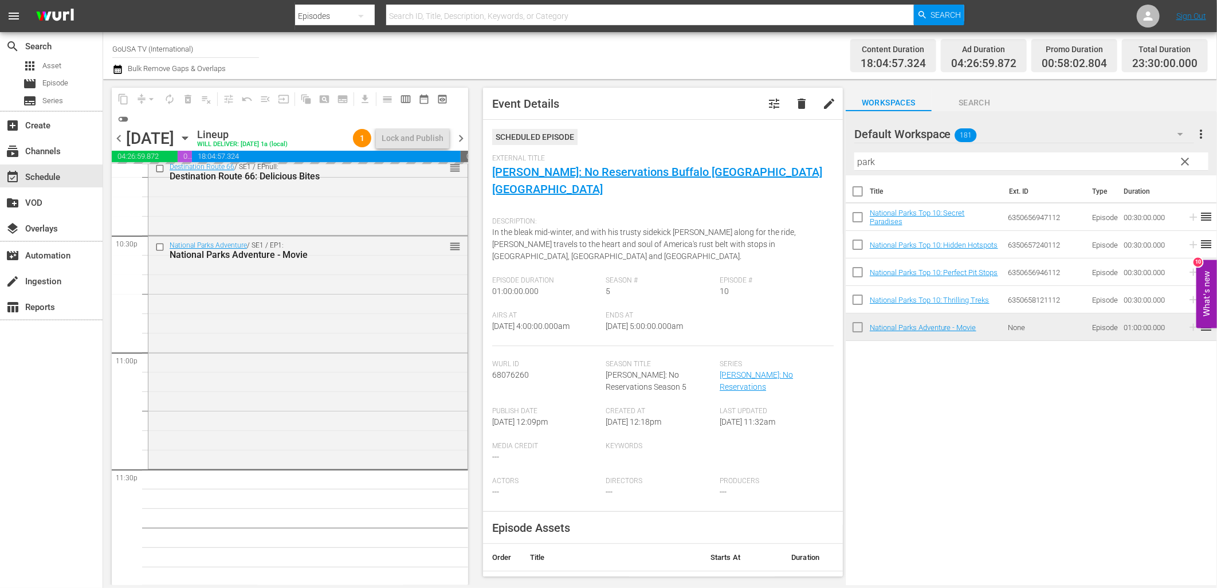
click at [910, 154] on input "park" at bounding box center [1032, 161] width 354 height 18
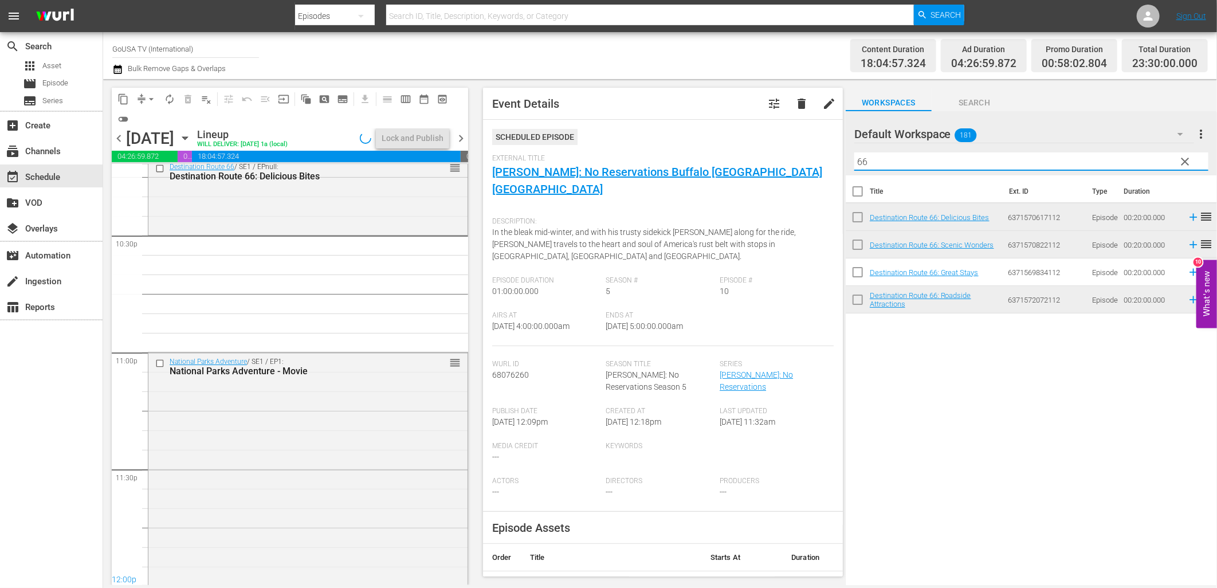
type input "66"
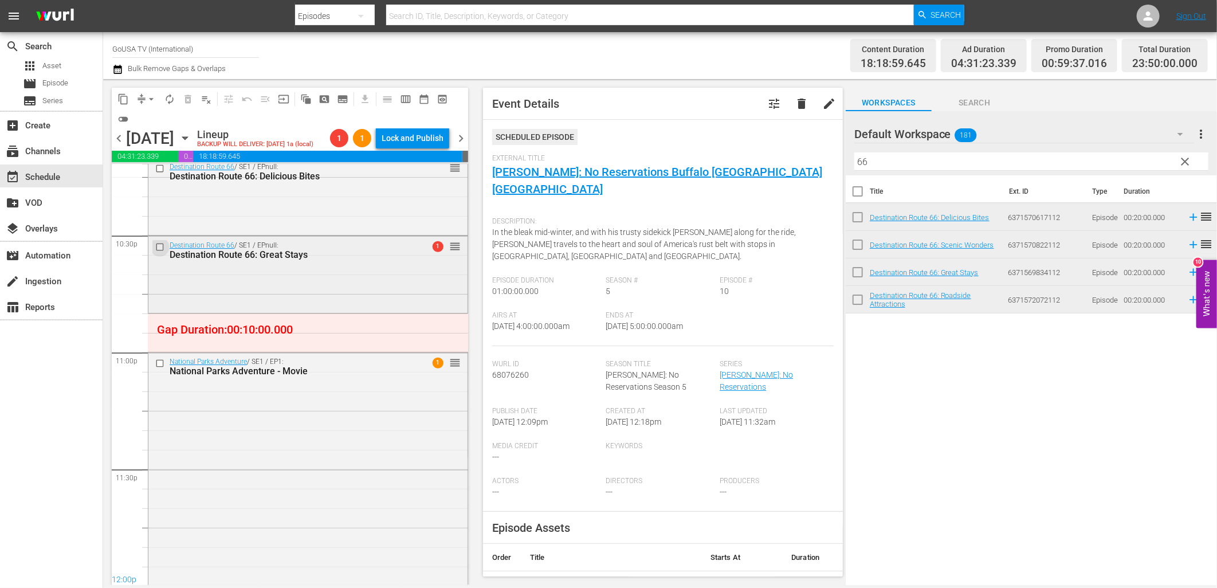
click at [158, 245] on input "checkbox" at bounding box center [161, 247] width 12 height 10
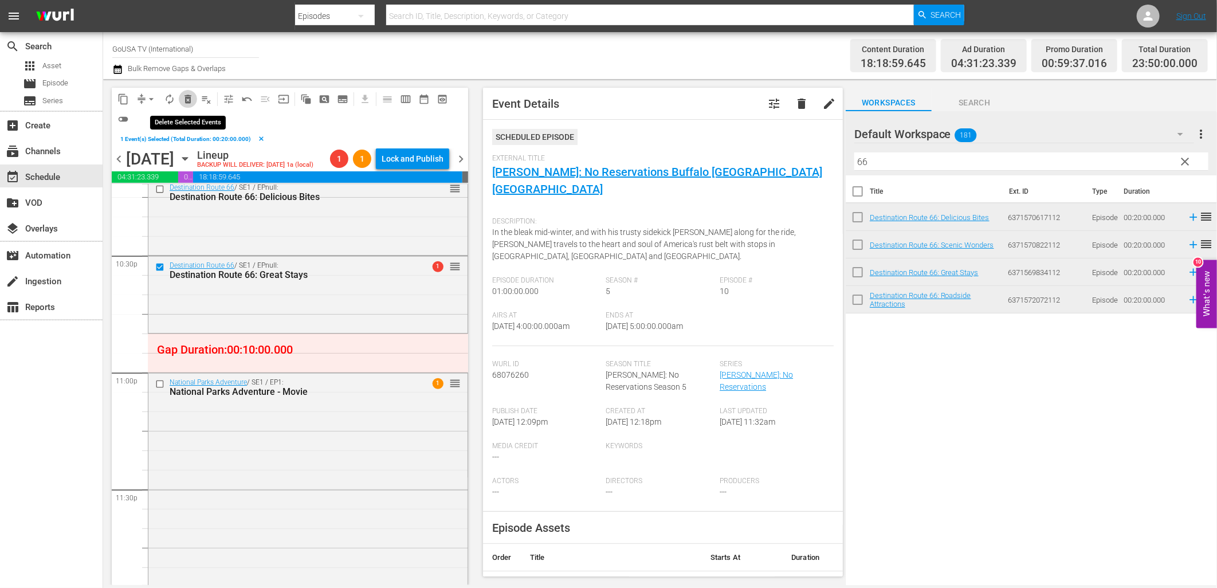
click at [186, 98] on span "delete_forever_outlined" at bounding box center [187, 98] width 11 height 11
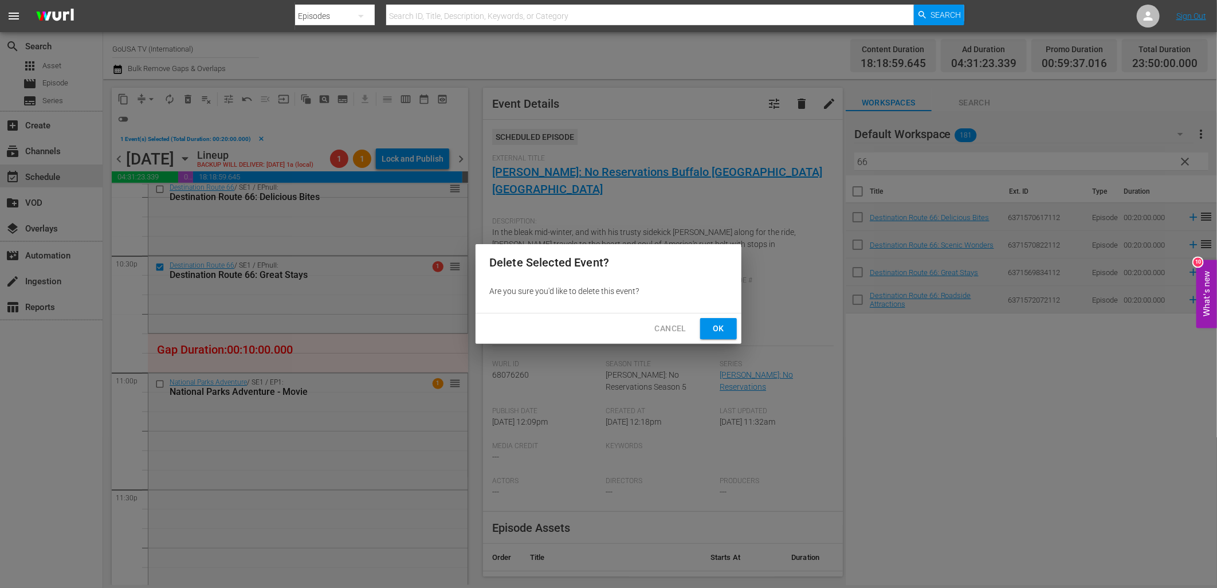
click at [717, 327] on span "Ok" at bounding box center [719, 329] width 18 height 14
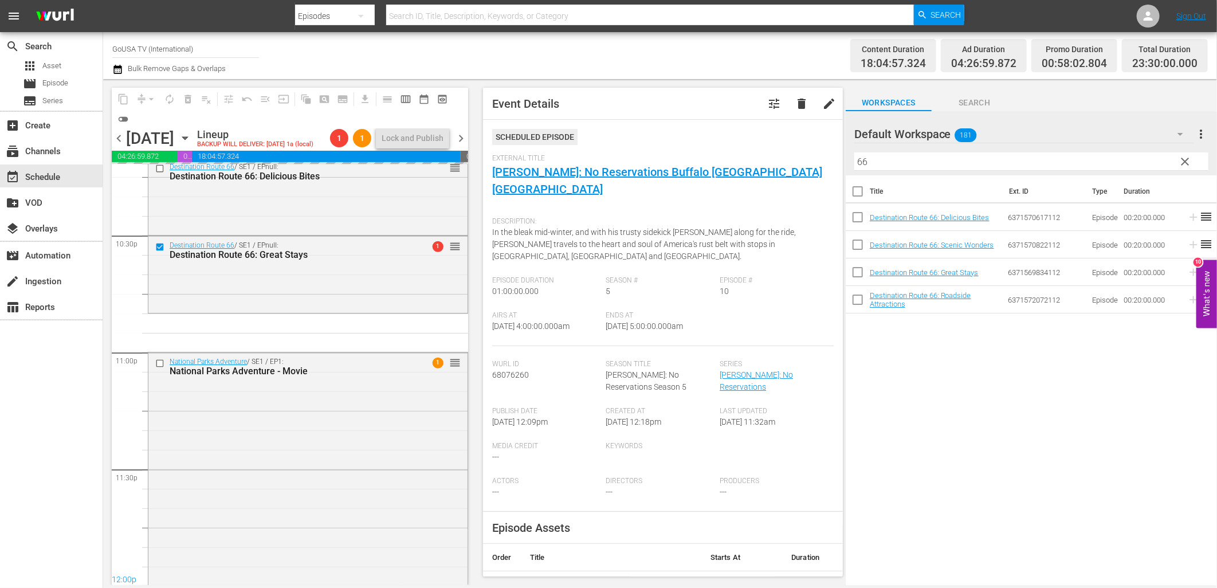
click at [1188, 164] on span "clear" at bounding box center [1186, 162] width 14 height 14
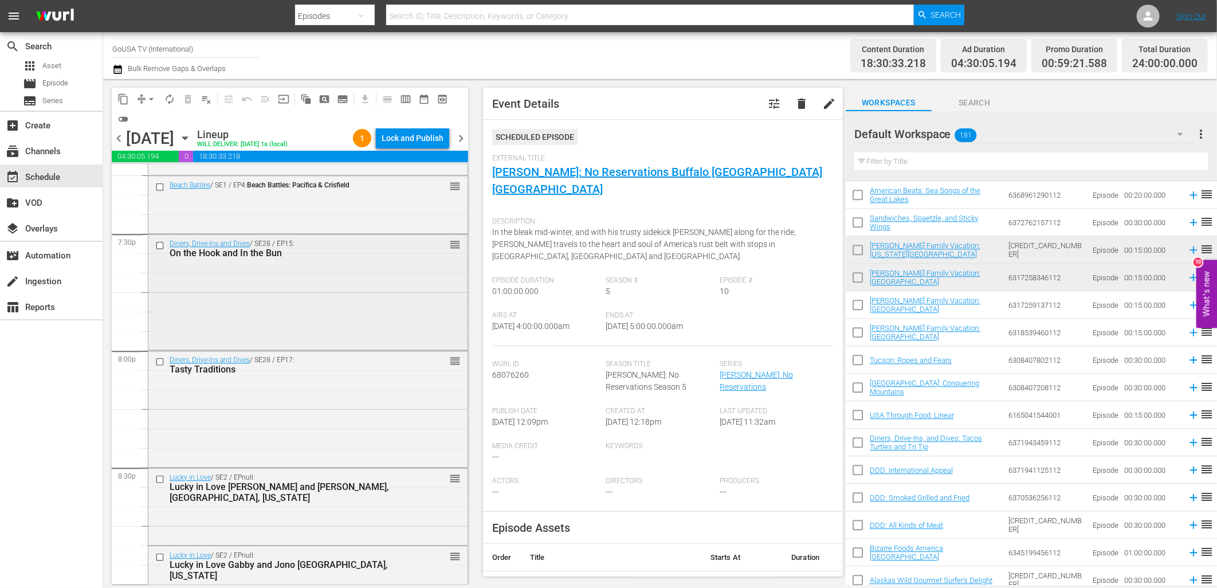
scroll to position [4237, 0]
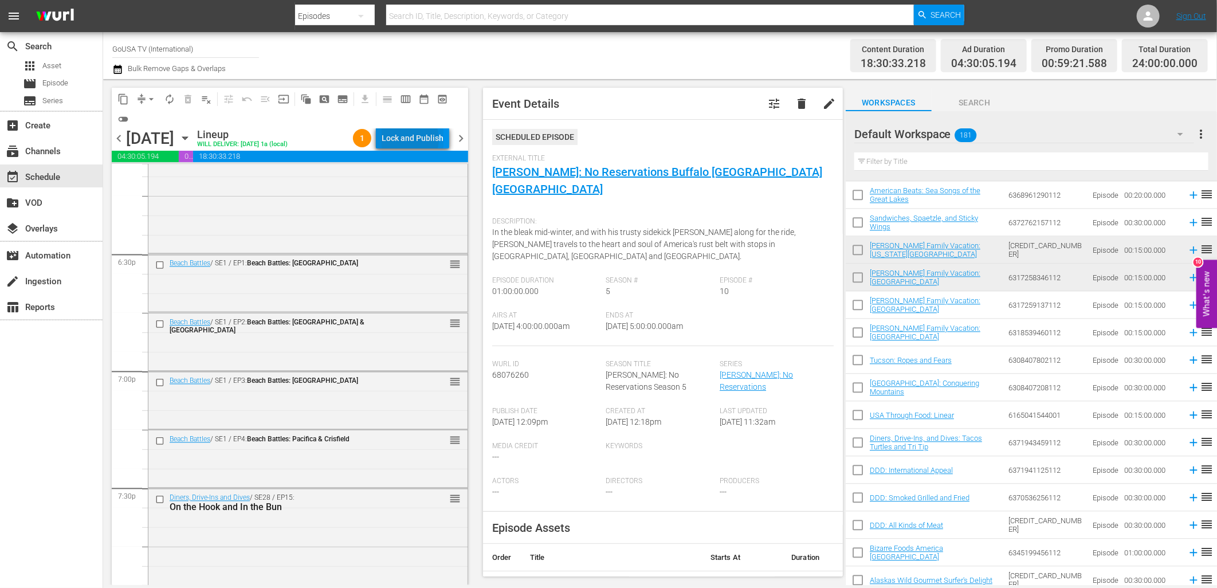
click at [407, 139] on div "Lock and Publish" at bounding box center [413, 138] width 62 height 21
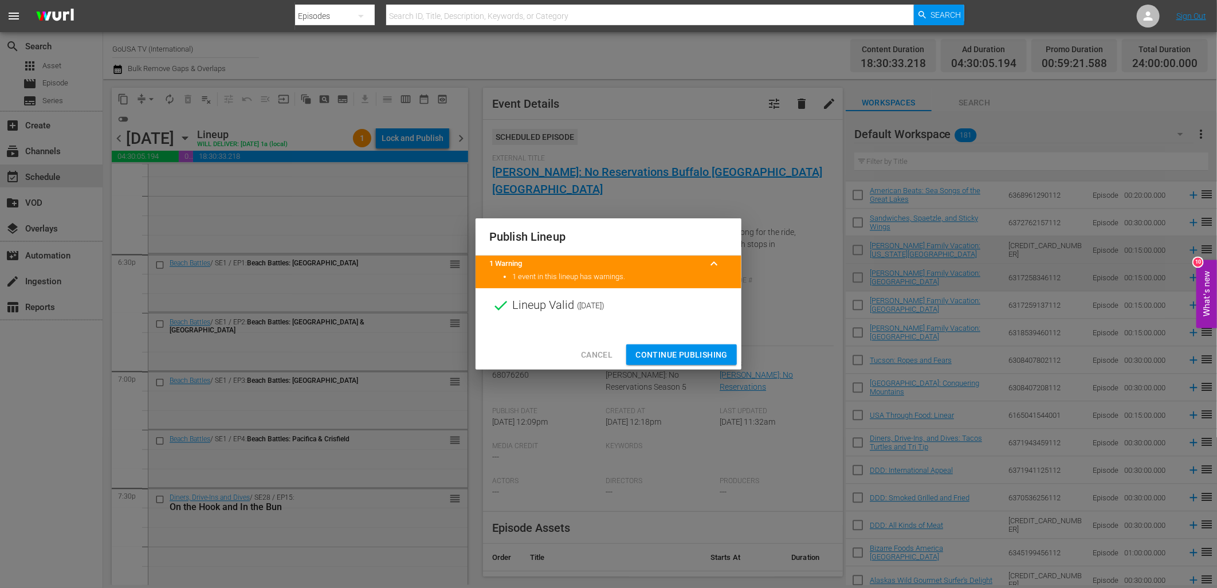
click at [685, 353] on span "Continue Publishing" at bounding box center [682, 355] width 92 height 14
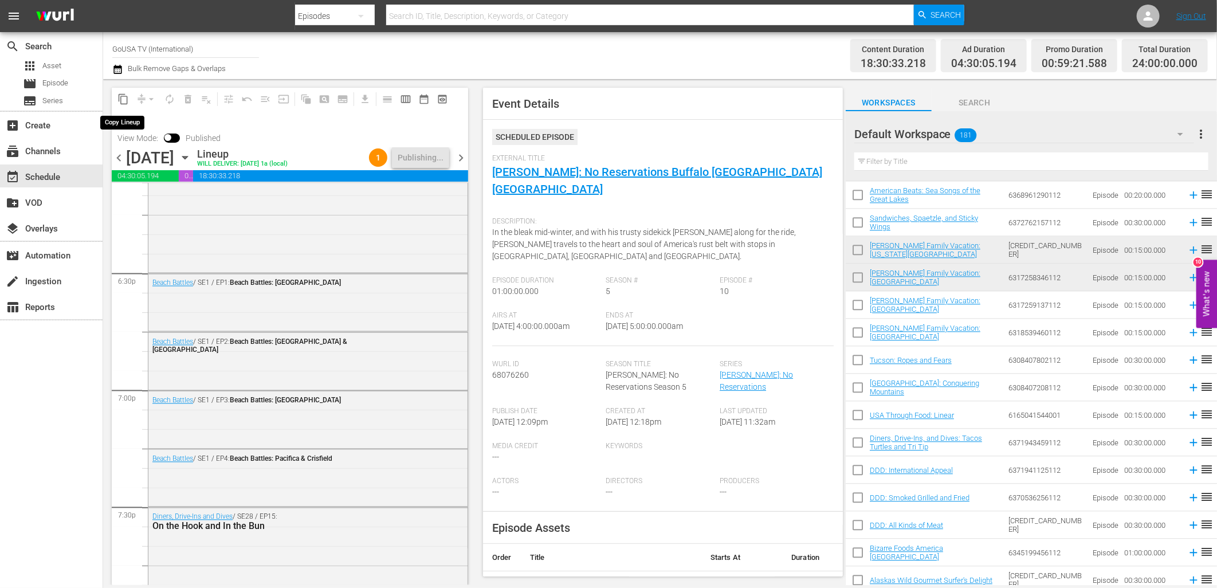
click at [120, 96] on span "content_copy" at bounding box center [123, 98] width 11 height 11
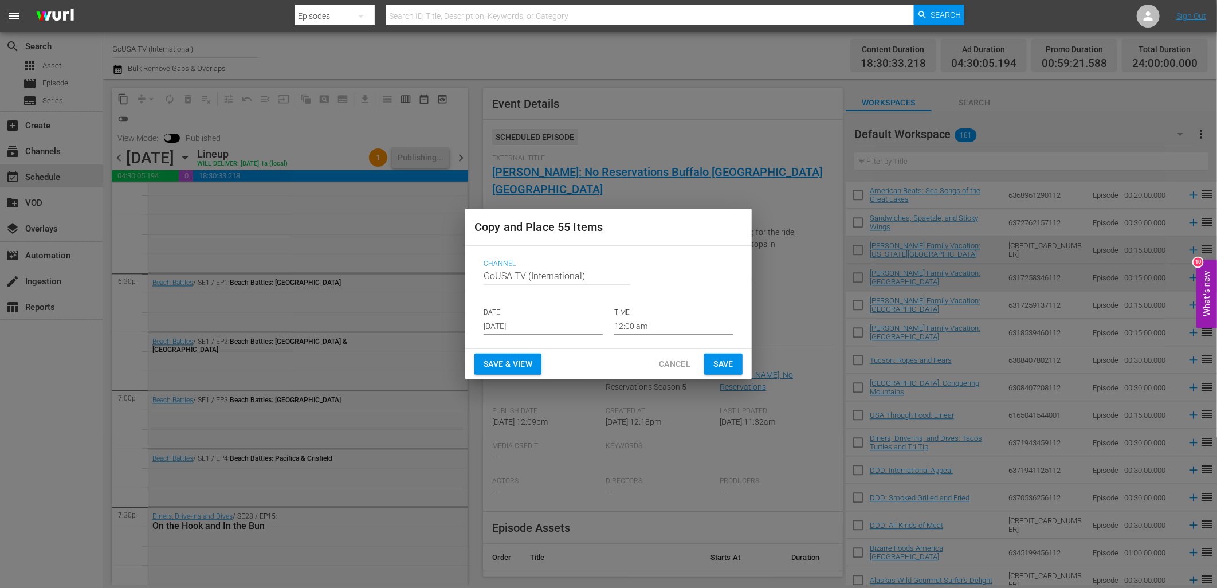
click at [550, 328] on input "Aug 23rd 2025" at bounding box center [543, 326] width 119 height 17
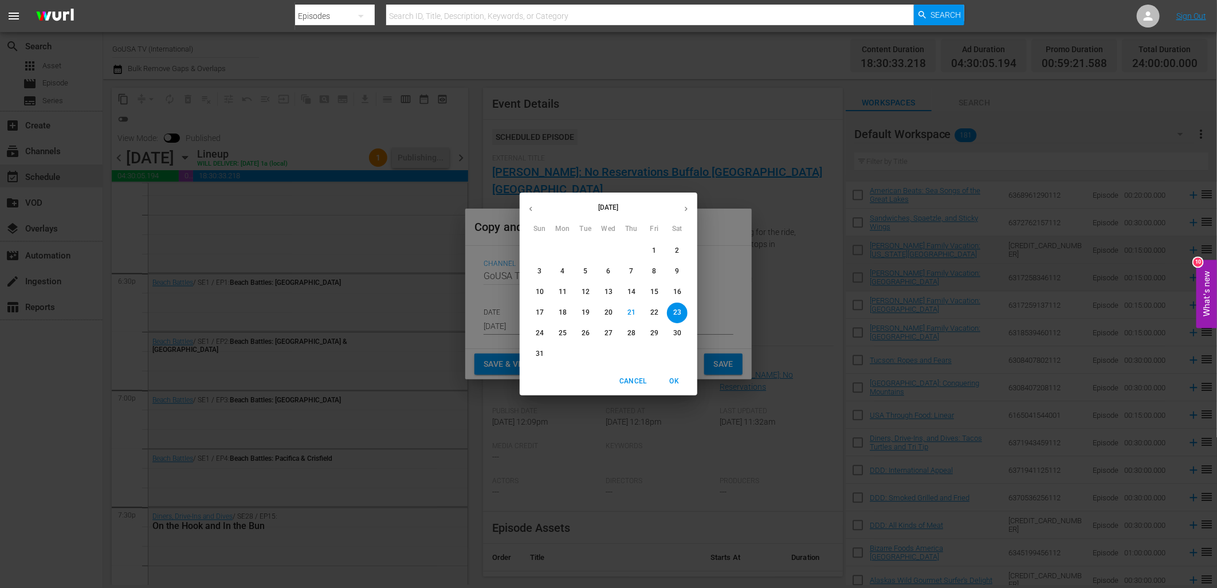
click at [682, 206] on icon "button" at bounding box center [686, 209] width 9 height 9
click at [675, 270] on p "13" at bounding box center [678, 272] width 8 height 10
type input "Sep 13th 2025"
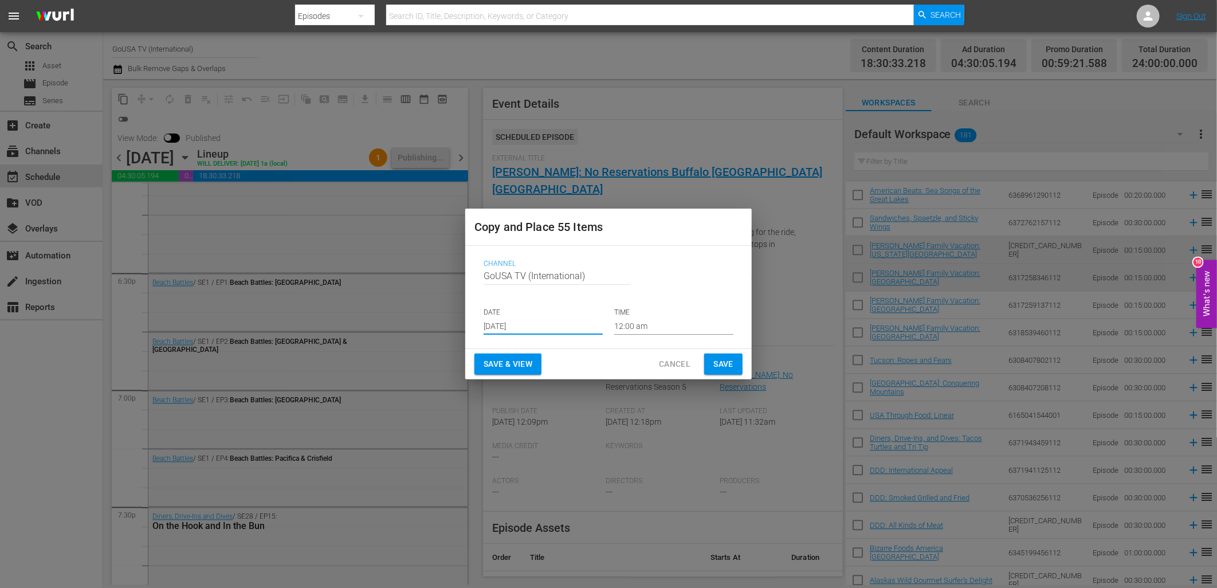
click at [724, 366] on span "Save" at bounding box center [724, 364] width 20 height 14
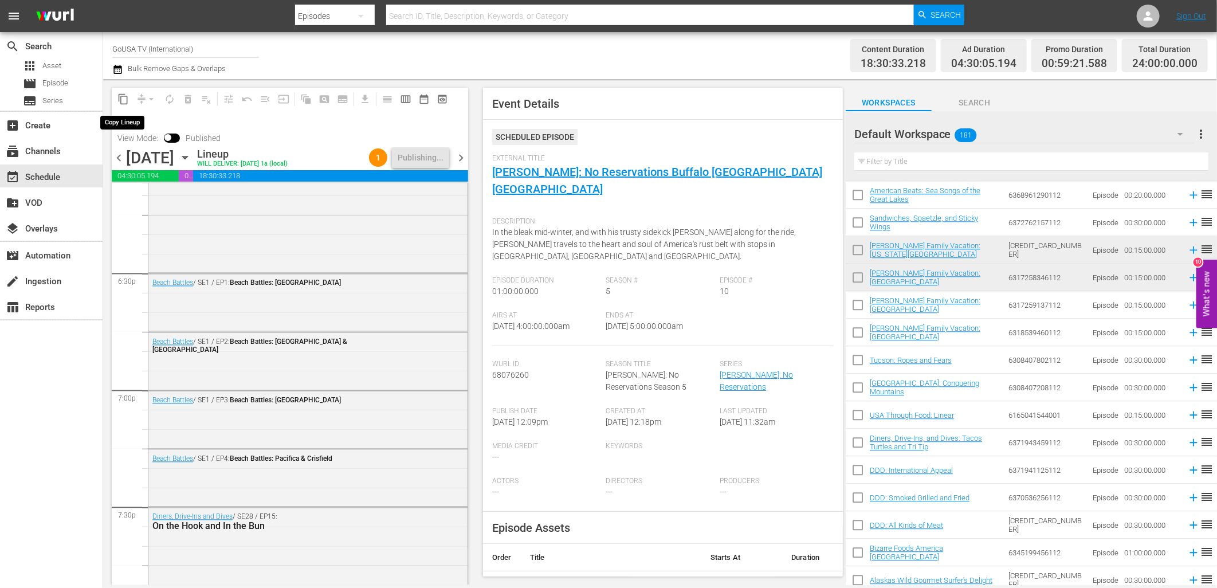
click at [119, 100] on span "content_copy" at bounding box center [123, 98] width 11 height 11
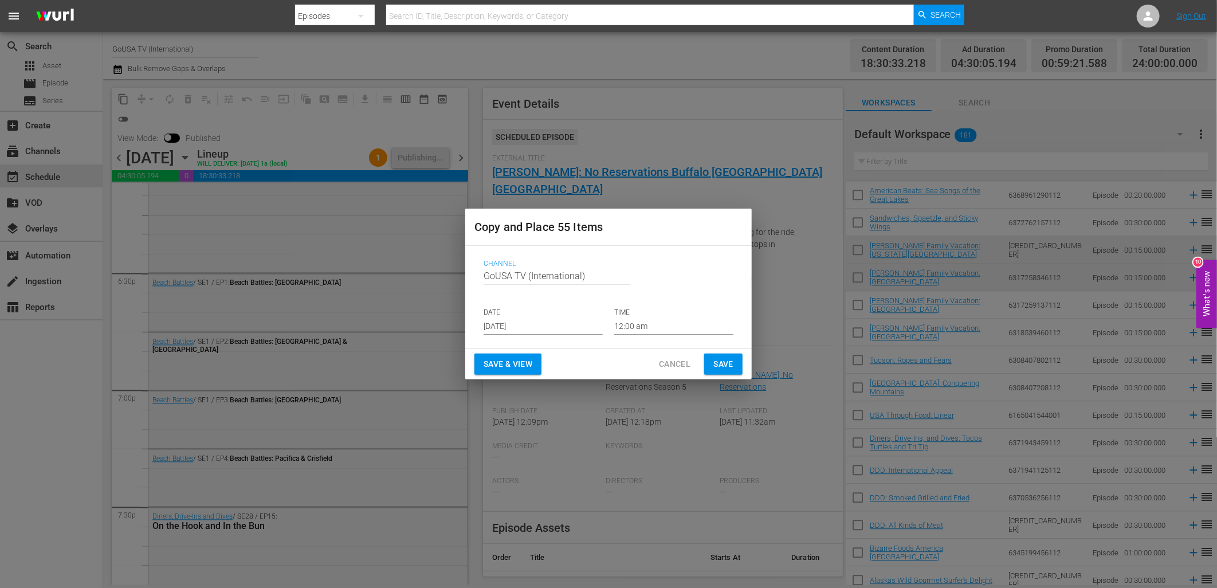
click at [522, 324] on input "Aug 23rd 2025" at bounding box center [543, 326] width 119 height 17
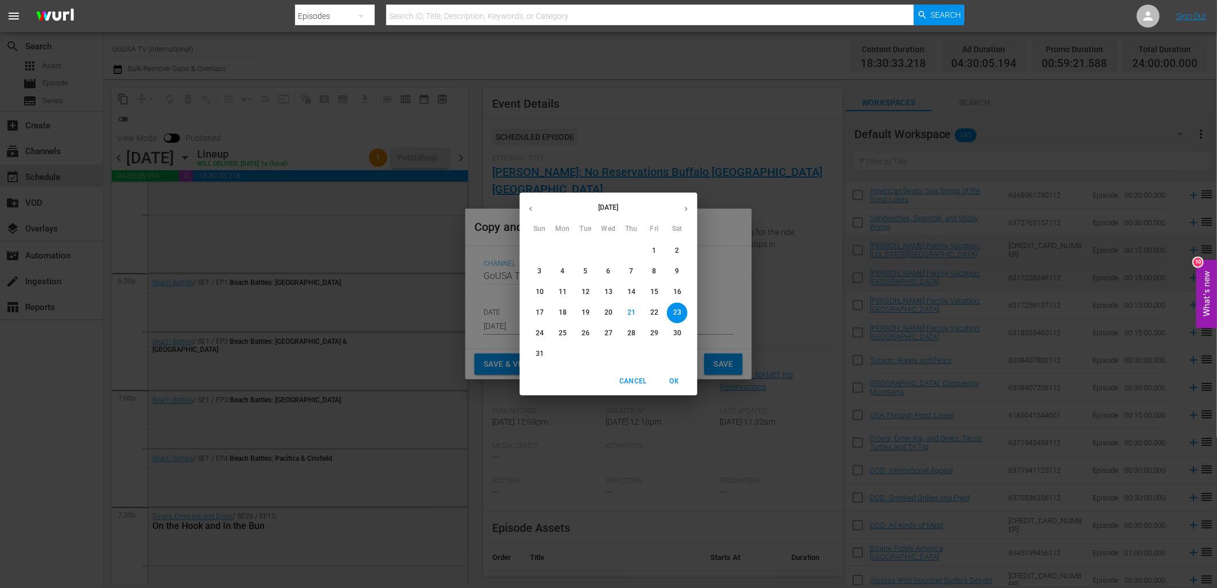
click at [684, 215] on button "button" at bounding box center [686, 209] width 22 height 22
click at [677, 290] on p "20" at bounding box center [678, 292] width 8 height 10
type input "Sep 20th 2025"
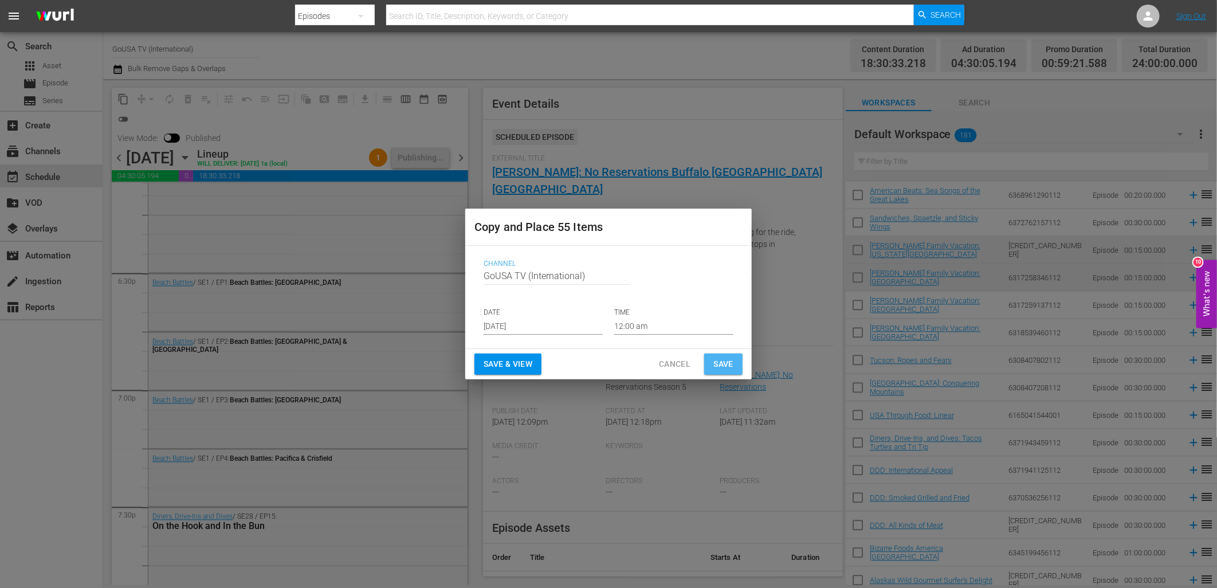
click at [722, 365] on span "Save" at bounding box center [724, 364] width 20 height 14
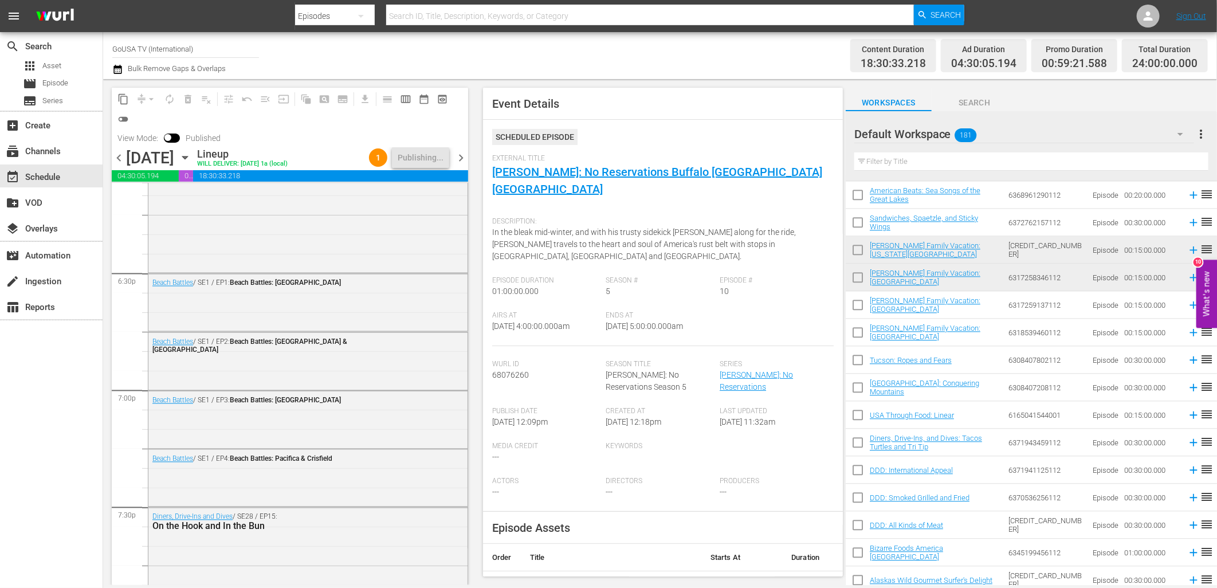
click at [125, 92] on button "content_copy" at bounding box center [123, 99] width 18 height 18
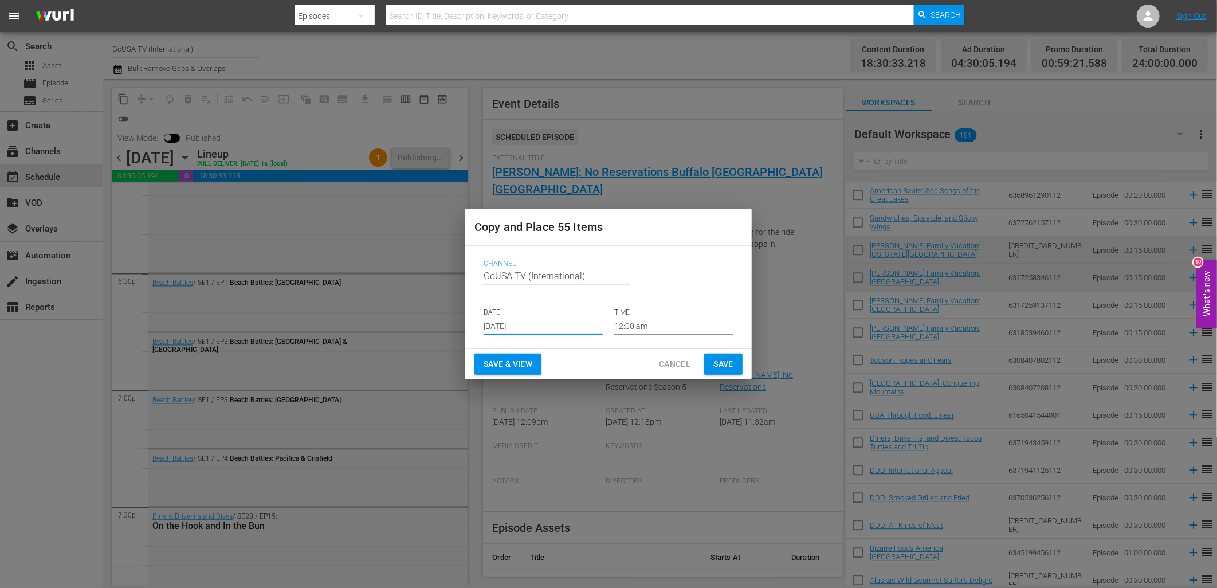
click at [531, 327] on input "Aug 23rd 2025" at bounding box center [543, 326] width 119 height 17
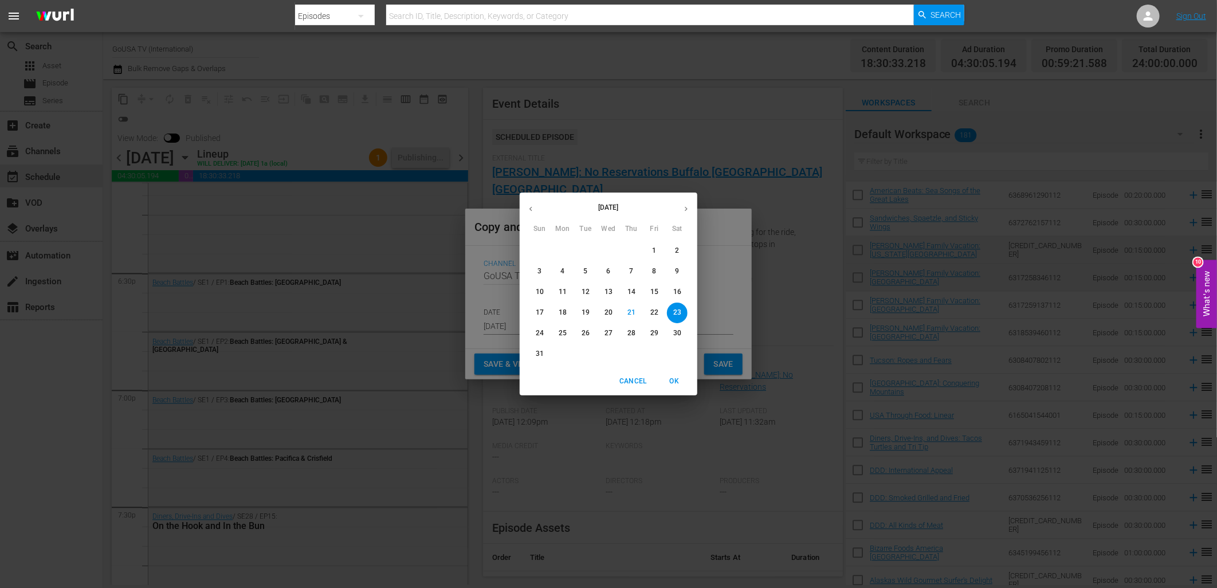
click at [684, 210] on icon "button" at bounding box center [686, 209] width 9 height 9
click at [677, 314] on p "27" at bounding box center [678, 313] width 8 height 10
type input "Sep 27th 2025"
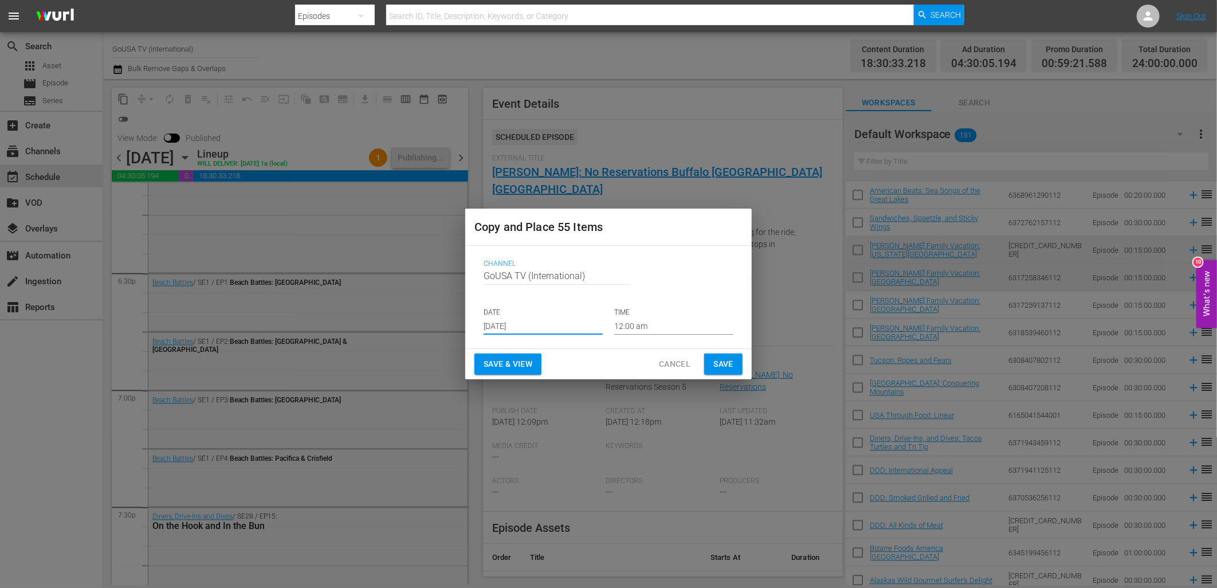
click at [727, 363] on span "Save" at bounding box center [724, 364] width 20 height 14
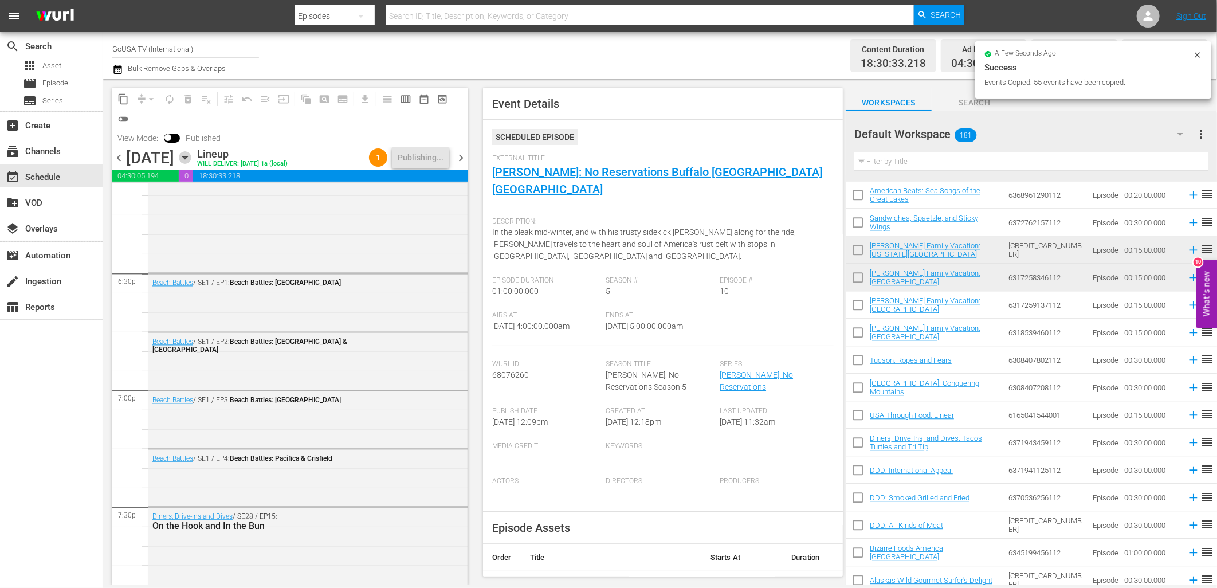
click at [191, 160] on icon "button" at bounding box center [185, 157] width 13 height 13
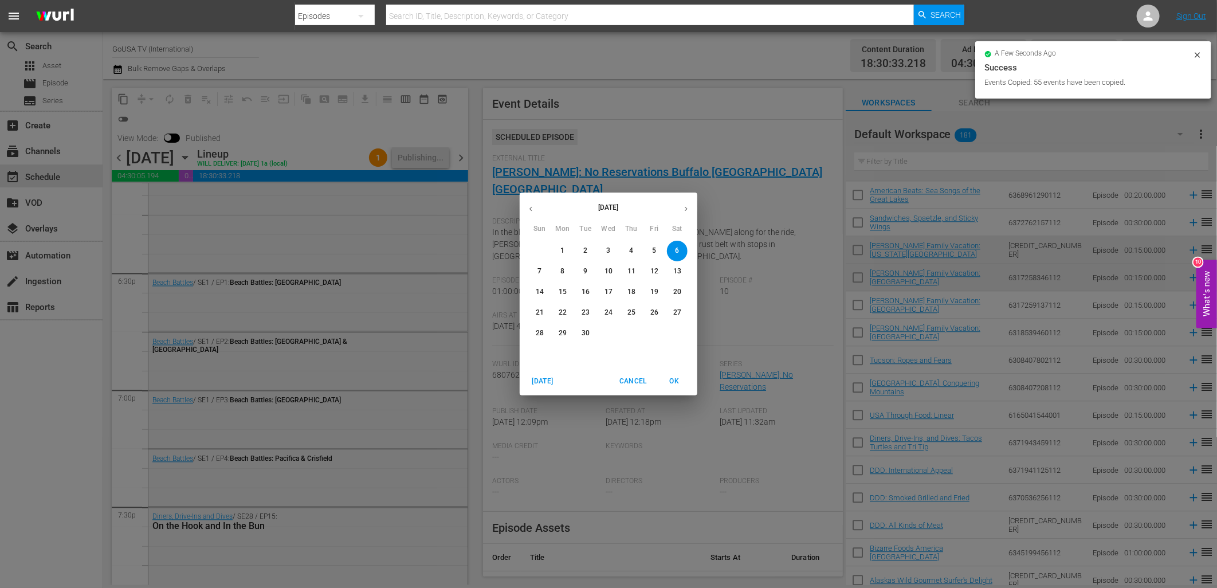
click at [674, 276] on p "13" at bounding box center [678, 272] width 8 height 10
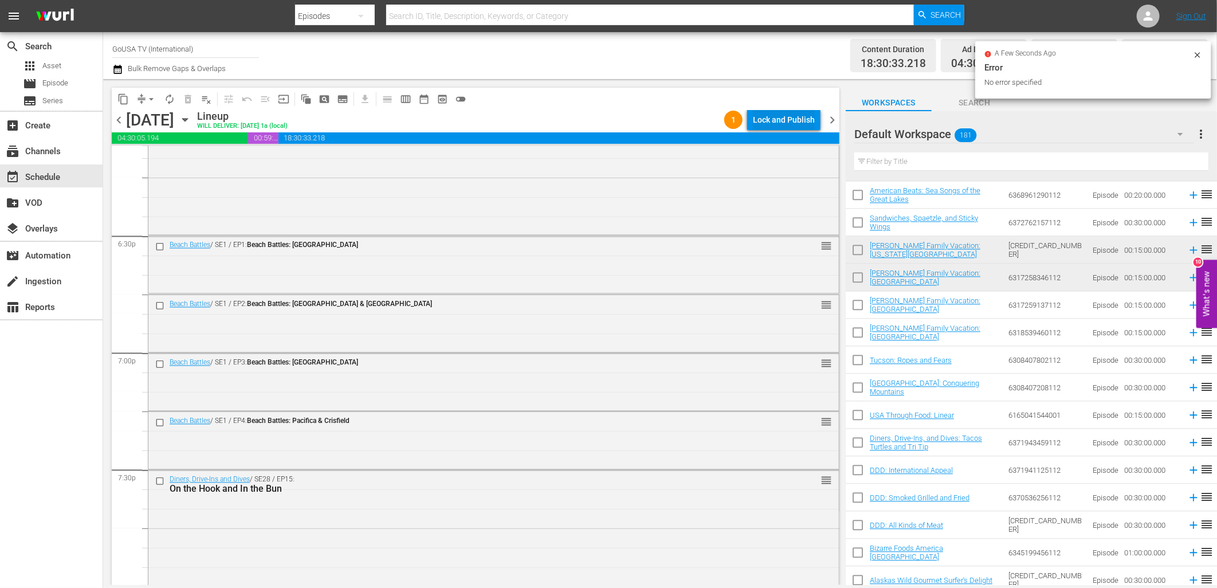
click at [786, 118] on div "Lock and Publish" at bounding box center [784, 119] width 62 height 21
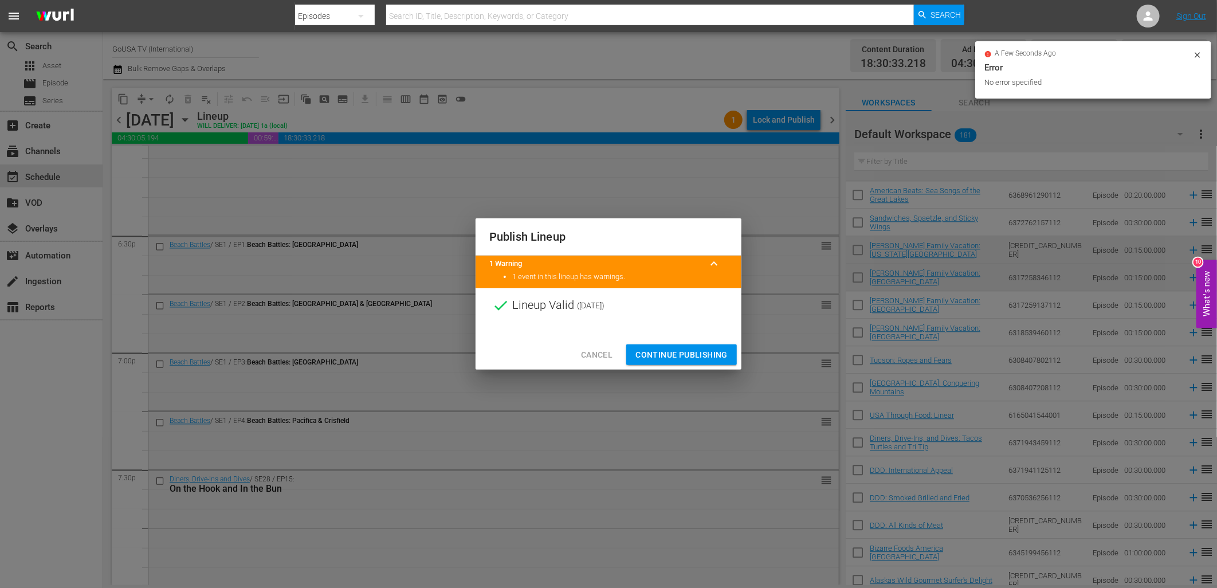
click at [690, 359] on span "Continue Publishing" at bounding box center [682, 355] width 92 height 14
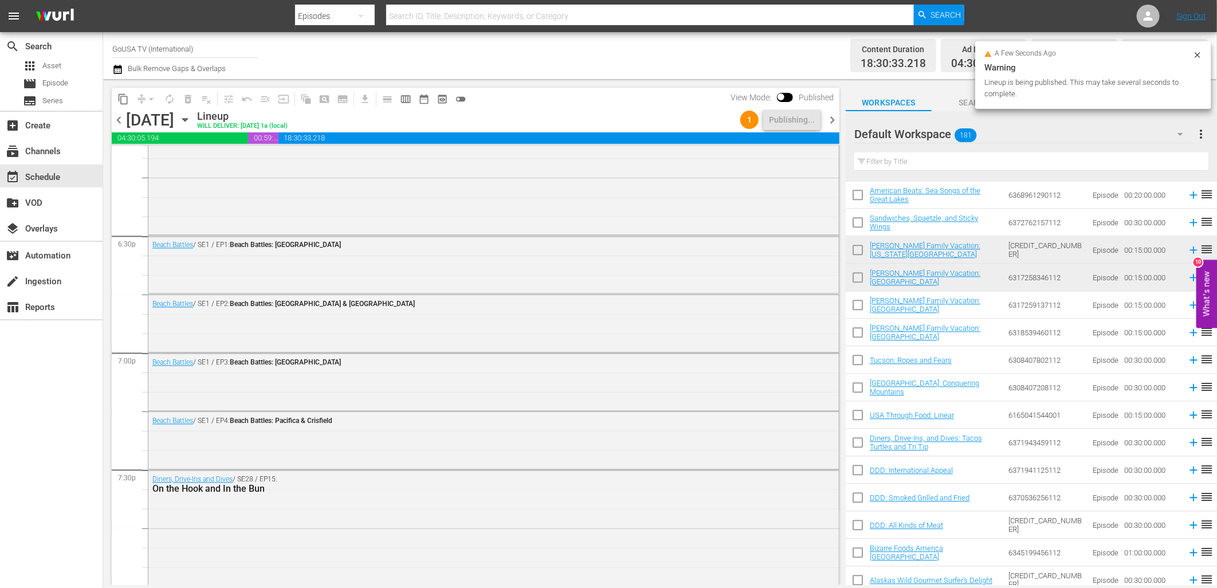
click at [191, 124] on icon "button" at bounding box center [185, 119] width 13 height 13
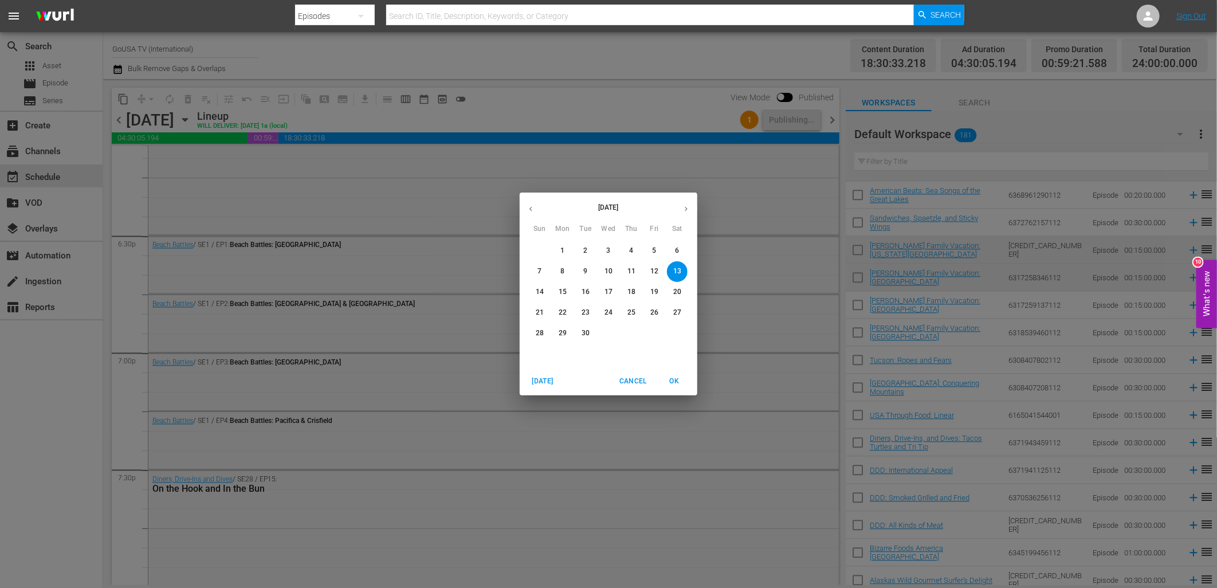
click at [682, 291] on span "20" at bounding box center [677, 292] width 21 height 10
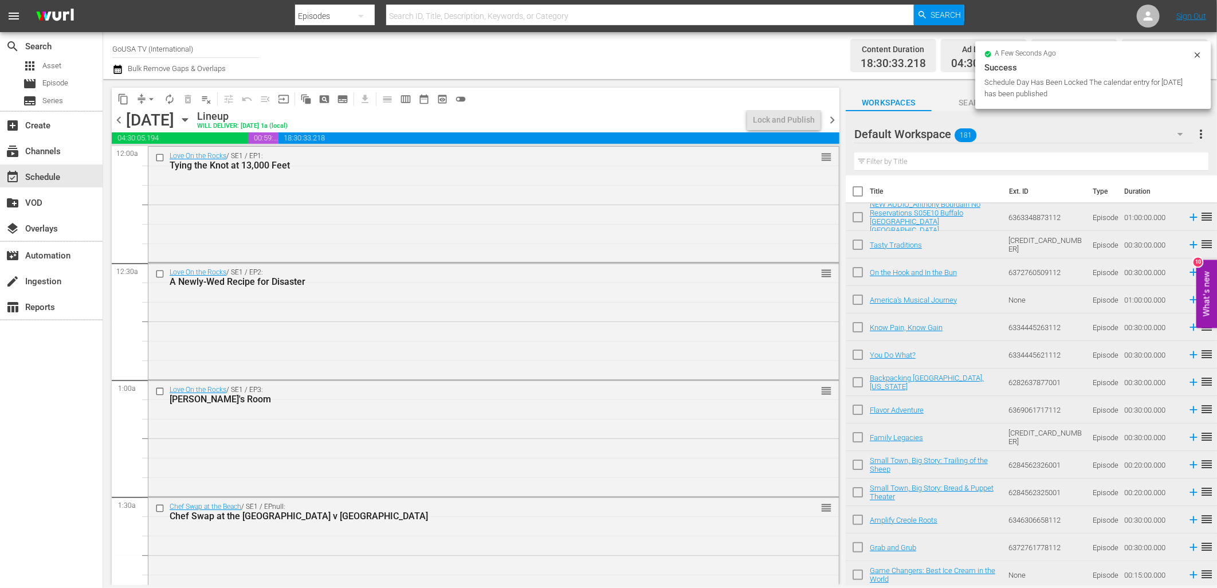
scroll to position [1783, 0]
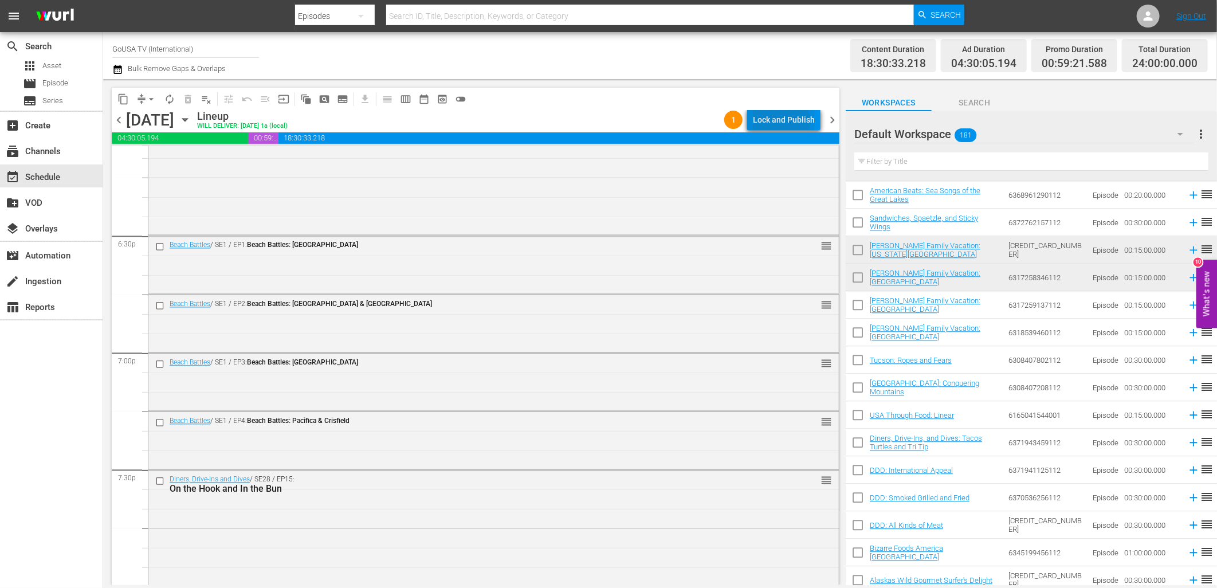
click at [780, 122] on div "Lock and Publish" at bounding box center [784, 119] width 62 height 21
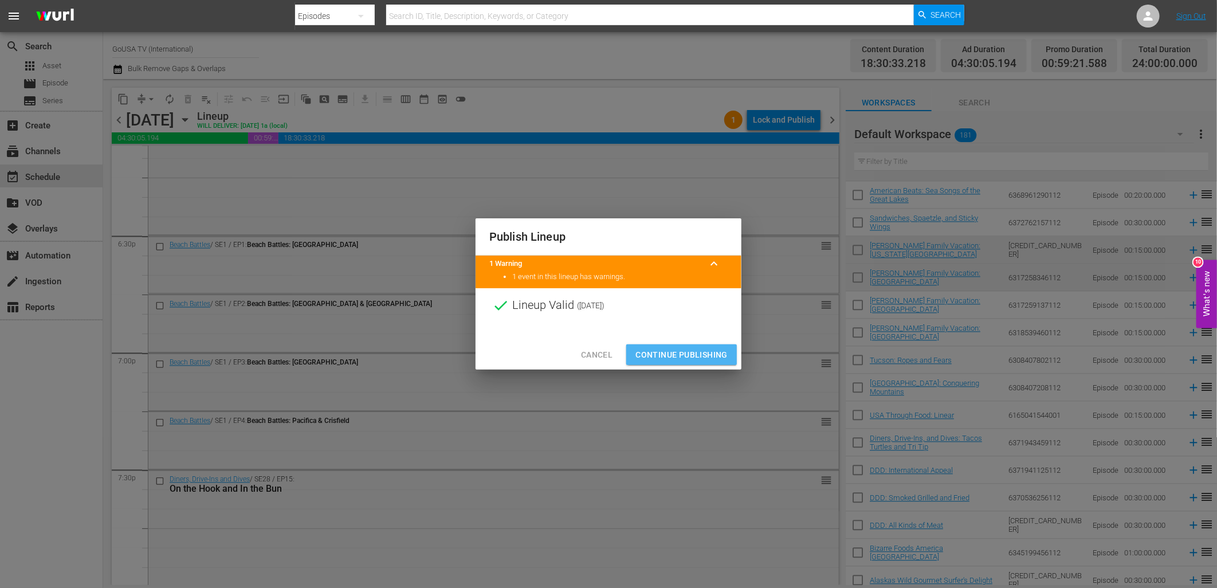
click at [692, 350] on span "Continue Publishing" at bounding box center [682, 355] width 92 height 14
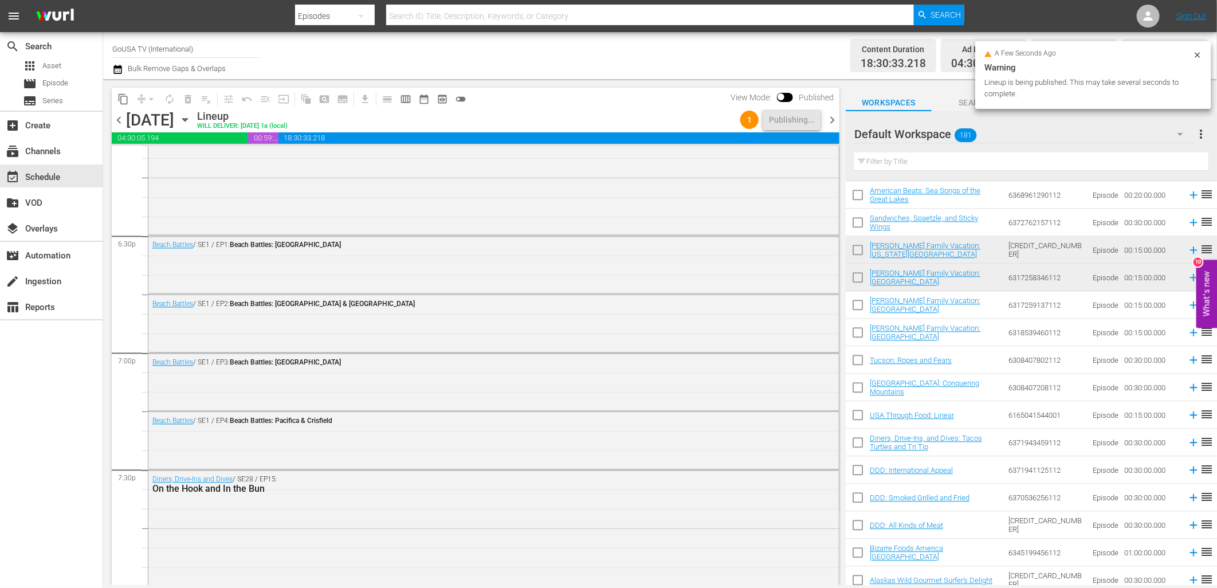
click at [191, 123] on icon "button" at bounding box center [185, 119] width 13 height 13
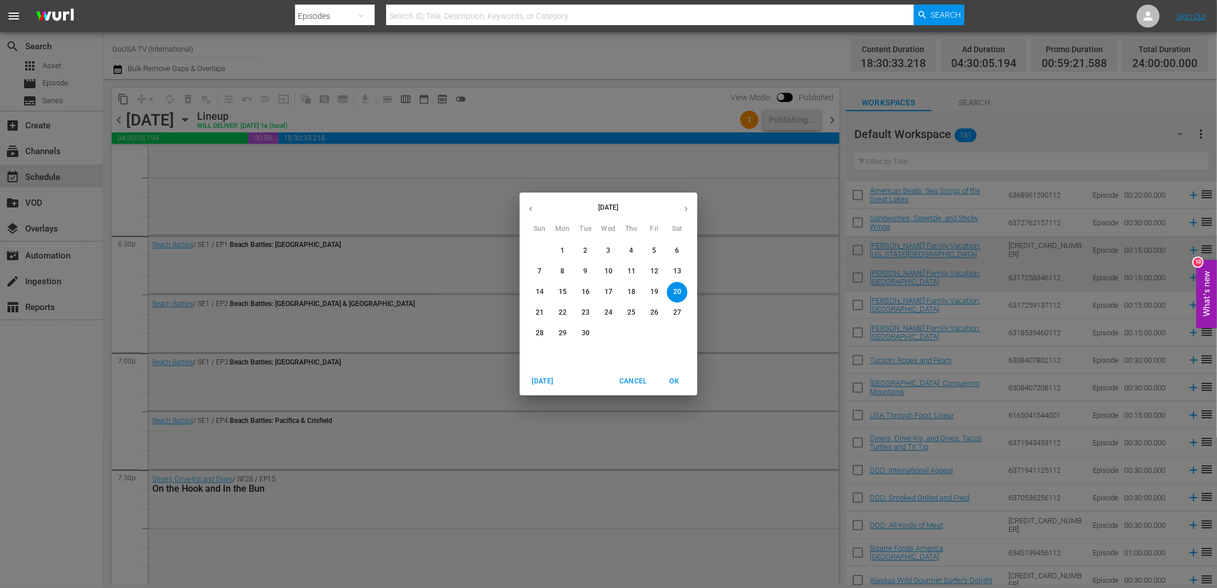
click at [676, 312] on p "27" at bounding box center [678, 313] width 8 height 10
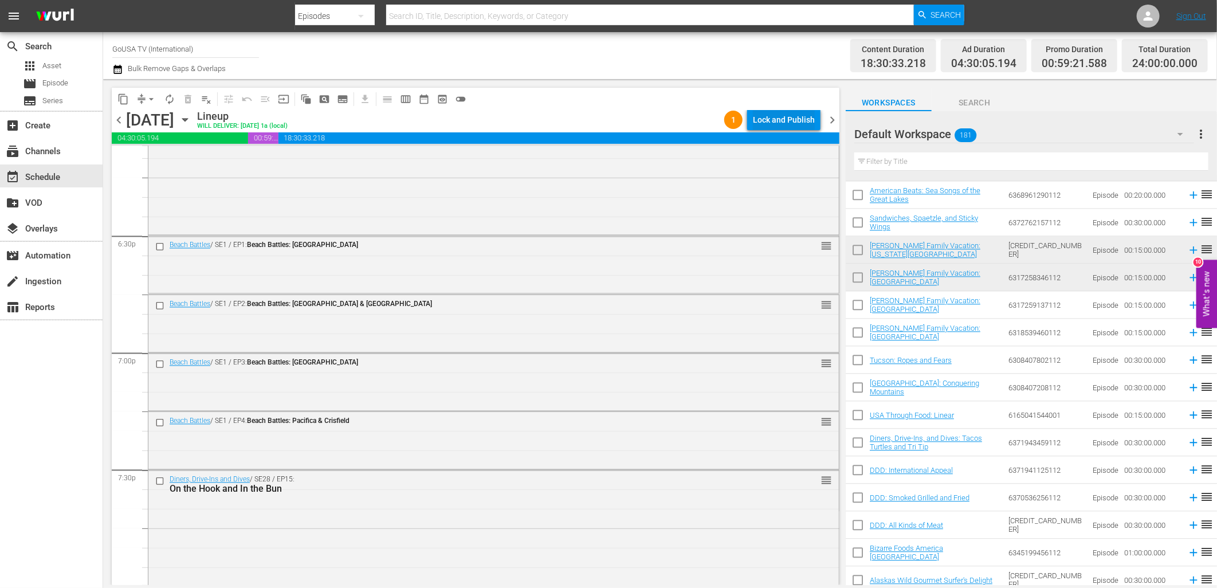
click at [772, 119] on div "Lock and Publish" at bounding box center [784, 119] width 62 height 21
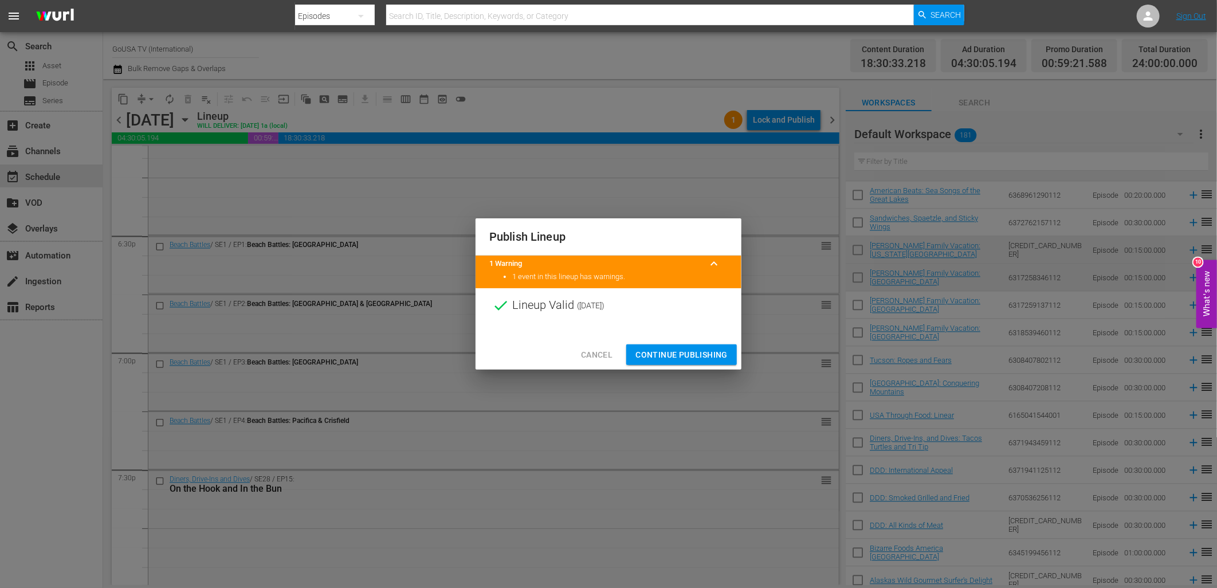
click at [690, 358] on span "Continue Publishing" at bounding box center [682, 355] width 92 height 14
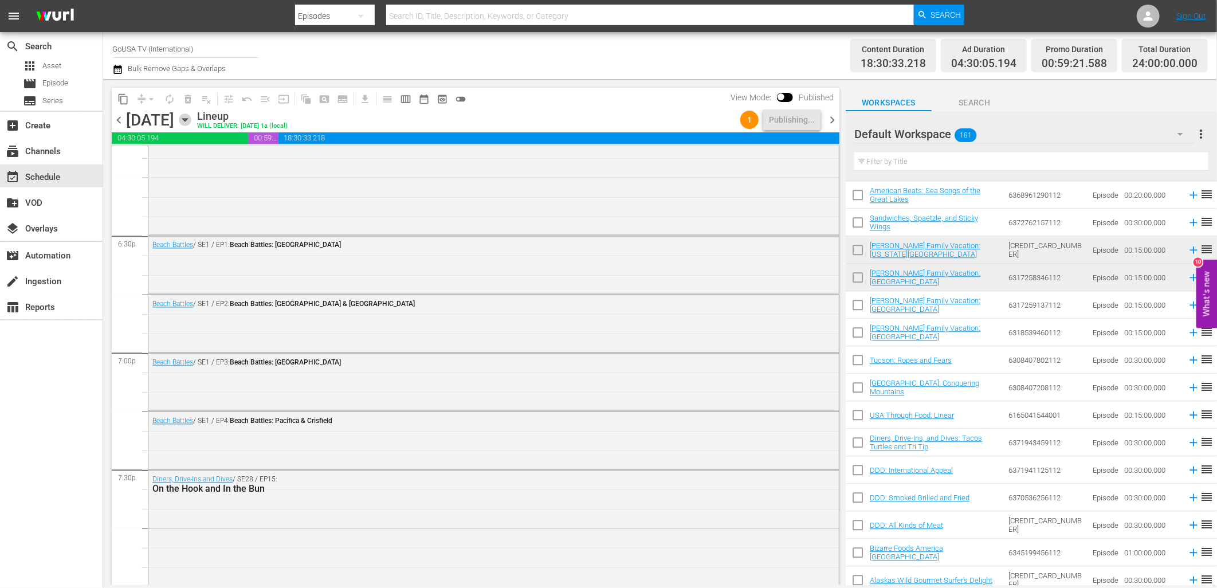
click at [191, 124] on icon "button" at bounding box center [185, 119] width 13 height 13
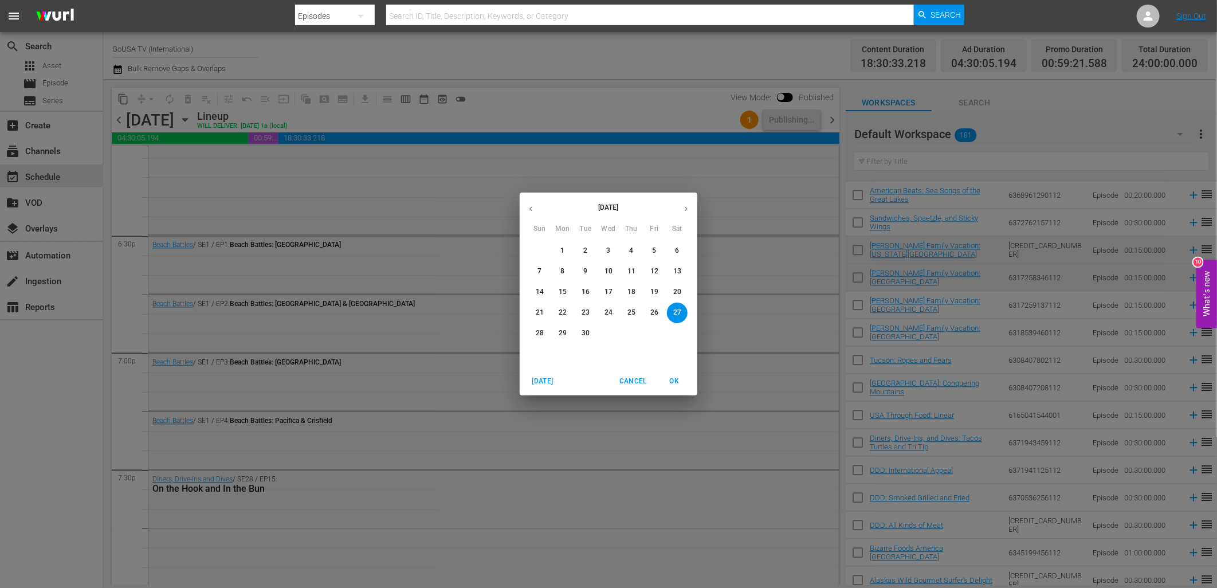
click at [538, 270] on p "7" at bounding box center [540, 272] width 4 height 10
